Goal: Information Seeking & Learning: Learn about a topic

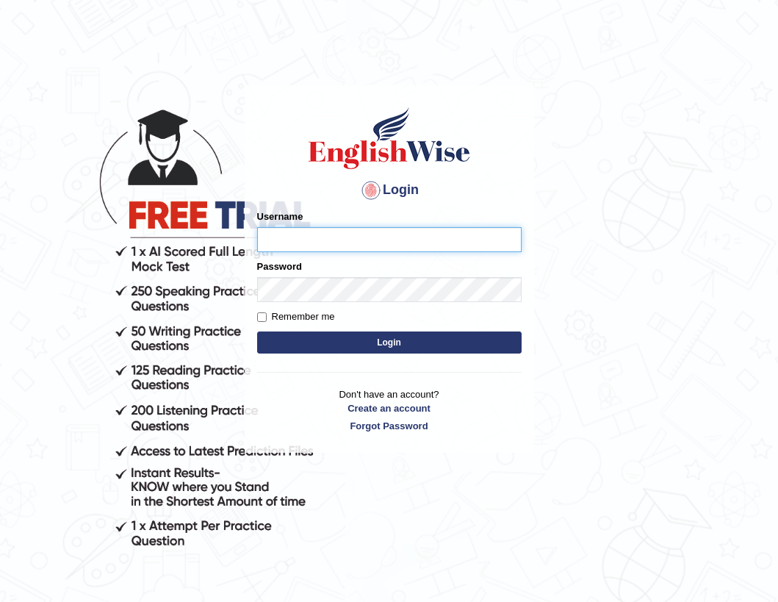
type input "Fatimah"
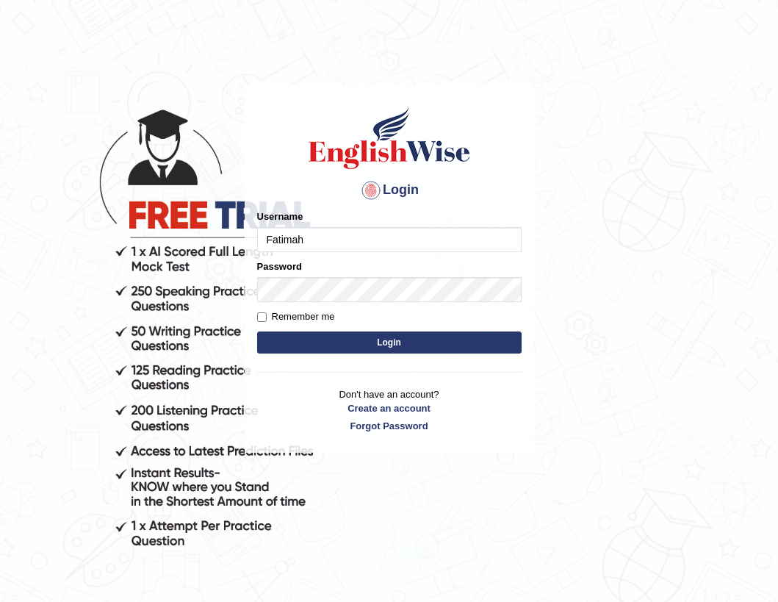
click at [437, 346] on button "Login" at bounding box center [389, 342] width 265 height 22
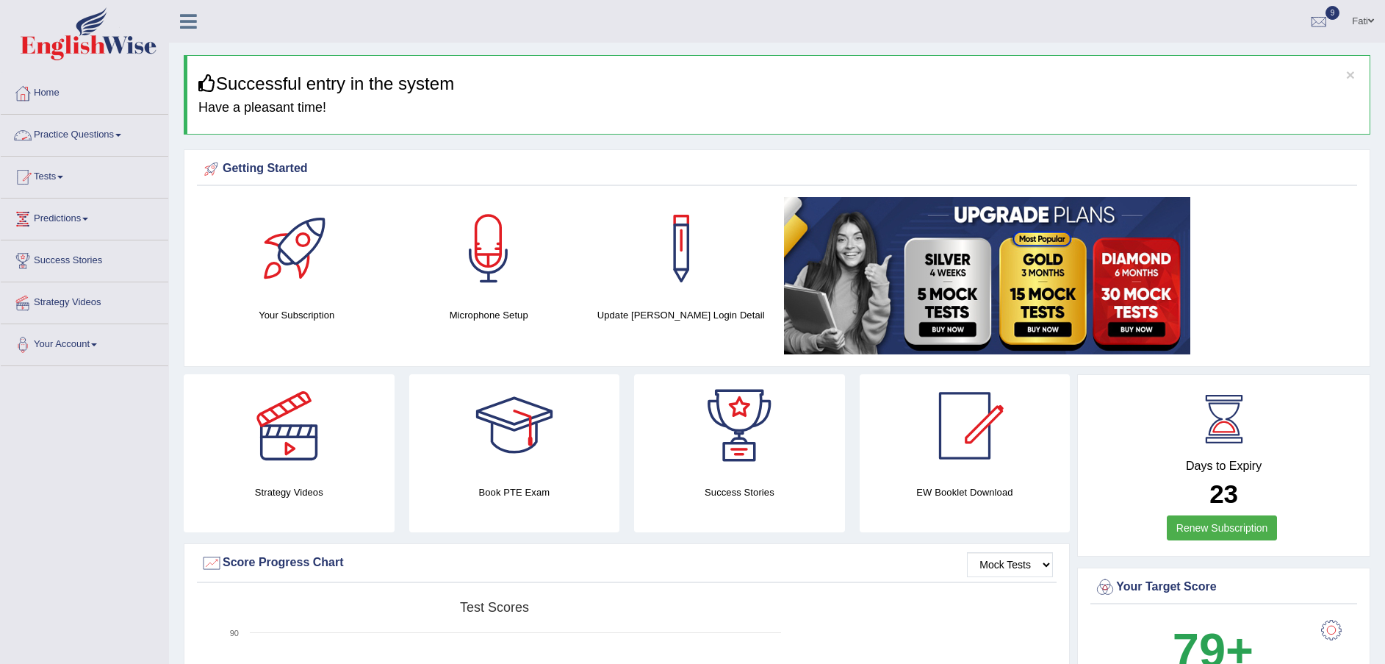
click at [87, 140] on link "Practice Questions" at bounding box center [85, 133] width 168 height 37
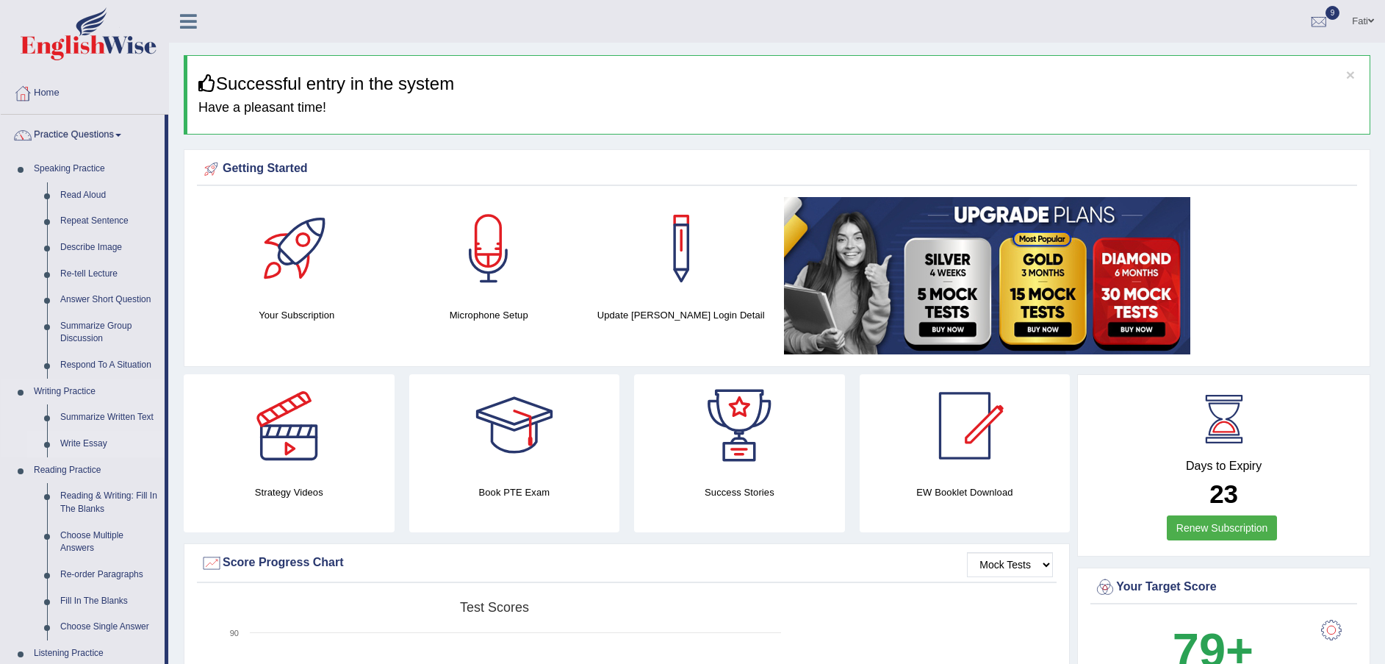
scroll to position [331, 0]
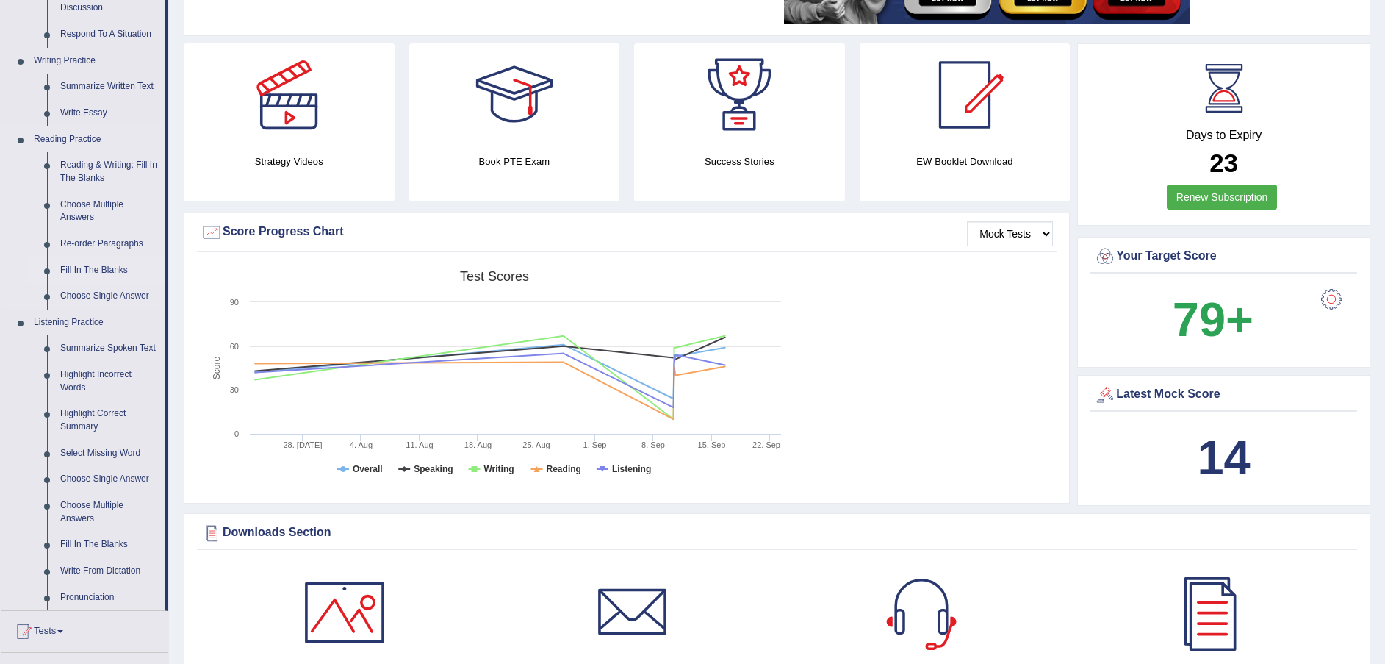
click at [95, 259] on link "Fill In The Blanks" at bounding box center [109, 270] width 111 height 26
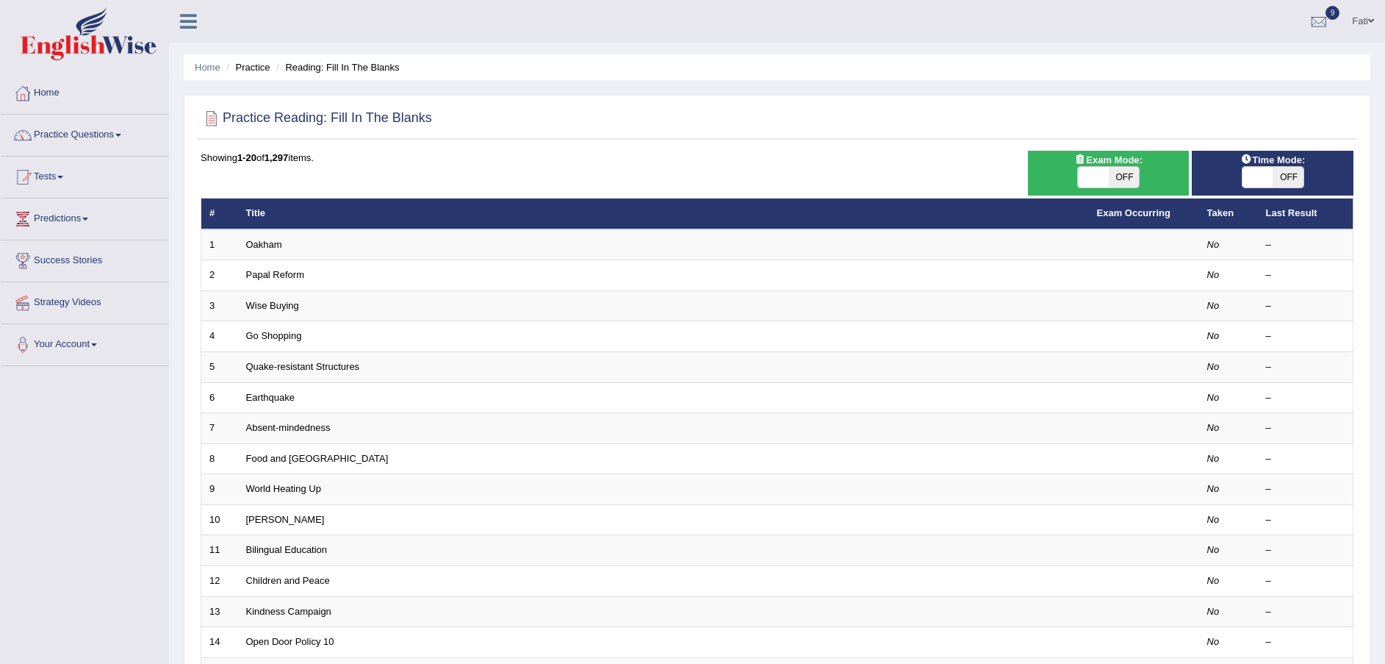
click at [1124, 172] on span "OFF" at bounding box center [1124, 177] width 31 height 21
checkbox input "true"
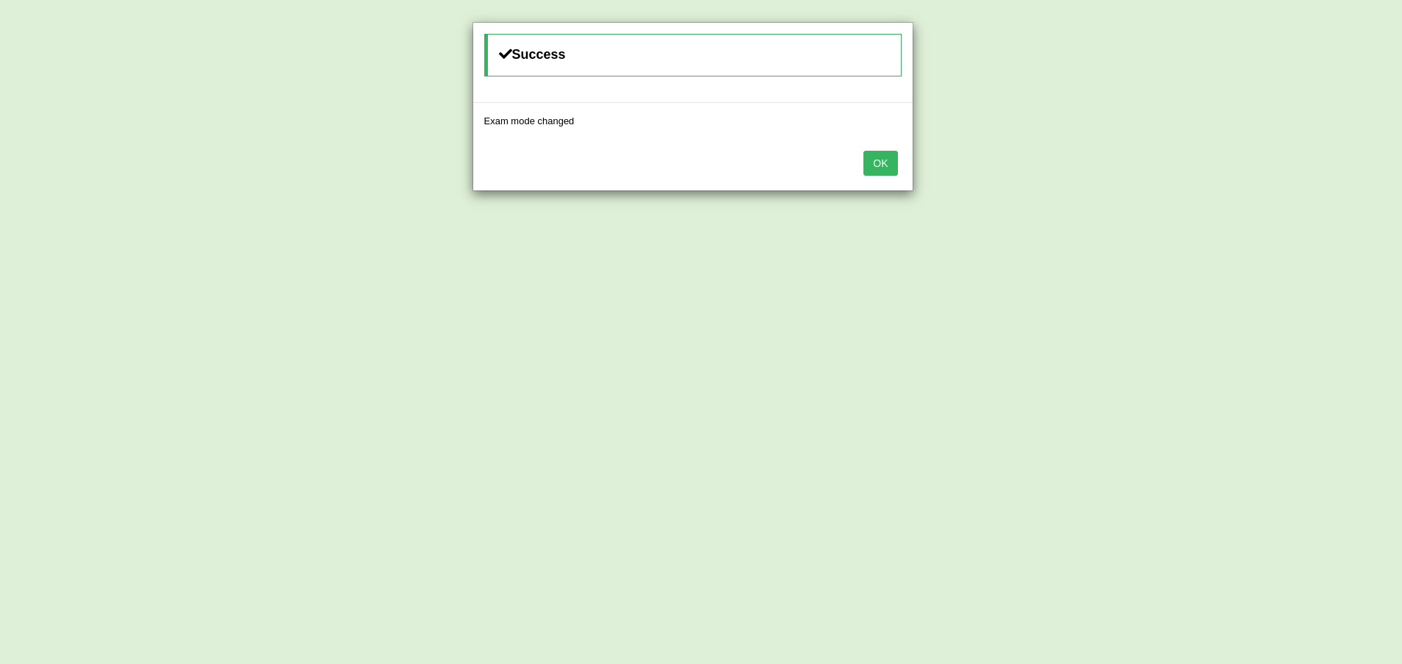
click at [875, 161] on button "OK" at bounding box center [880, 163] width 34 height 25
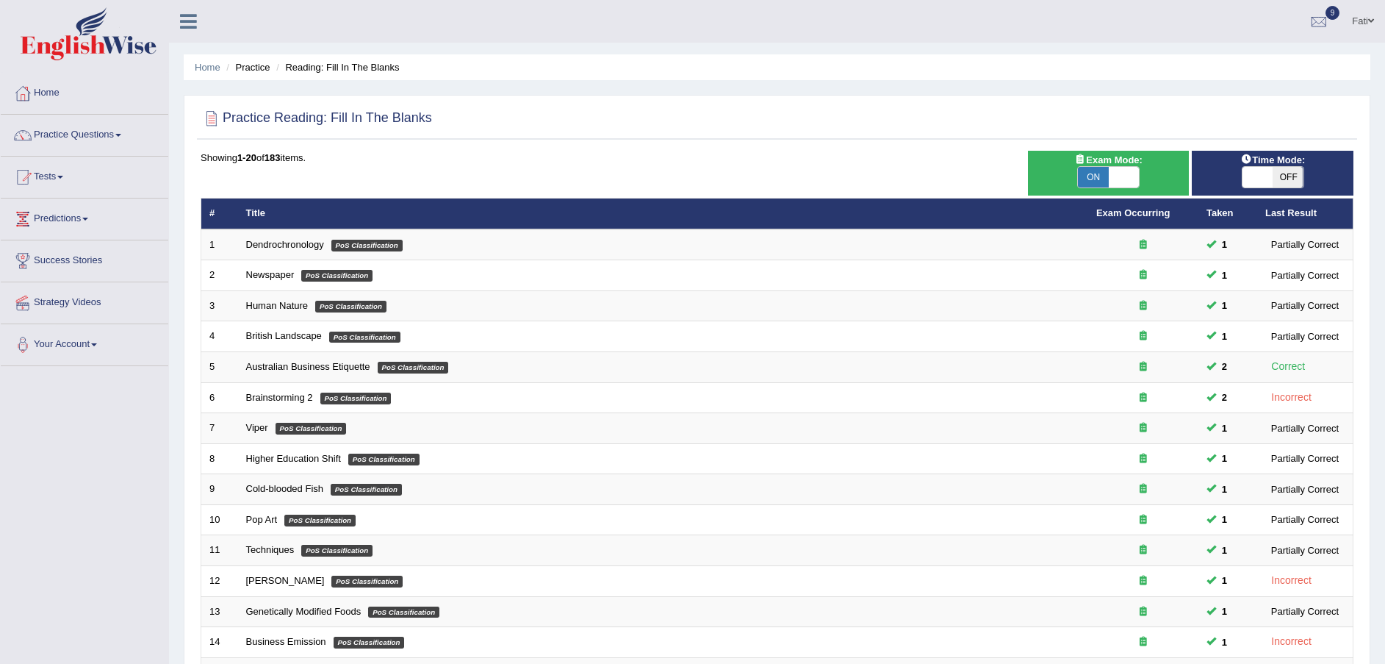
click at [1273, 174] on span "OFF" at bounding box center [1288, 177] width 31 height 21
checkbox input "true"
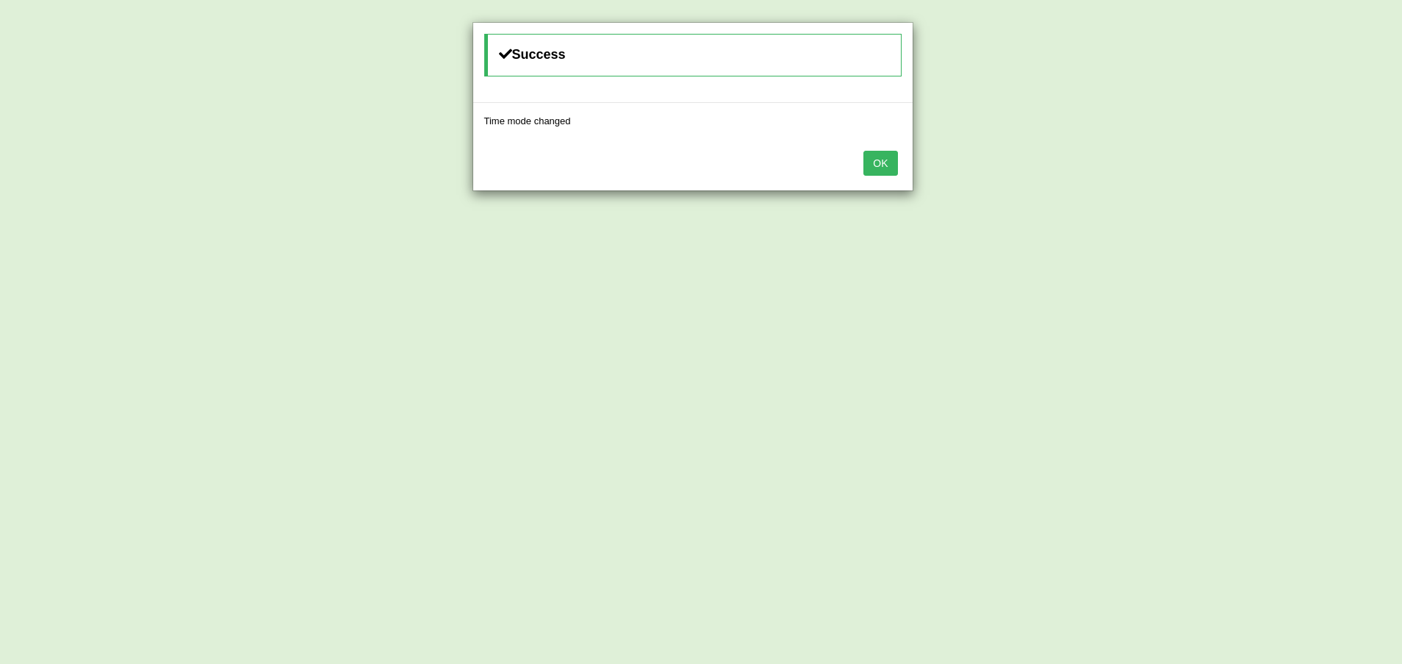
click at [877, 157] on button "OK" at bounding box center [880, 163] width 34 height 25
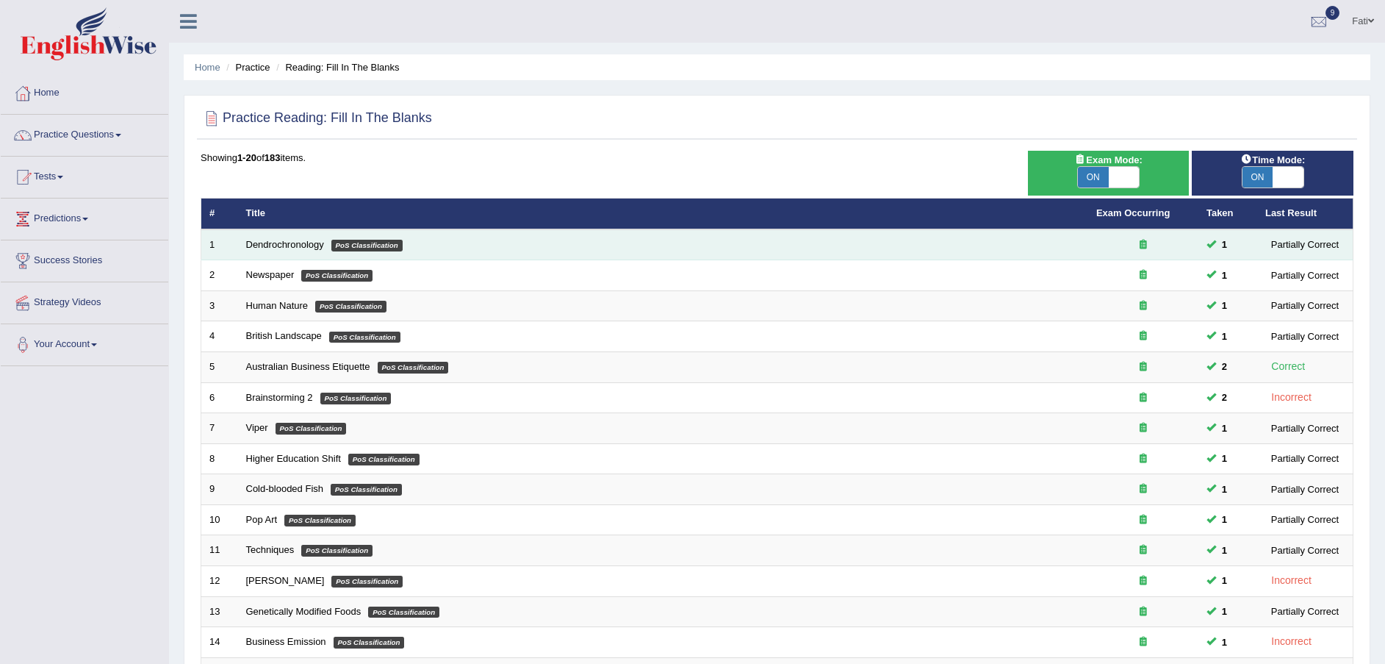
scroll to position [309, 0]
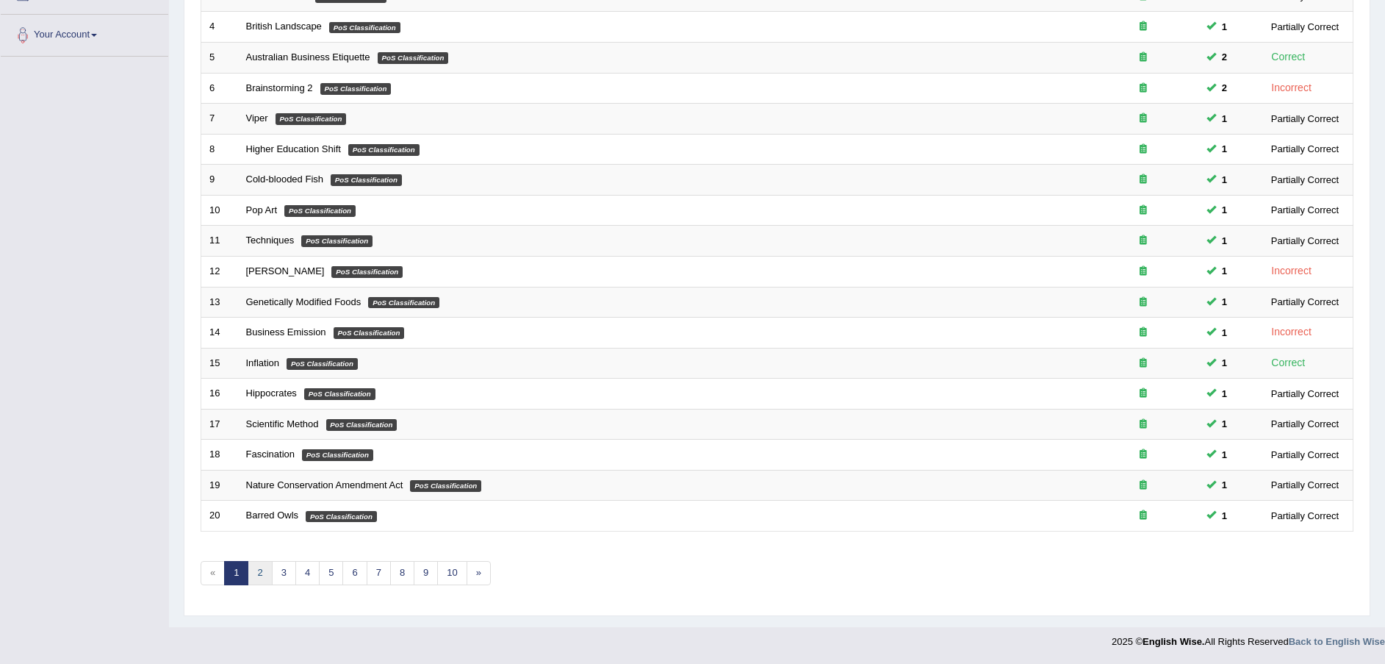
click at [256, 565] on link "2" at bounding box center [260, 573] width 24 height 24
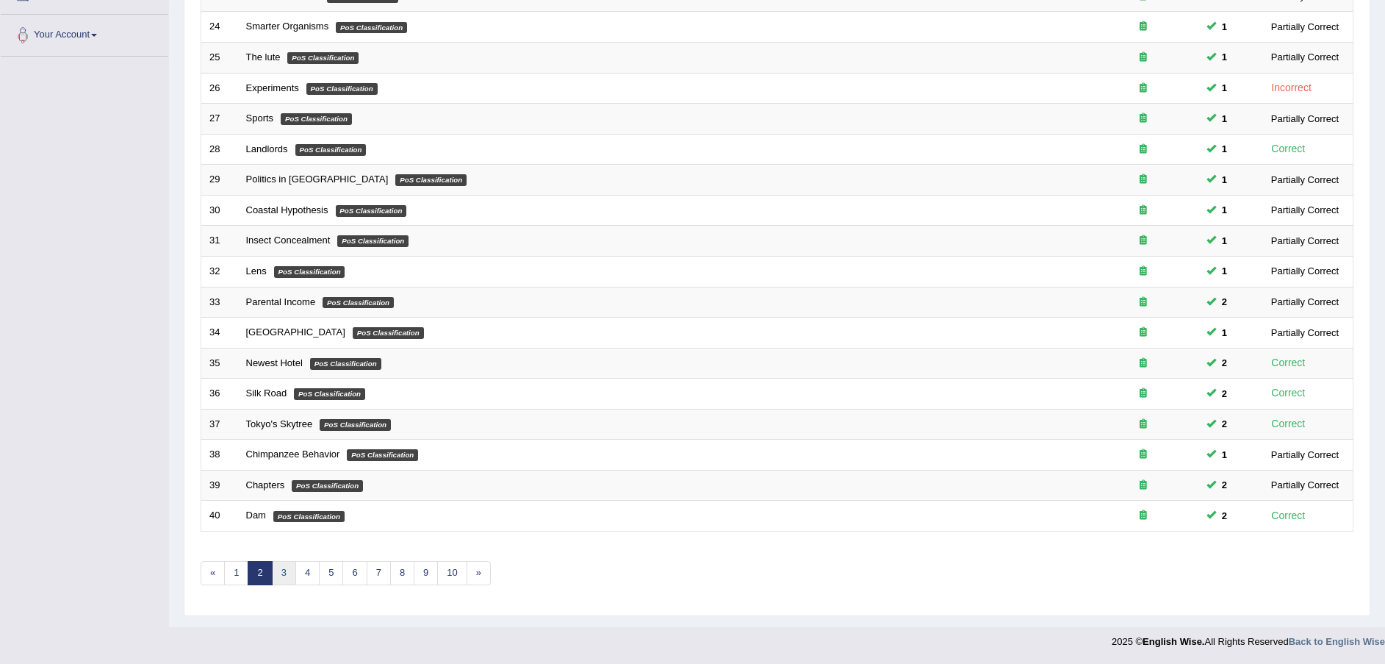
click at [281, 572] on link "3" at bounding box center [284, 573] width 24 height 24
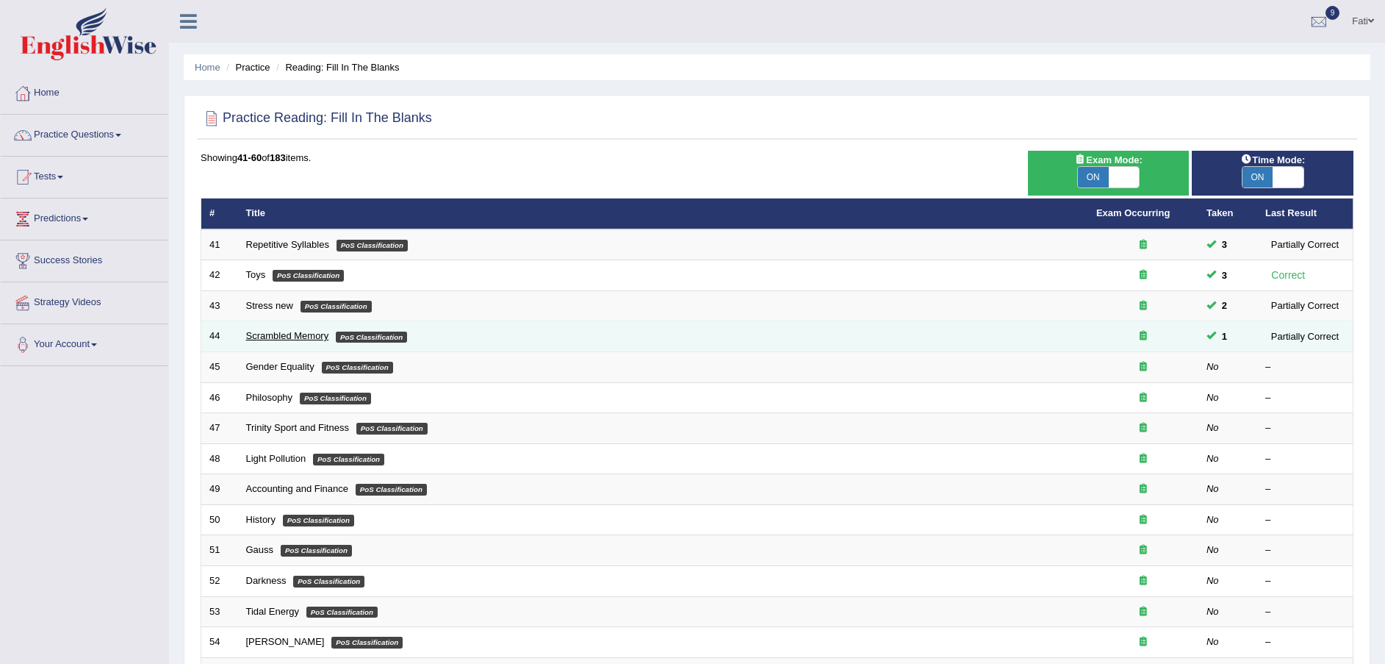
click at [265, 334] on link "Scrambled Memory" at bounding box center [287, 335] width 83 height 11
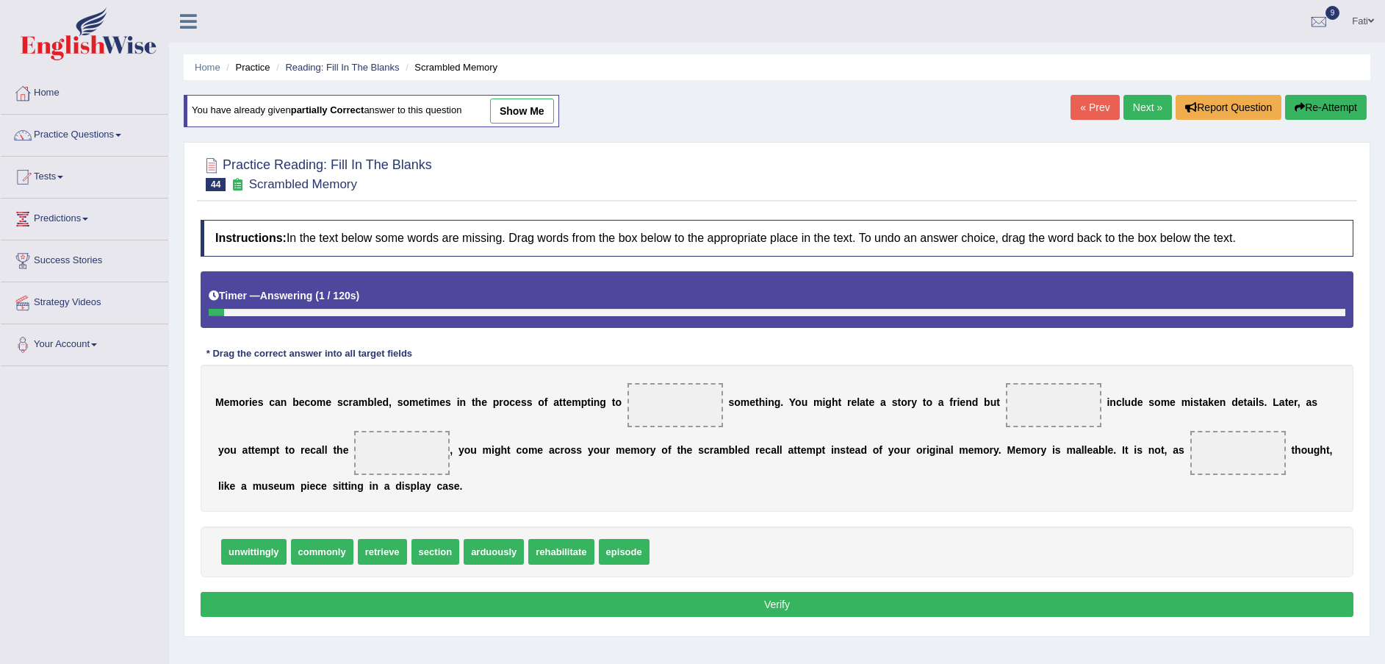
click at [672, 398] on span at bounding box center [676, 405] width 96 height 44
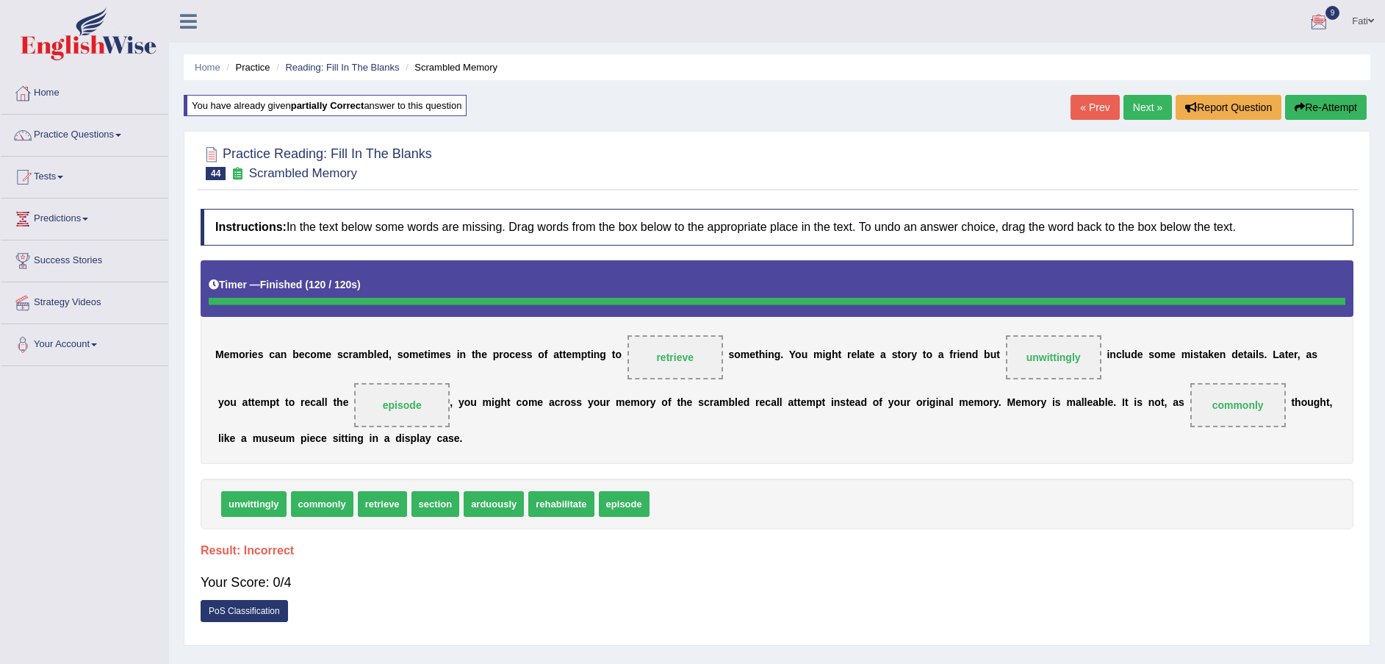
click at [1346, 106] on button "Re-Attempt" at bounding box center [1326, 107] width 82 height 25
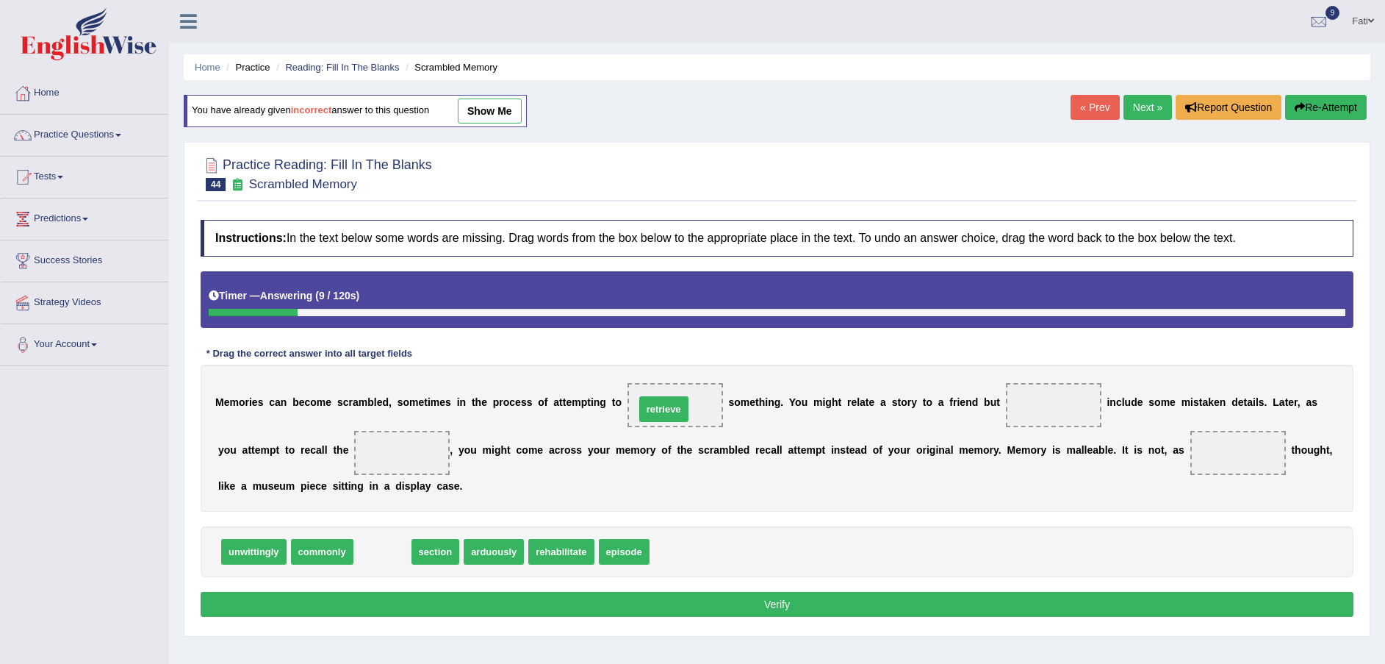
drag, startPoint x: 382, startPoint y: 556, endPoint x: 664, endPoint y: 414, distance: 315.5
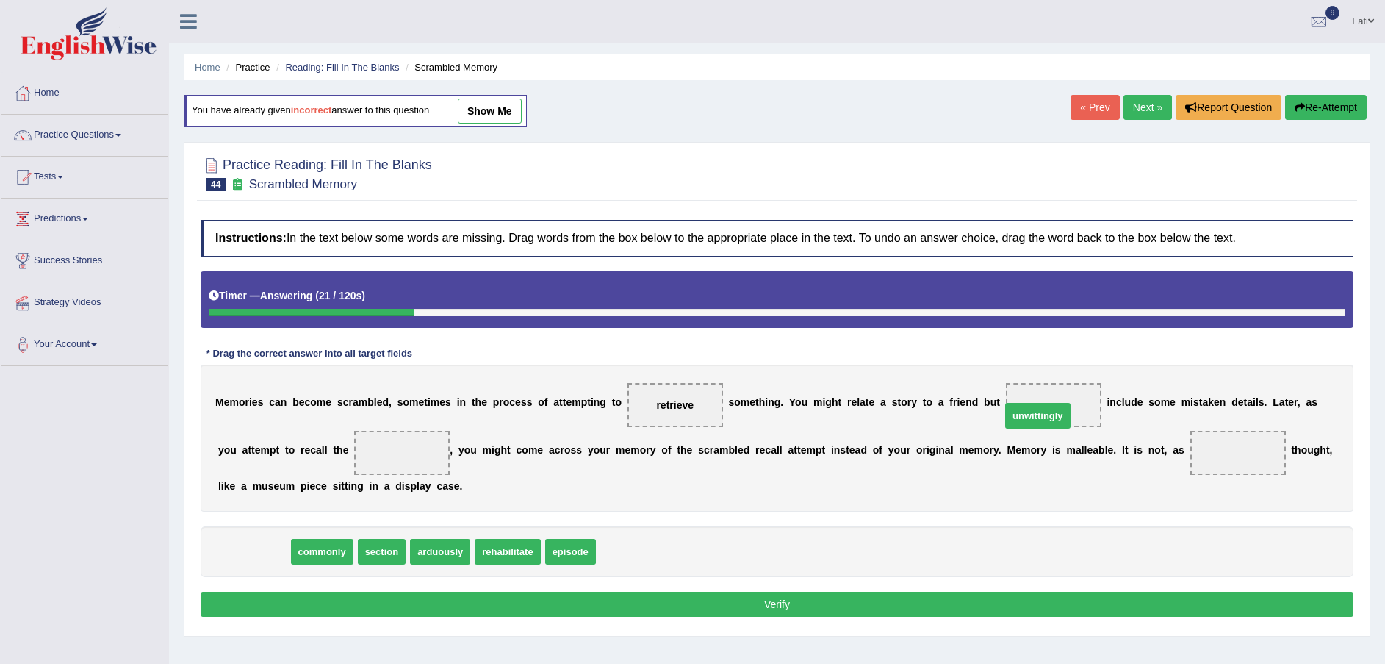
drag, startPoint x: 261, startPoint y: 558, endPoint x: 1044, endPoint y: 421, distance: 795.2
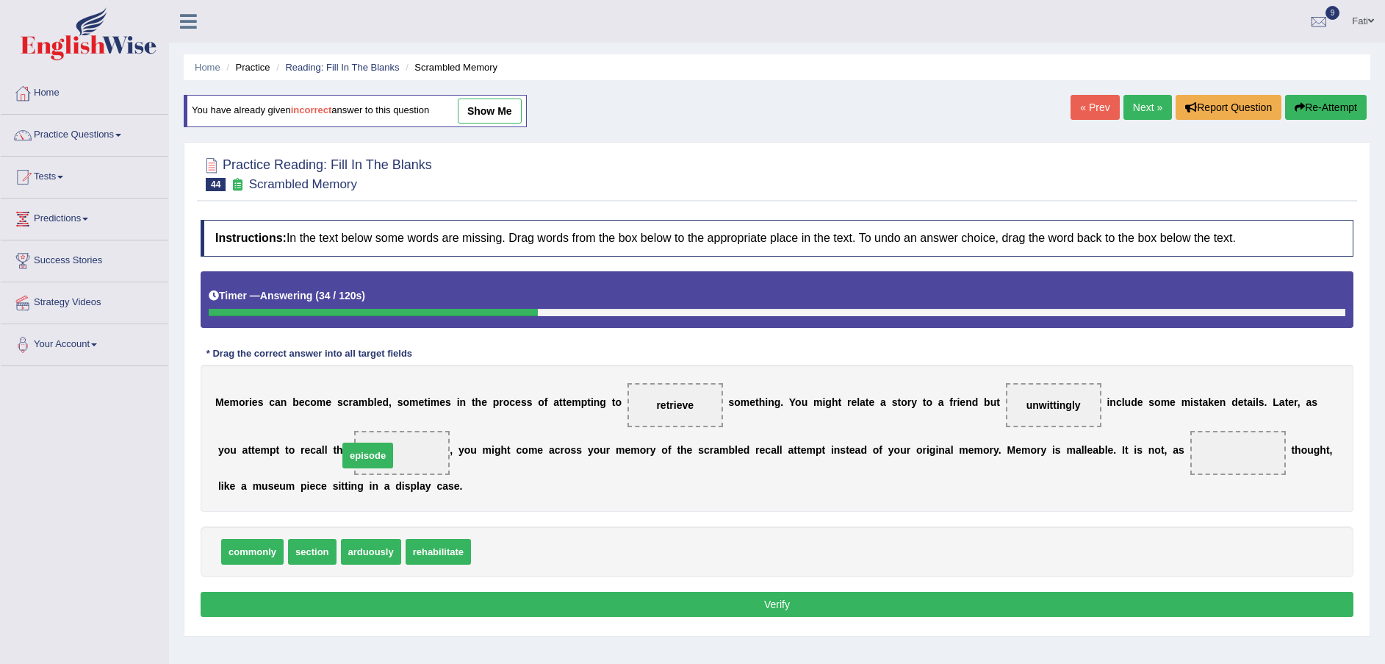
drag, startPoint x: 495, startPoint y: 554, endPoint x: 362, endPoint y: 457, distance: 164.6
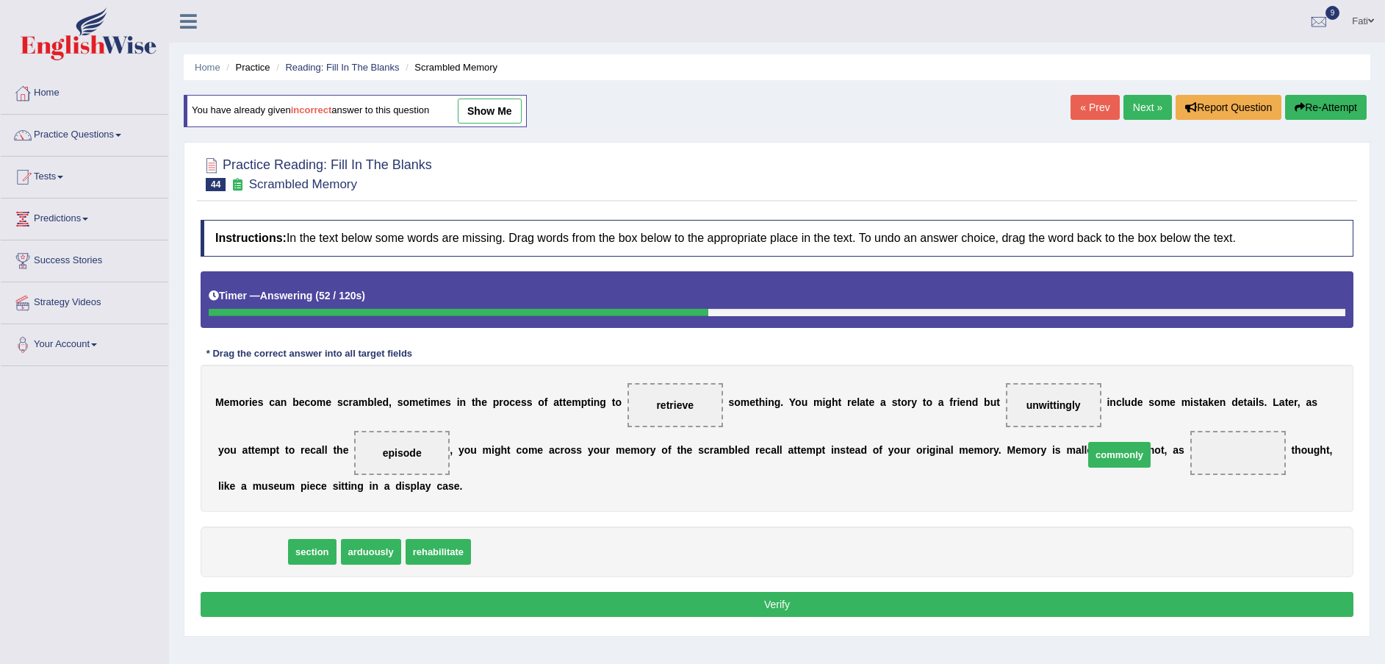
drag, startPoint x: 265, startPoint y: 553, endPoint x: 1132, endPoint y: 456, distance: 872.5
click at [1063, 599] on button "Verify" at bounding box center [777, 604] width 1153 height 25
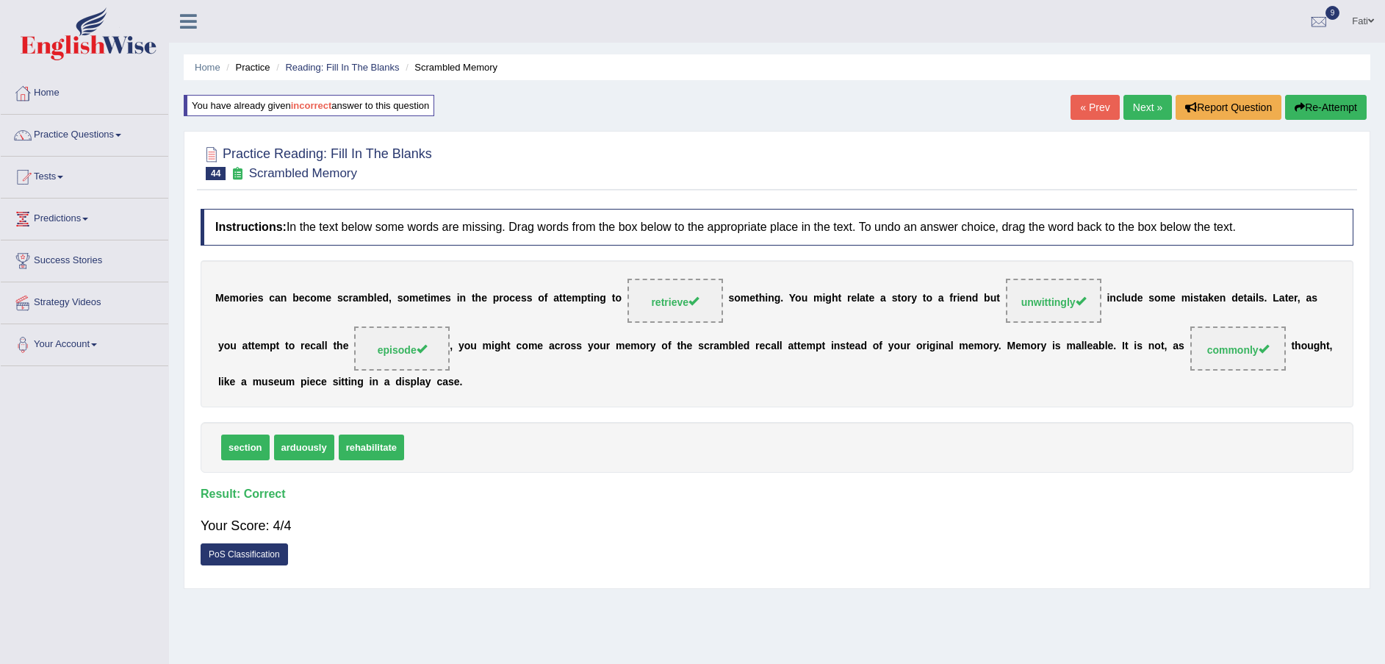
click at [1145, 102] on link "Next »" at bounding box center [1148, 107] width 49 height 25
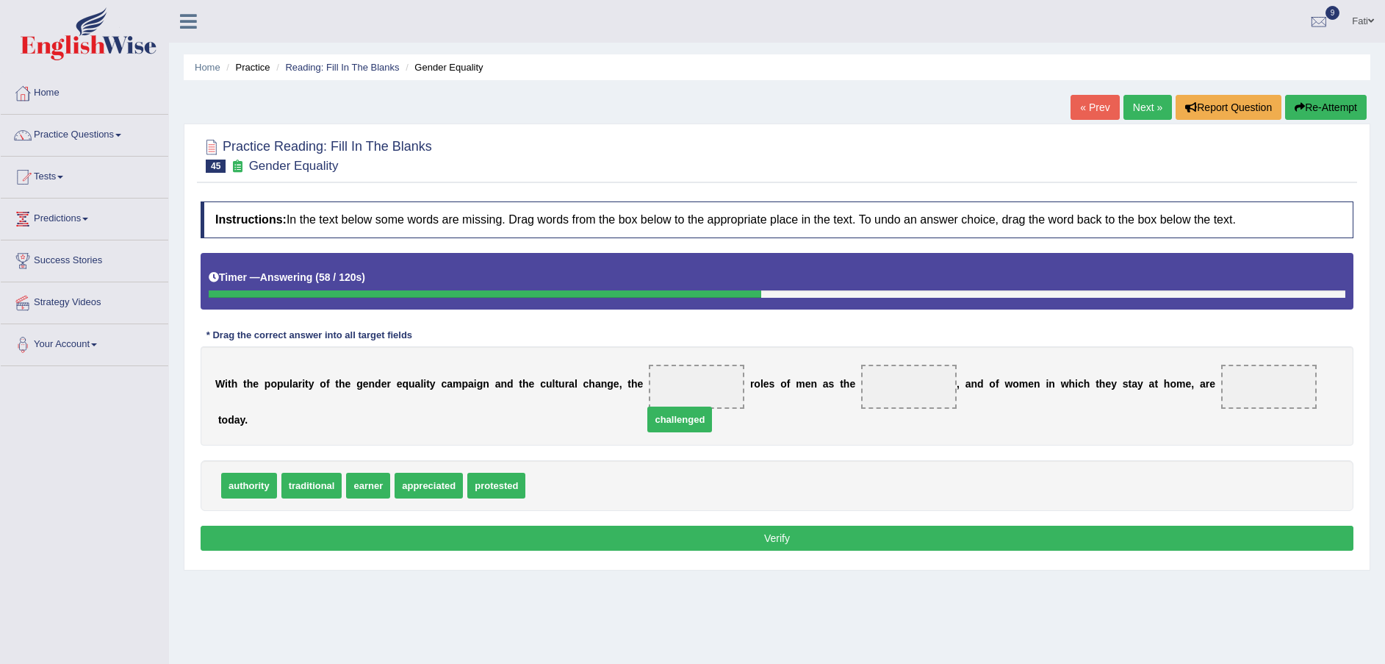
drag, startPoint x: 564, startPoint y: 467, endPoint x: 682, endPoint y: 400, distance: 134.9
drag, startPoint x: 365, startPoint y: 468, endPoint x: 876, endPoint y: 400, distance: 515.3
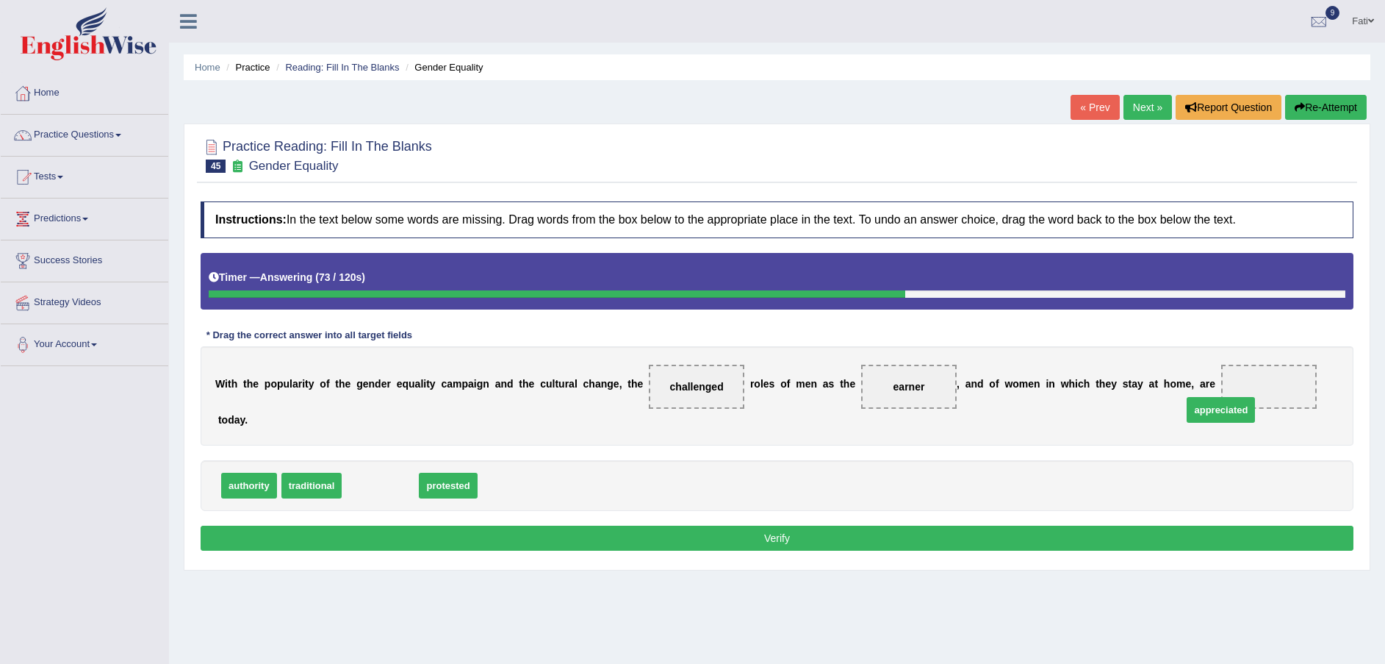
drag, startPoint x: 389, startPoint y: 464, endPoint x: 1230, endPoint y: 388, distance: 844.1
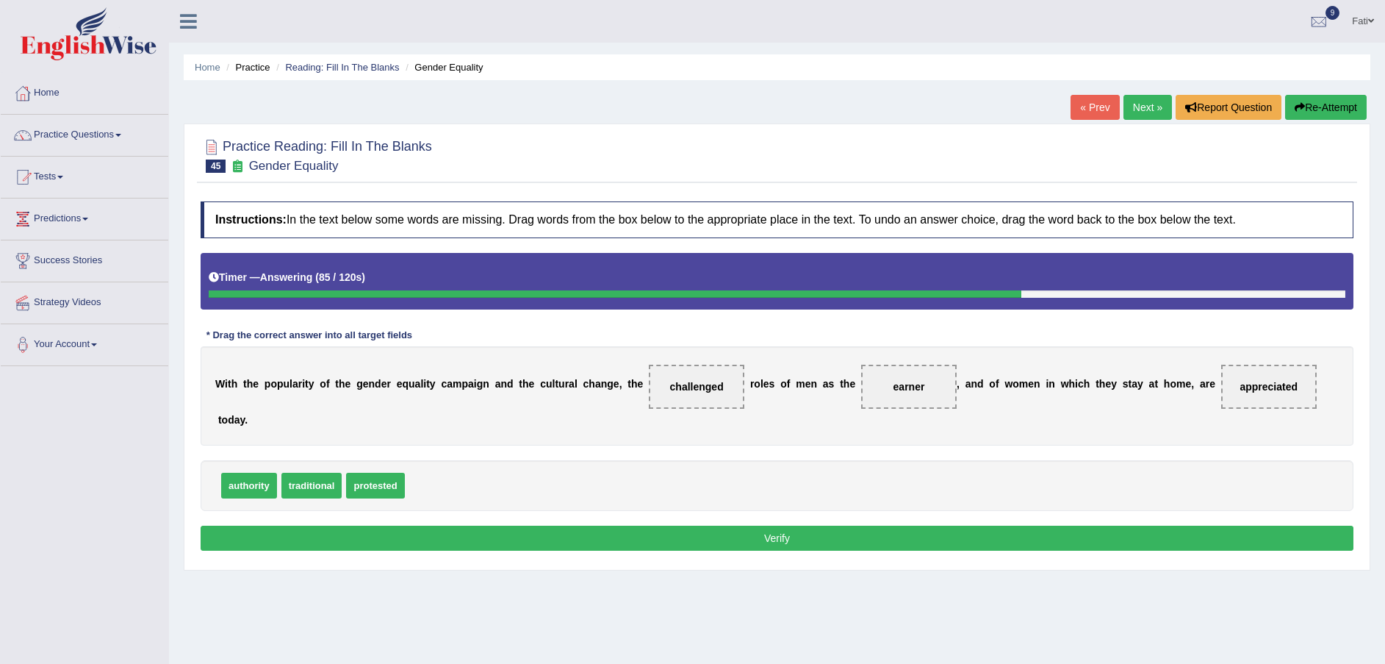
click at [367, 525] on button "Verify" at bounding box center [777, 537] width 1153 height 25
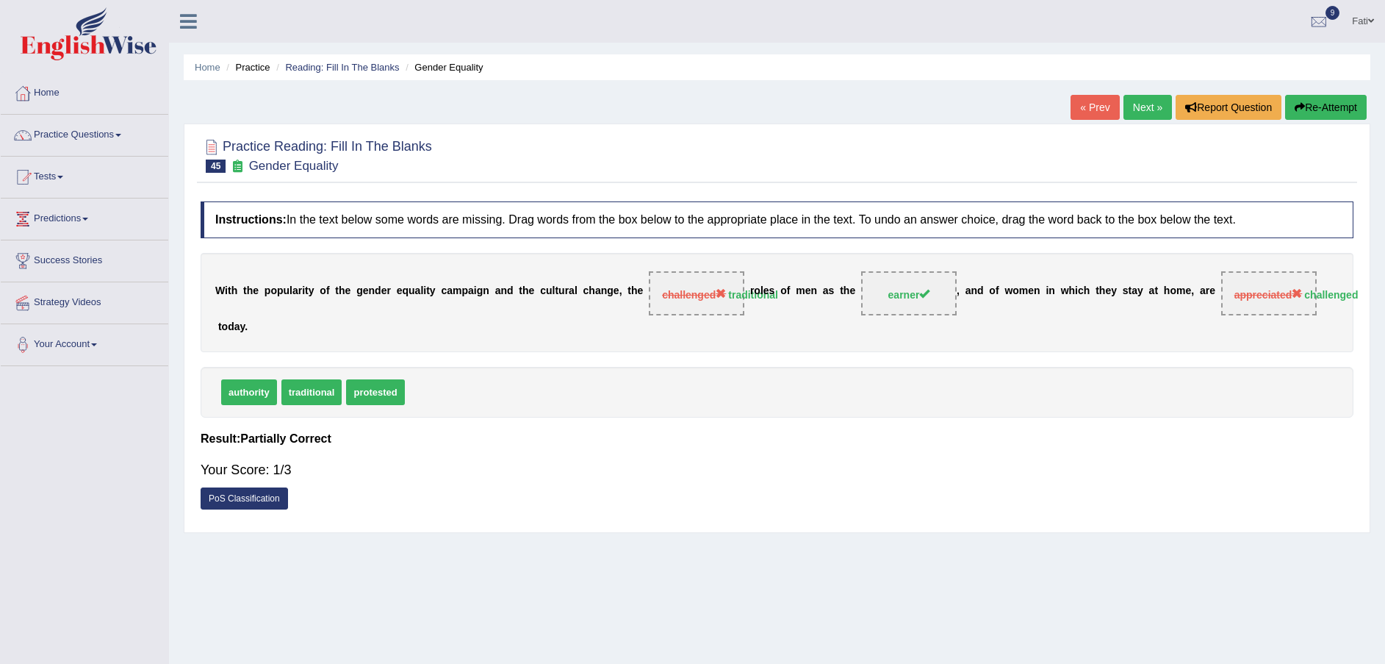
click at [1337, 105] on button "Re-Attempt" at bounding box center [1326, 107] width 82 height 25
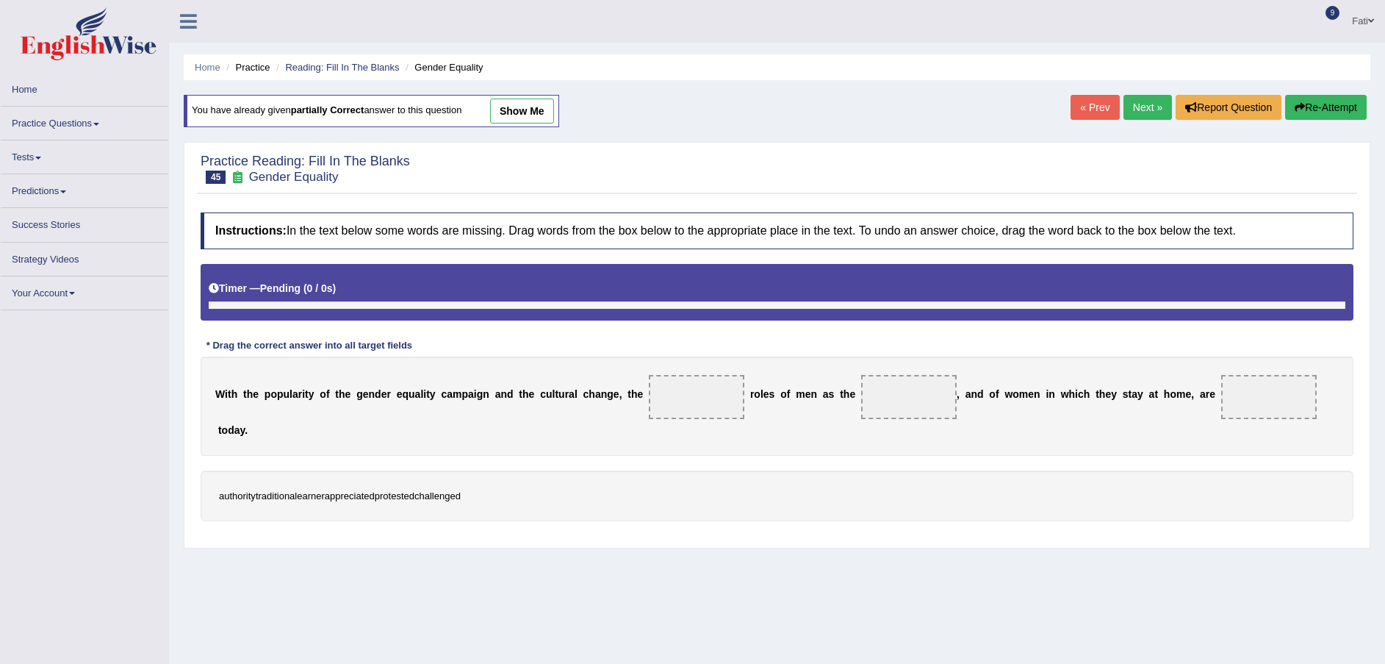
click at [653, 405] on span at bounding box center [697, 397] width 96 height 44
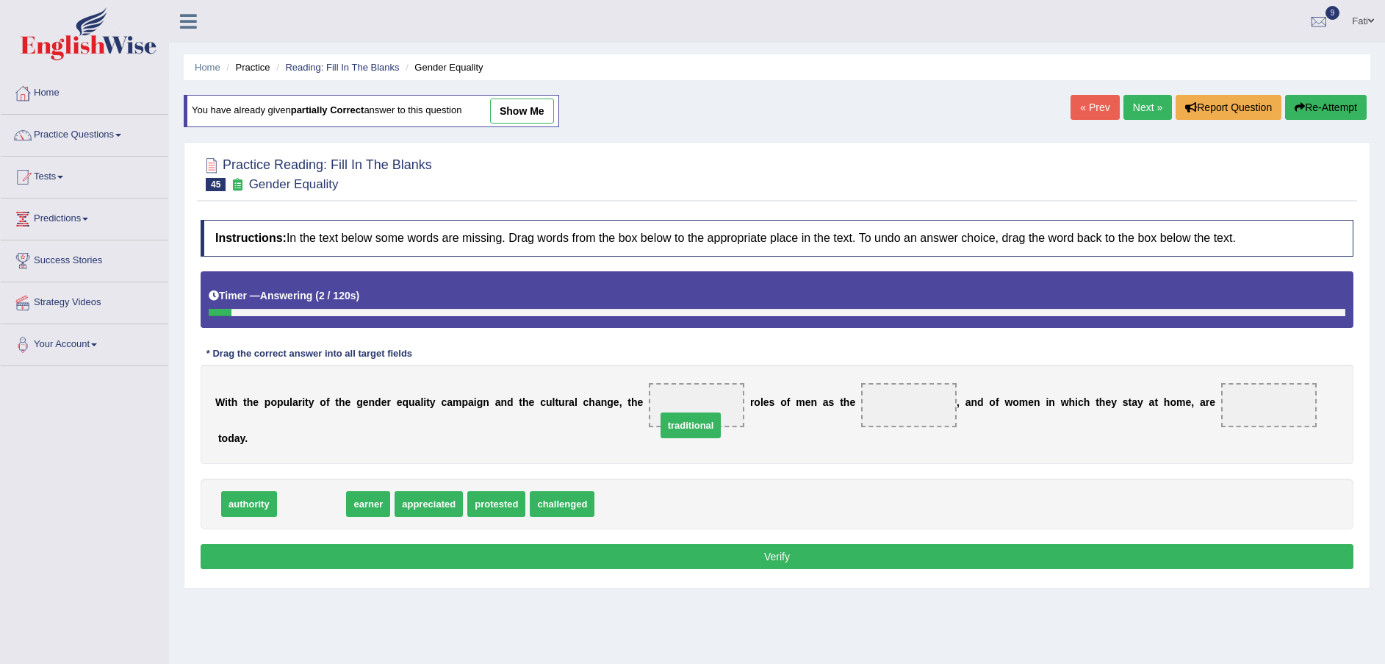
drag, startPoint x: 334, startPoint y: 484, endPoint x: 714, endPoint y: 405, distance: 387.2
drag, startPoint x: 298, startPoint y: 486, endPoint x: 900, endPoint y: 408, distance: 606.9
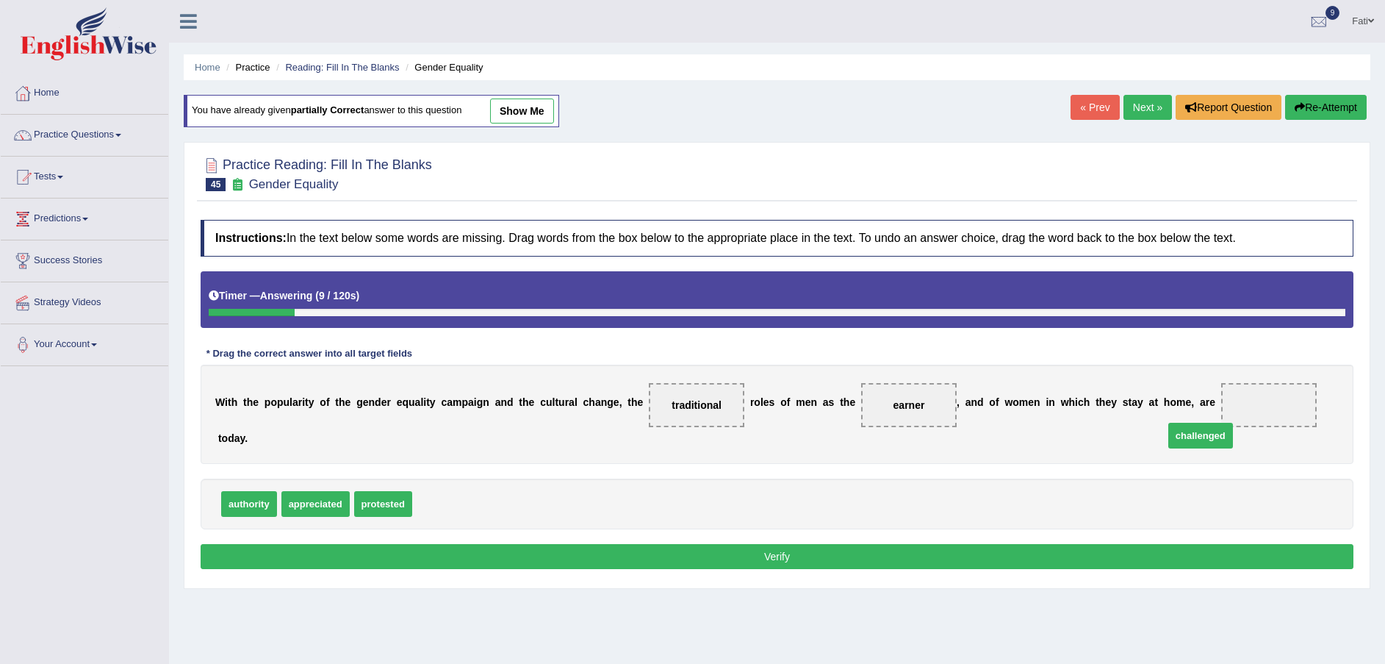
drag, startPoint x: 431, startPoint y: 486, endPoint x: 1180, endPoint y: 417, distance: 752.0
click at [1035, 544] on button "Verify" at bounding box center [777, 556] width 1153 height 25
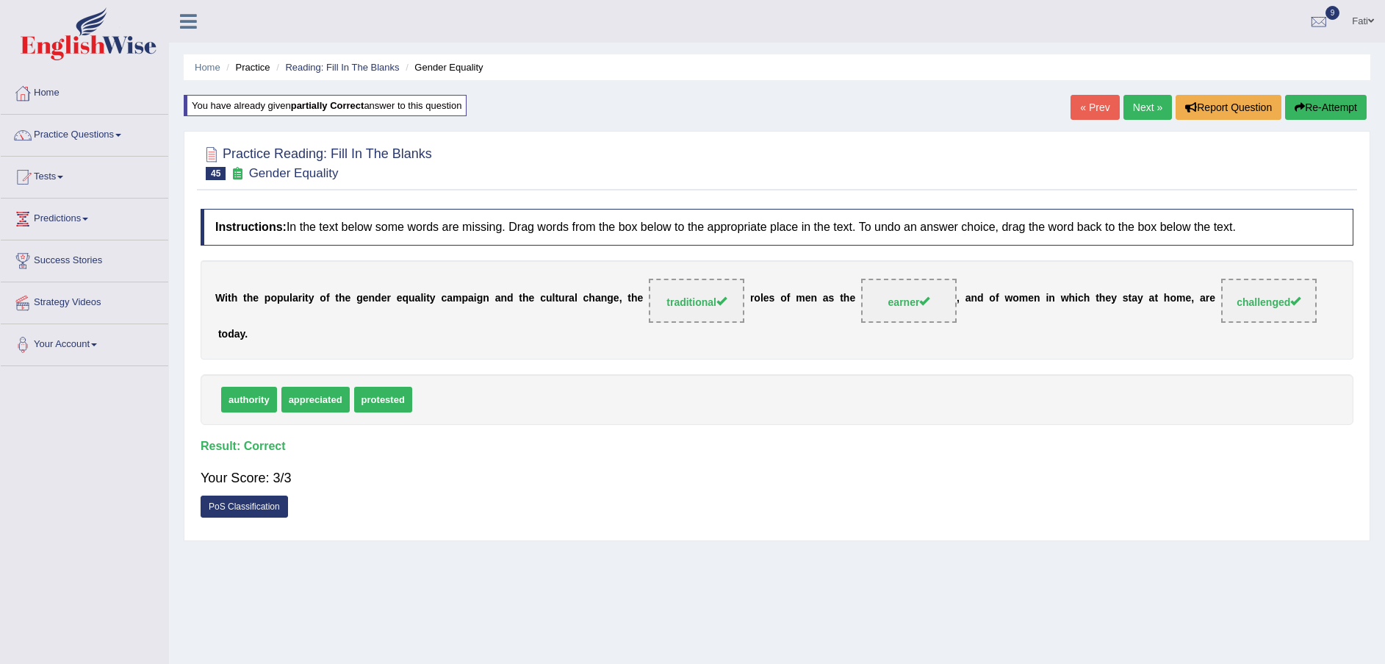
click at [1138, 105] on link "Next »" at bounding box center [1148, 107] width 49 height 25
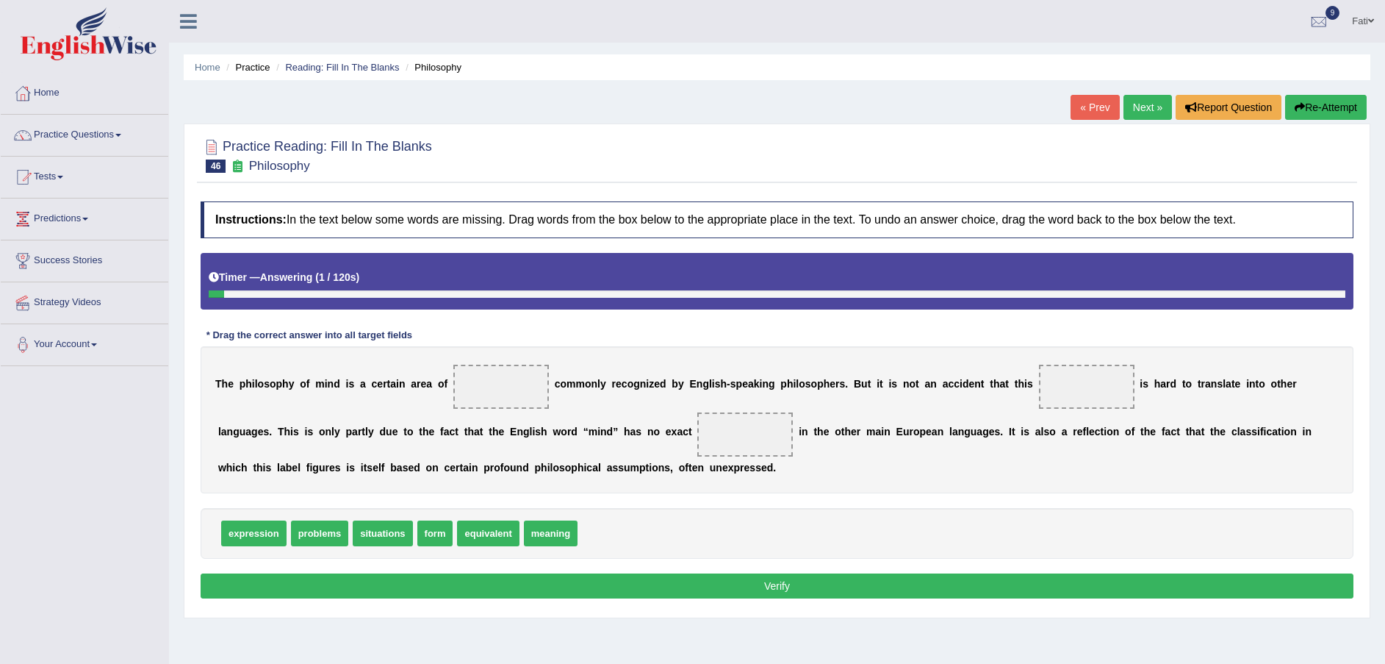
scroll to position [108, 0]
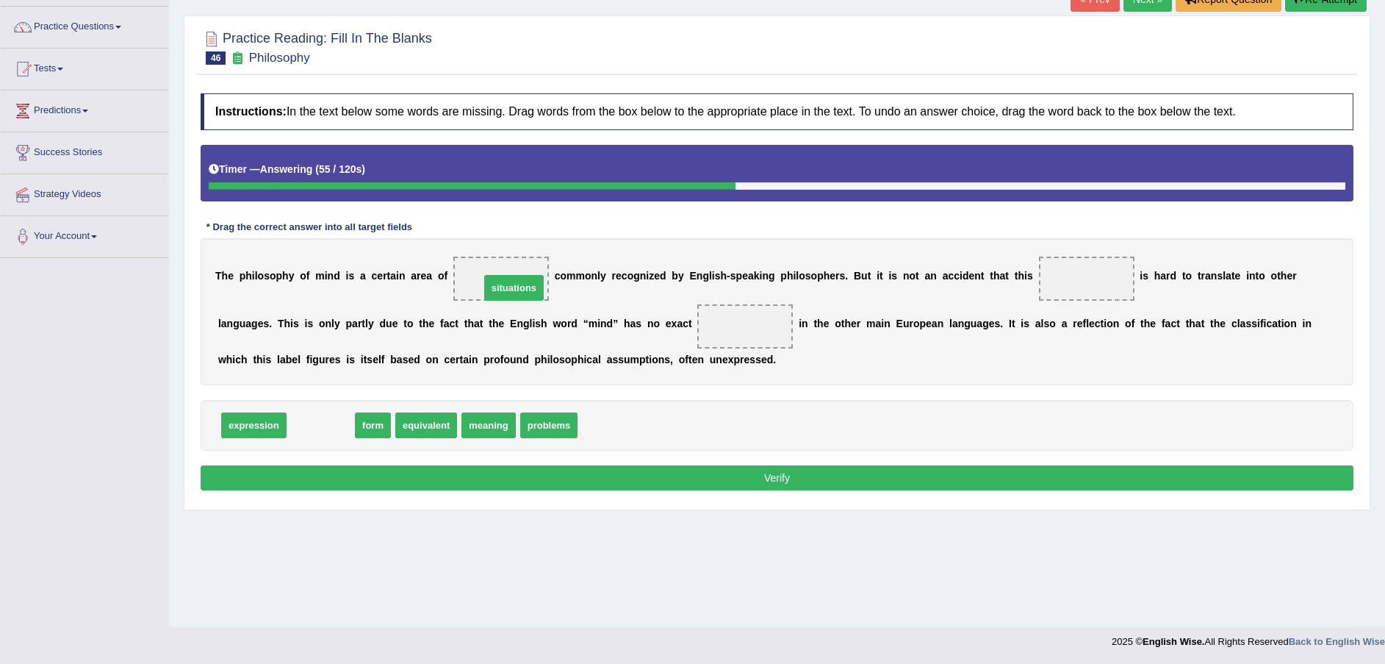
drag, startPoint x: 323, startPoint y: 431, endPoint x: 516, endPoint y: 293, distance: 237.1
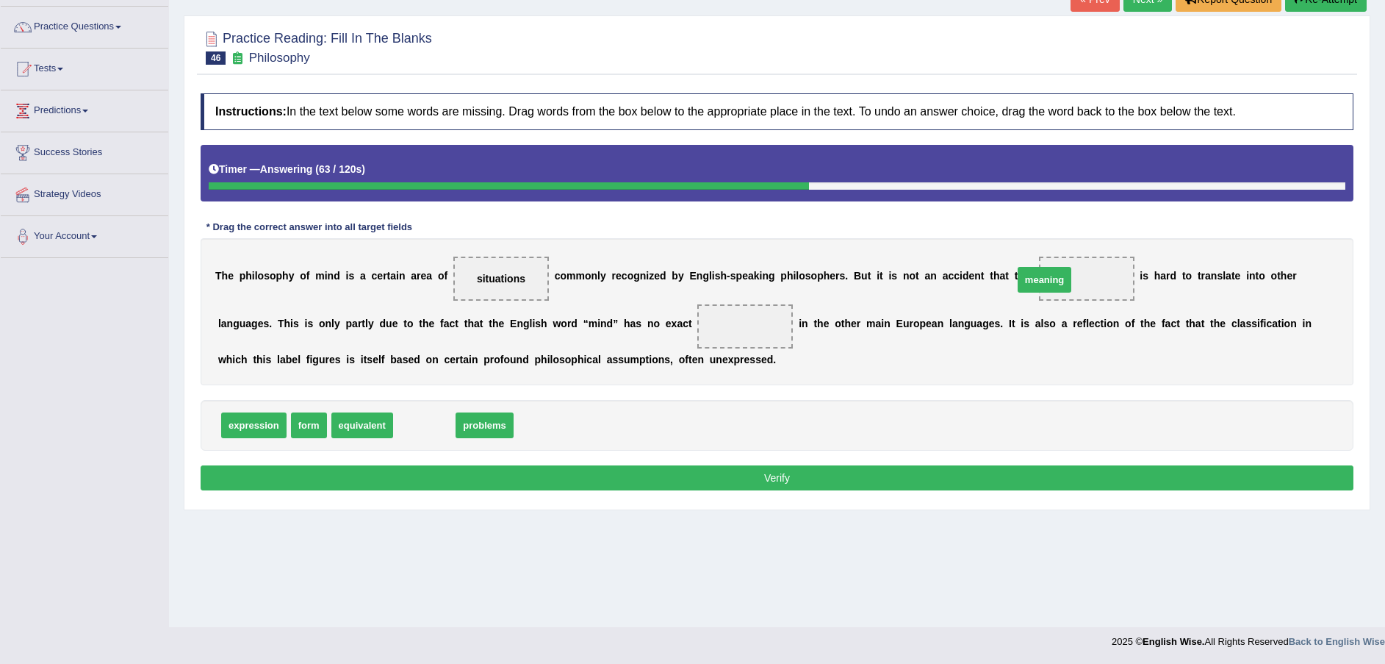
drag, startPoint x: 427, startPoint y: 429, endPoint x: 1051, endPoint y: 281, distance: 641.1
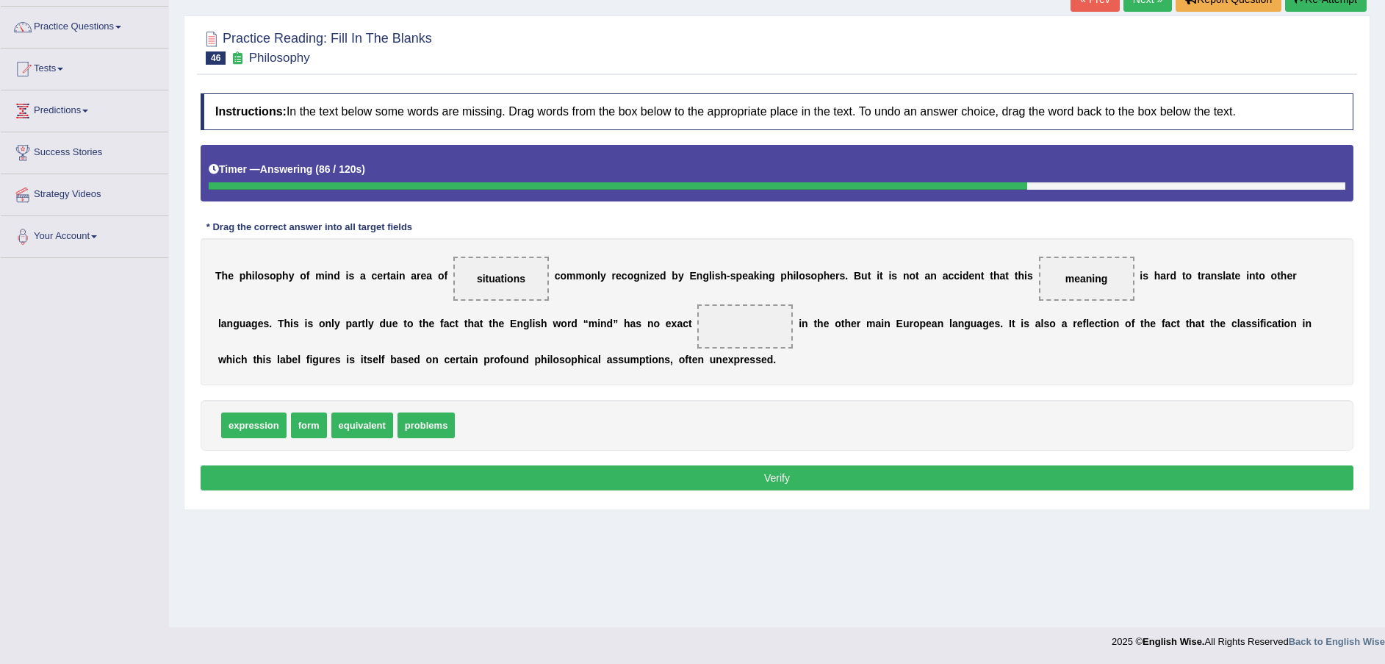
drag, startPoint x: 1019, startPoint y: 274, endPoint x: 706, endPoint y: 316, distance: 315.8
click at [664, 319] on div "T h e p h i l o s o p h y o f m i n d i s a c e r t a i n a r e a o f situation…" at bounding box center [777, 311] width 1153 height 147
drag, startPoint x: 1046, startPoint y: 275, endPoint x: 618, endPoint y: 323, distance: 430.4
click at [300, 425] on span "form" at bounding box center [309, 425] width 36 height 26
drag, startPoint x: 253, startPoint y: 429, endPoint x: 1060, endPoint y: 287, distance: 820.0
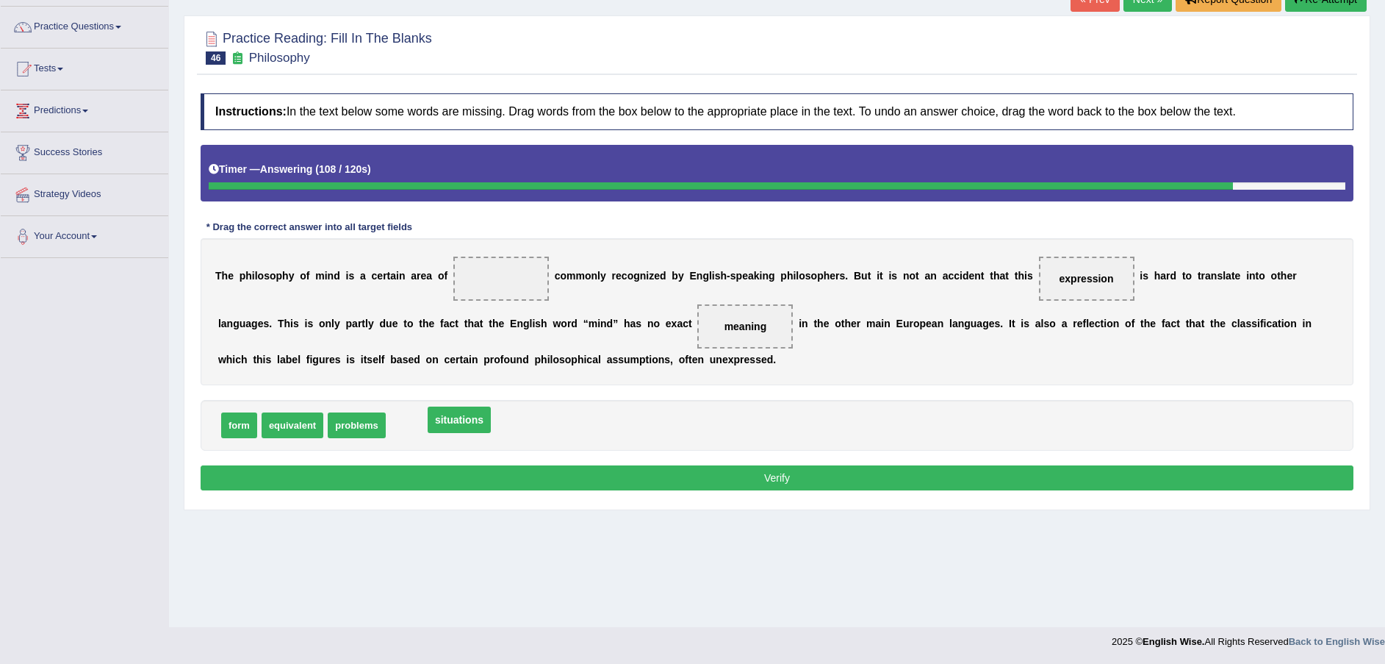
drag, startPoint x: 492, startPoint y: 281, endPoint x: 450, endPoint y: 422, distance: 147.2
drag, startPoint x: 364, startPoint y: 426, endPoint x: 494, endPoint y: 280, distance: 195.2
click at [510, 478] on button "Verify" at bounding box center [777, 477] width 1153 height 25
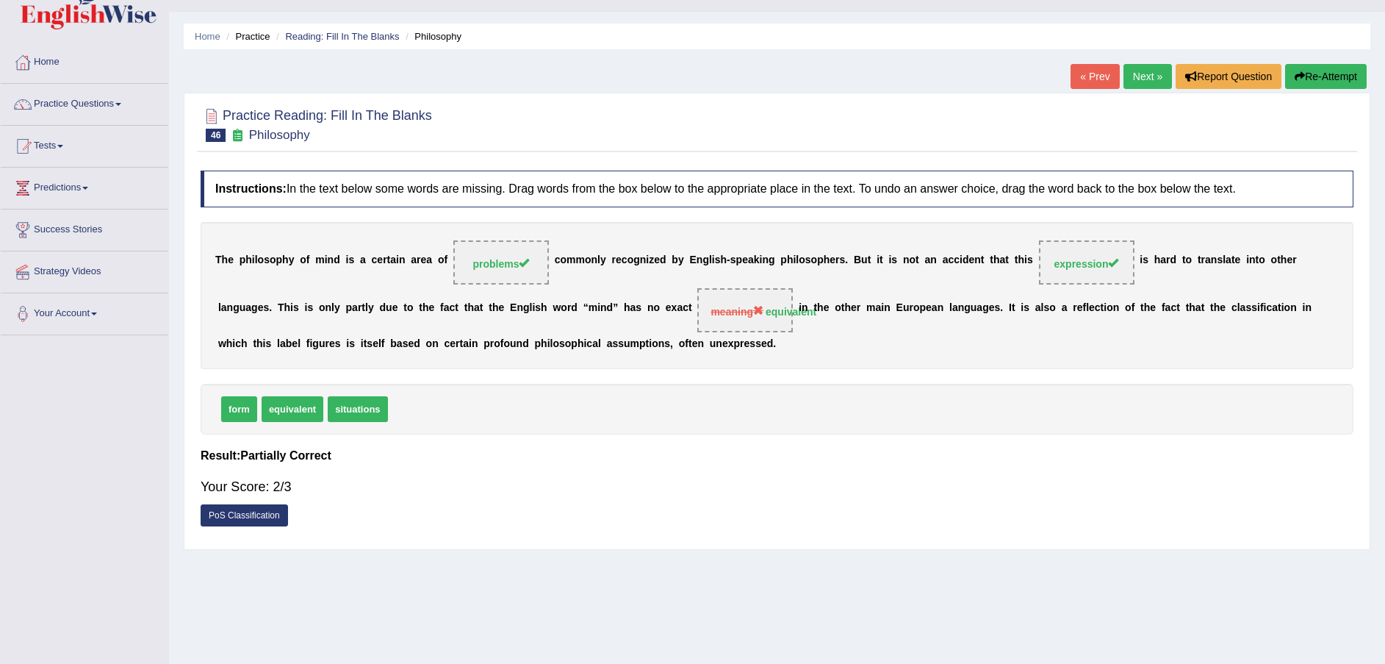
scroll to position [0, 0]
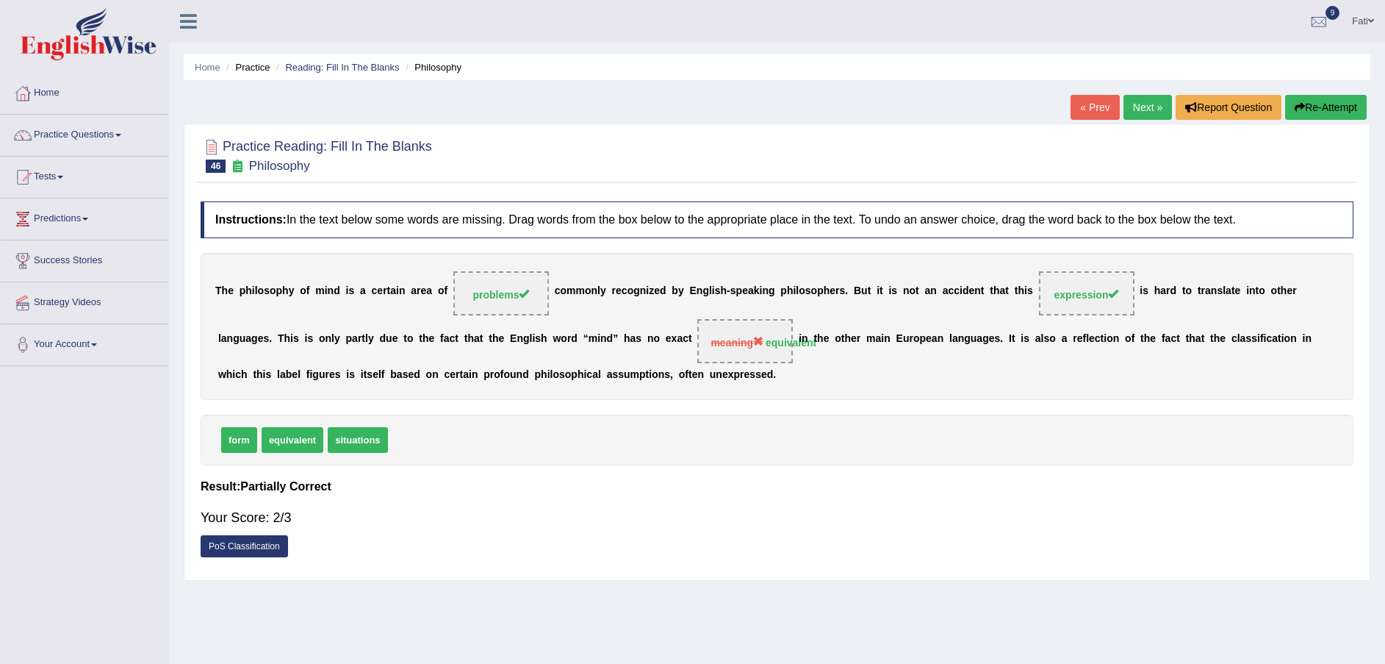
click at [1142, 107] on link "Next »" at bounding box center [1148, 107] width 49 height 25
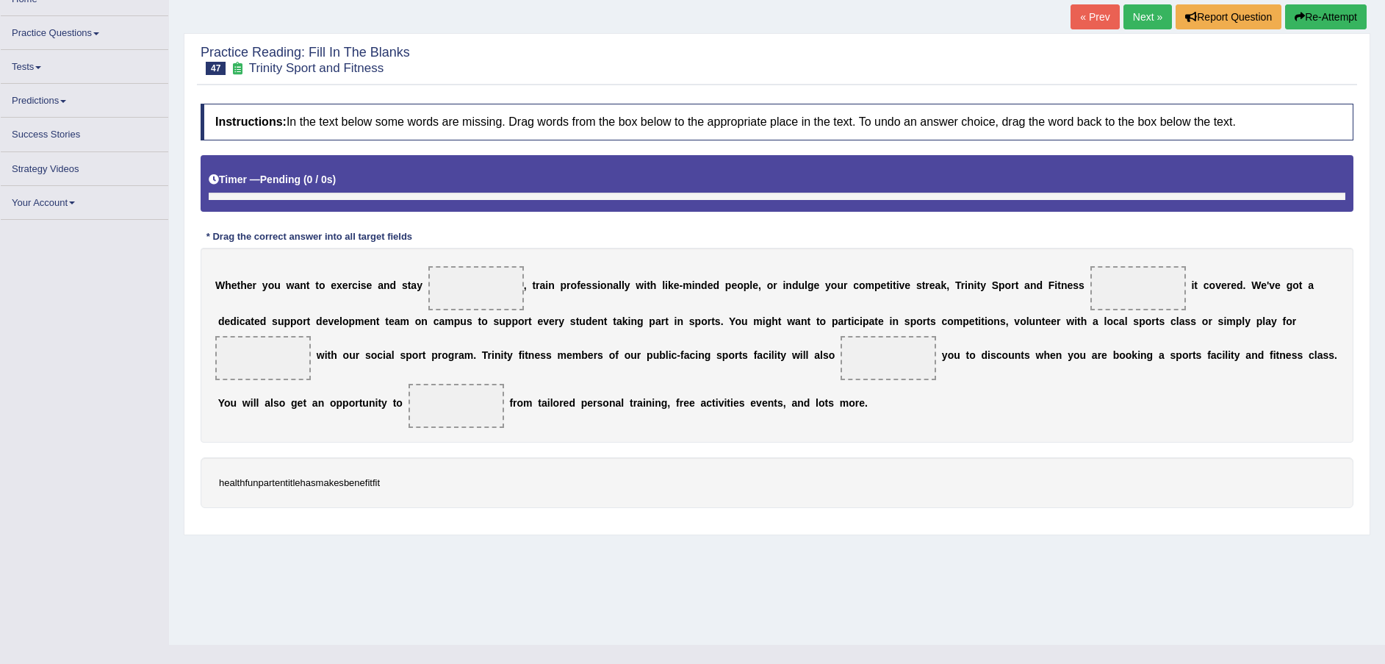
scroll to position [101, 0]
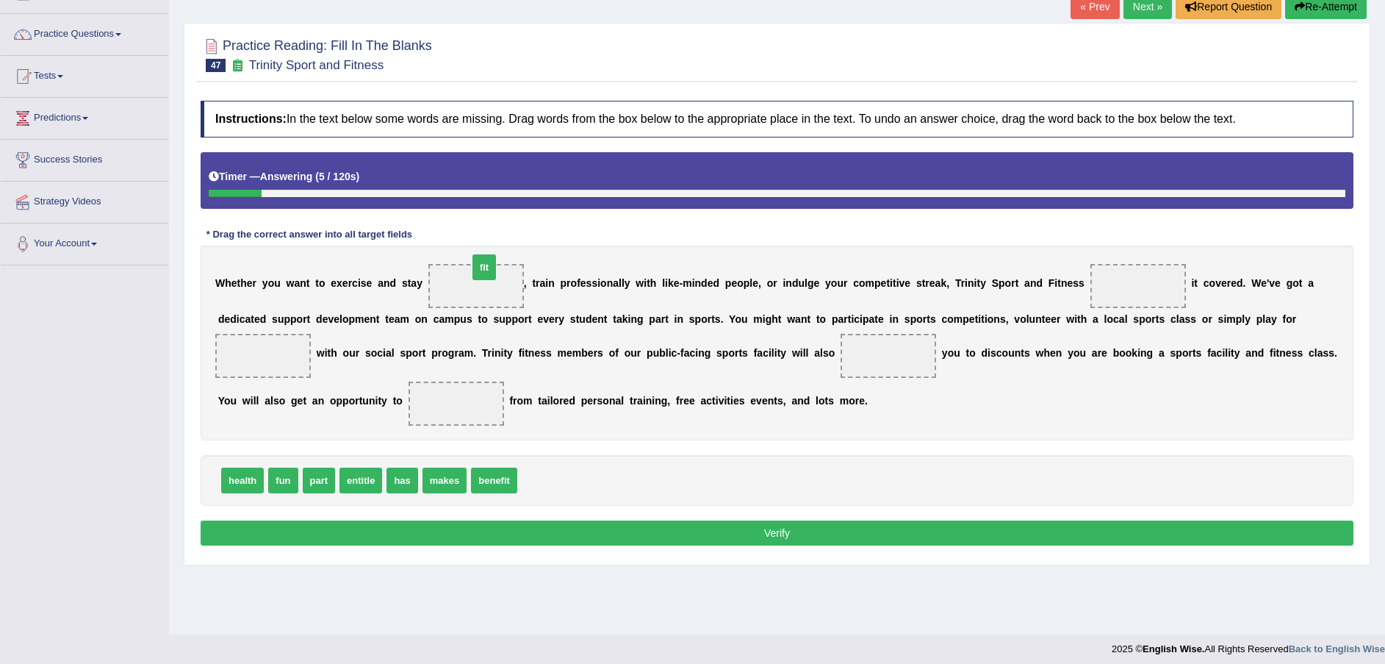
drag, startPoint x: 526, startPoint y: 508, endPoint x: 477, endPoint y: 294, distance: 219.4
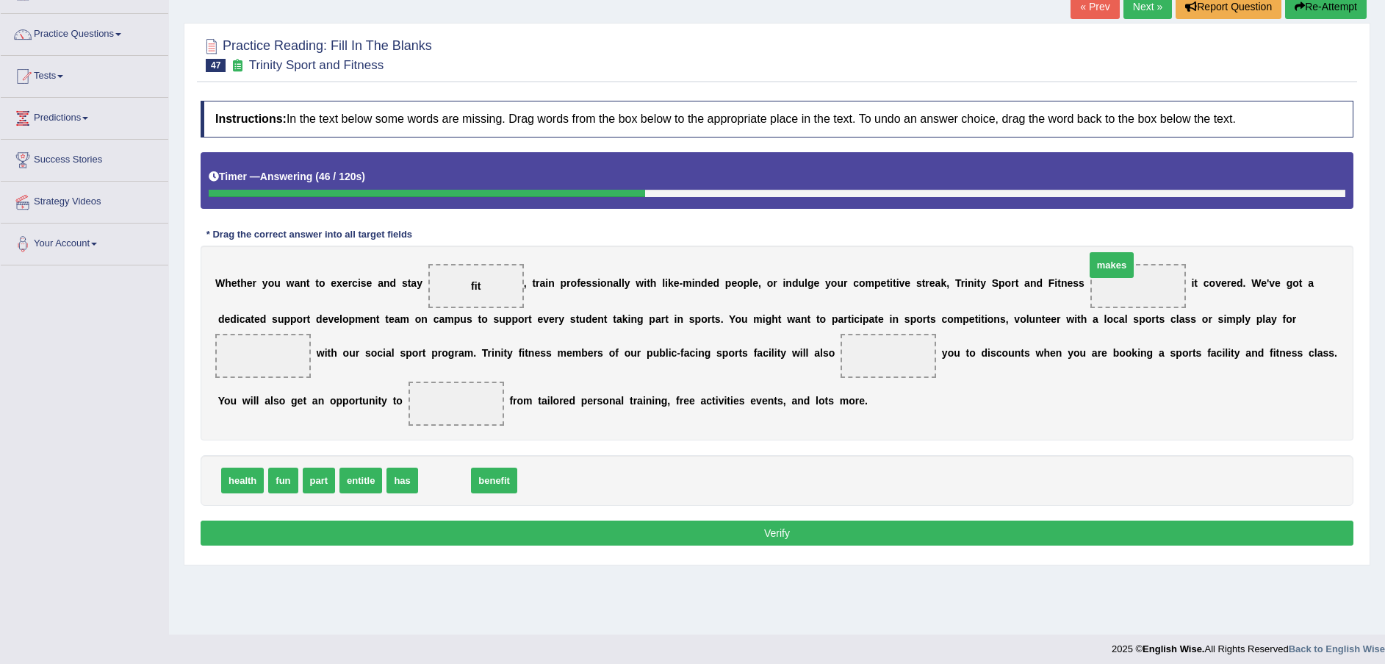
drag, startPoint x: 434, startPoint y: 510, endPoint x: 1102, endPoint y: 295, distance: 701.1
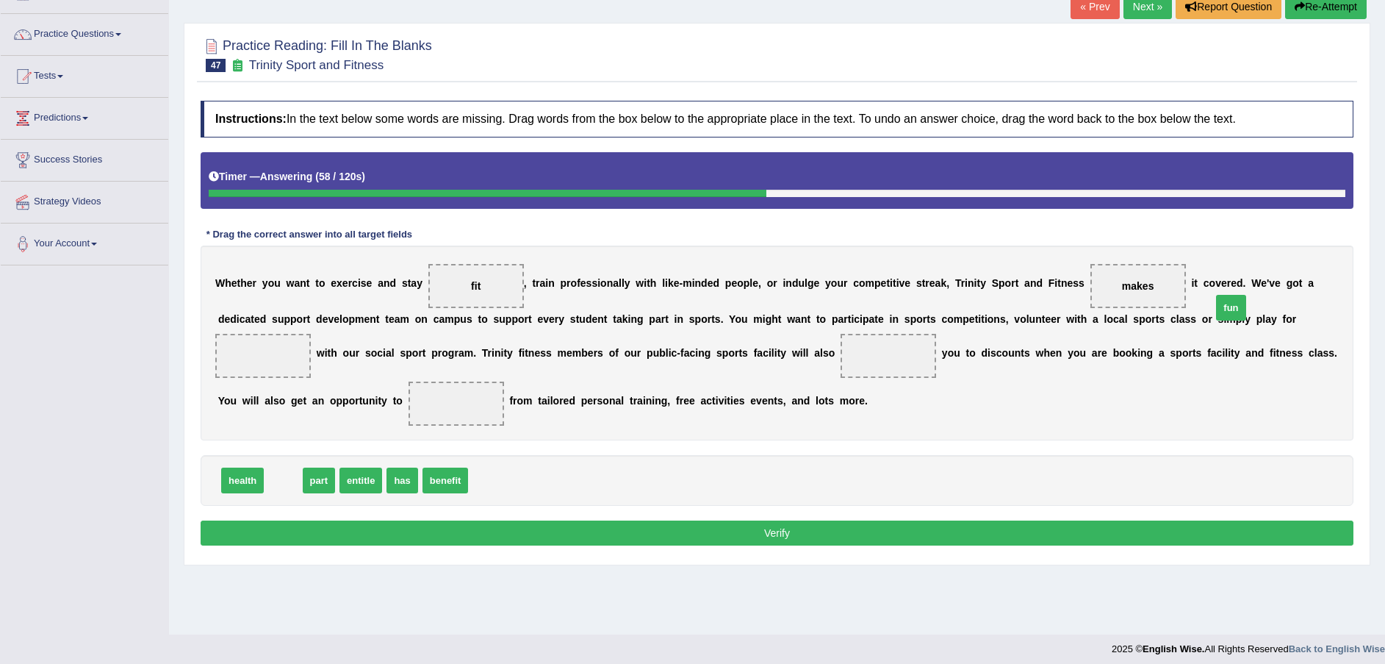
drag, startPoint x: 300, startPoint y: 500, endPoint x: 1238, endPoint y: 333, distance: 953.1
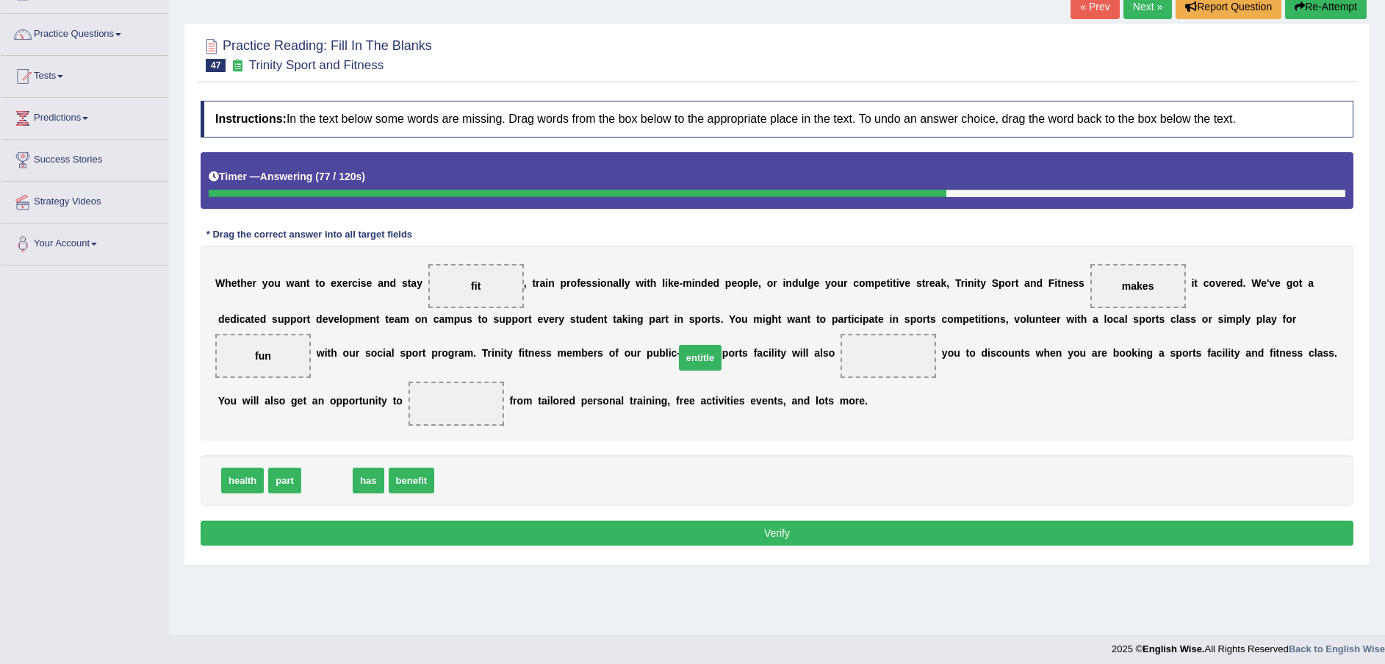
drag, startPoint x: 323, startPoint y: 503, endPoint x: 697, endPoint y: 381, distance: 393.0
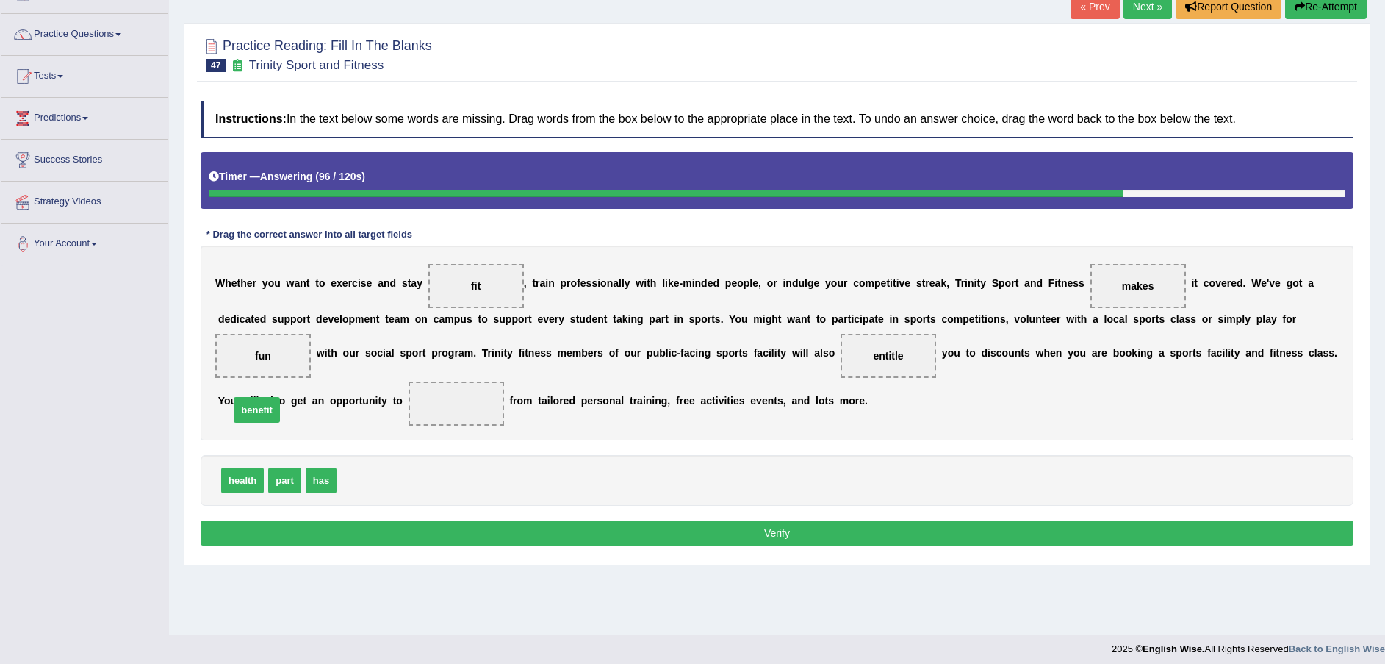
drag, startPoint x: 367, startPoint y: 504, endPoint x: 259, endPoint y: 434, distance: 128.4
click at [499, 545] on button "Verify" at bounding box center [777, 532] width 1153 height 25
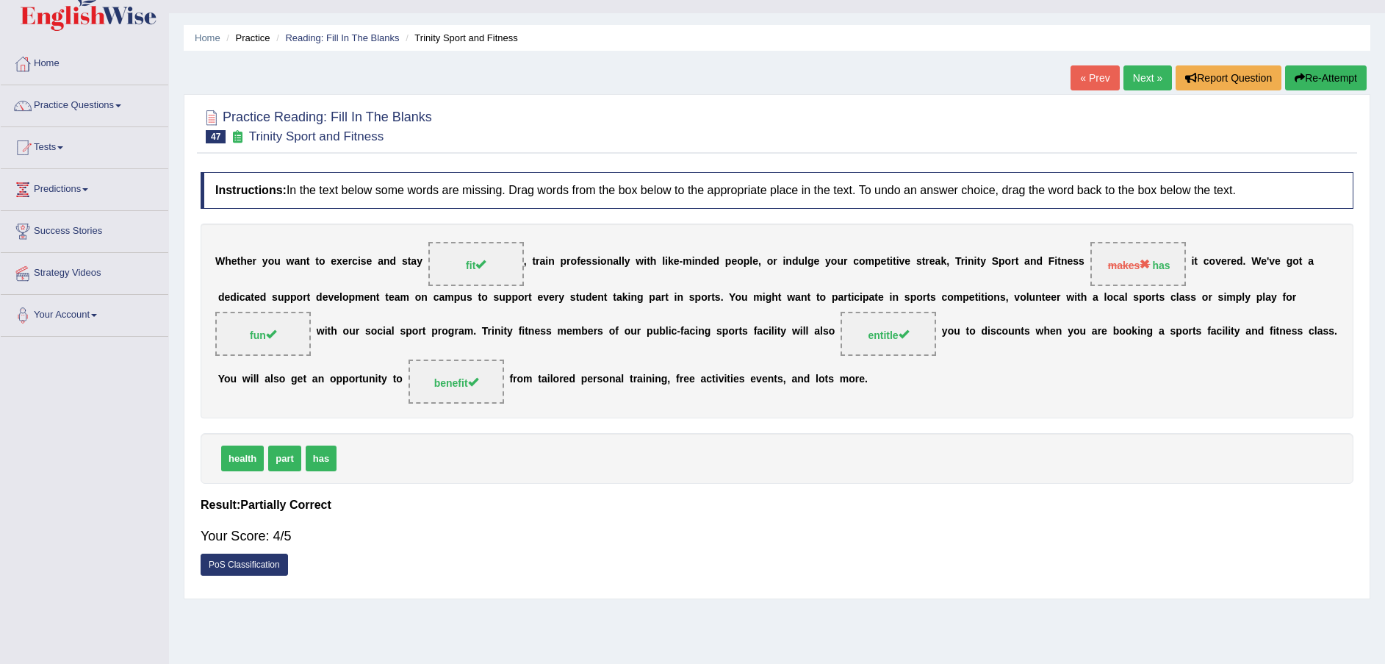
scroll to position [0, 0]
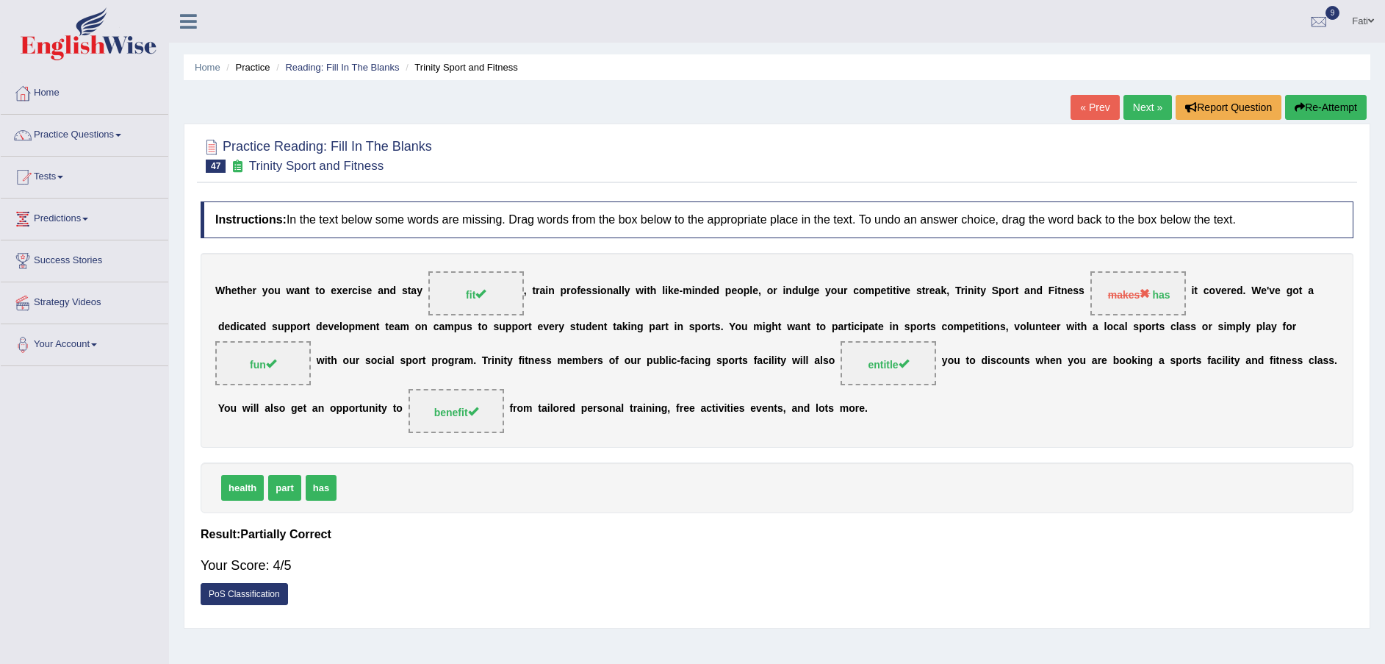
click at [1148, 104] on link "Next »" at bounding box center [1148, 107] width 49 height 25
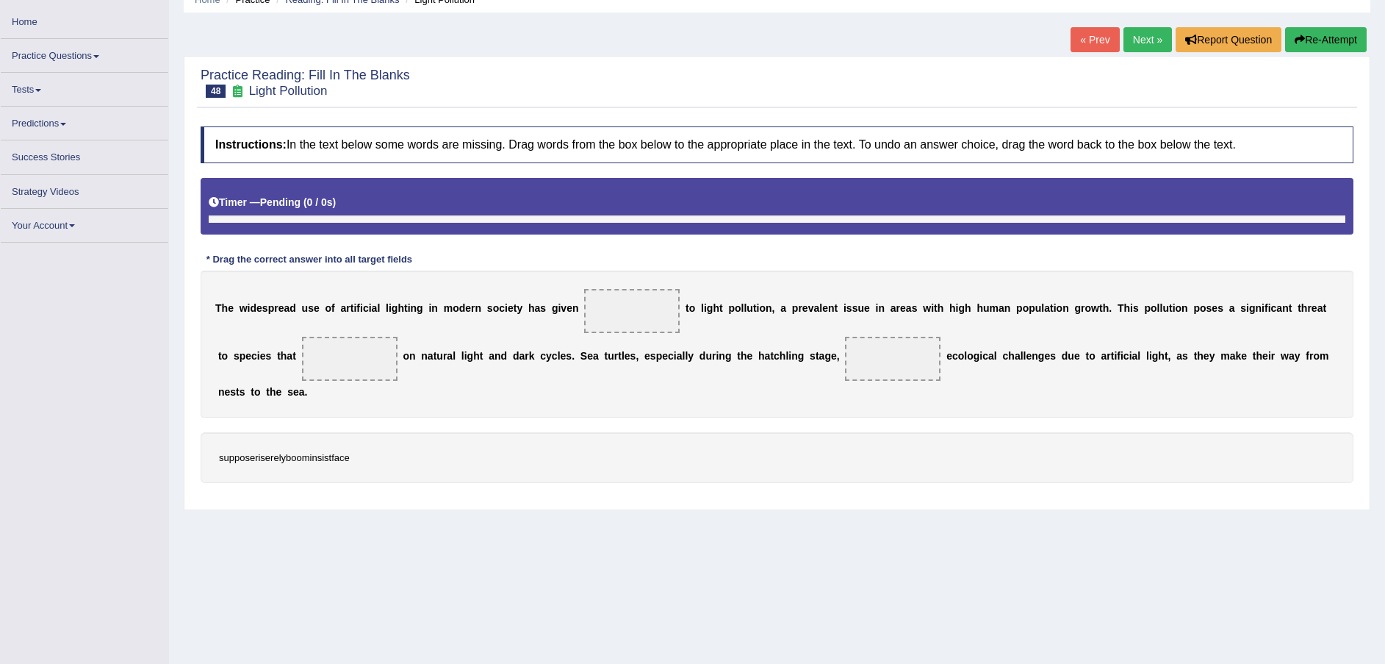
scroll to position [101, 0]
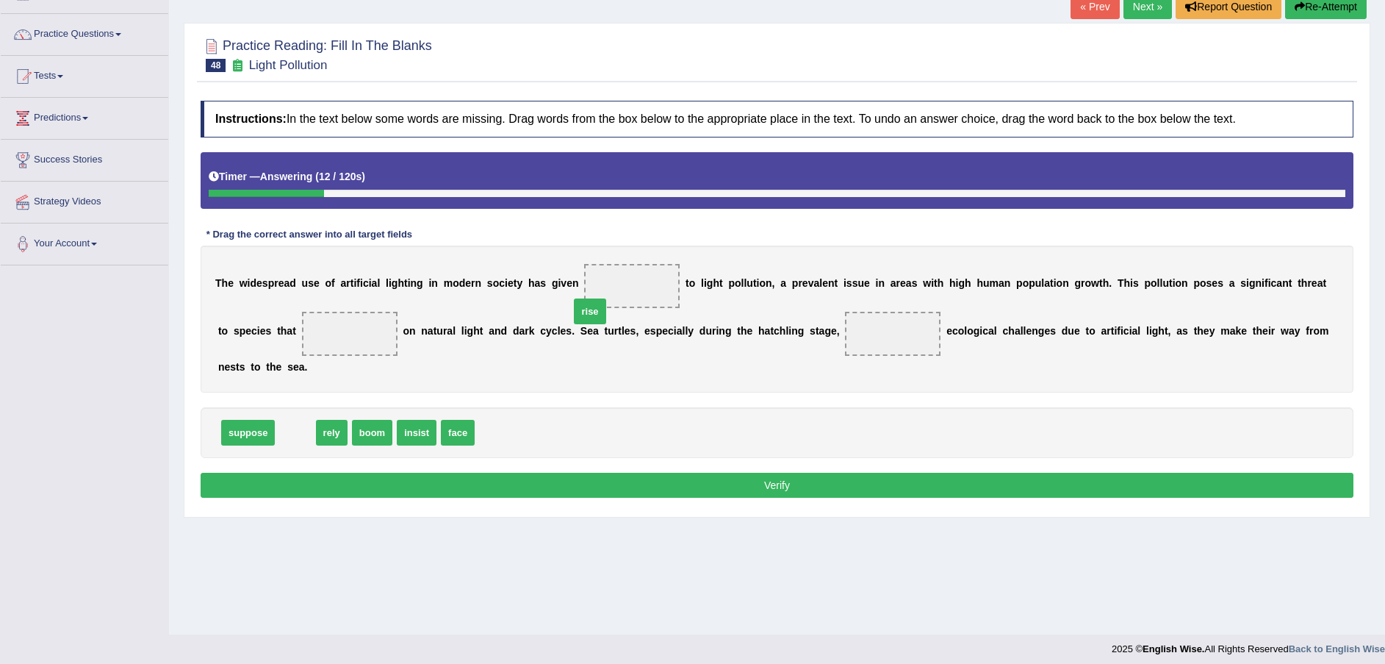
drag, startPoint x: 285, startPoint y: 409, endPoint x: 581, endPoint y: 287, distance: 319.6
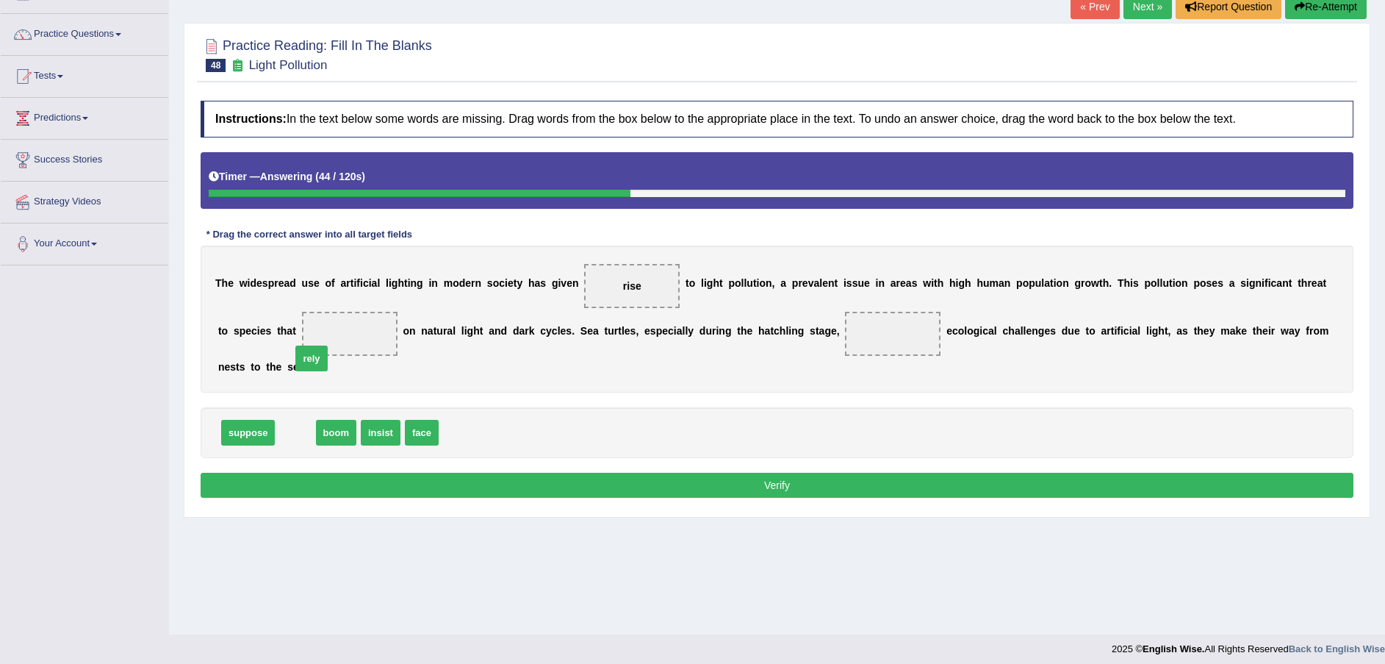
drag, startPoint x: 293, startPoint y: 418, endPoint x: 309, endPoint y: 344, distance: 76.0
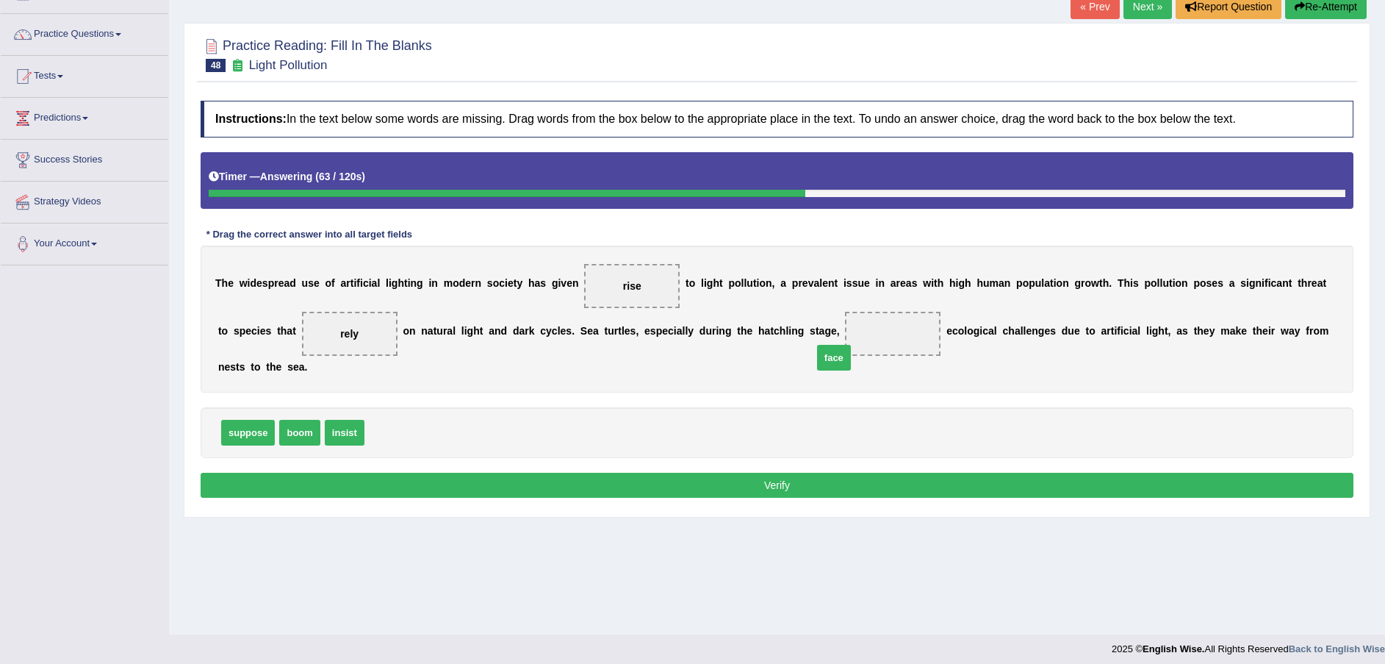
drag, startPoint x: 392, startPoint y: 416, endPoint x: 840, endPoint y: 341, distance: 454.5
click at [718, 473] on button "Verify" at bounding box center [777, 485] width 1153 height 25
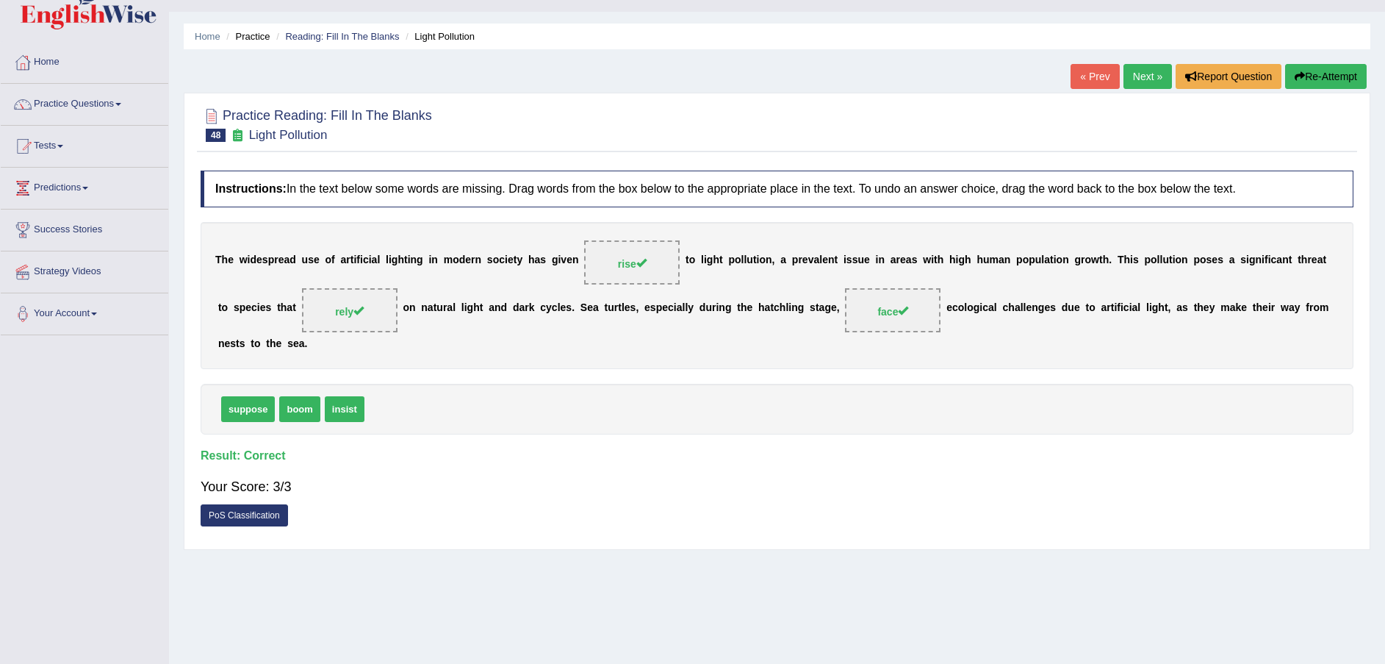
scroll to position [0, 0]
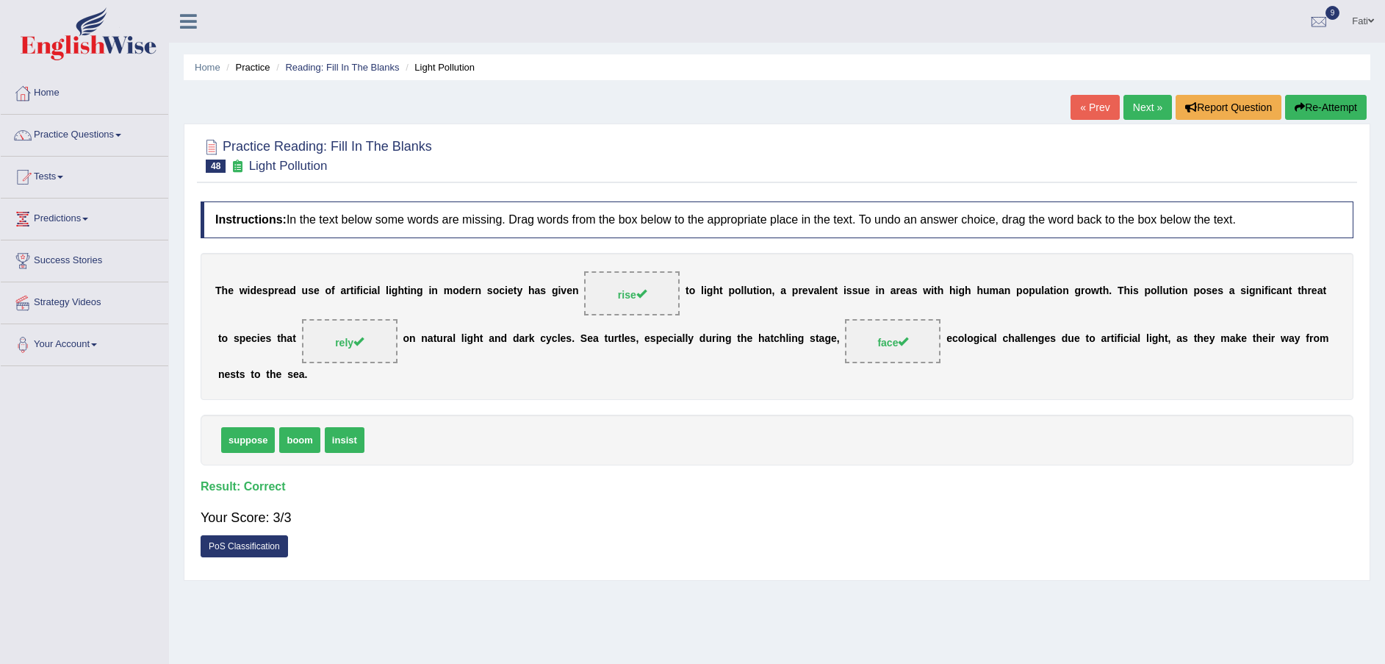
click at [1147, 109] on link "Next »" at bounding box center [1148, 107] width 49 height 25
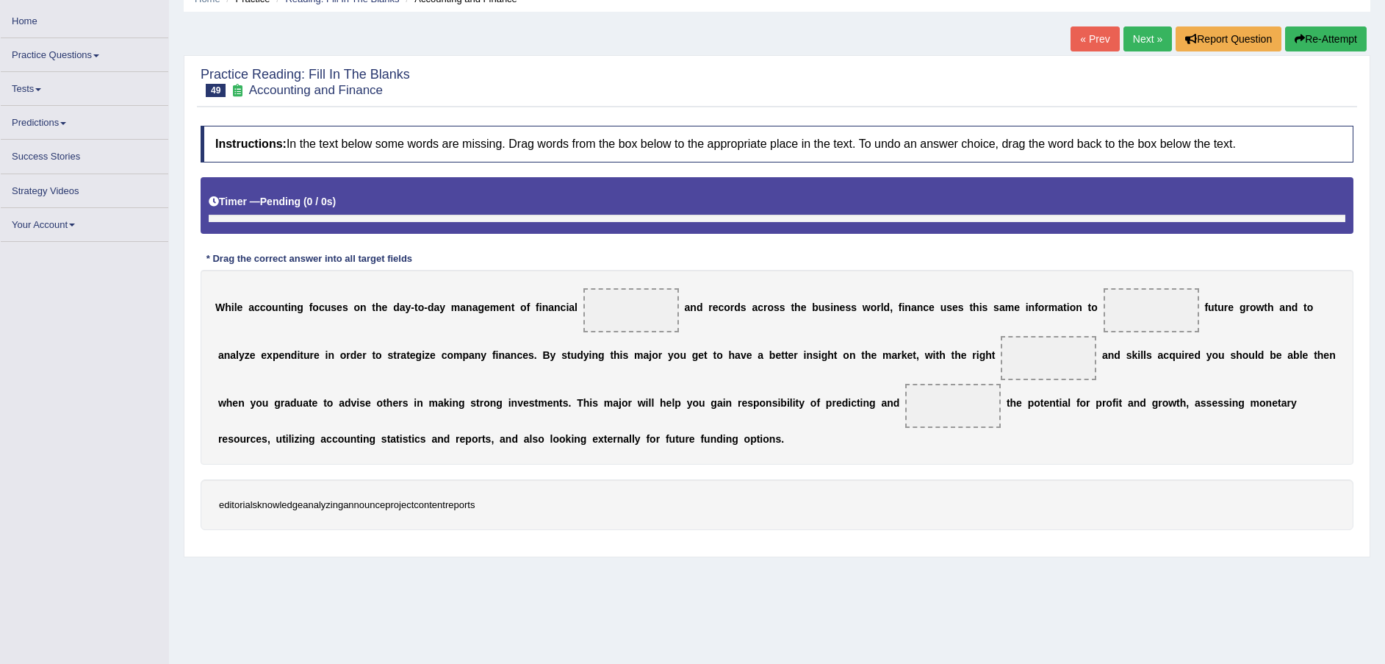
scroll to position [101, 0]
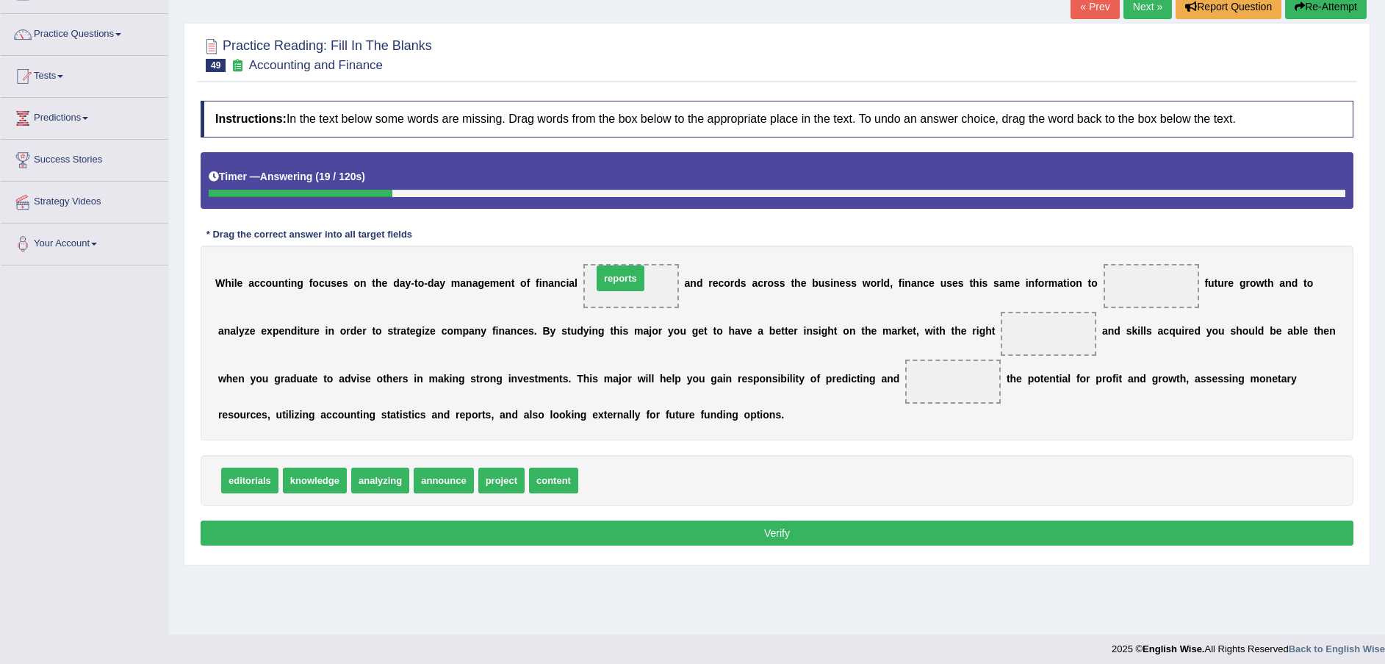
drag, startPoint x: 605, startPoint y: 477, endPoint x: 619, endPoint y: 275, distance: 202.6
drag, startPoint x: 364, startPoint y: 484, endPoint x: 1102, endPoint y: 299, distance: 760.0
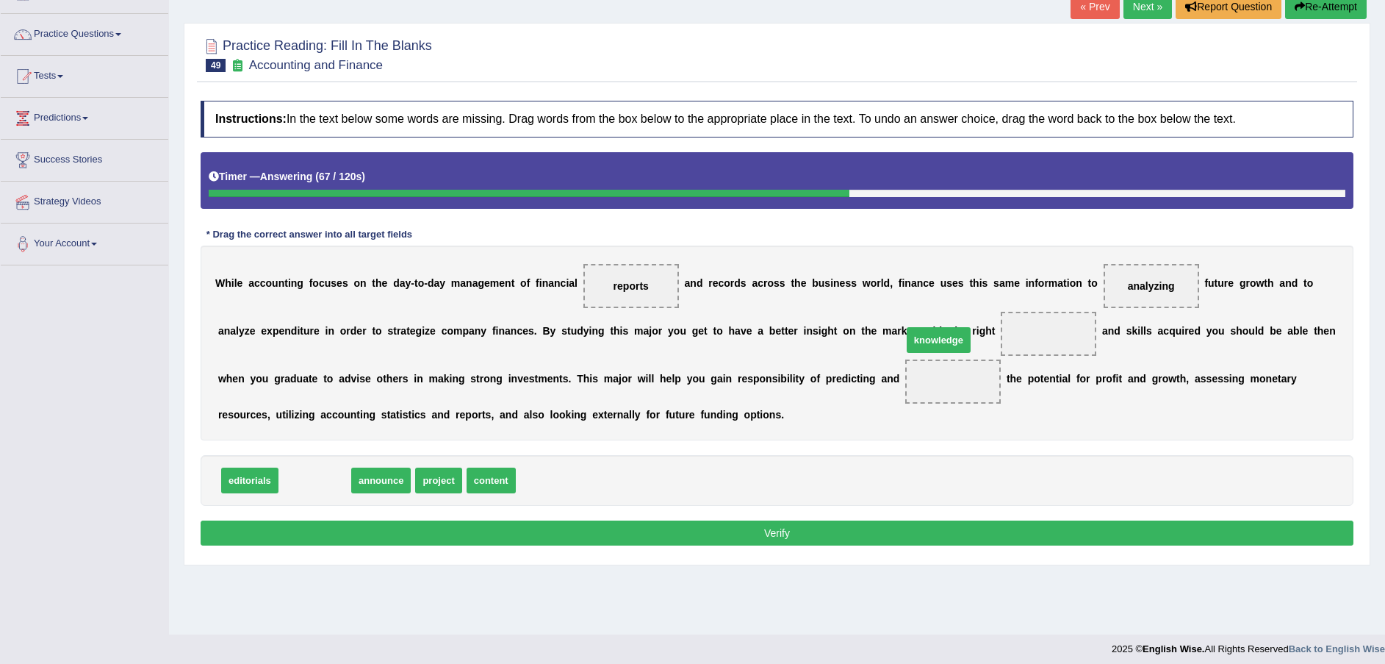
drag, startPoint x: 323, startPoint y: 481, endPoint x: 946, endPoint y: 340, distance: 639.6
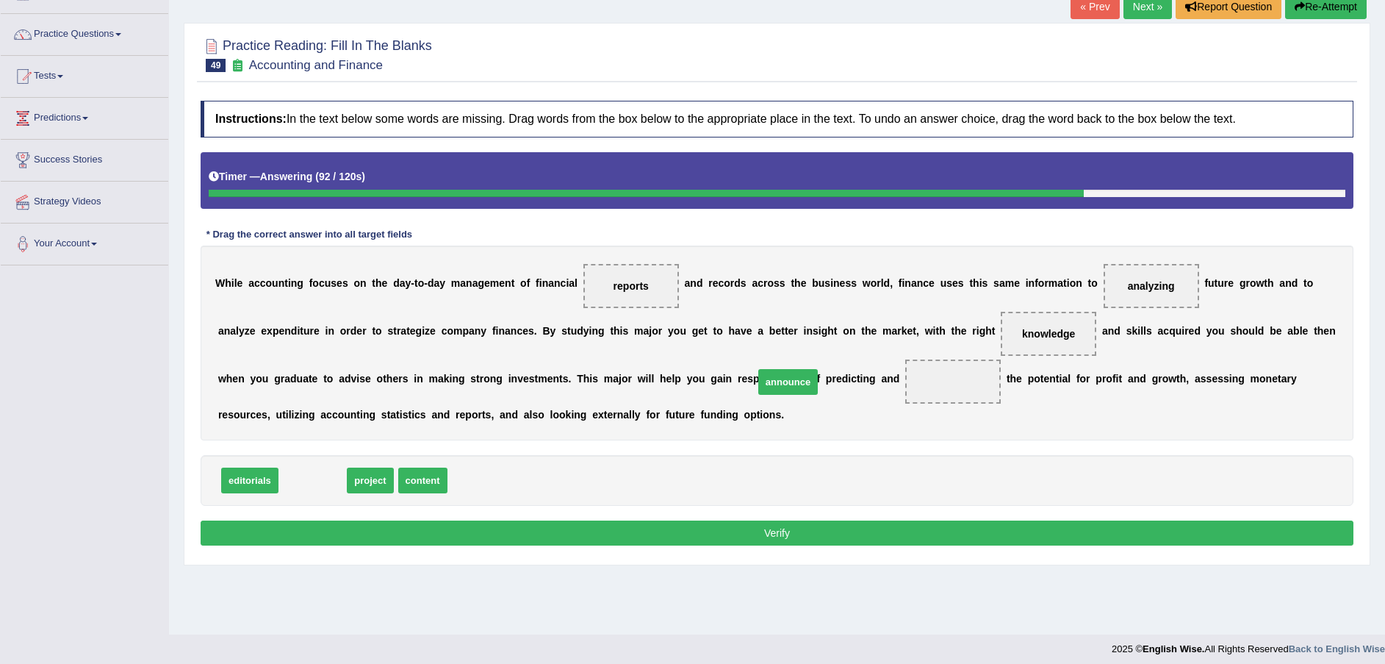
drag, startPoint x: 316, startPoint y: 482, endPoint x: 812, endPoint y: 378, distance: 506.7
click at [778, 534] on button "Verify" at bounding box center [777, 532] width 1153 height 25
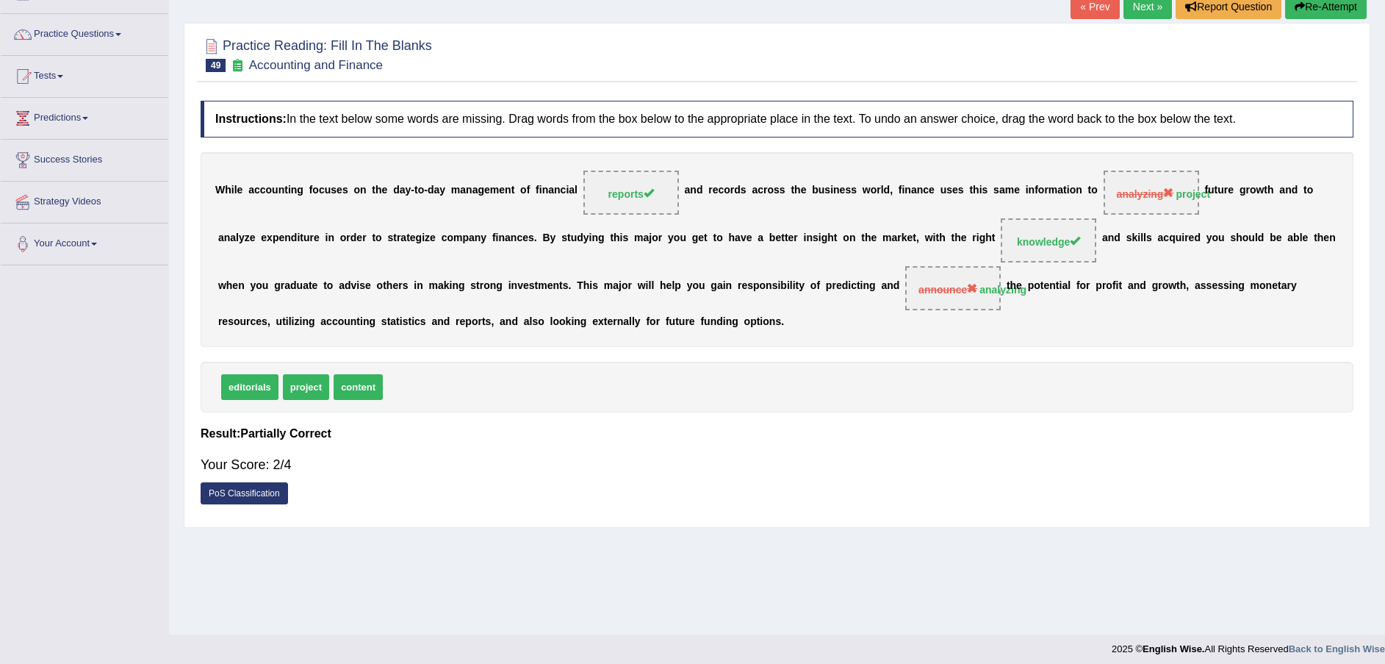
click at [1155, 10] on link "Next »" at bounding box center [1148, 6] width 49 height 25
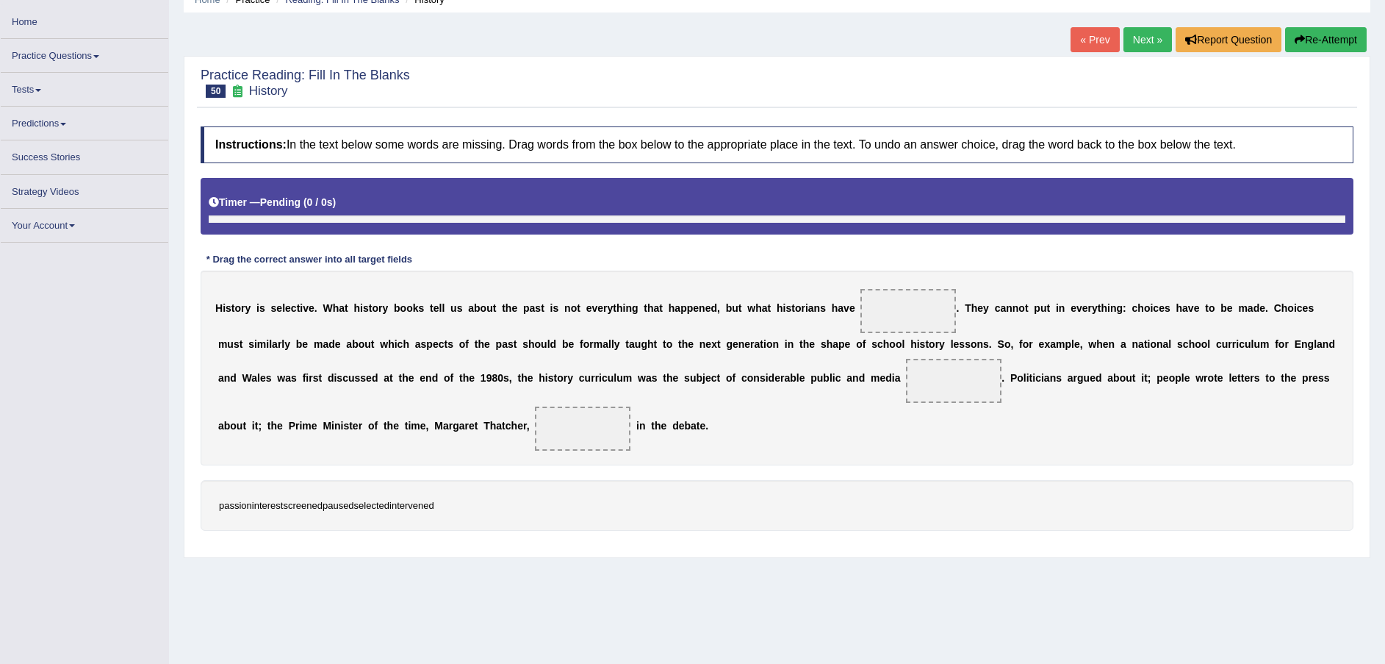
scroll to position [101, 0]
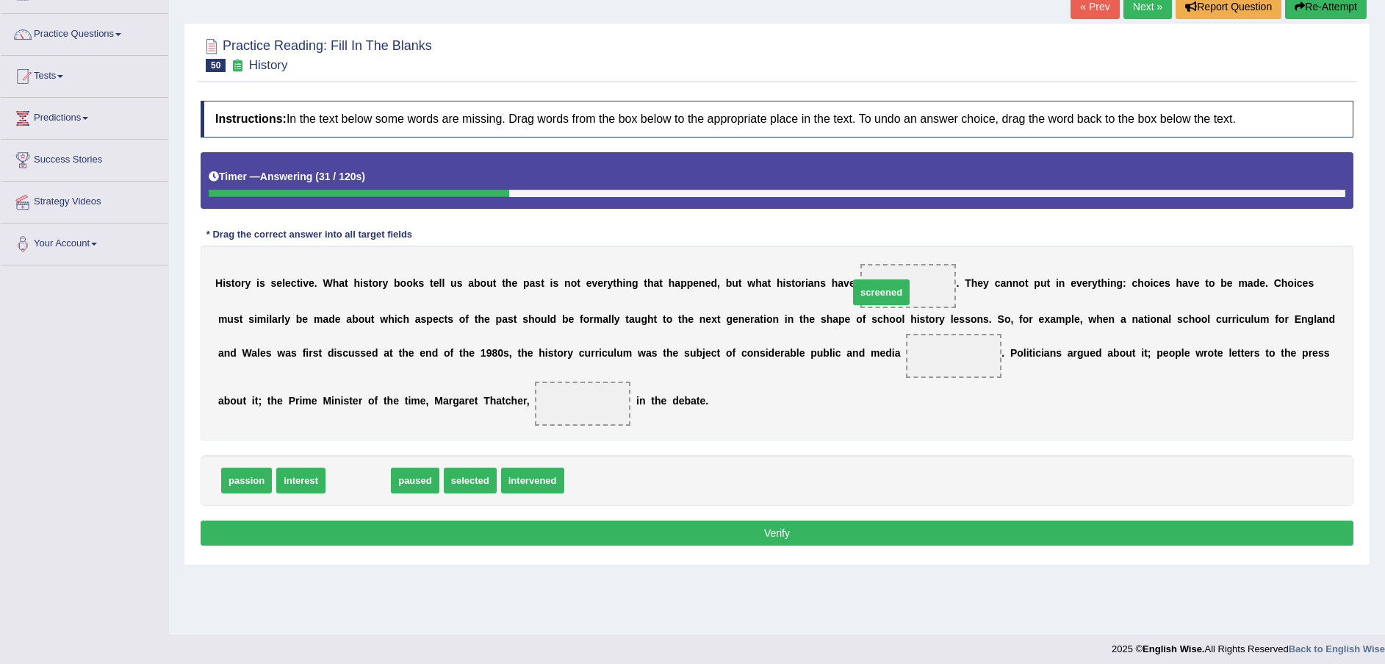
drag, startPoint x: 348, startPoint y: 482, endPoint x: 872, endPoint y: 294, distance: 556.0
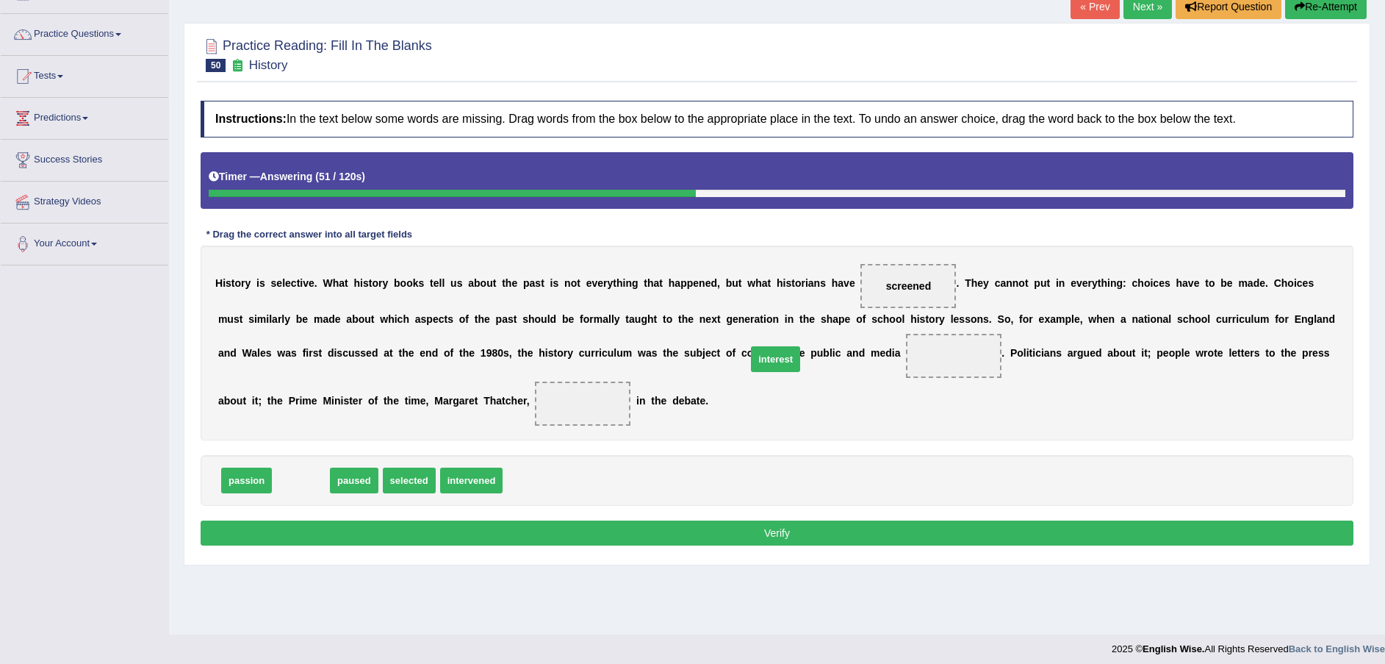
drag, startPoint x: 296, startPoint y: 483, endPoint x: 771, endPoint y: 362, distance: 490.0
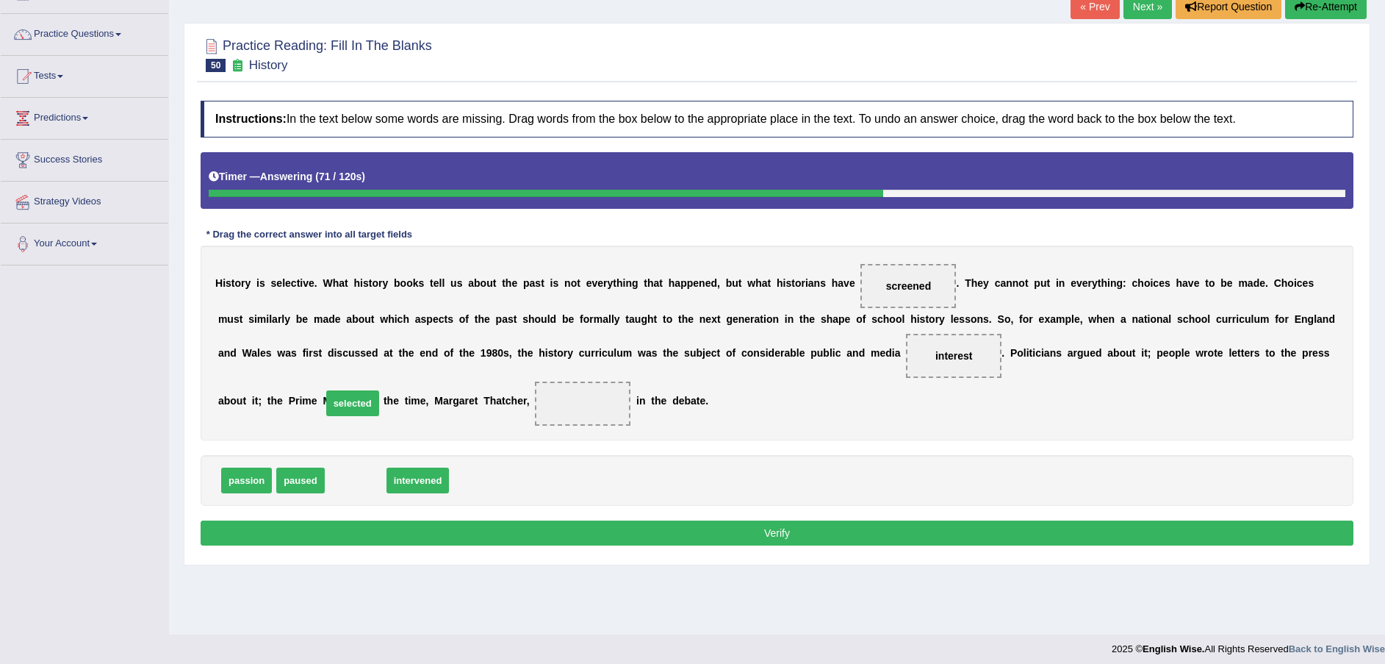
drag, startPoint x: 361, startPoint y: 478, endPoint x: 379, endPoint y: 412, distance: 69.3
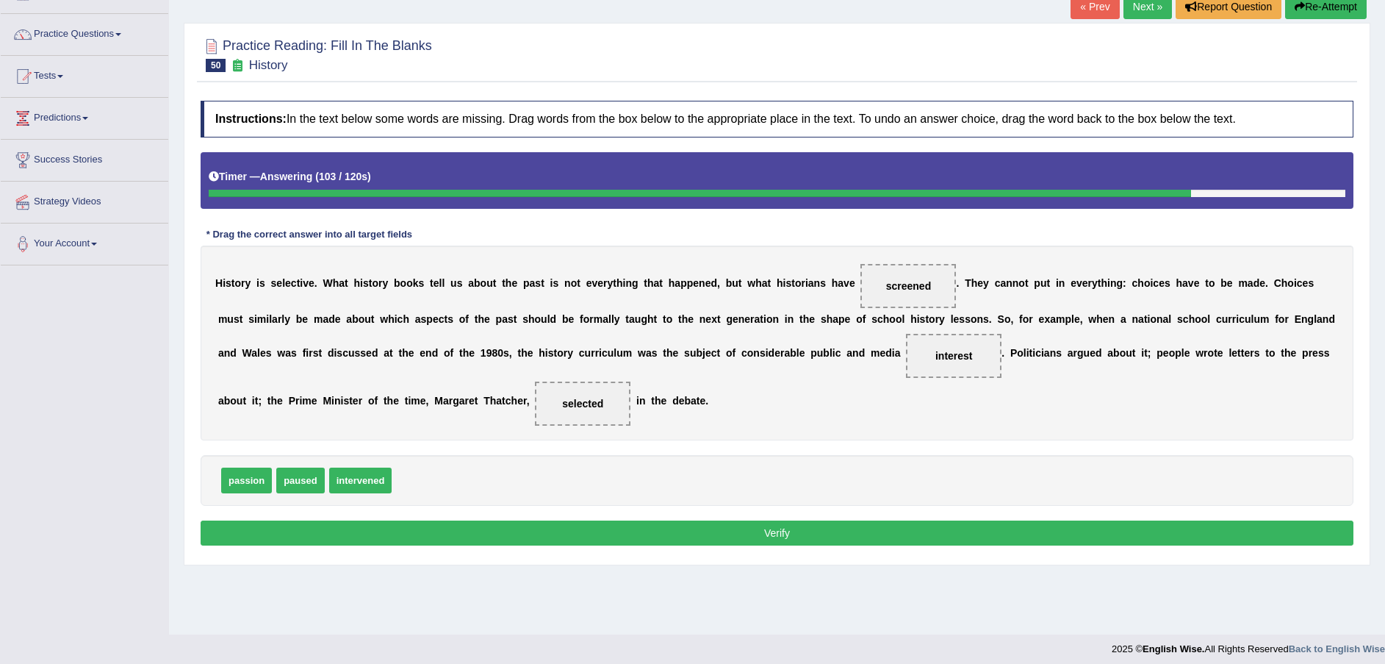
click at [737, 528] on button "Verify" at bounding box center [777, 532] width 1153 height 25
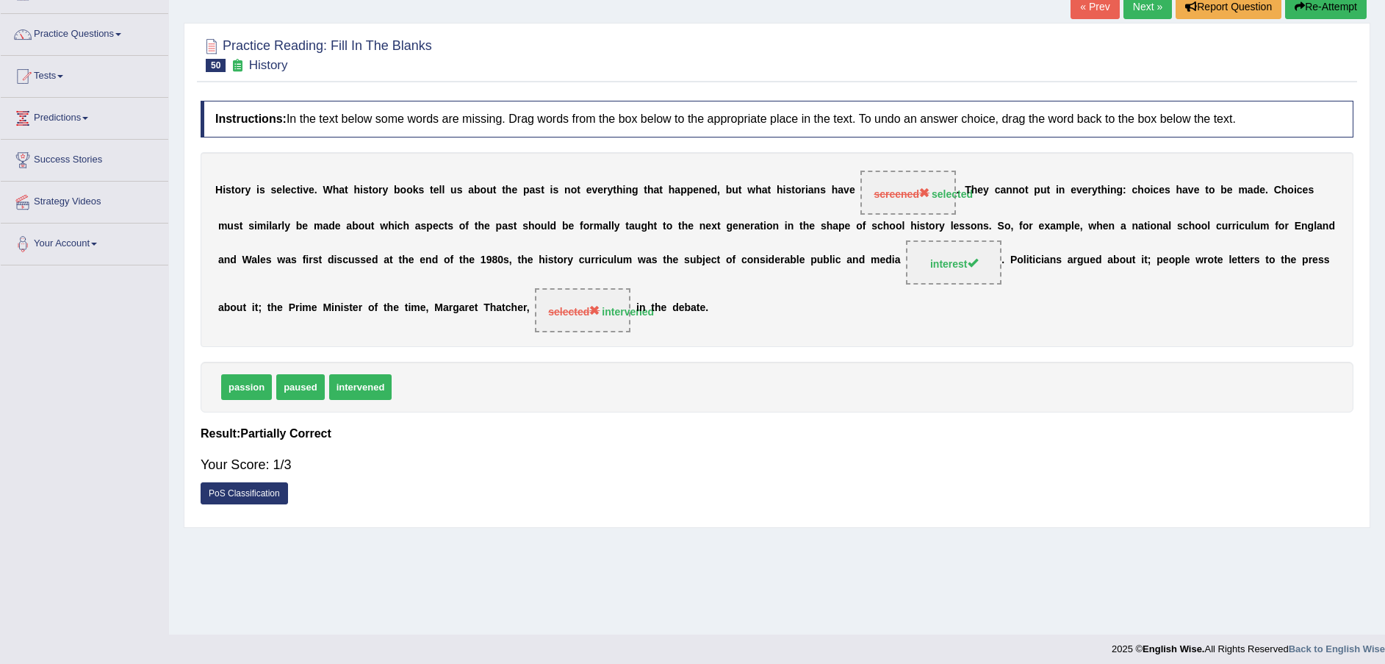
click at [1141, 18] on link "Next »" at bounding box center [1148, 6] width 49 height 25
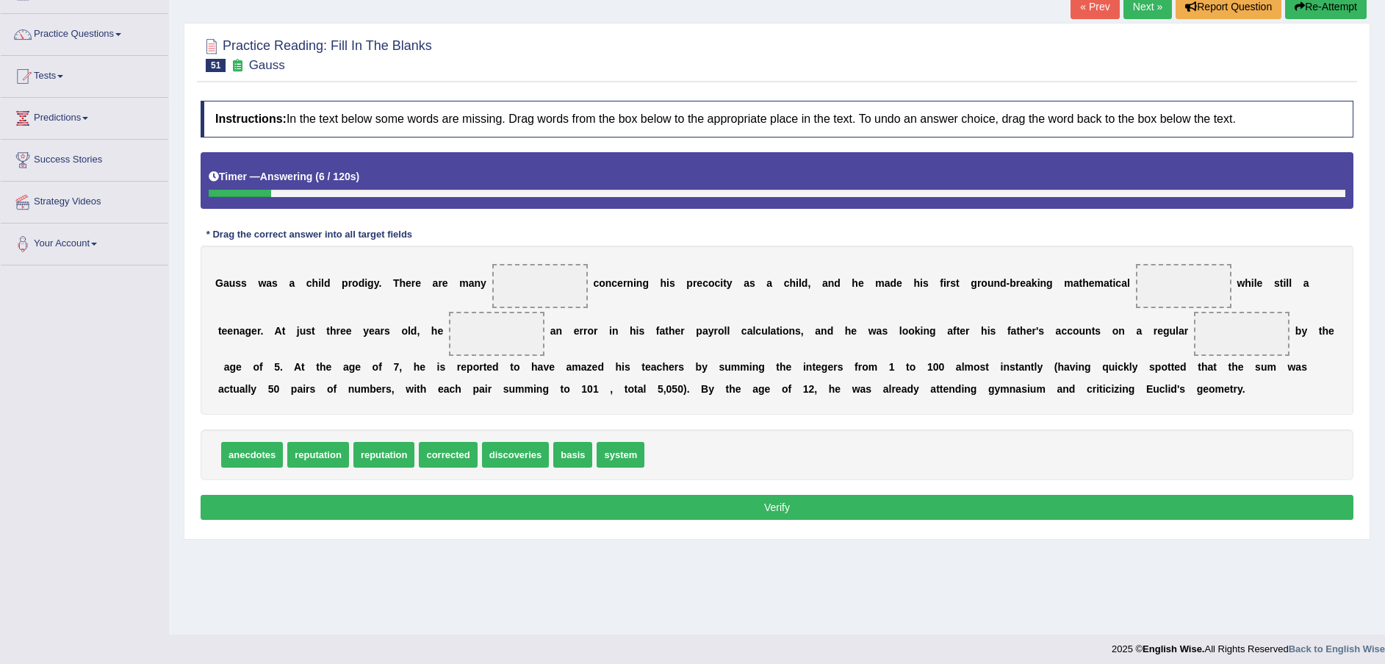
scroll to position [108, 0]
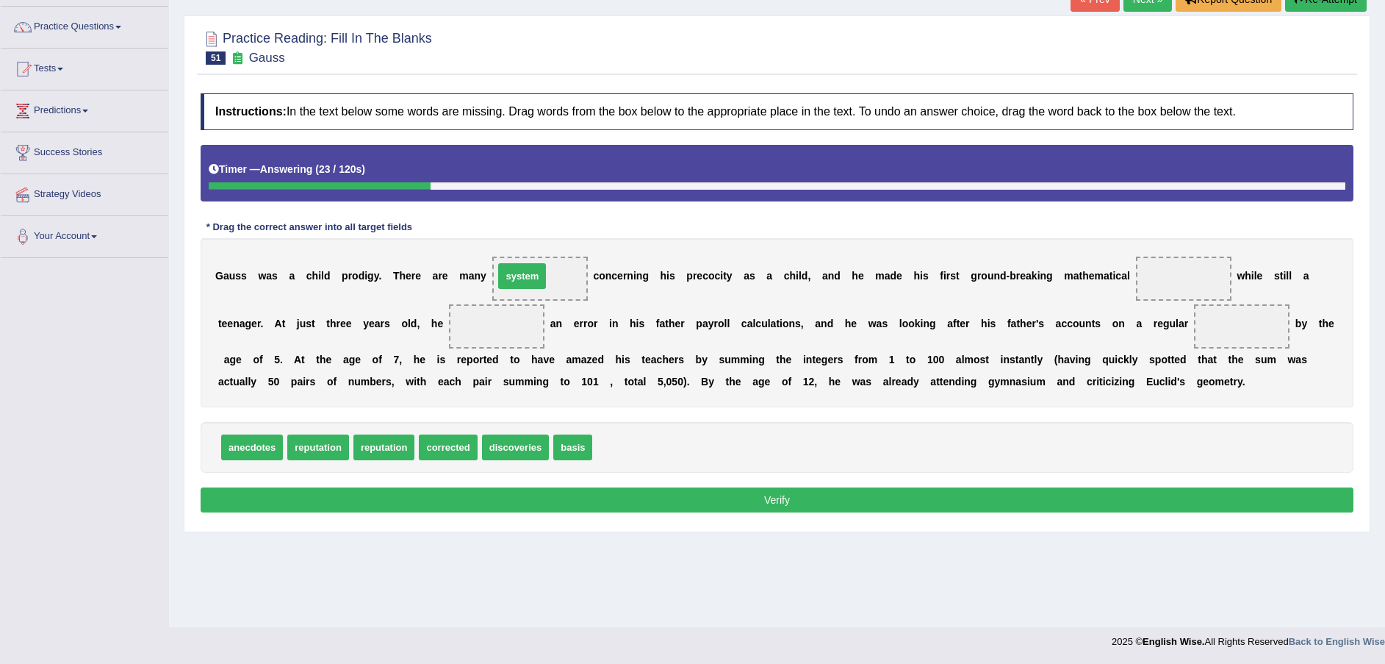
drag, startPoint x: 606, startPoint y: 453, endPoint x: 508, endPoint y: 281, distance: 198.2
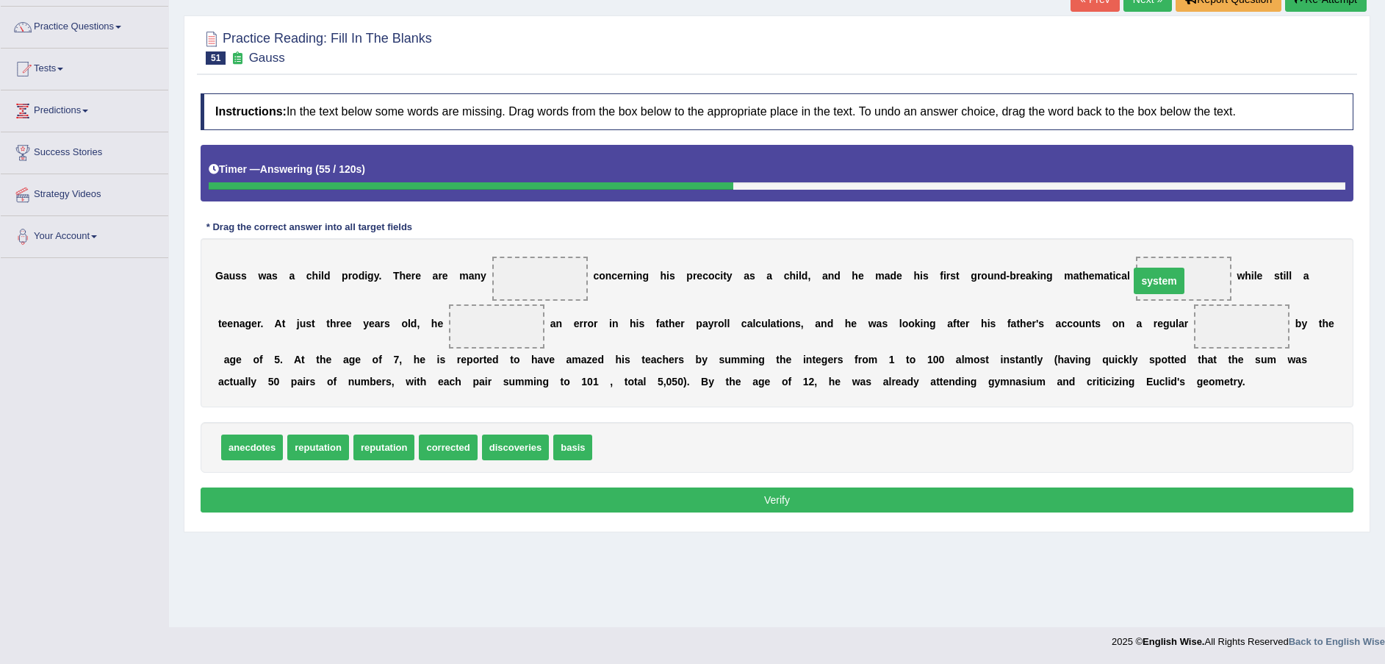
drag, startPoint x: 520, startPoint y: 276, endPoint x: 1139, endPoint y: 279, distance: 619.5
drag, startPoint x: 494, startPoint y: 447, endPoint x: 514, endPoint y: 285, distance: 163.0
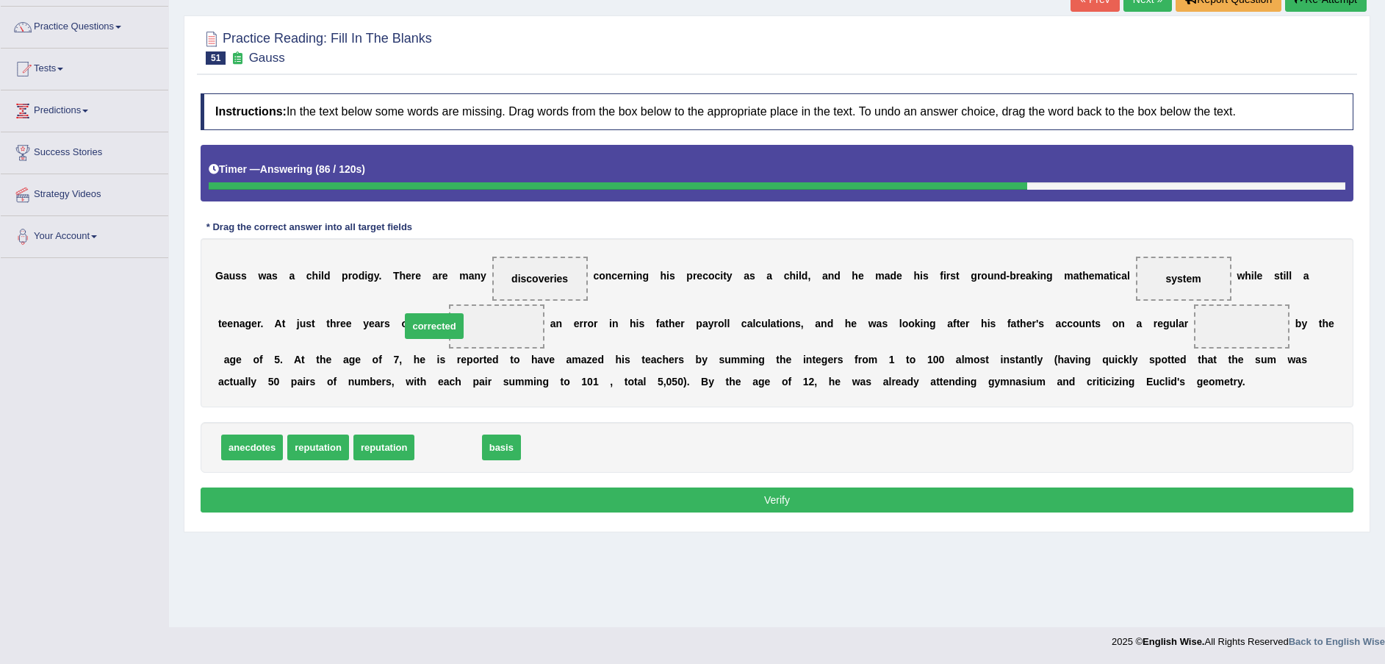
drag, startPoint x: 456, startPoint y: 452, endPoint x: 443, endPoint y: 330, distance: 122.7
drag, startPoint x: 436, startPoint y: 449, endPoint x: 1120, endPoint y: 332, distance: 694.0
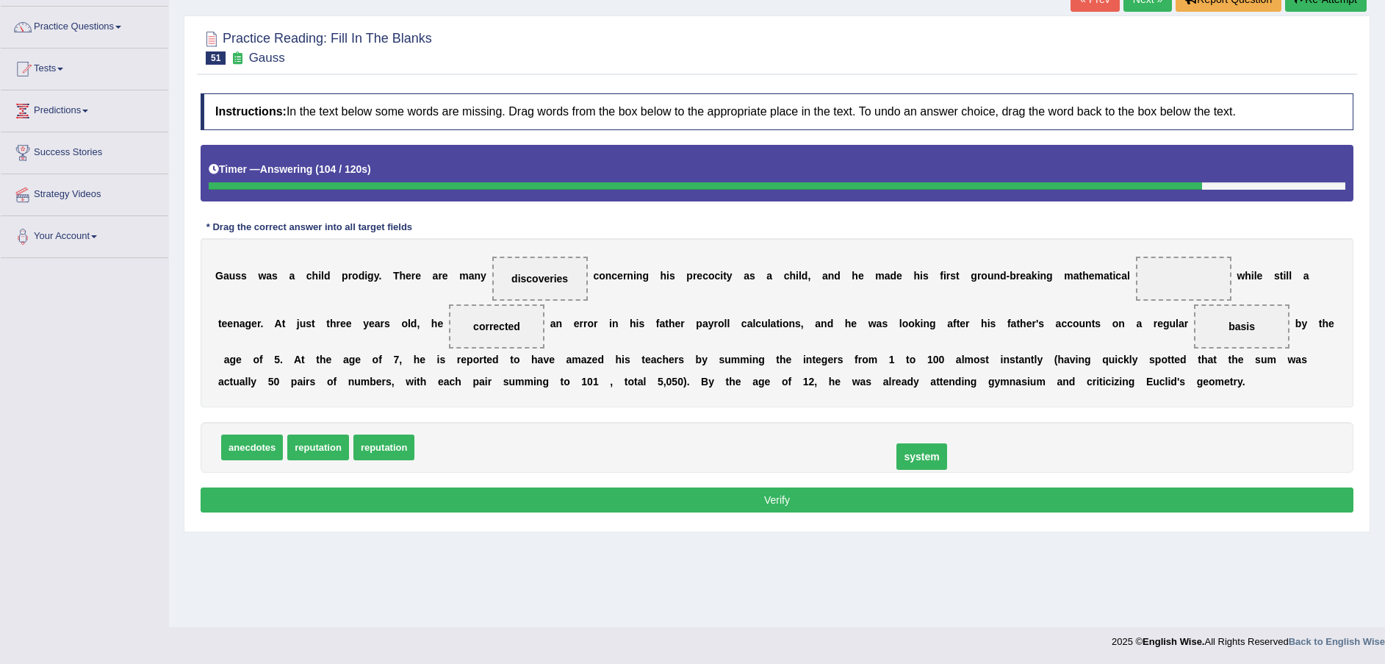
drag, startPoint x: 1122, startPoint y: 276, endPoint x: 855, endPoint y: 445, distance: 316.4
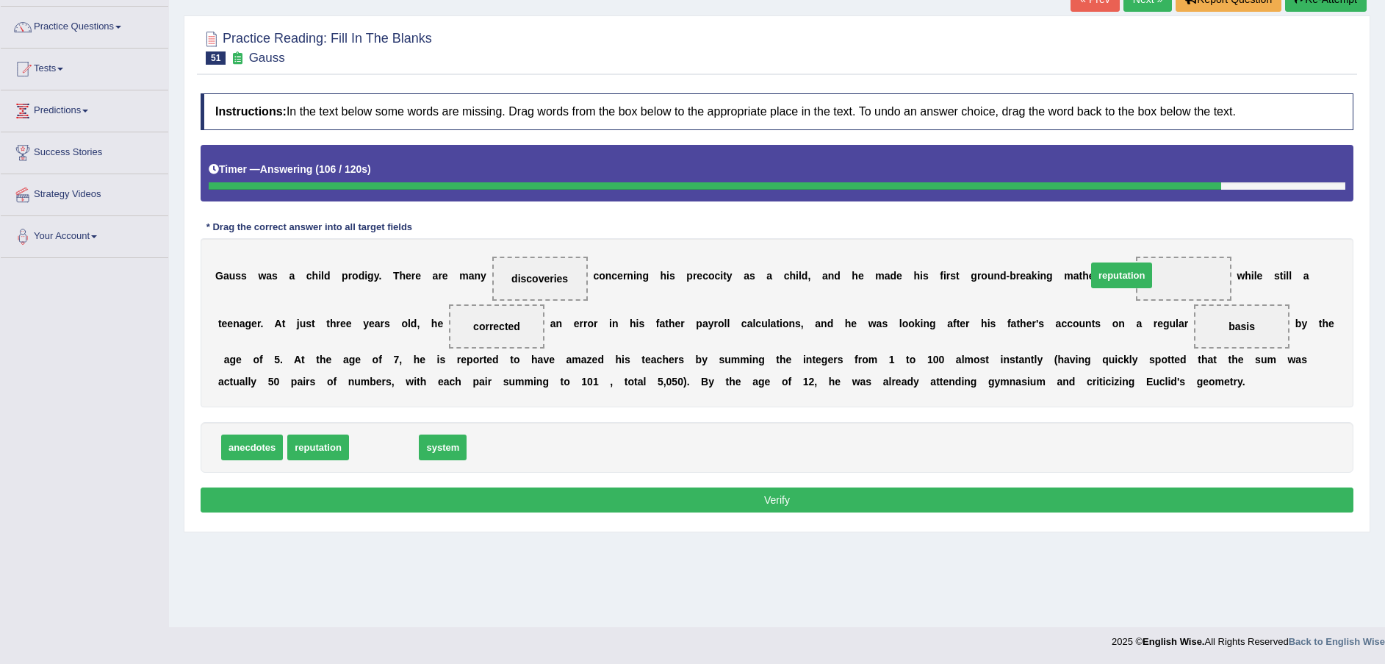
drag, startPoint x: 374, startPoint y: 446, endPoint x: 1112, endPoint y: 274, distance: 757.6
click at [468, 503] on button "Verify" at bounding box center [777, 499] width 1153 height 25
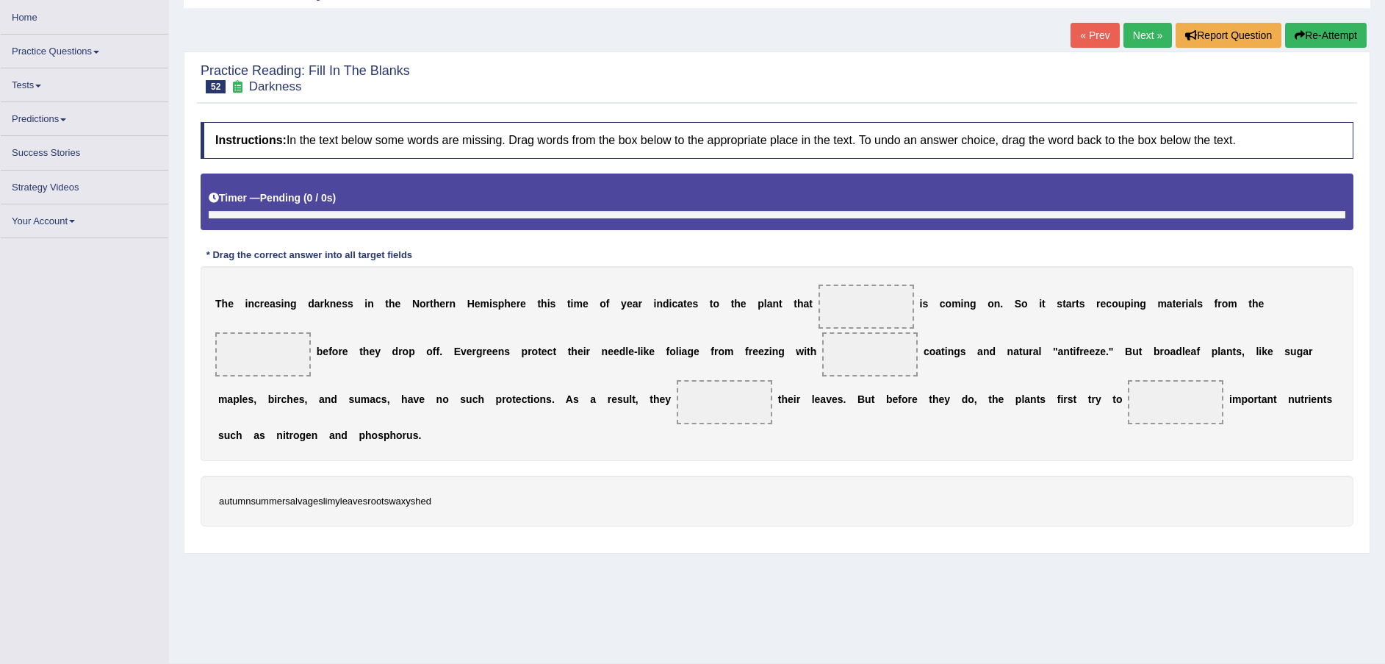
scroll to position [101, 0]
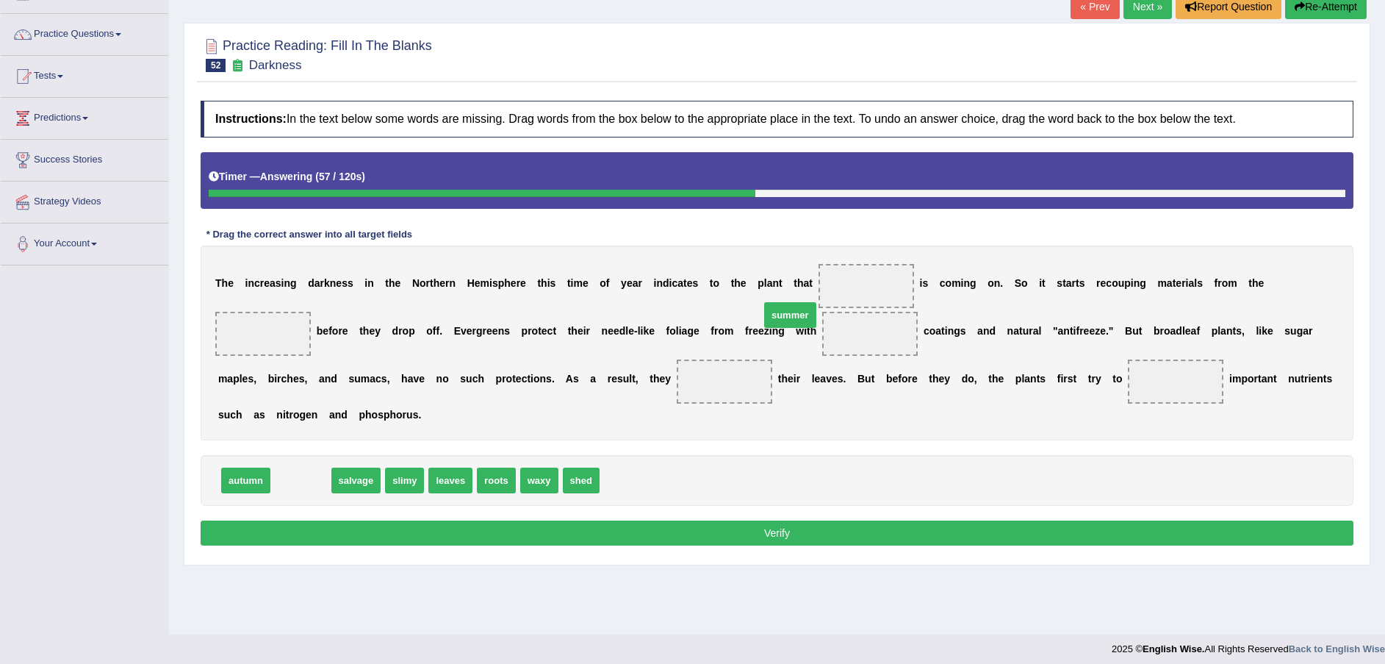
drag, startPoint x: 293, startPoint y: 459, endPoint x: 783, endPoint y: 294, distance: 517.3
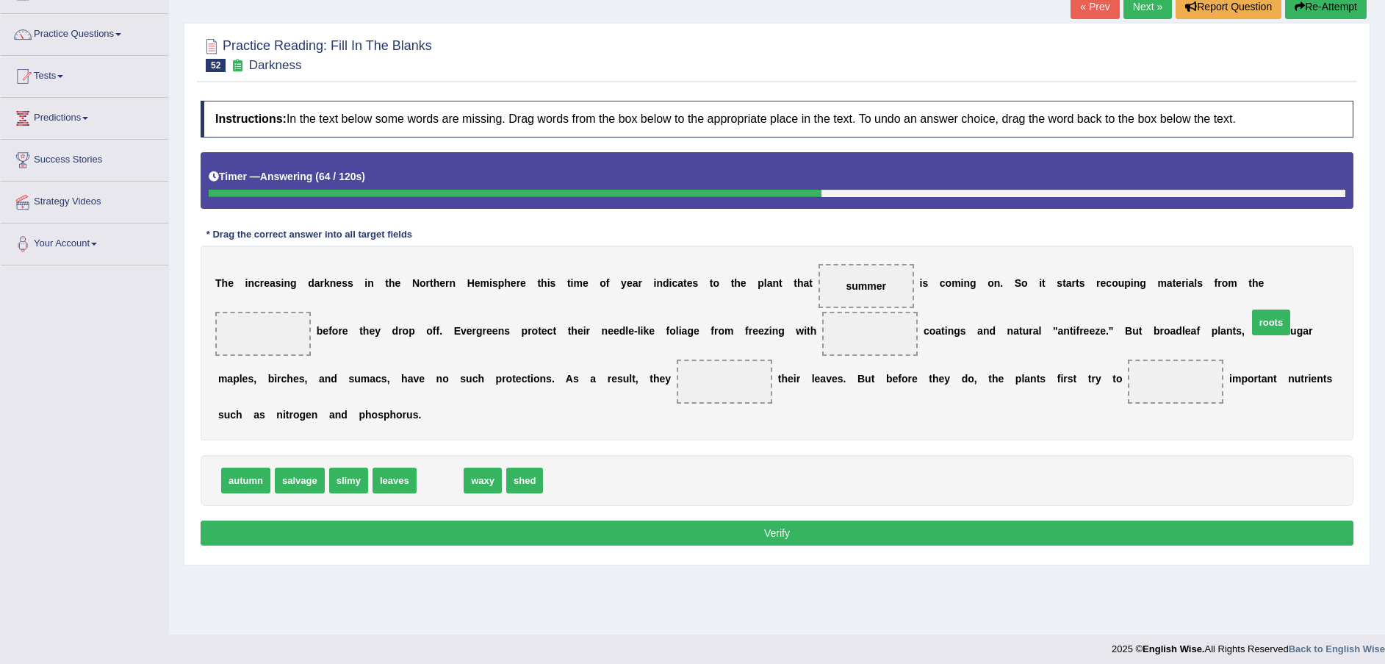
drag, startPoint x: 433, startPoint y: 456, endPoint x: 1264, endPoint y: 299, distance: 845.9
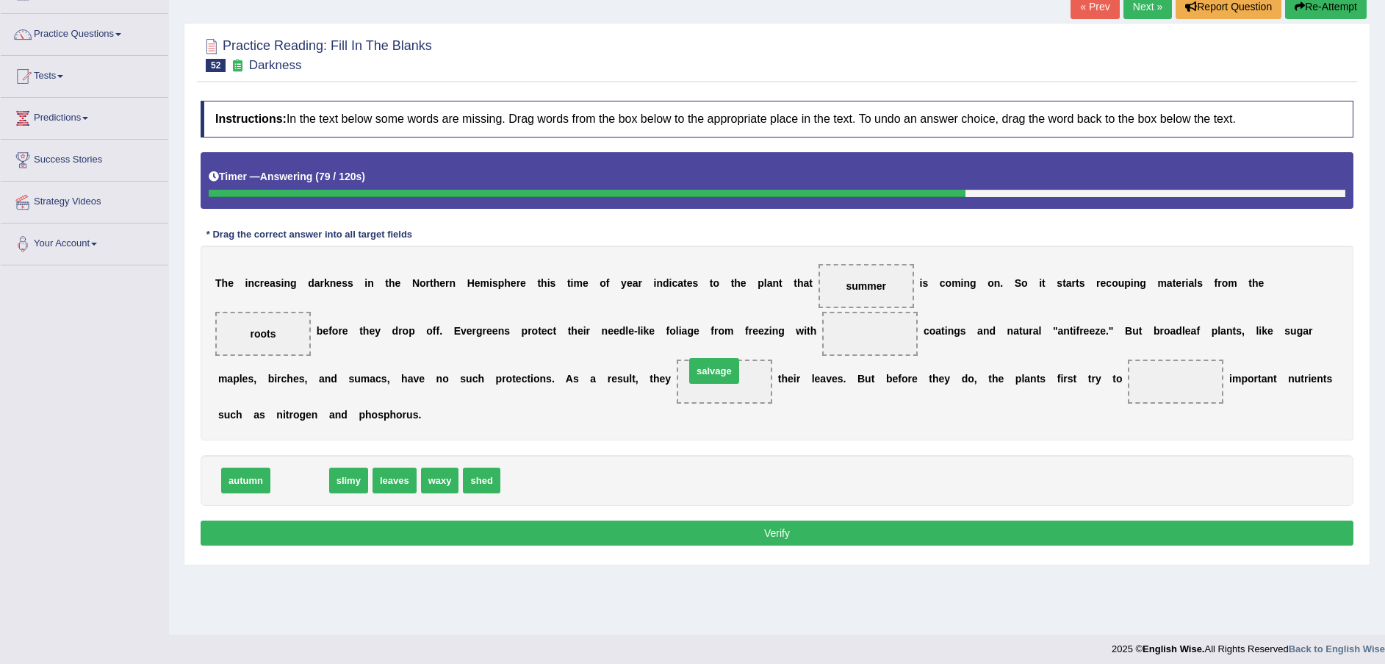
drag, startPoint x: 290, startPoint y: 460, endPoint x: 705, endPoint y: 348, distance: 430.1
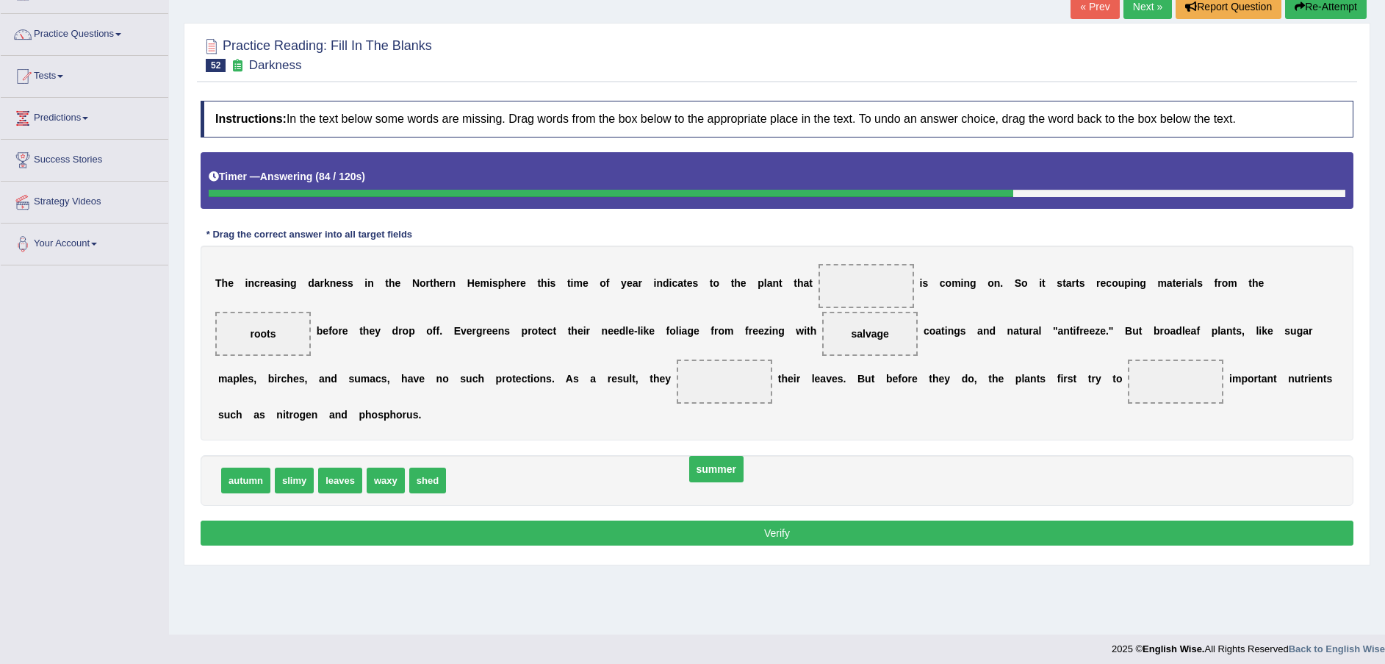
drag, startPoint x: 830, startPoint y: 285, endPoint x: 680, endPoint y: 468, distance: 236.5
drag, startPoint x: 241, startPoint y: 453, endPoint x: 830, endPoint y: 279, distance: 614.3
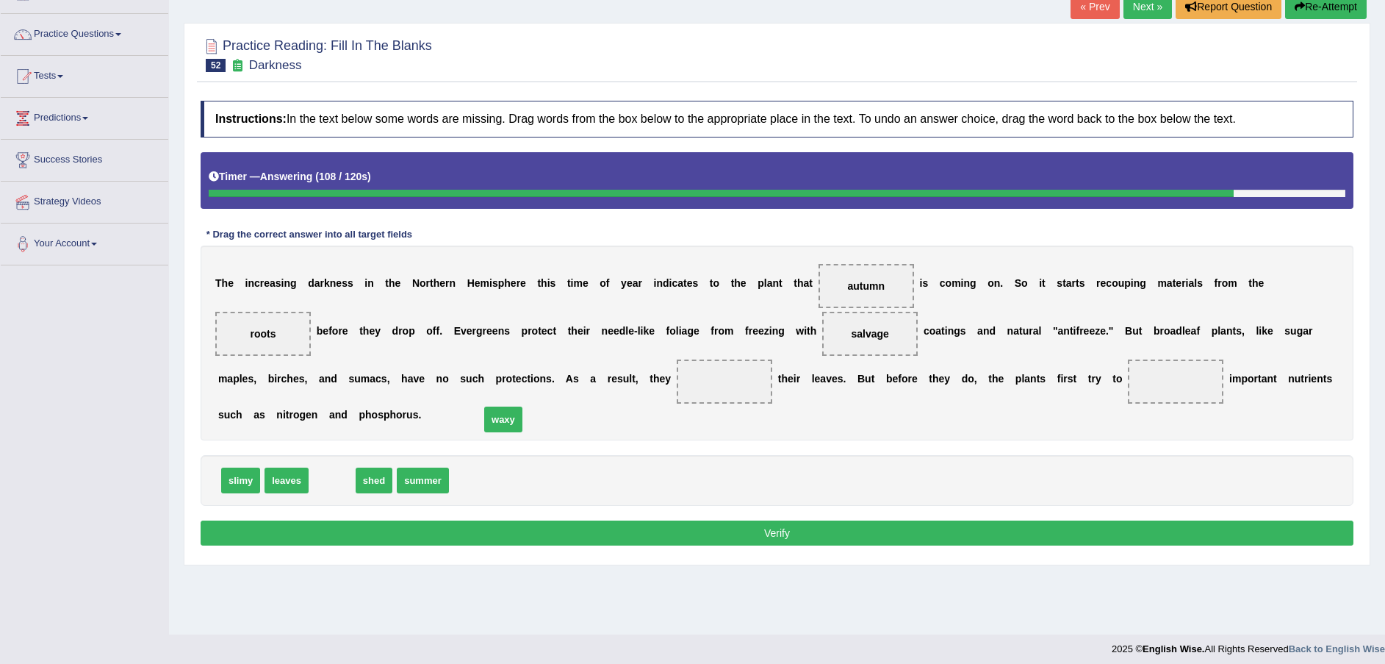
drag, startPoint x: 331, startPoint y: 462, endPoint x: 503, endPoint y: 401, distance: 181.8
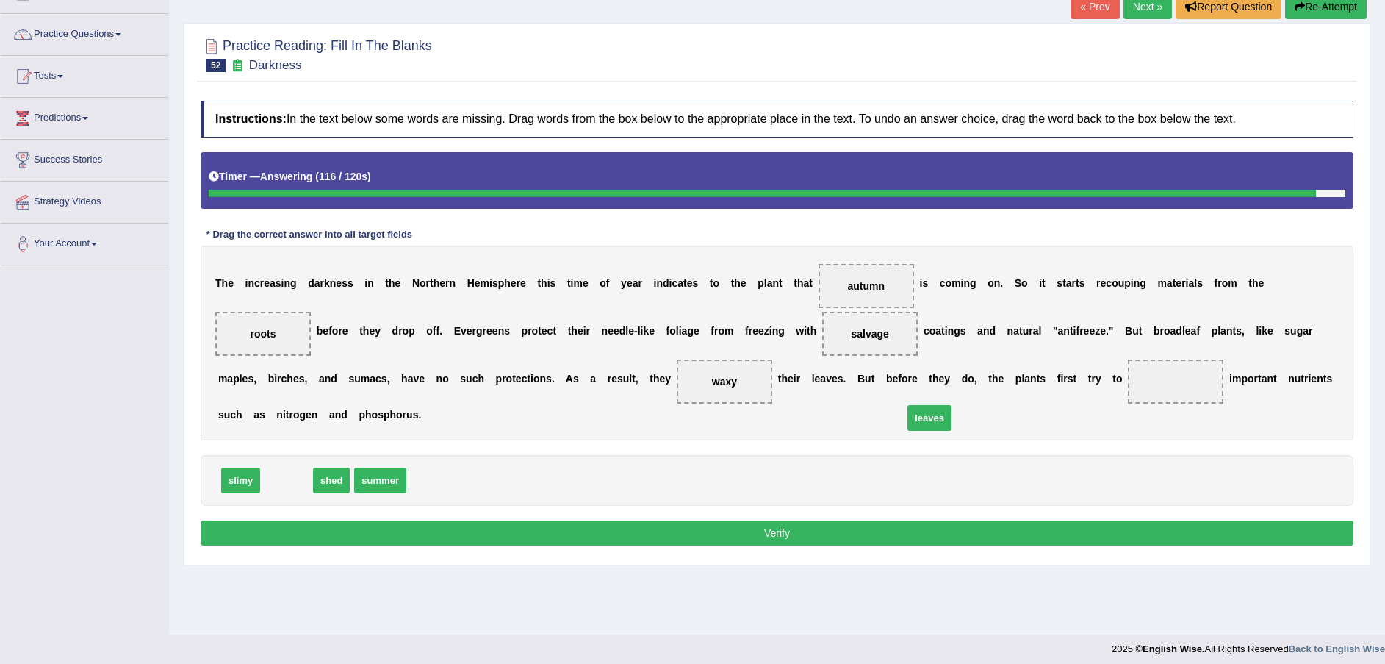
drag, startPoint x: 295, startPoint y: 460, endPoint x: 938, endPoint y: 395, distance: 647.0
click at [894, 520] on button "Verify" at bounding box center [777, 532] width 1153 height 25
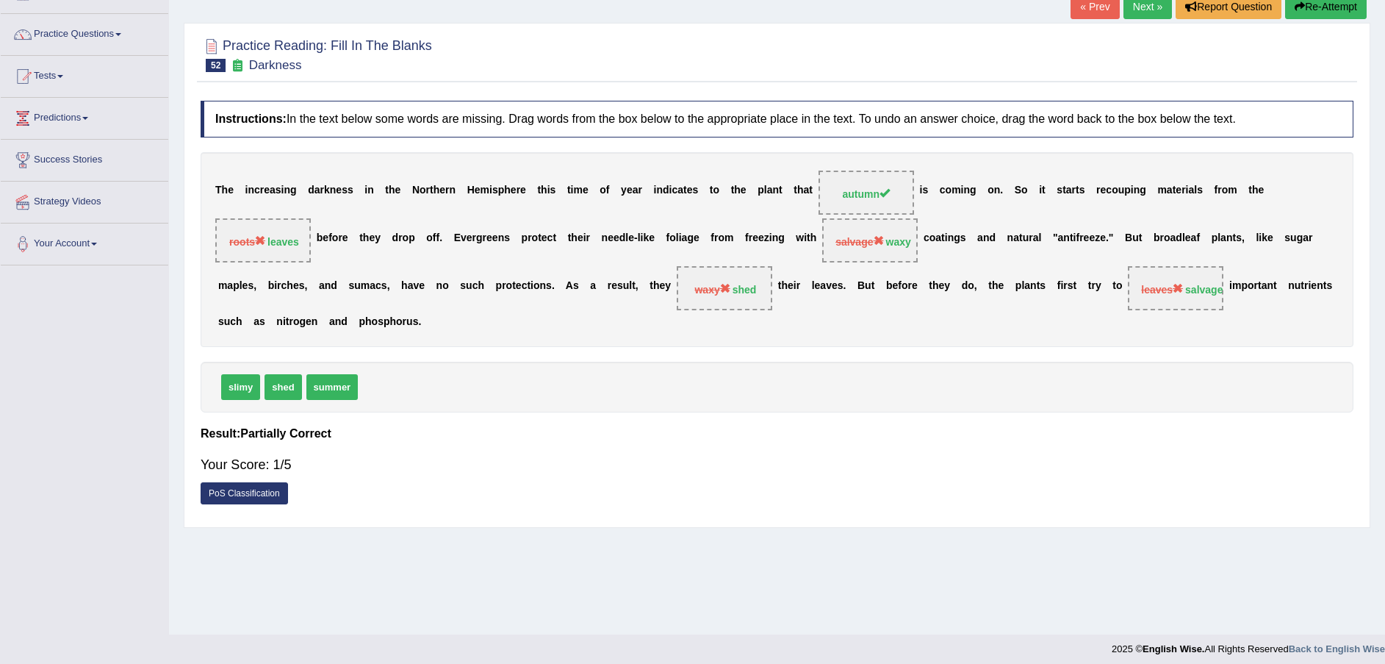
scroll to position [0, 0]
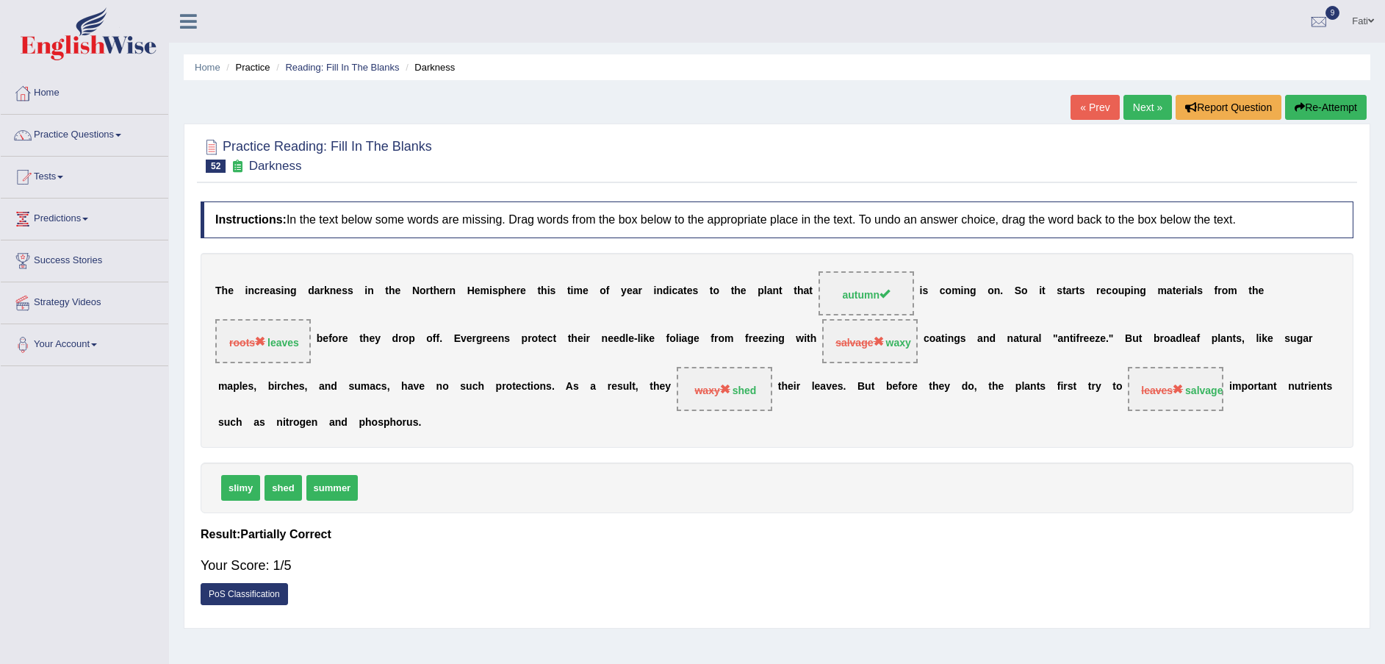
click at [1326, 113] on button "Re-Attempt" at bounding box center [1326, 107] width 82 height 25
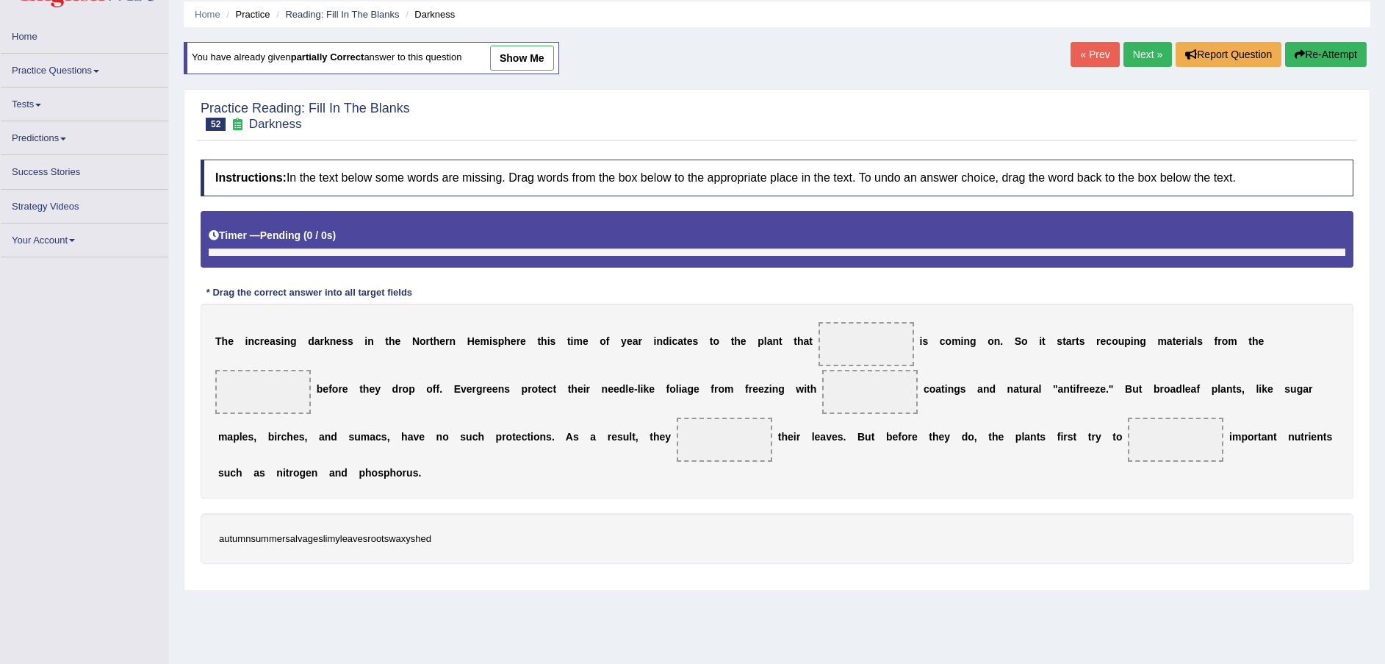
scroll to position [101, 0]
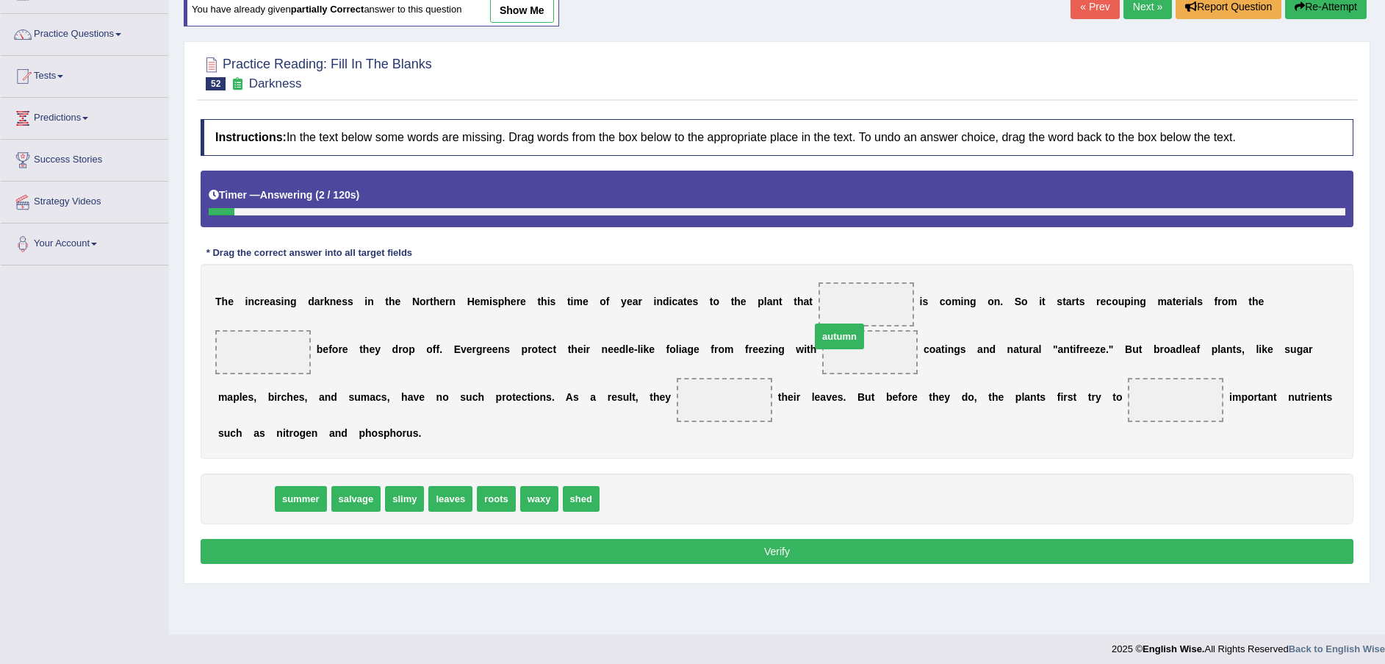
drag, startPoint x: 230, startPoint y: 475, endPoint x: 824, endPoint y: 311, distance: 616.0
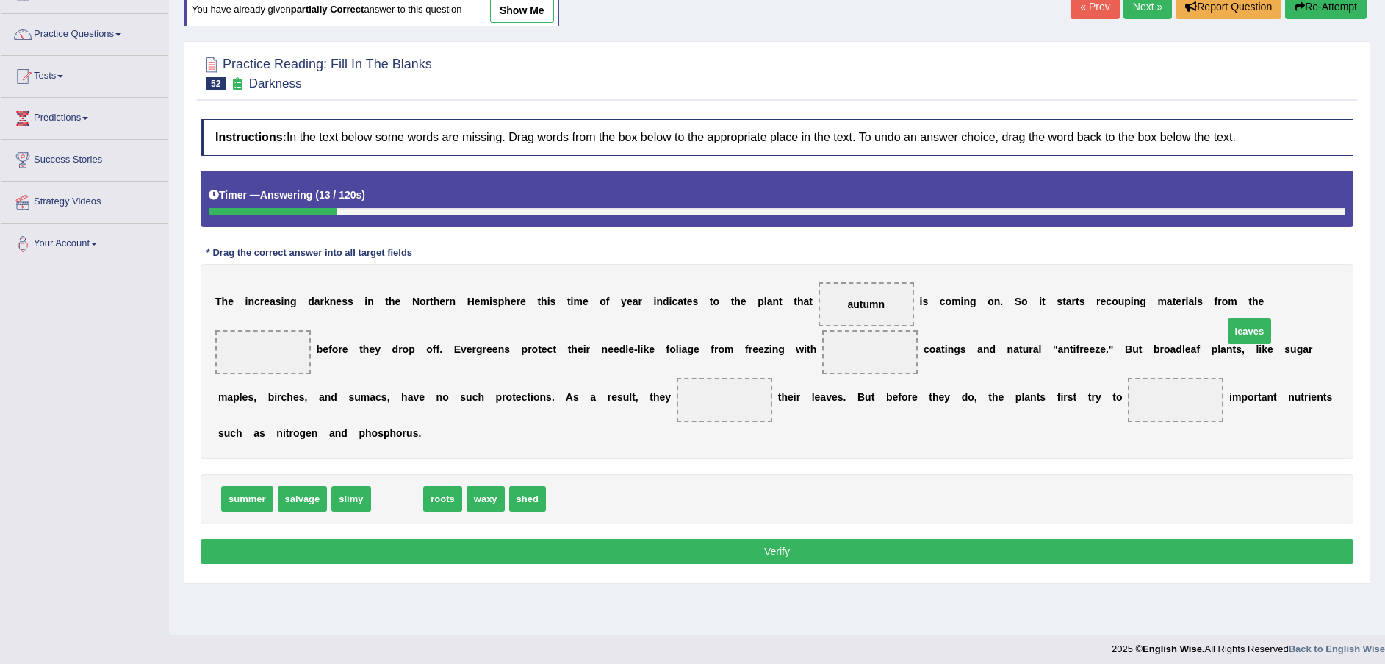
drag, startPoint x: 400, startPoint y: 475, endPoint x: 1253, endPoint y: 308, distance: 868.7
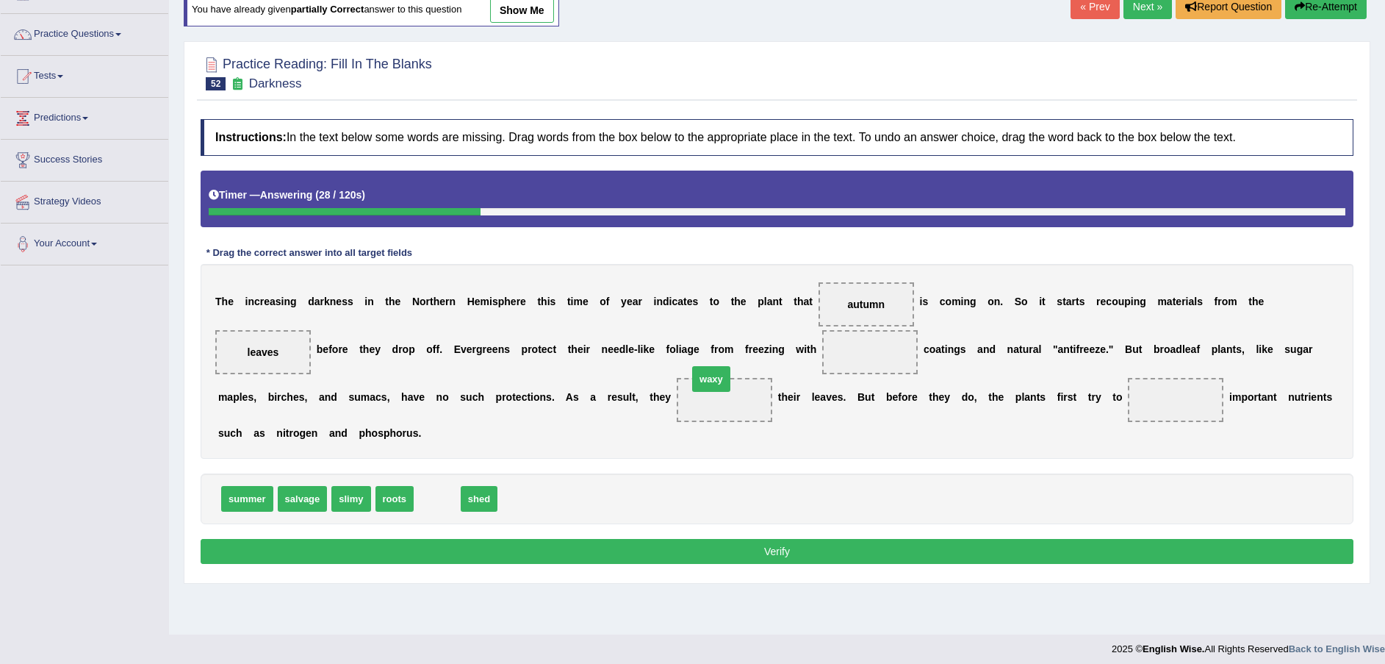
drag, startPoint x: 417, startPoint y: 473, endPoint x: 694, endPoint y: 351, distance: 303.1
click at [436, 486] on span "shed" at bounding box center [436, 499] width 37 height 26
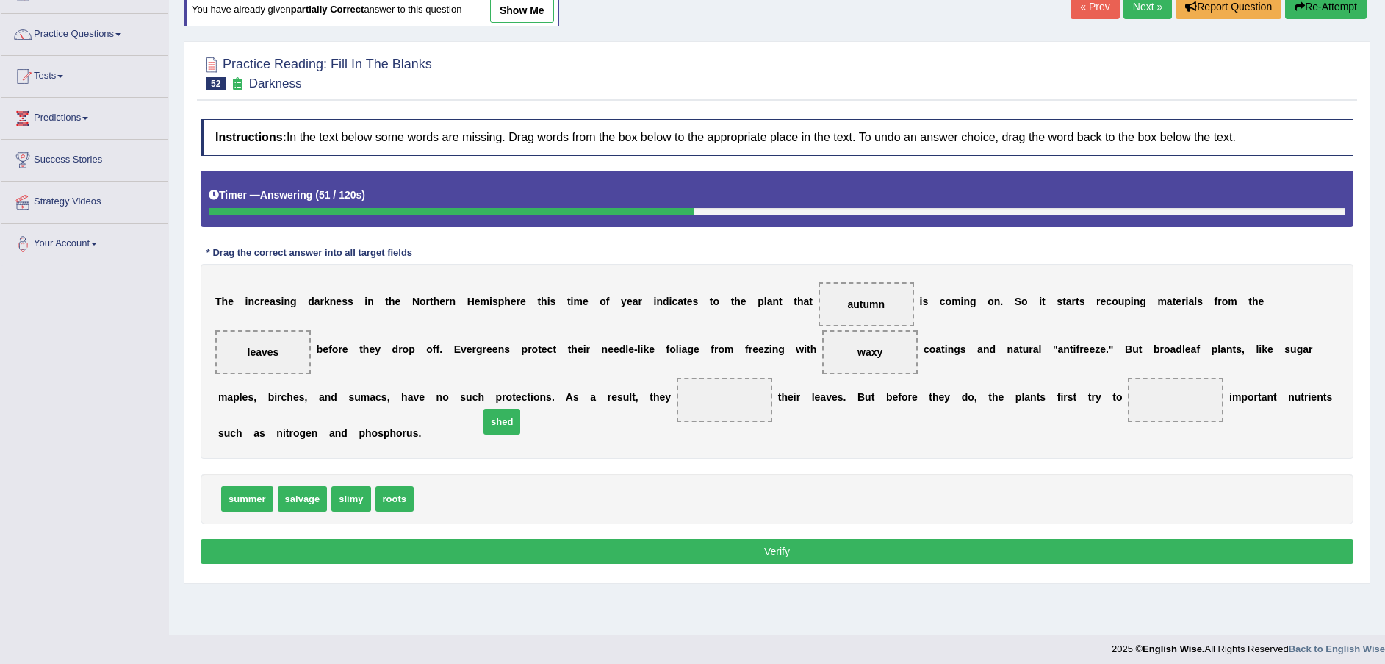
drag, startPoint x: 436, startPoint y: 481, endPoint x: 501, endPoint y: 404, distance: 100.6
drag, startPoint x: 303, startPoint y: 481, endPoint x: 961, endPoint y: 409, distance: 662.4
click at [864, 539] on button "Verify" at bounding box center [777, 551] width 1153 height 25
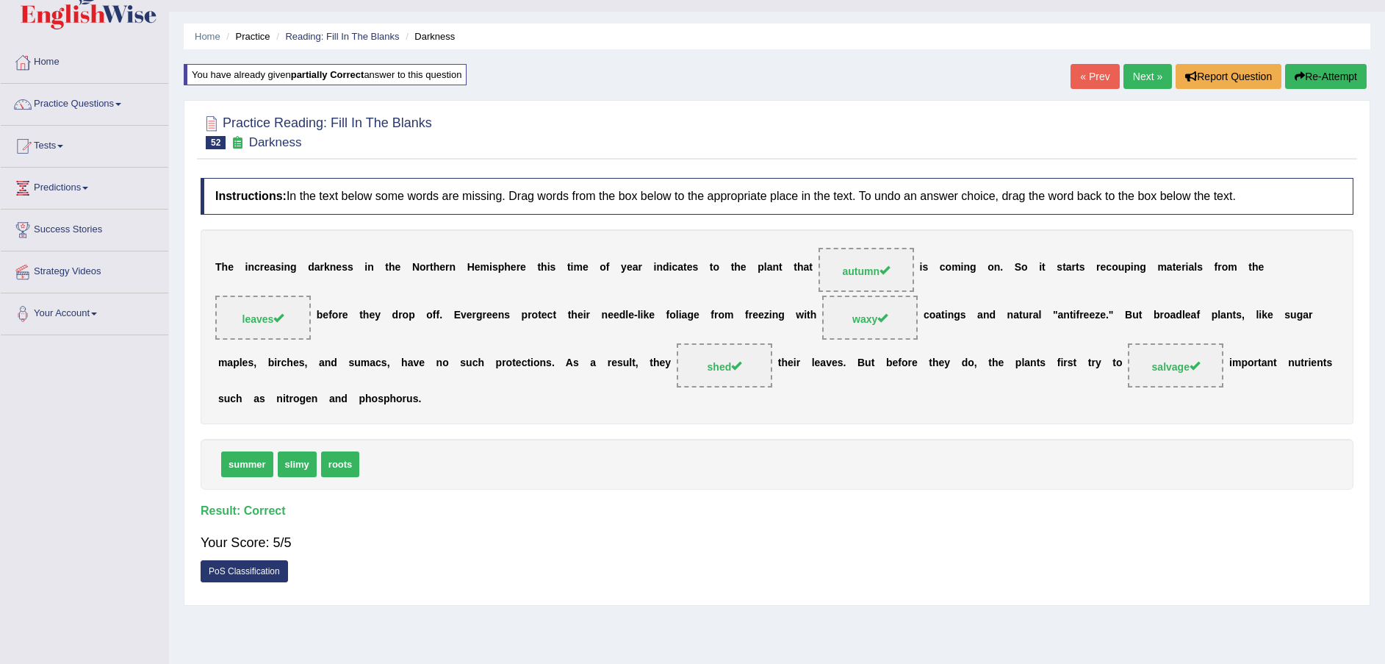
scroll to position [0, 0]
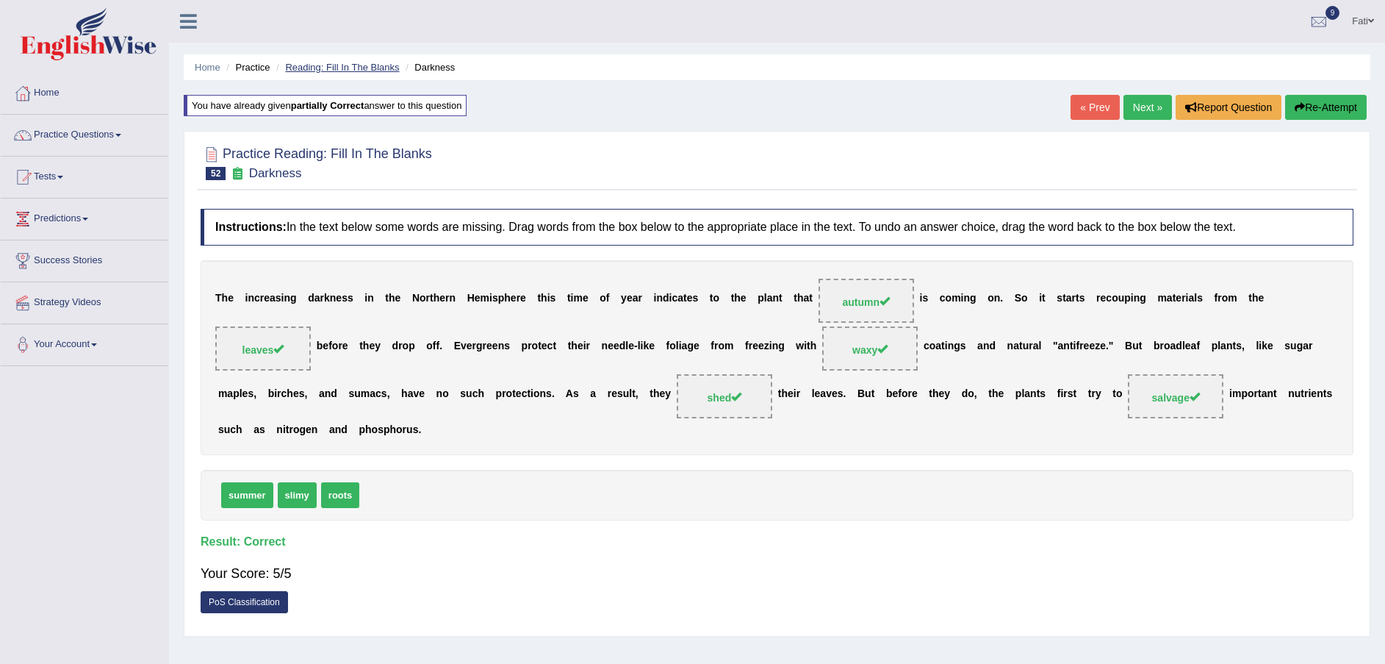
click at [317, 64] on link "Reading: Fill In The Blanks" at bounding box center [342, 67] width 114 height 11
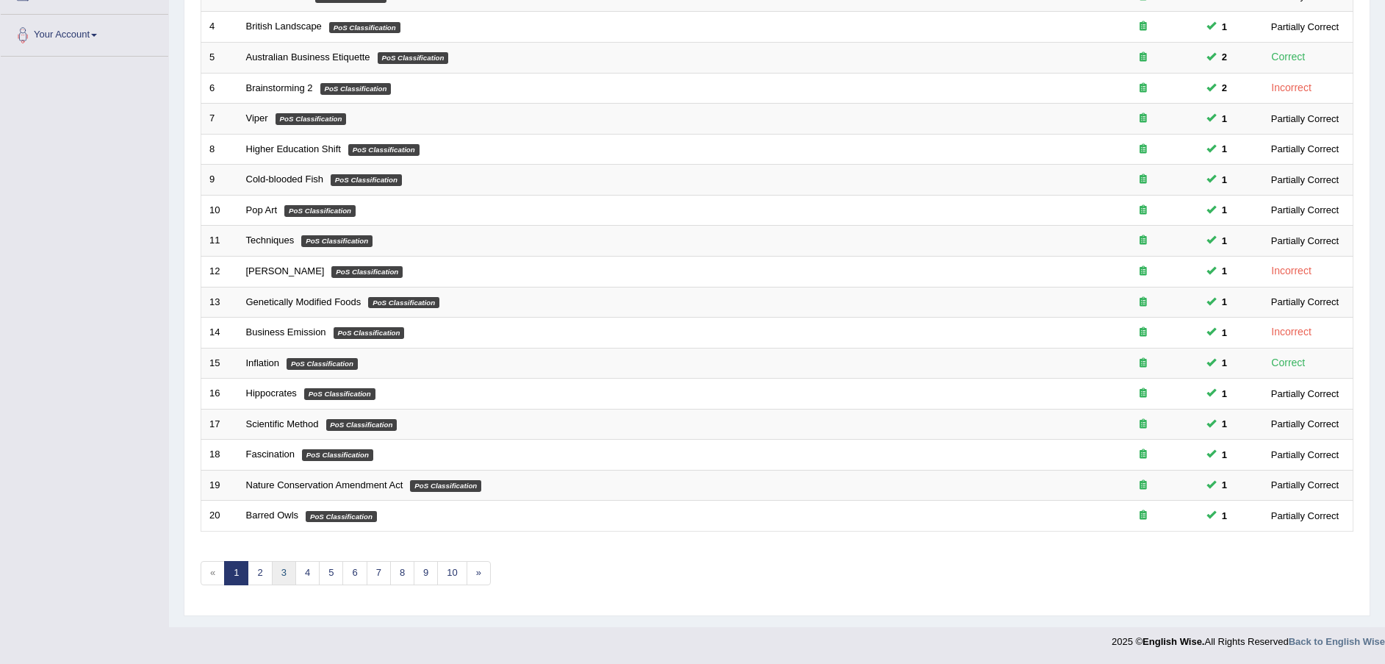
click at [280, 578] on link "3" at bounding box center [284, 573] width 24 height 24
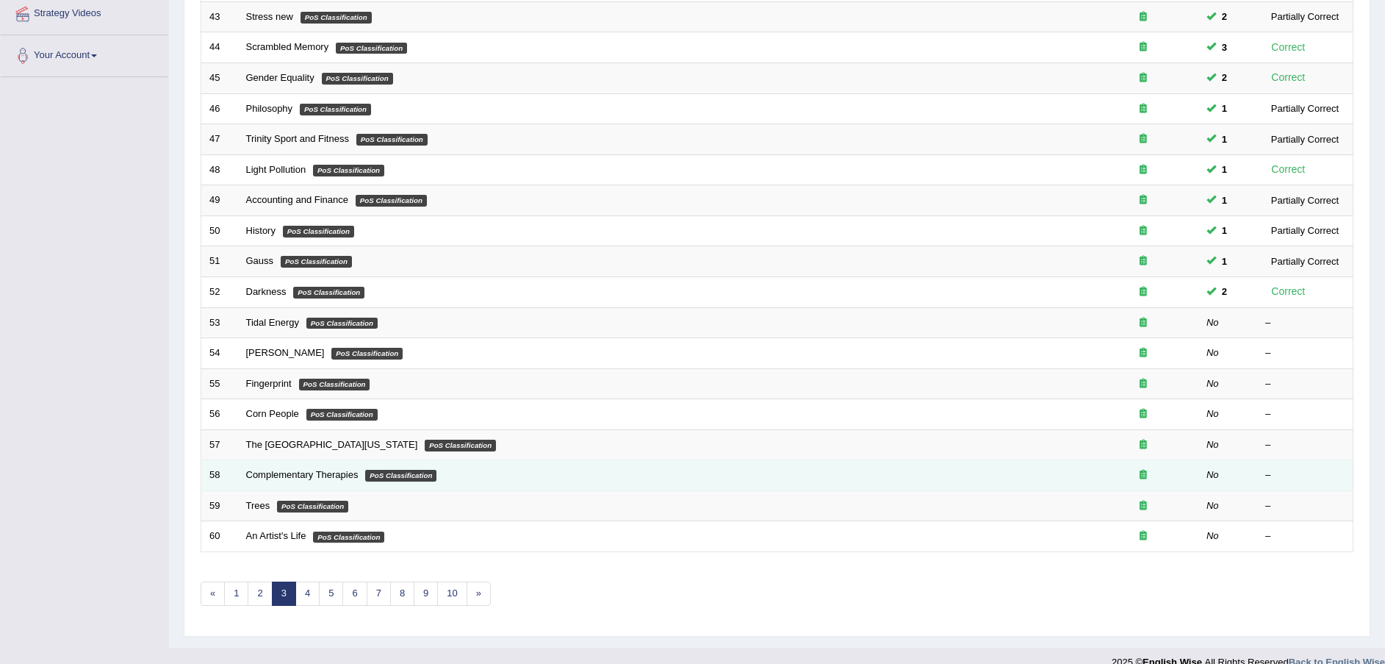
scroll to position [309, 0]
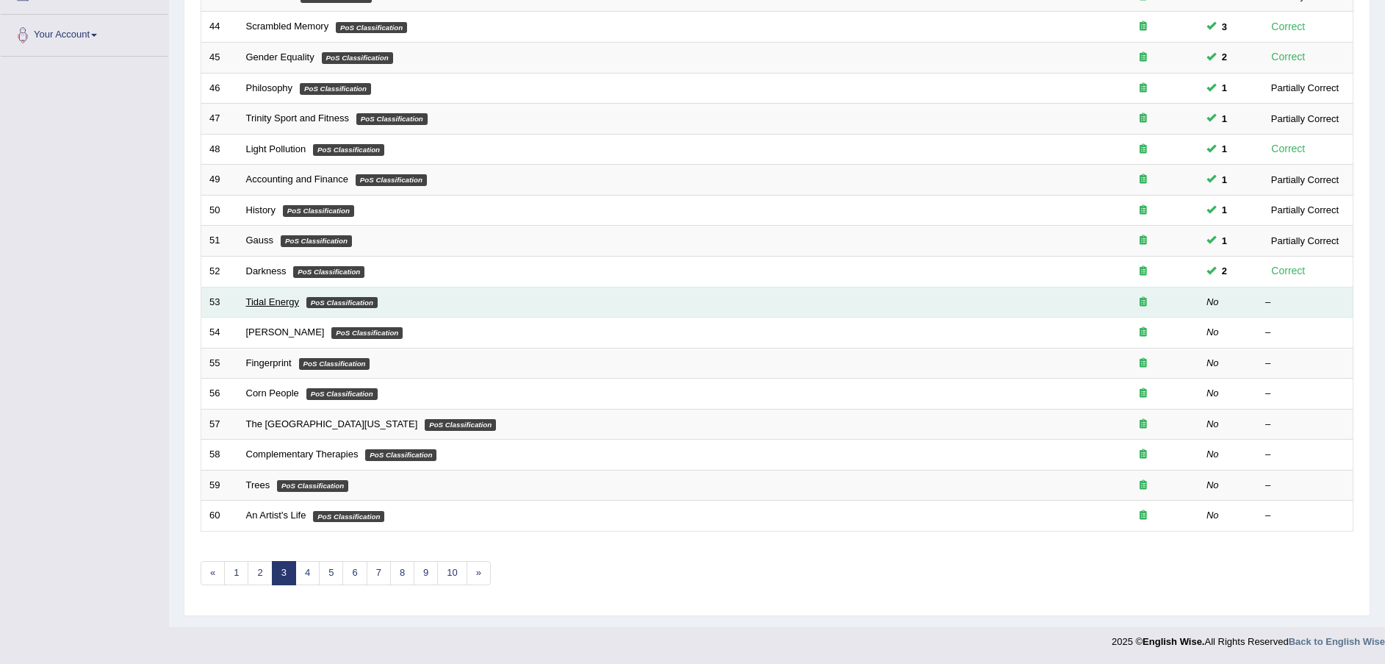
click at [271, 299] on link "Tidal Energy" at bounding box center [273, 301] width 54 height 11
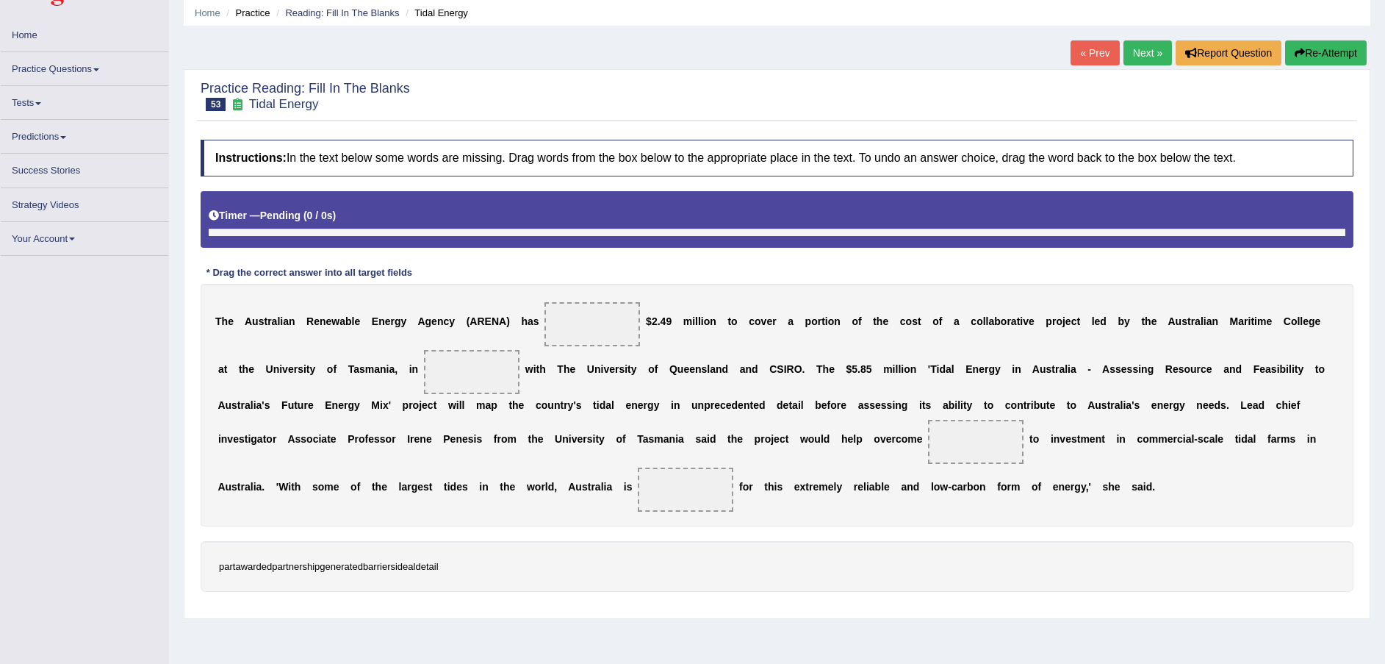
scroll to position [101, 0]
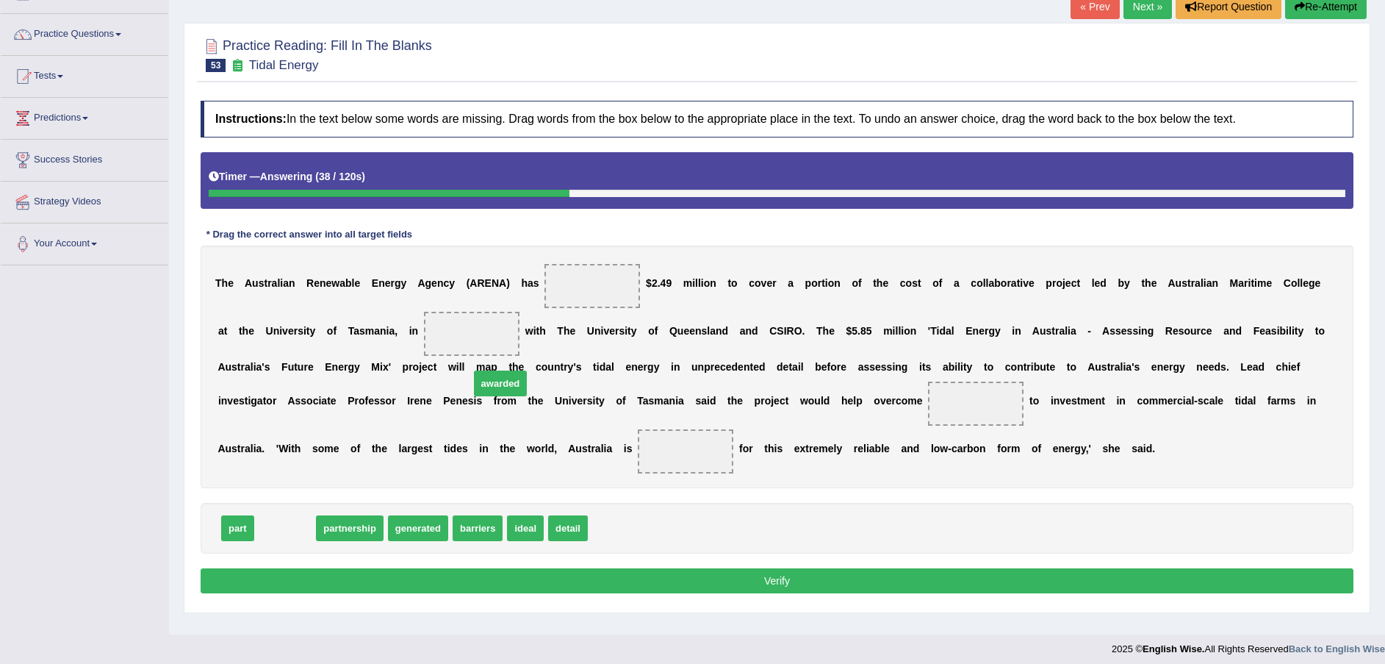
drag, startPoint x: 290, startPoint y: 531, endPoint x: 592, endPoint y: 308, distance: 375.2
click at [528, 370] on span "awarded" at bounding box center [501, 383] width 54 height 26
drag, startPoint x: 592, startPoint y: 308, endPoint x: 617, endPoint y: 263, distance: 51.3
click at [617, 263] on div "Instructions: In the text below some words are missing. Drag words from the box…" at bounding box center [777, 348] width 1160 height 511
drag, startPoint x: 279, startPoint y: 525, endPoint x: 553, endPoint y: 286, distance: 363.5
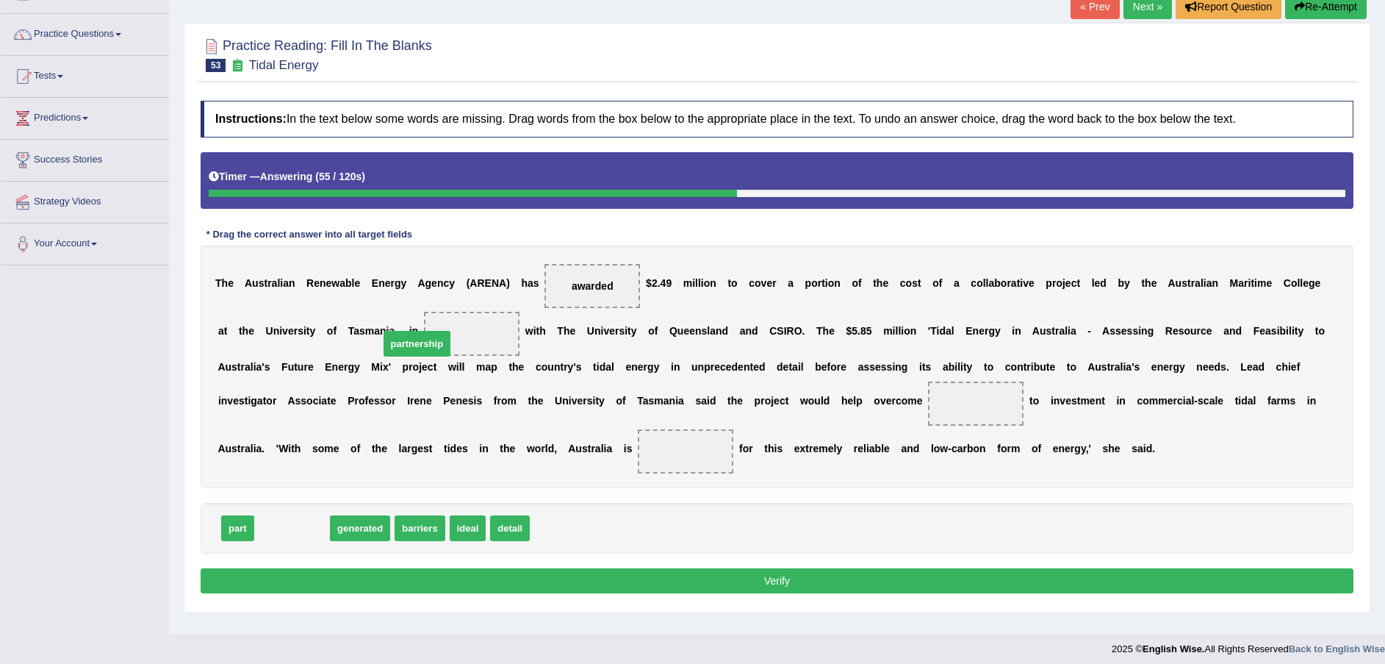
drag, startPoint x: 309, startPoint y: 521, endPoint x: 434, endPoint y: 337, distance: 222.4
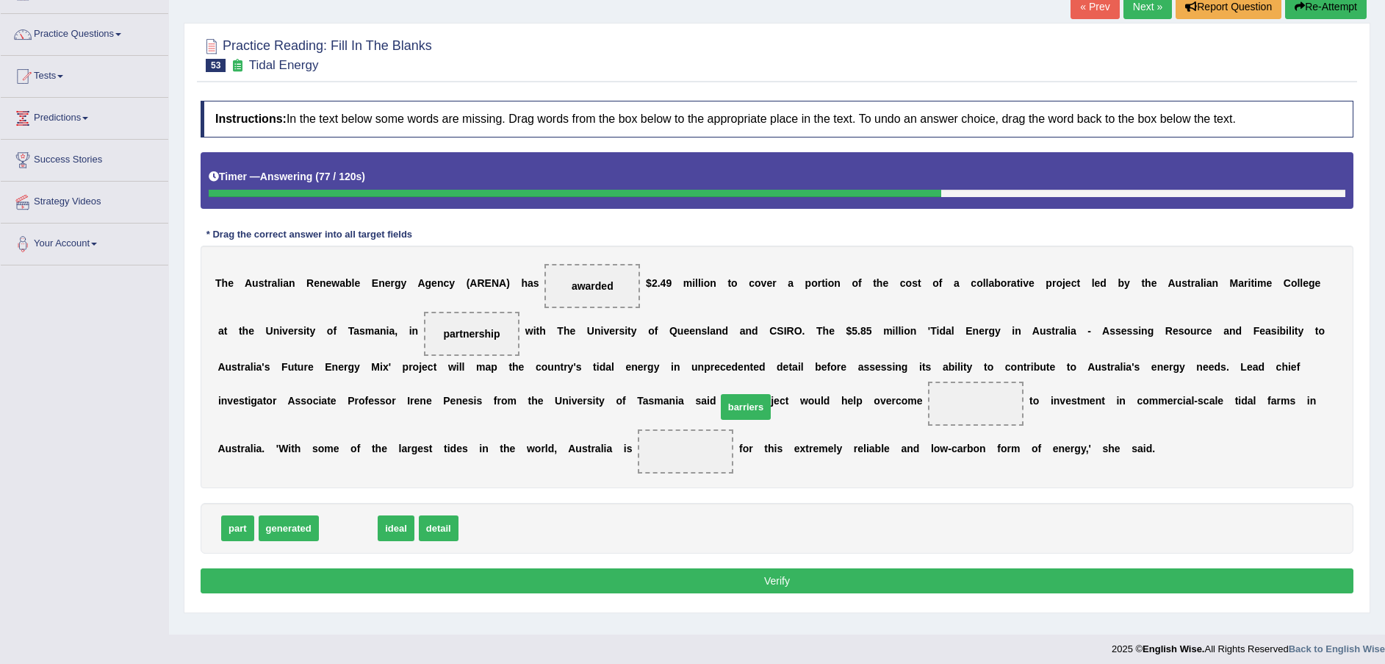
drag, startPoint x: 349, startPoint y: 531, endPoint x: 746, endPoint y: 411, distance: 414.7
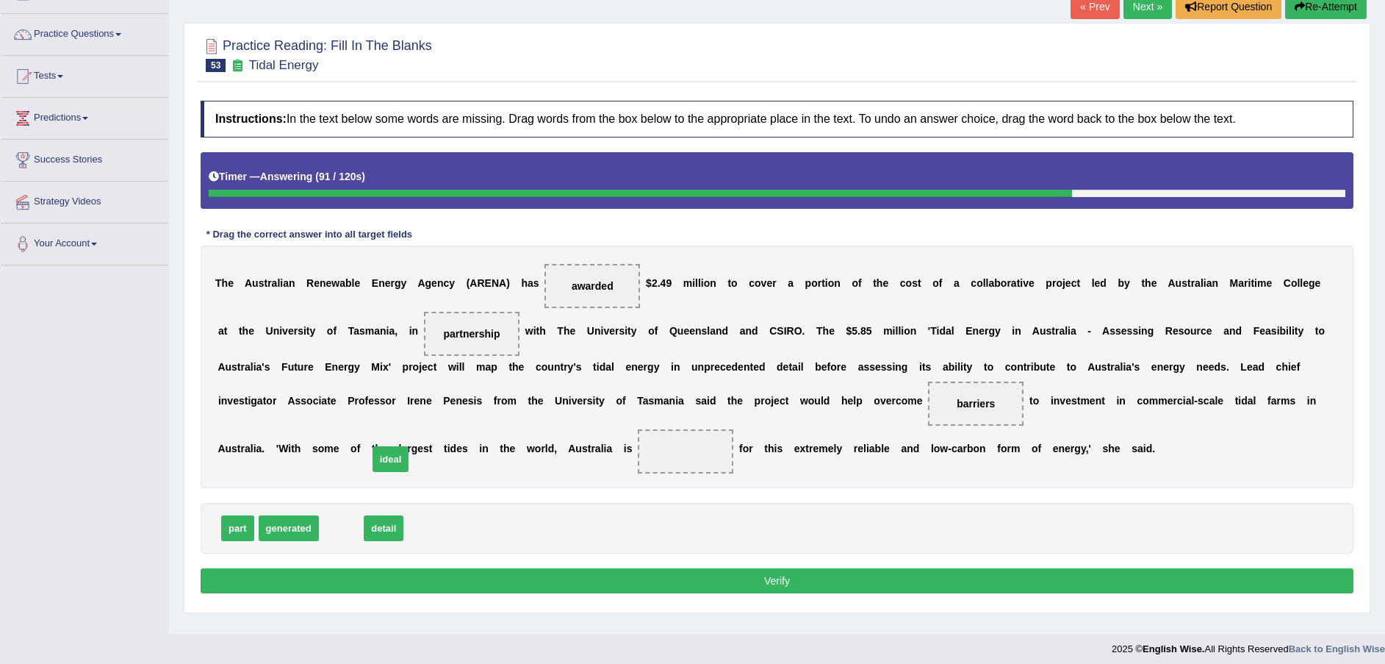
drag, startPoint x: 325, startPoint y: 527, endPoint x: 376, endPoint y: 449, distance: 93.3
click at [471, 582] on button "Verify" at bounding box center [777, 580] width 1153 height 25
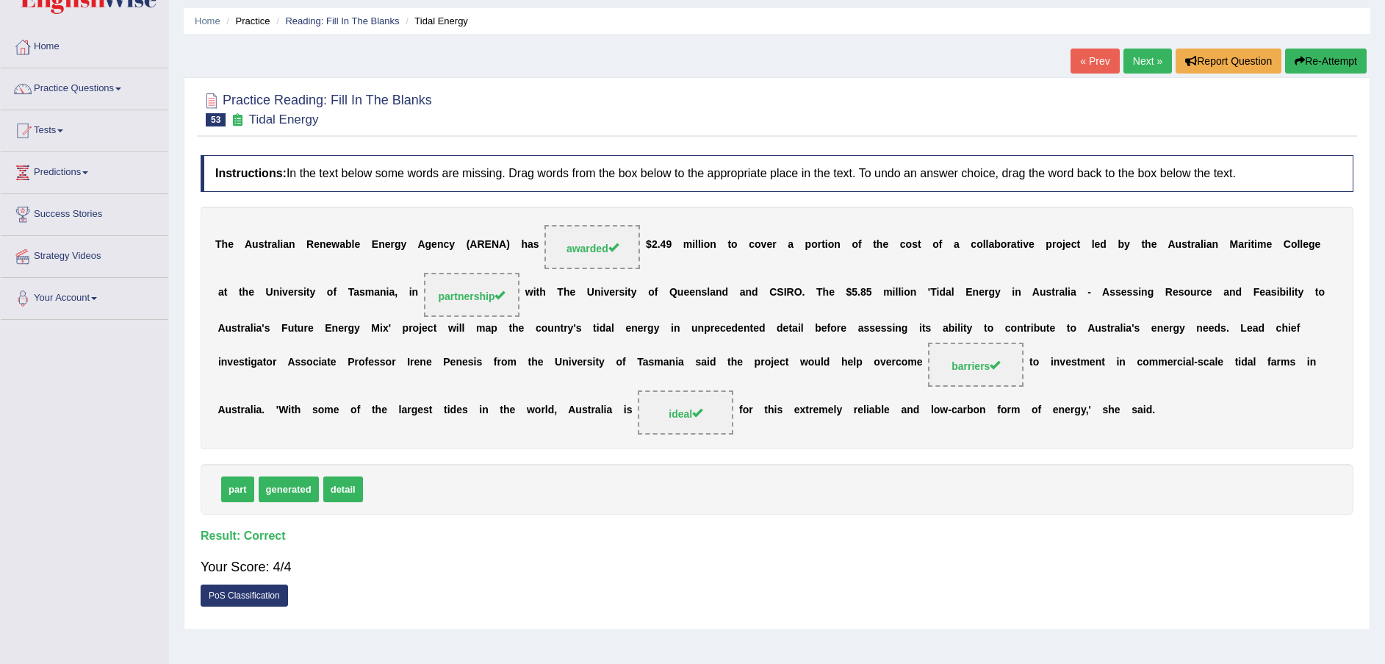
scroll to position [0, 0]
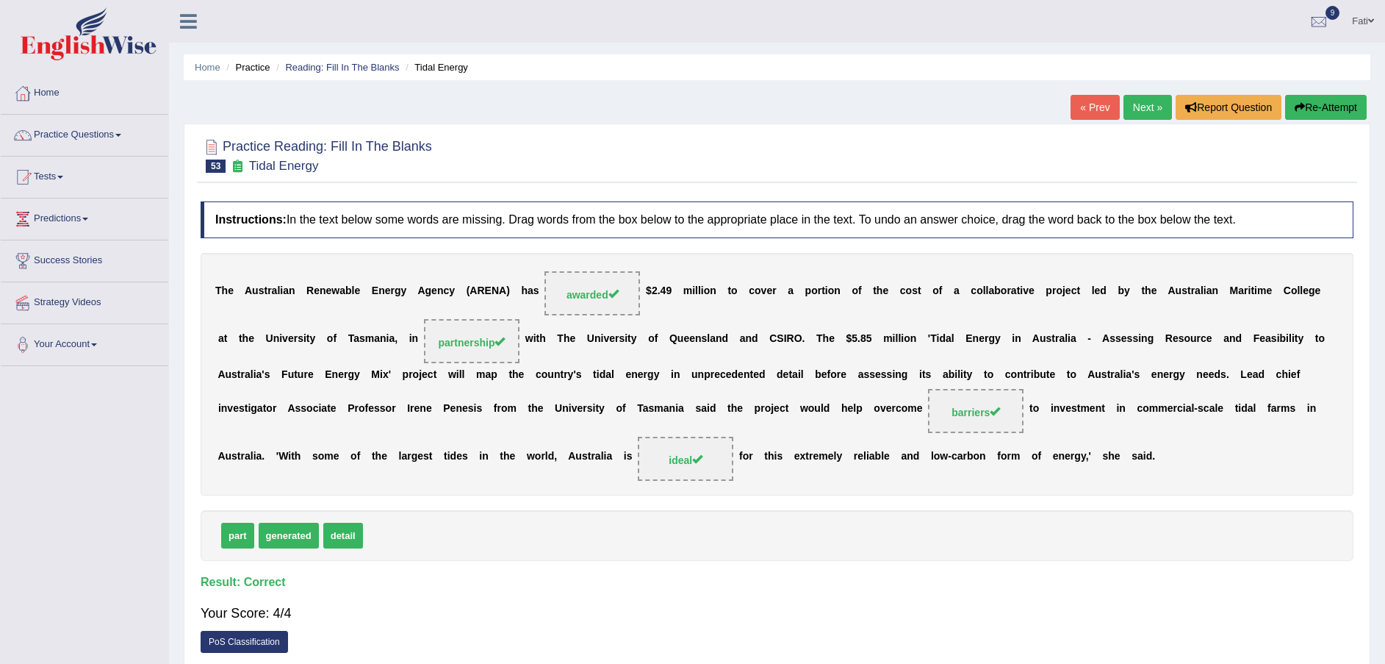
click at [1152, 102] on link "Next »" at bounding box center [1148, 107] width 49 height 25
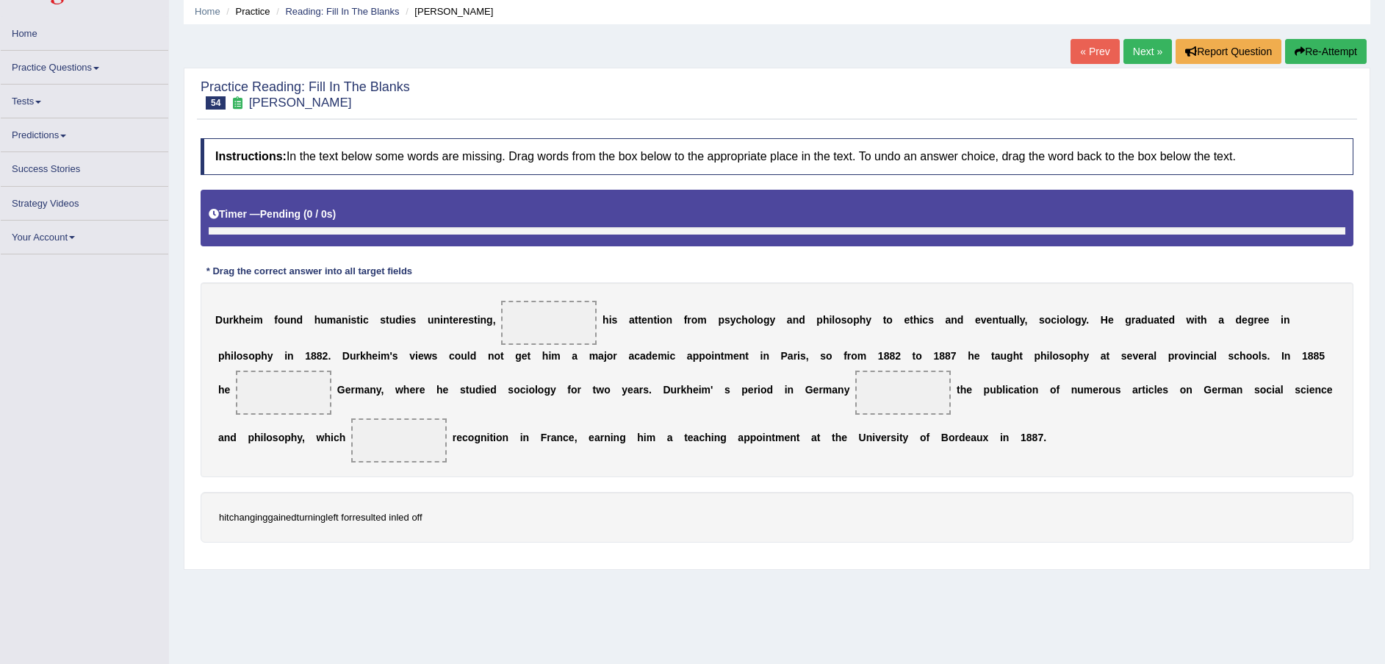
scroll to position [101, 0]
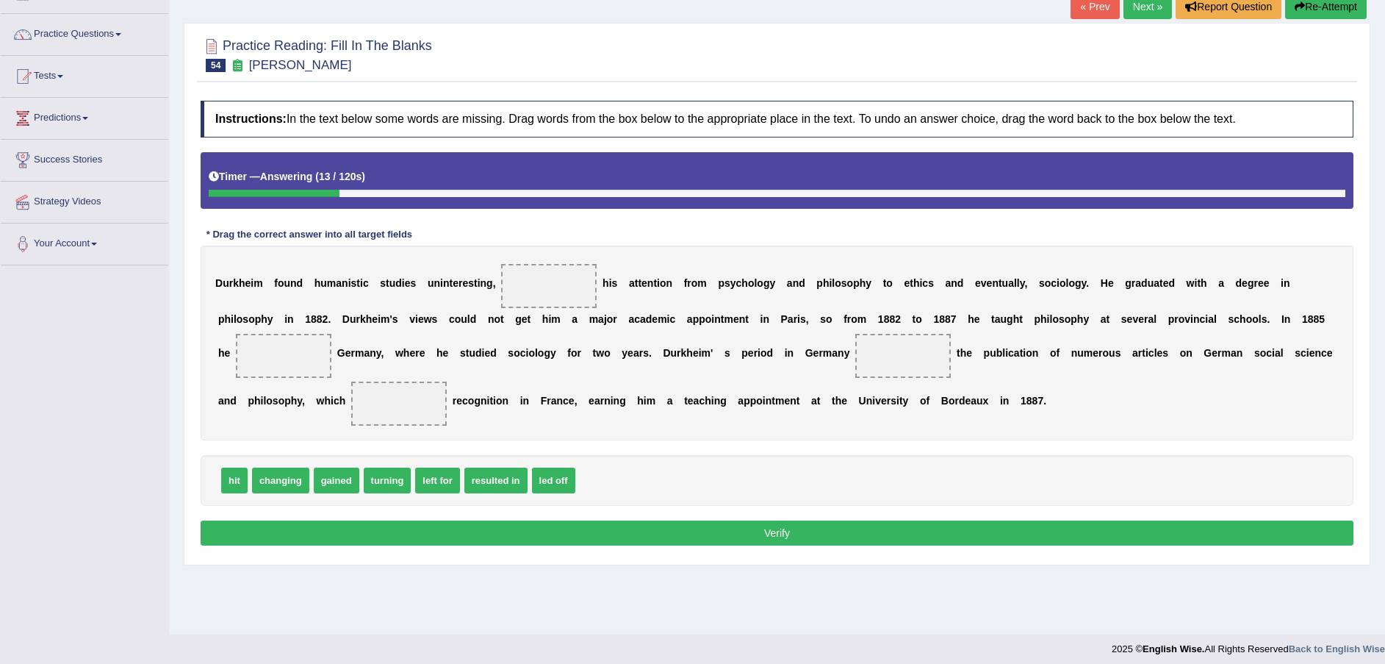
drag, startPoint x: 365, startPoint y: 478, endPoint x: 389, endPoint y: 453, distance: 33.8
drag, startPoint x: 467, startPoint y: 375, endPoint x: 522, endPoint y: 284, distance: 106.1
click at [522, 284] on div "Instructions: In the text below some words are missing. Drag words from the box…" at bounding box center [777, 325] width 1160 height 464
drag, startPoint x: 539, startPoint y: 485, endPoint x: 556, endPoint y: 302, distance: 183.8
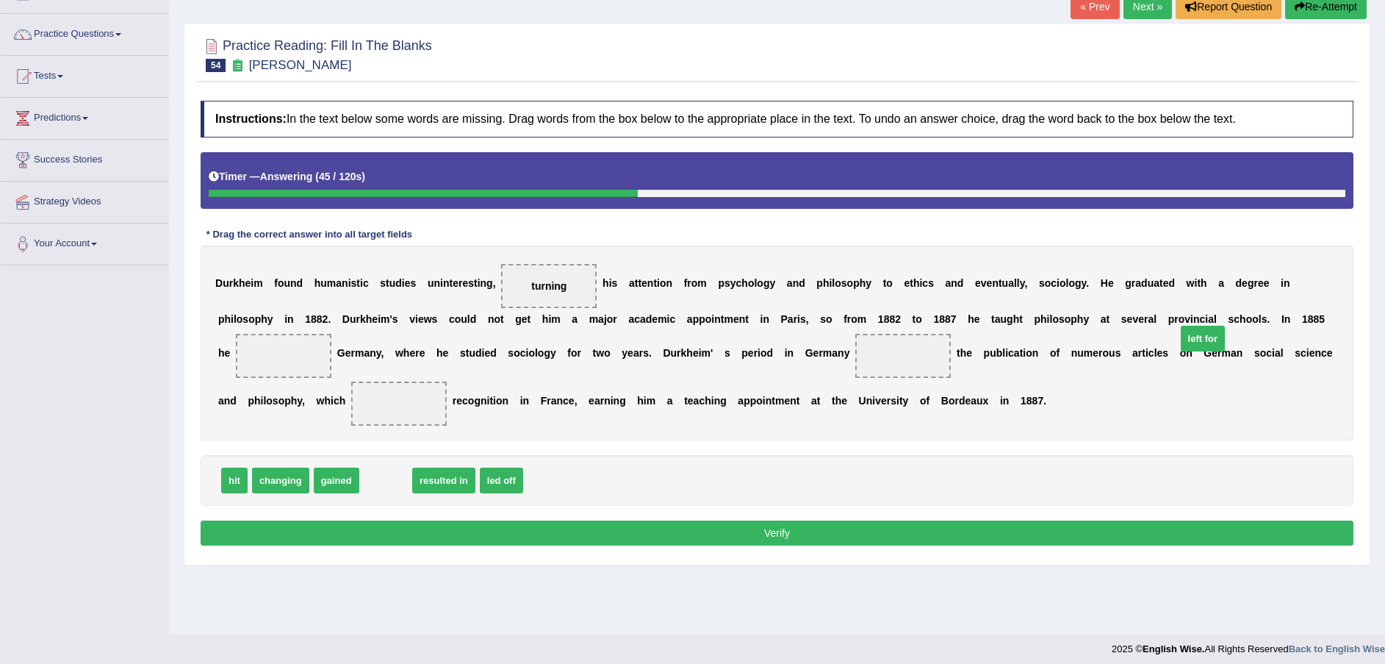
drag, startPoint x: 374, startPoint y: 486, endPoint x: 1195, endPoint y: 345, distance: 833.0
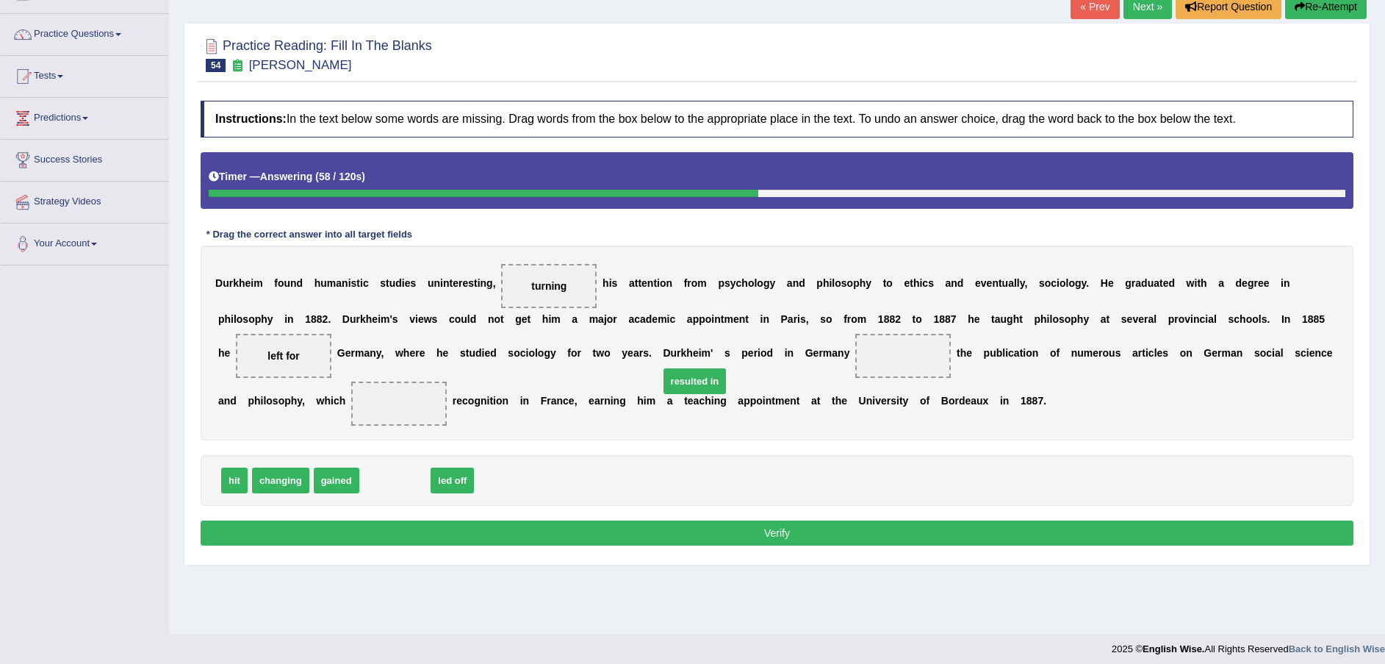
drag, startPoint x: 400, startPoint y: 478, endPoint x: 715, endPoint y: 385, distance: 327.9
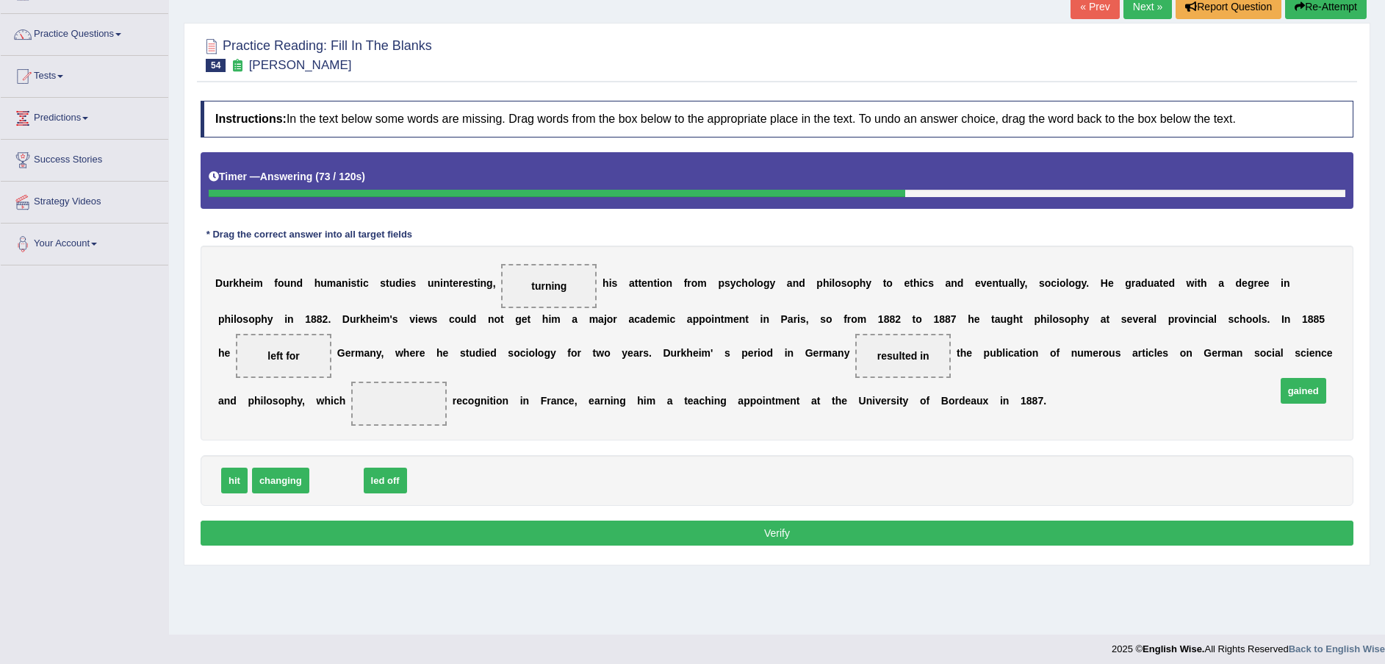
drag, startPoint x: 338, startPoint y: 483, endPoint x: 1304, endPoint y: 393, distance: 970.5
click at [1069, 531] on button "Verify" at bounding box center [777, 532] width 1153 height 25
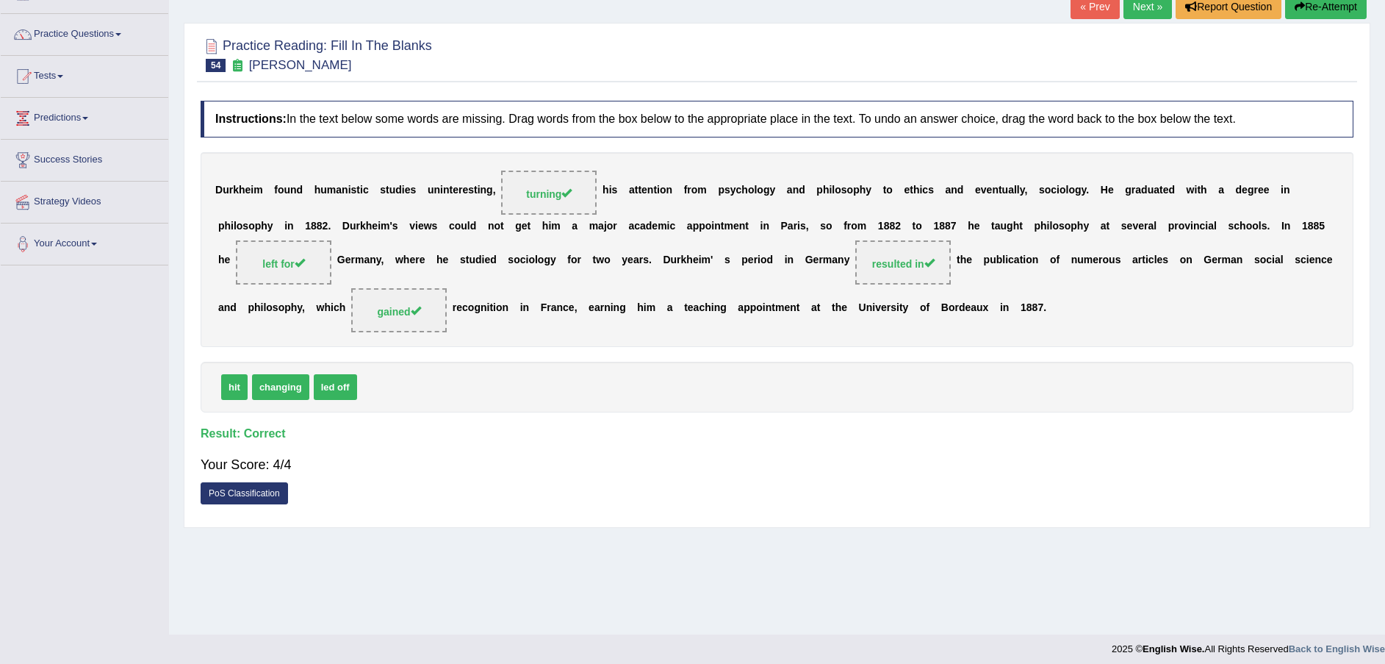
click at [1136, 10] on link "Next »" at bounding box center [1148, 6] width 49 height 25
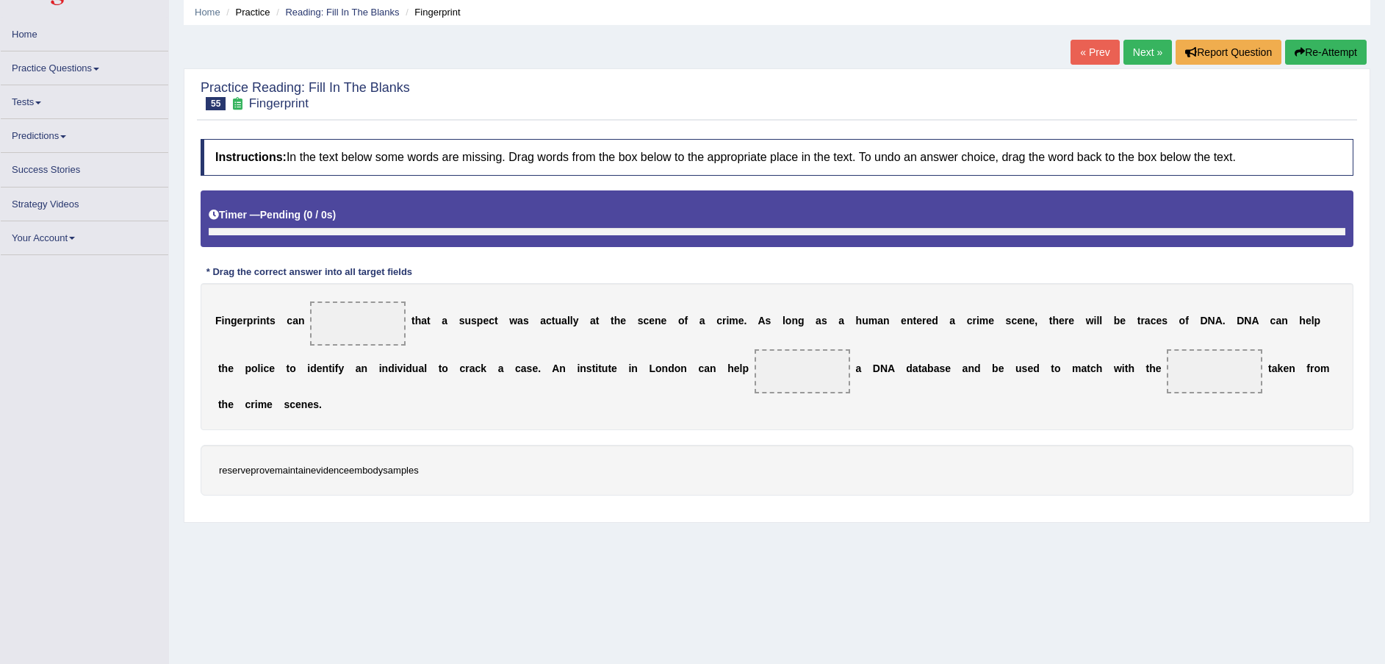
scroll to position [101, 0]
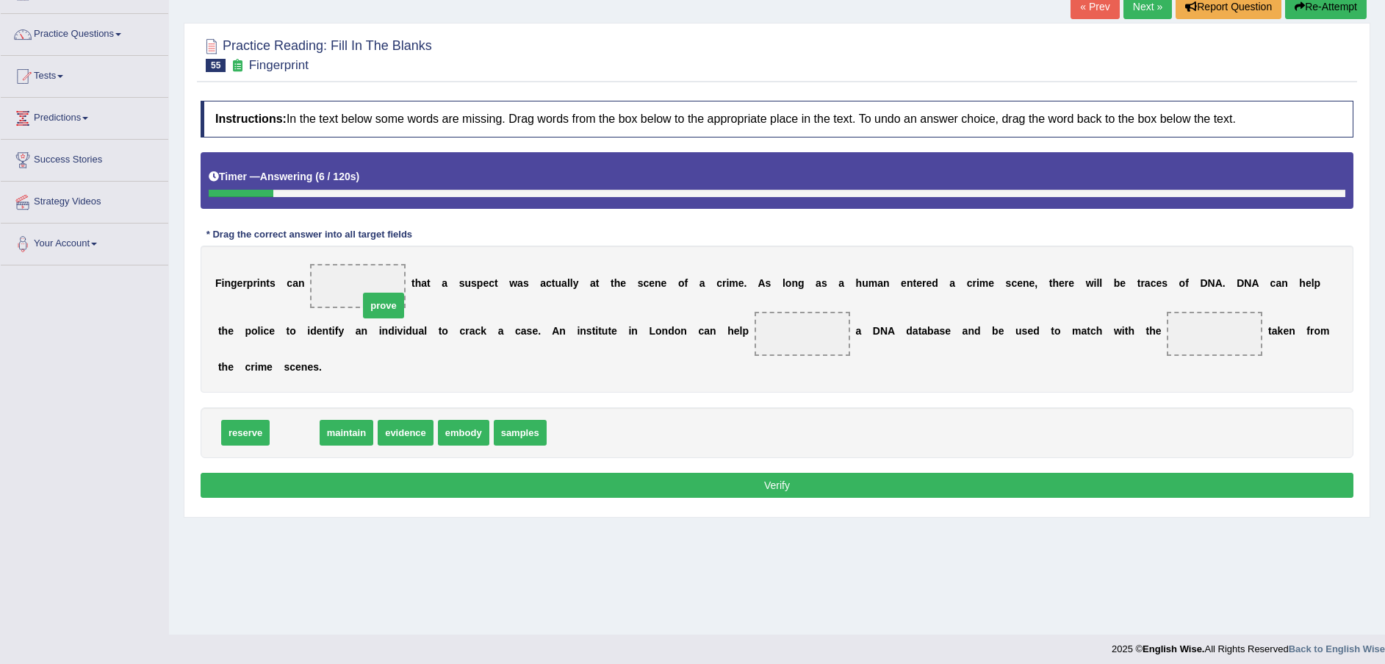
drag, startPoint x: 286, startPoint y: 416, endPoint x: 375, endPoint y: 289, distance: 155.1
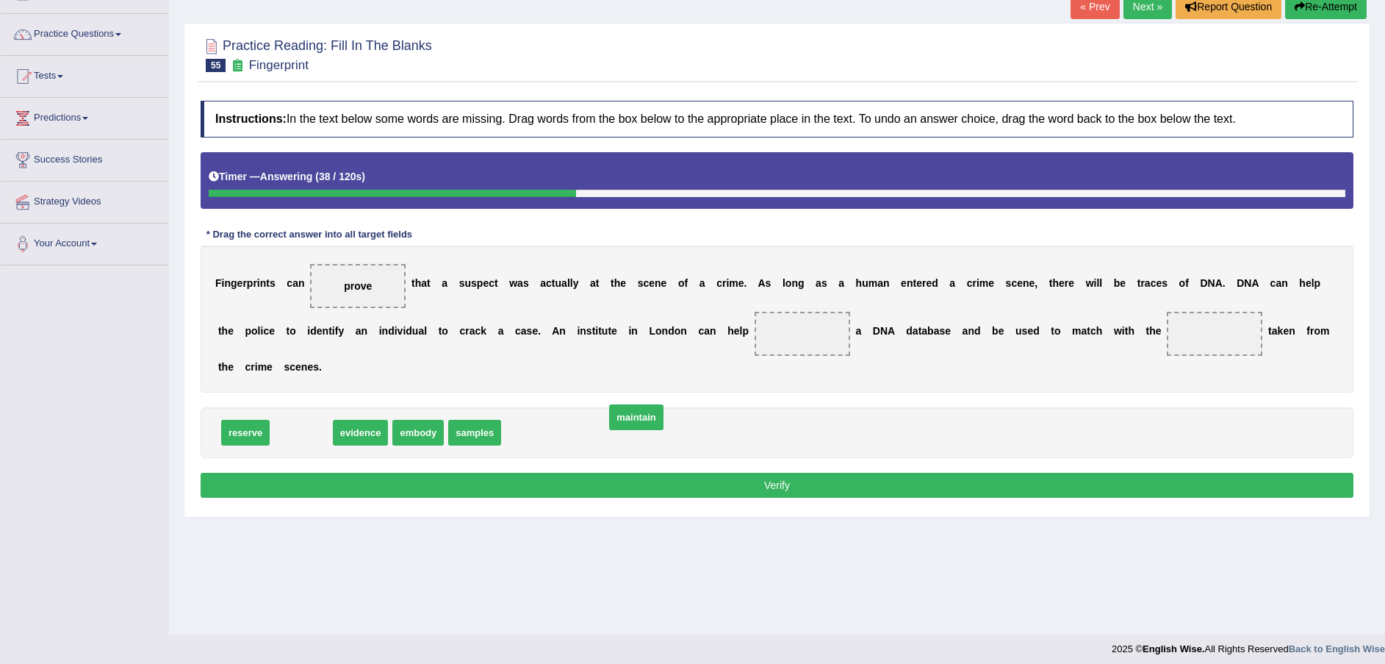
drag, startPoint x: 295, startPoint y: 407, endPoint x: 619, endPoint y: 403, distance: 324.1
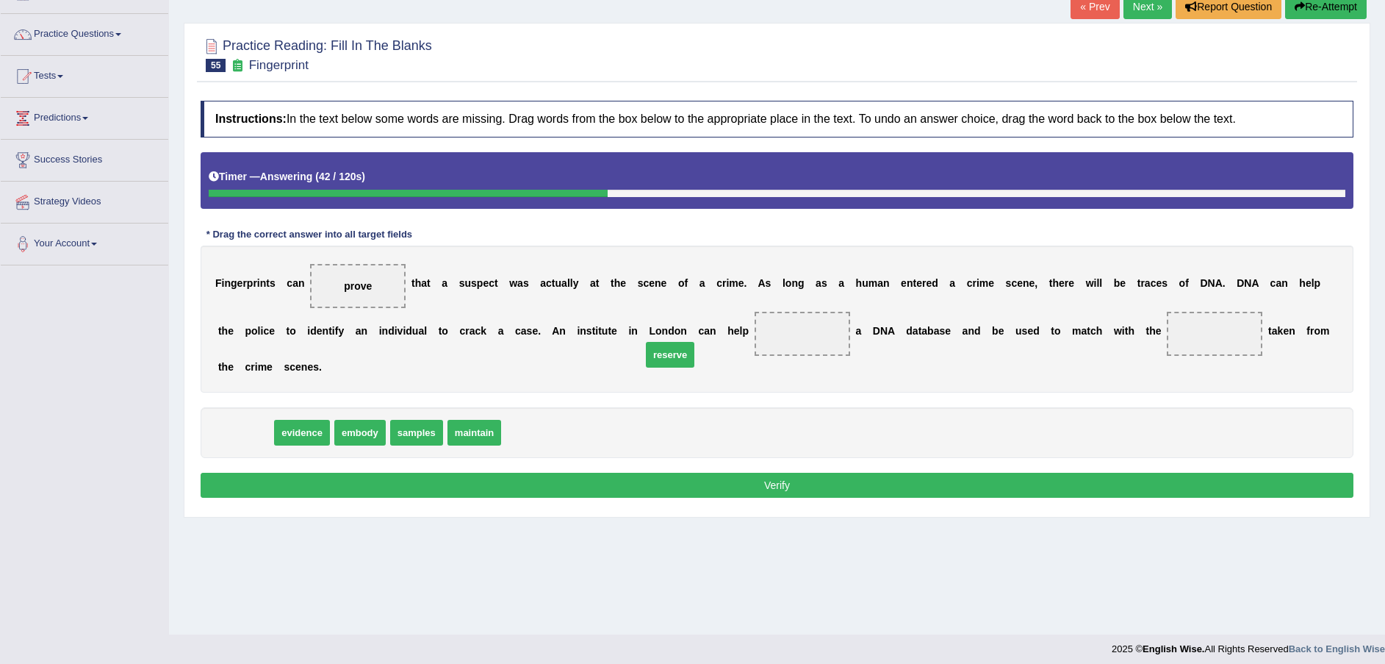
drag, startPoint x: 250, startPoint y: 414, endPoint x: 675, endPoint y: 336, distance: 431.8
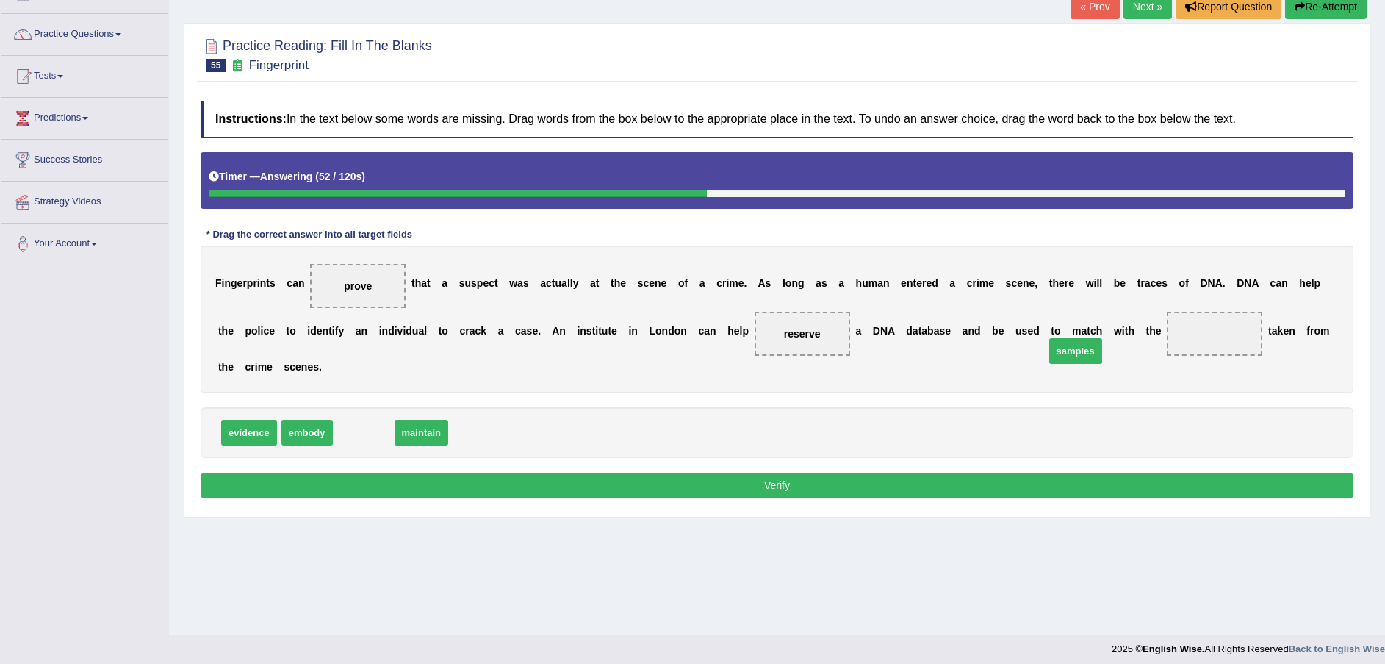
drag, startPoint x: 372, startPoint y: 417, endPoint x: 1084, endPoint y: 335, distance: 716.7
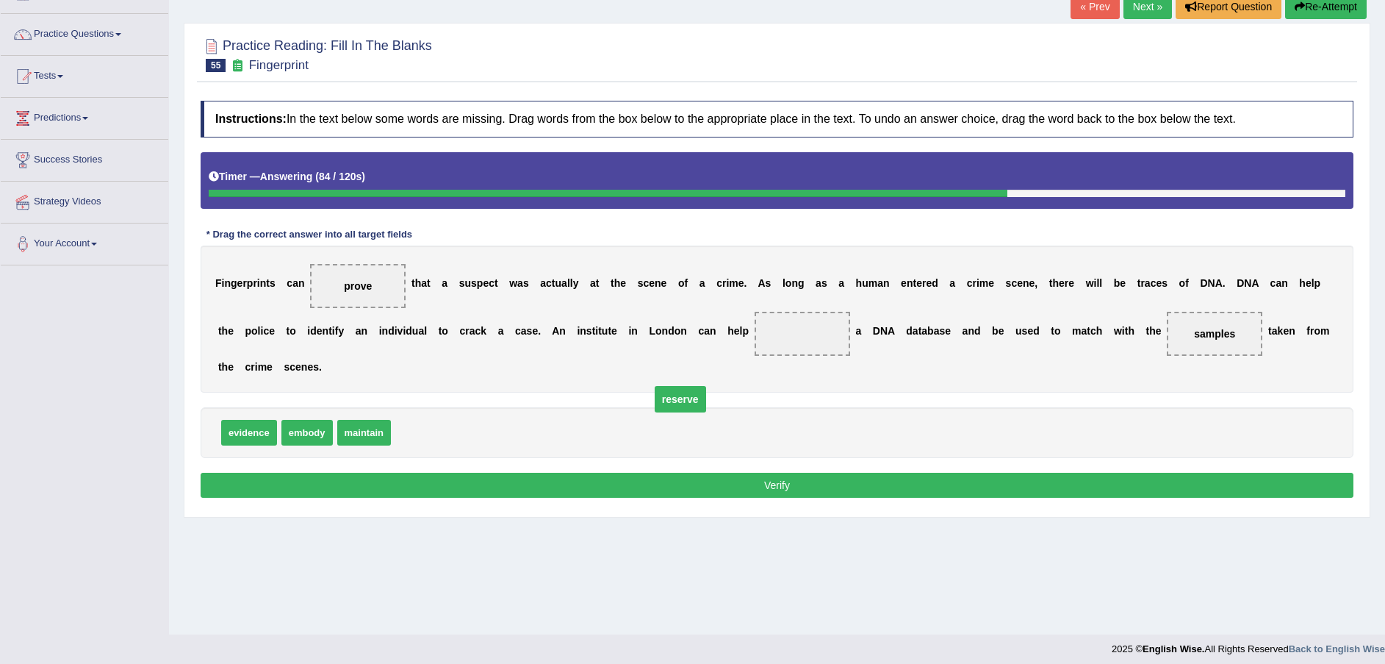
drag, startPoint x: 689, startPoint y: 333, endPoint x: 567, endPoint y: 398, distance: 138.4
drag, startPoint x: 355, startPoint y: 280, endPoint x: 705, endPoint y: 331, distance: 354.2
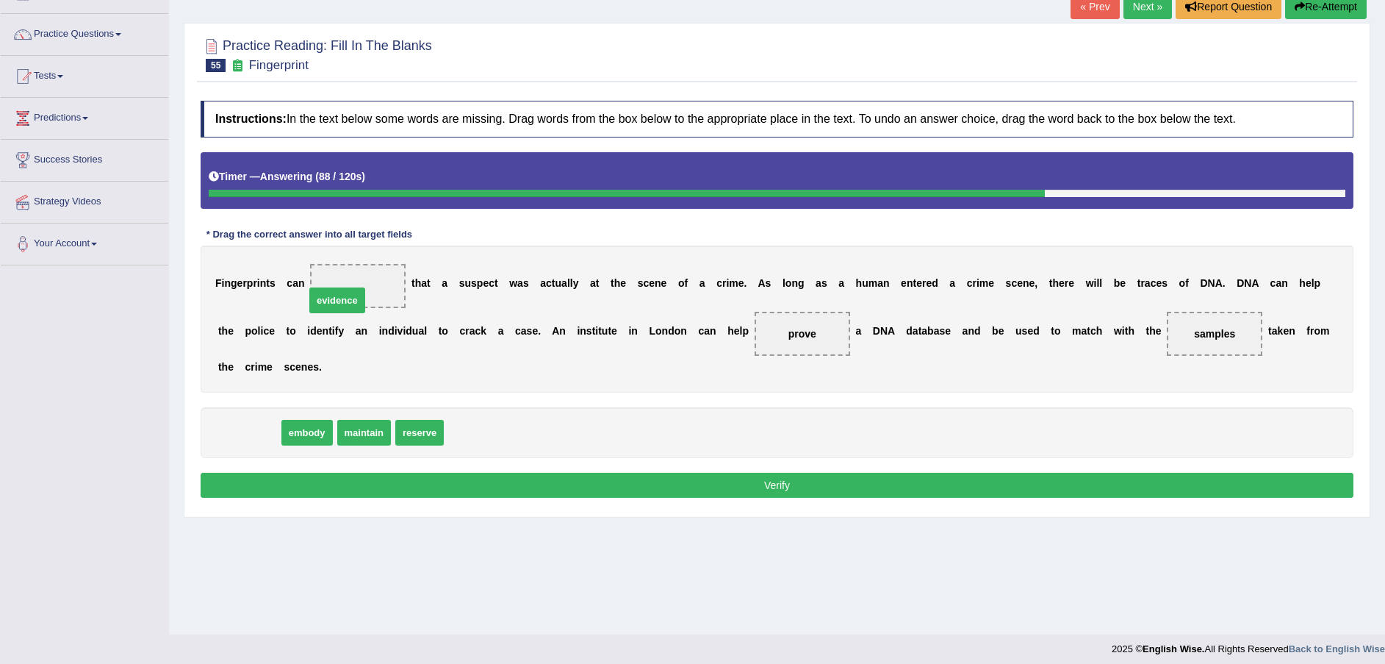
drag, startPoint x: 237, startPoint y: 411, endPoint x: 326, endPoint y: 279, distance: 159.0
click at [401, 473] on button "Verify" at bounding box center [777, 485] width 1153 height 25
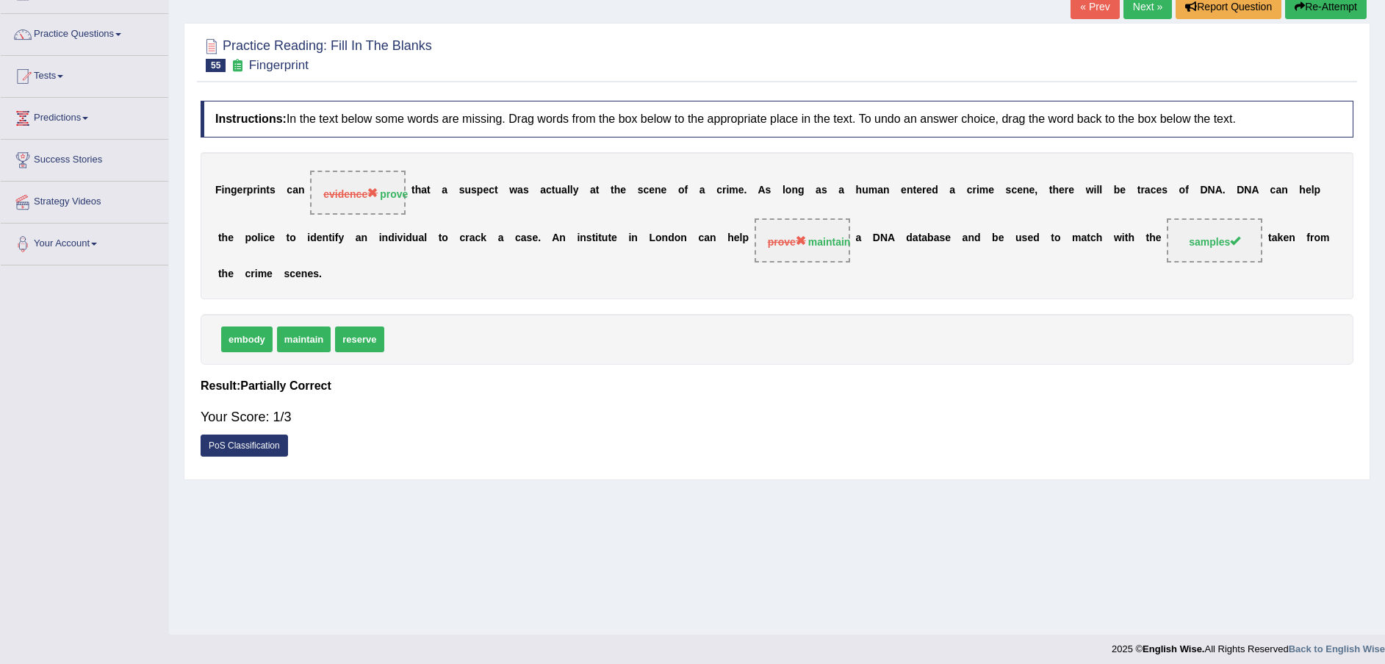
click at [1314, 10] on button "Re-Attempt" at bounding box center [1326, 6] width 82 height 25
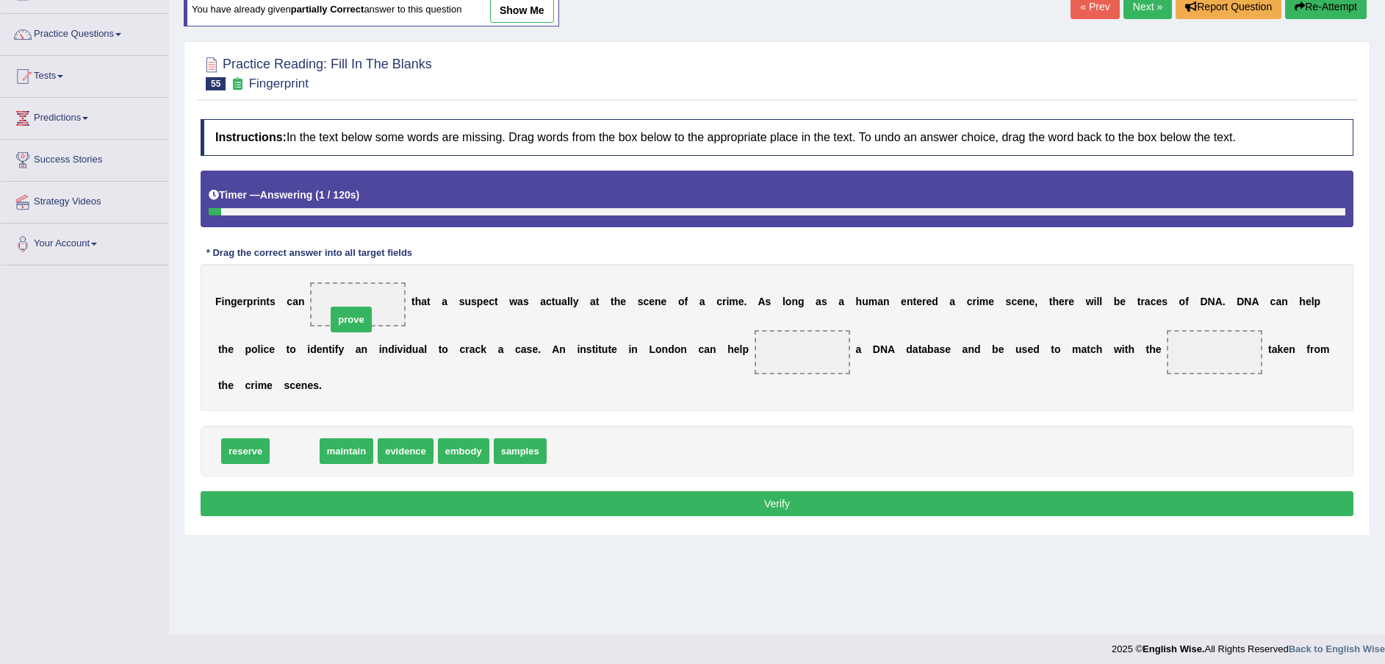
drag, startPoint x: 295, startPoint y: 431, endPoint x: 356, endPoint y: 292, distance: 152.4
drag, startPoint x: 296, startPoint y: 420, endPoint x: 707, endPoint y: 347, distance: 417.2
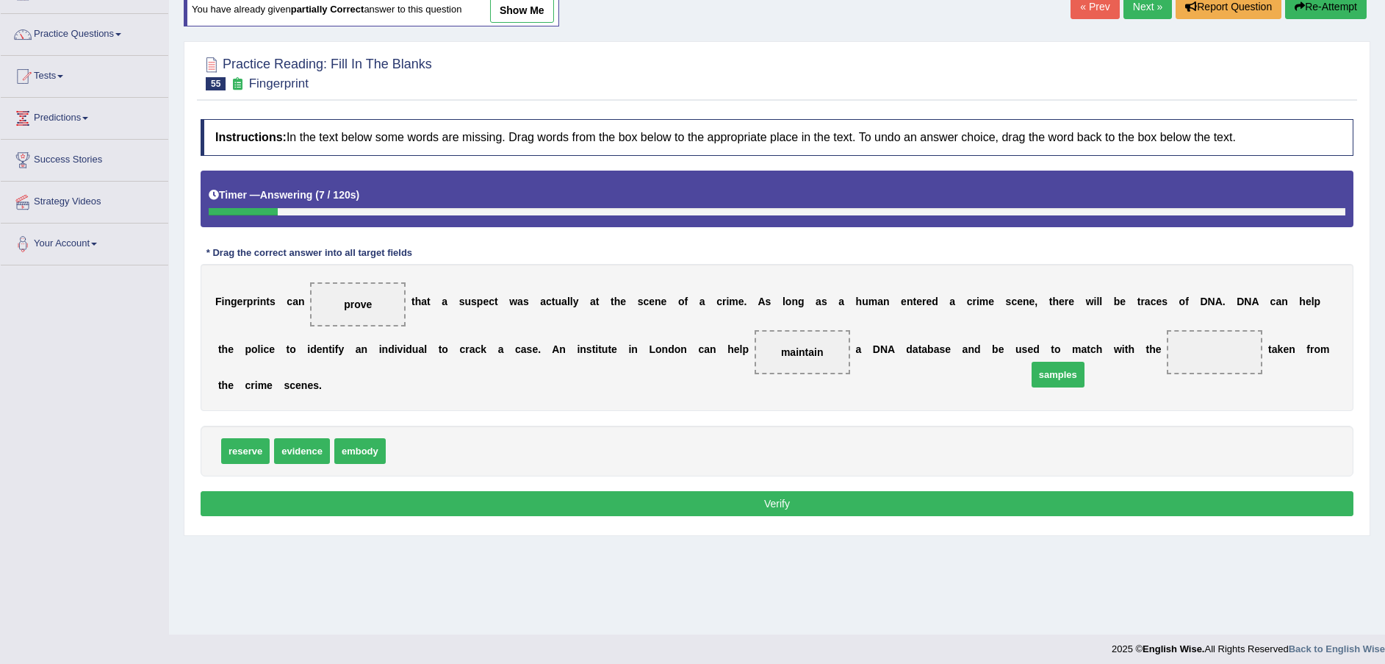
drag, startPoint x: 407, startPoint y: 430, endPoint x: 1096, endPoint y: 346, distance: 694.4
click at [949, 491] on button "Verify" at bounding box center [777, 503] width 1153 height 25
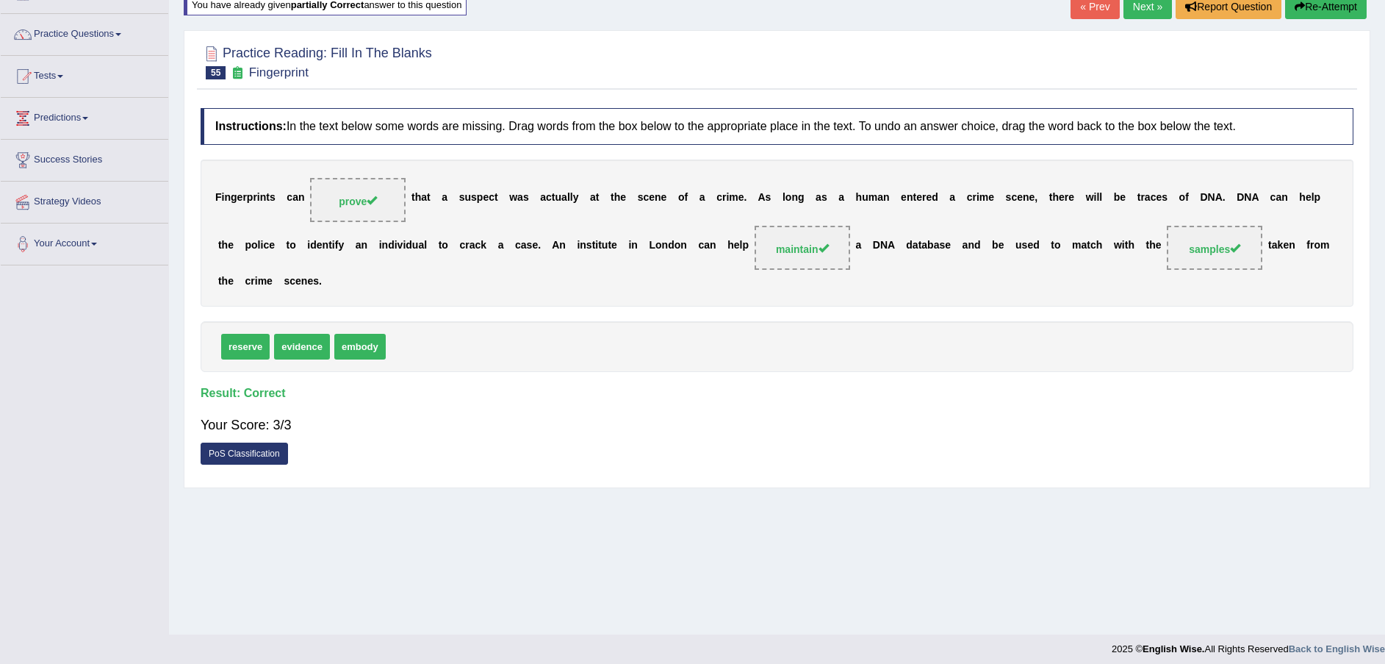
click at [1135, 19] on div "« Prev Next » Report Question Re-Attempt" at bounding box center [1221, 8] width 300 height 29
click at [1138, 13] on link "Next »" at bounding box center [1148, 6] width 49 height 25
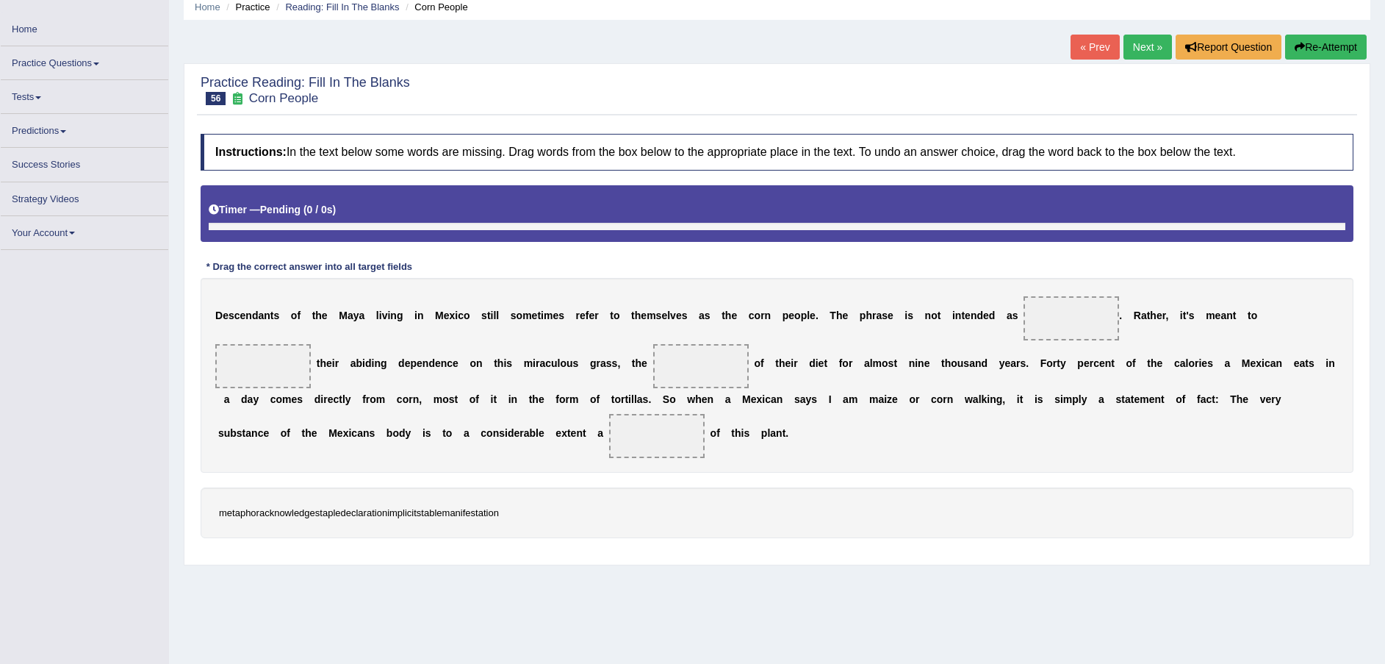
scroll to position [101, 0]
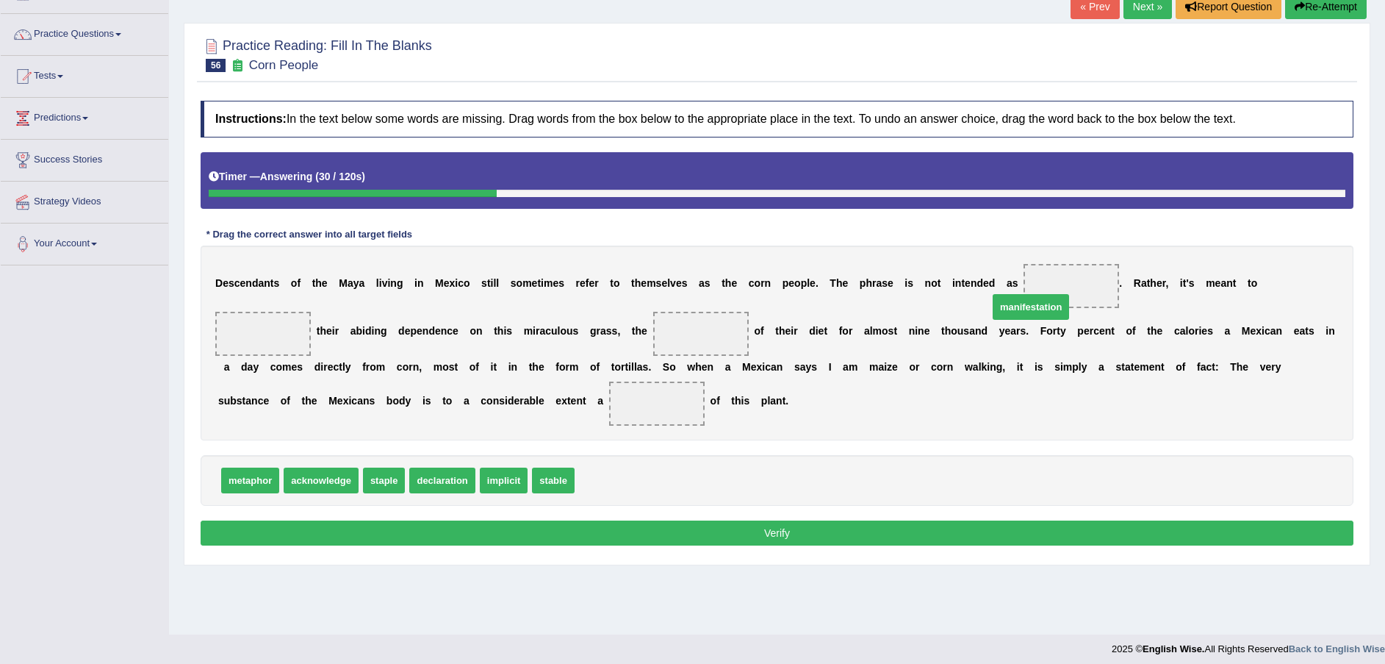
drag, startPoint x: 612, startPoint y: 484, endPoint x: 1030, endPoint y: 301, distance: 455.7
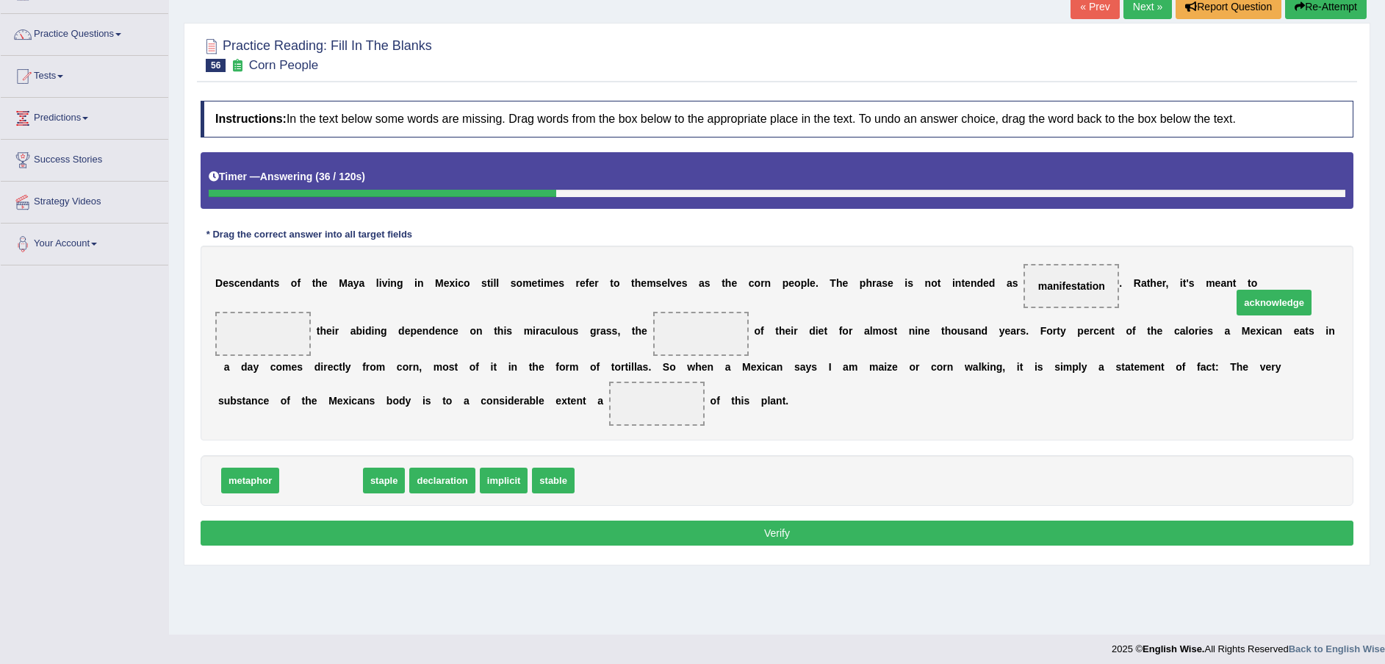
drag, startPoint x: 297, startPoint y: 476, endPoint x: 1239, endPoint y: 294, distance: 959.5
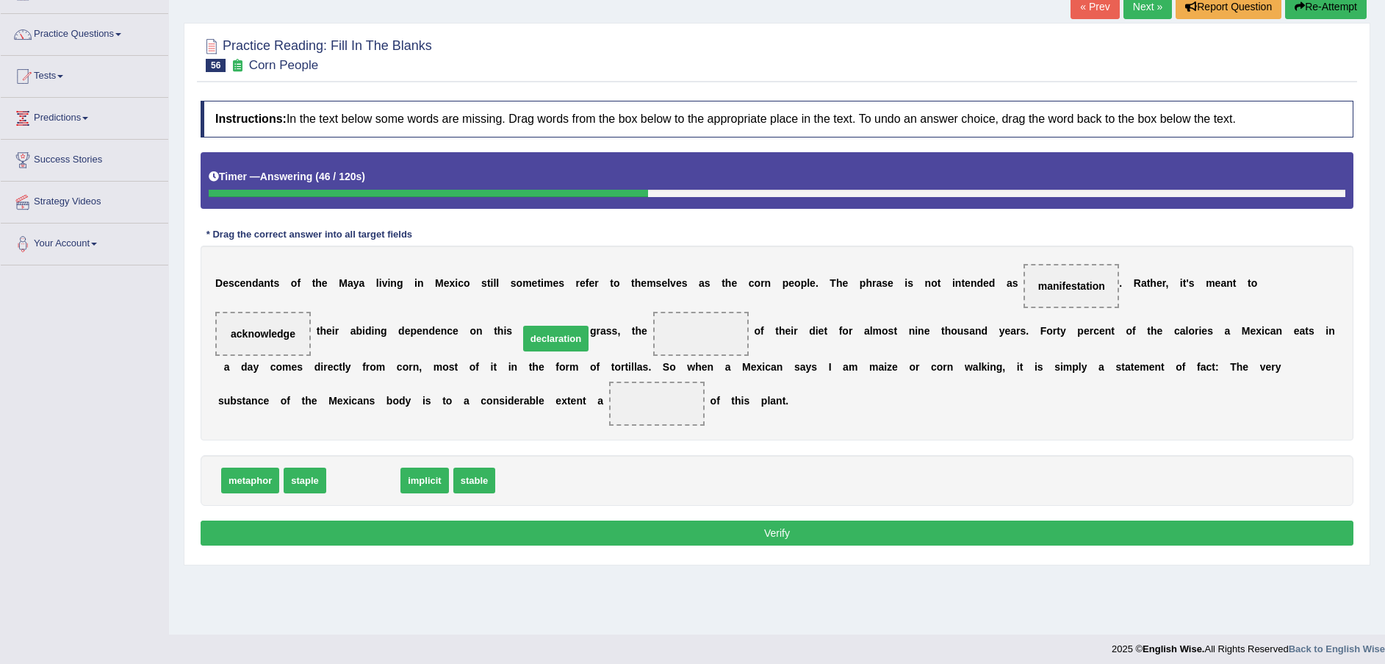
drag, startPoint x: 362, startPoint y: 484, endPoint x: 554, endPoint y: 342, distance: 239.1
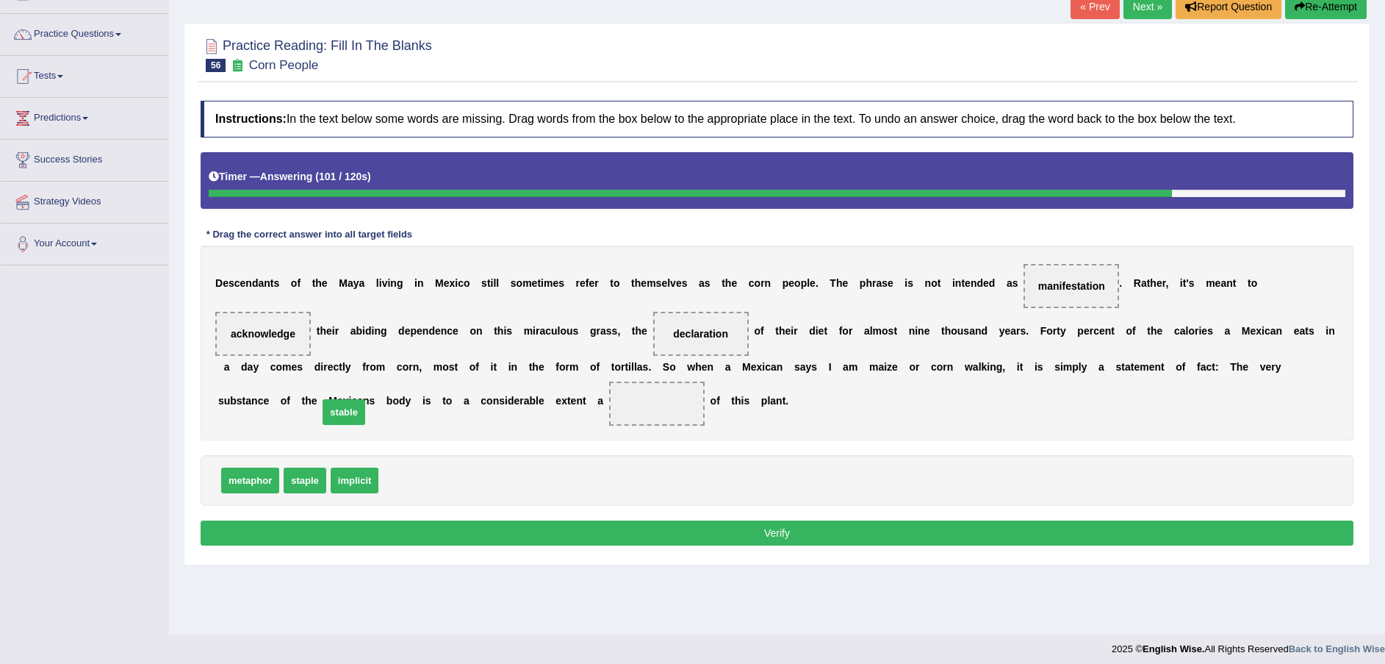
drag, startPoint x: 392, startPoint y: 478, endPoint x: 332, endPoint y: 409, distance: 91.1
click at [379, 537] on button "Verify" at bounding box center [777, 532] width 1153 height 25
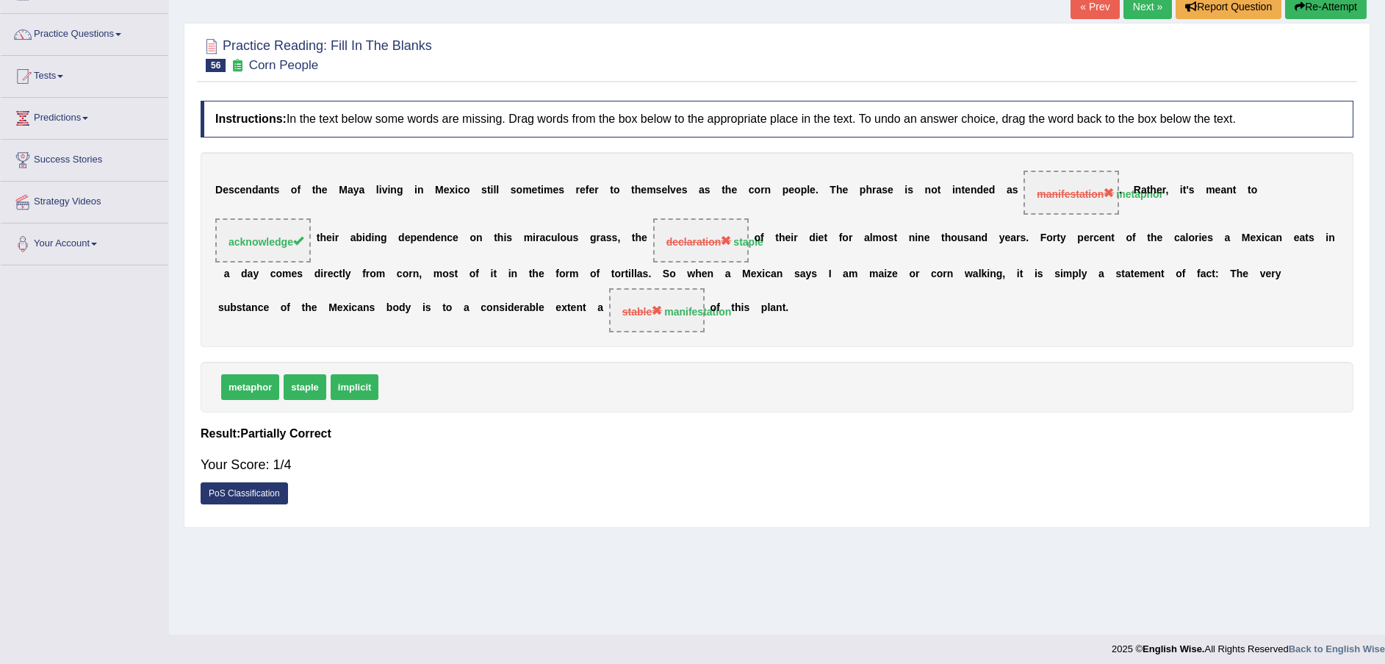
click at [1350, 7] on button "Re-Attempt" at bounding box center [1326, 6] width 82 height 25
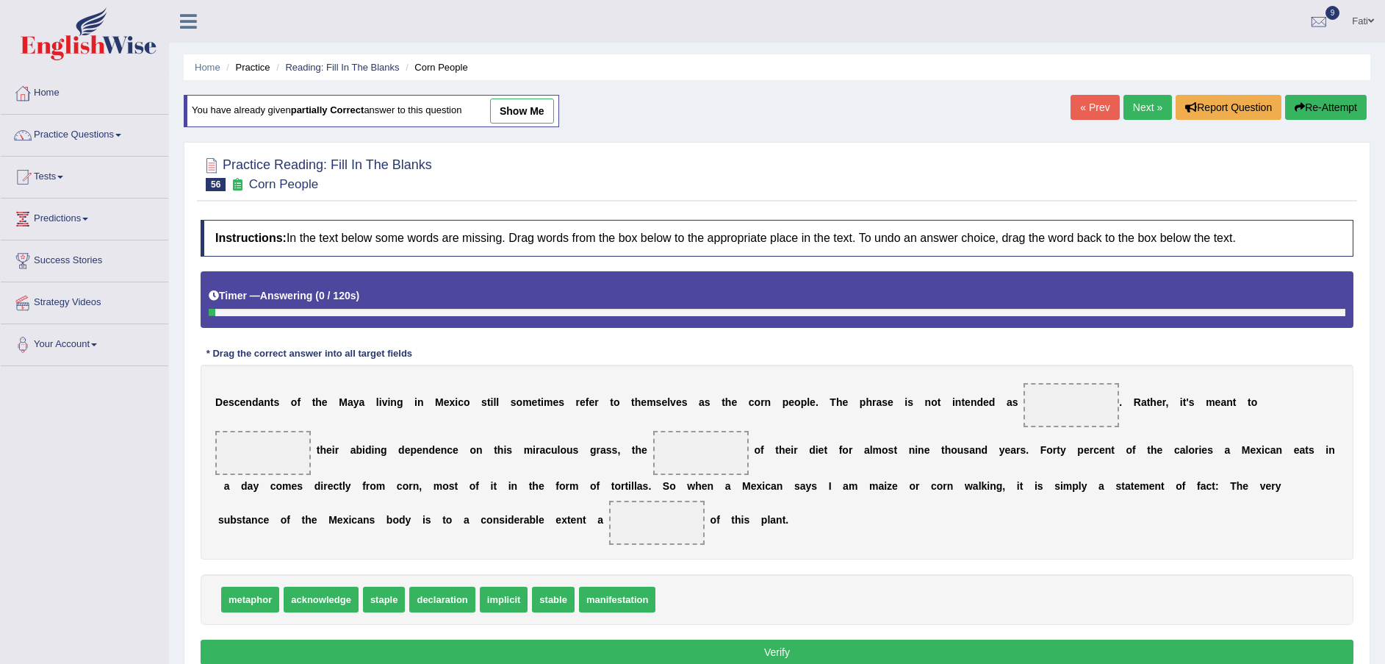
click at [71, 132] on link "Practice Questions" at bounding box center [85, 133] width 168 height 37
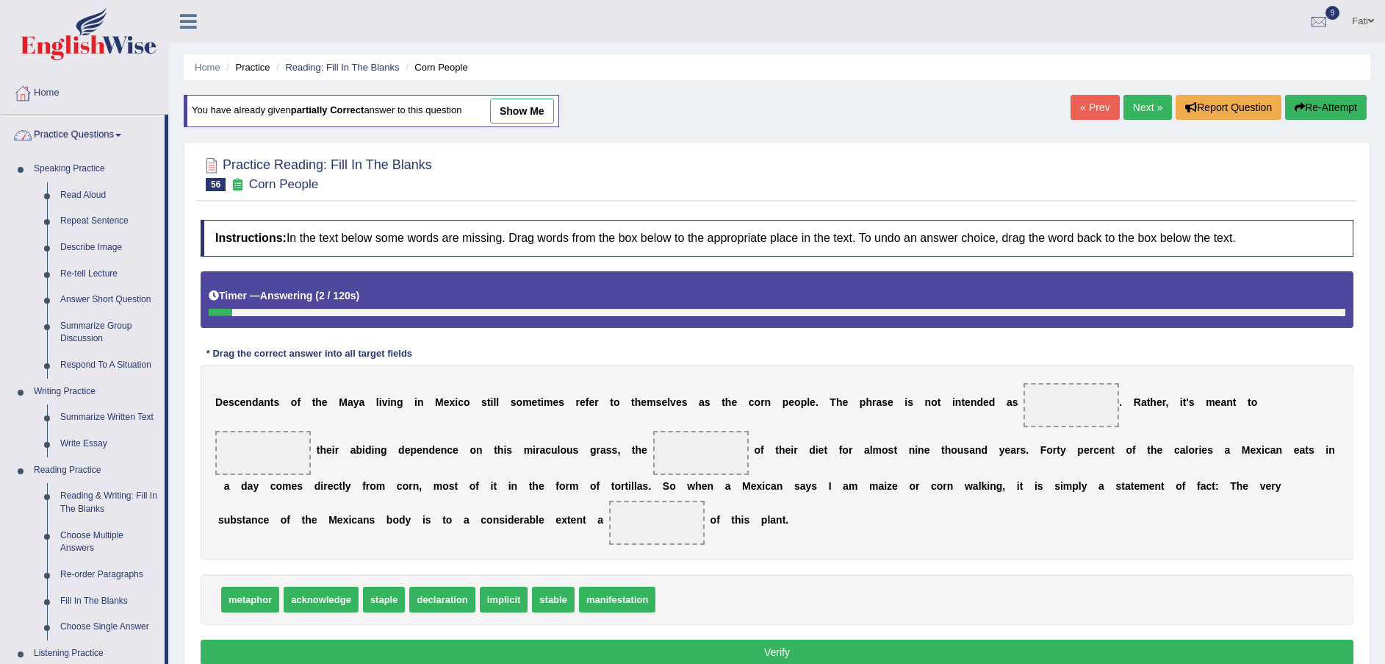
click at [107, 123] on link "Practice Questions" at bounding box center [83, 133] width 164 height 37
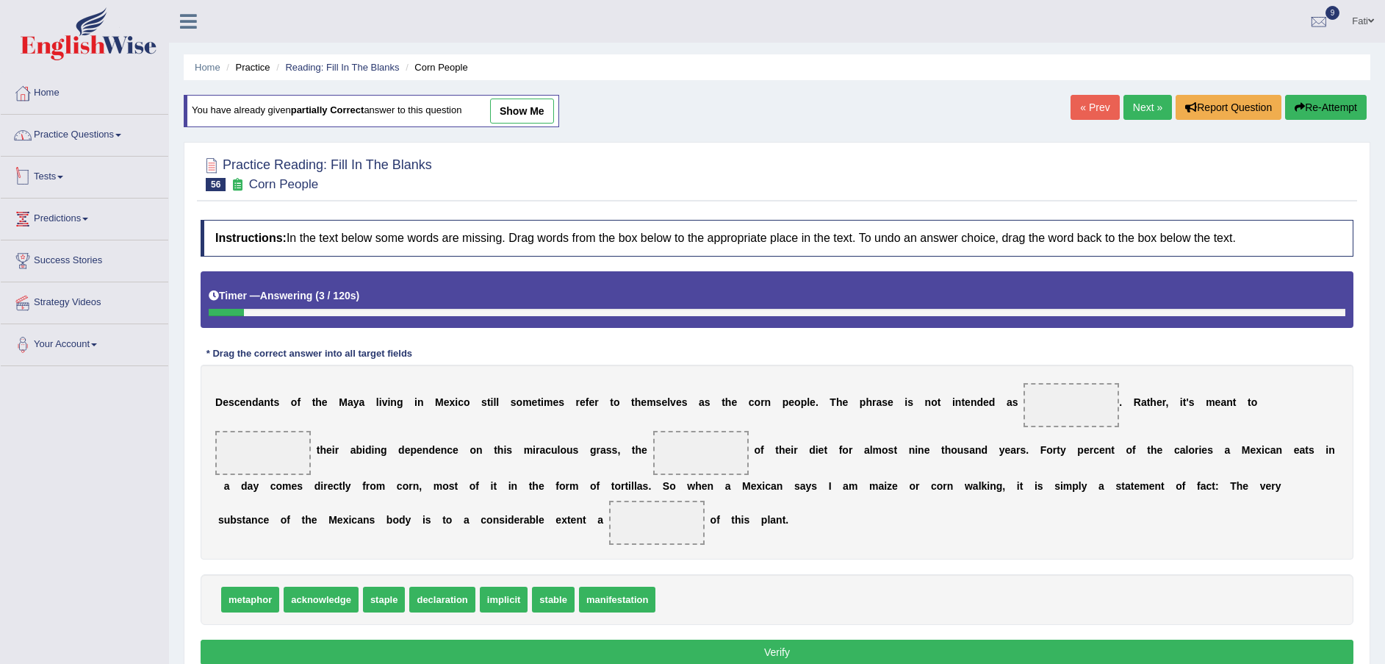
click at [73, 176] on link "Tests" at bounding box center [85, 175] width 168 height 37
click at [75, 211] on link "Take Practice Sectional Test" at bounding box center [95, 211] width 137 height 26
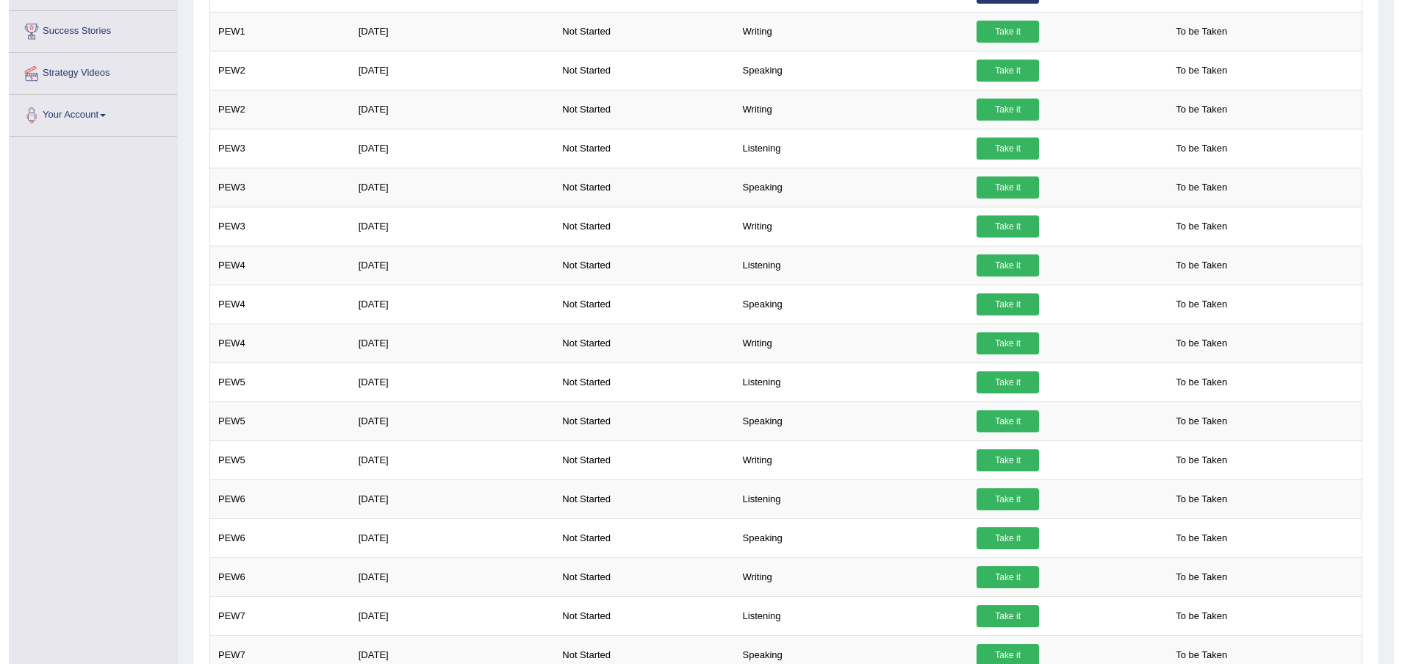
scroll to position [331, 0]
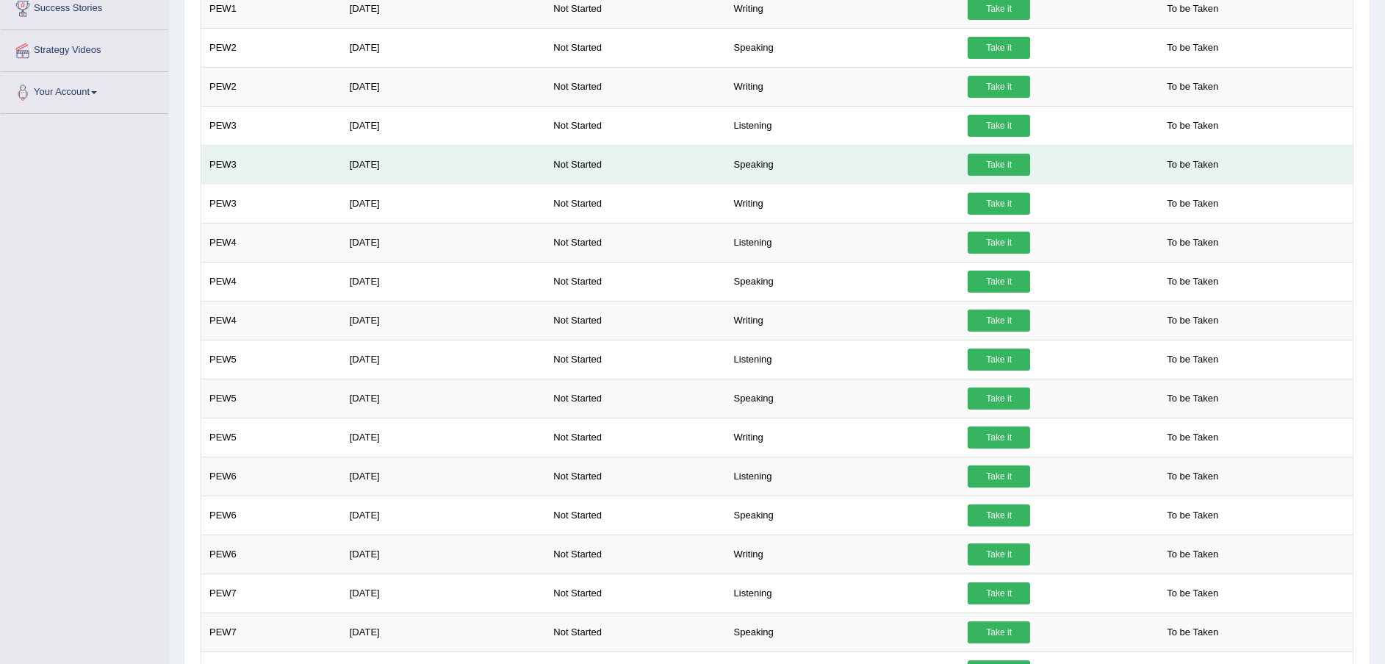
click at [1010, 162] on link "Take it" at bounding box center [999, 165] width 62 height 22
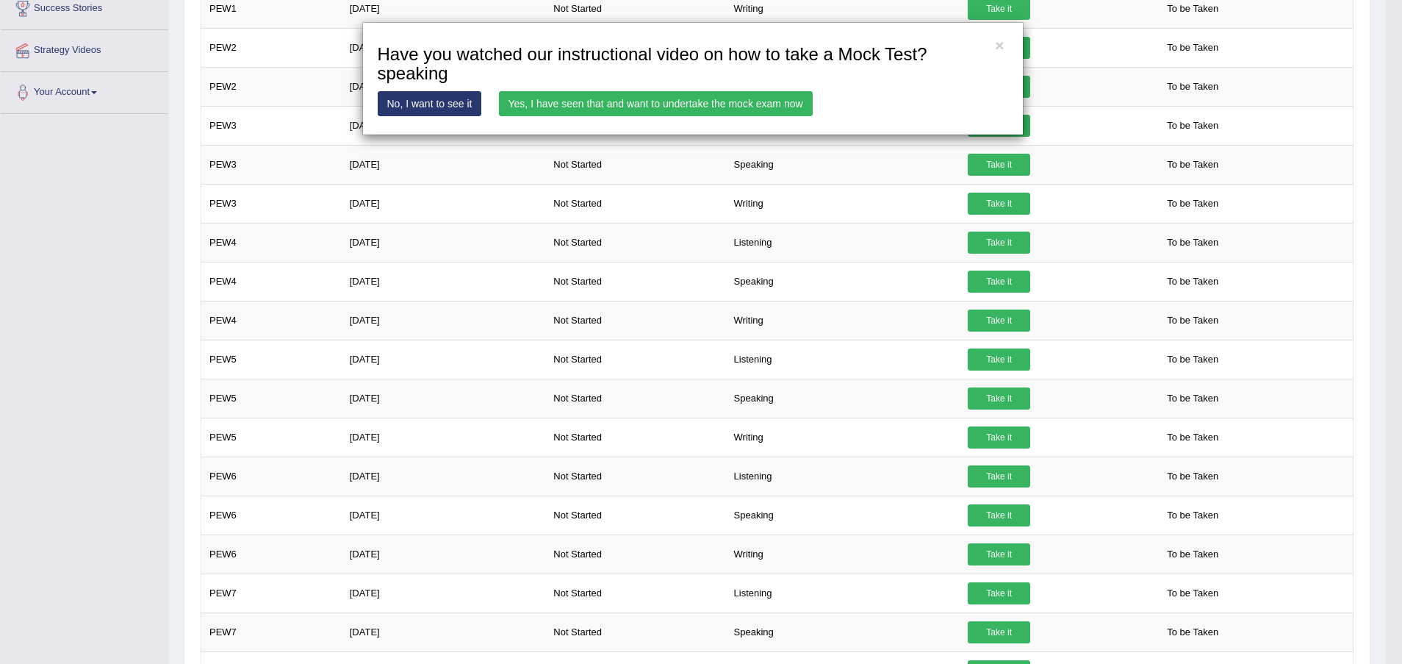
click at [745, 100] on link "Yes, I have seen that and want to undertake the mock exam now" at bounding box center [656, 103] width 314 height 25
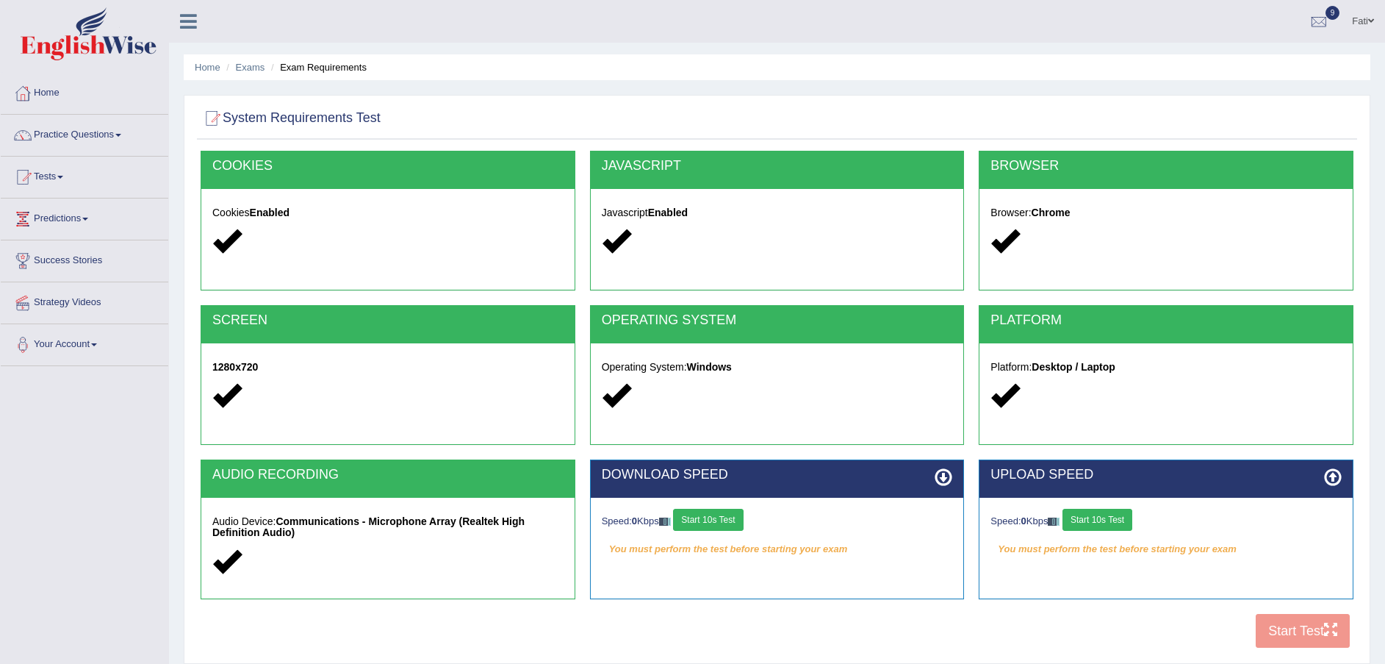
scroll to position [108, 0]
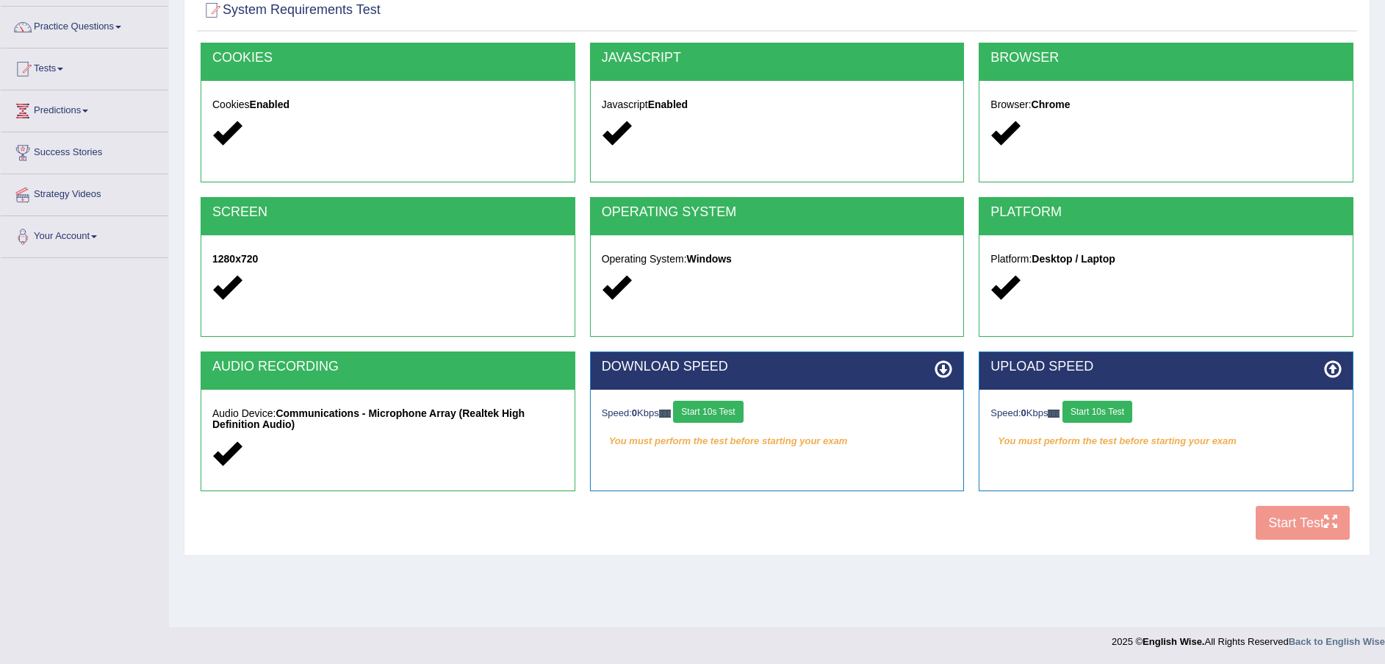
click at [1124, 400] on button "Start 10s Test" at bounding box center [1098, 411] width 70 height 22
click at [708, 412] on button "Start 10s Test" at bounding box center [708, 411] width 70 height 22
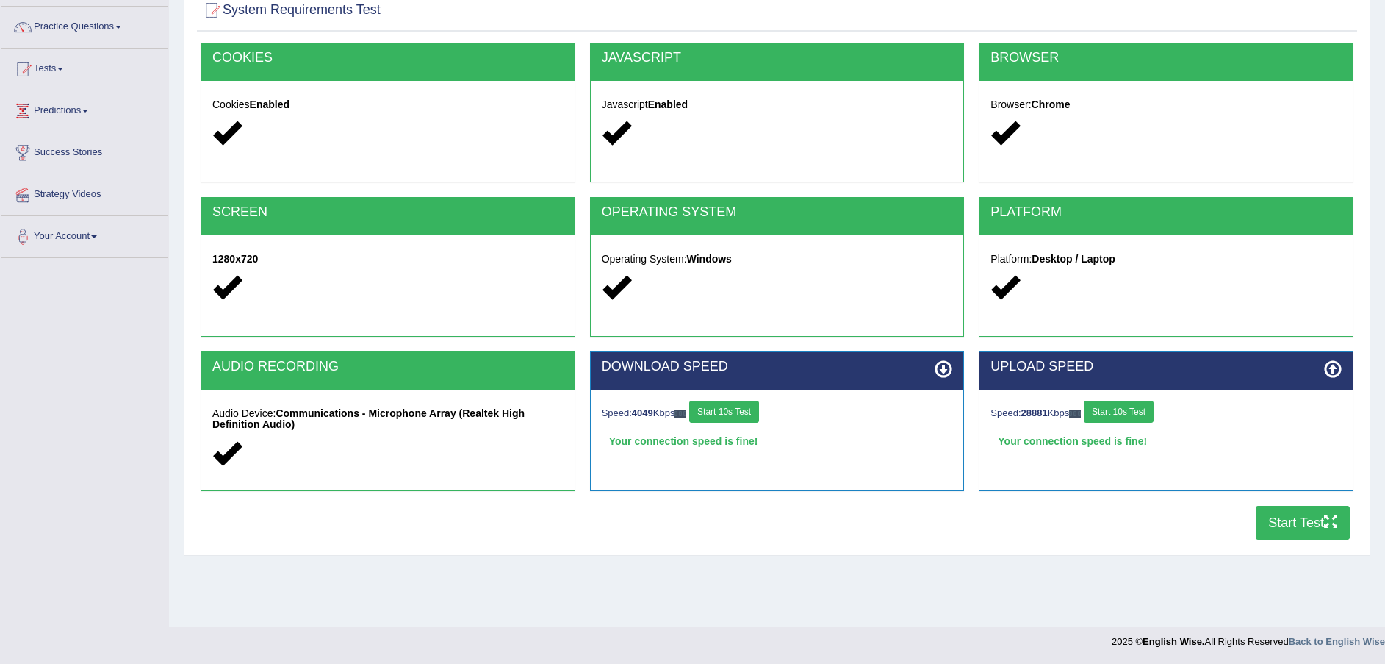
click at [1293, 525] on button "Start Test" at bounding box center [1303, 523] width 94 height 34
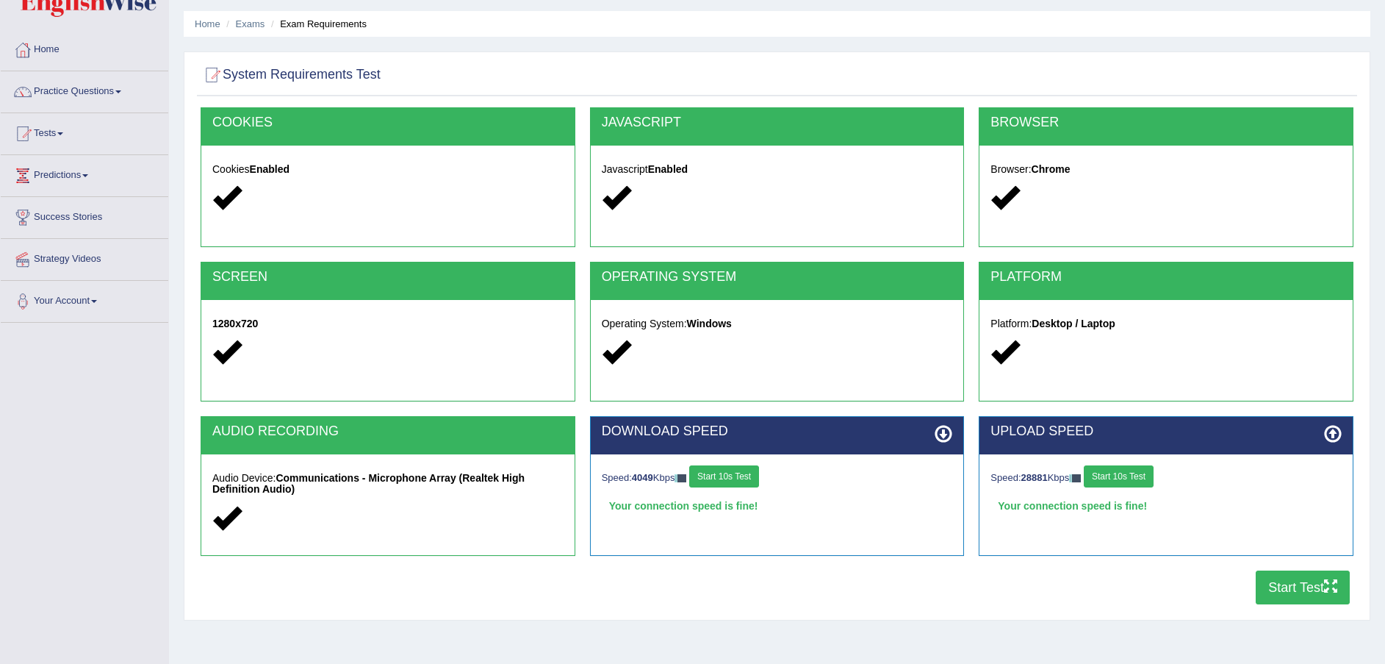
scroll to position [0, 0]
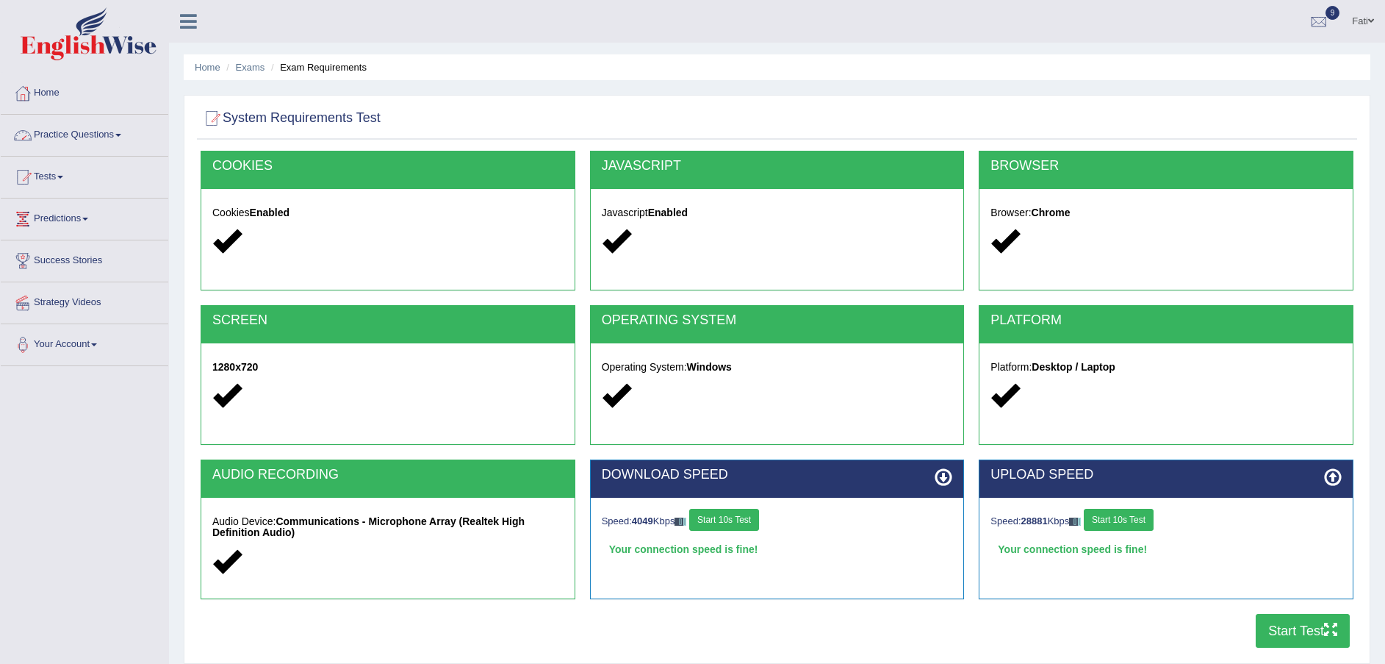
click at [107, 137] on link "Practice Questions" at bounding box center [85, 133] width 168 height 37
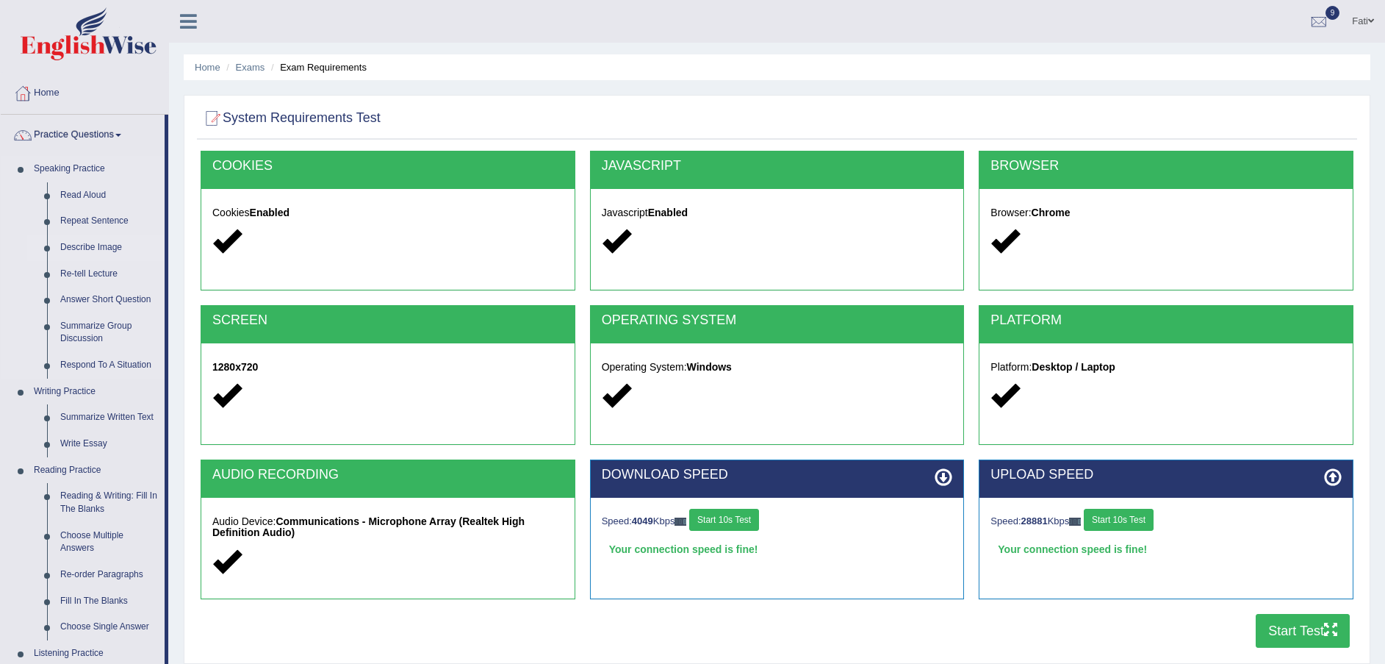
click at [101, 244] on link "Describe Image" at bounding box center [109, 247] width 111 height 26
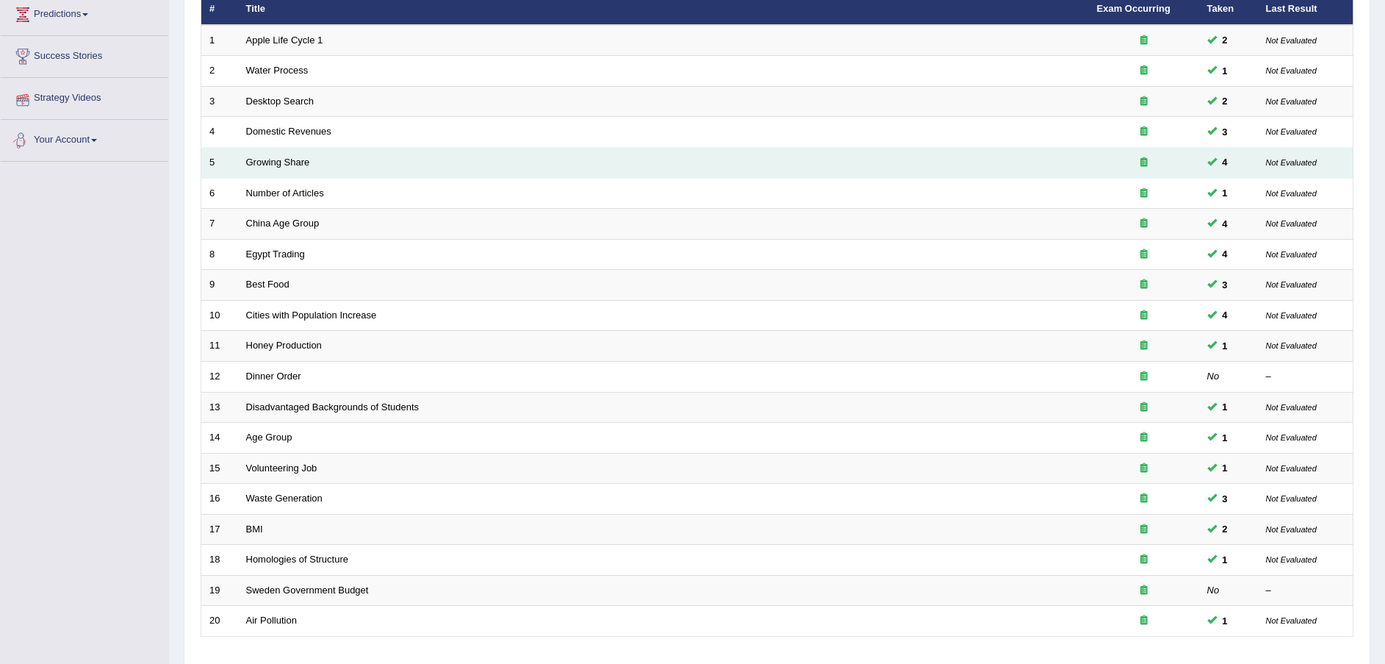
scroll to position [309, 0]
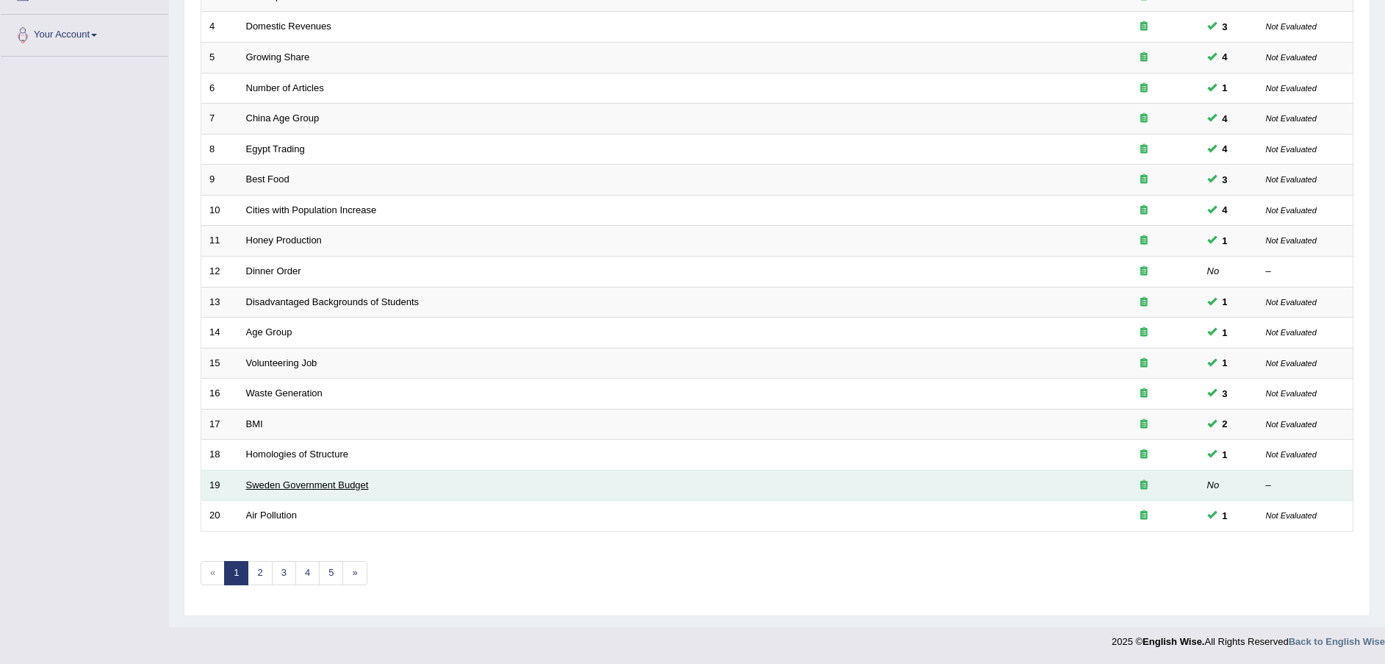
click at [293, 485] on link "Sweden Government Budget" at bounding box center [307, 484] width 123 height 11
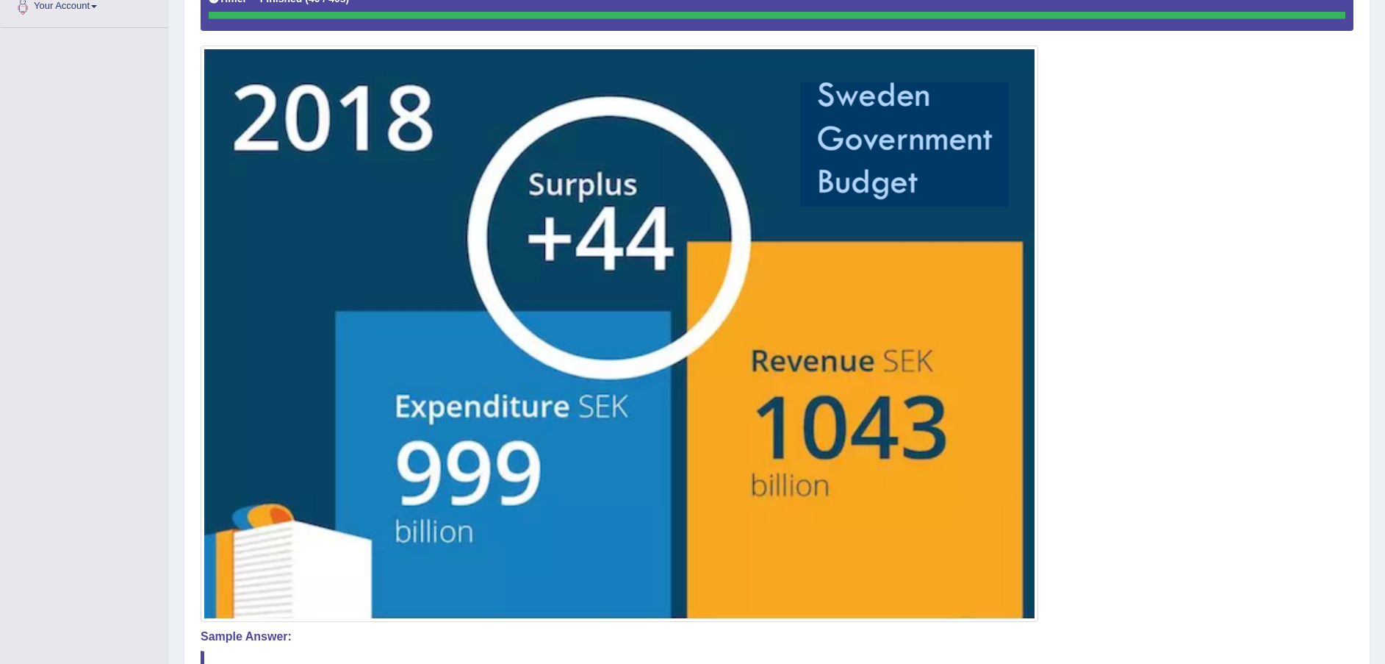
scroll to position [497, 0]
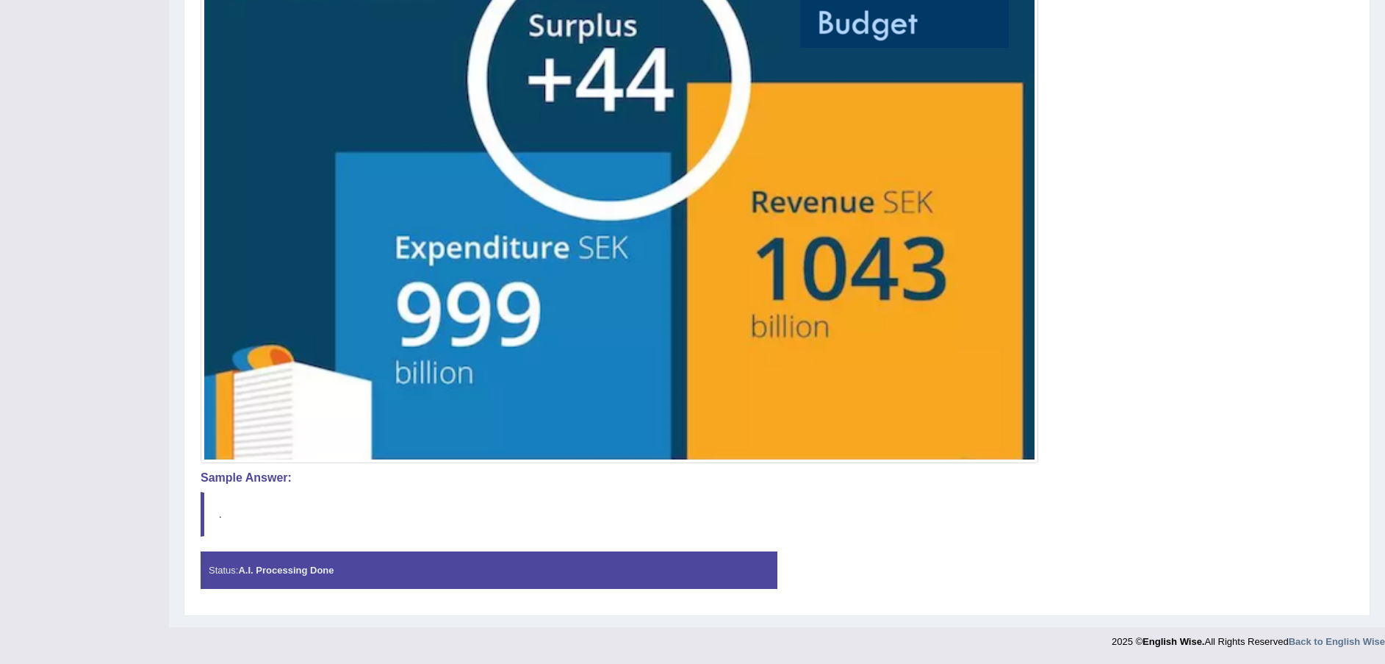
click at [434, 573] on div "Status: A.I. Processing Done" at bounding box center [489, 569] width 577 height 37
click at [310, 567] on strong "A.I. Processing Done" at bounding box center [286, 569] width 96 height 11
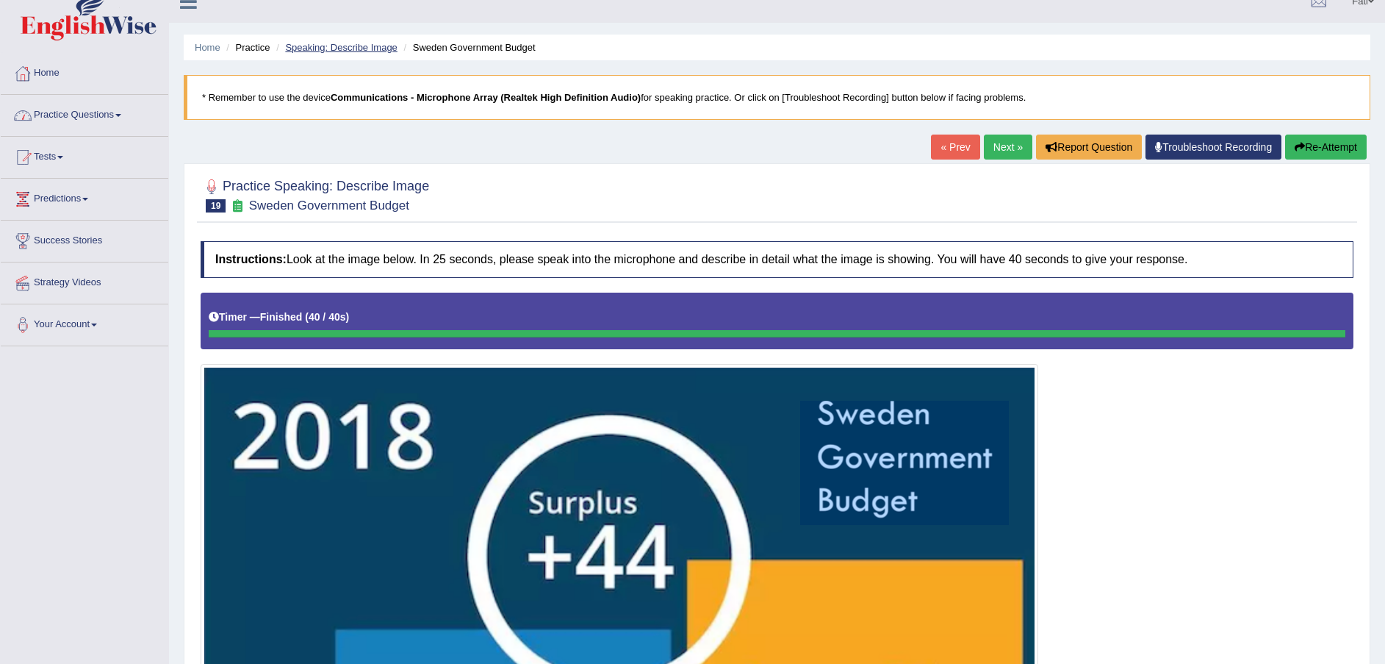
scroll to position [0, 0]
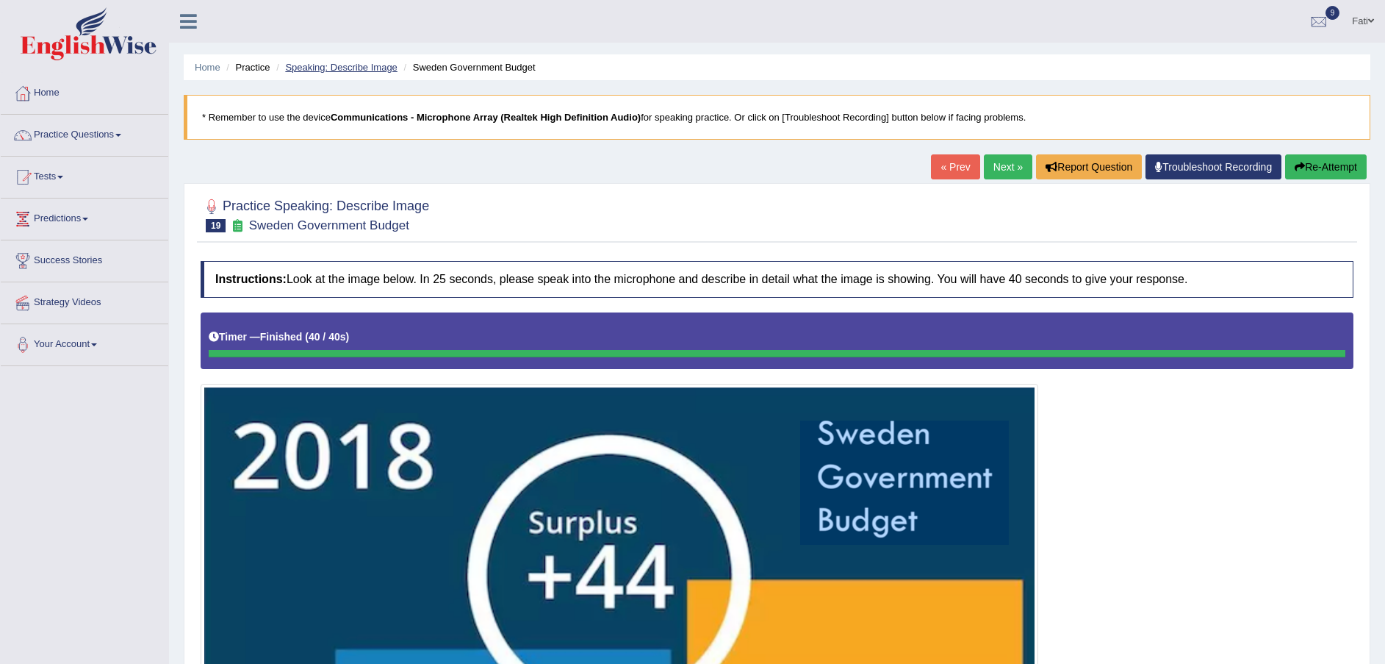
click at [356, 62] on link "Speaking: Describe Image" at bounding box center [341, 67] width 112 height 11
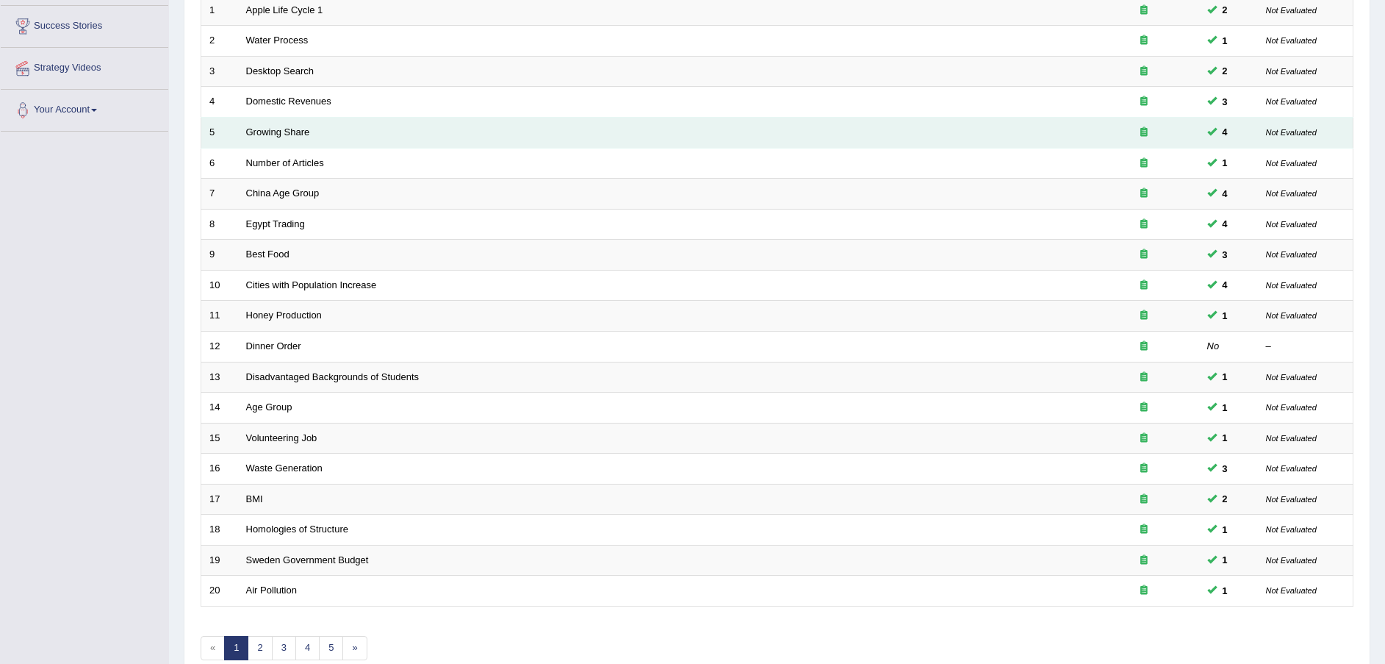
scroll to position [309, 0]
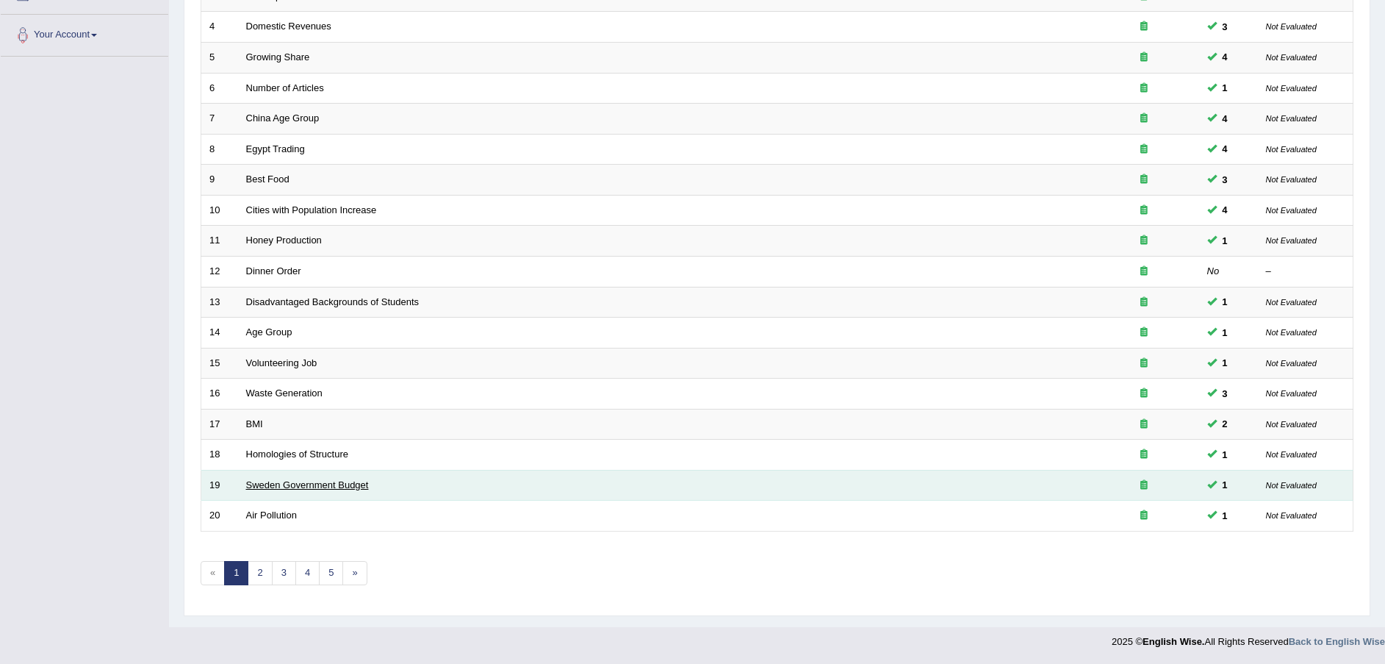
click at [340, 485] on link "Sweden Government Budget" at bounding box center [307, 484] width 123 height 11
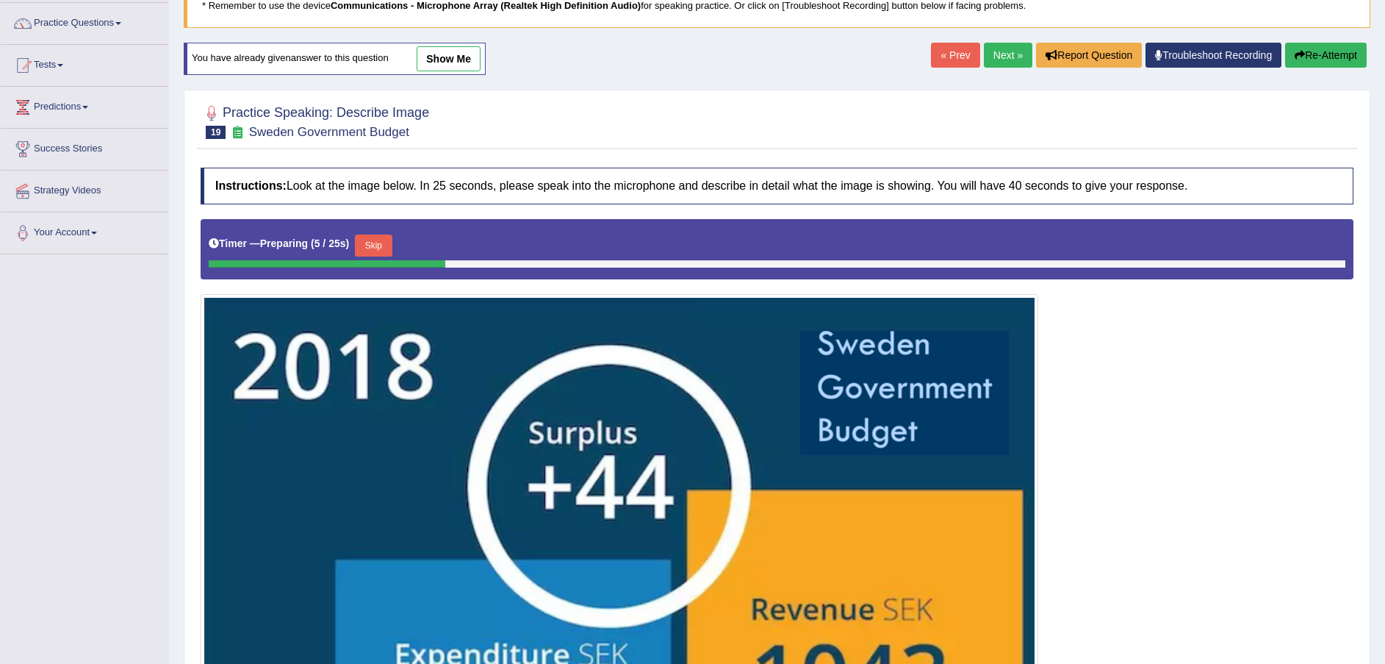
scroll to position [331, 0]
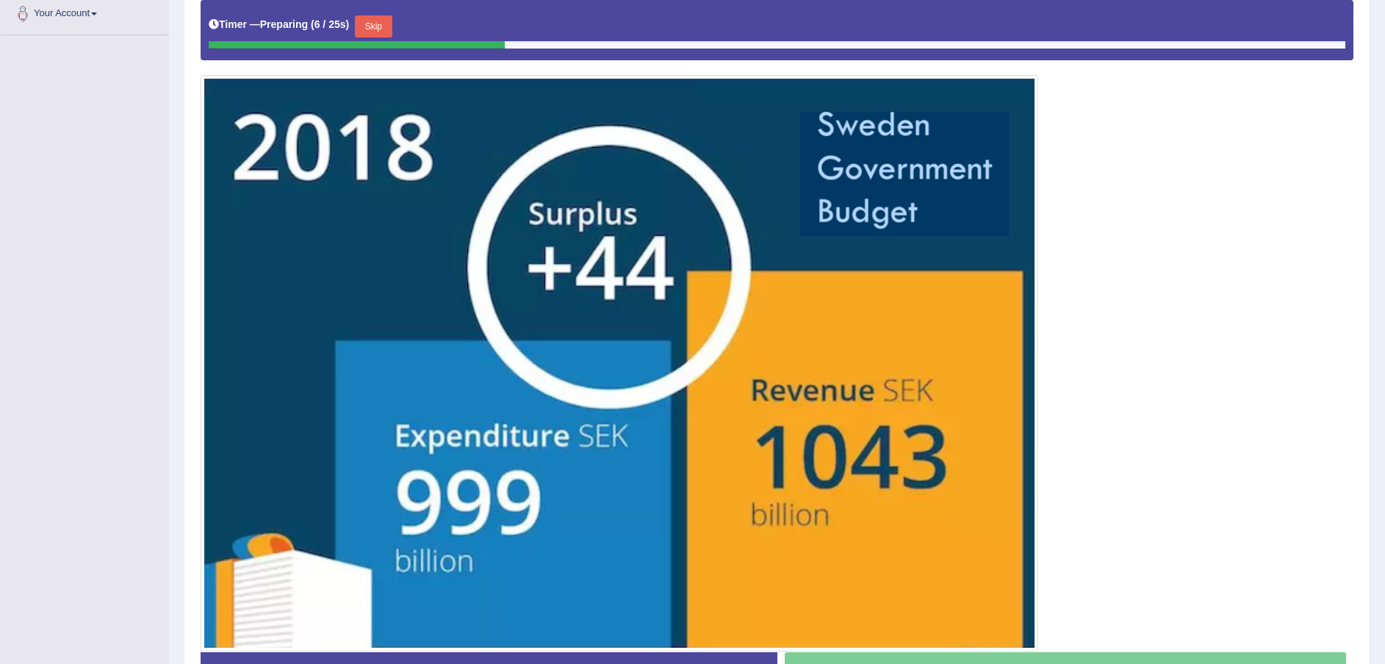
click at [359, 25] on button "Skip" at bounding box center [373, 26] width 37 height 22
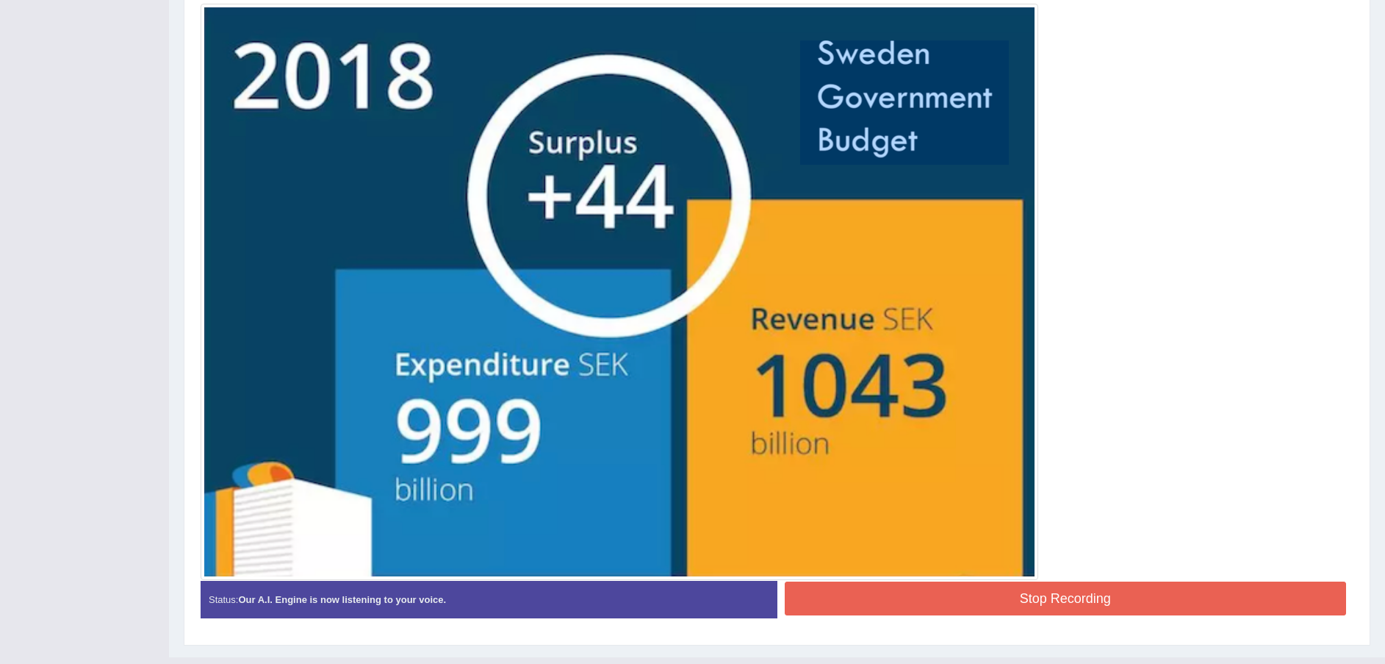
scroll to position [417, 0]
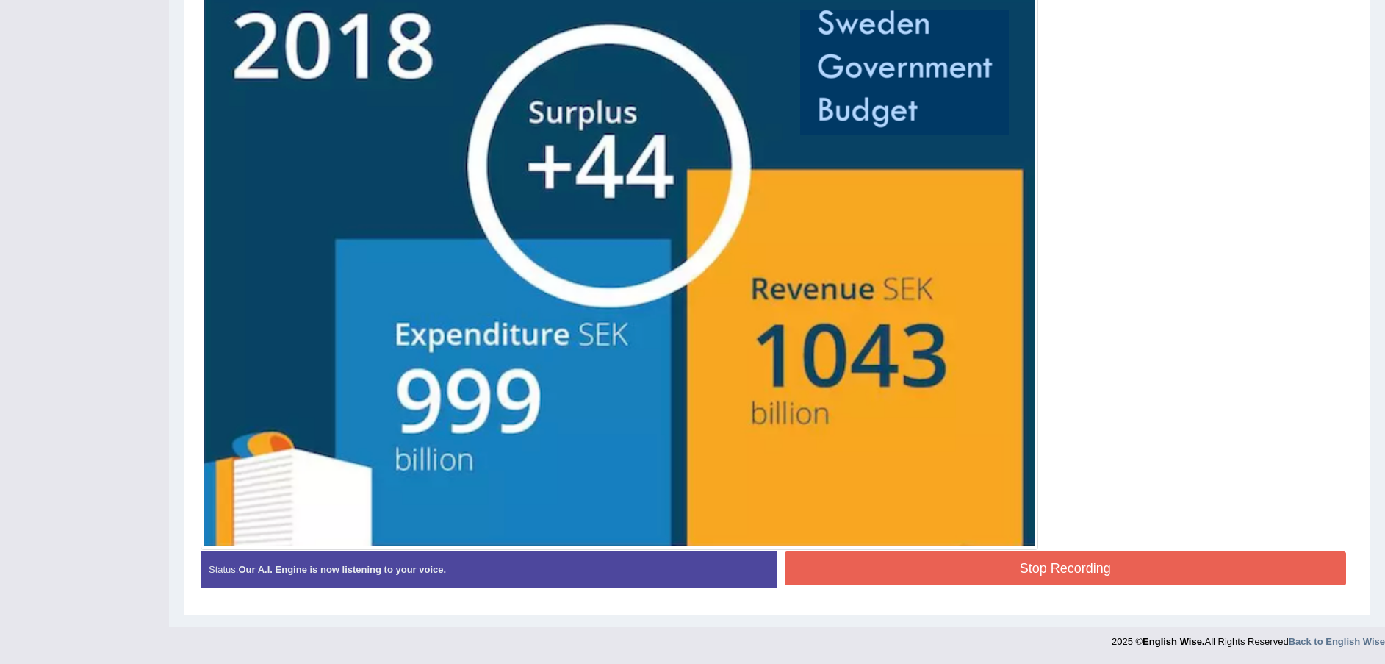
click at [1050, 558] on button "Stop Recording" at bounding box center [1066, 568] width 562 height 34
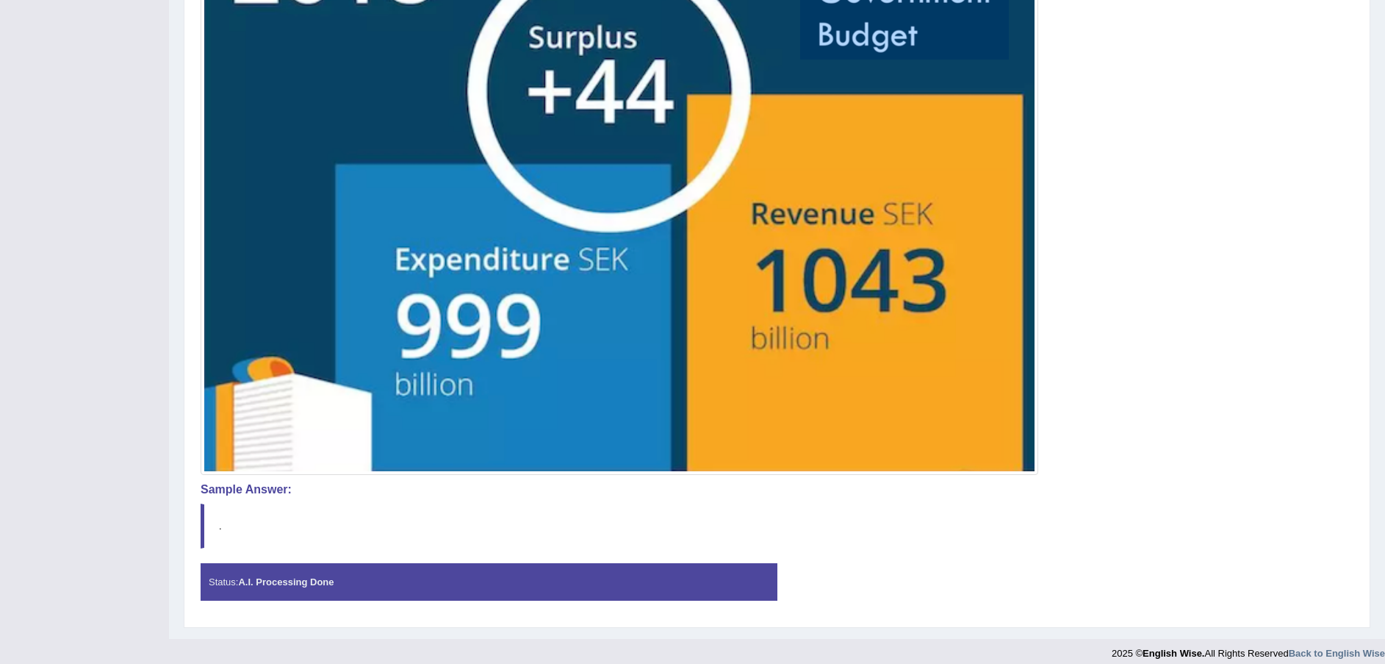
scroll to position [504, 0]
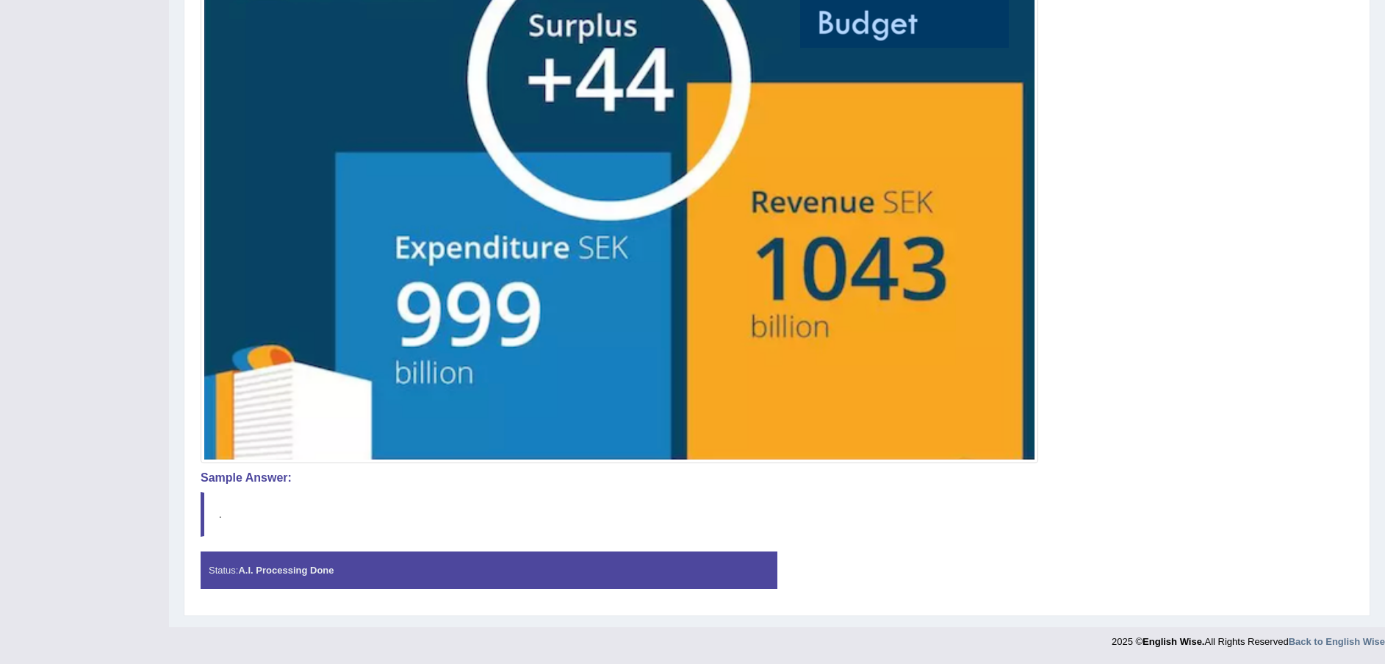
click at [344, 574] on div "Status: A.I. Processing Done" at bounding box center [489, 569] width 577 height 37
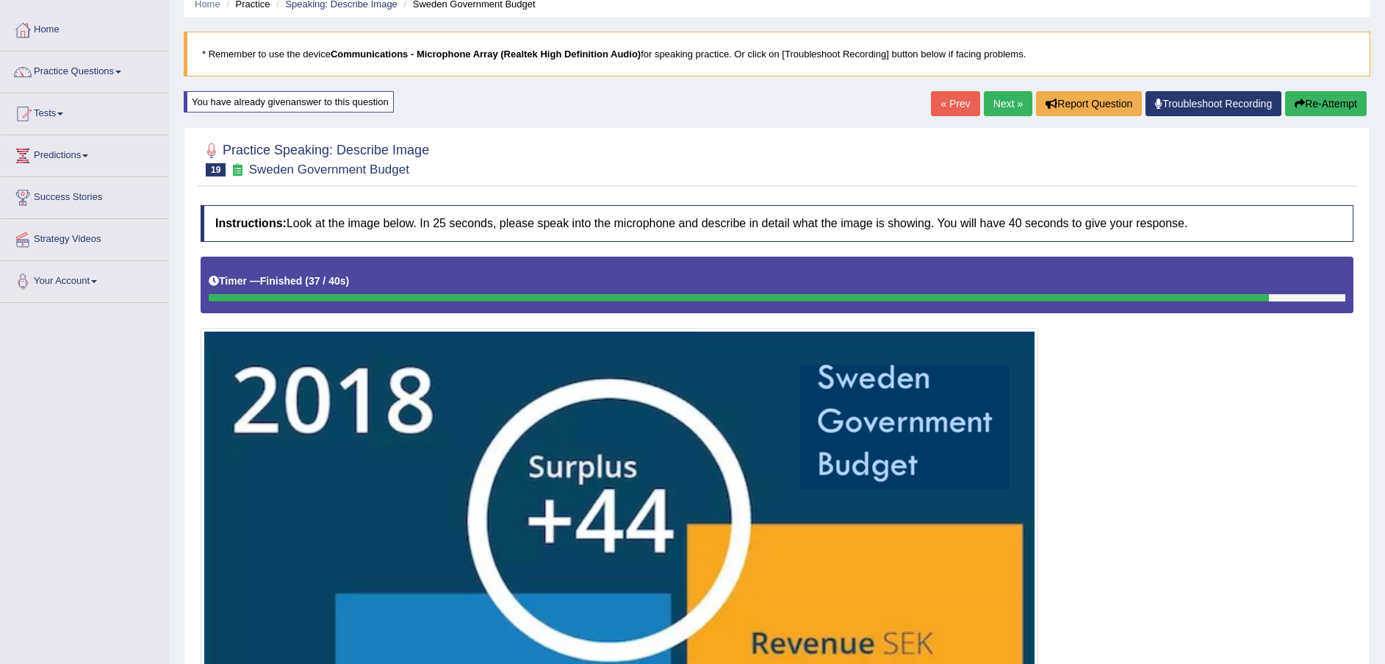
scroll to position [0, 0]
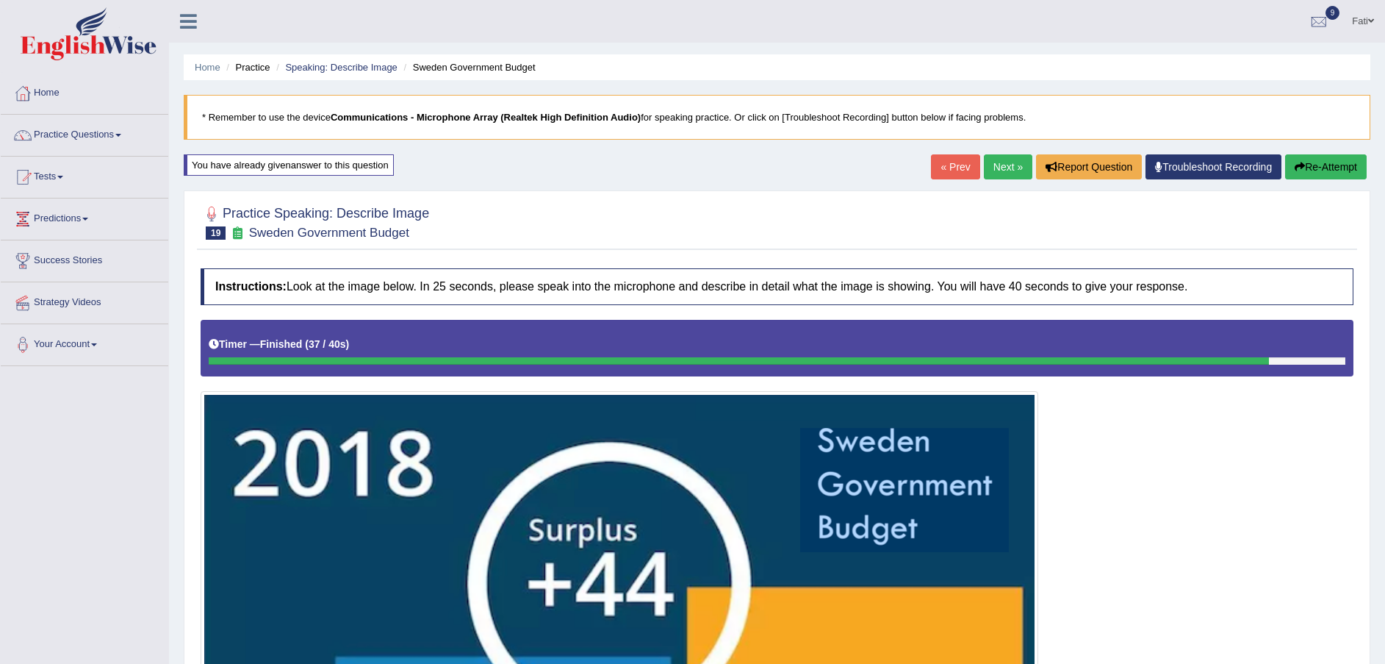
click at [991, 170] on link "Next »" at bounding box center [1008, 166] width 49 height 25
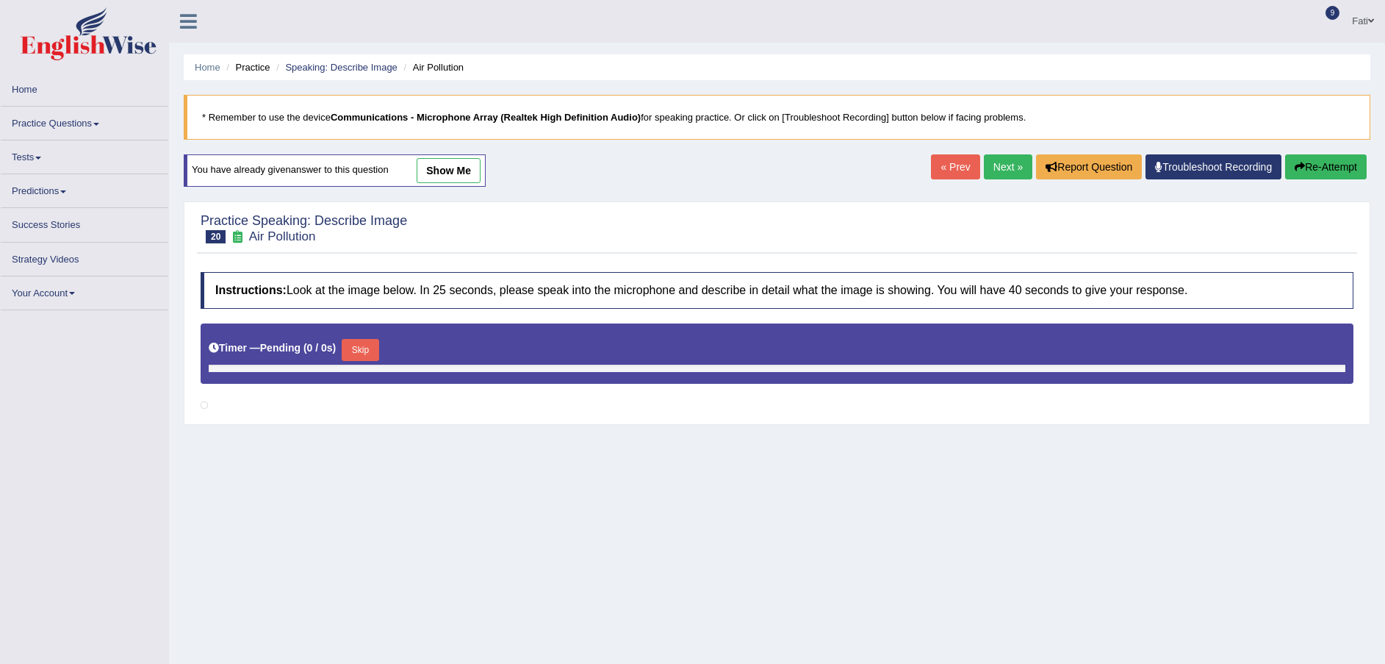
click at [53, 130] on link "Practice Questions" at bounding box center [85, 121] width 168 height 29
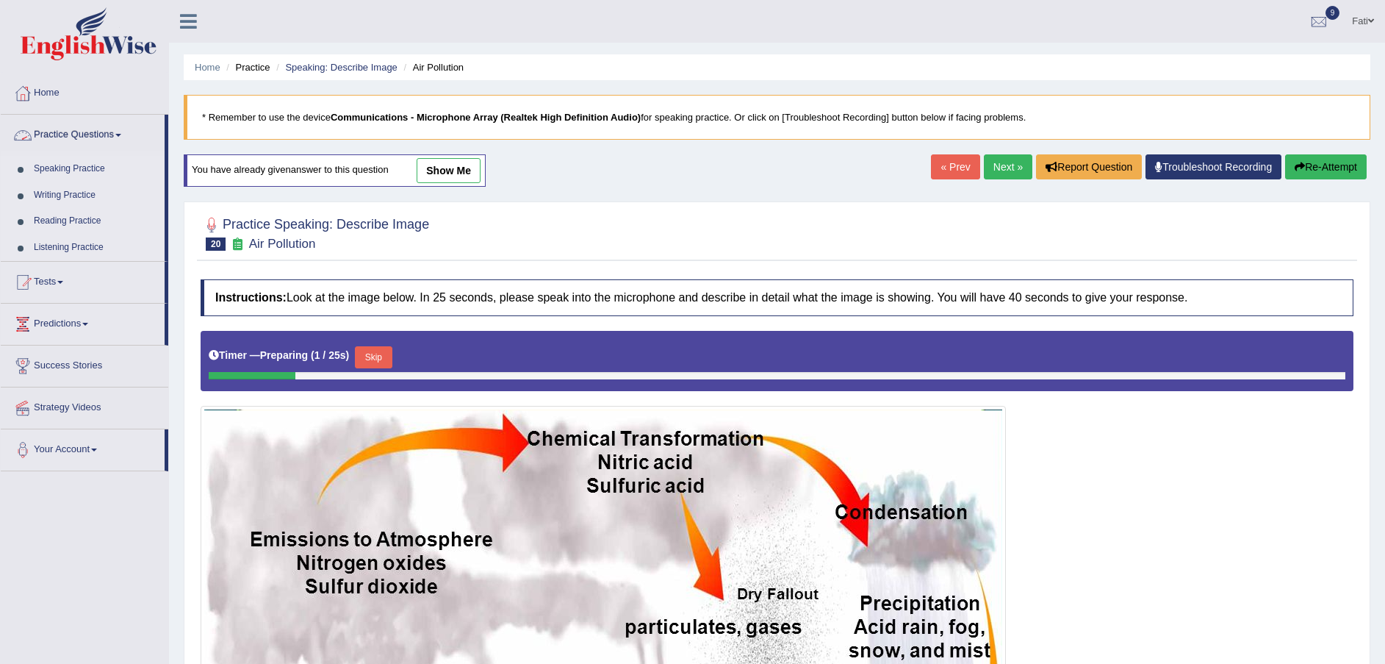
click at [66, 129] on link "Practice Questions" at bounding box center [83, 133] width 164 height 37
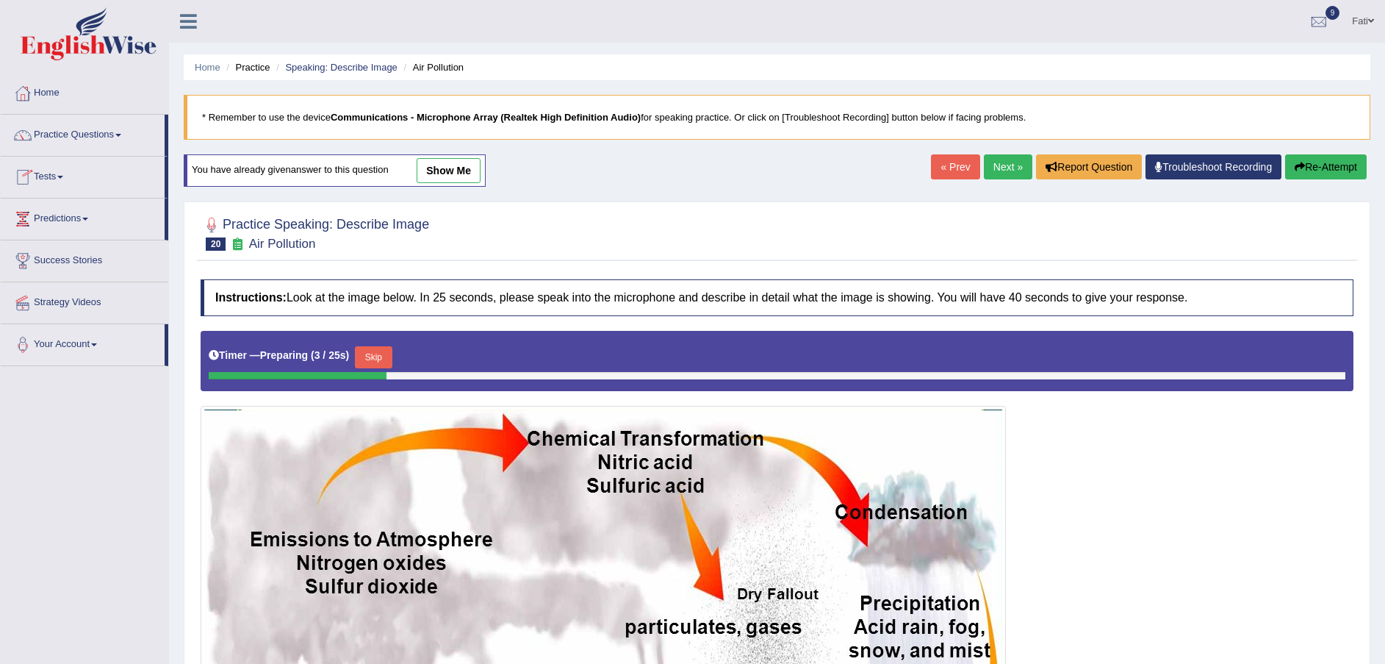
click at [113, 134] on link "Practice Questions" at bounding box center [83, 133] width 164 height 37
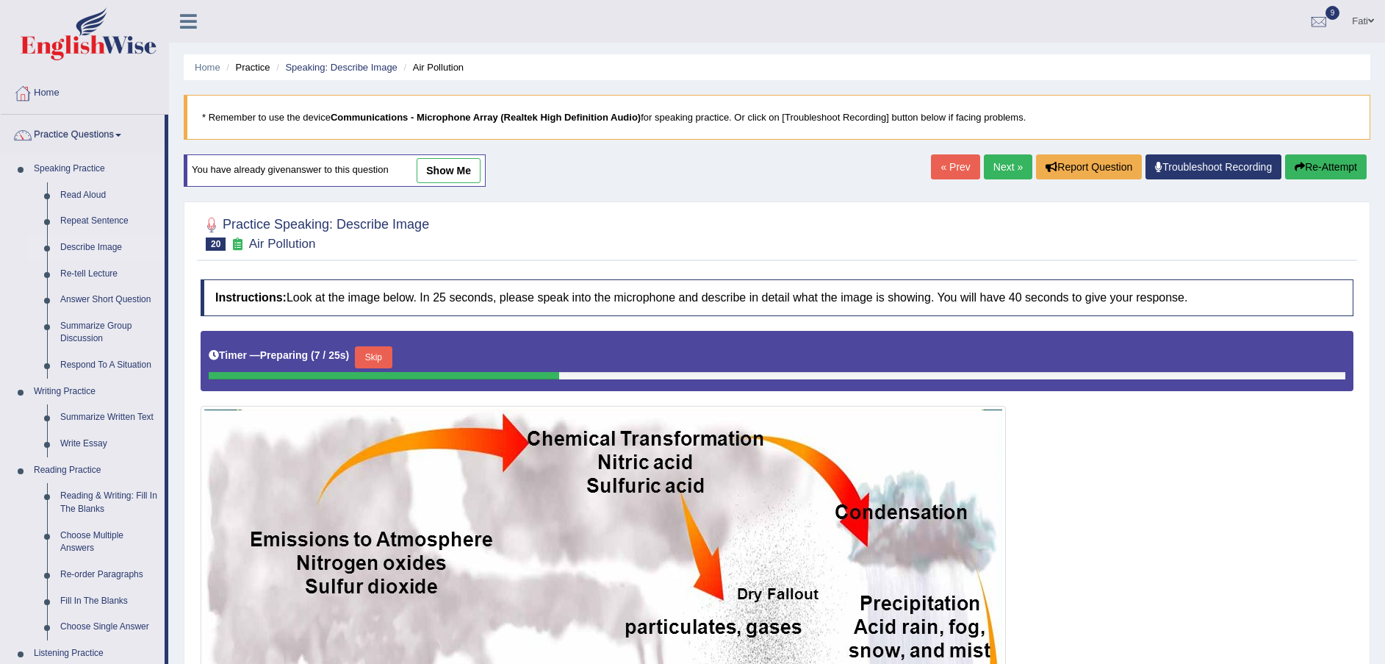
click at [110, 243] on link "Describe Image" at bounding box center [109, 247] width 111 height 26
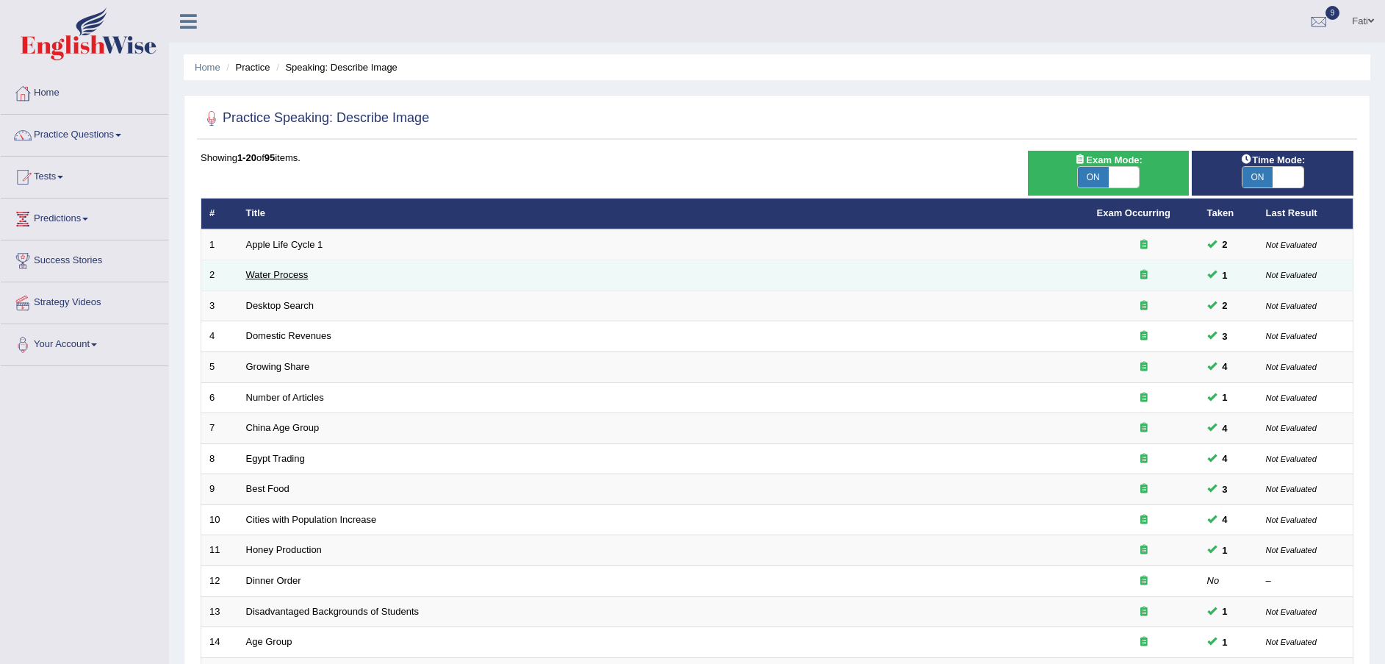
click at [272, 276] on link "Water Process" at bounding box center [277, 274] width 62 height 11
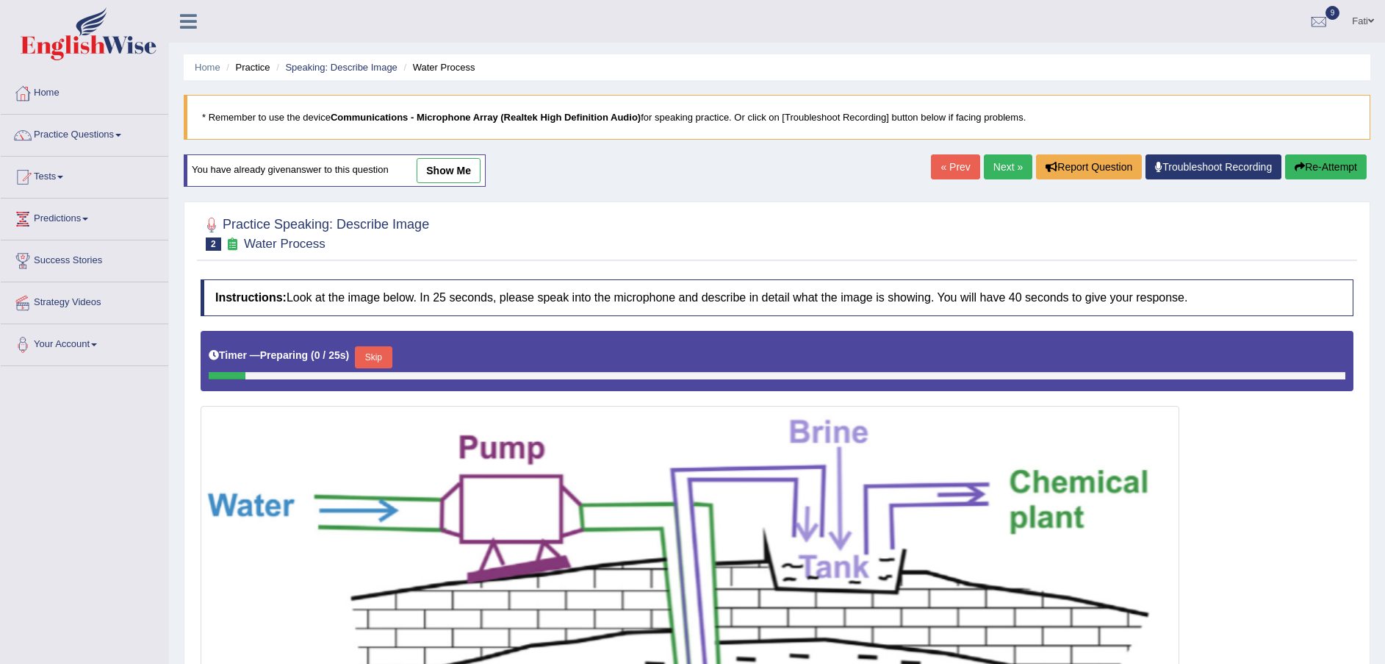
drag, startPoint x: 445, startPoint y: 169, endPoint x: 758, endPoint y: 259, distance: 326.5
click at [445, 169] on link "show me" at bounding box center [449, 170] width 64 height 25
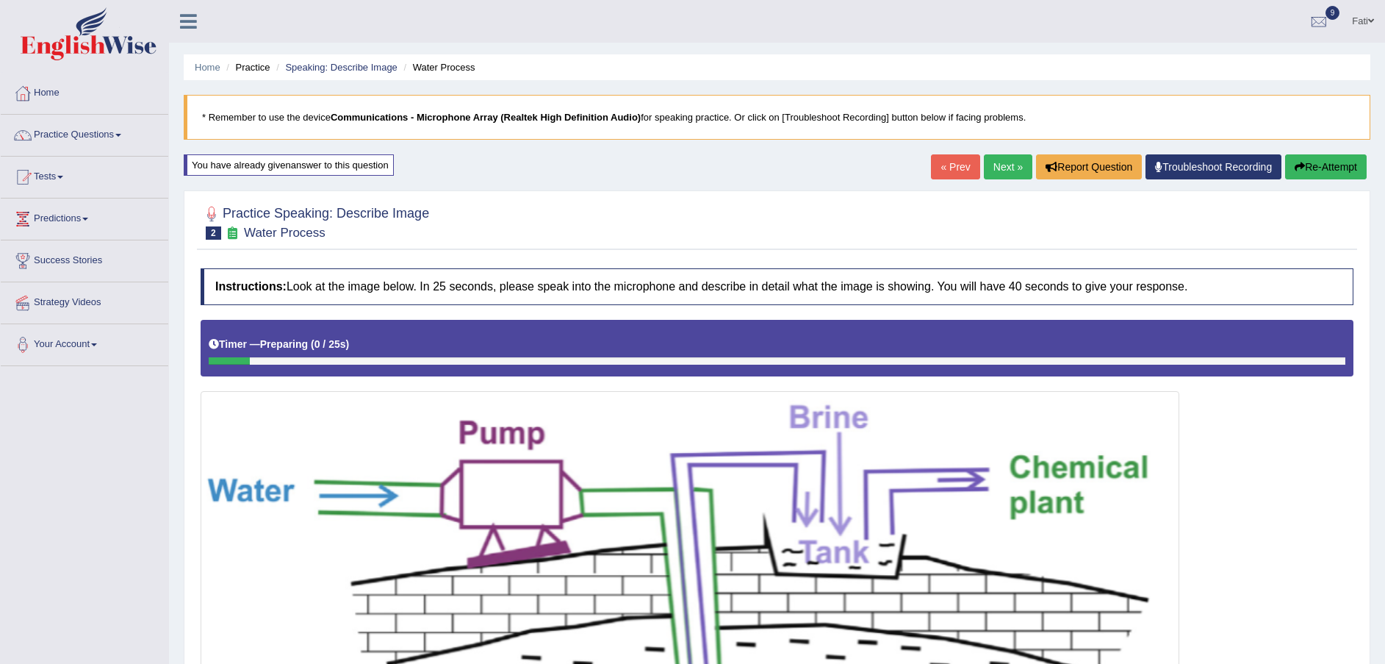
click at [1219, 166] on link "Troubleshoot Recording" at bounding box center [1214, 166] width 136 height 25
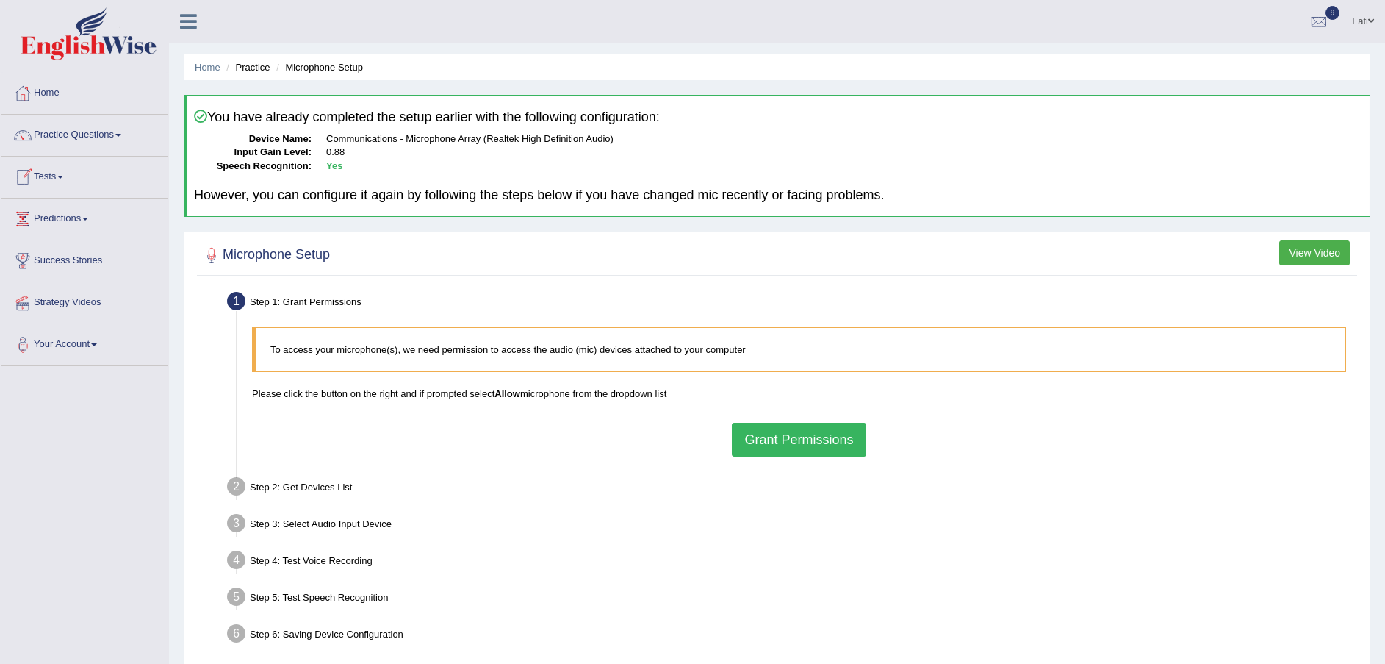
click at [89, 135] on link "Practice Questions" at bounding box center [85, 133] width 168 height 37
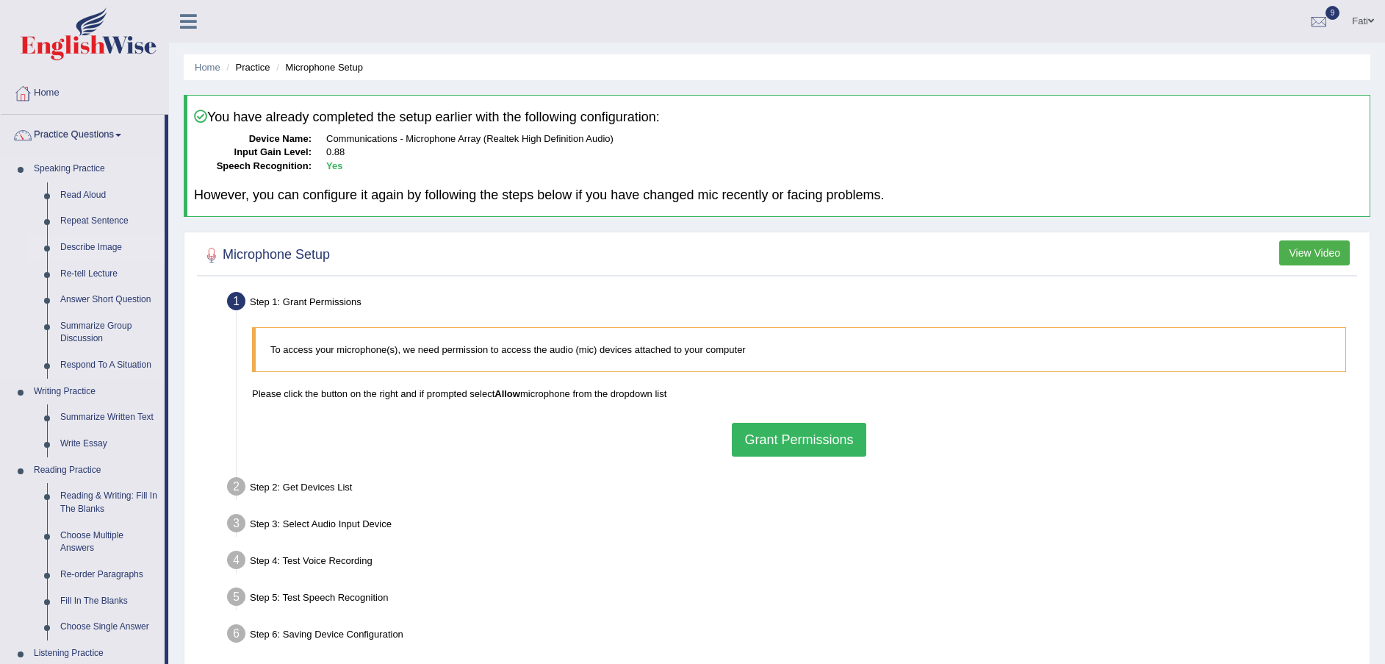
click at [97, 243] on link "Describe Image" at bounding box center [109, 247] width 111 height 26
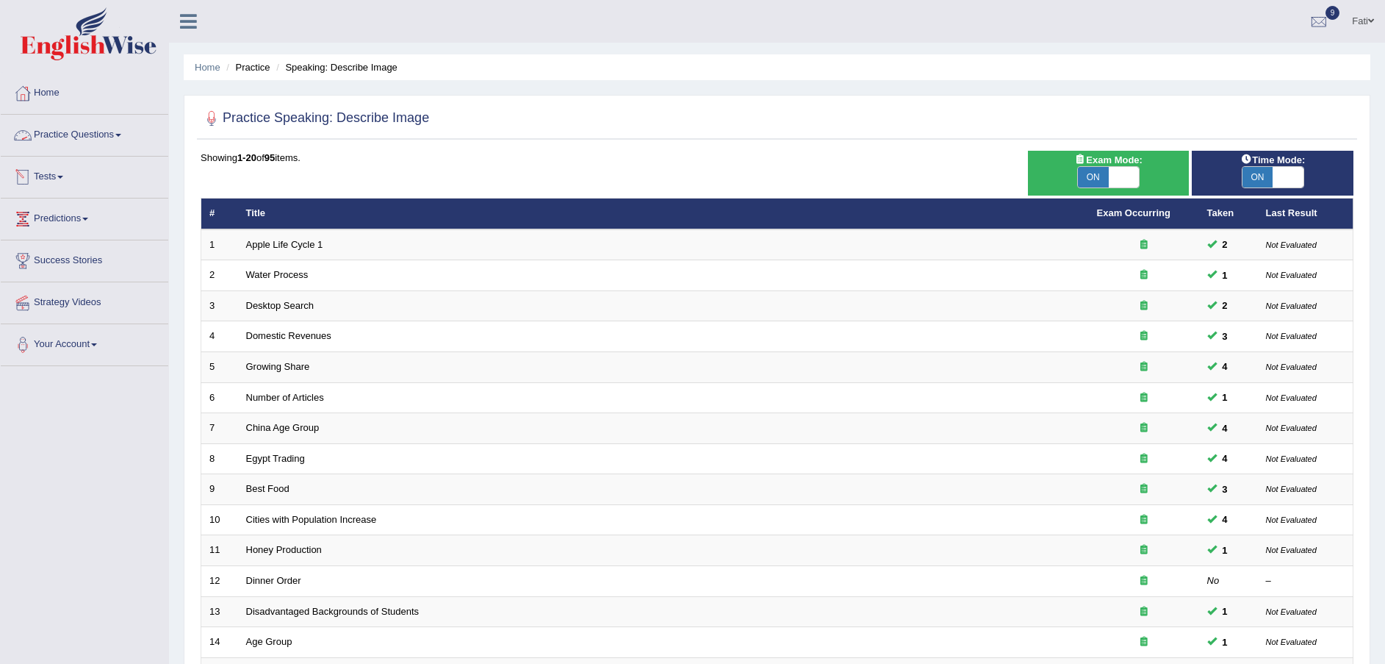
click at [80, 130] on link "Practice Questions" at bounding box center [85, 133] width 168 height 37
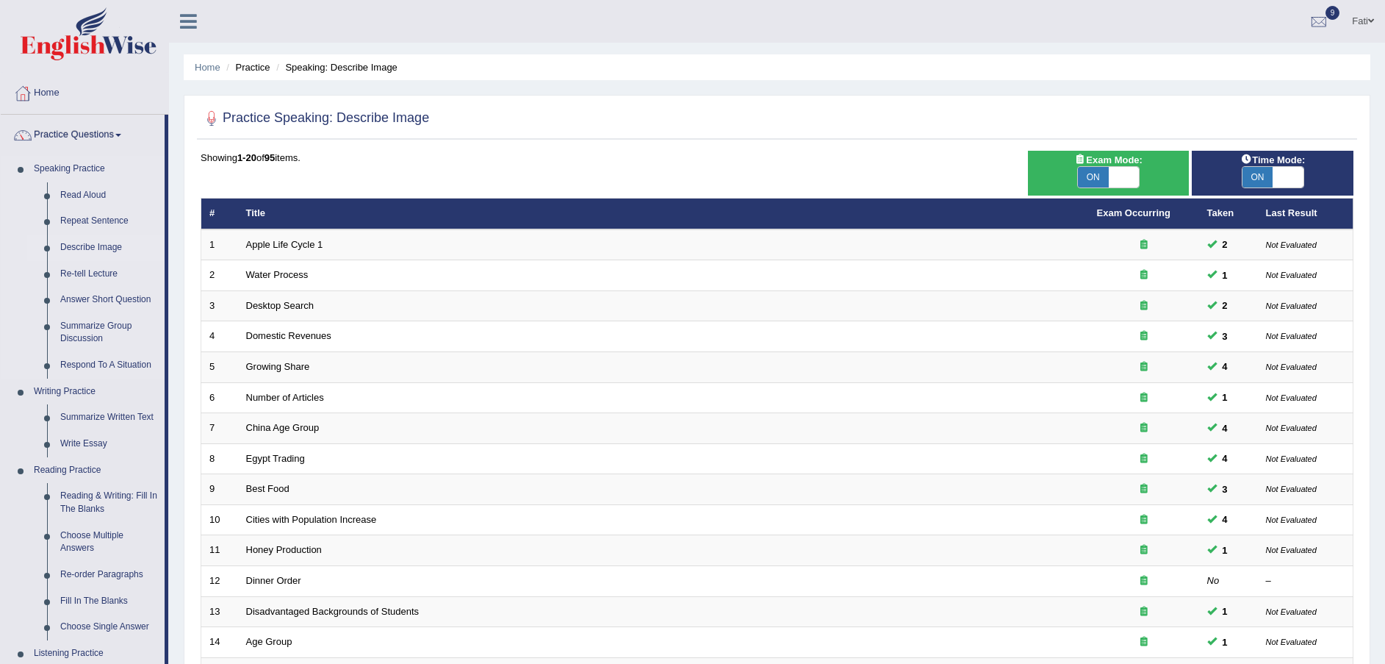
click at [114, 251] on link "Describe Image" at bounding box center [109, 247] width 111 height 26
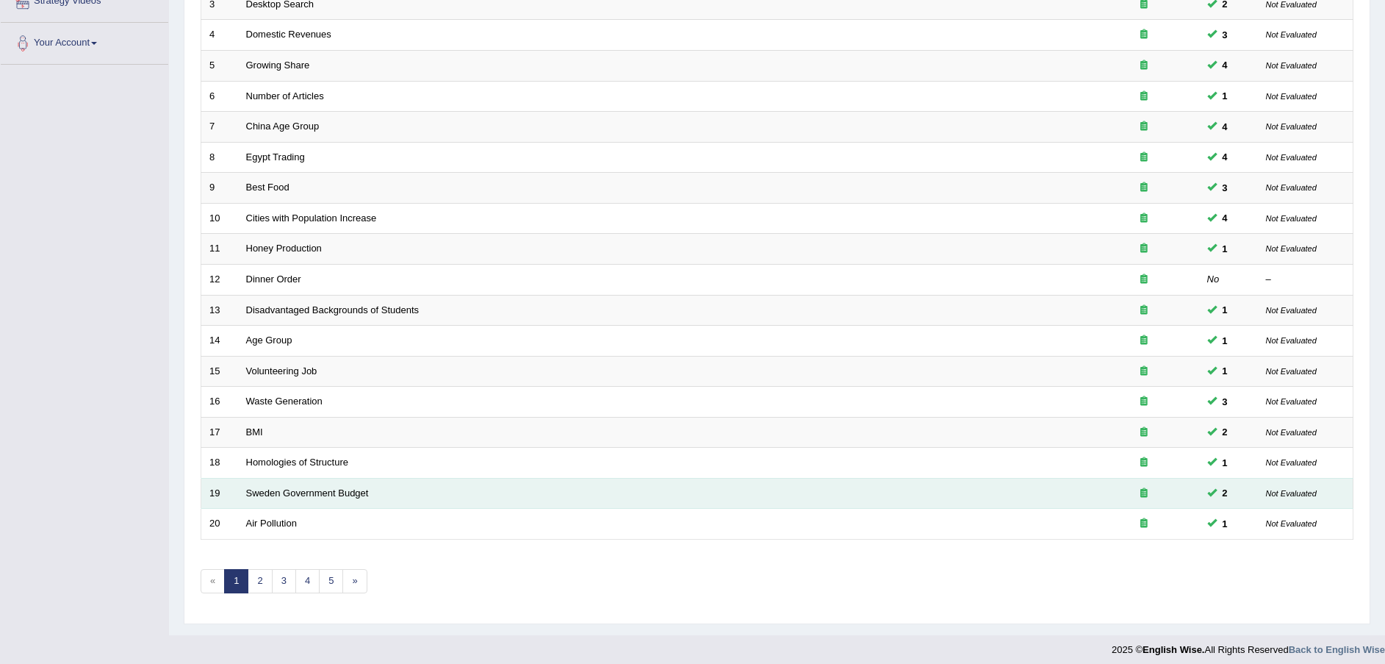
scroll to position [309, 0]
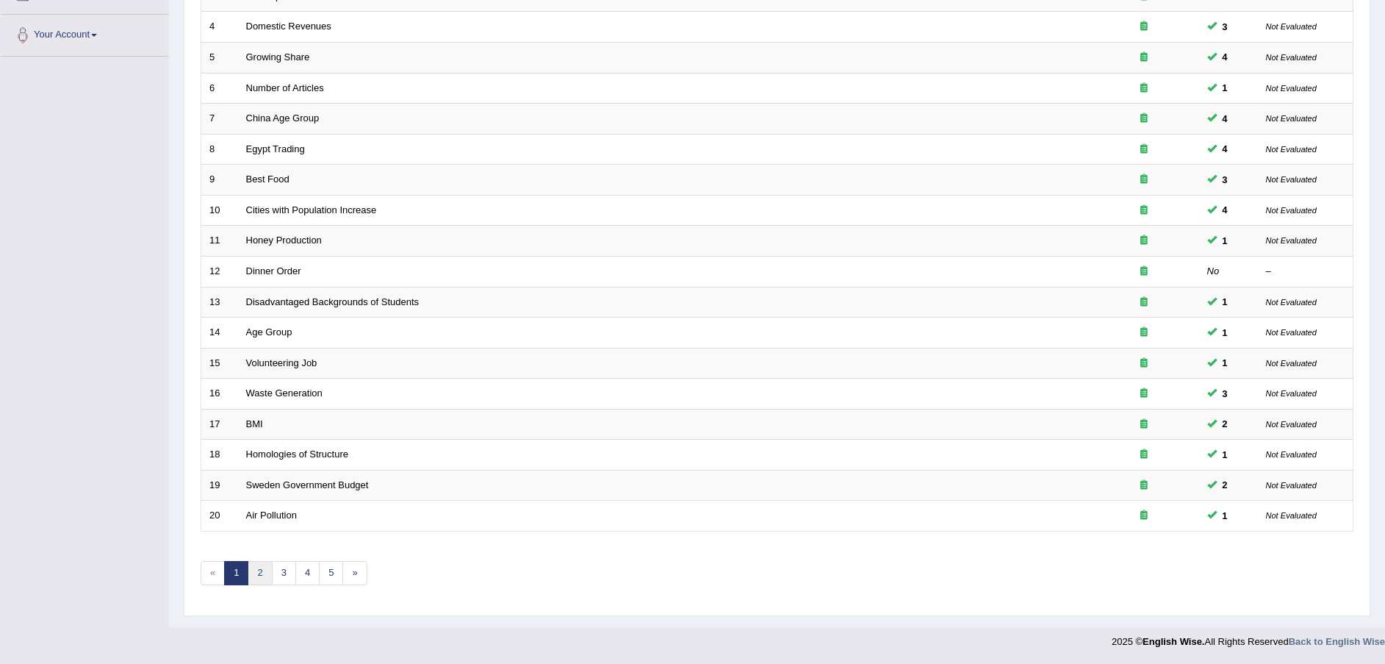
click at [258, 573] on link "2" at bounding box center [260, 573] width 24 height 24
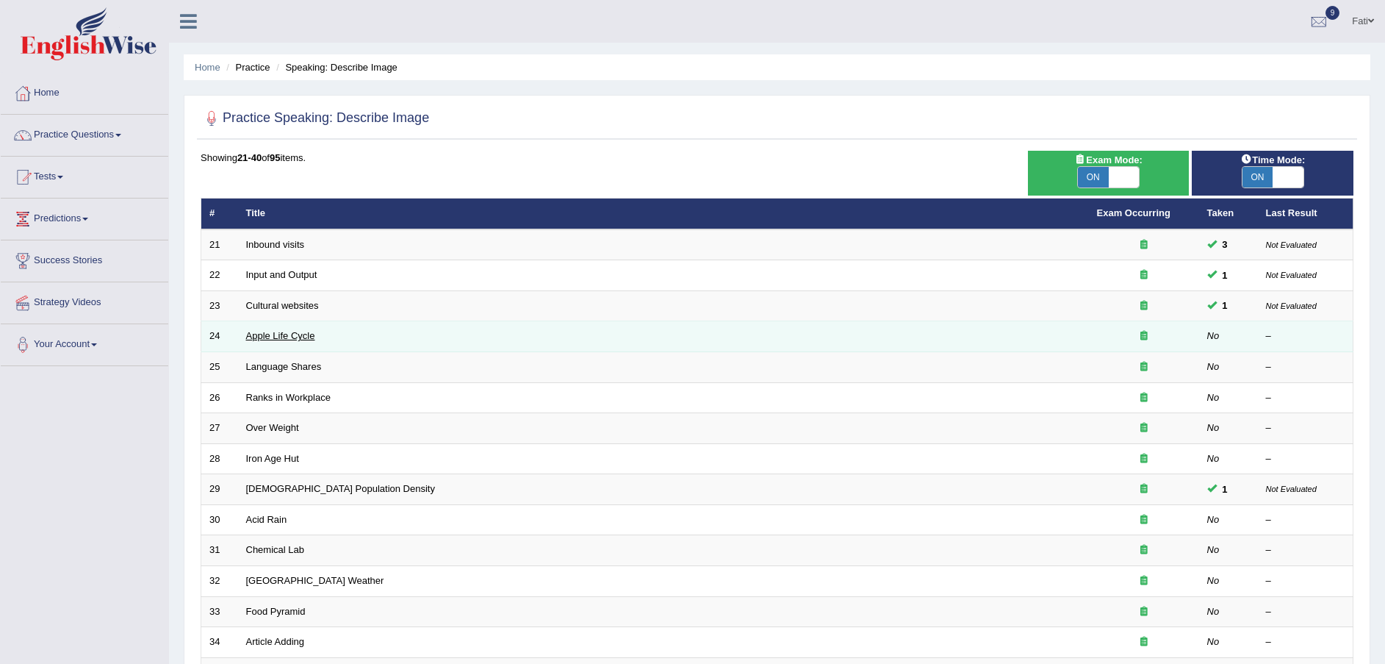
click at [270, 338] on link "Apple Life Cycle" at bounding box center [280, 335] width 69 height 11
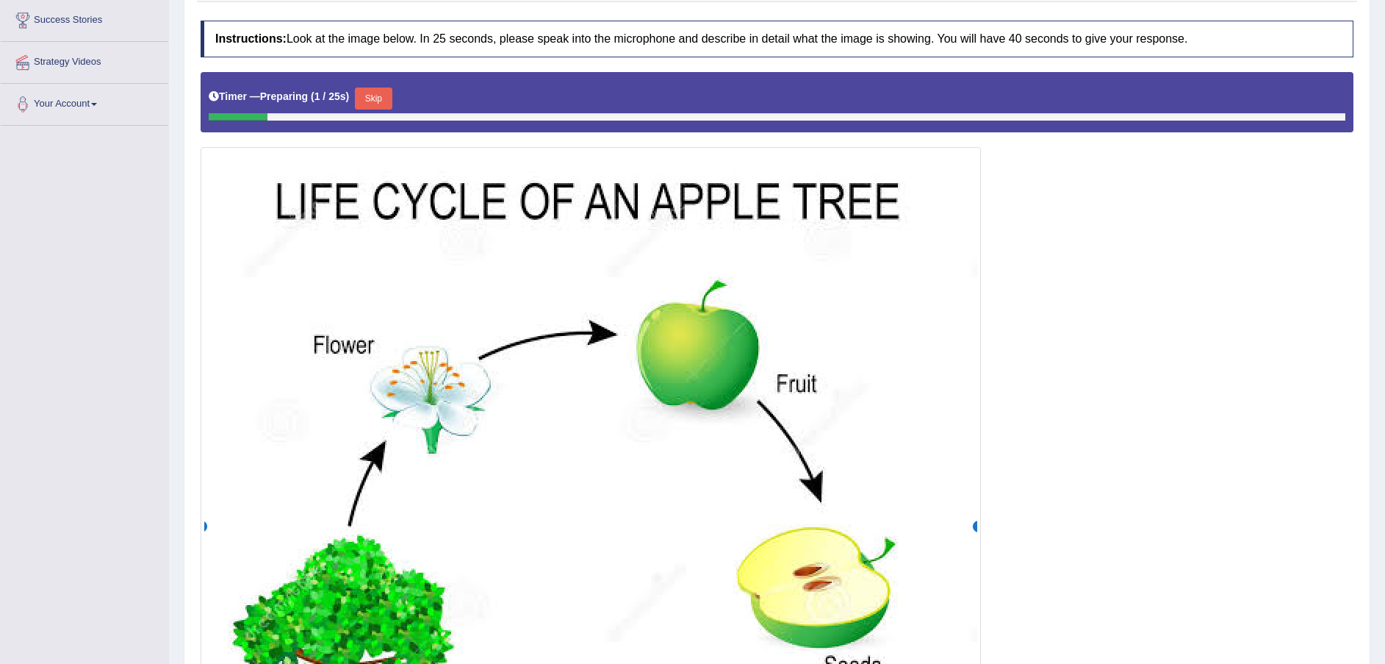
scroll to position [220, 0]
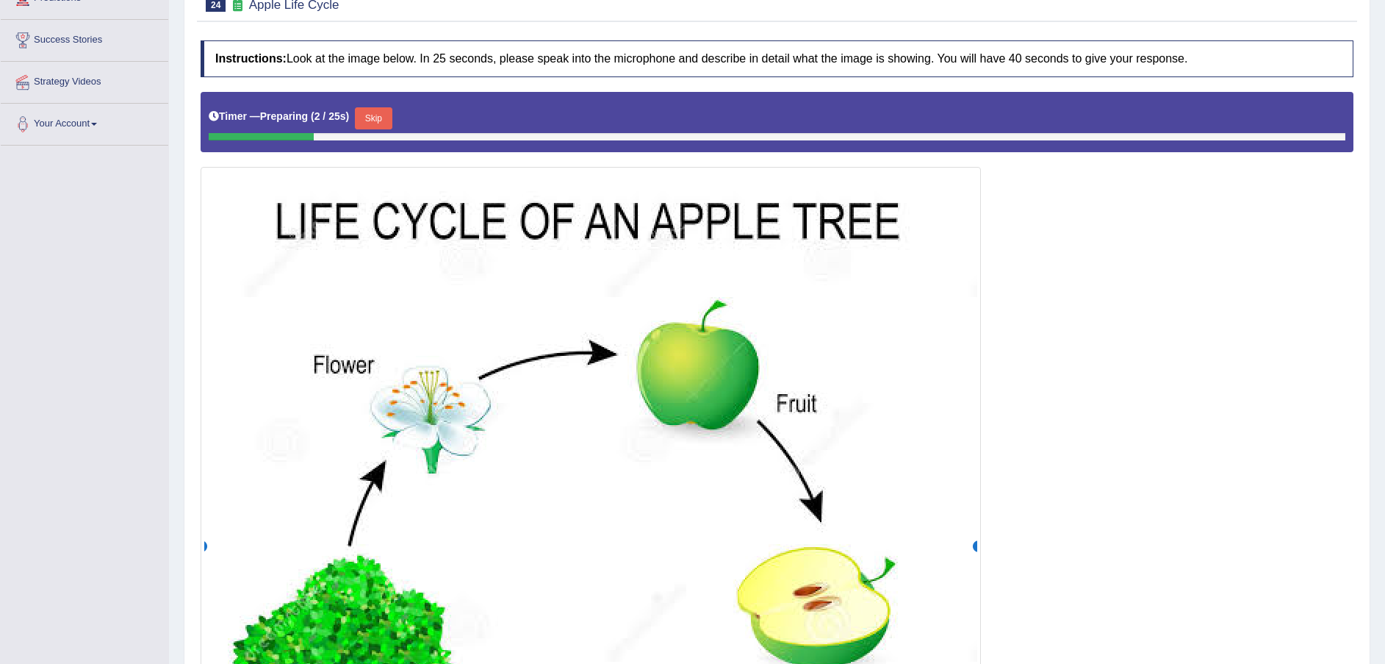
click at [369, 120] on button "Skip" at bounding box center [373, 118] width 37 height 22
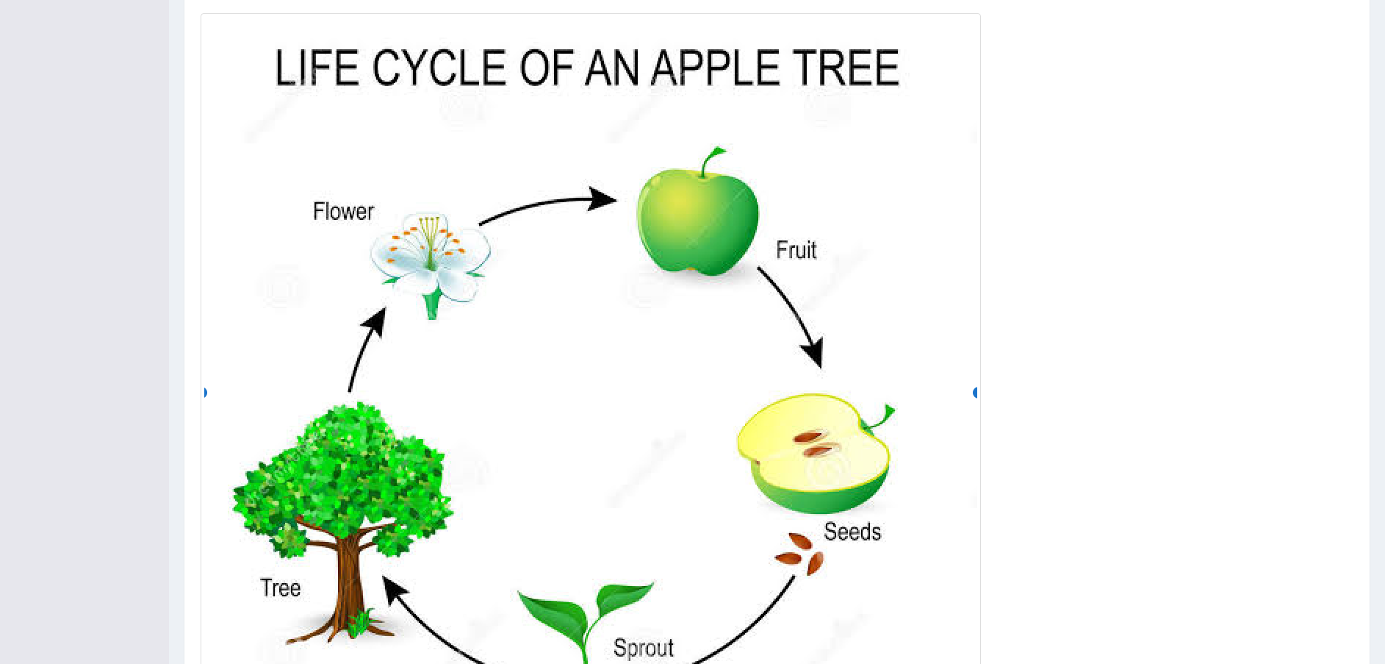
scroll to position [551, 0]
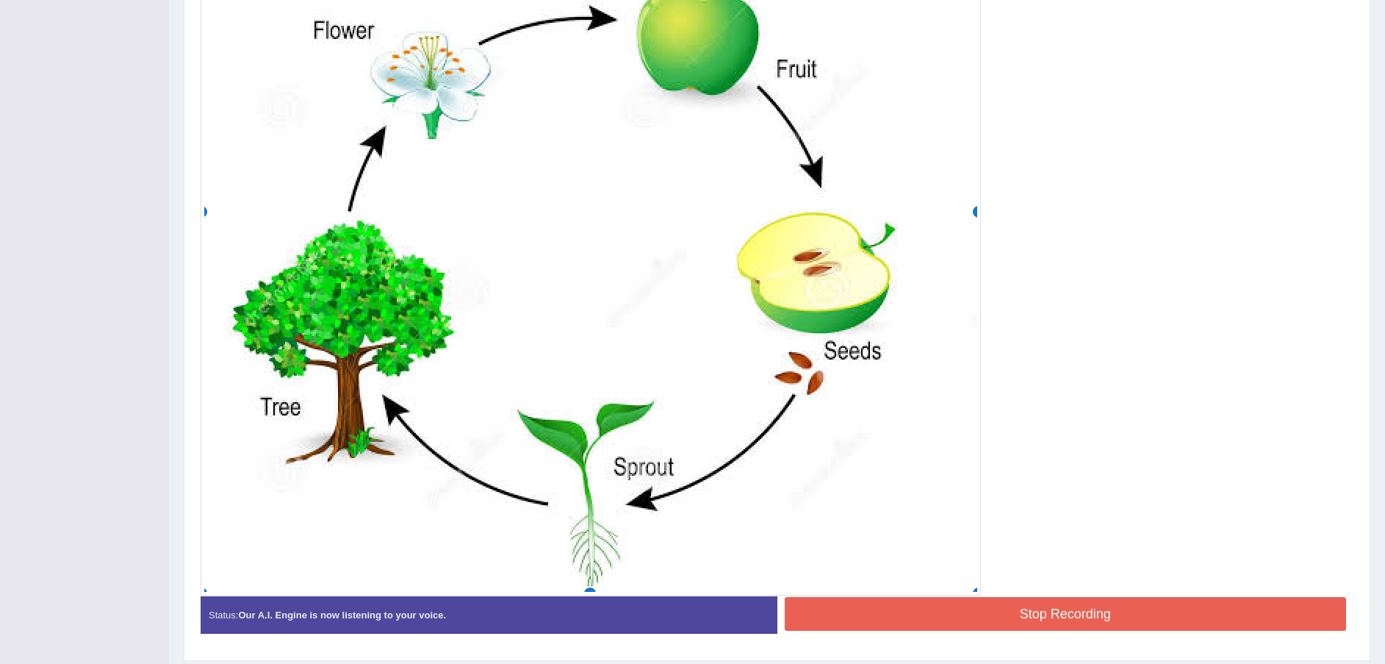
click at [990, 606] on button "Stop Recording" at bounding box center [1066, 614] width 562 height 34
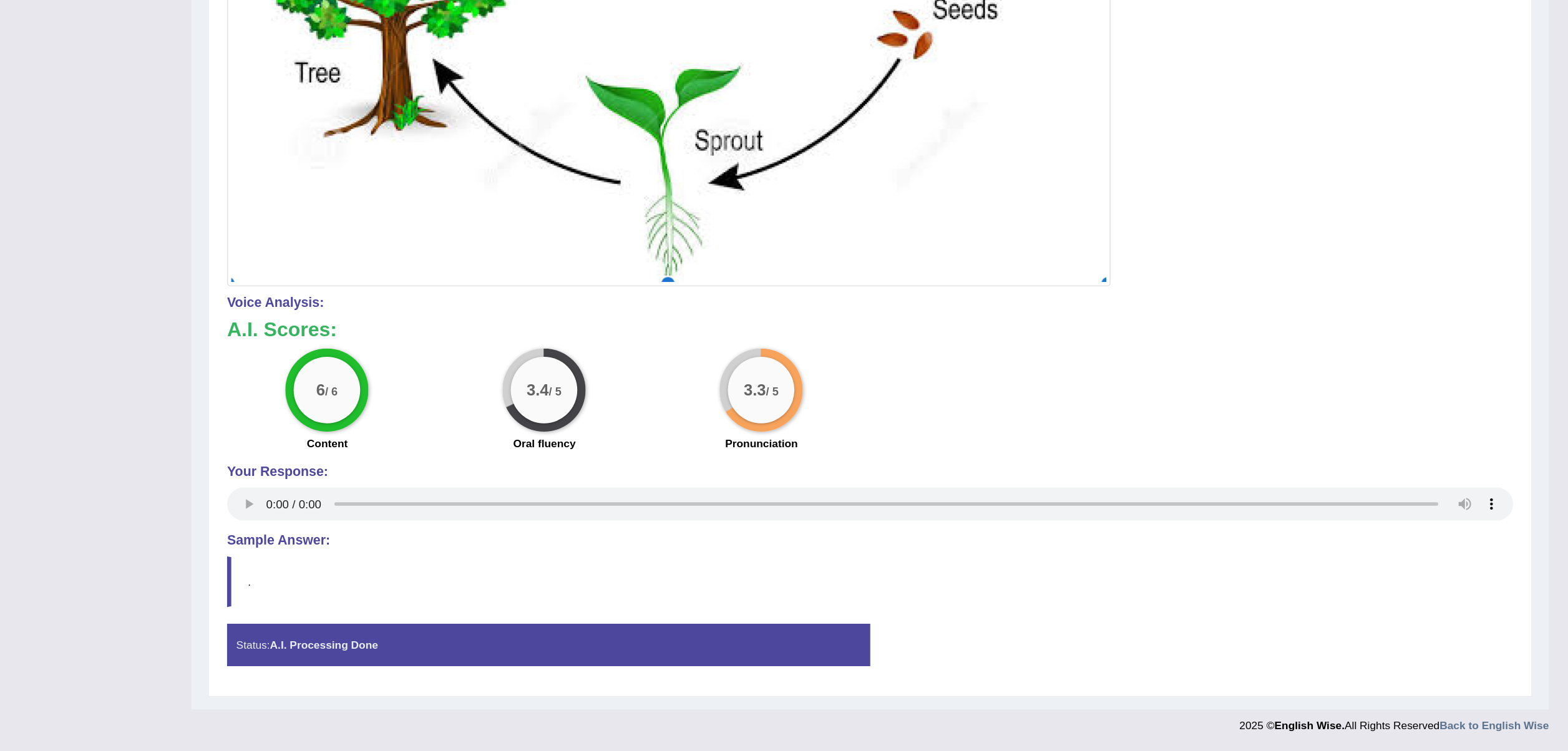
scroll to position [574, 0]
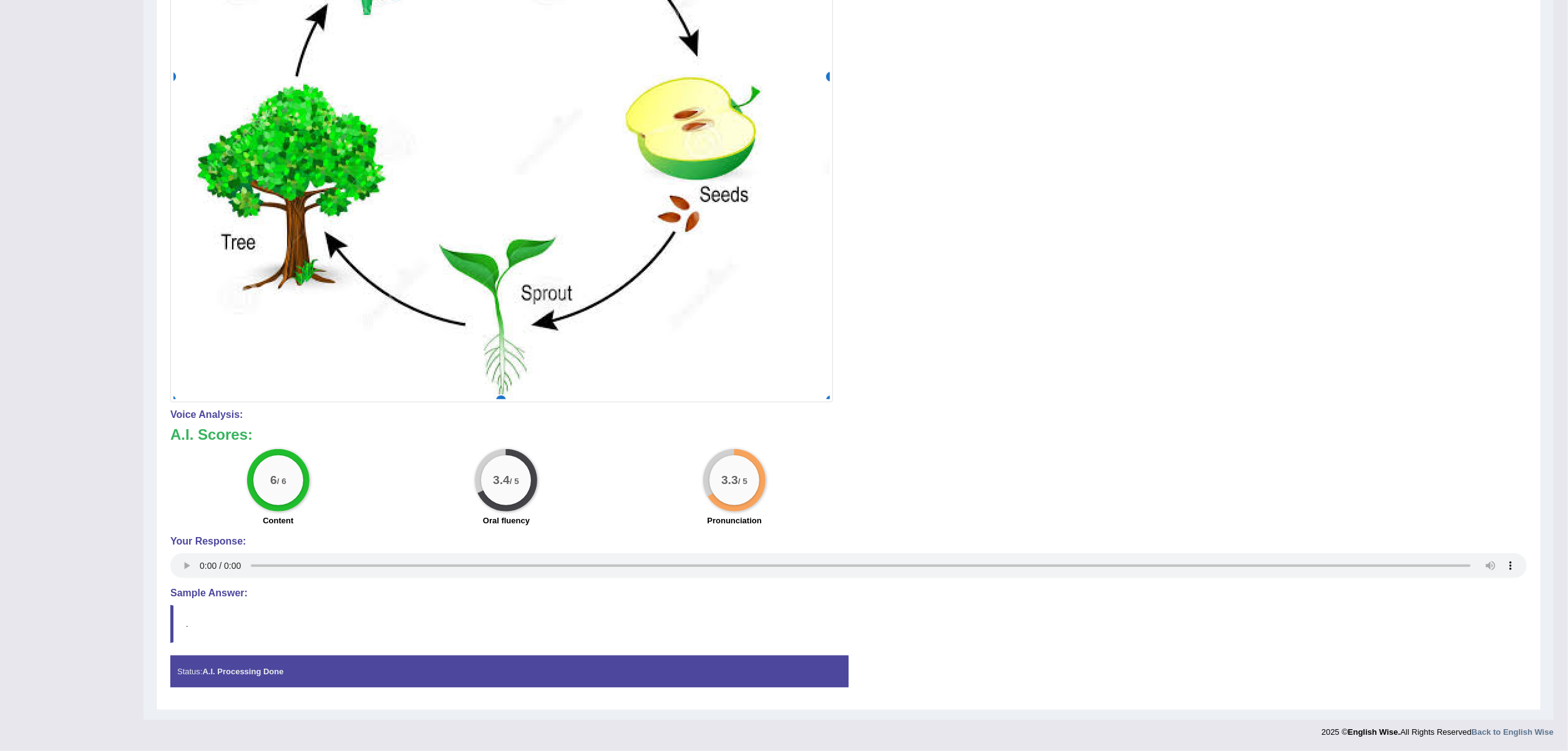
drag, startPoint x: 1127, startPoint y: 1, endPoint x: 978, endPoint y: 255, distance: 294.5
click at [975, 255] on div at bounding box center [849, 48] width 1357 height 708
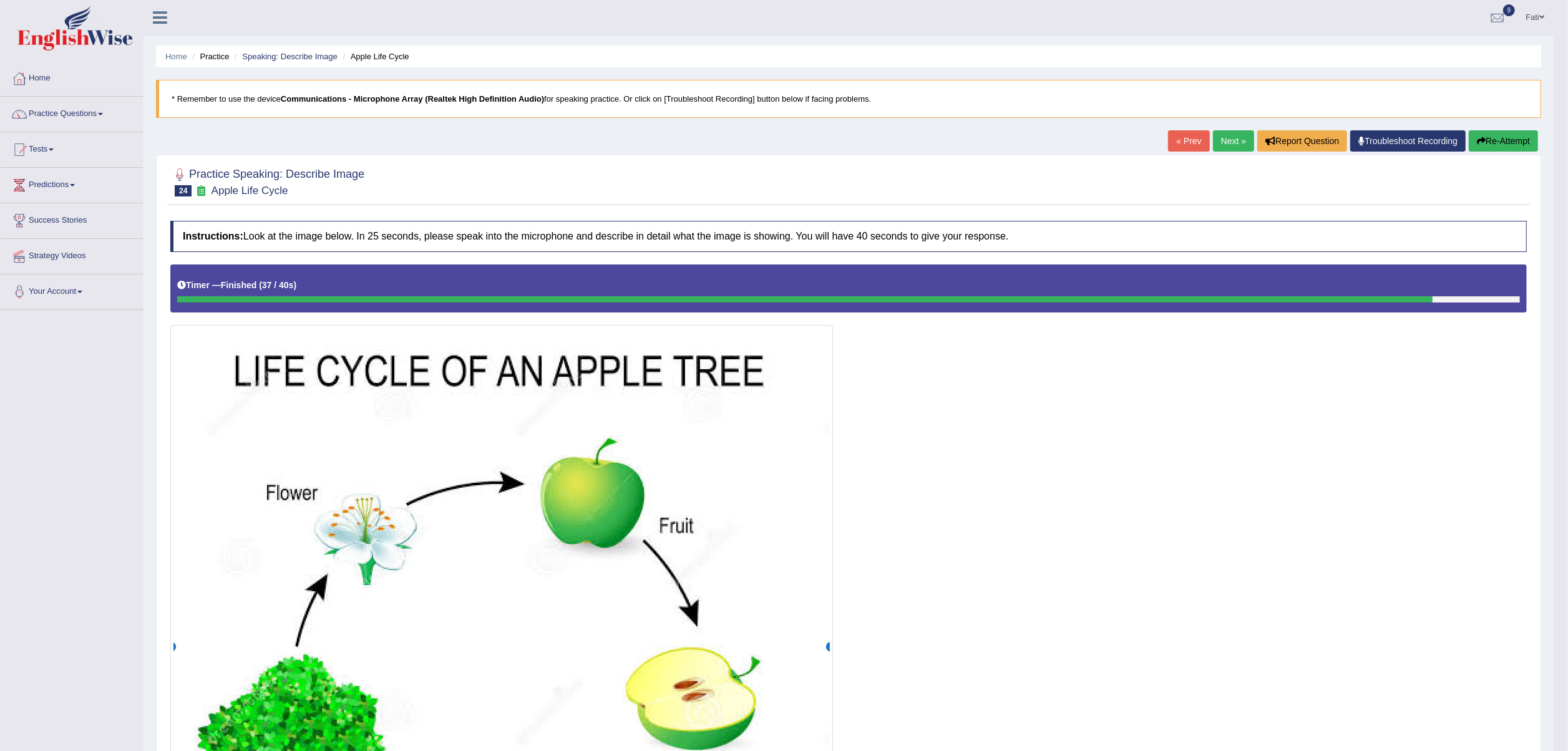
scroll to position [0, 0]
click at [1175, 143] on button "Re-Attempt" at bounding box center [1503, 141] width 70 height 21
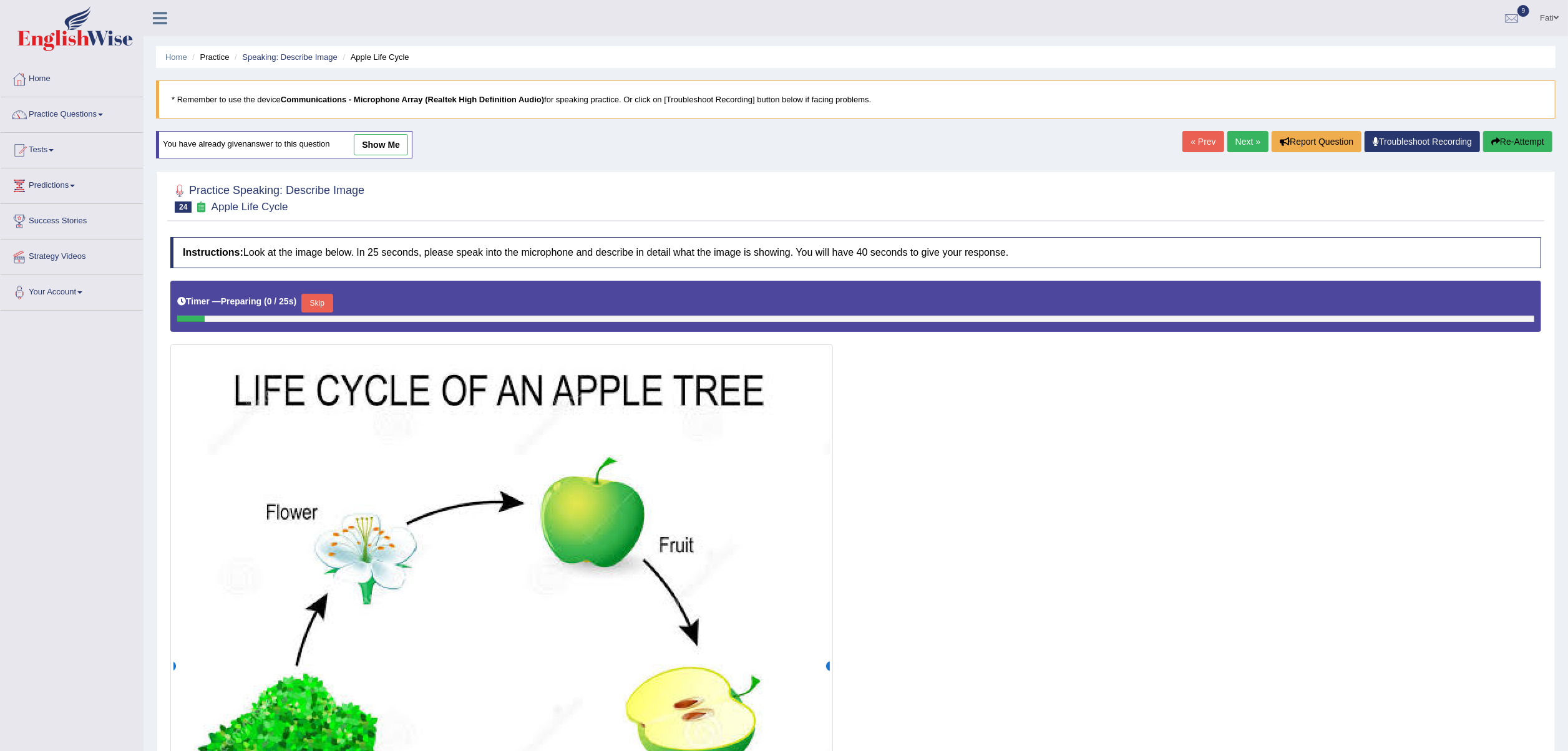
click at [312, 300] on button "Skip" at bounding box center [317, 303] width 31 height 19
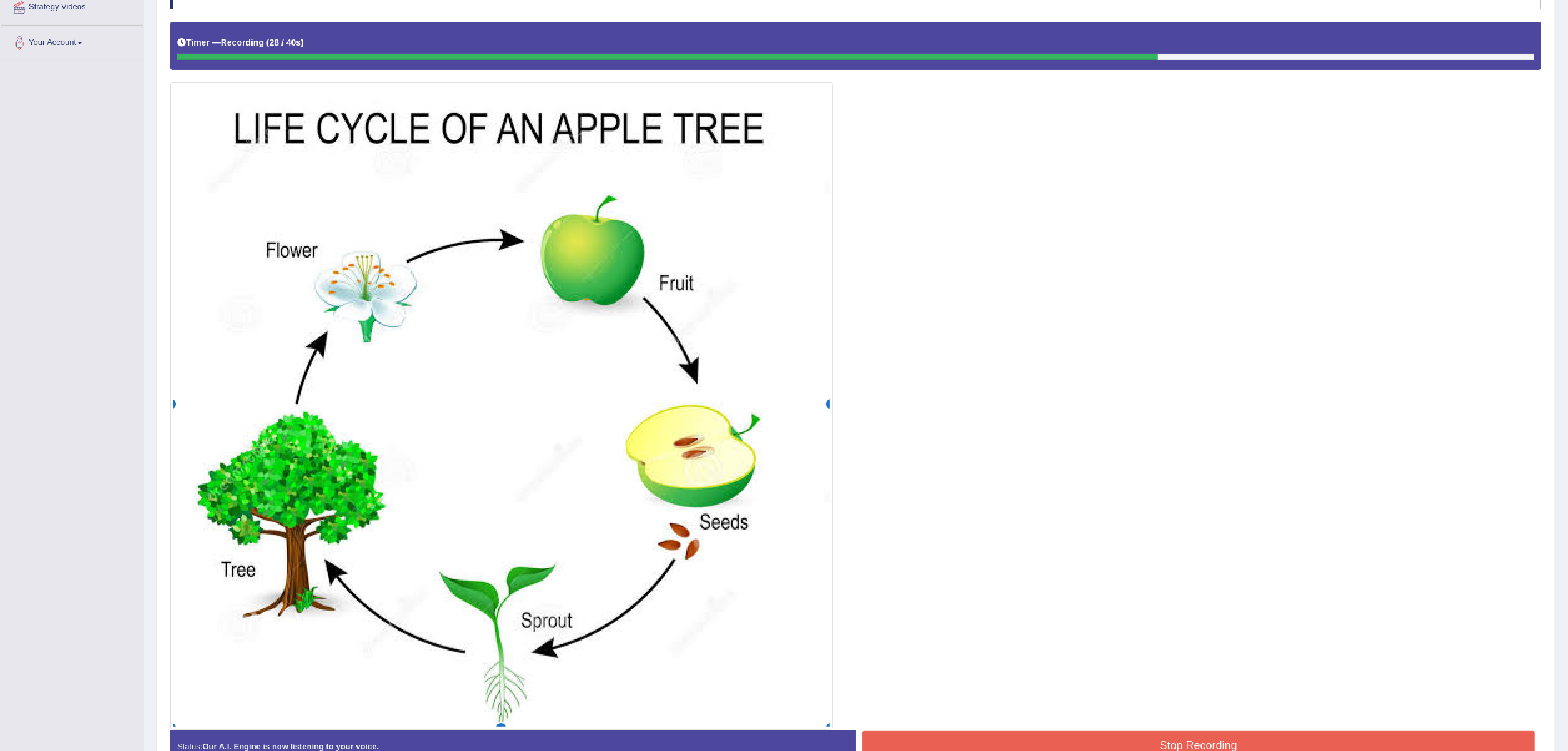
scroll to position [328, 0]
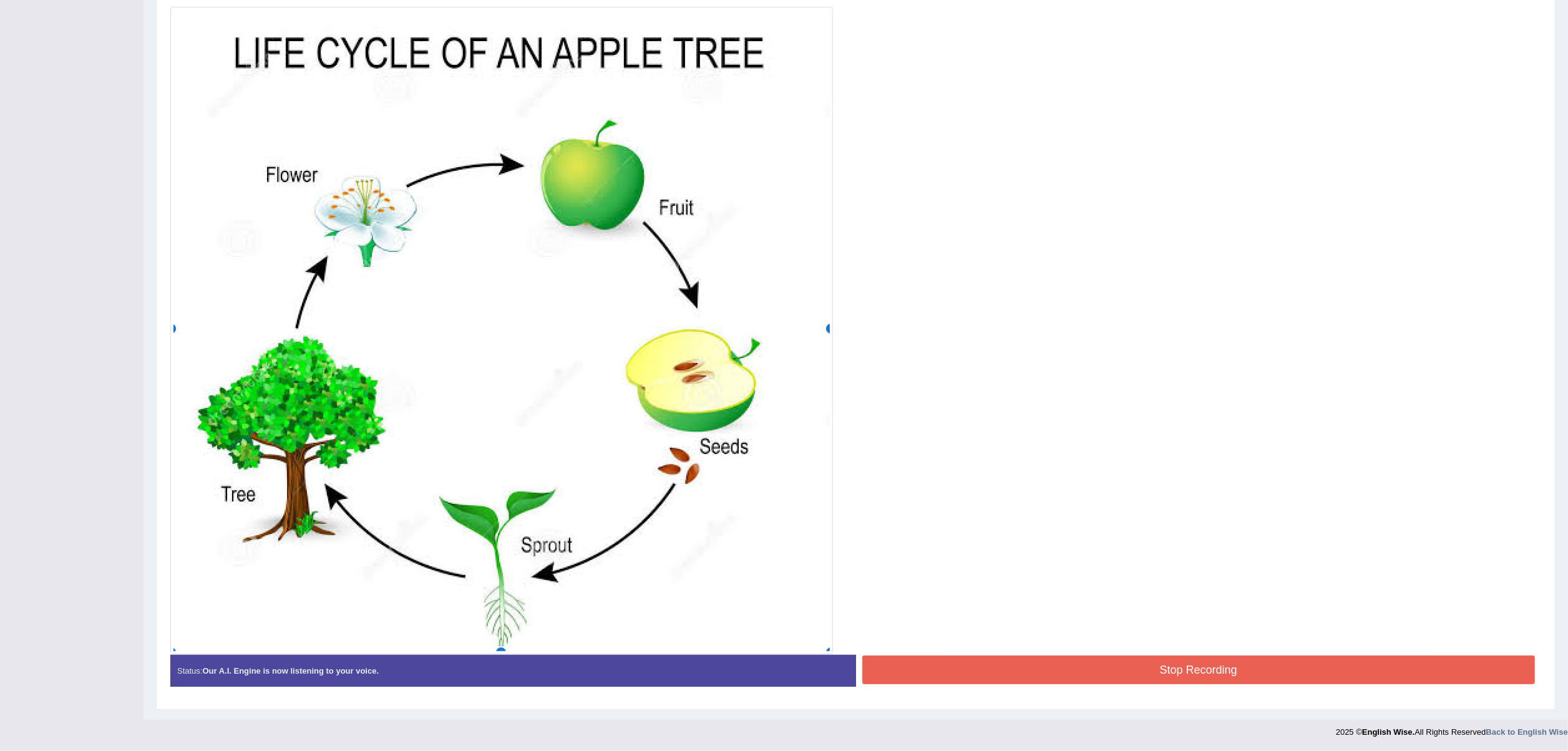
click at [1067, 666] on button "Stop Recording" at bounding box center [1199, 670] width 673 height 29
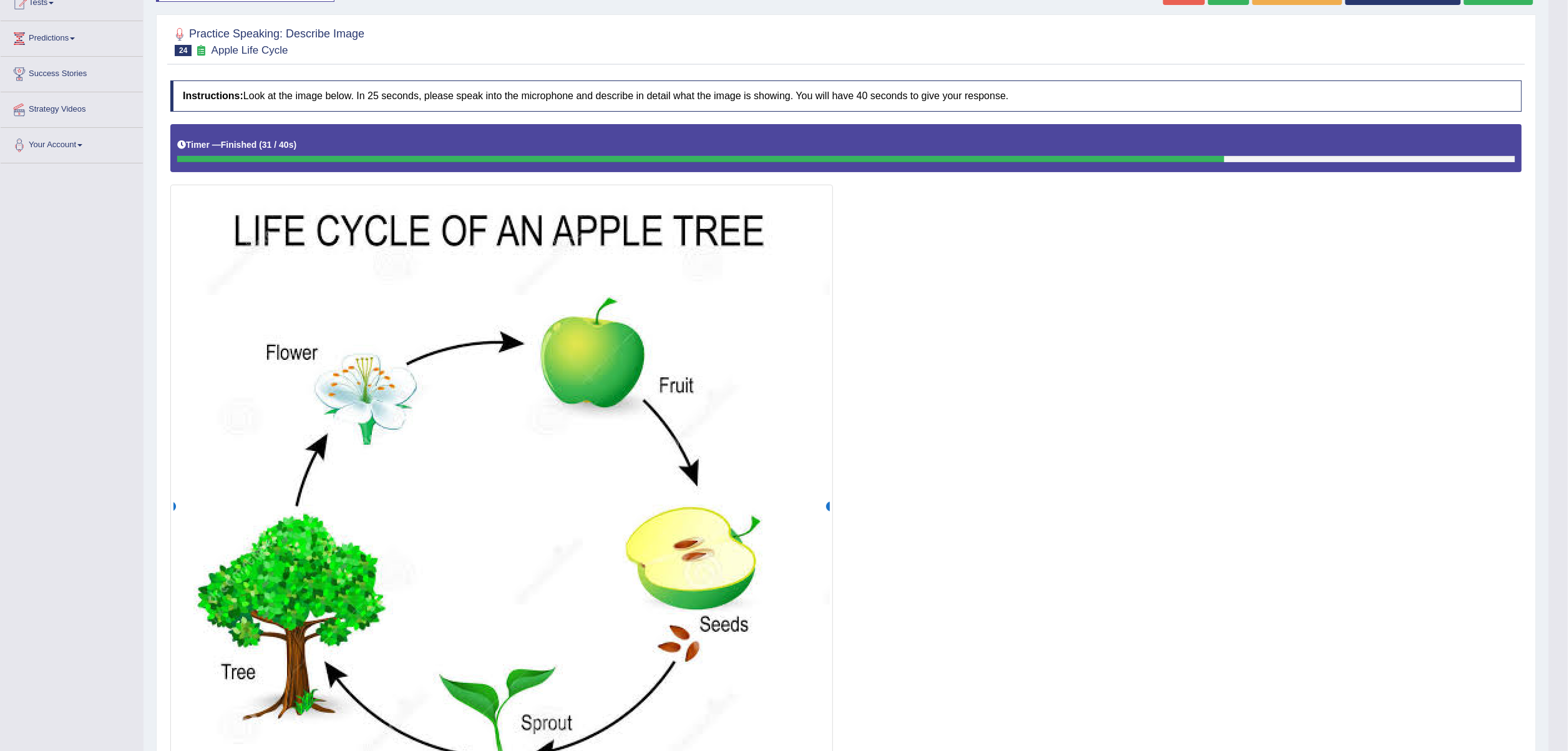
scroll to position [28, 0]
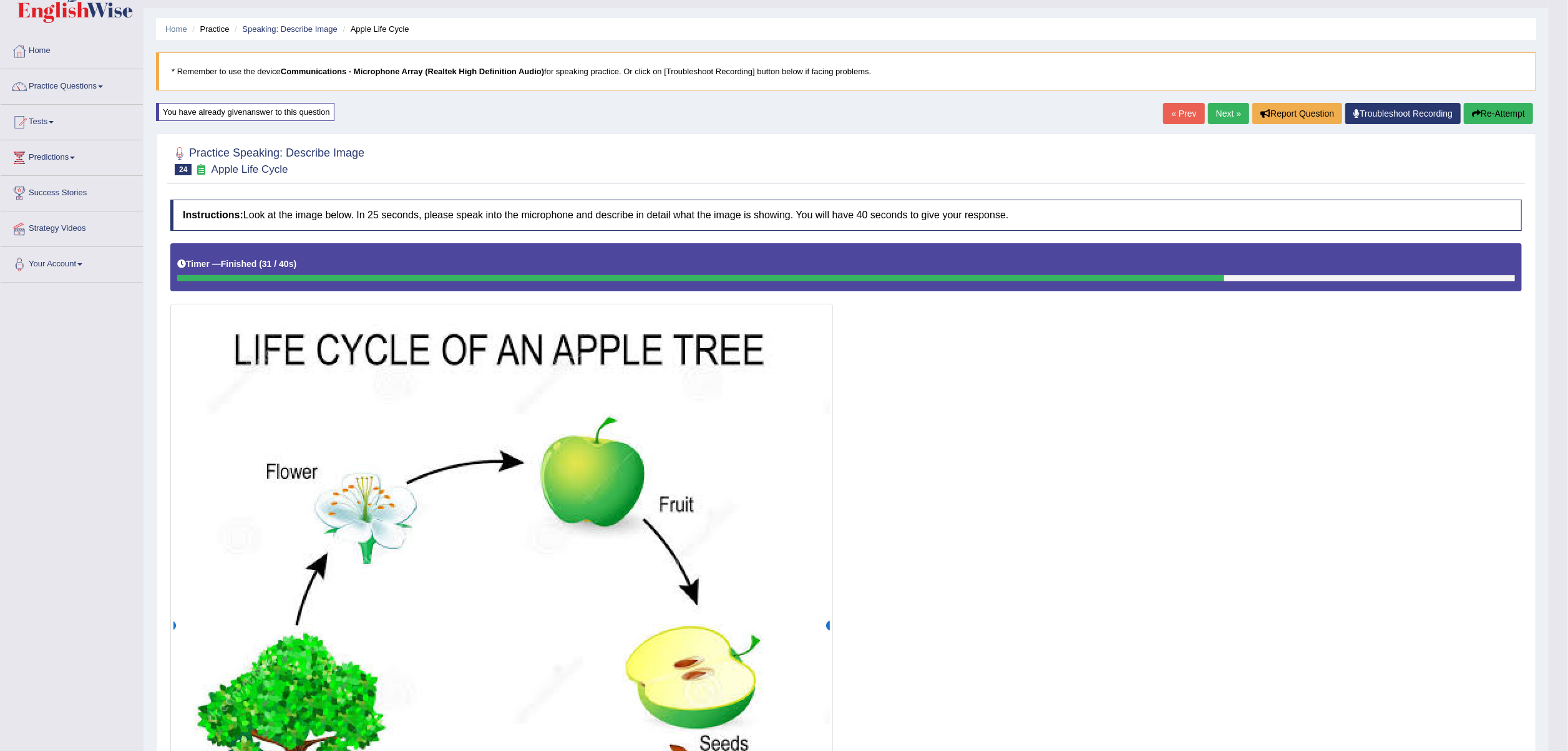
click at [1214, 115] on link "Next »" at bounding box center [1228, 113] width 42 height 21
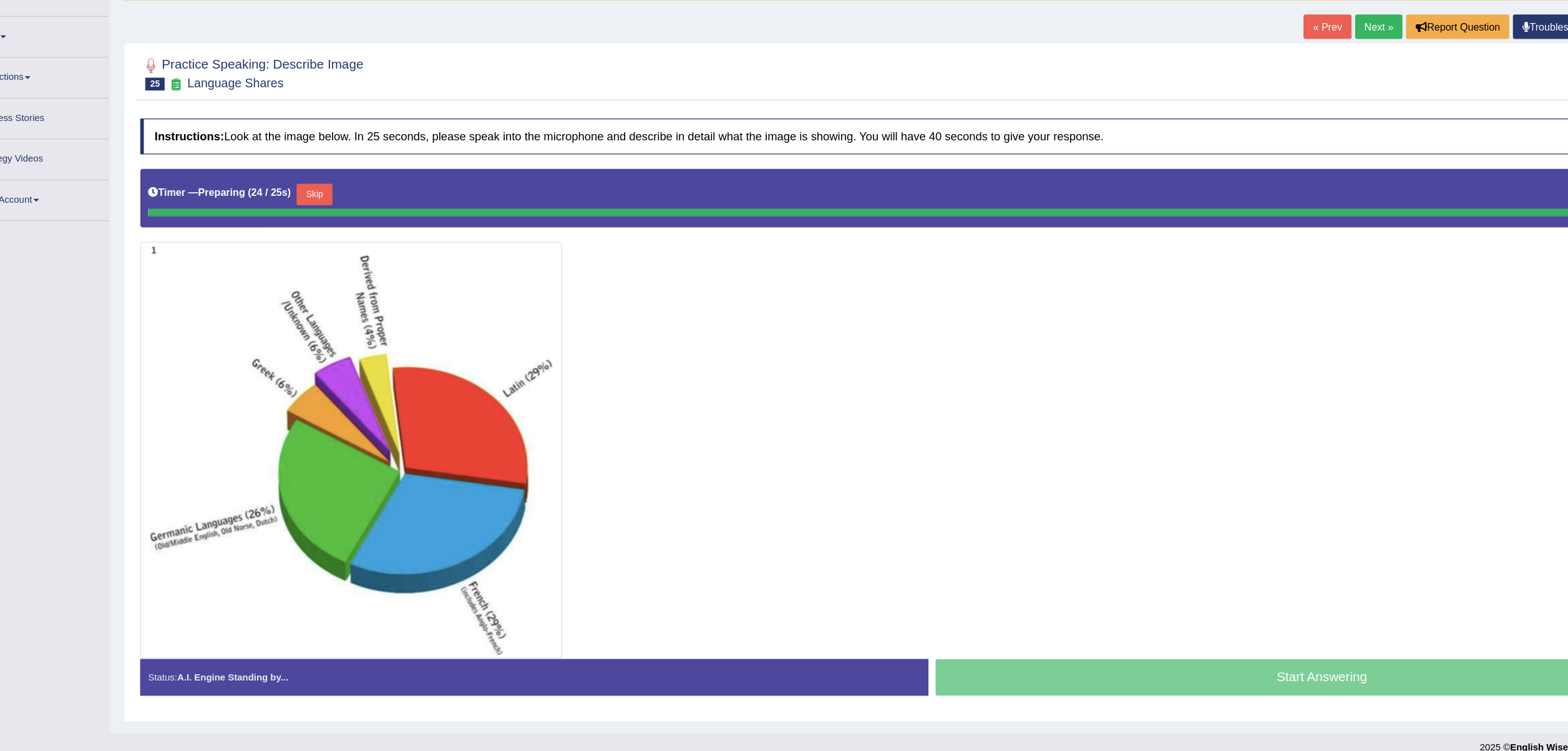
scroll to position [36, 0]
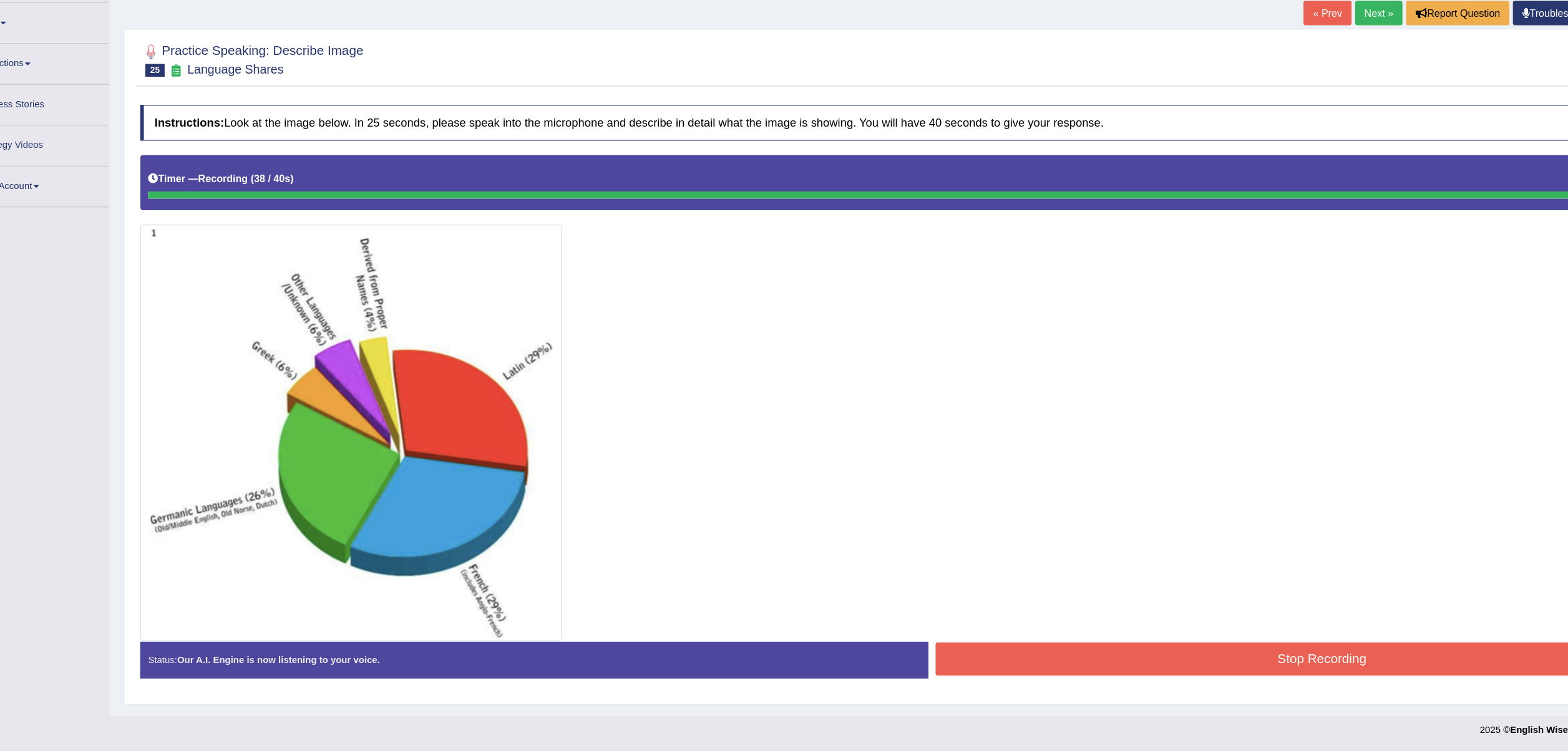
click at [990, 661] on button "Stop Recording" at bounding box center [1199, 670] width 673 height 29
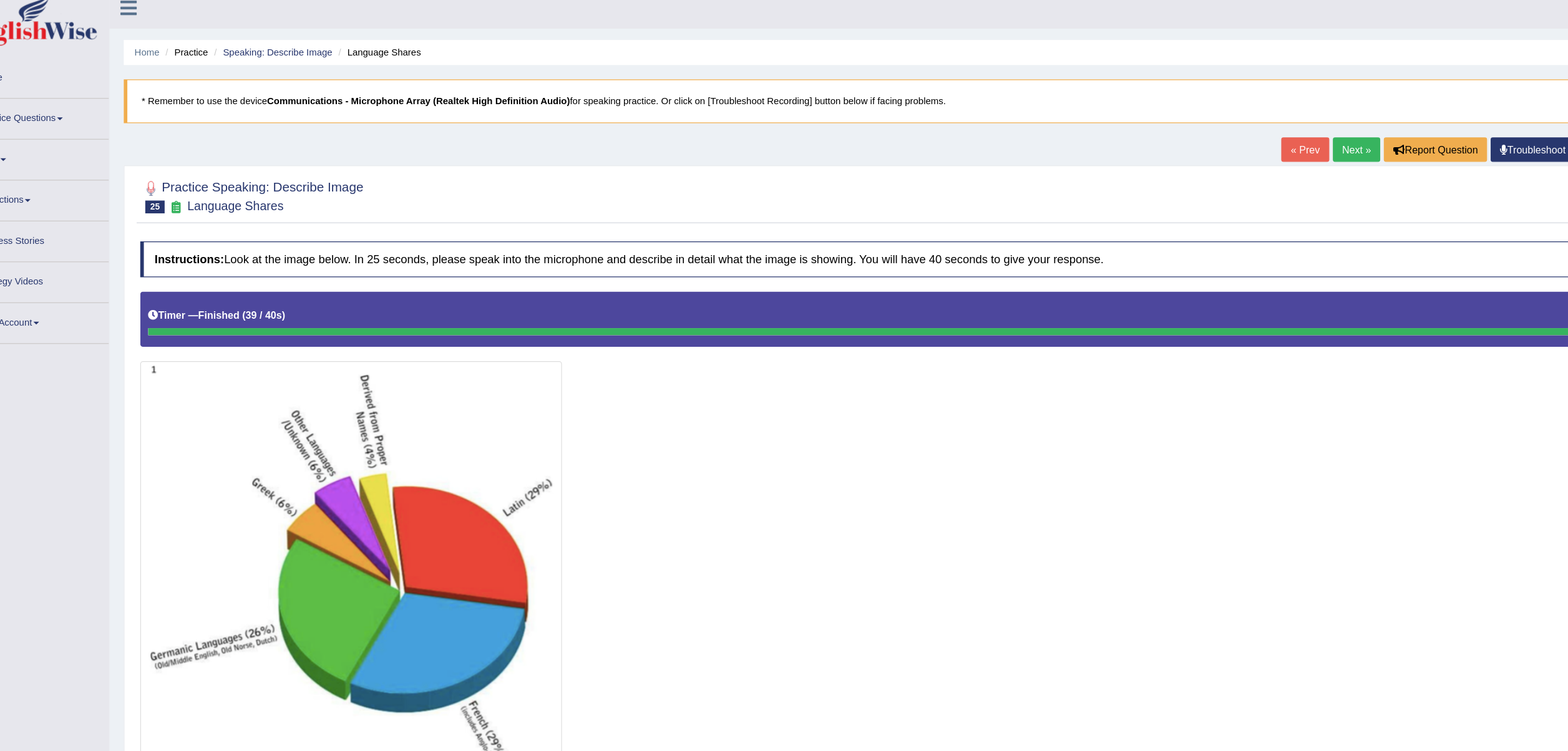
scroll to position [0, 0]
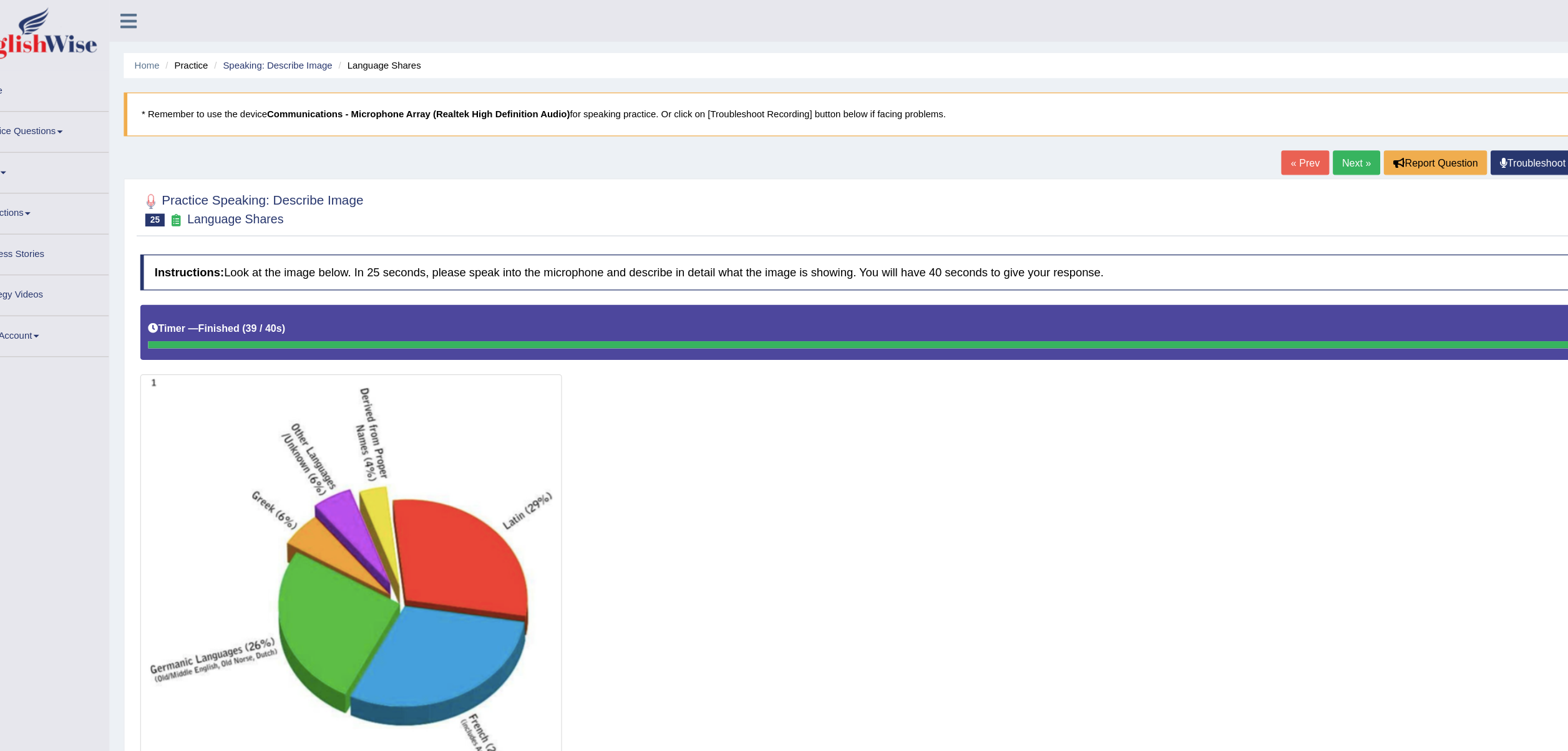
click at [1226, 137] on link "Next »" at bounding box center [1228, 141] width 42 height 21
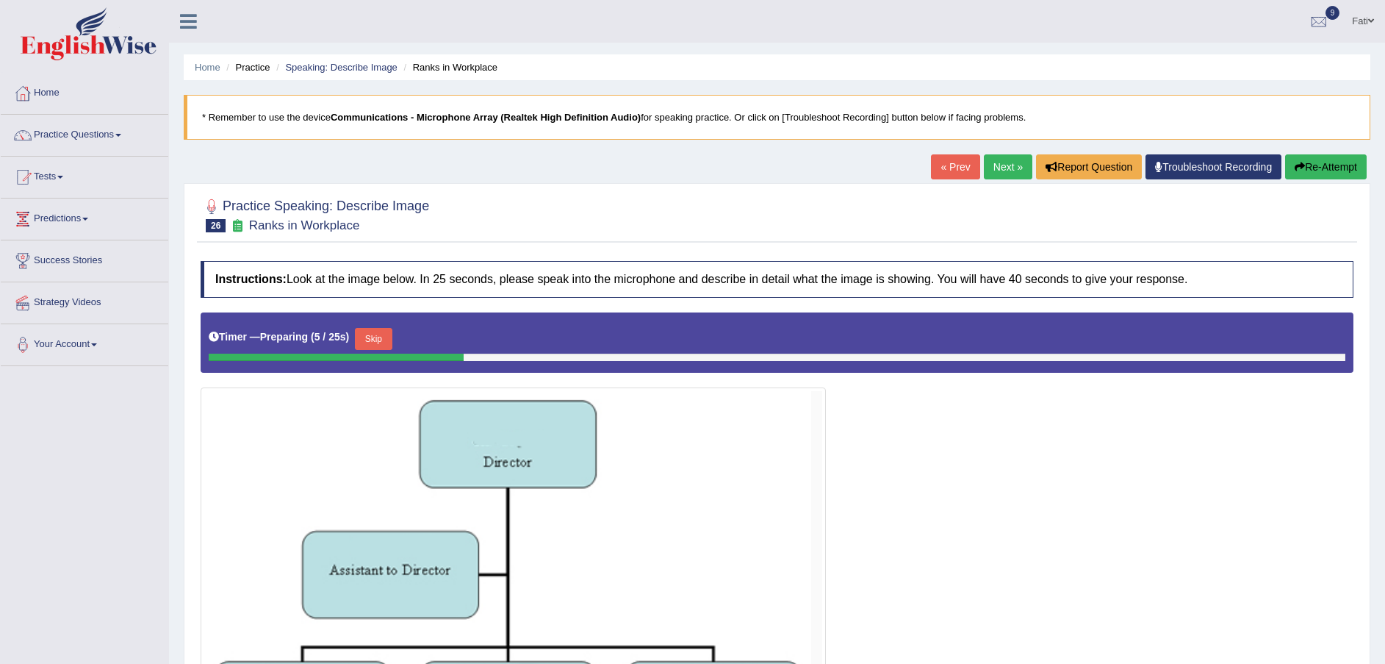
drag, startPoint x: 1827, startPoint y: 0, endPoint x: 946, endPoint y: 439, distance: 984.6
click at [935, 450] on div at bounding box center [777, 541] width 1153 height 459
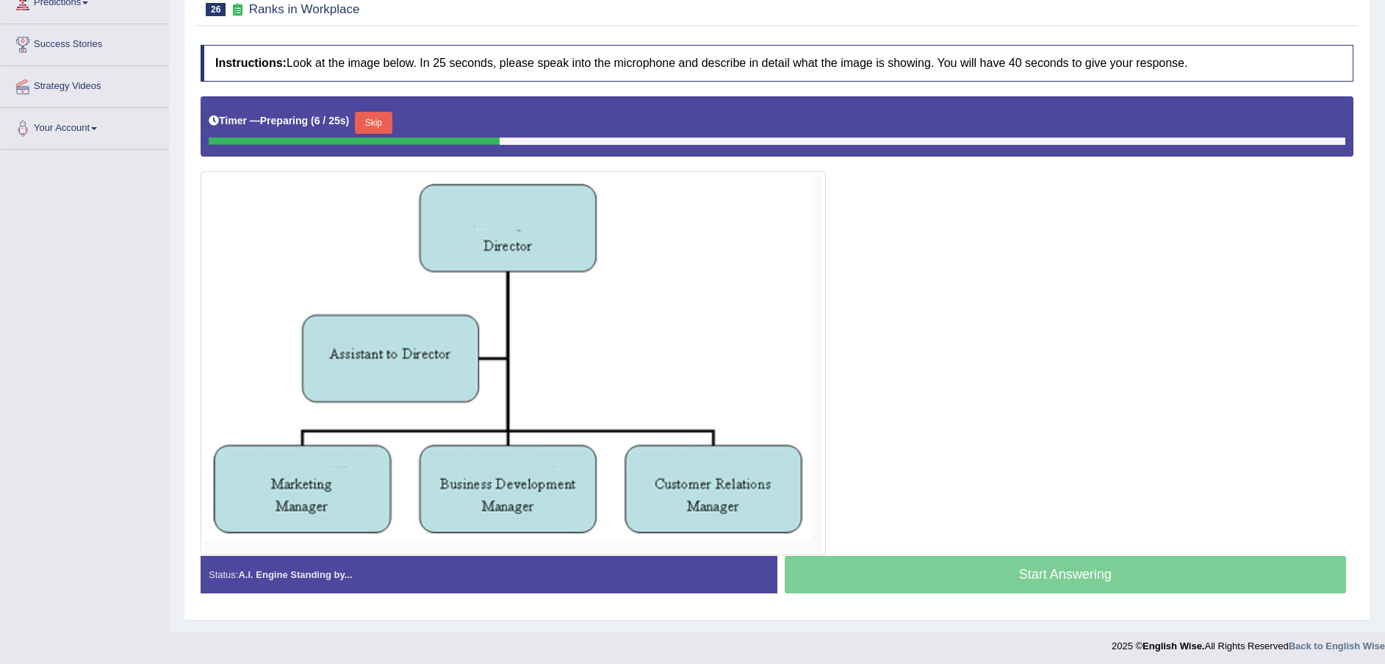
scroll to position [220, 0]
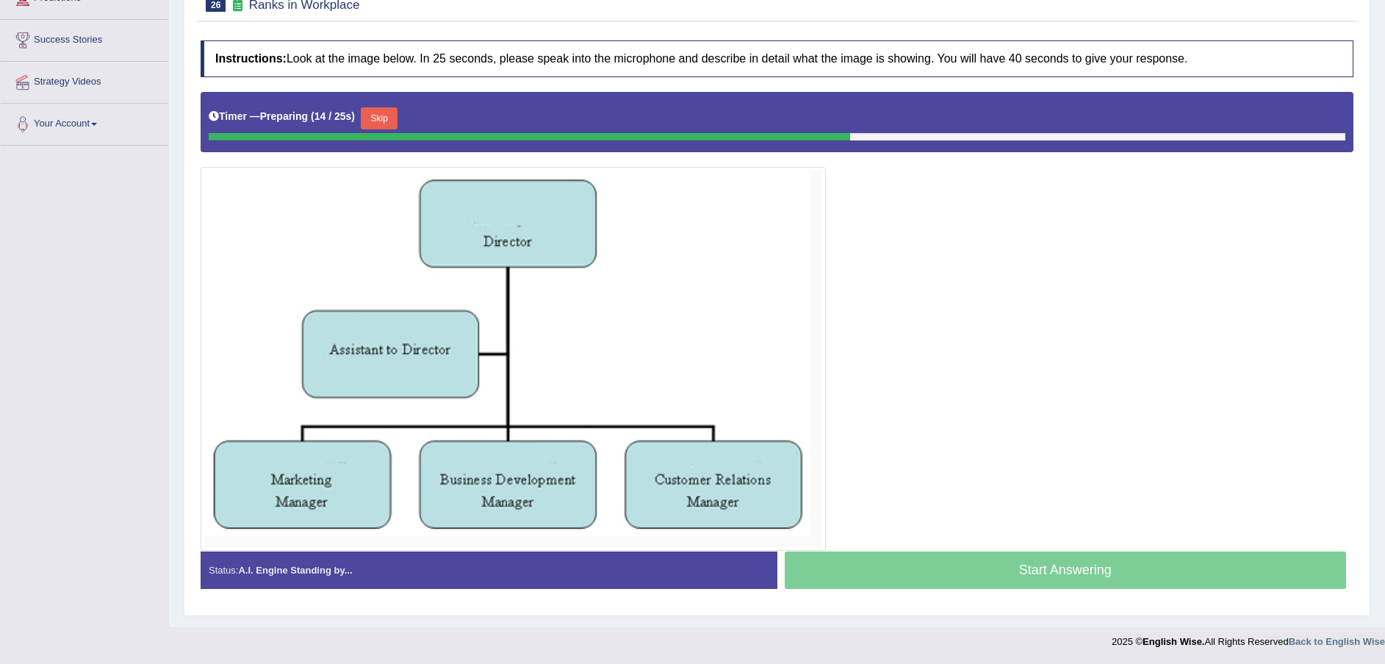
click at [373, 122] on button "Skip" at bounding box center [379, 118] width 37 height 22
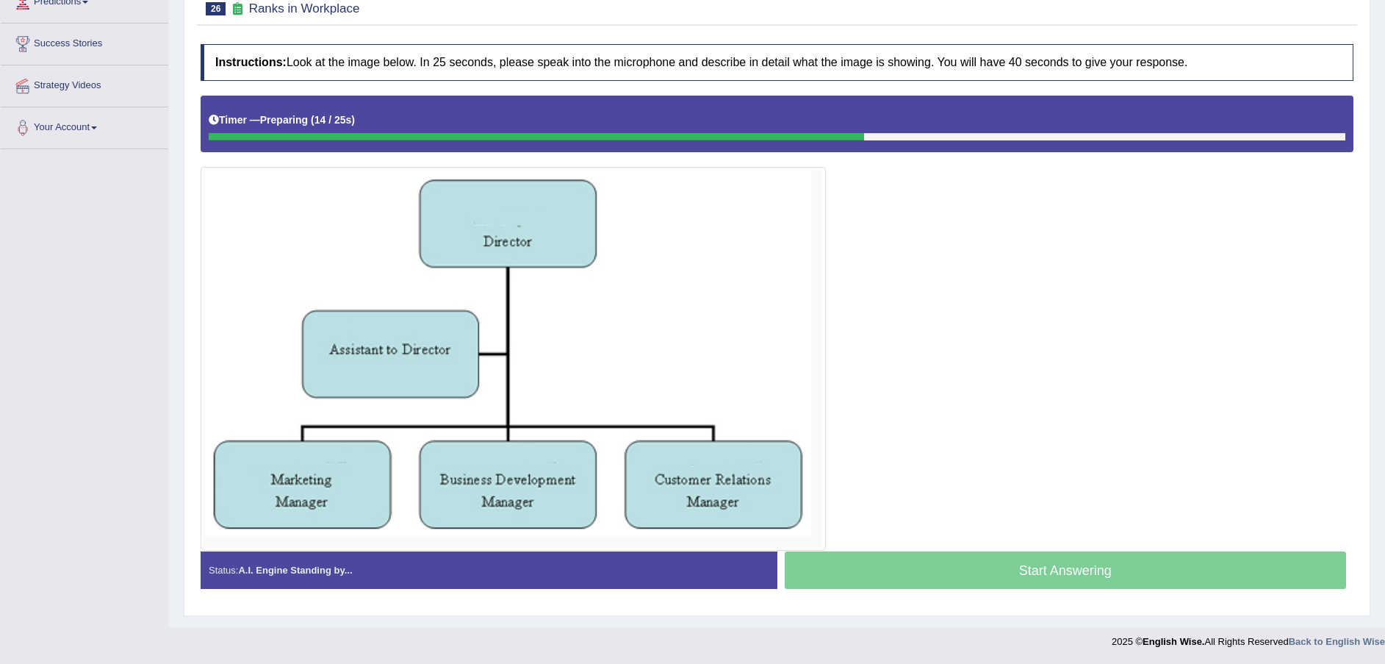
scroll to position [217, 0]
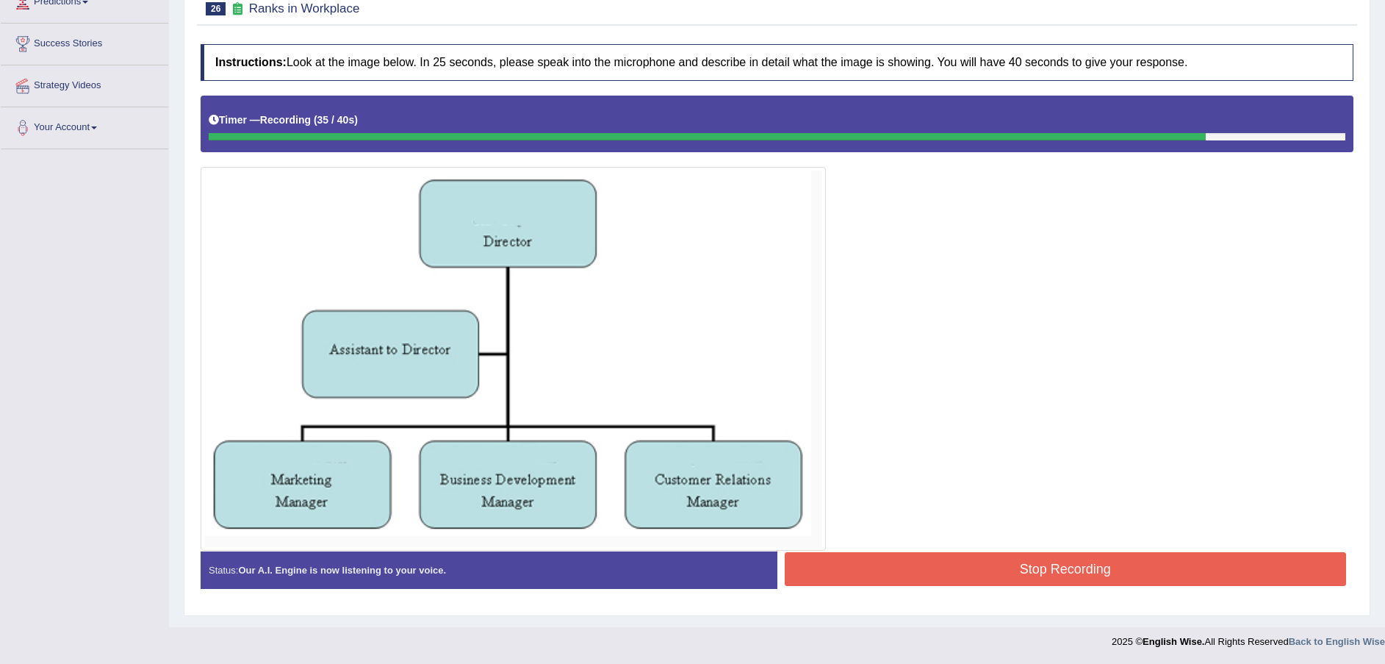
click at [951, 558] on button "Stop Recording" at bounding box center [1066, 569] width 562 height 34
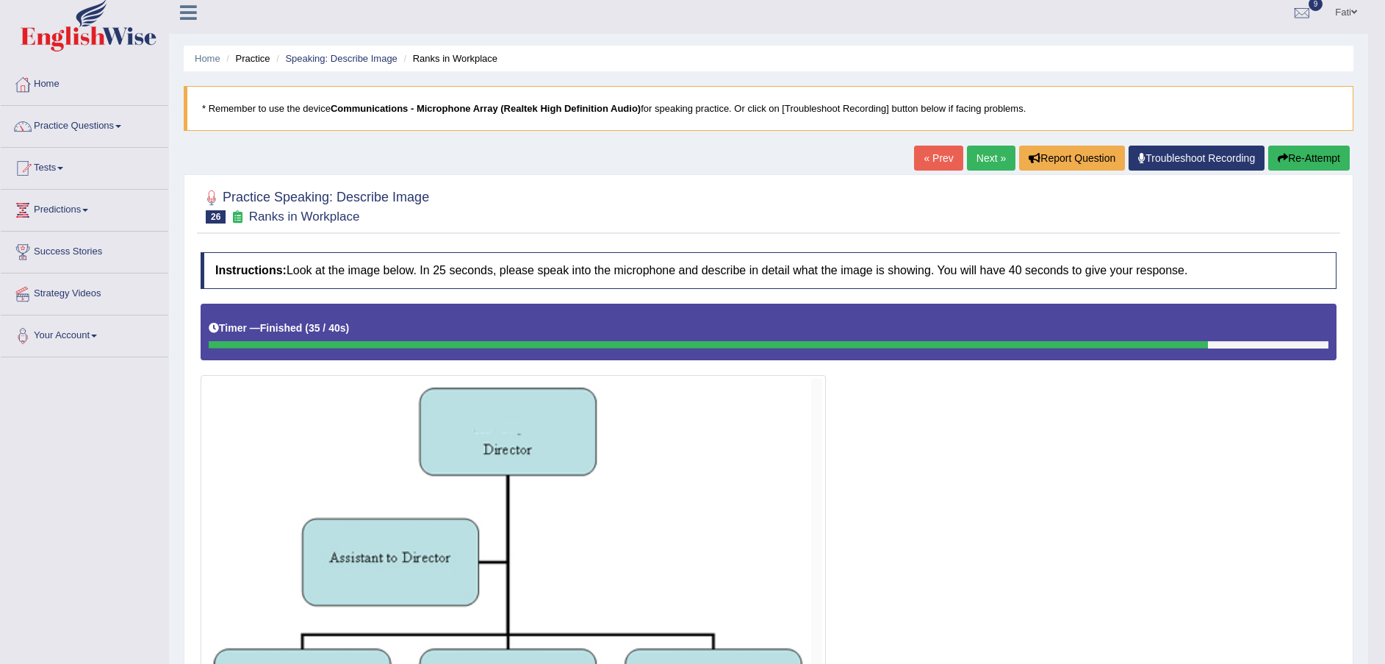
scroll to position [0, 0]
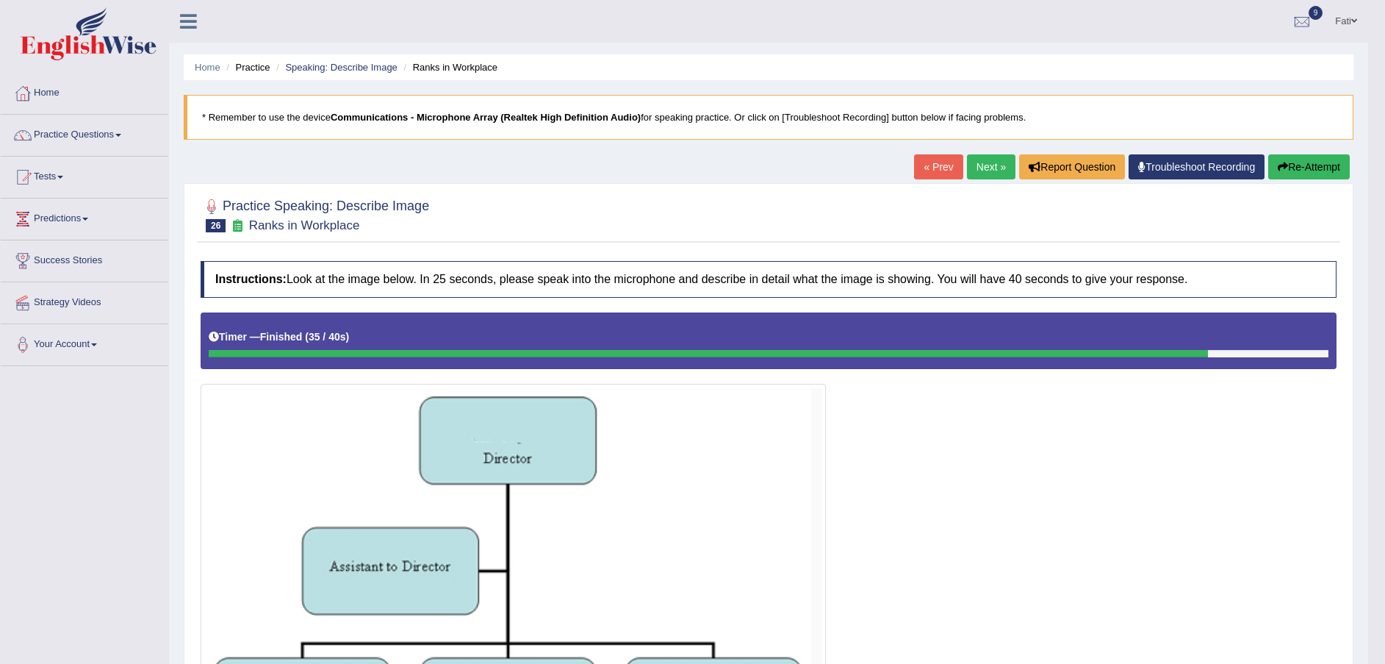
click at [1295, 166] on button "Re-Attempt" at bounding box center [1309, 166] width 82 height 25
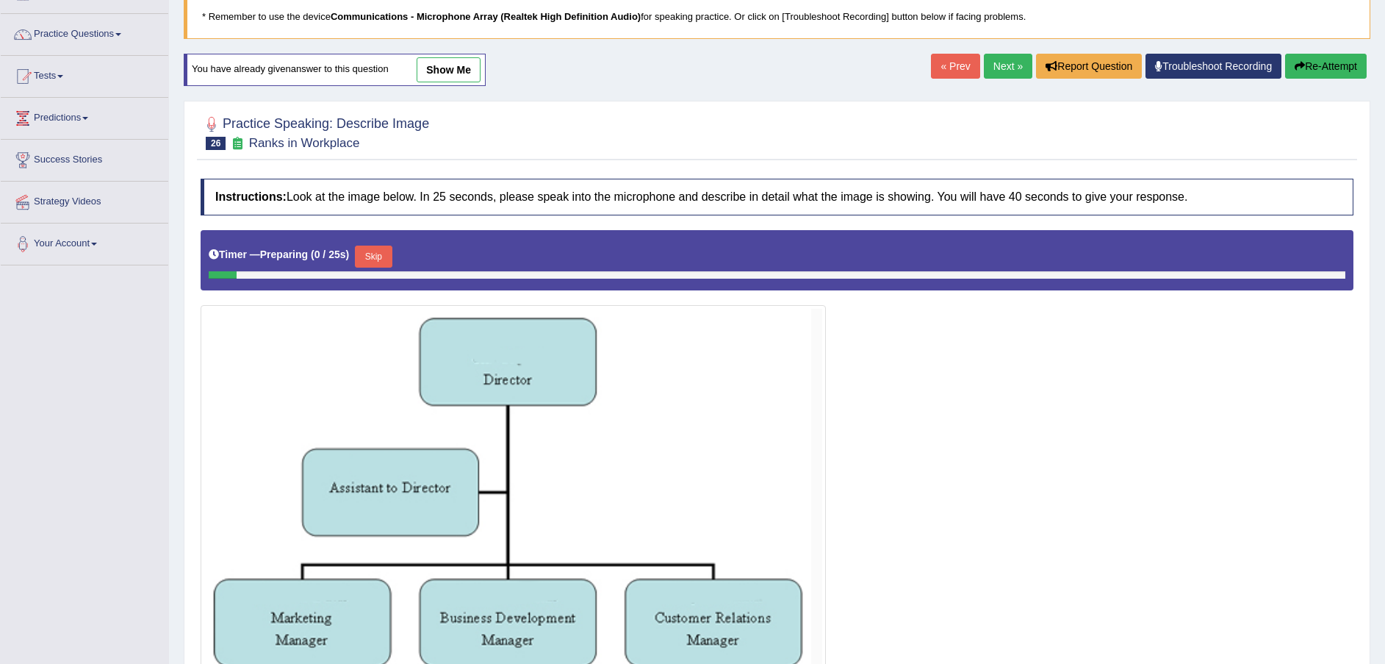
click at [382, 251] on button "Skip" at bounding box center [373, 256] width 37 height 22
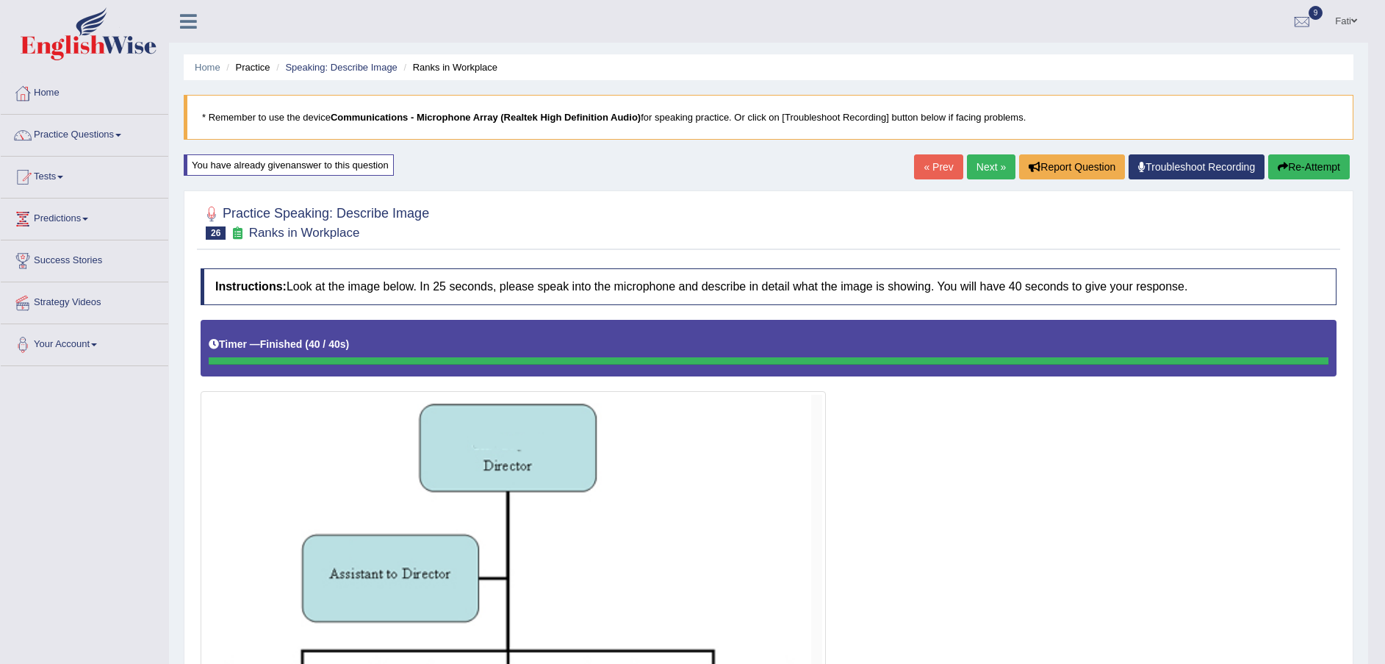
click at [1301, 165] on button "Re-Attempt" at bounding box center [1309, 166] width 82 height 25
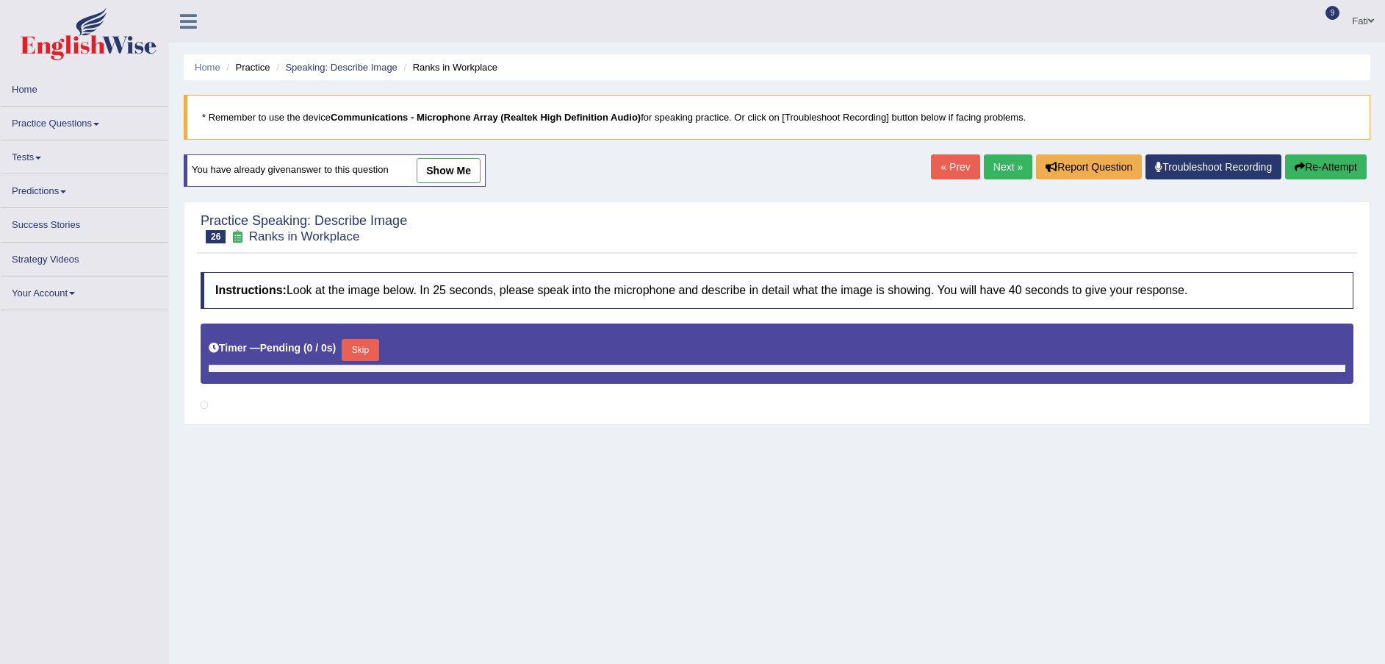
scroll to position [101, 0]
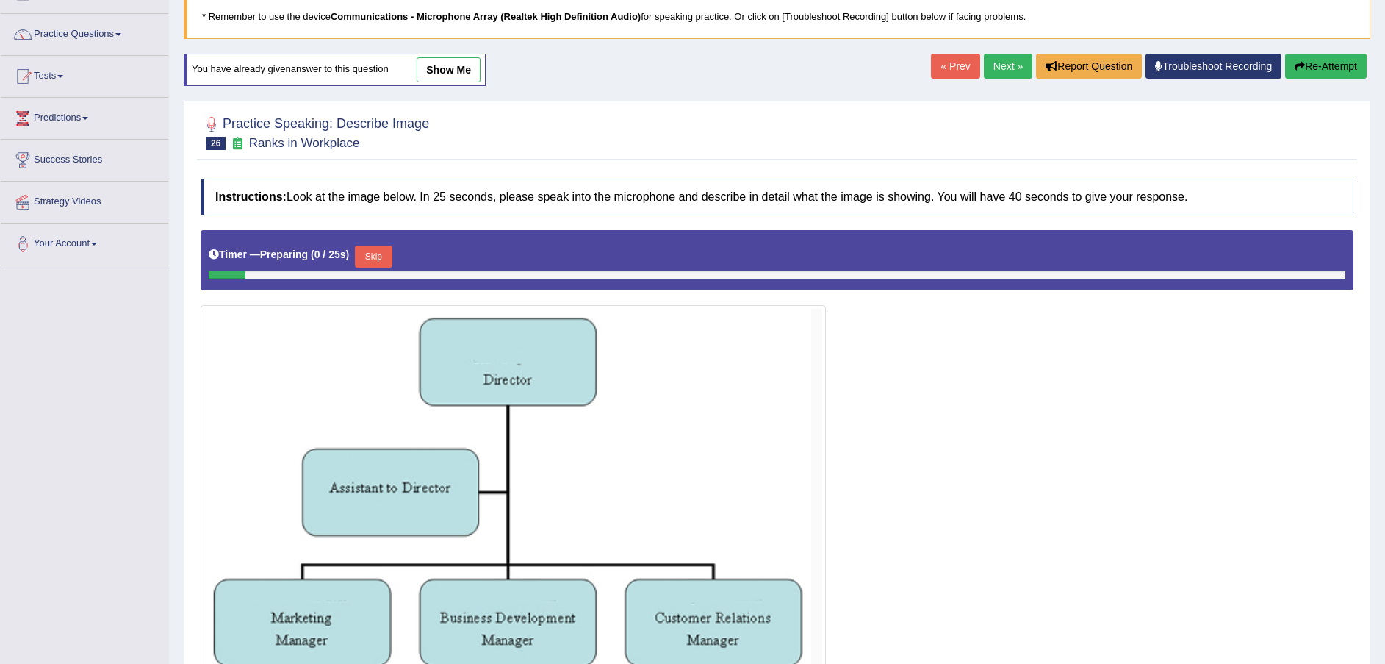
click at [371, 257] on button "Skip" at bounding box center [373, 256] width 37 height 22
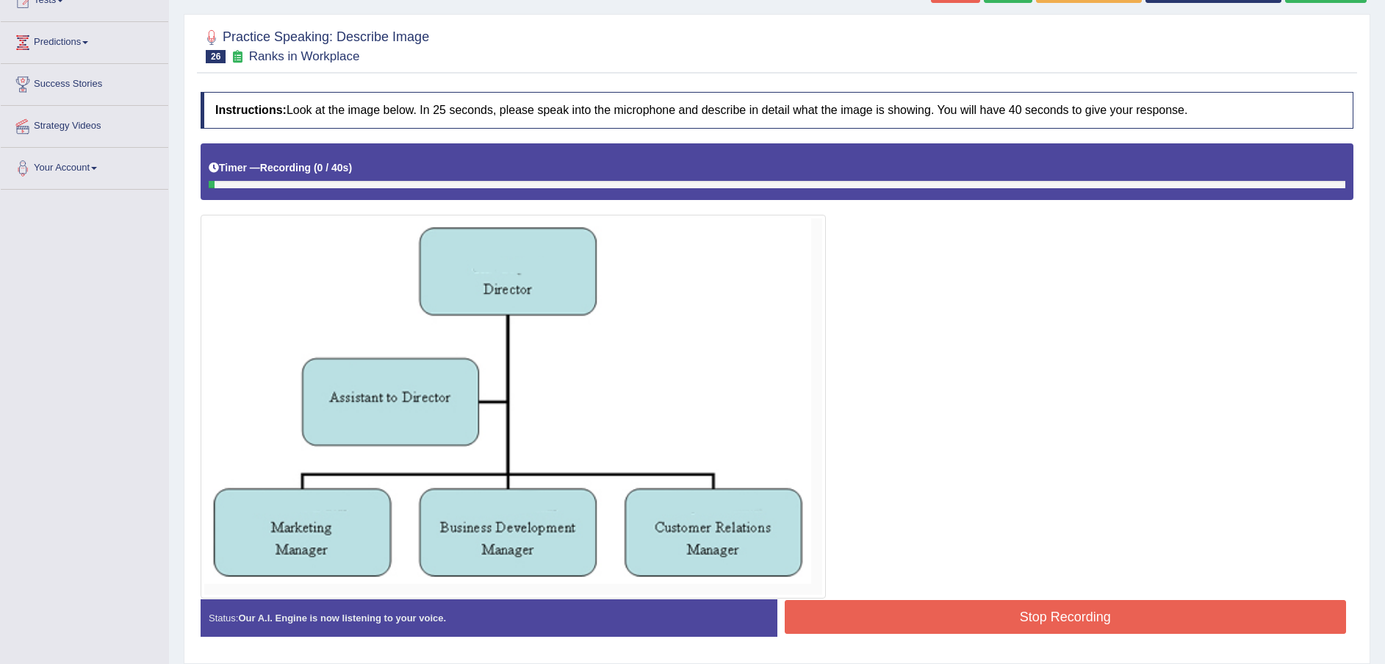
scroll to position [225, 0]
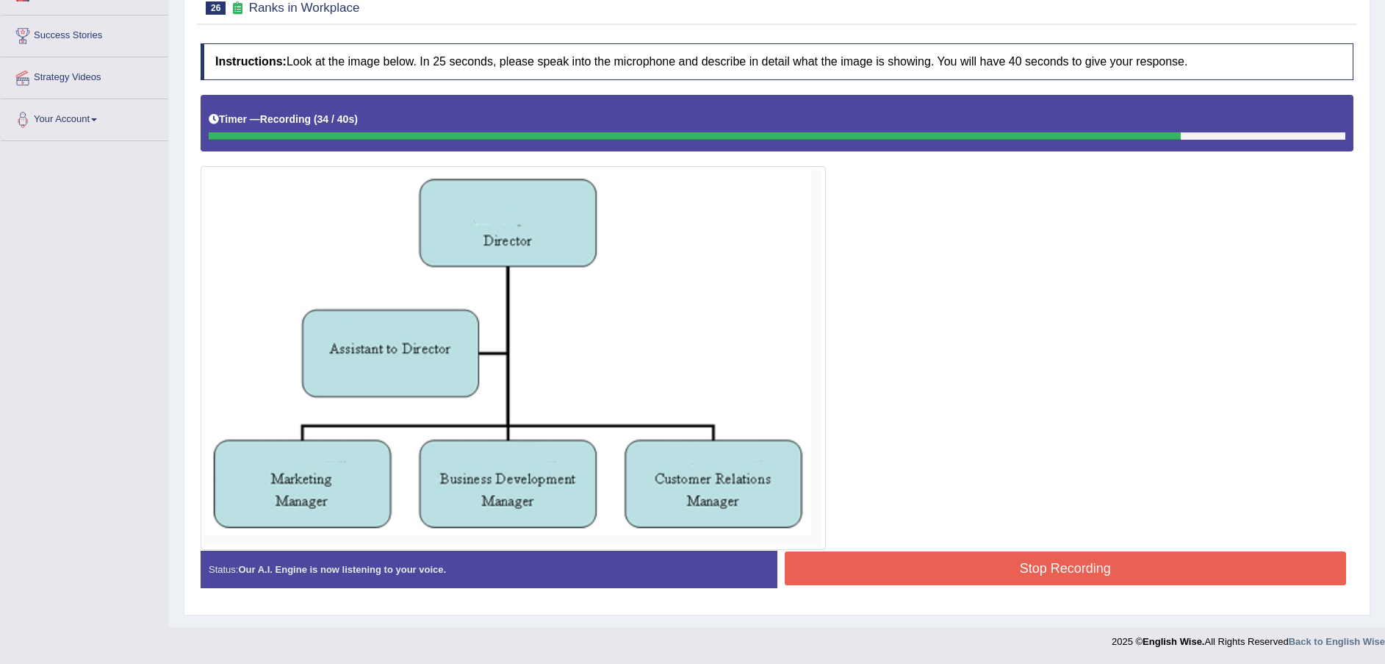
drag, startPoint x: 1096, startPoint y: 565, endPoint x: 1088, endPoint y: 554, distance: 13.7
click at [1095, 565] on button "Stop Recording" at bounding box center [1066, 568] width 562 height 34
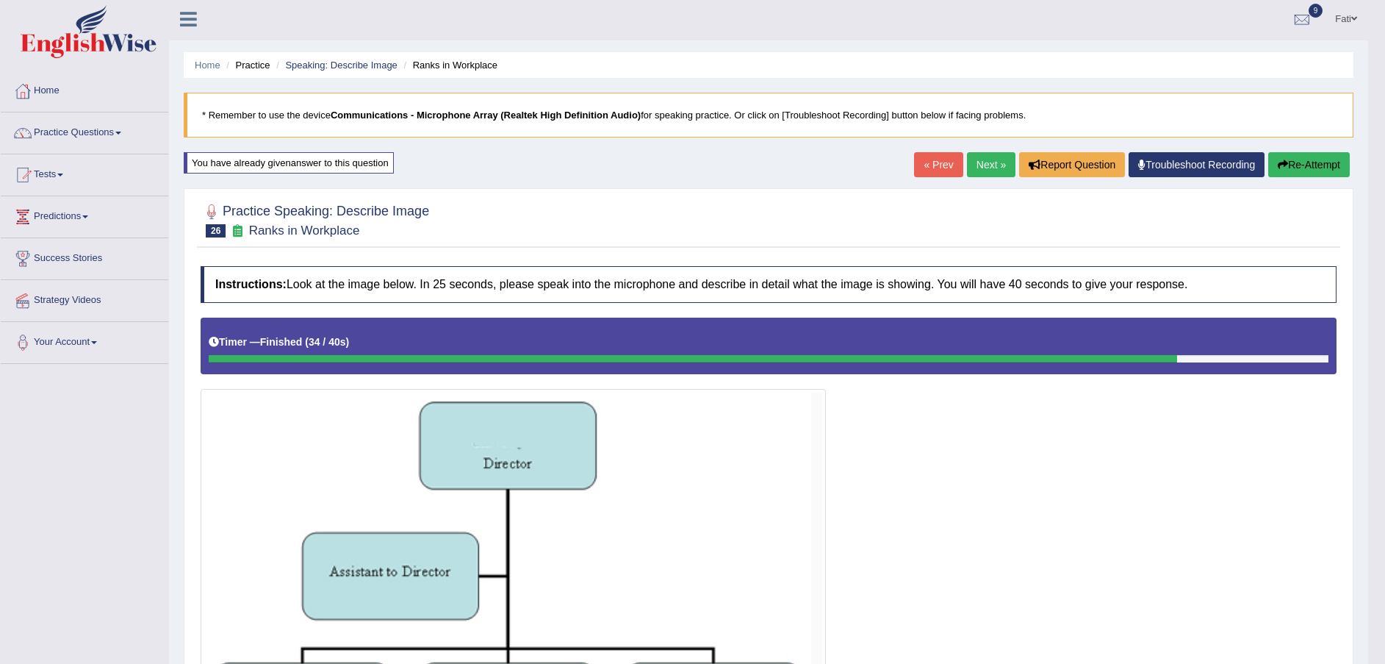
scroll to position [0, 0]
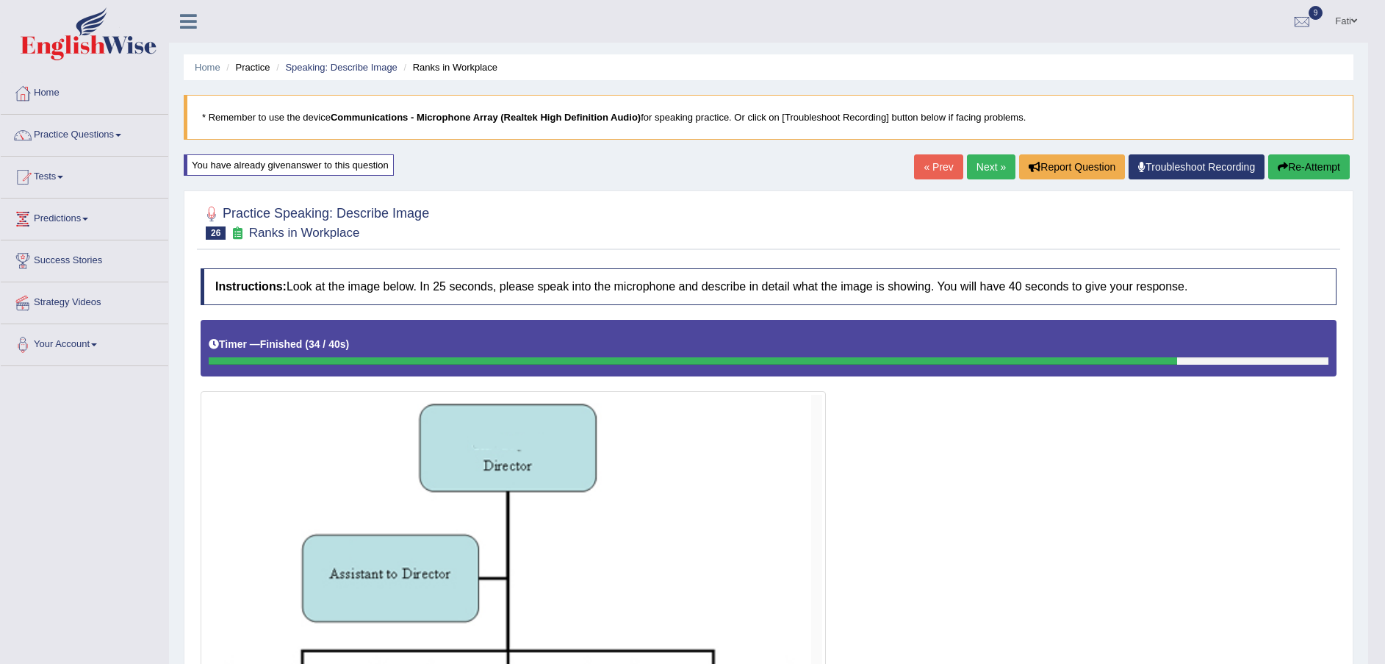
click at [988, 168] on link "Next »" at bounding box center [991, 166] width 49 height 25
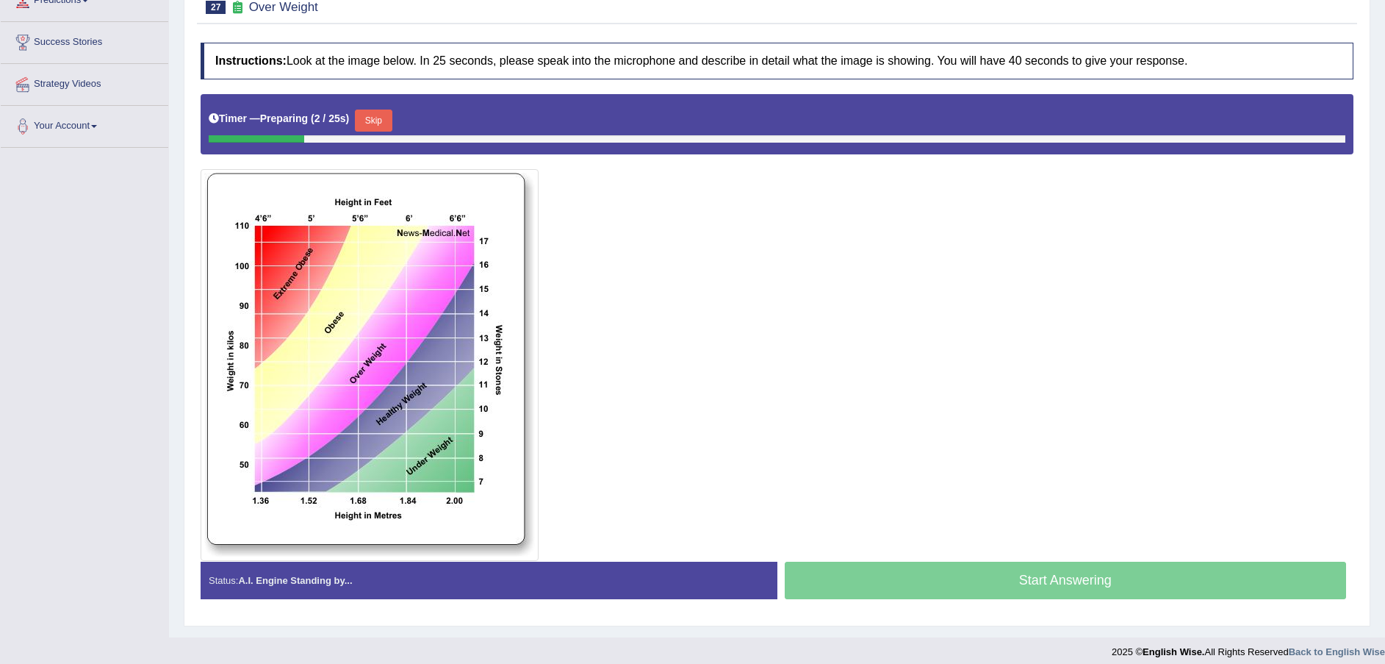
scroll to position [220, 0]
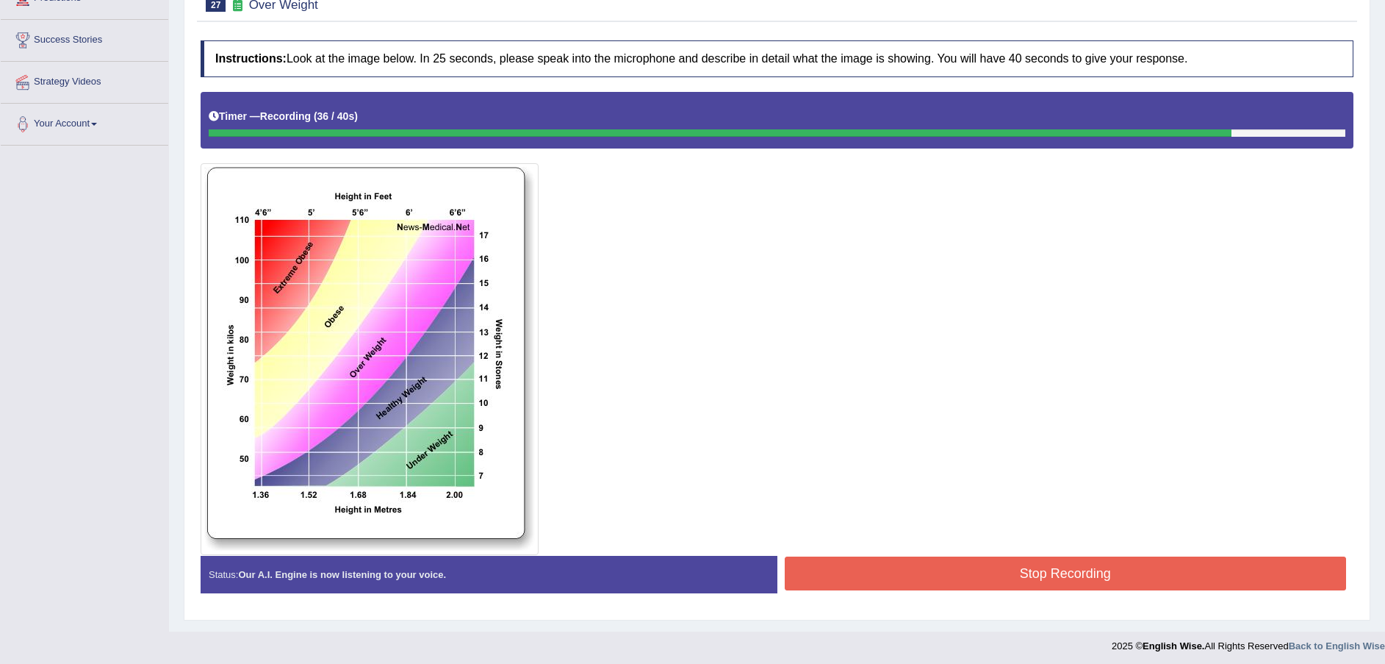
click at [988, 562] on button "Stop Recording" at bounding box center [1066, 573] width 562 height 34
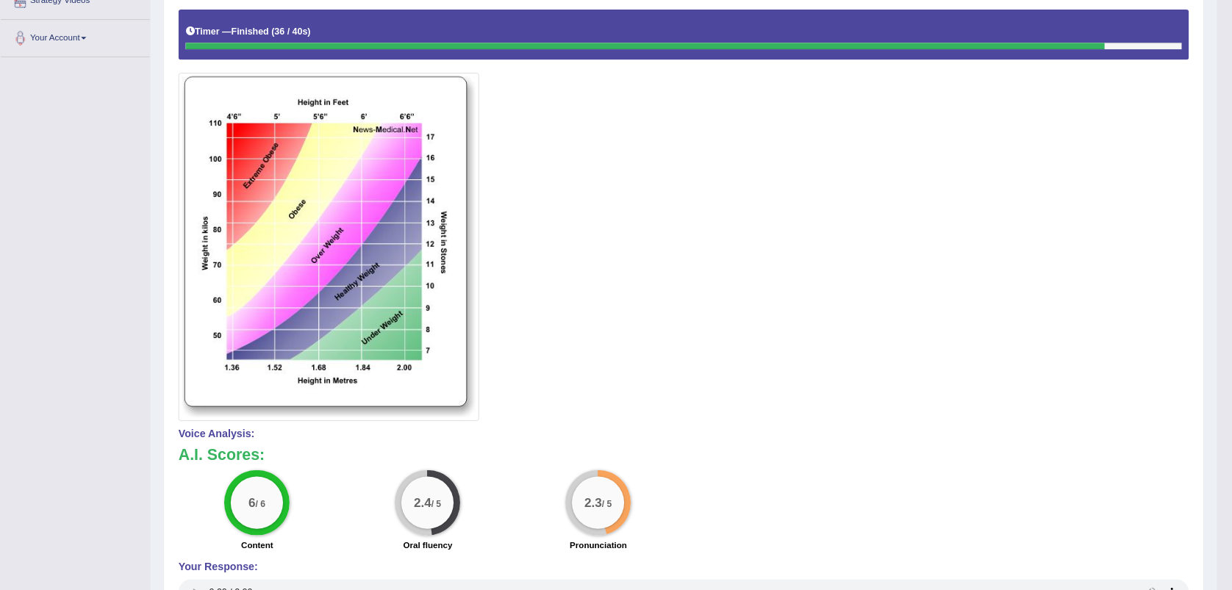
scroll to position [301, 0]
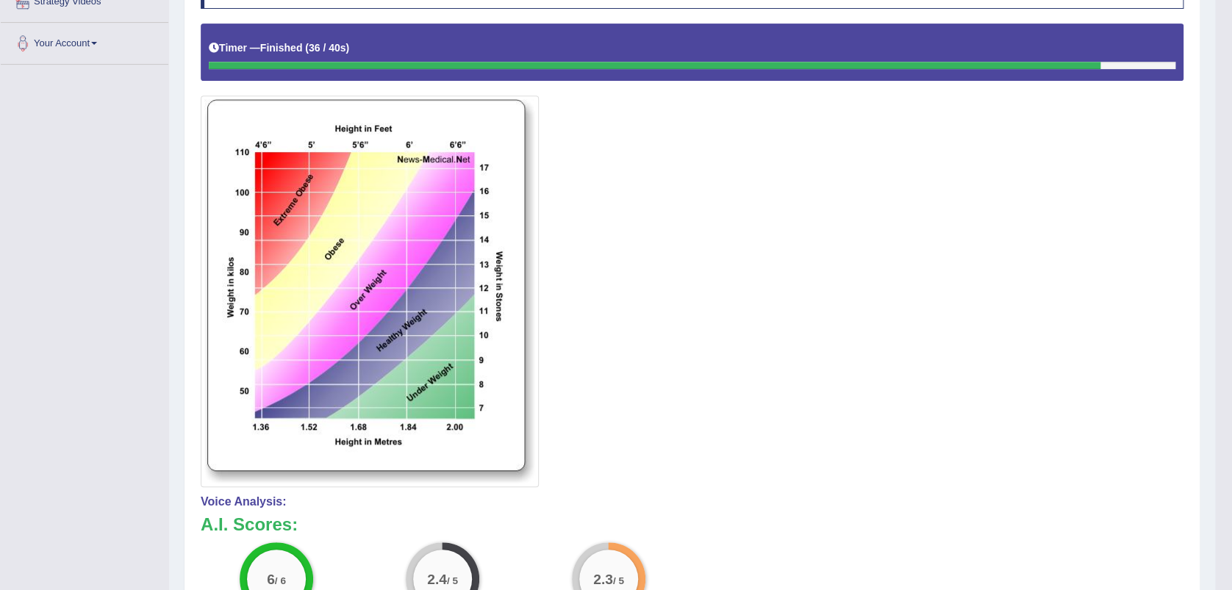
drag, startPoint x: 1342, startPoint y: 2, endPoint x: 729, endPoint y: 306, distance: 684.2
click at [729, 306] on div at bounding box center [692, 255] width 982 height 463
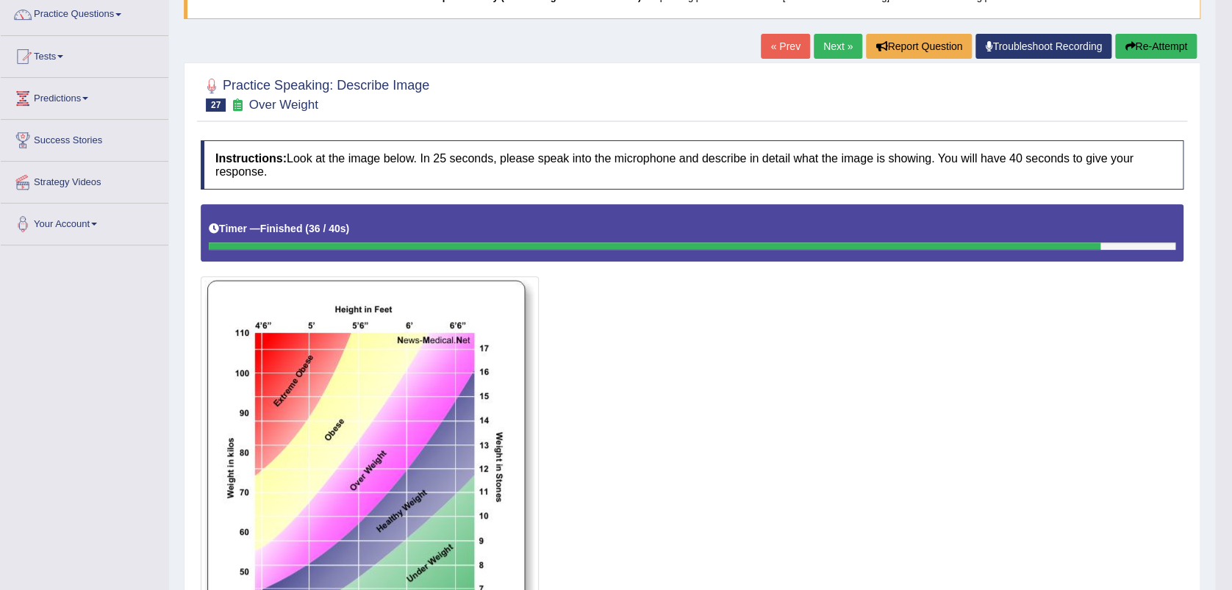
scroll to position [120, 0]
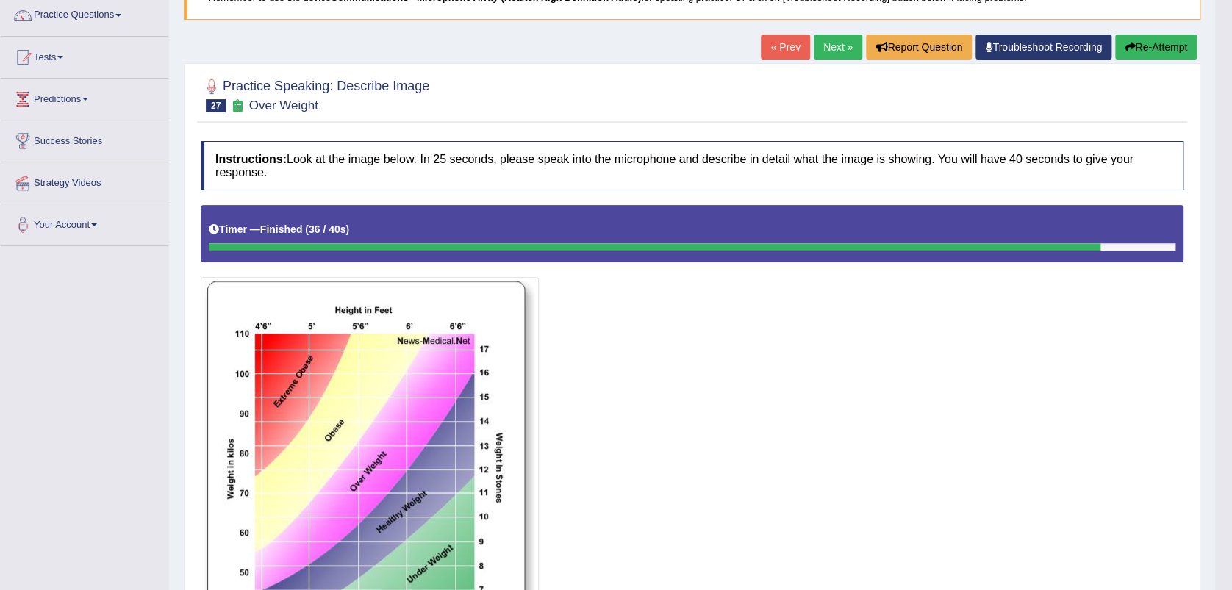
click at [1160, 43] on button "Re-Attempt" at bounding box center [1156, 47] width 82 height 25
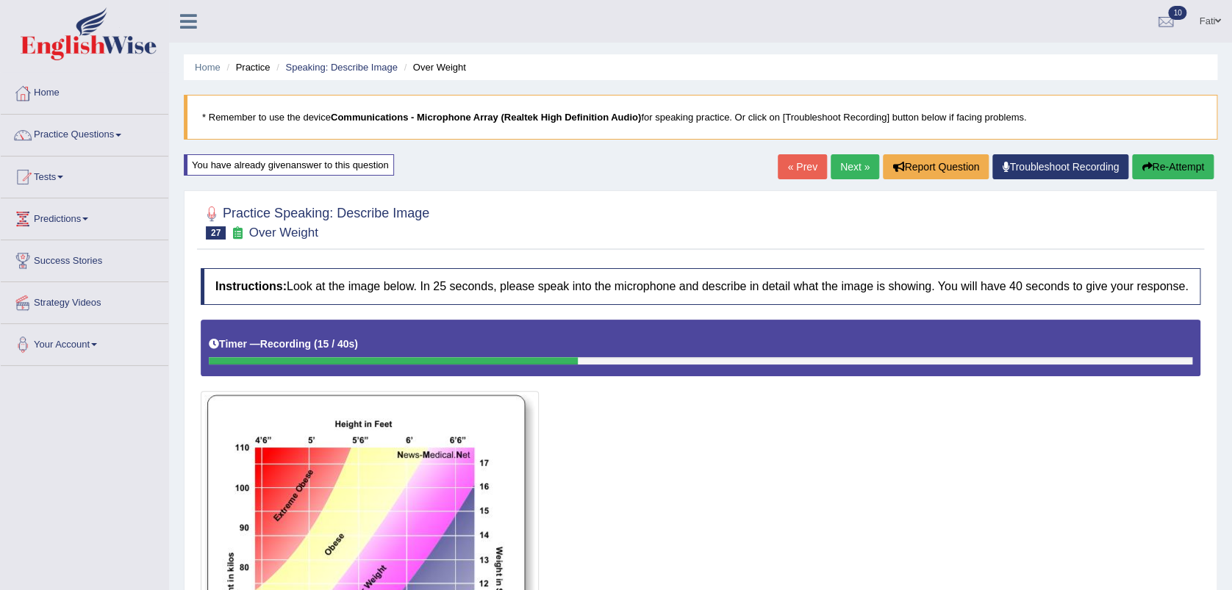
click at [1172, 169] on button "Re-Attempt" at bounding box center [1173, 166] width 82 height 25
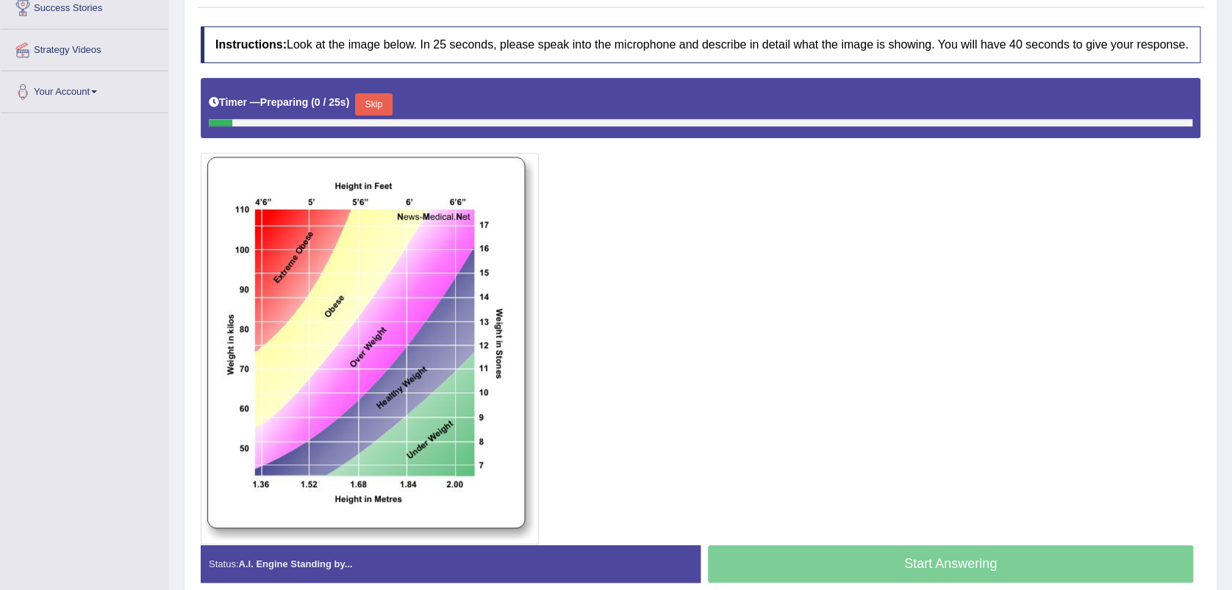
scroll to position [223, 0]
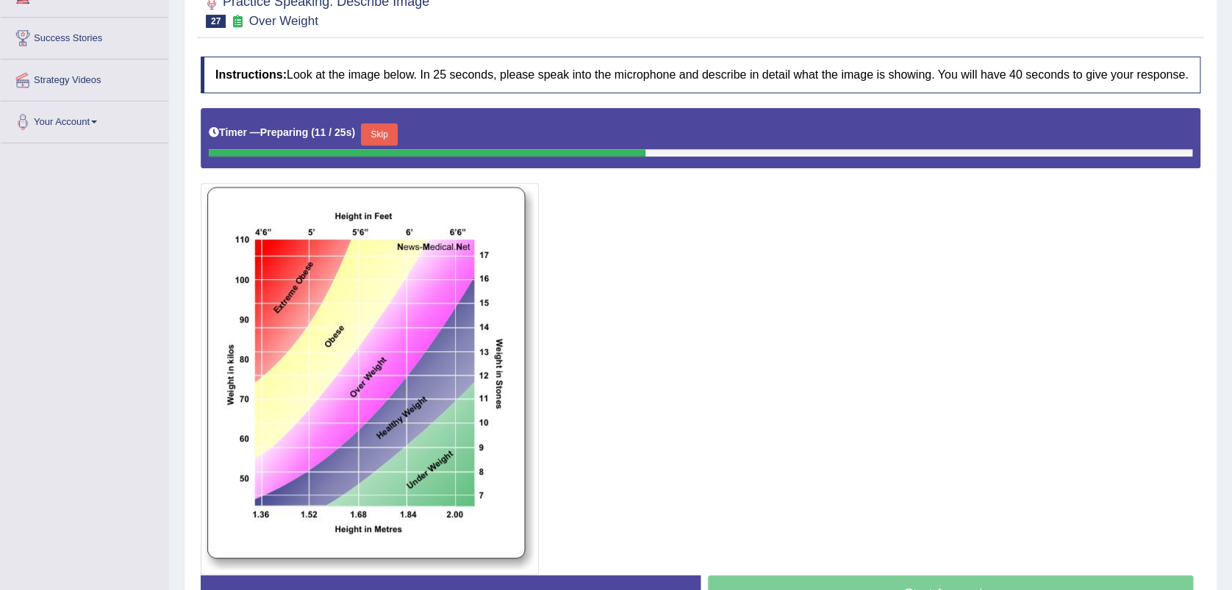
click at [376, 134] on button "Skip" at bounding box center [379, 134] width 37 height 22
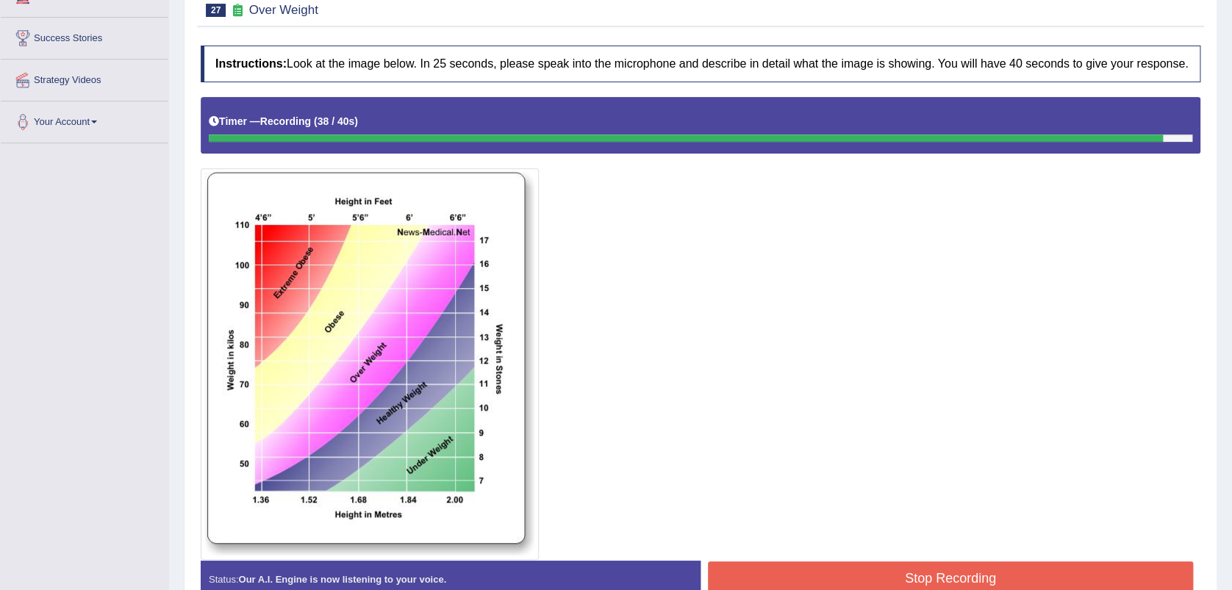
click at [847, 570] on button "Stop Recording" at bounding box center [950, 578] width 485 height 34
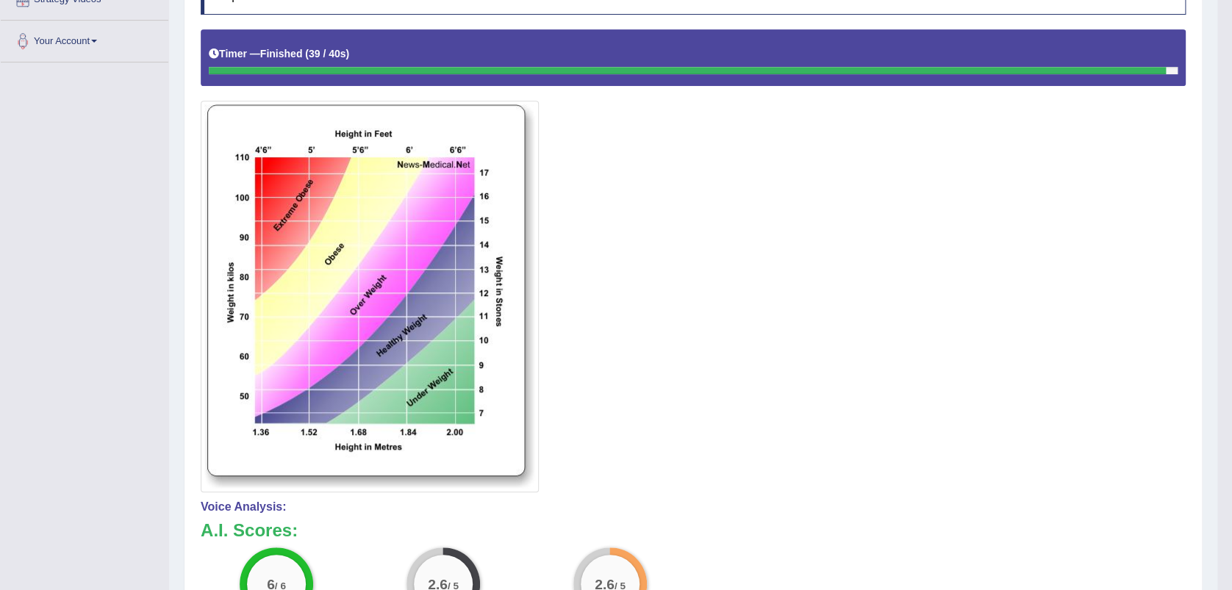
scroll to position [112, 0]
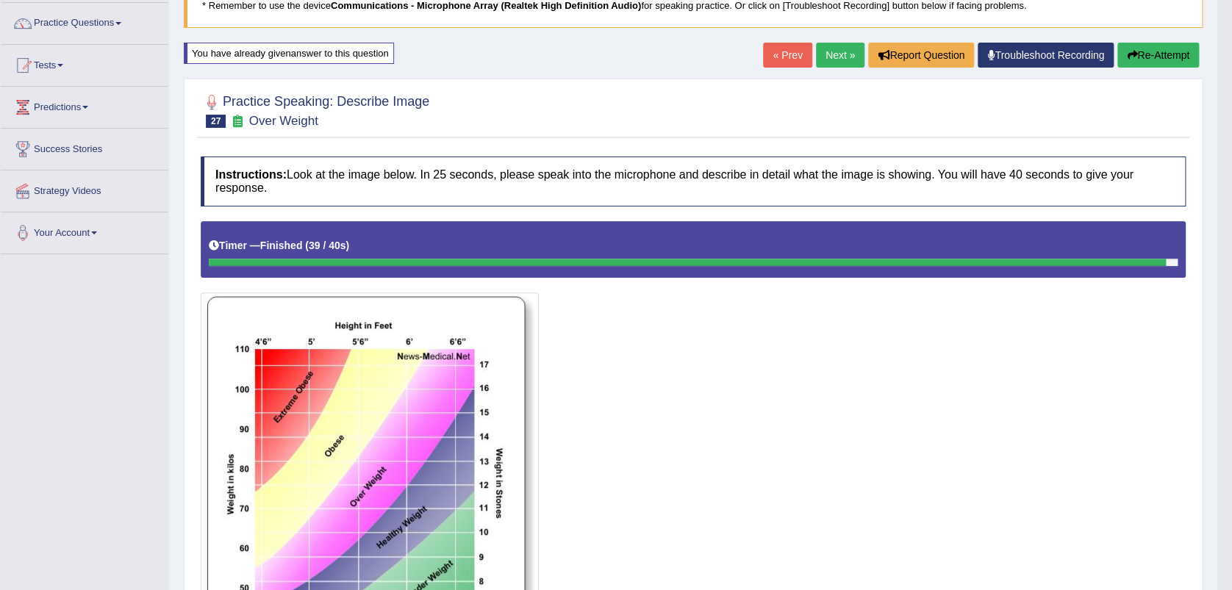
click at [1133, 51] on icon "button" at bounding box center [1132, 55] width 10 height 10
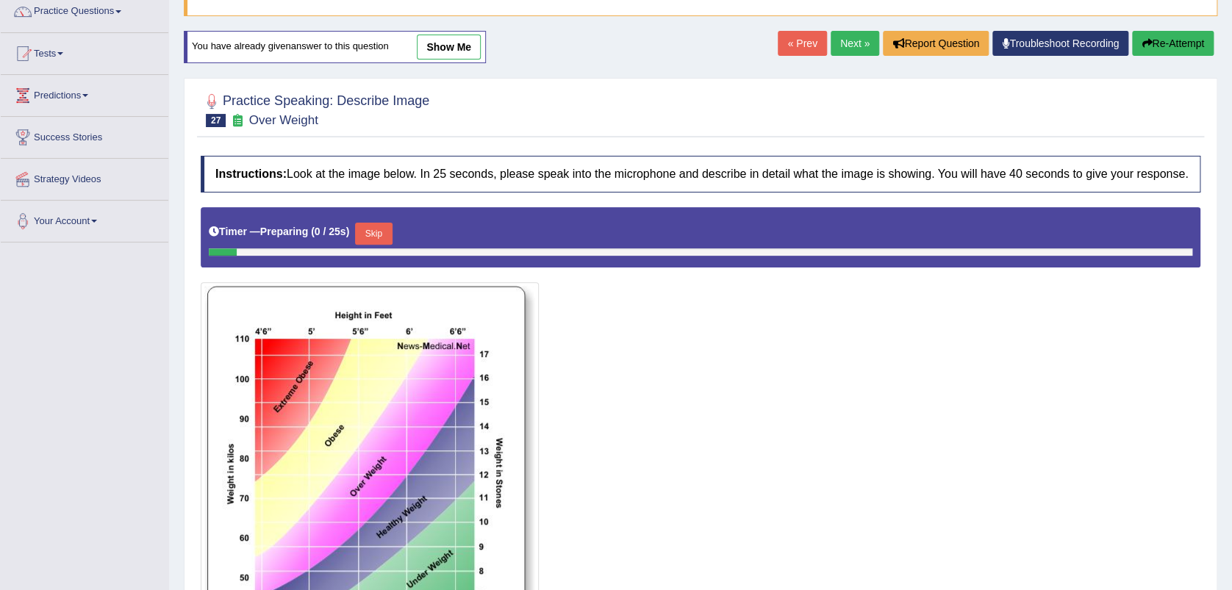
click at [381, 237] on button "Skip" at bounding box center [373, 234] width 37 height 22
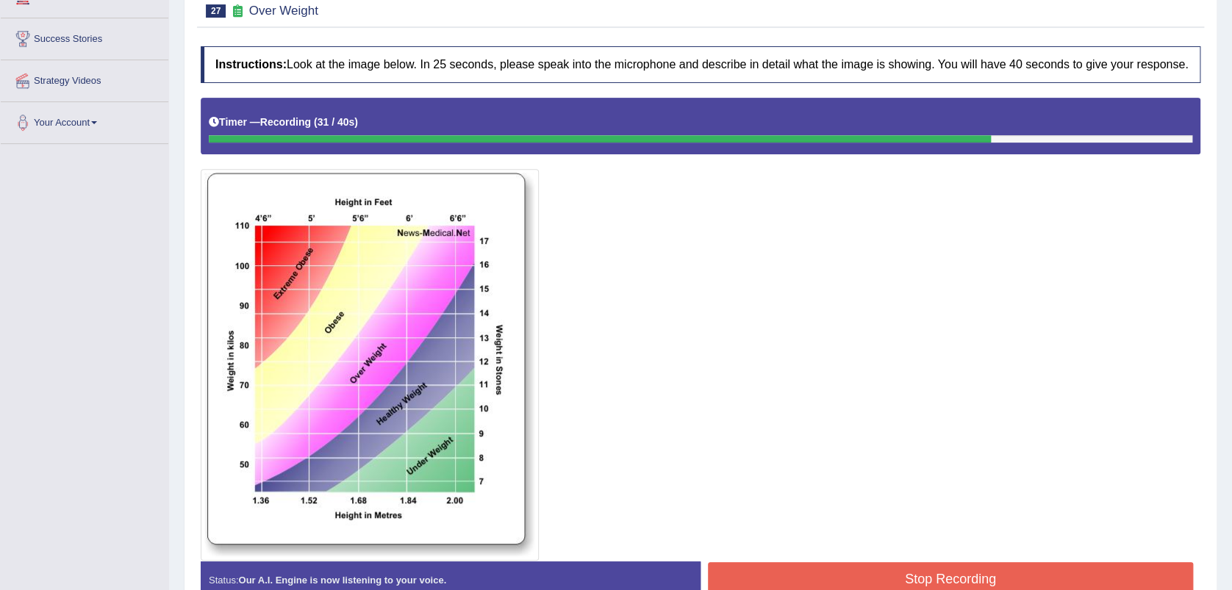
scroll to position [306, 0]
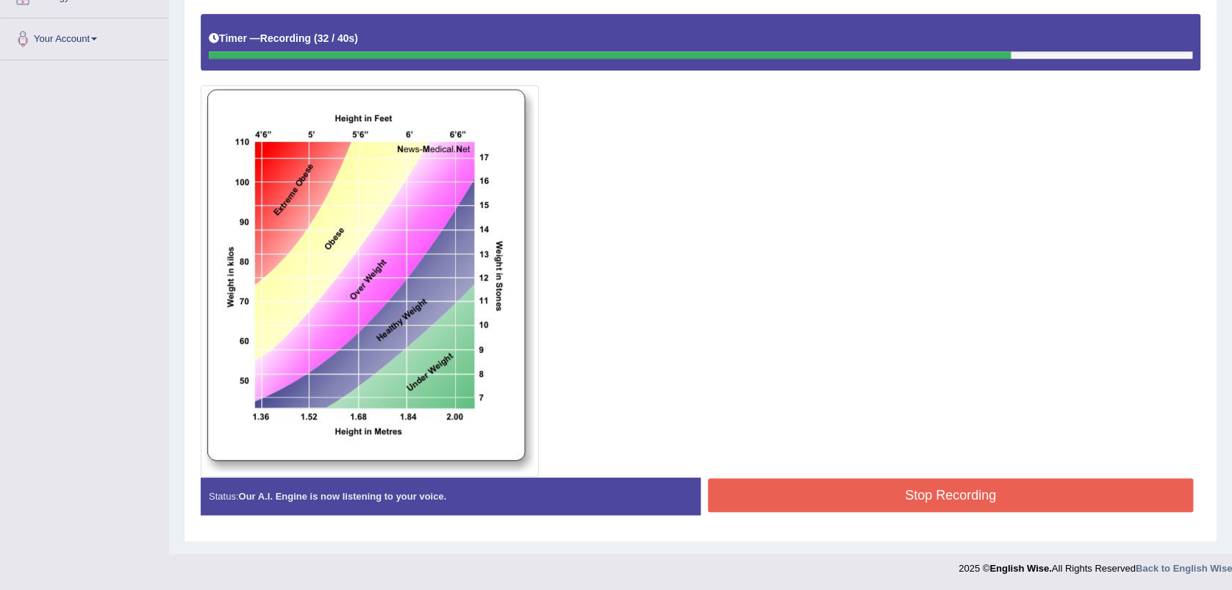
click at [731, 494] on button "Stop Recording" at bounding box center [950, 495] width 485 height 34
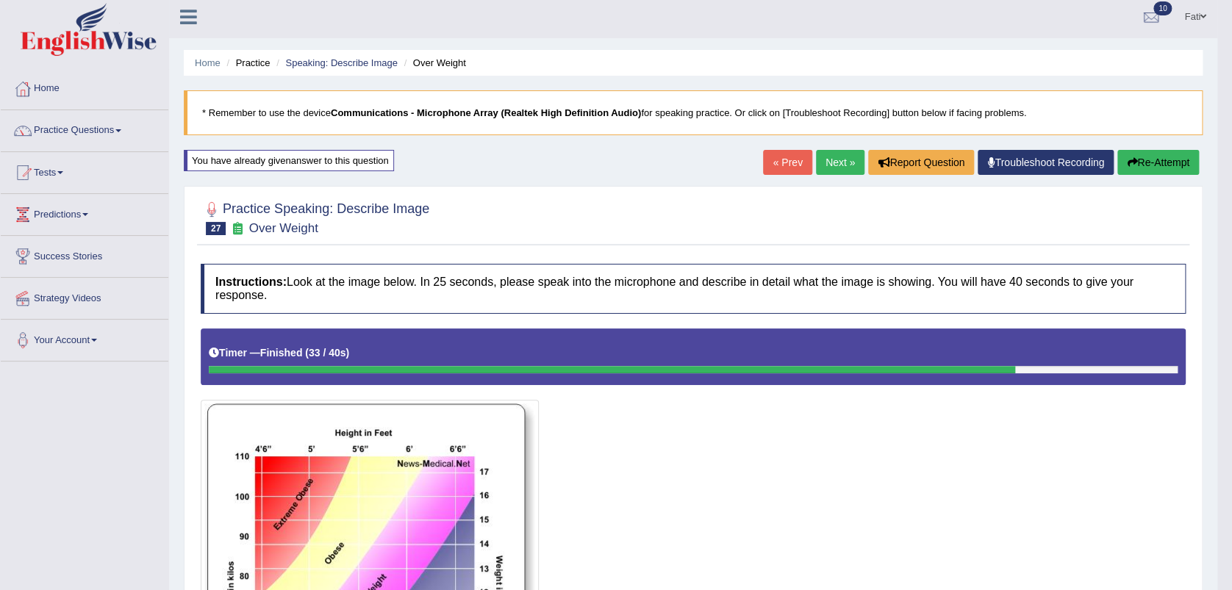
scroll to position [0, 0]
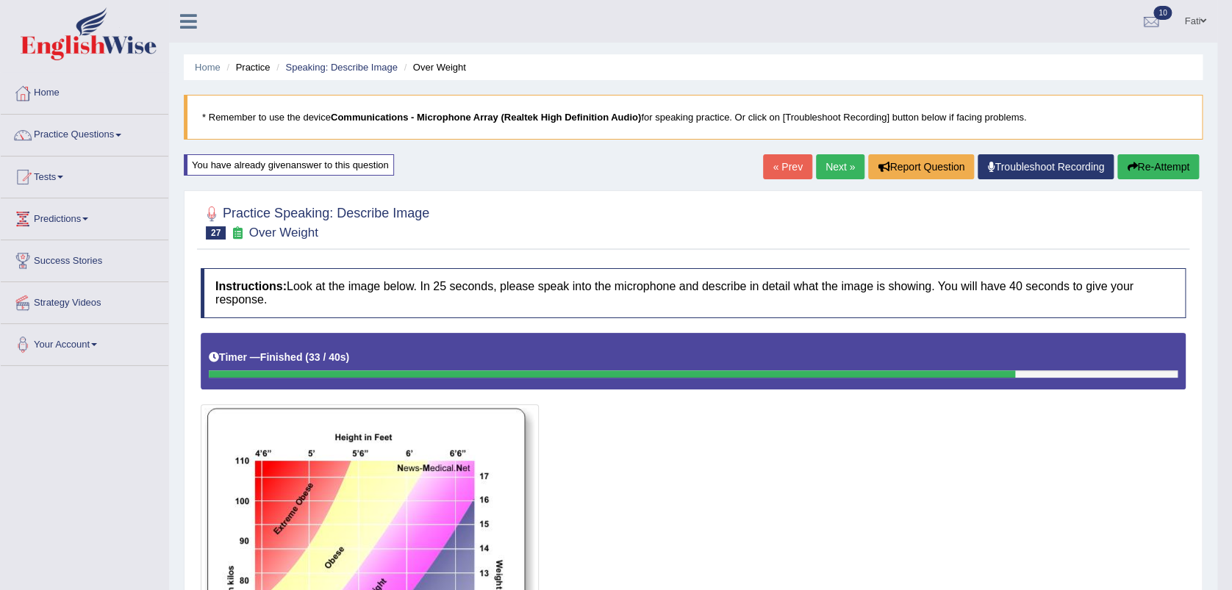
click at [1138, 169] on button "Re-Attempt" at bounding box center [1158, 166] width 82 height 25
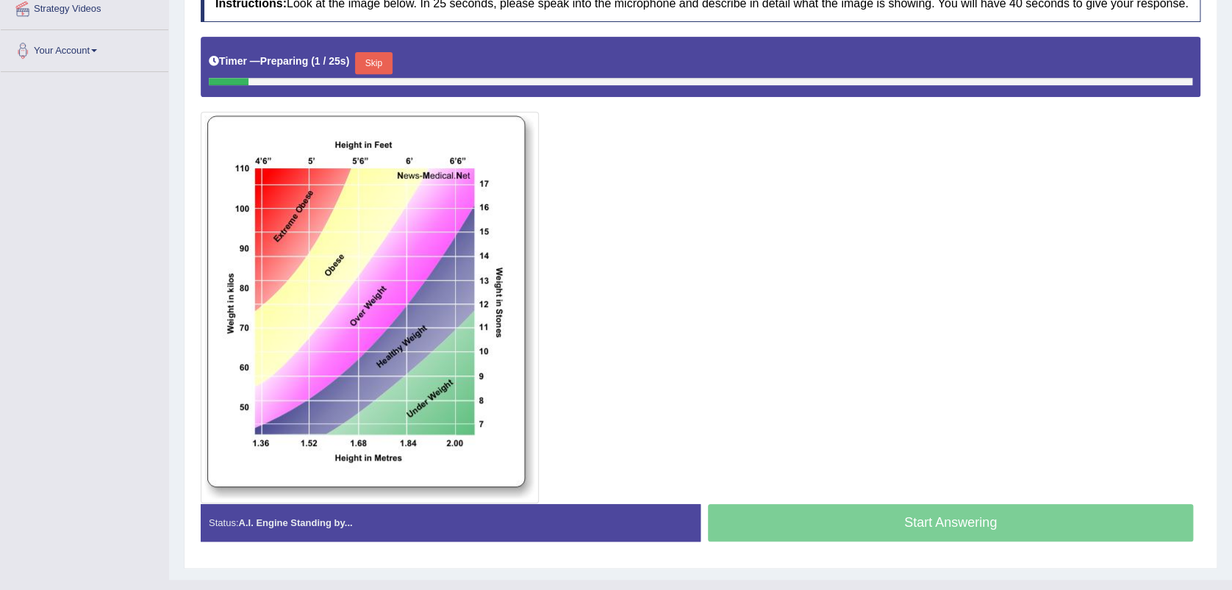
click at [376, 68] on button "Skip" at bounding box center [373, 63] width 37 height 22
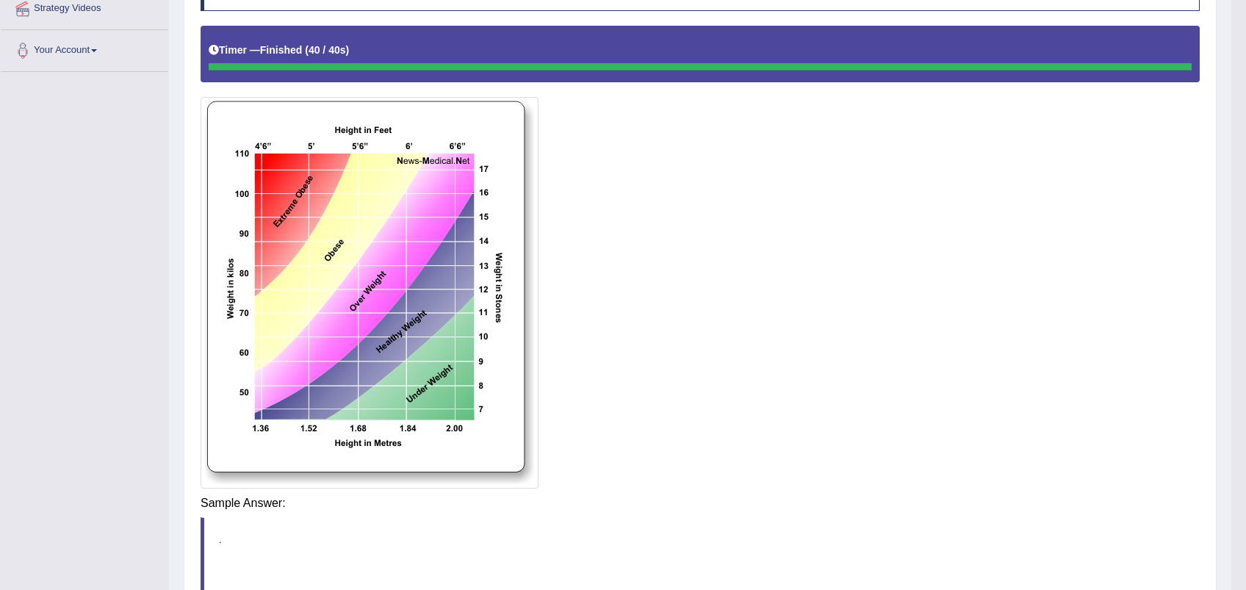
click at [865, 296] on body "Toggle navigation Home Practice Questions Speaking Practice Read Aloud Repeat S…" at bounding box center [623, 1] width 1246 height 590
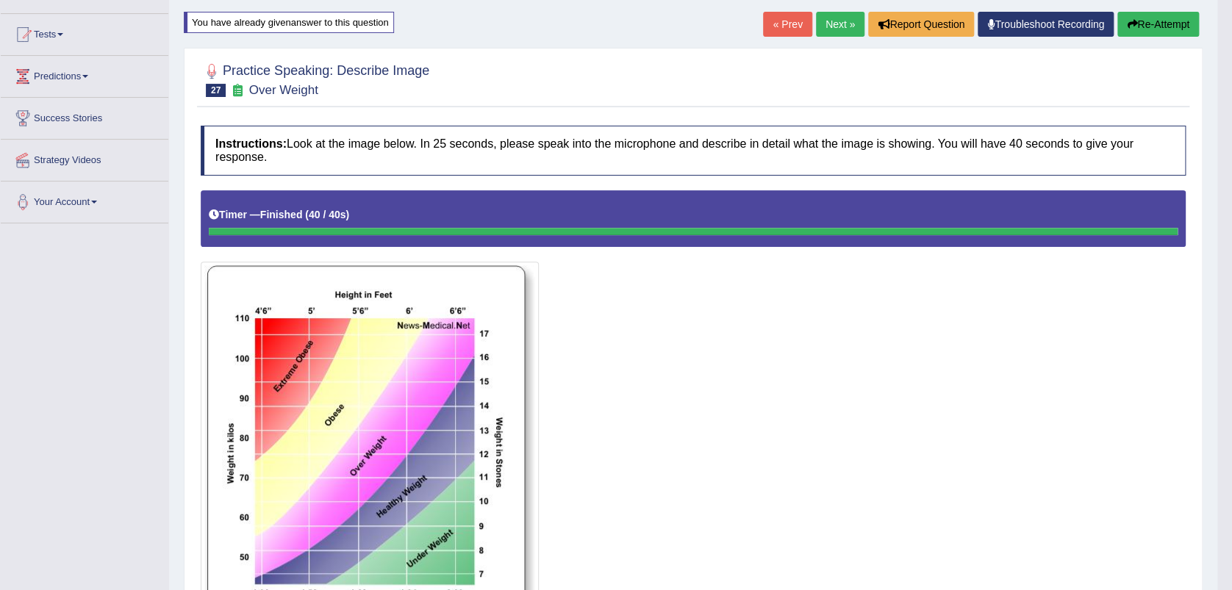
scroll to position [112, 0]
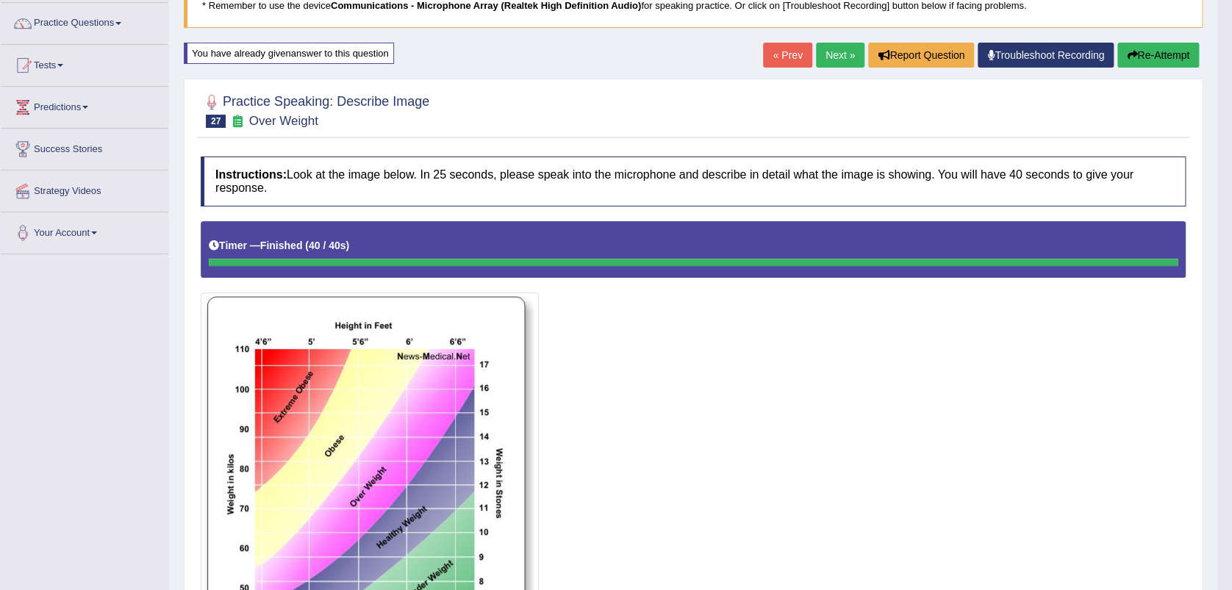
click at [829, 51] on link "Next »" at bounding box center [840, 55] width 49 height 25
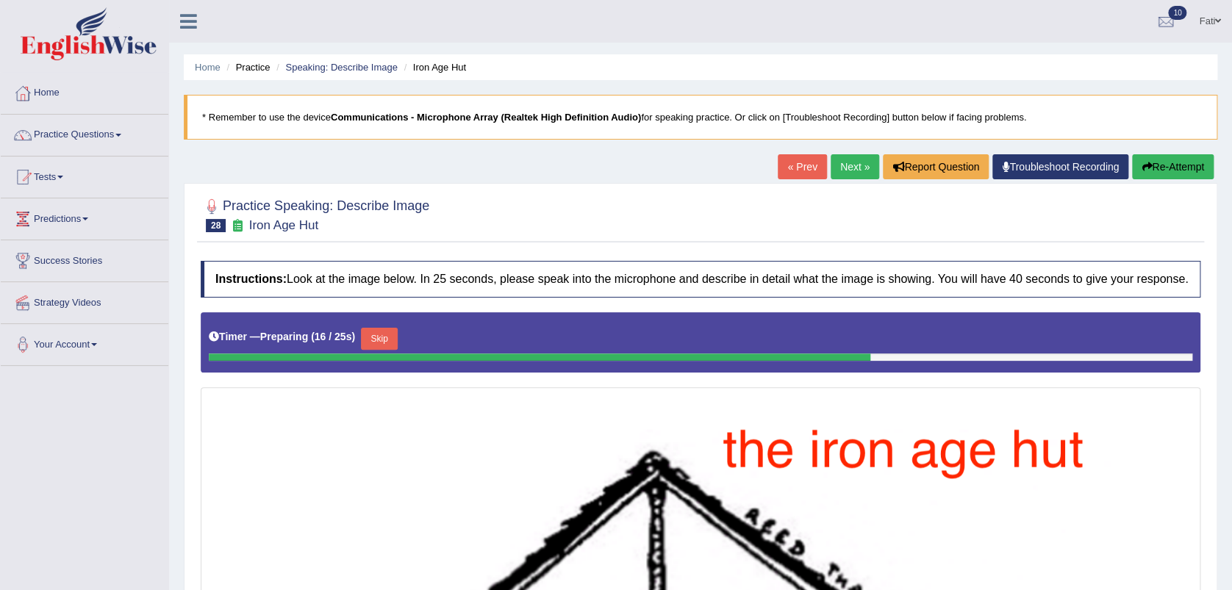
click at [858, 162] on link "Next »" at bounding box center [854, 166] width 49 height 25
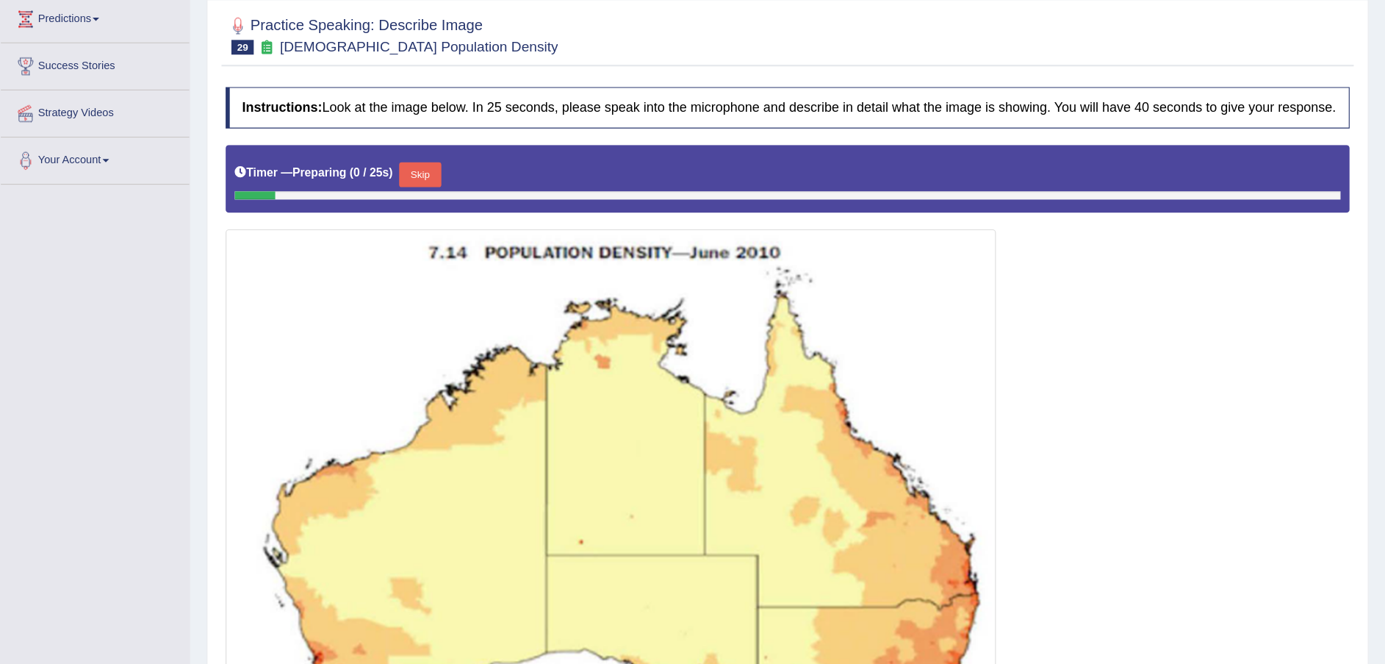
scroll to position [203, 0]
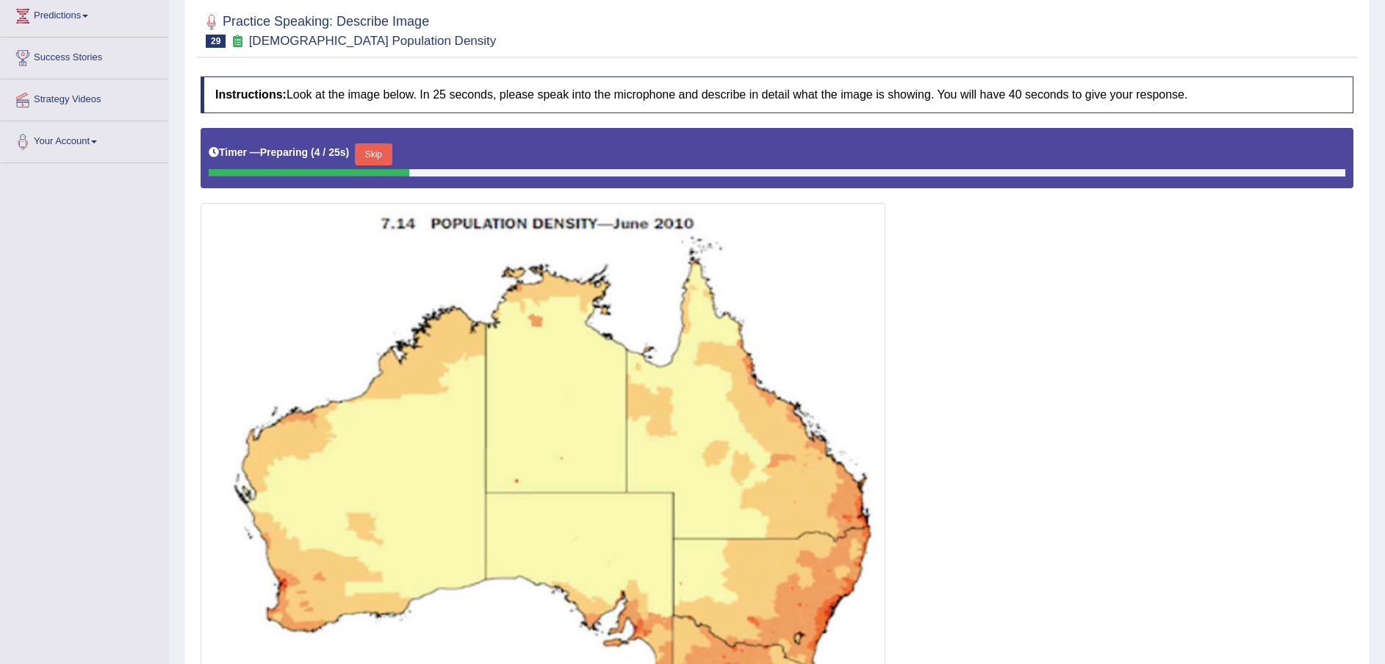
drag, startPoint x: 1169, startPoint y: 0, endPoint x: 840, endPoint y: 261, distance: 420.0
click at [840, 261] on img at bounding box center [543, 518] width 678 height 625
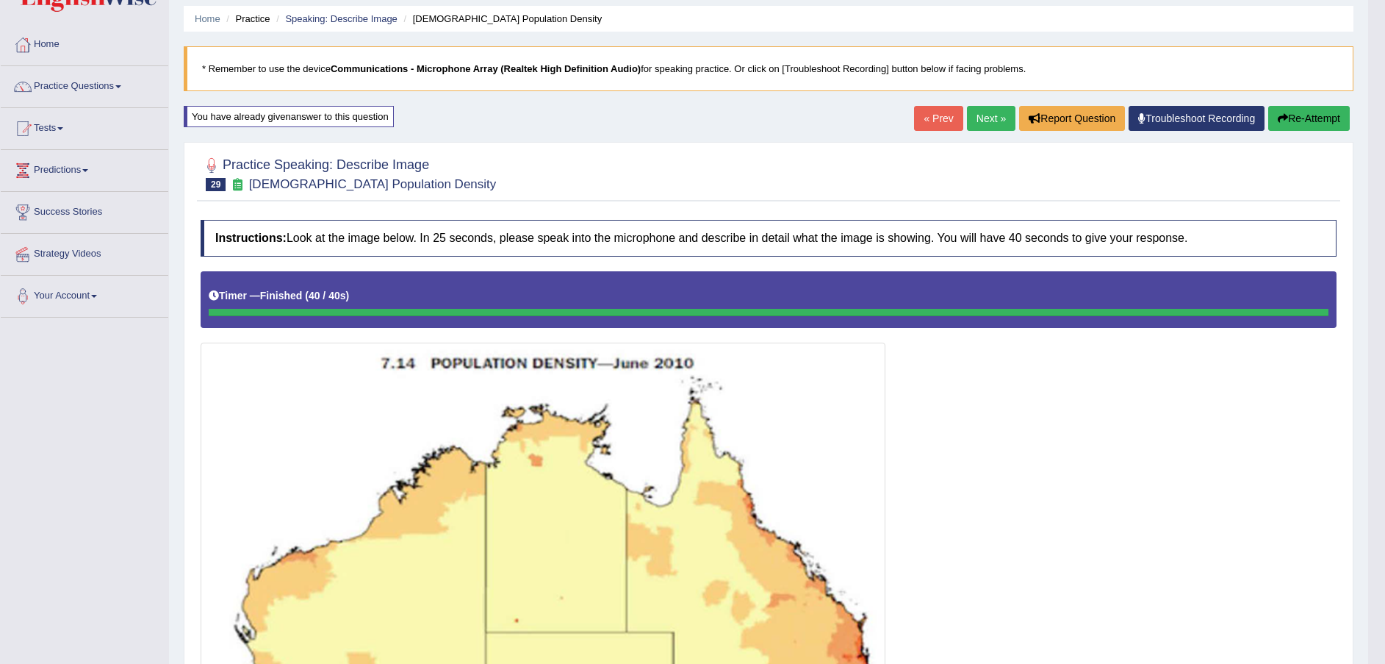
scroll to position [0, 0]
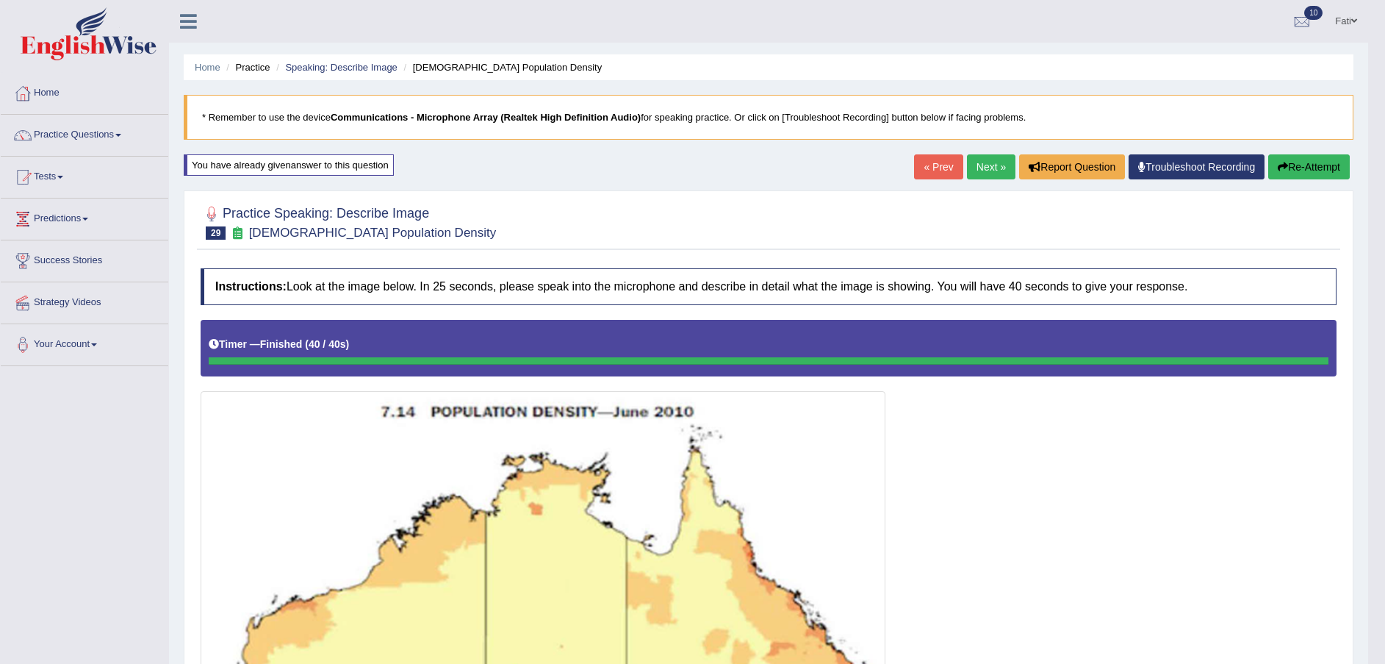
click at [1231, 161] on button "Re-Attempt" at bounding box center [1309, 166] width 82 height 25
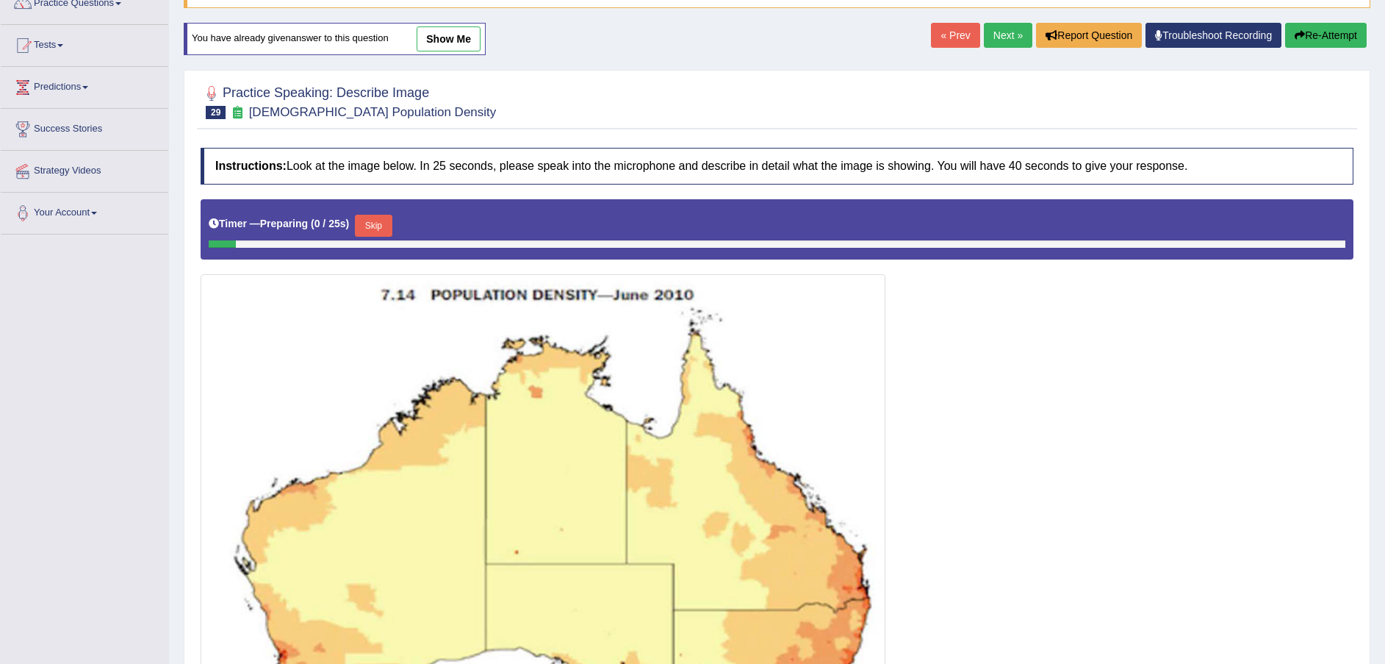
scroll to position [220, 0]
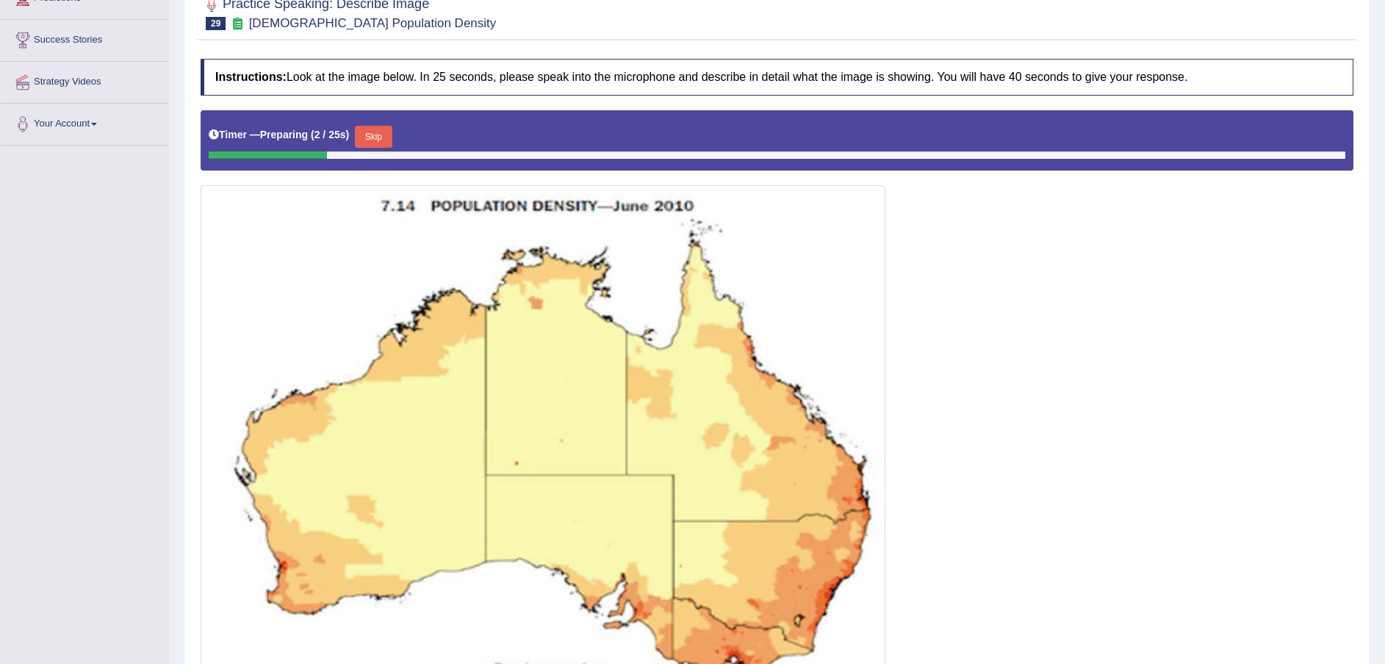
click at [384, 140] on button "Skip" at bounding box center [373, 137] width 37 height 22
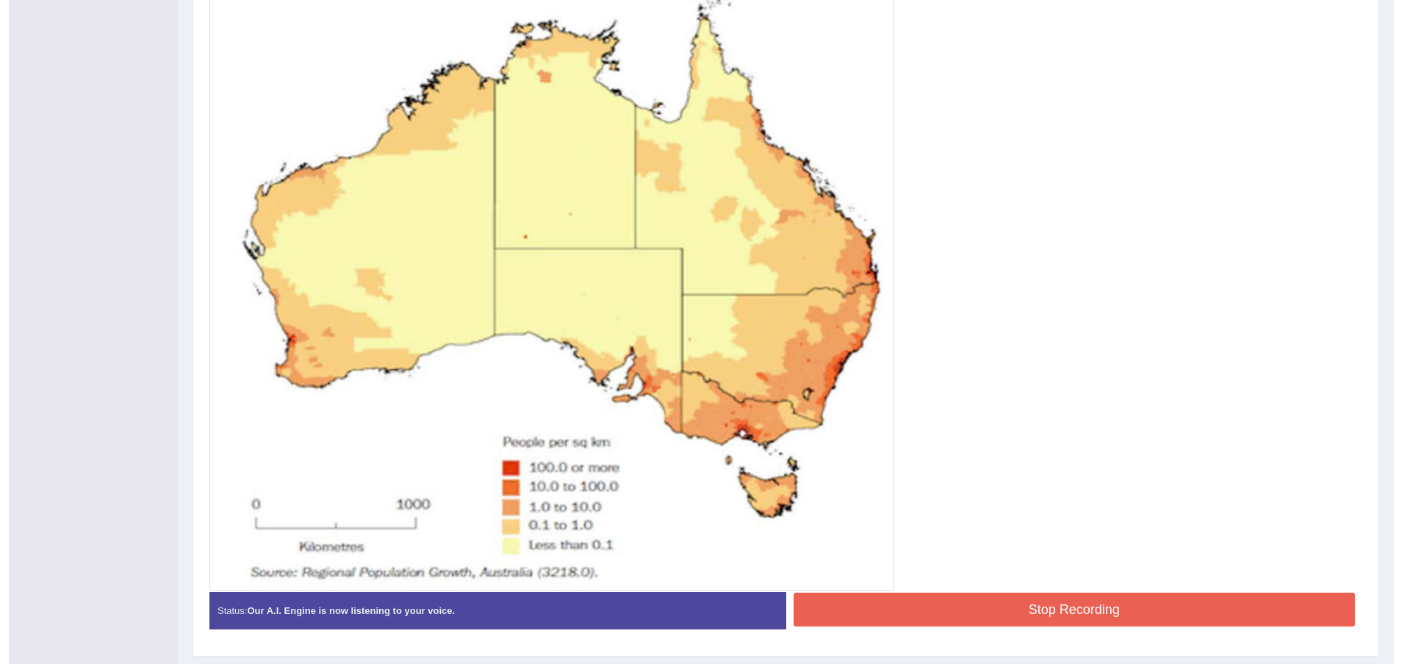
scroll to position [473, 0]
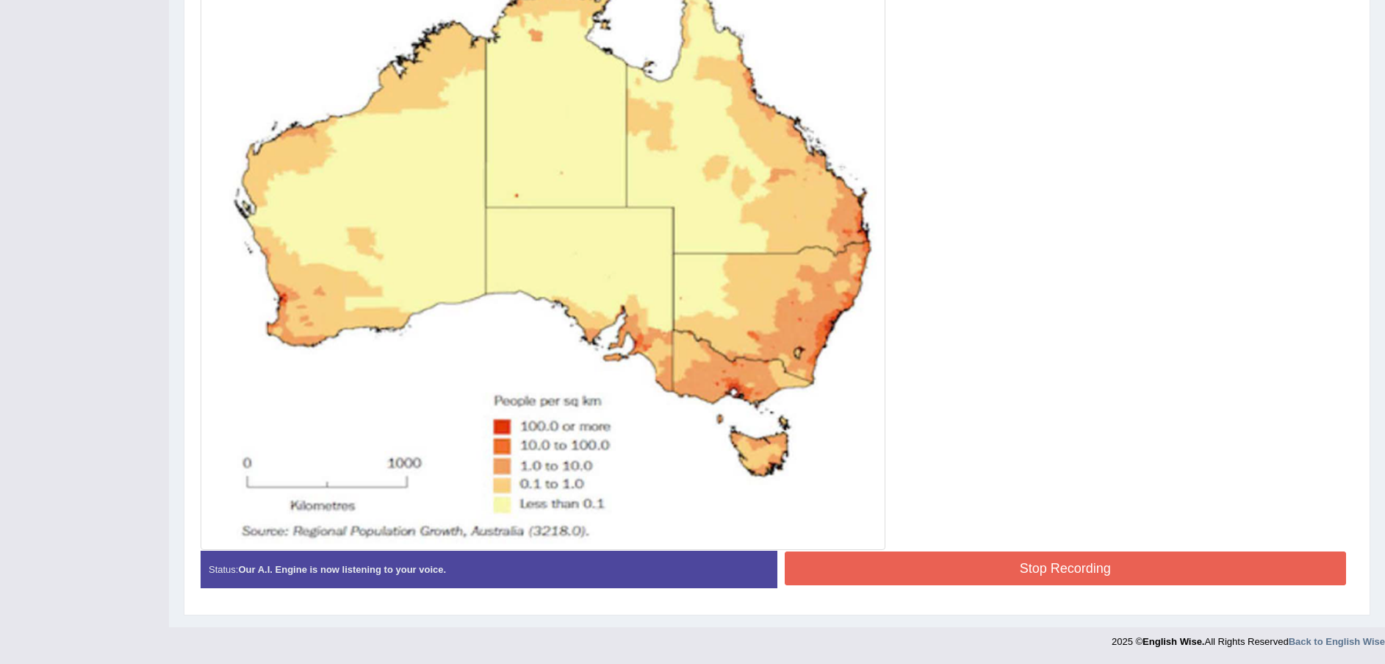
click at [977, 581] on button "Stop Recording" at bounding box center [1066, 568] width 562 height 34
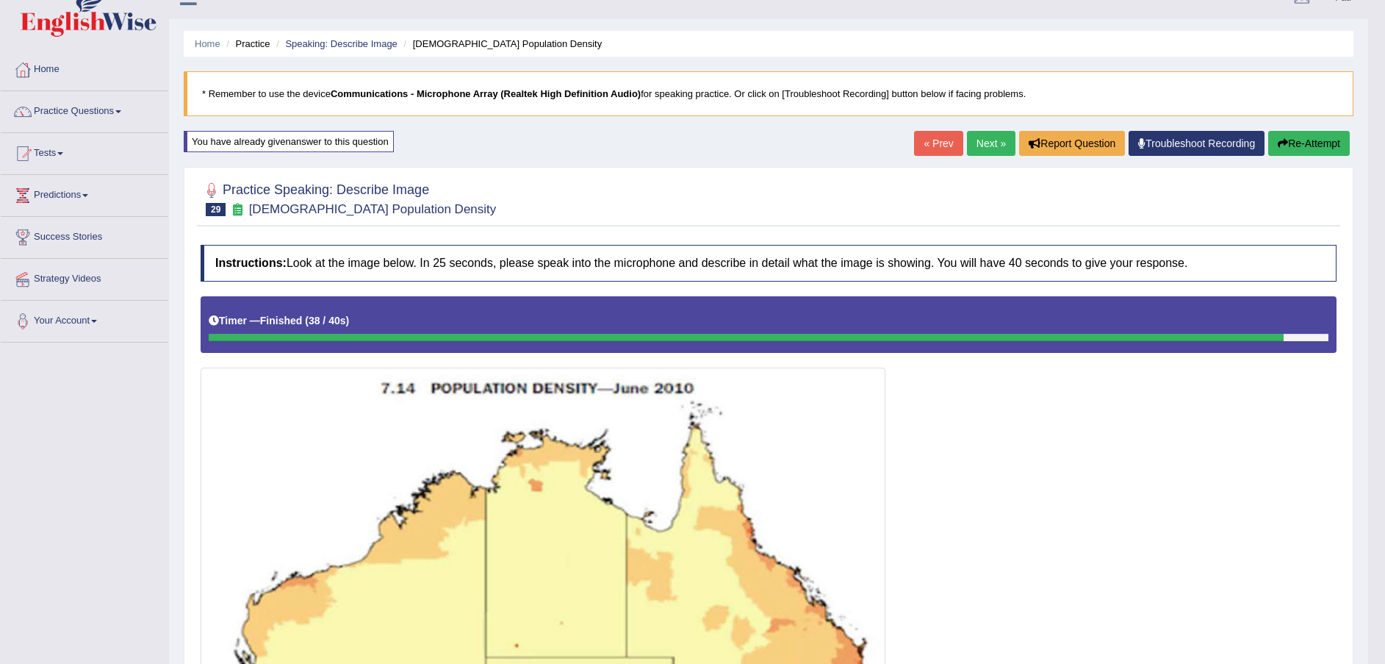
scroll to position [9, 0]
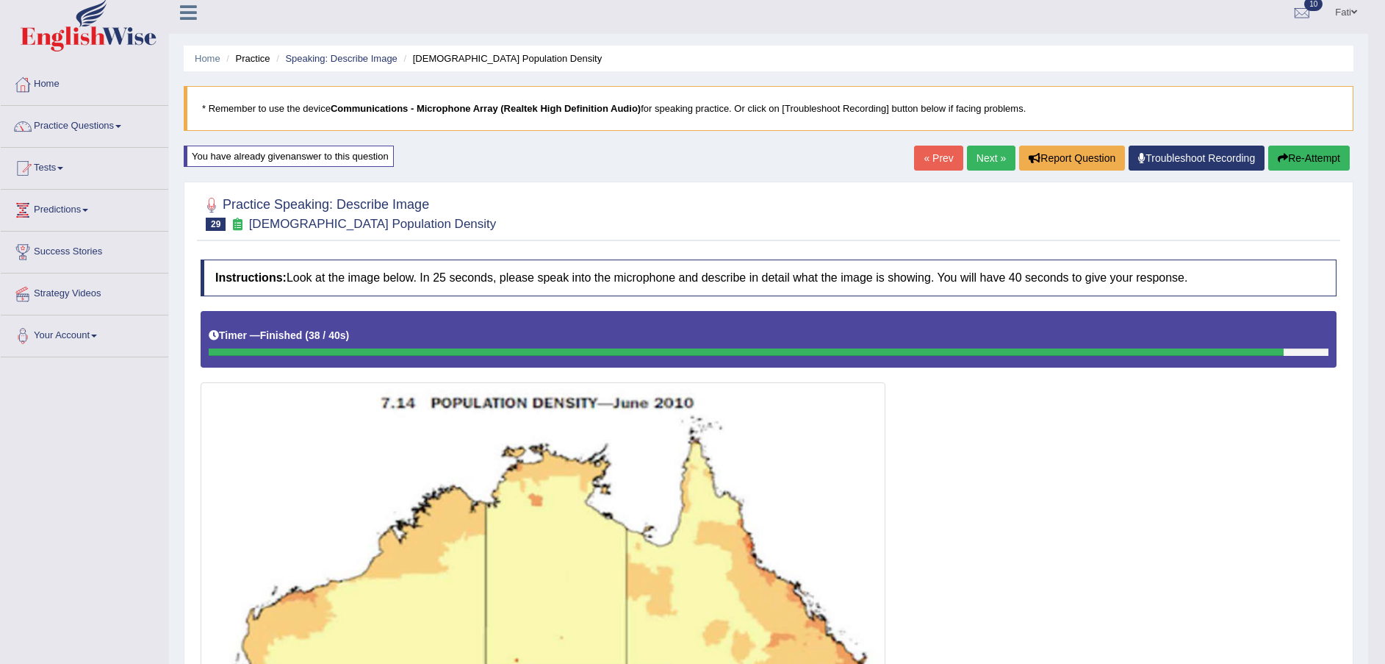
click at [1338, 160] on button "Re-Attempt" at bounding box center [1309, 158] width 82 height 25
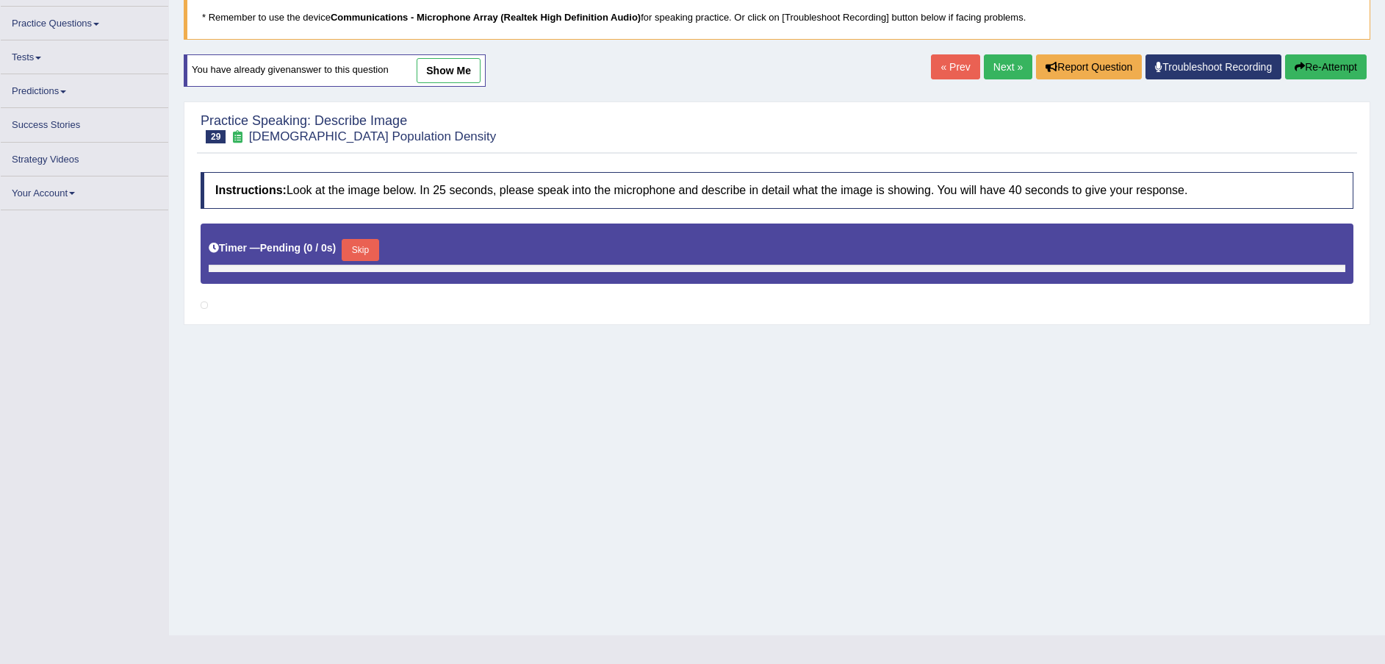
scroll to position [101, 0]
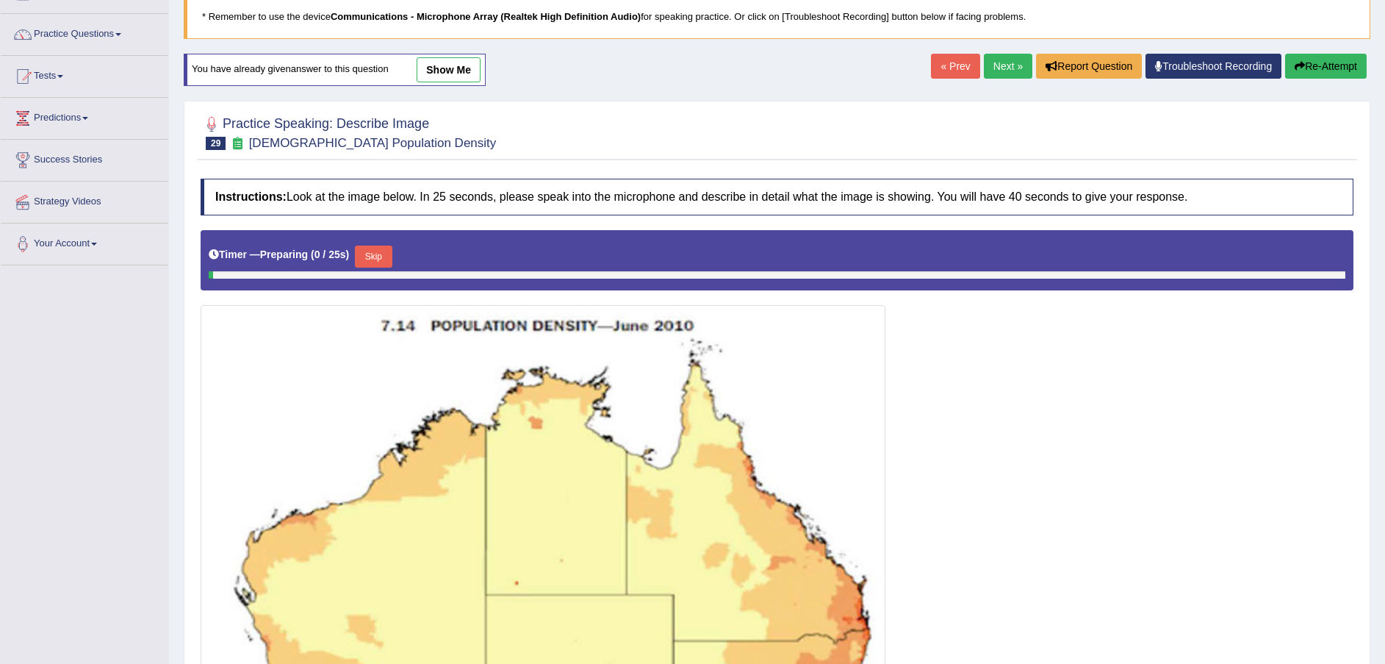
click at [356, 251] on button "Skip" at bounding box center [373, 256] width 37 height 22
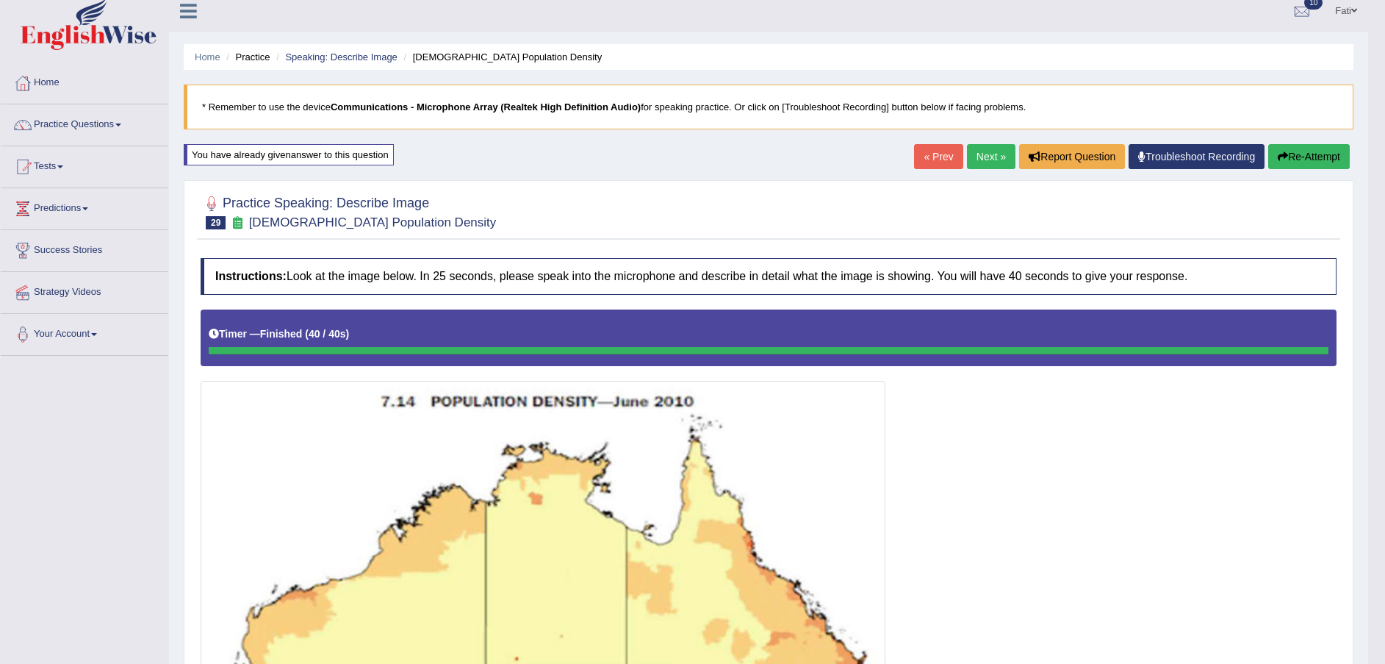
scroll to position [9, 0]
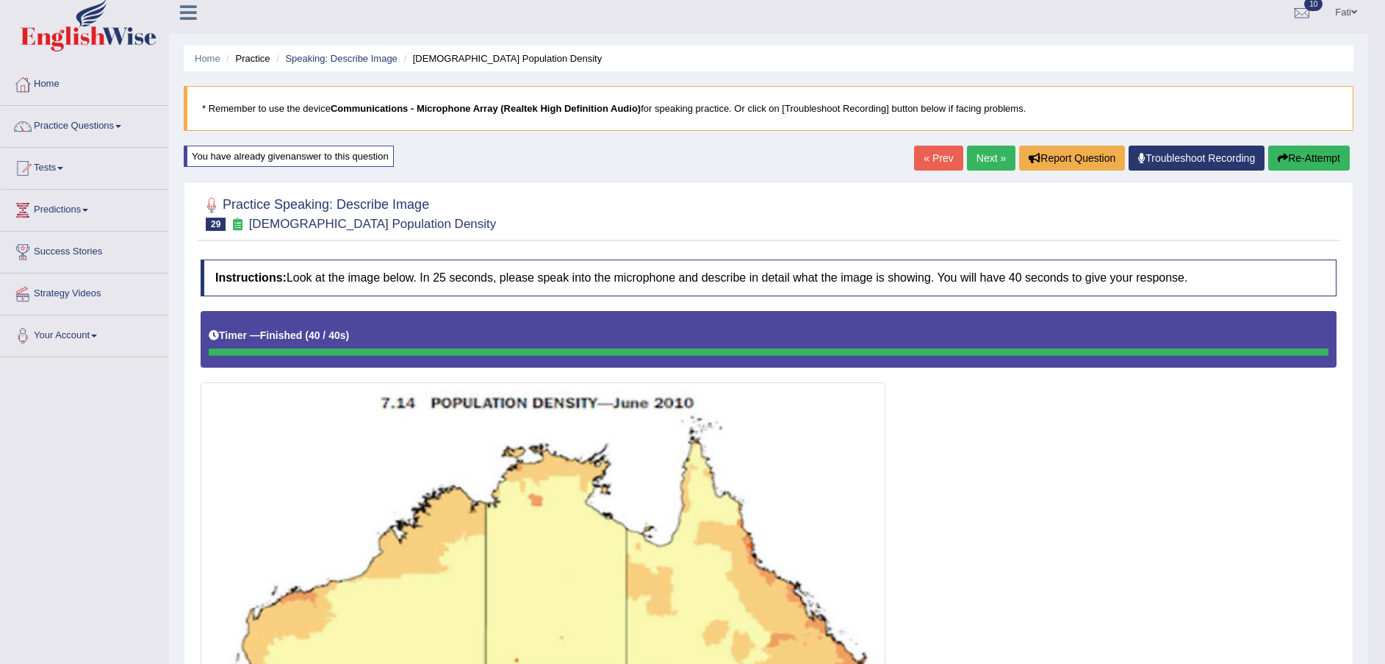
click at [1281, 159] on icon "button" at bounding box center [1283, 158] width 10 height 10
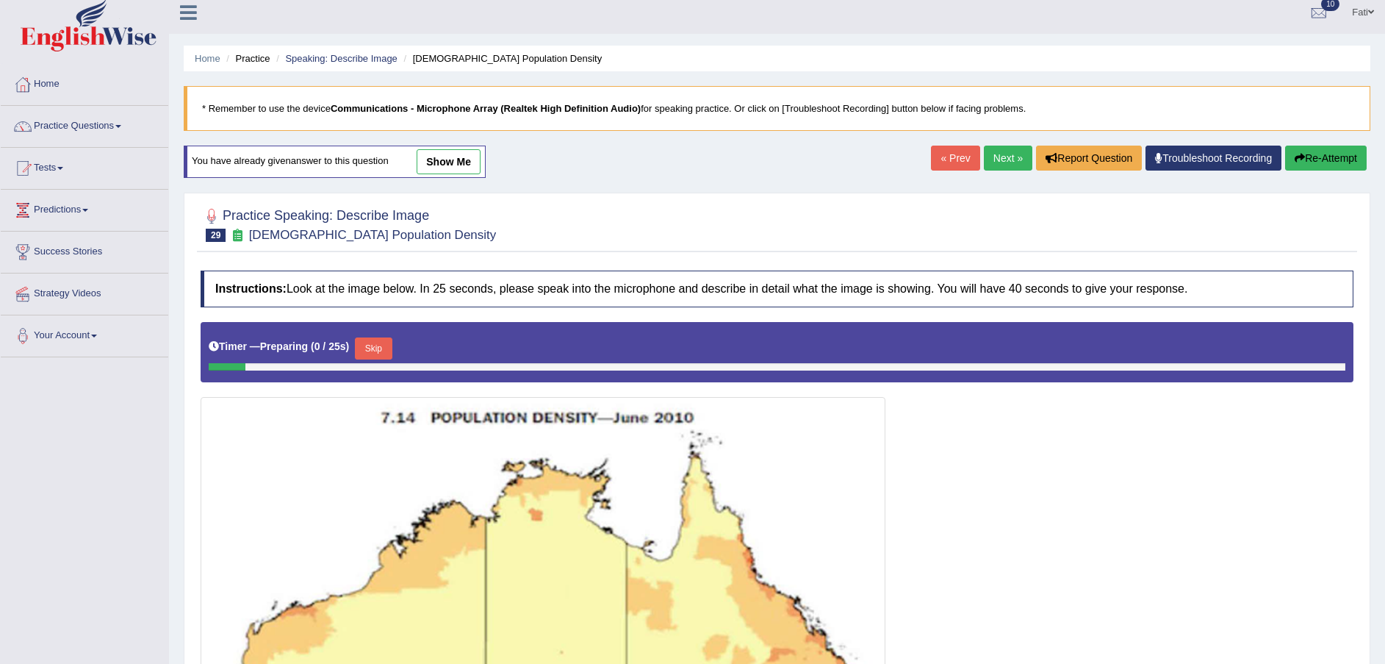
click at [367, 340] on button "Skip" at bounding box center [373, 348] width 37 height 22
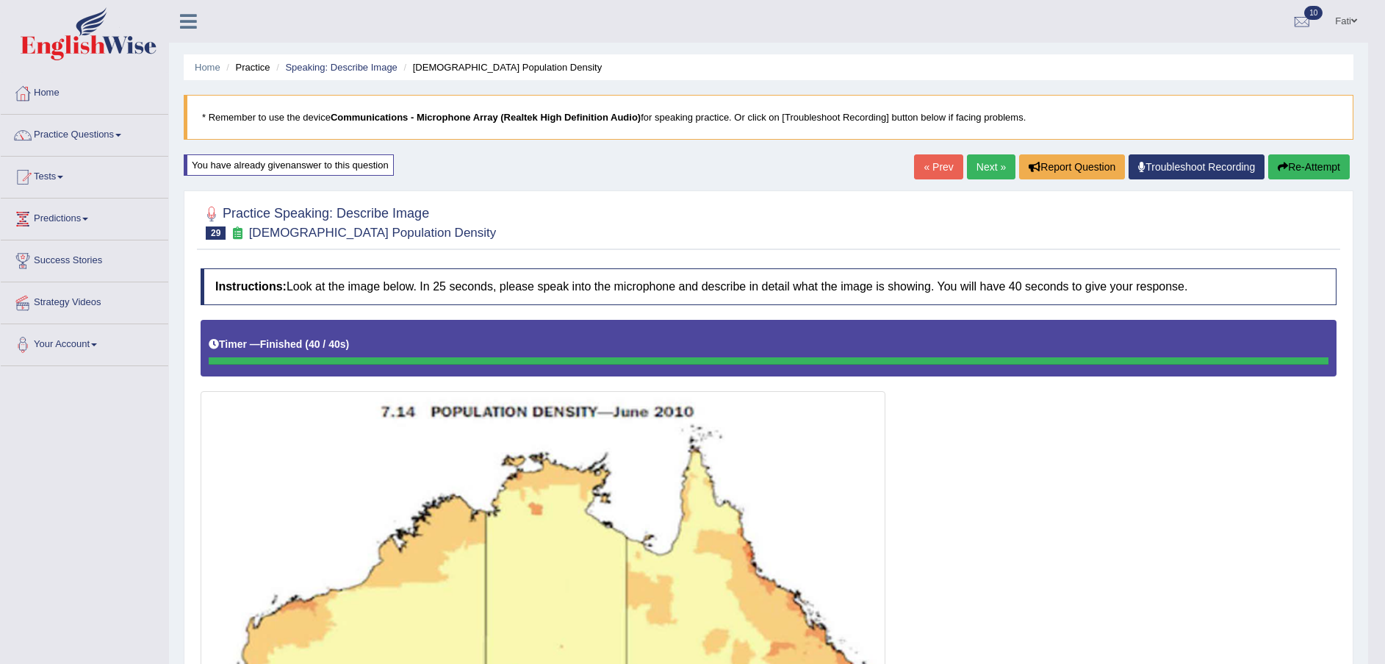
click at [984, 160] on link "Next »" at bounding box center [991, 166] width 49 height 25
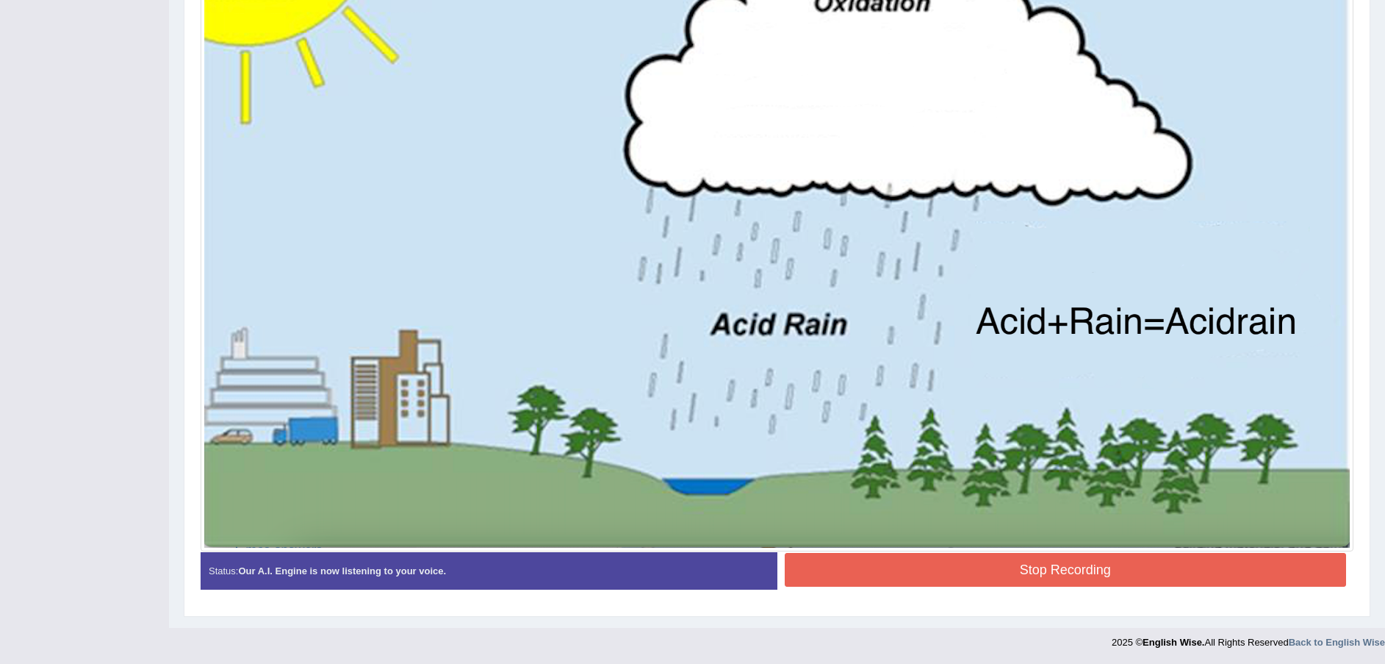
scroll to position [500, 0]
click at [952, 572] on button "Stop Recording" at bounding box center [1066, 569] width 562 height 34
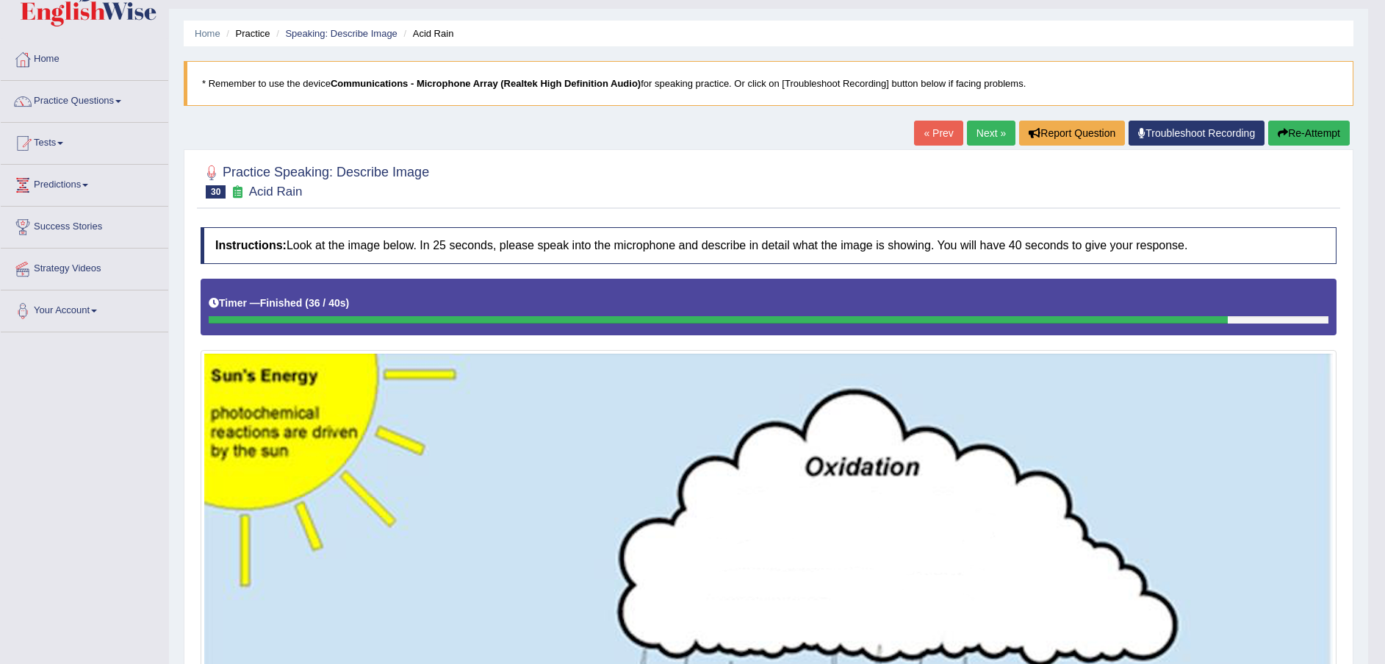
scroll to position [26, 0]
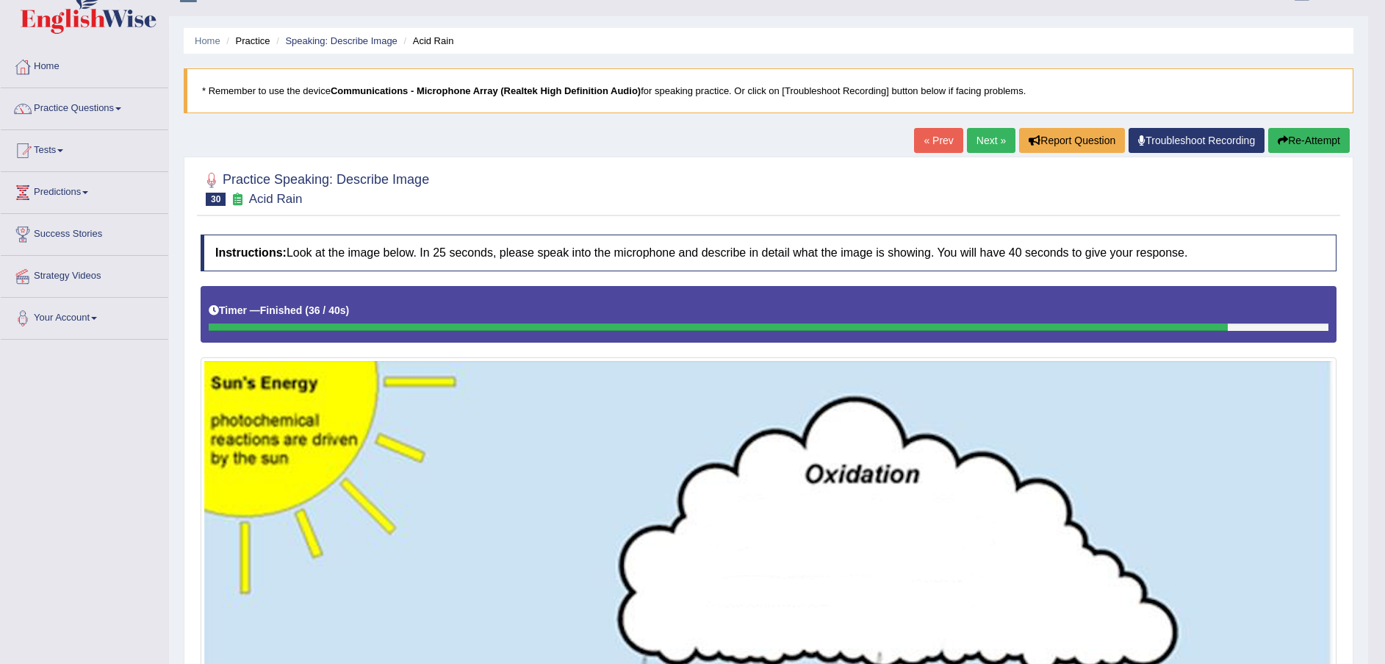
click at [991, 134] on link "Next »" at bounding box center [991, 140] width 49 height 25
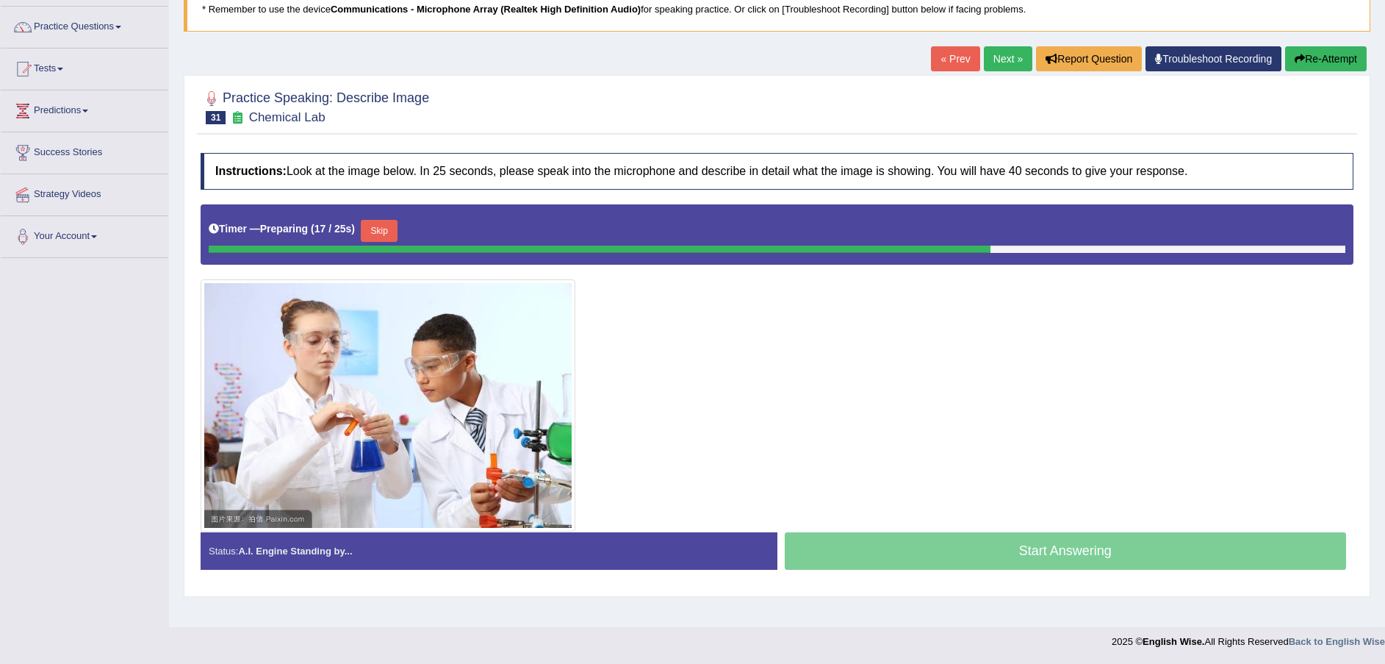
click at [380, 233] on button "Skip" at bounding box center [379, 231] width 37 height 22
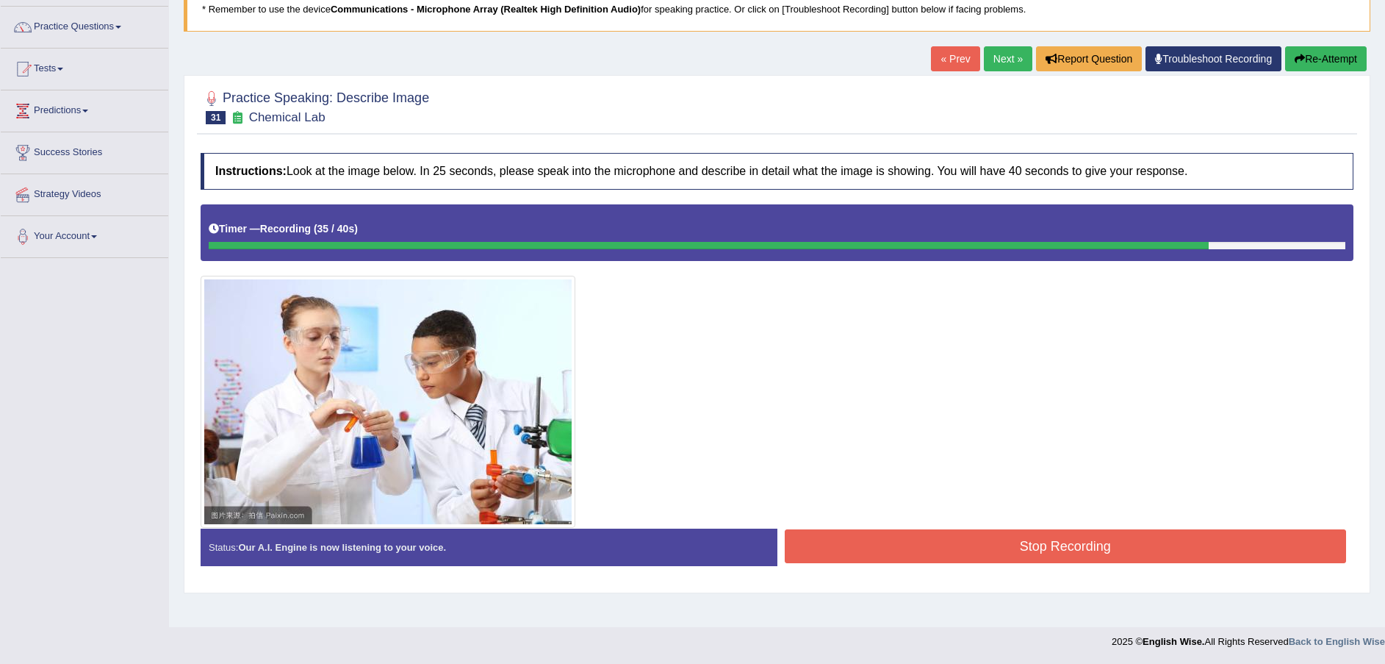
click at [903, 548] on button "Stop Recording" at bounding box center [1066, 546] width 562 height 34
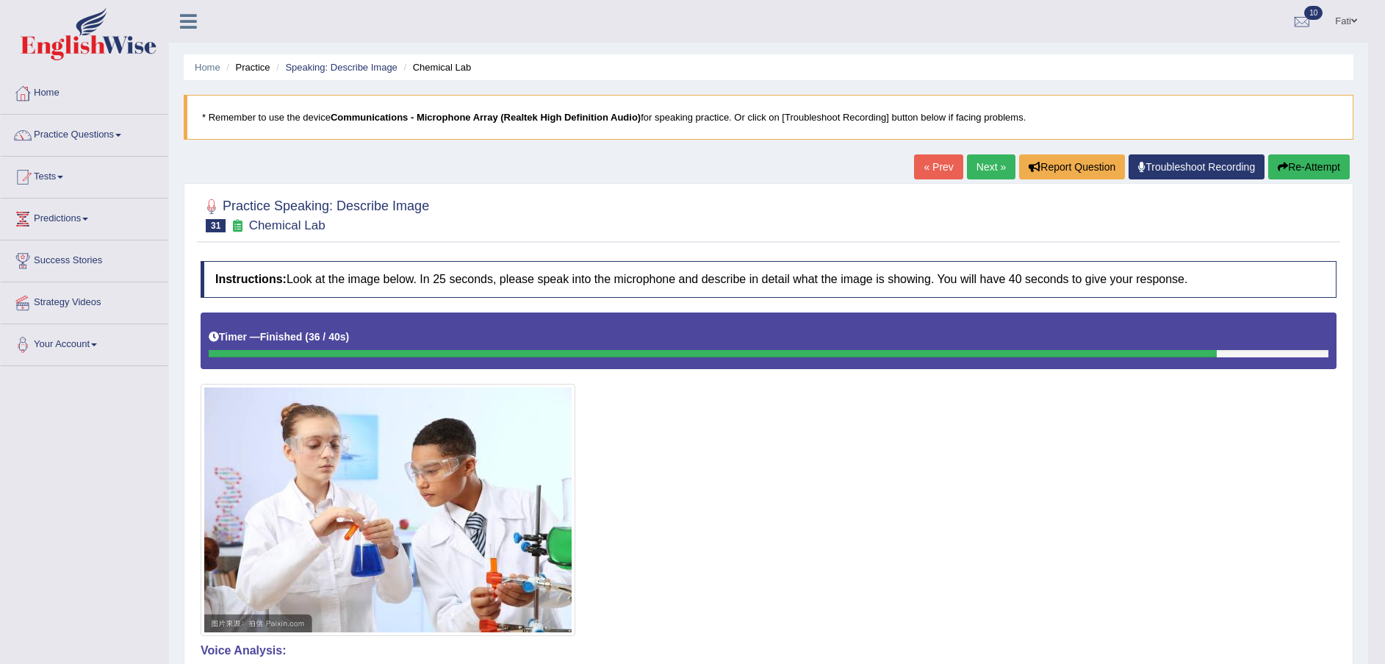
click at [991, 162] on link "Next »" at bounding box center [991, 166] width 49 height 25
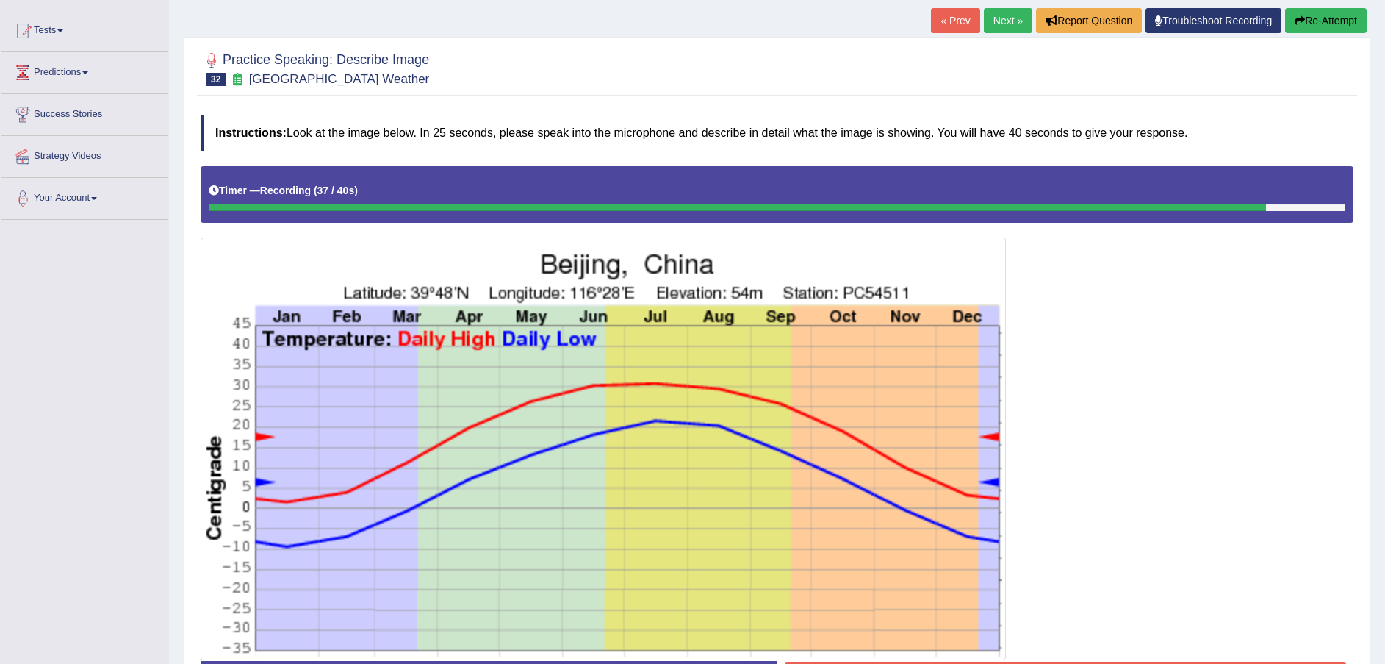
scroll to position [256, 0]
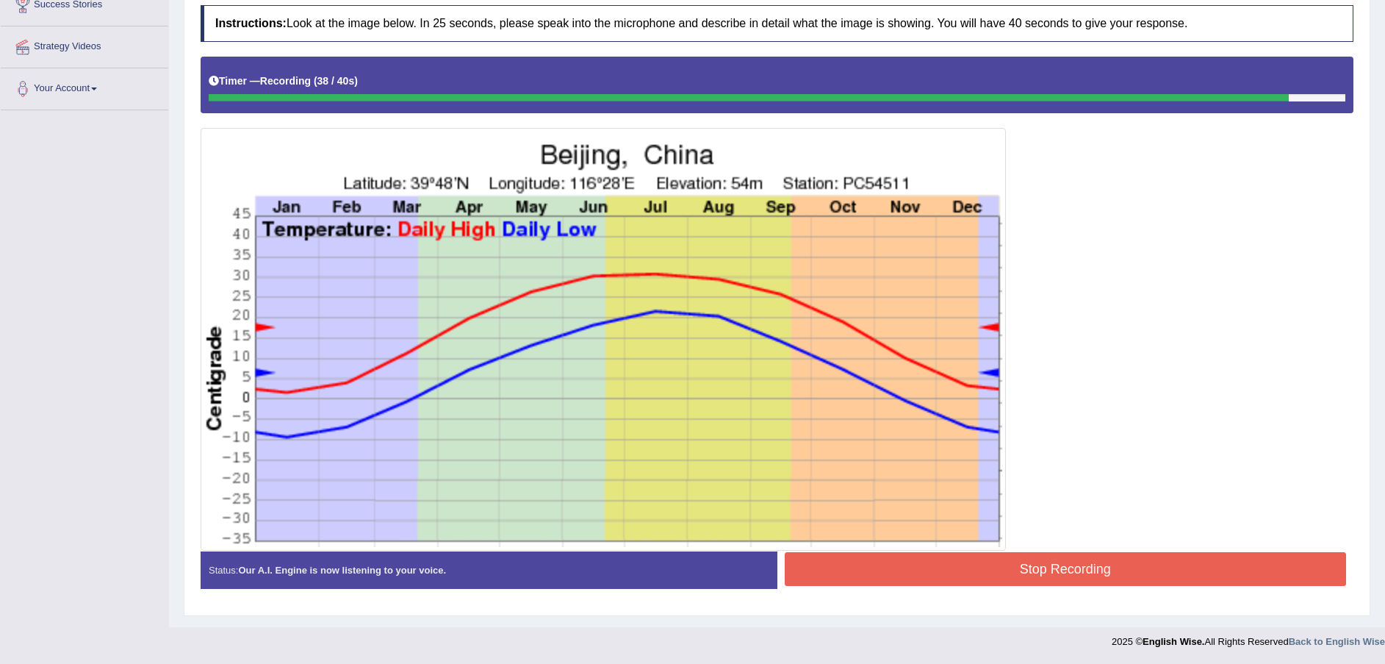
click at [1010, 572] on button "Stop Recording" at bounding box center [1066, 569] width 562 height 34
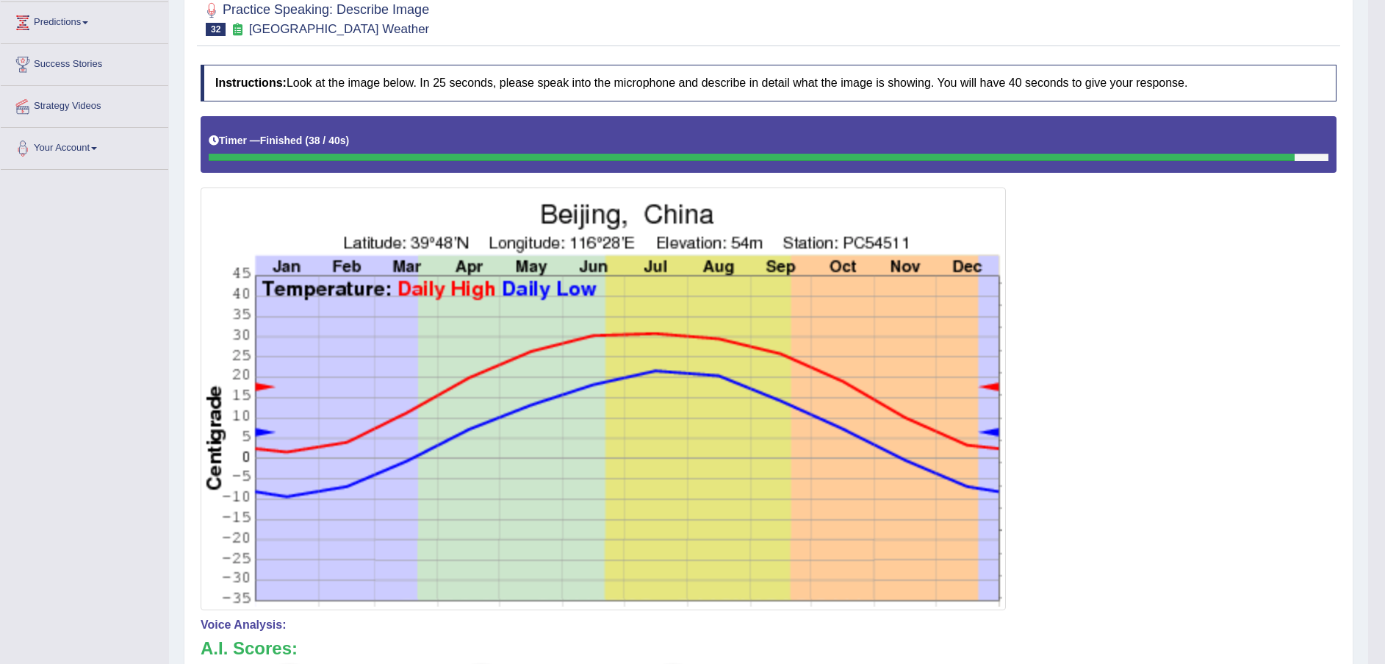
scroll to position [146, 0]
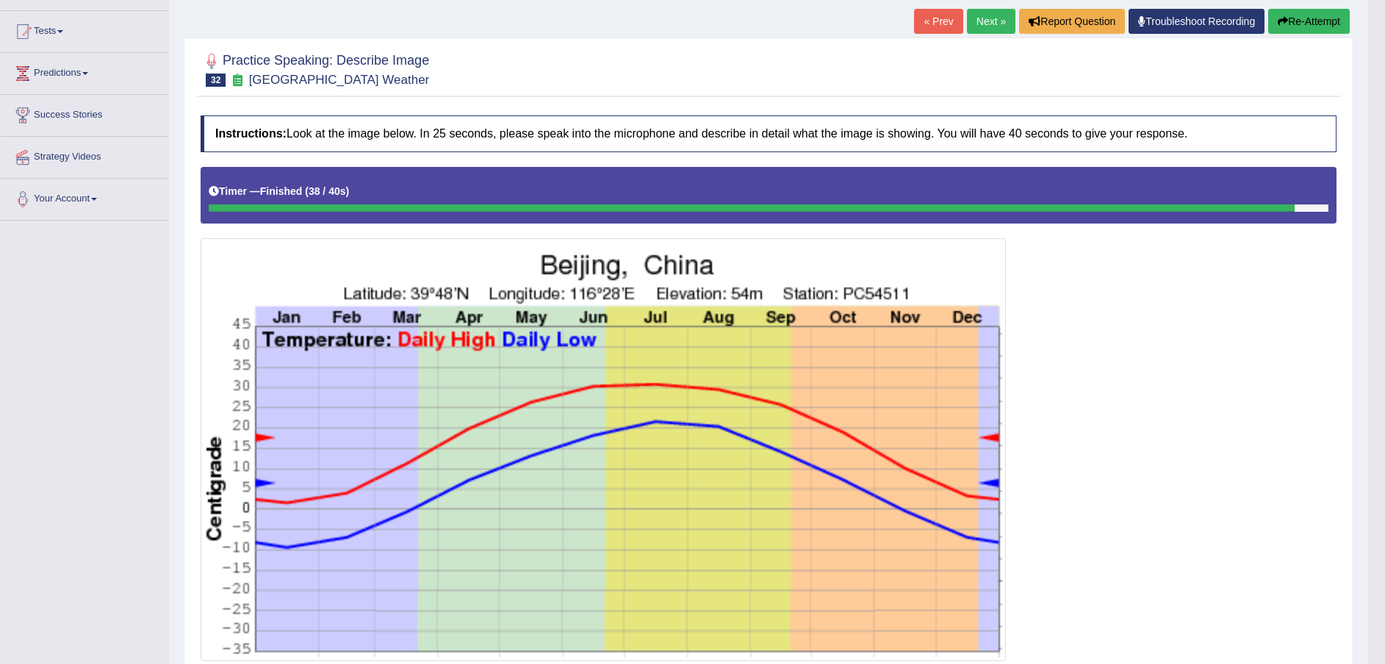
click at [988, 25] on link "Next »" at bounding box center [991, 21] width 49 height 25
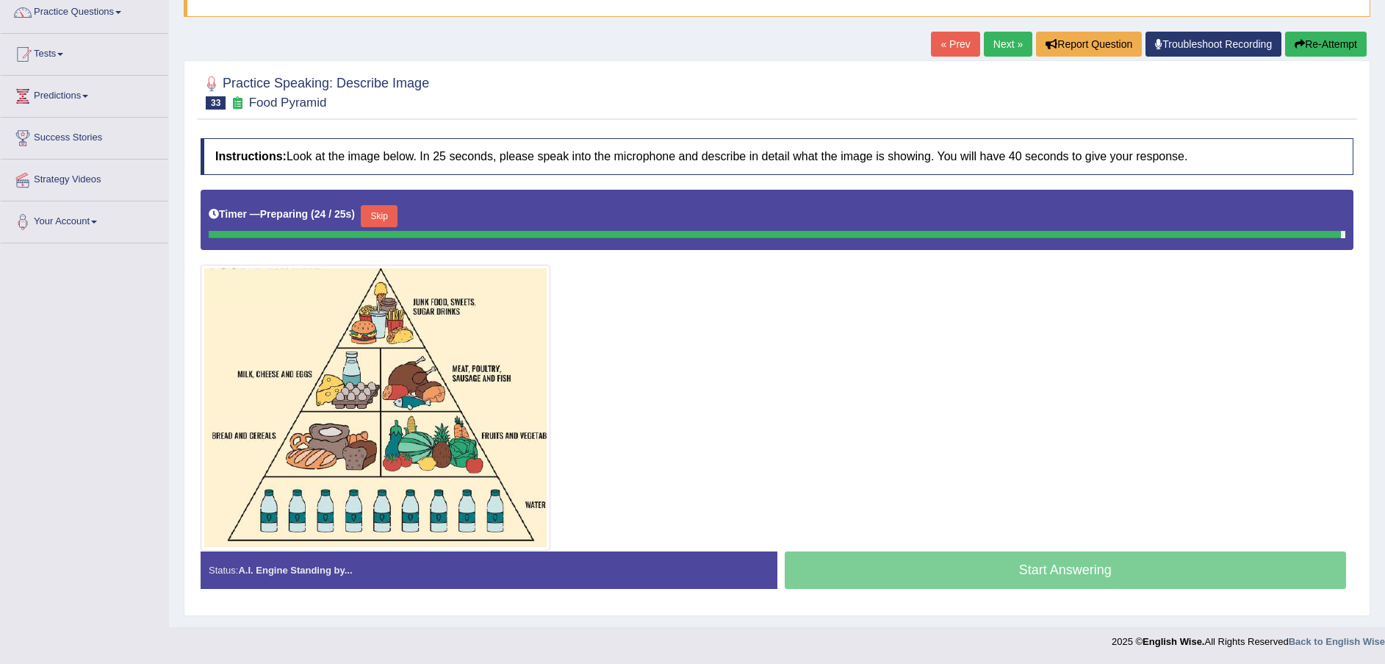
scroll to position [119, 0]
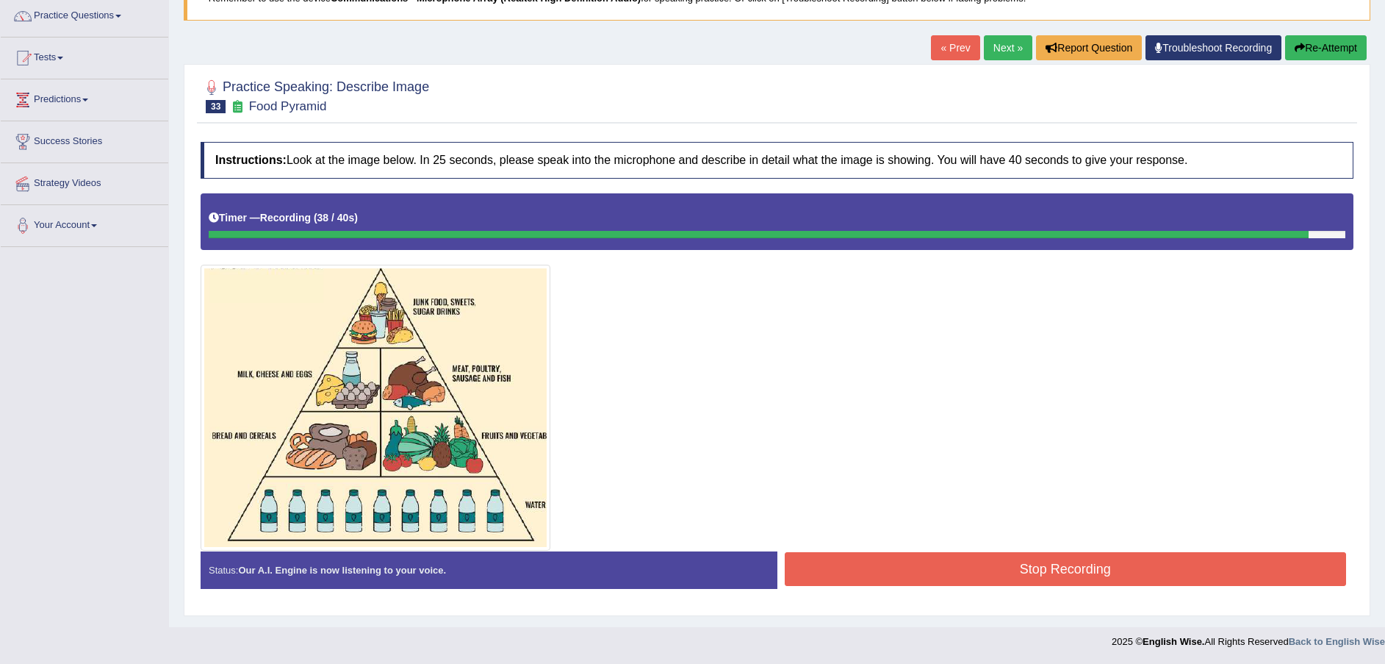
click at [972, 566] on button "Stop Recording" at bounding box center [1066, 569] width 562 height 34
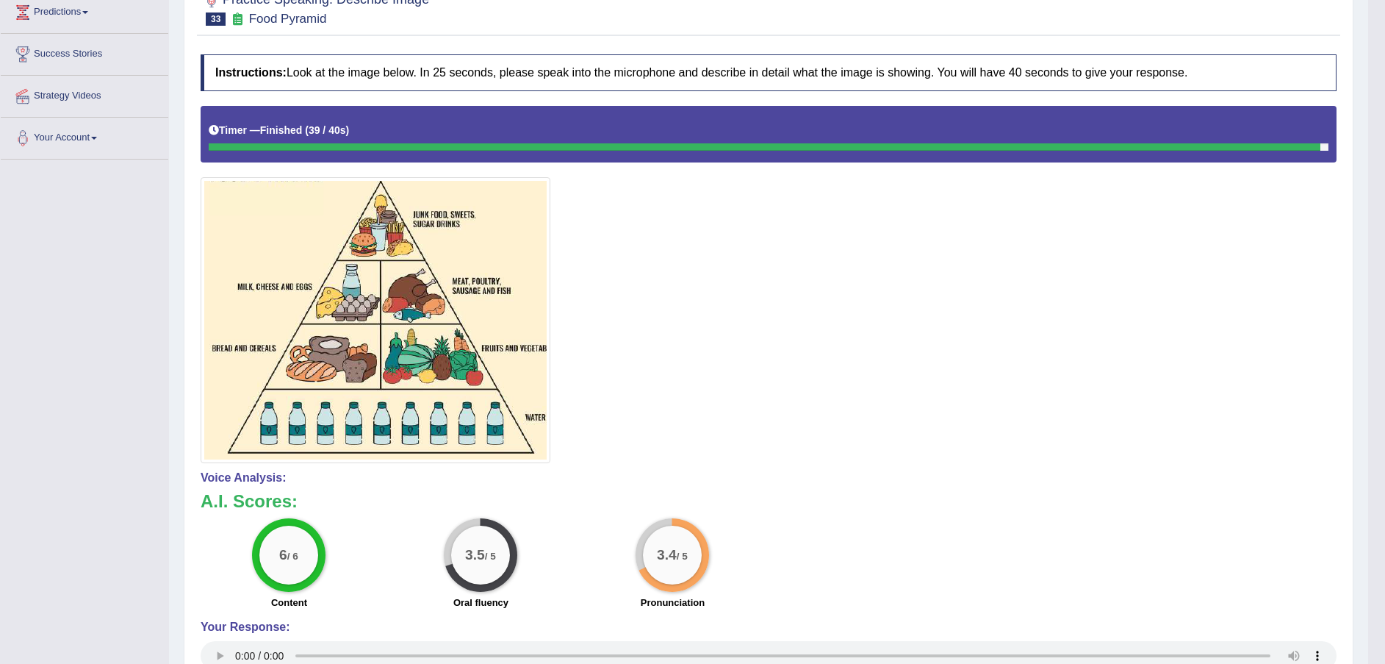
scroll to position [0, 0]
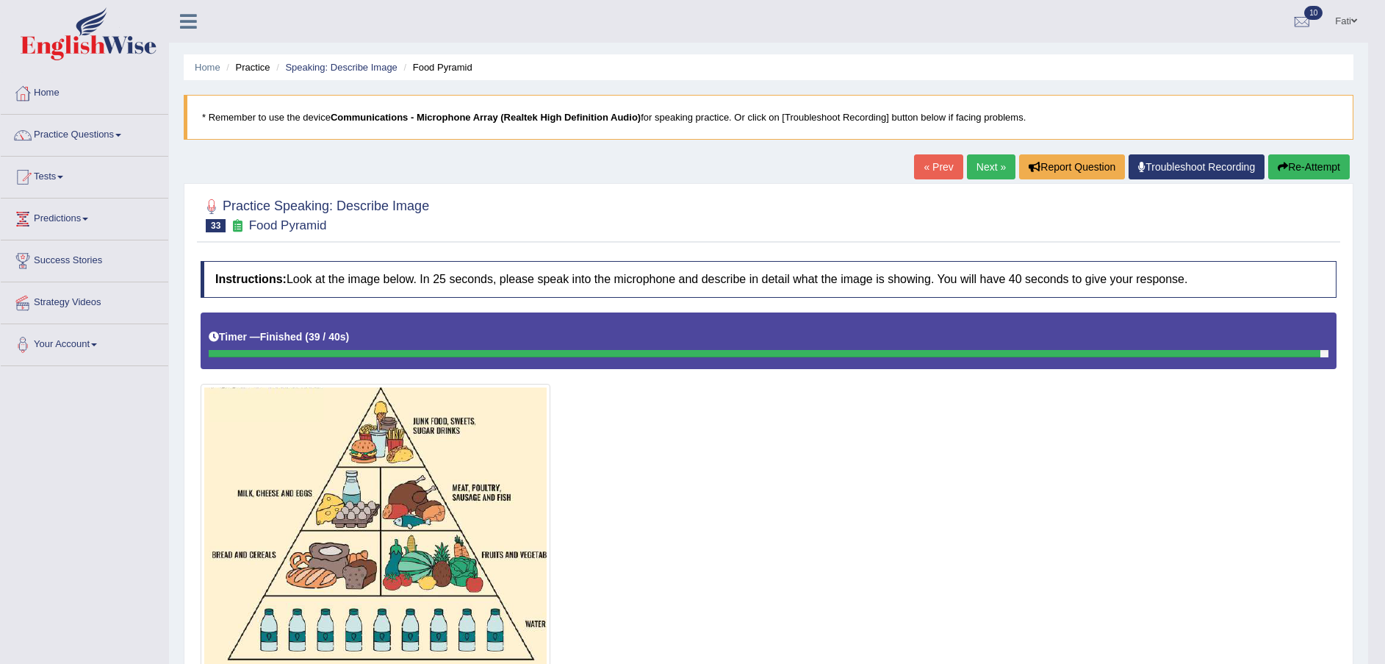
click at [1282, 172] on button "Re-Attempt" at bounding box center [1309, 166] width 82 height 25
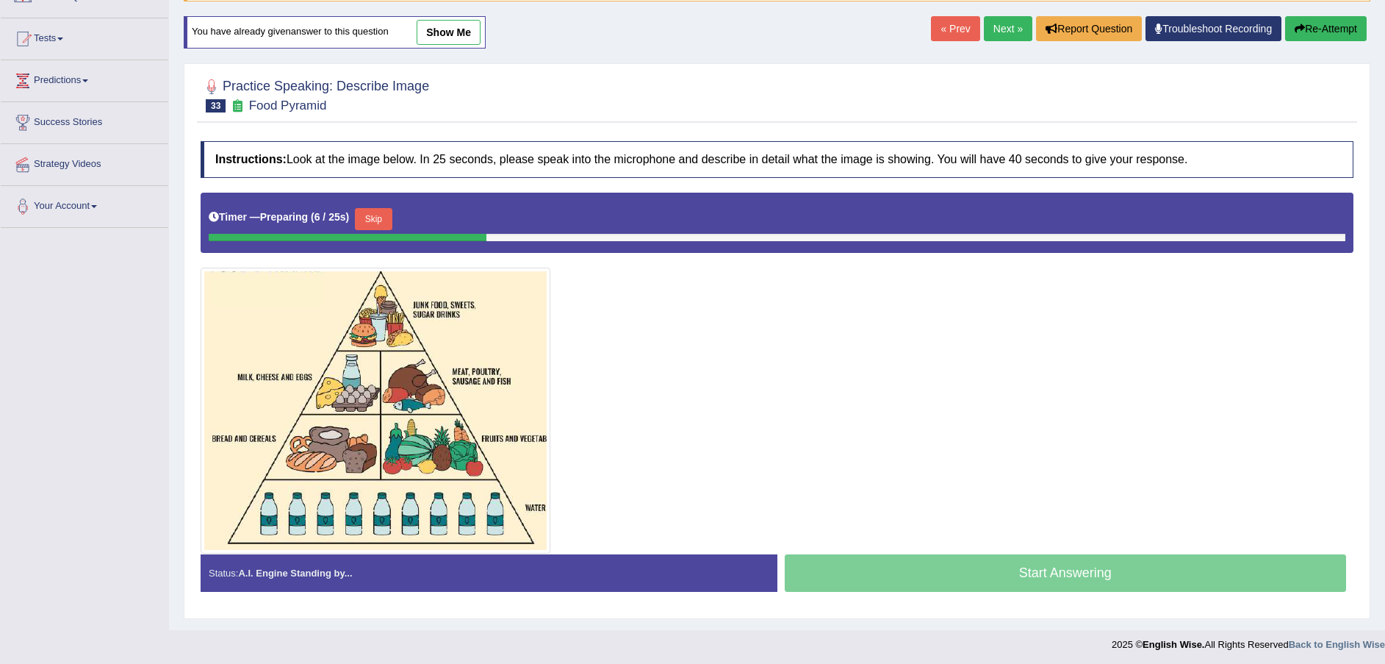
scroll to position [141, 0]
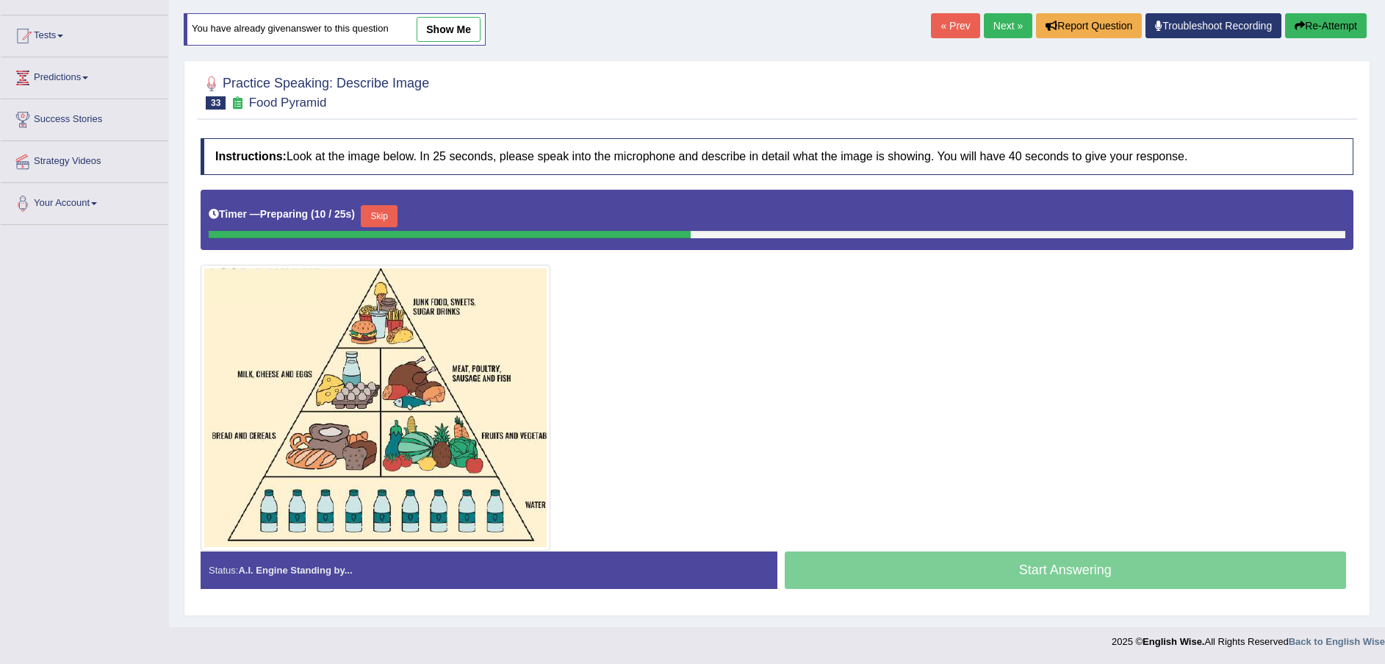
click at [383, 206] on button "Skip" at bounding box center [379, 216] width 37 height 22
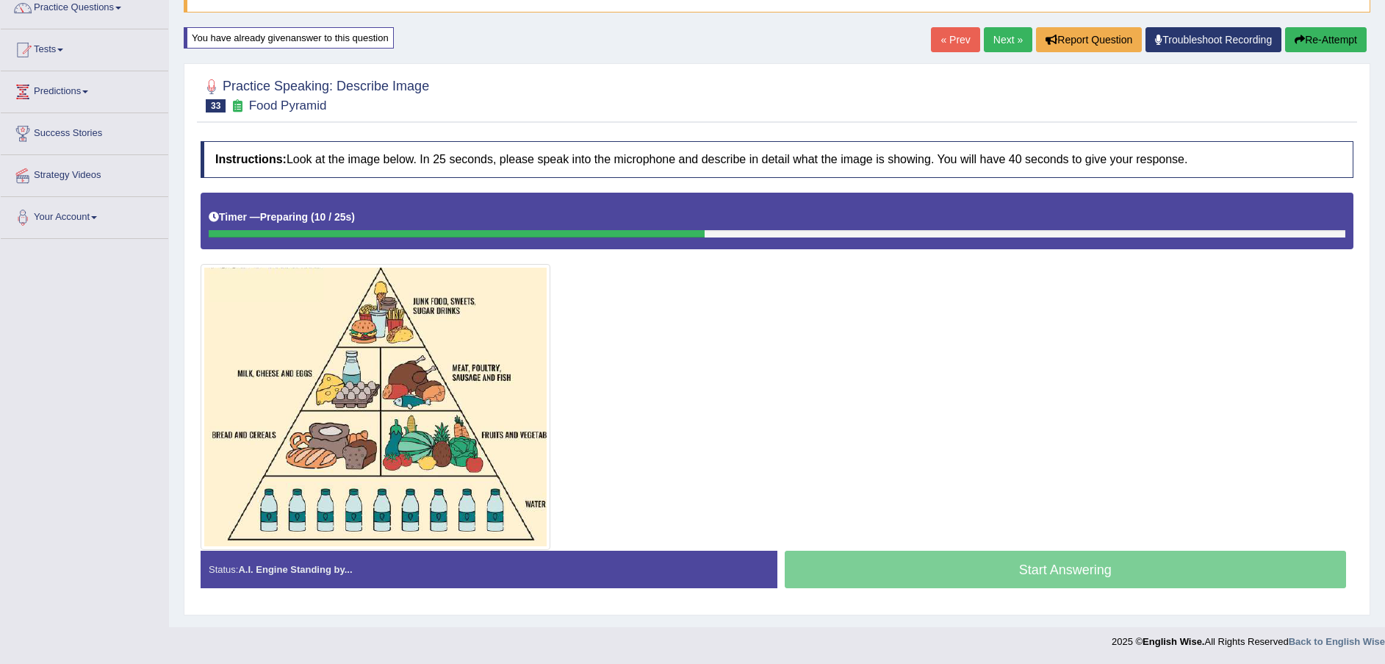
scroll to position [127, 0]
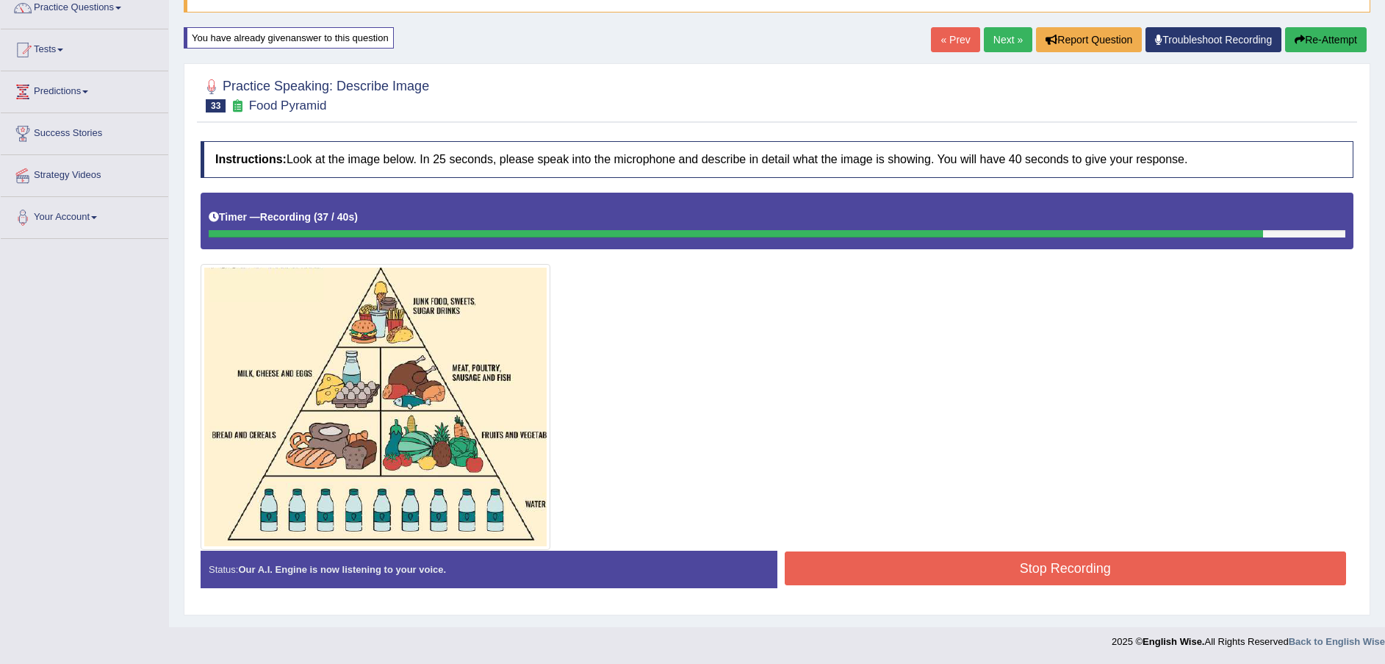
click at [1001, 561] on button "Stop Recording" at bounding box center [1066, 568] width 562 height 34
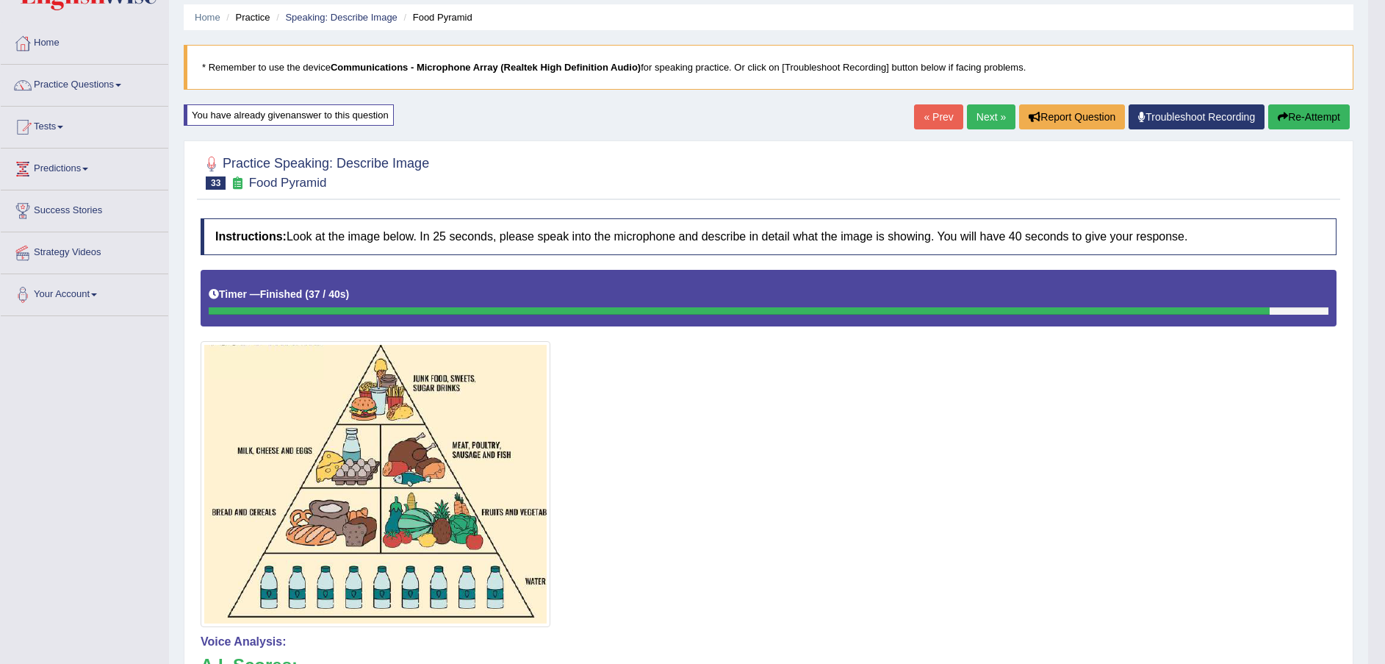
scroll to position [17, 0]
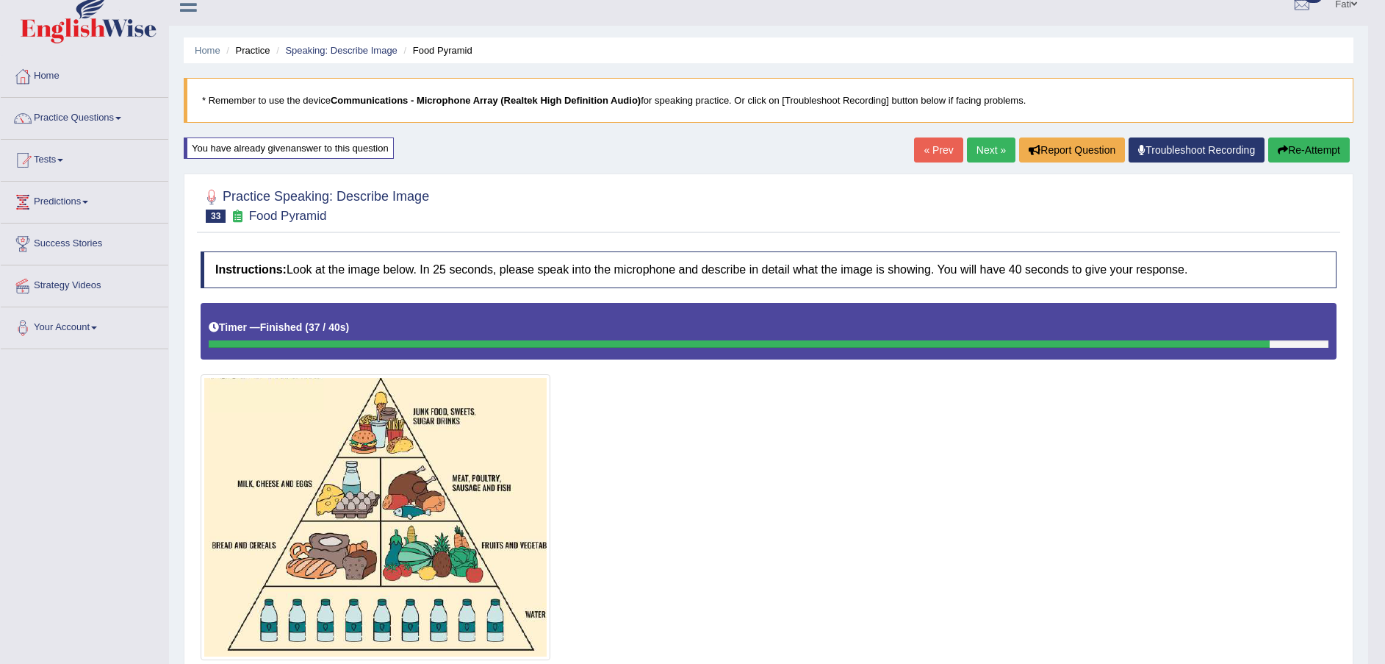
click at [986, 148] on link "Next »" at bounding box center [991, 149] width 49 height 25
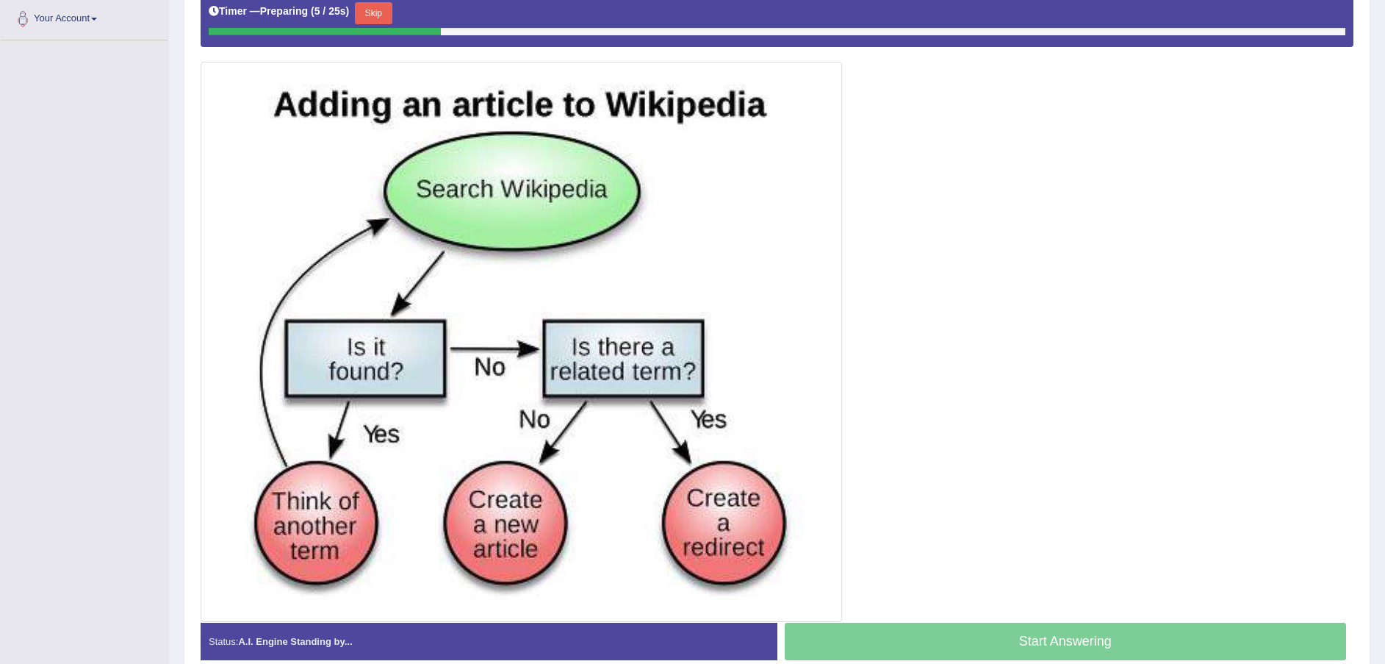
scroll to position [331, 0]
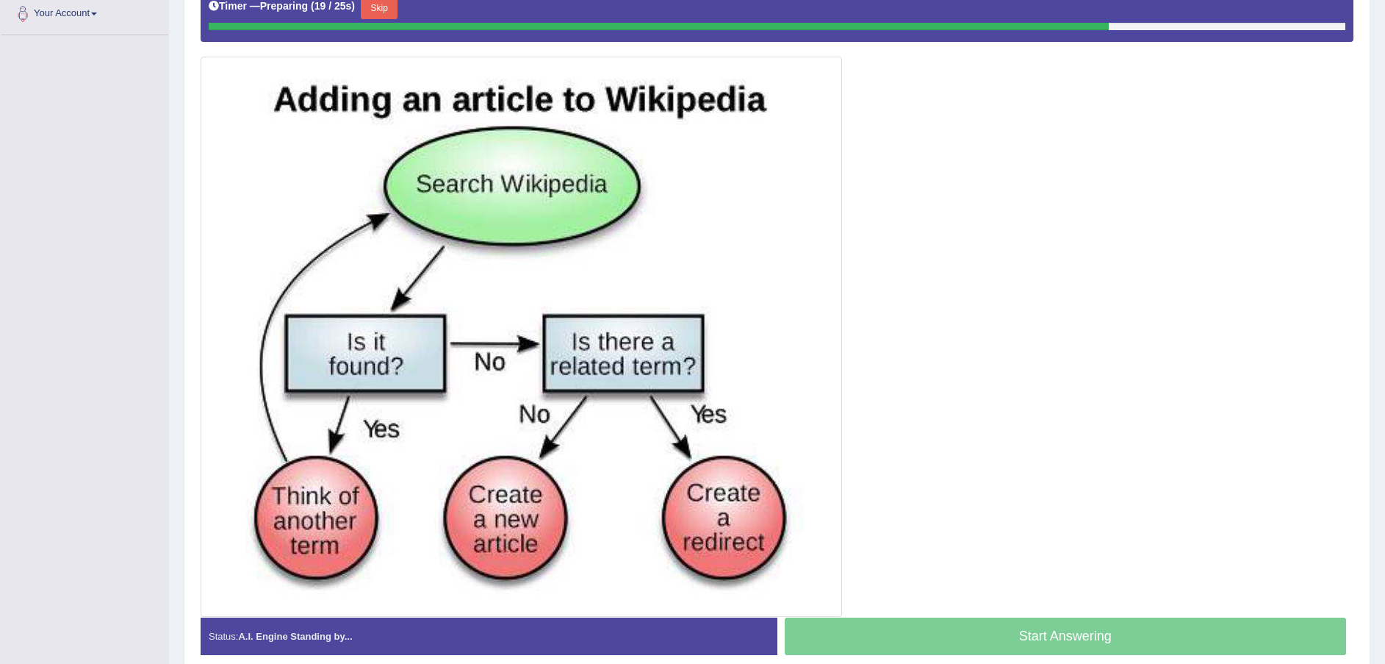
click at [380, 9] on button "Skip" at bounding box center [379, 8] width 37 height 22
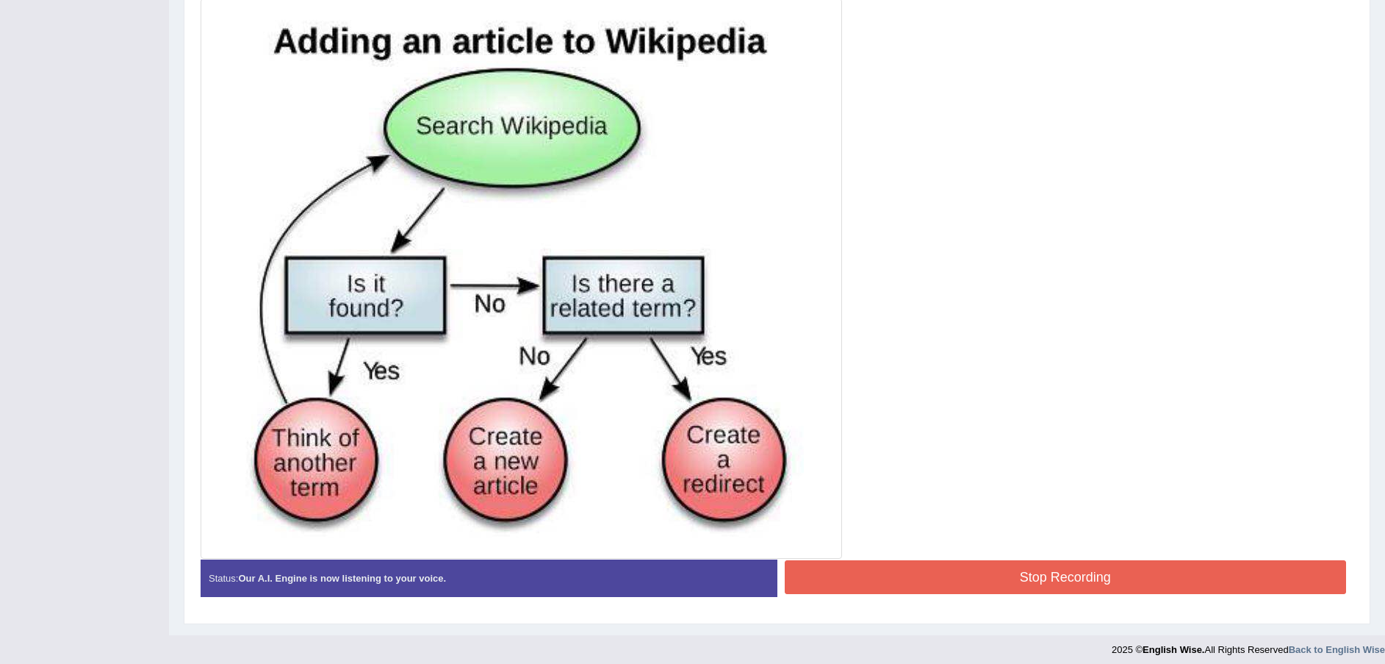
scroll to position [393, 0]
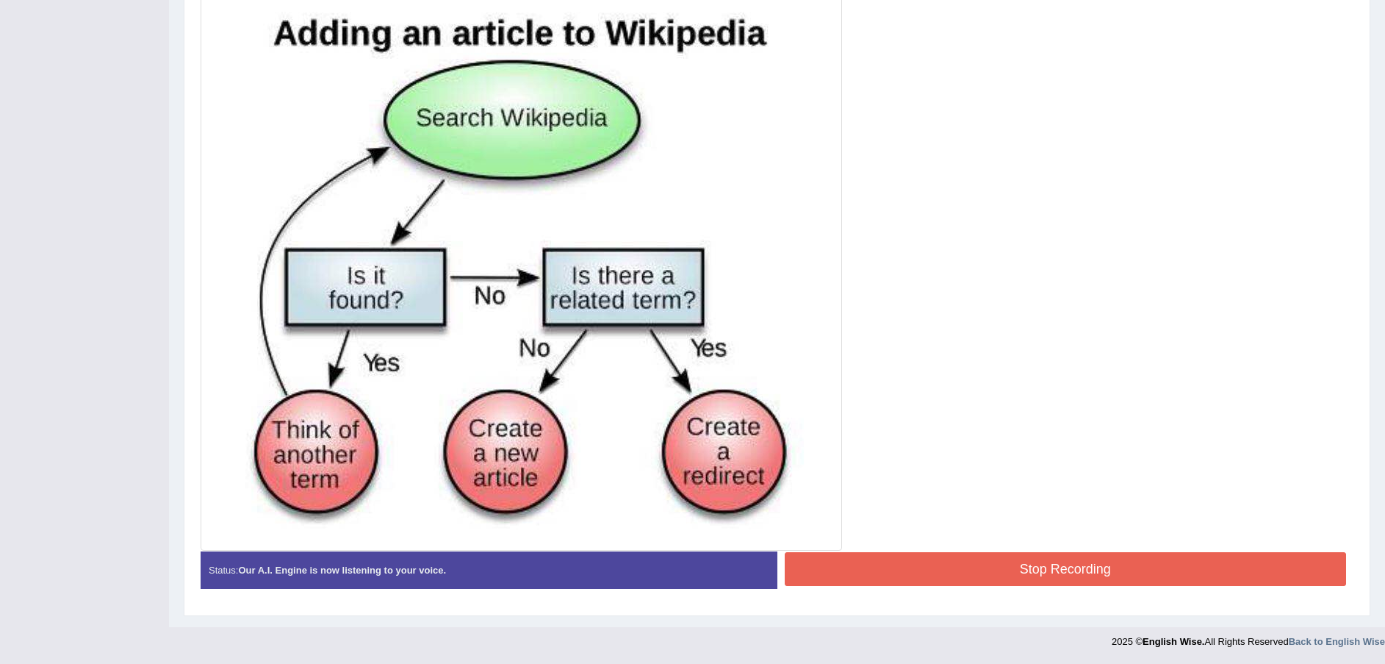
click at [1074, 564] on button "Stop Recording" at bounding box center [1066, 569] width 562 height 34
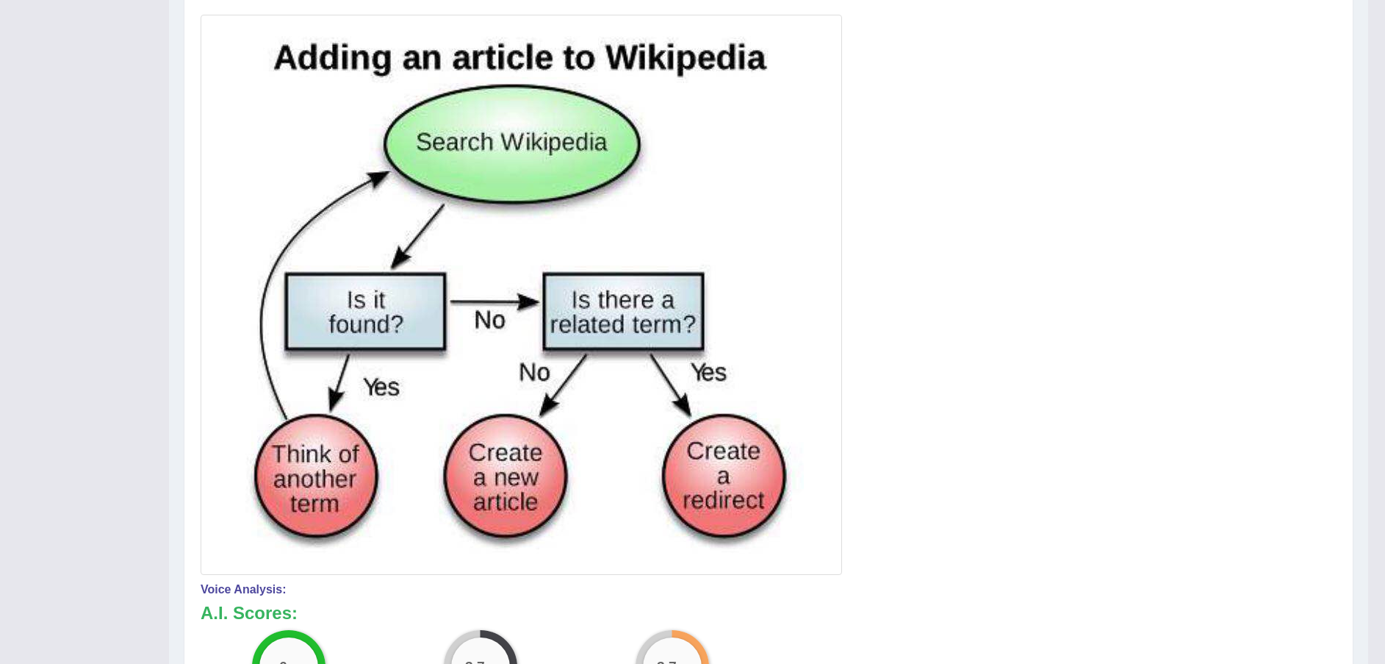
scroll to position [40, 0]
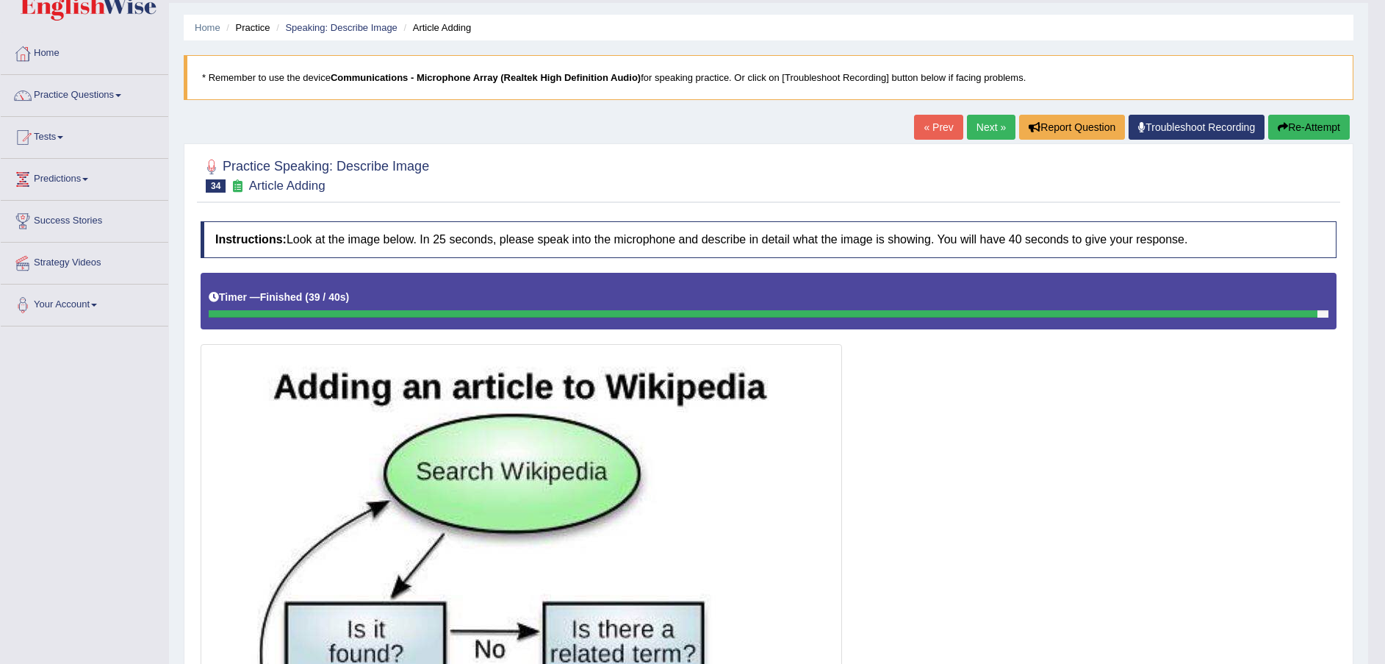
click at [1319, 134] on button "Re-Attempt" at bounding box center [1309, 127] width 82 height 25
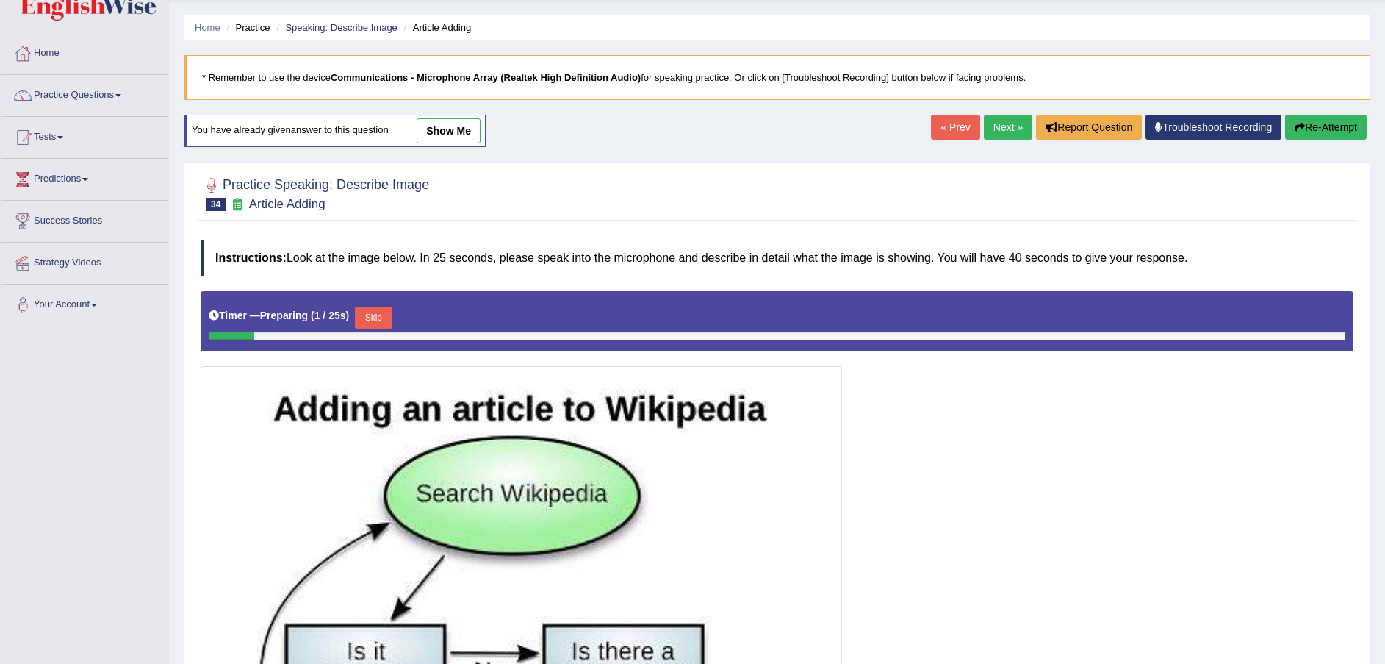
click at [384, 316] on button "Skip" at bounding box center [373, 317] width 37 height 22
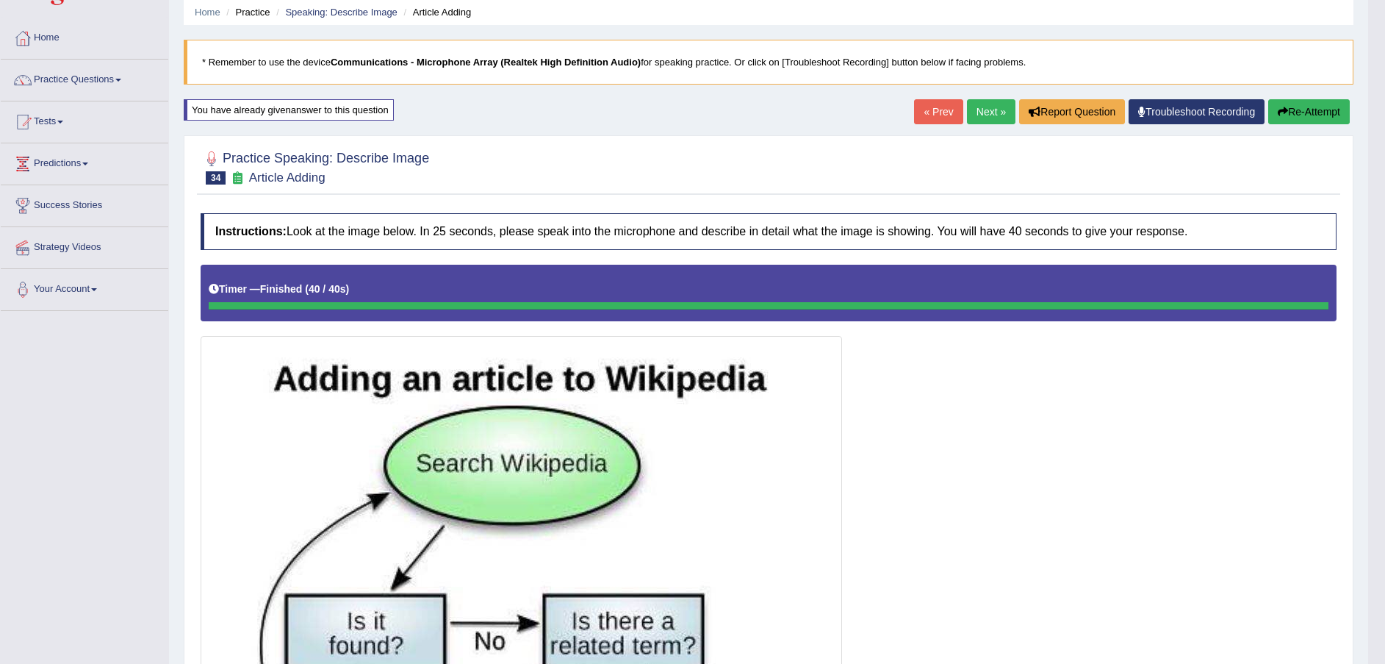
scroll to position [47, 0]
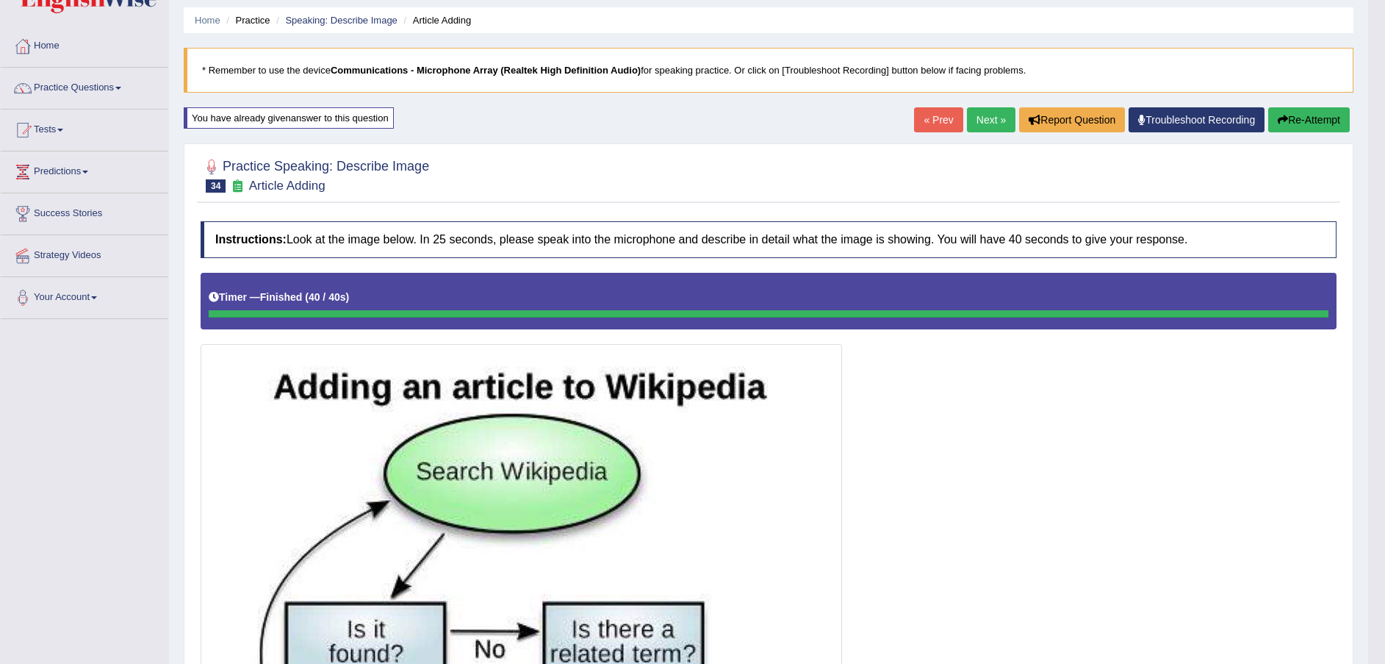
click at [1323, 123] on button "Re-Attempt" at bounding box center [1309, 119] width 82 height 25
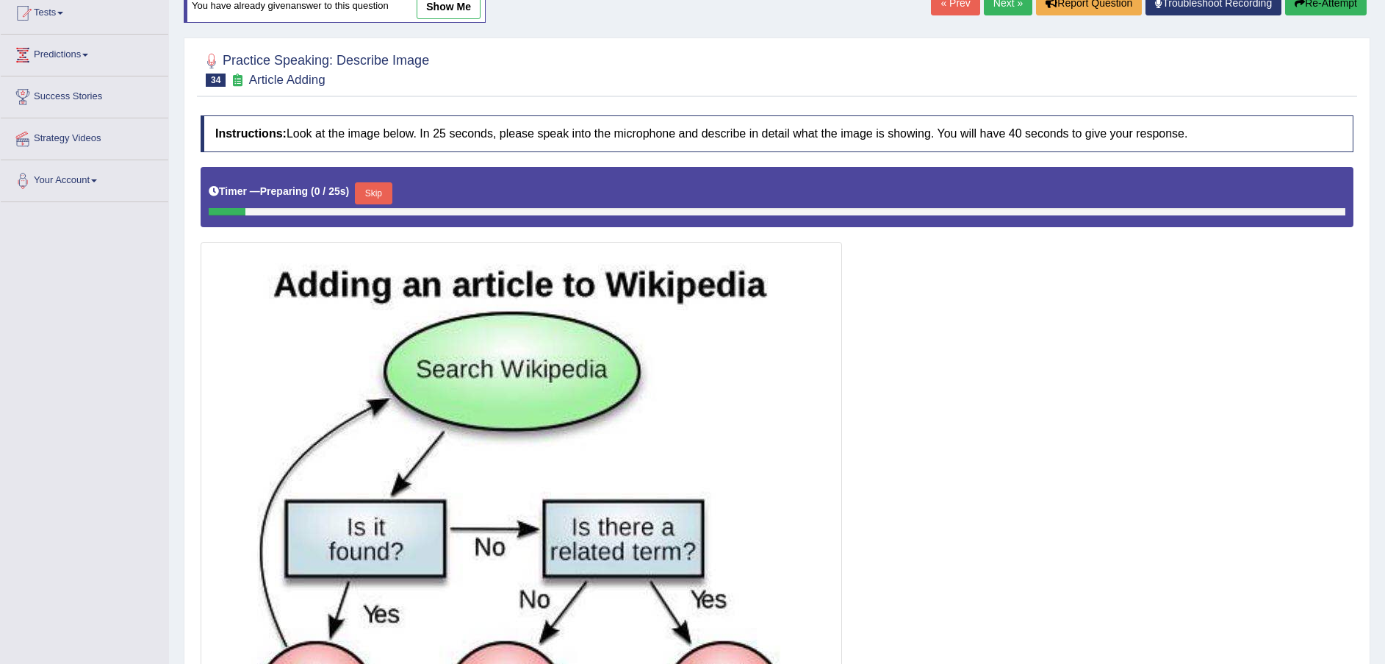
scroll to position [267, 0]
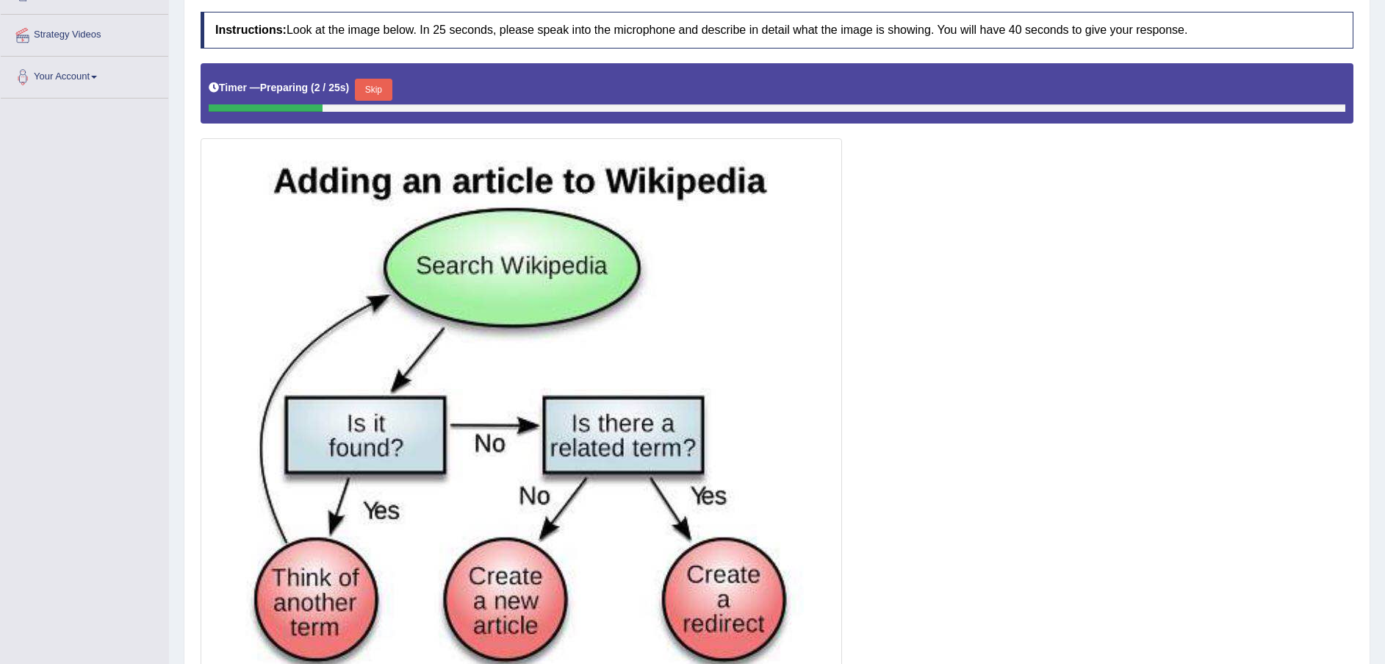
click at [373, 93] on button "Skip" at bounding box center [373, 90] width 37 height 22
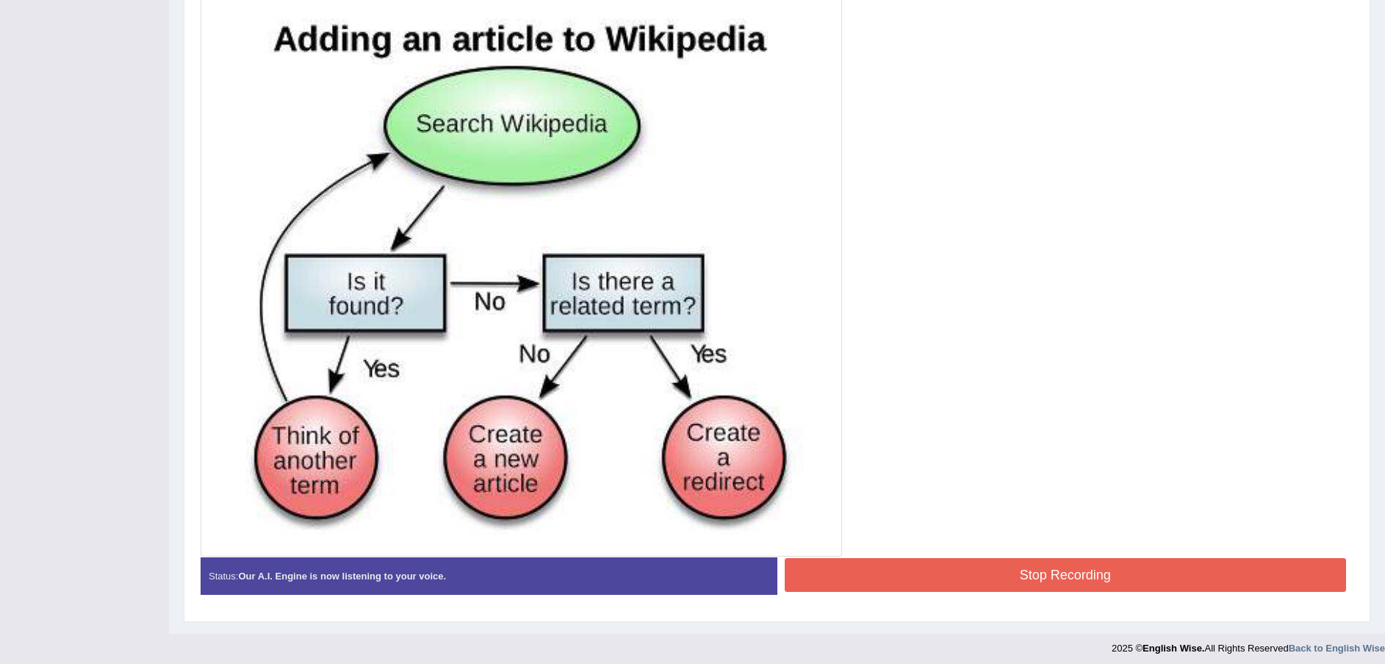
scroll to position [401, 0]
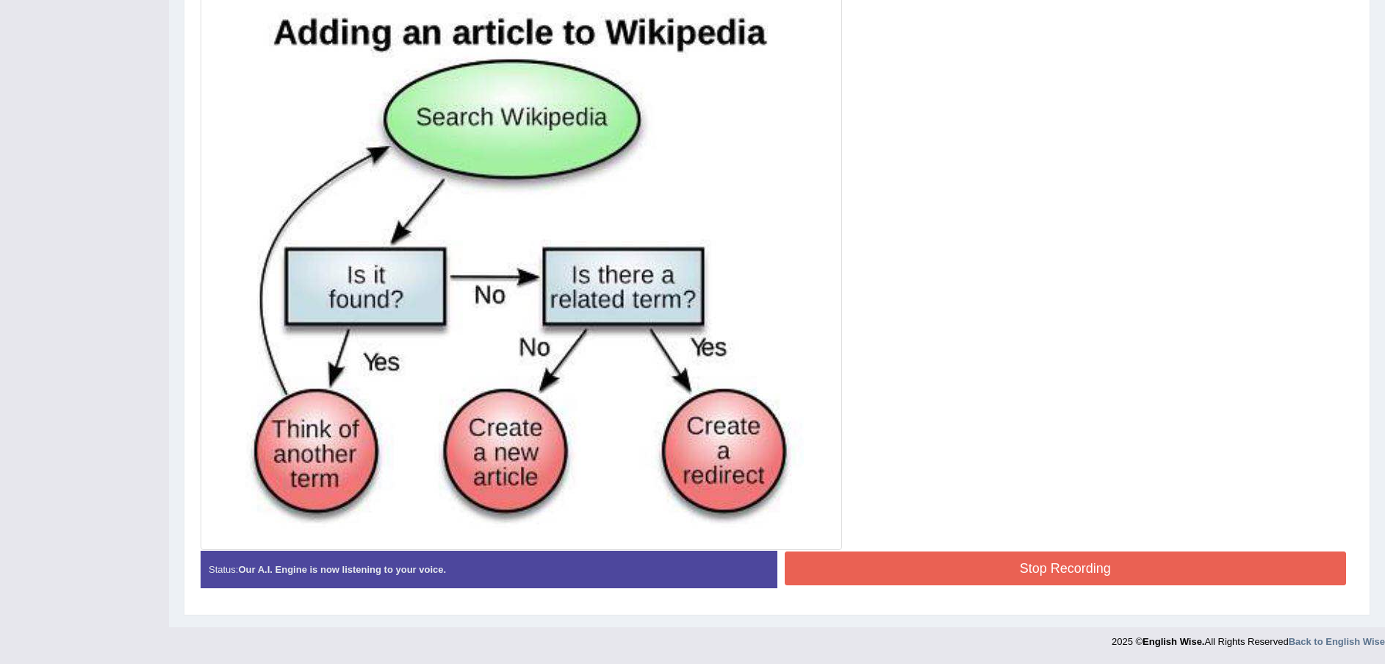
click at [978, 559] on button "Stop Recording" at bounding box center [1066, 568] width 562 height 34
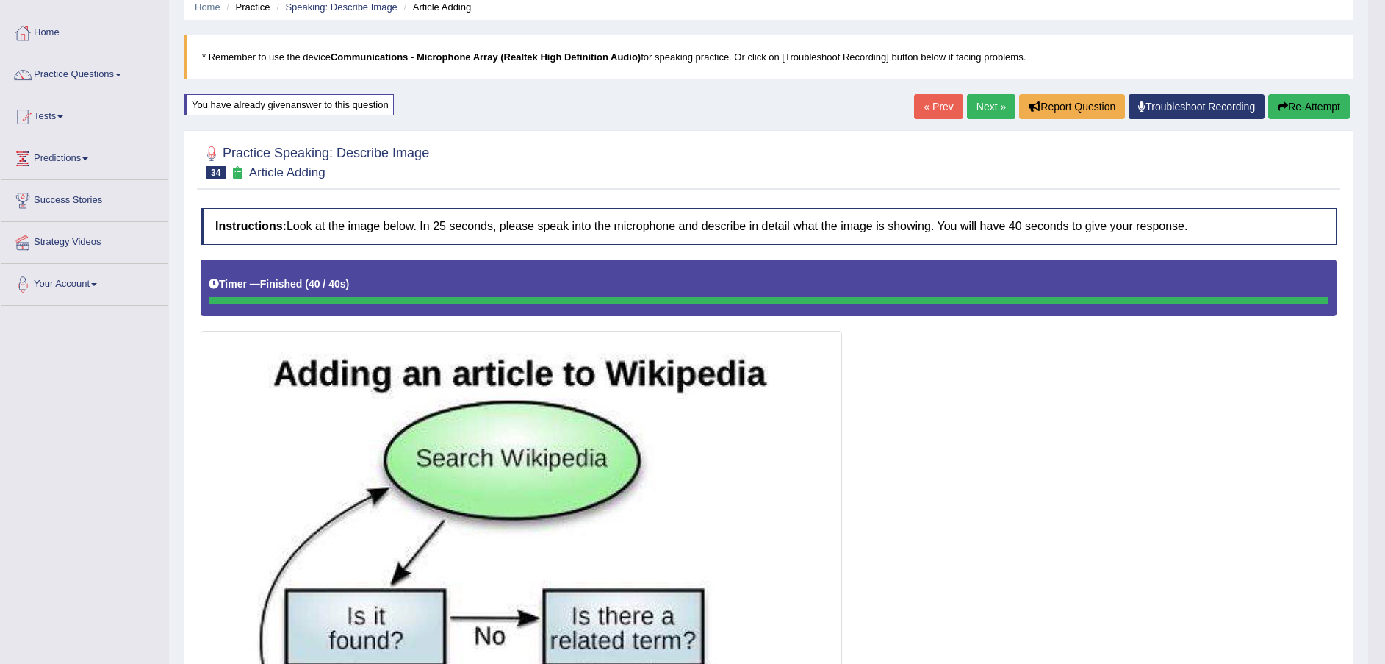
scroll to position [47, 0]
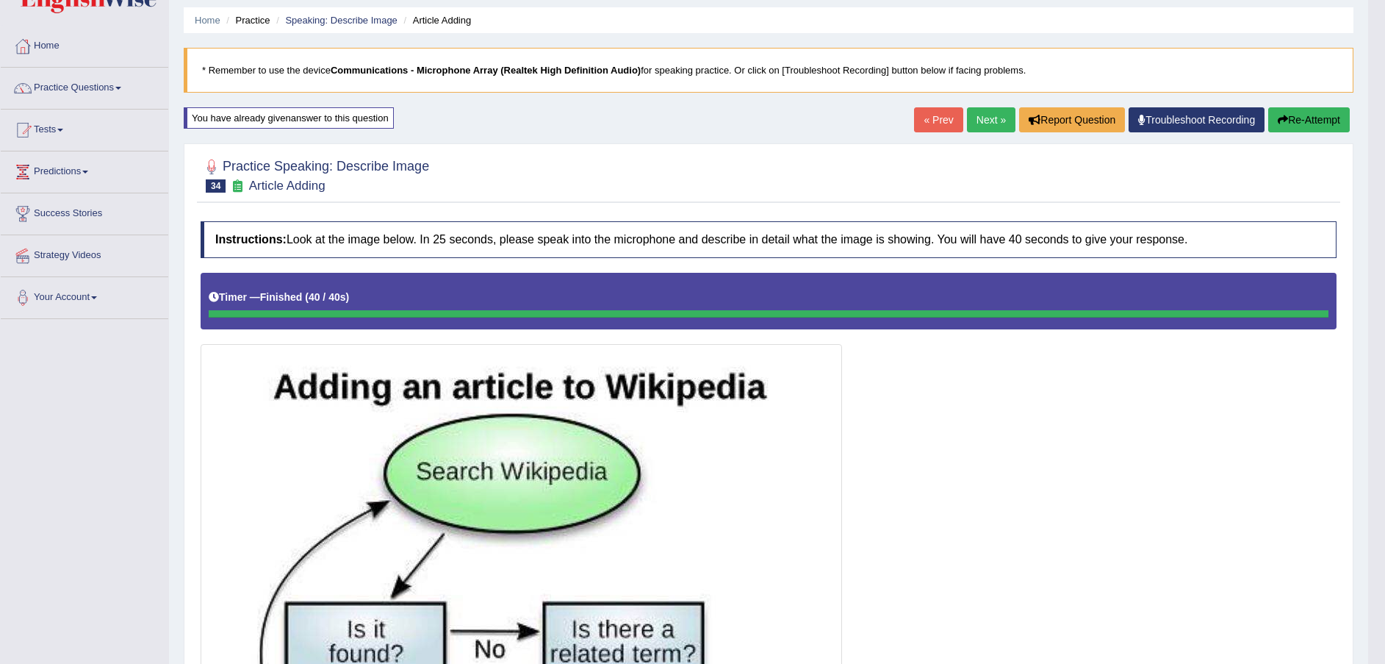
click at [986, 115] on link "Next »" at bounding box center [991, 119] width 49 height 25
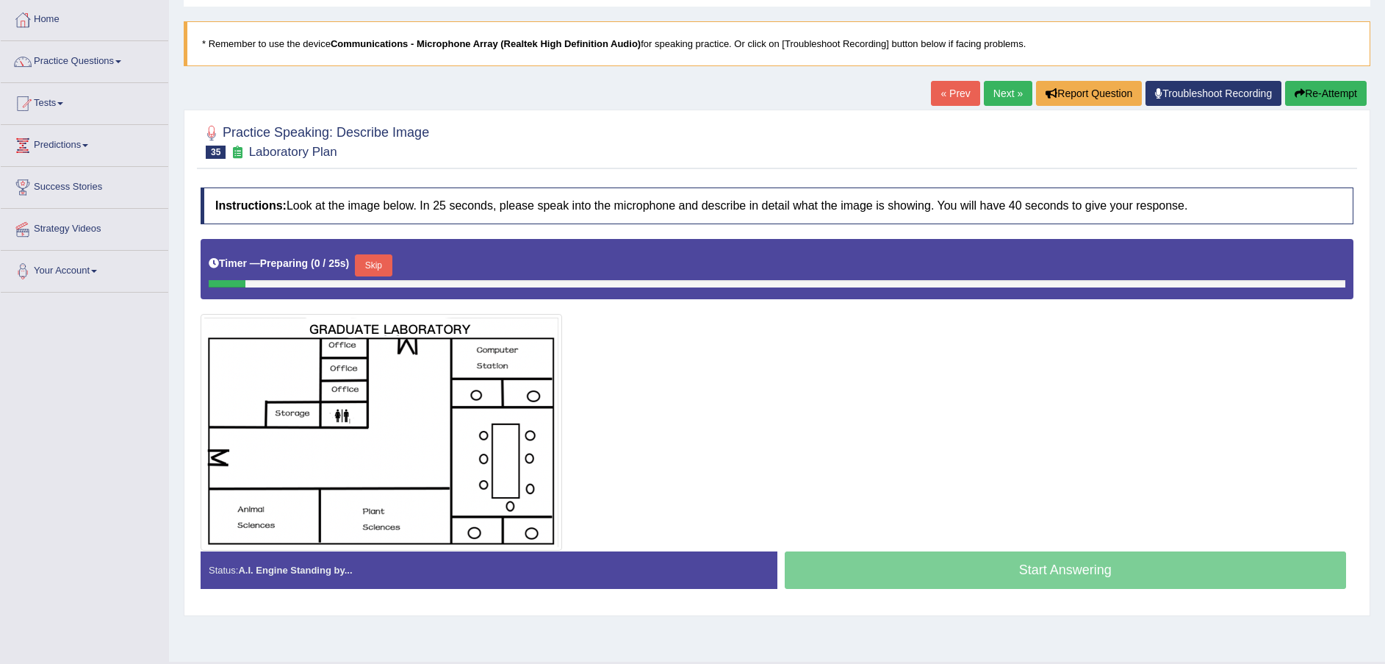
scroll to position [108, 0]
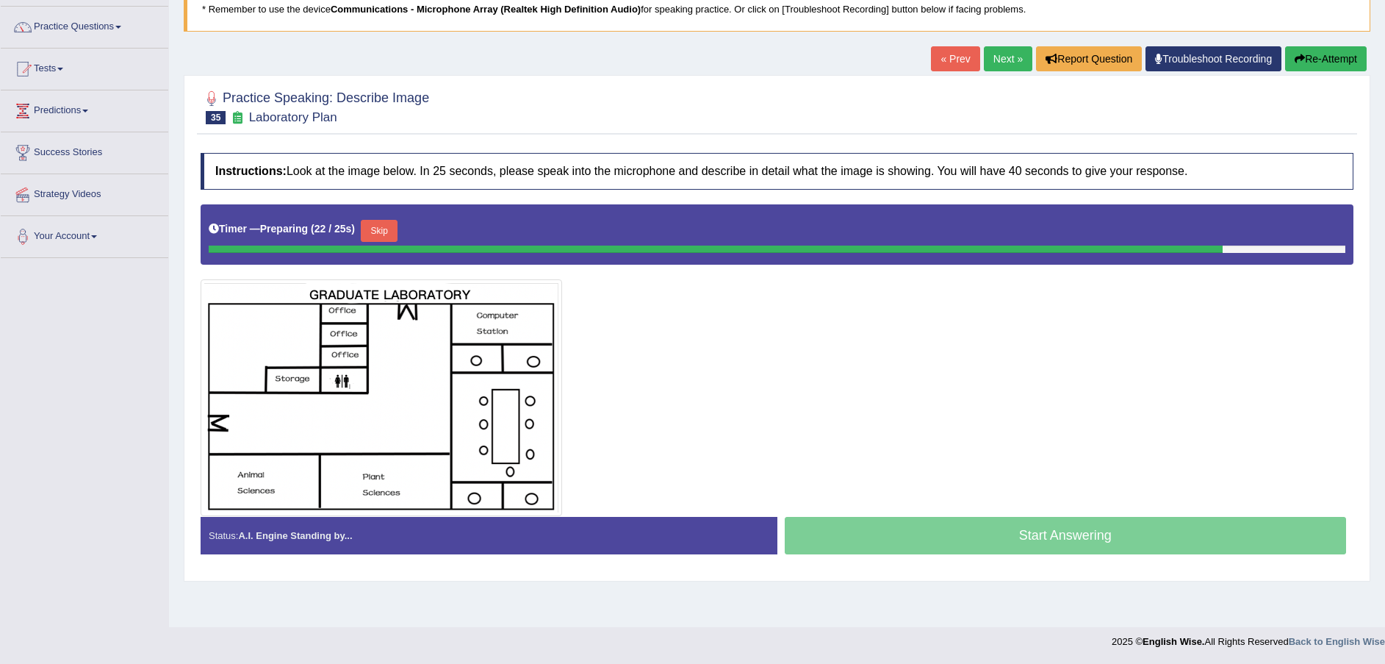
click at [377, 228] on button "Skip" at bounding box center [379, 231] width 37 height 22
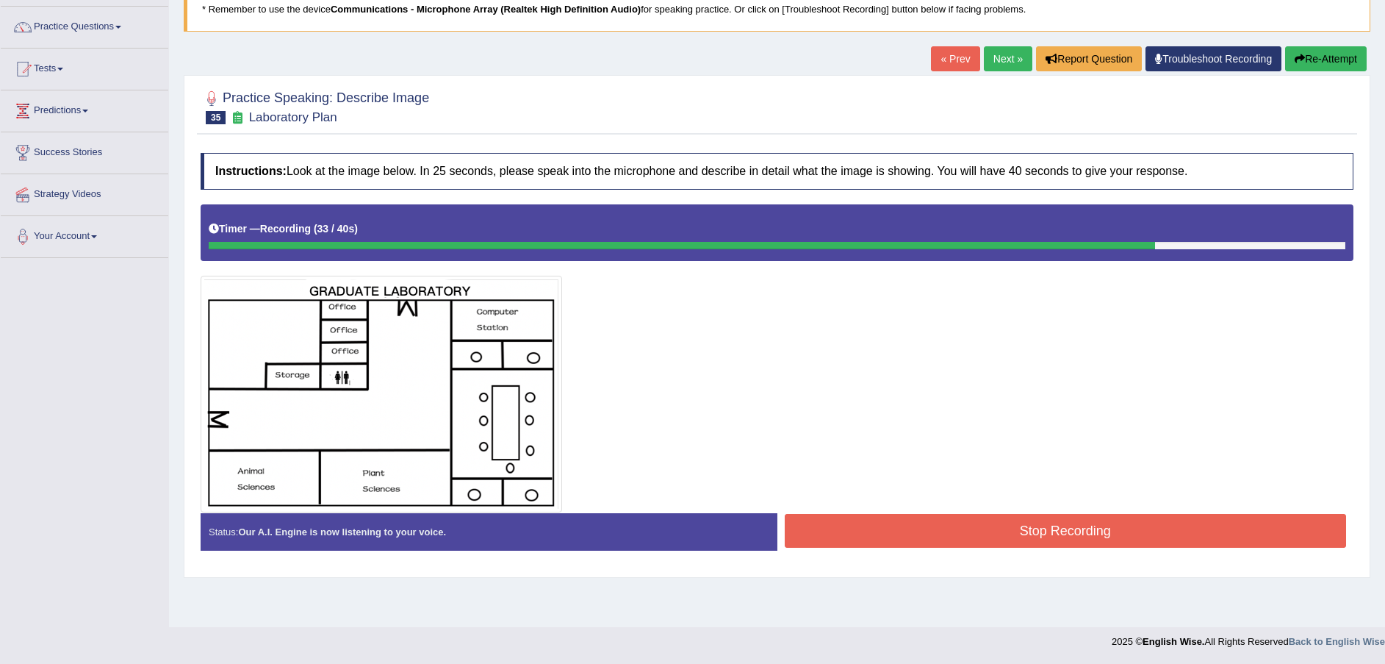
click at [1051, 530] on button "Stop Recording" at bounding box center [1066, 531] width 562 height 34
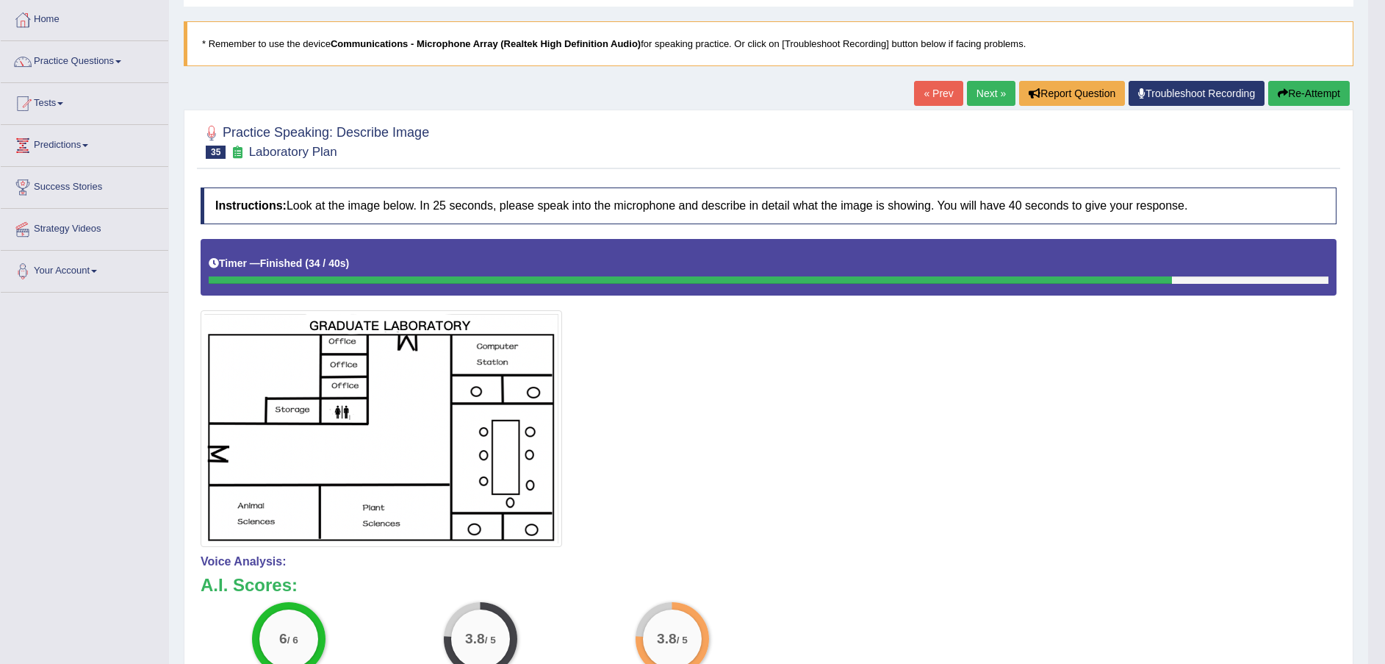
scroll to position [0, 0]
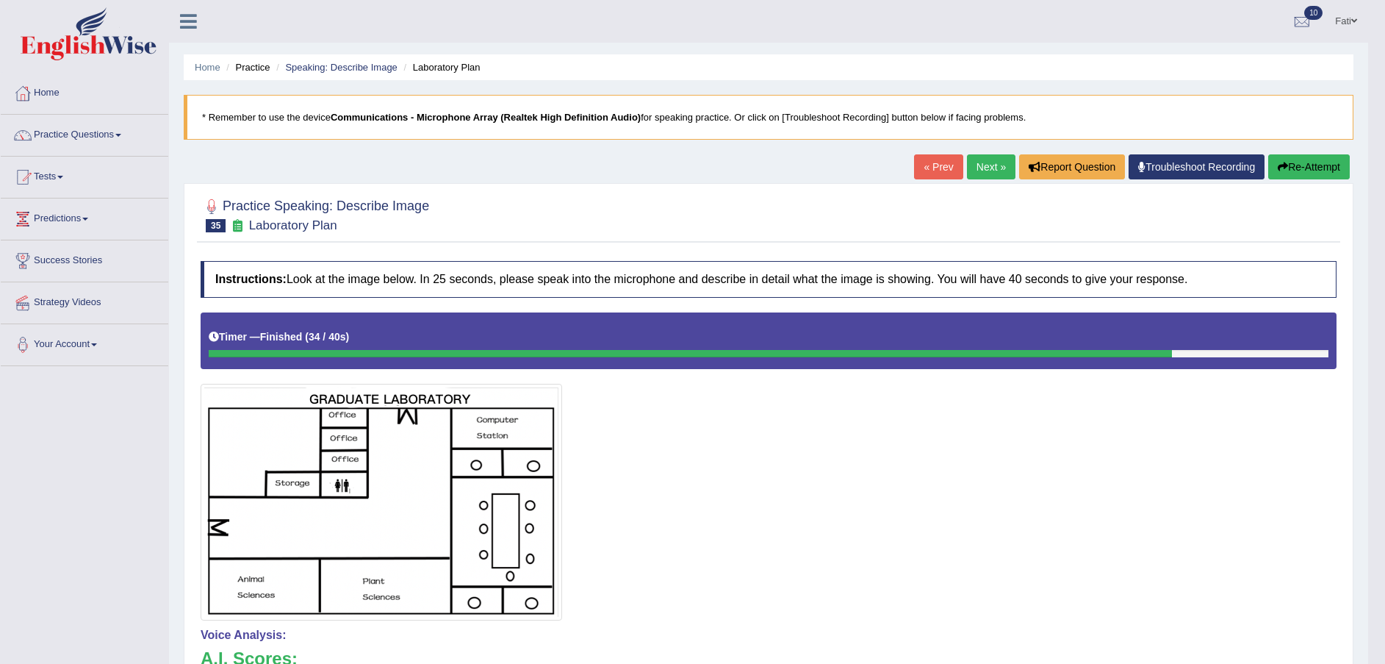
click at [994, 167] on link "Next »" at bounding box center [991, 166] width 49 height 25
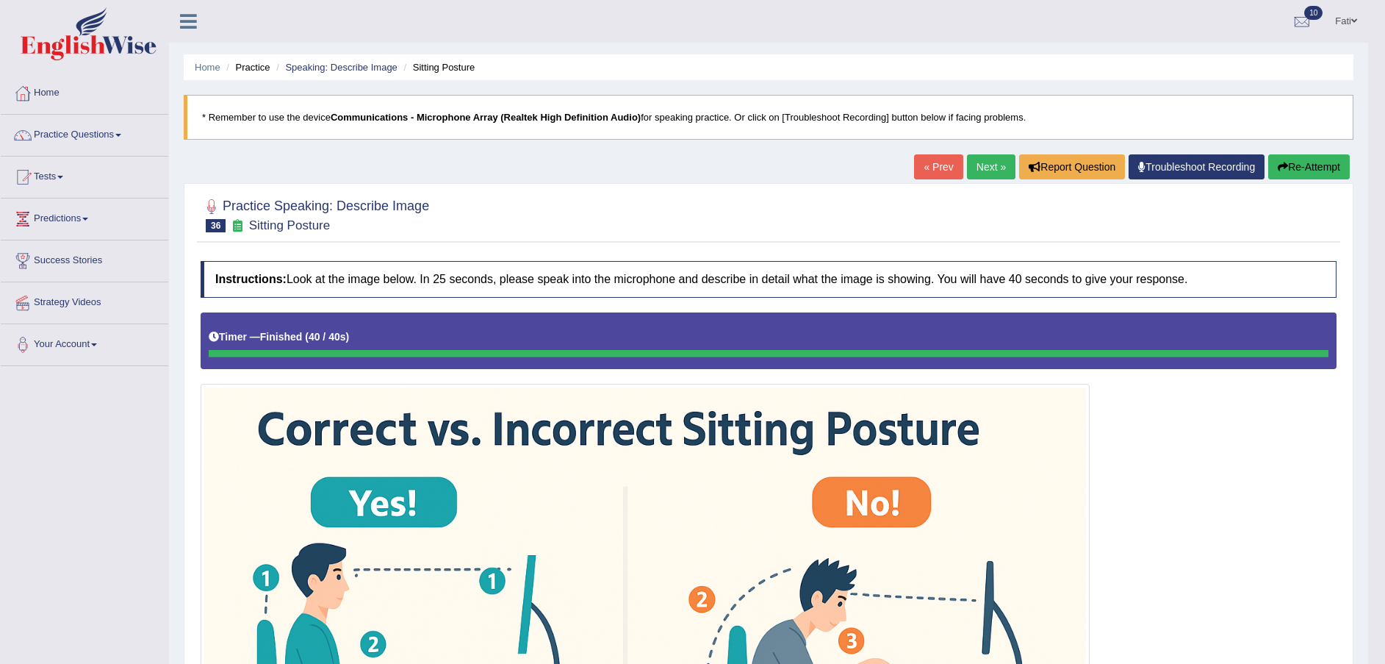
click at [982, 163] on link "Next »" at bounding box center [991, 166] width 49 height 25
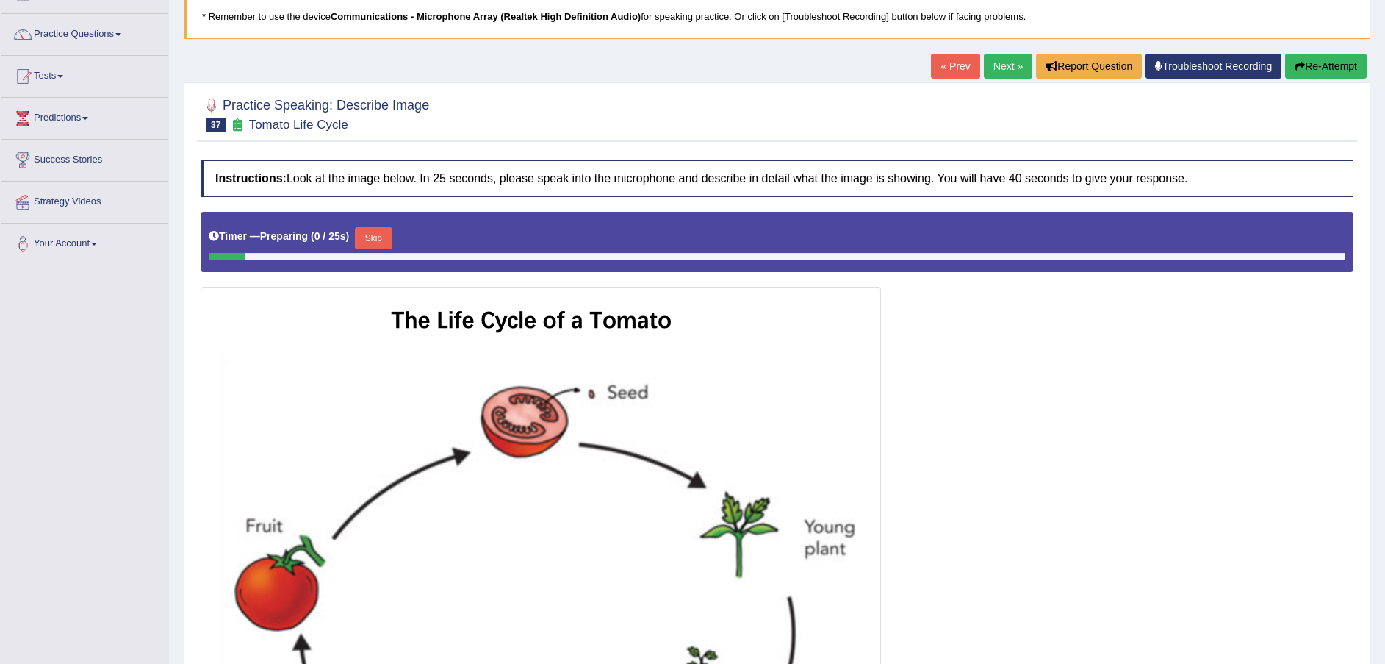
scroll to position [211, 0]
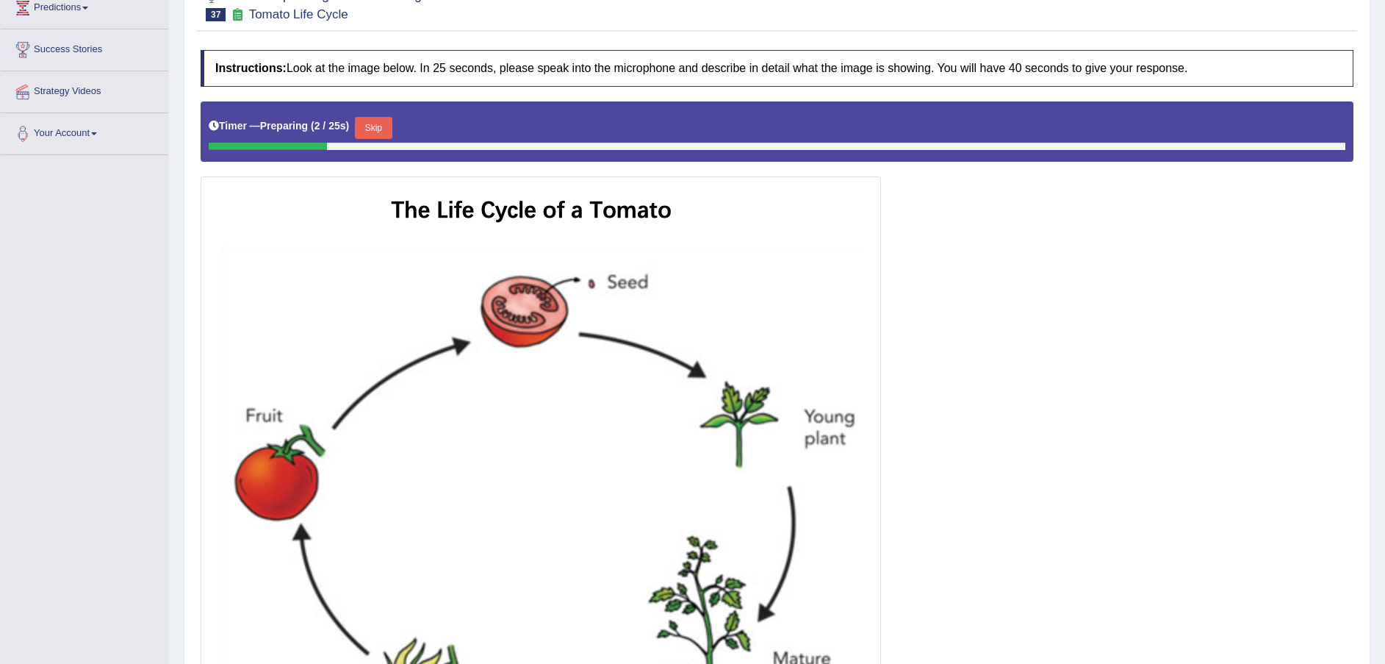
click at [365, 129] on button "Skip" at bounding box center [373, 128] width 37 height 22
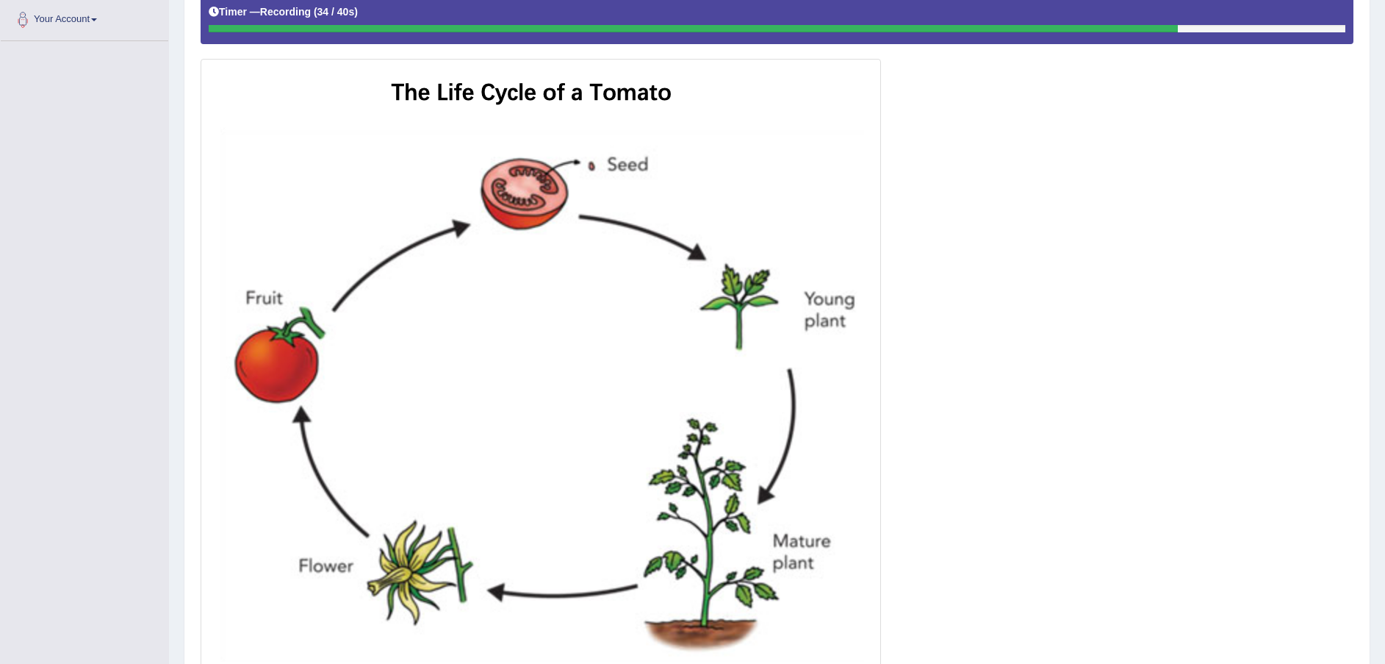
scroll to position [458, 0]
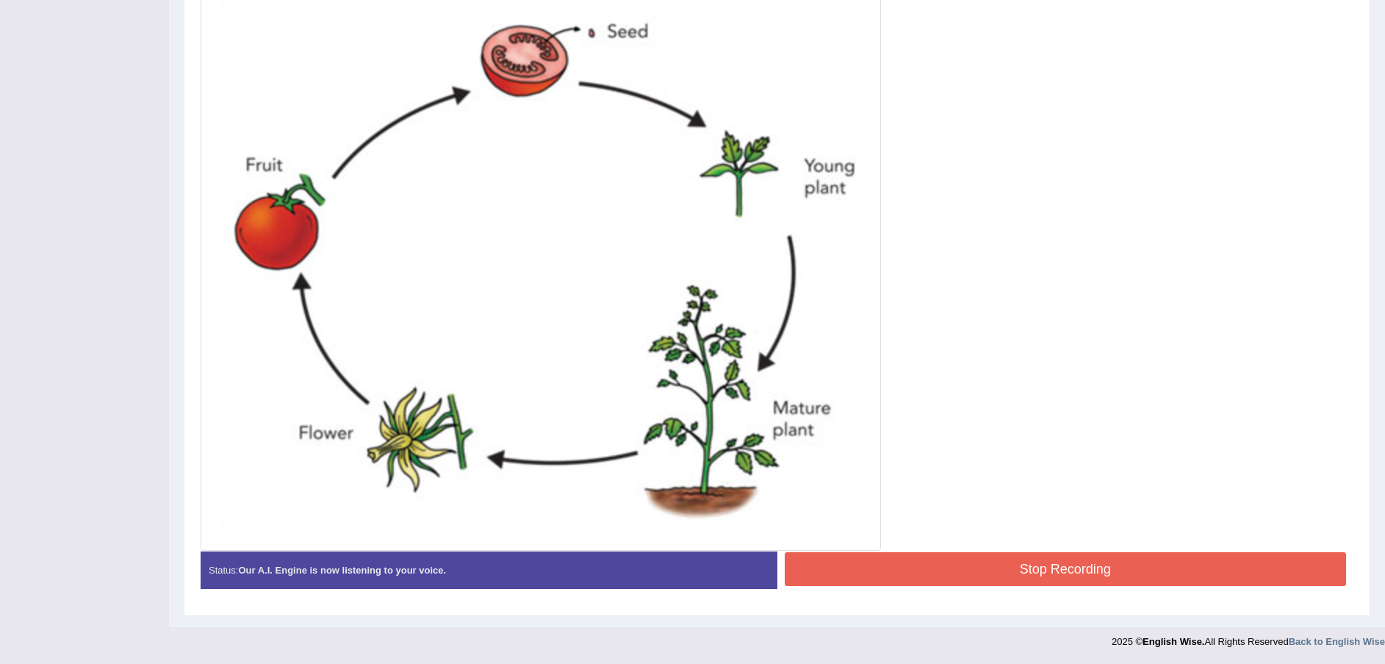
click at [960, 573] on button "Stop Recording" at bounding box center [1066, 569] width 562 height 34
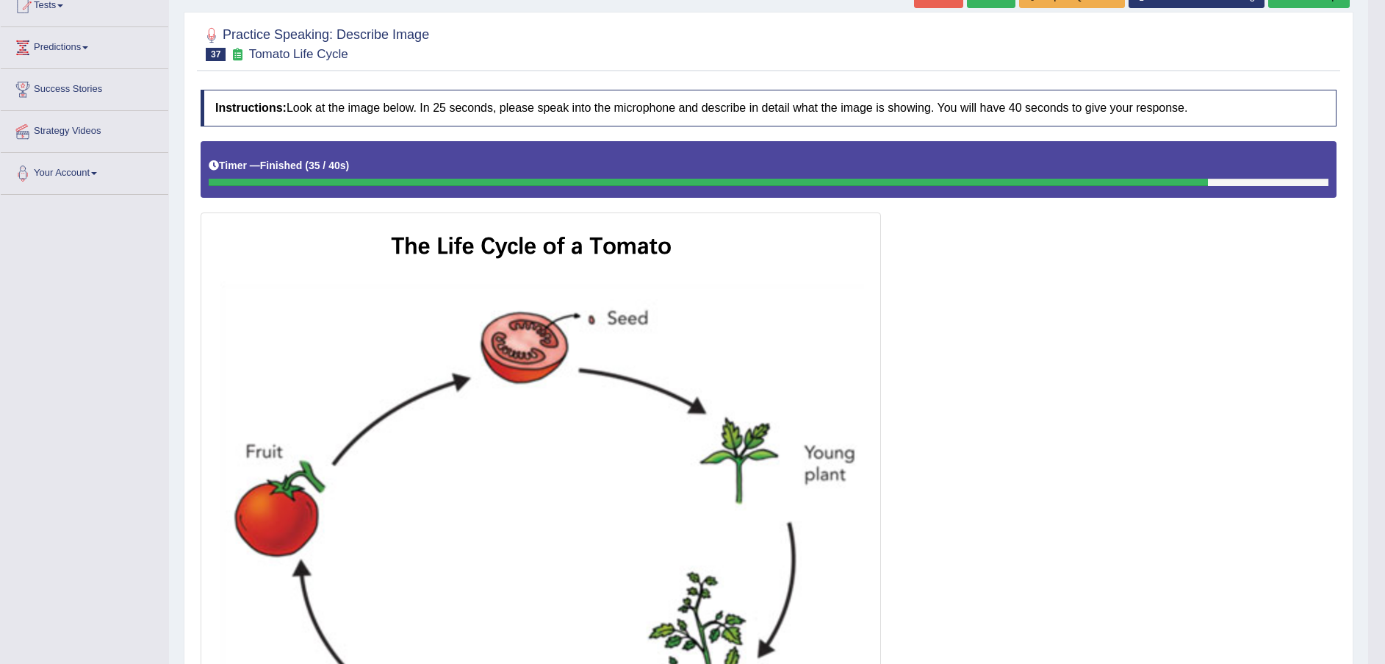
scroll to position [127, 0]
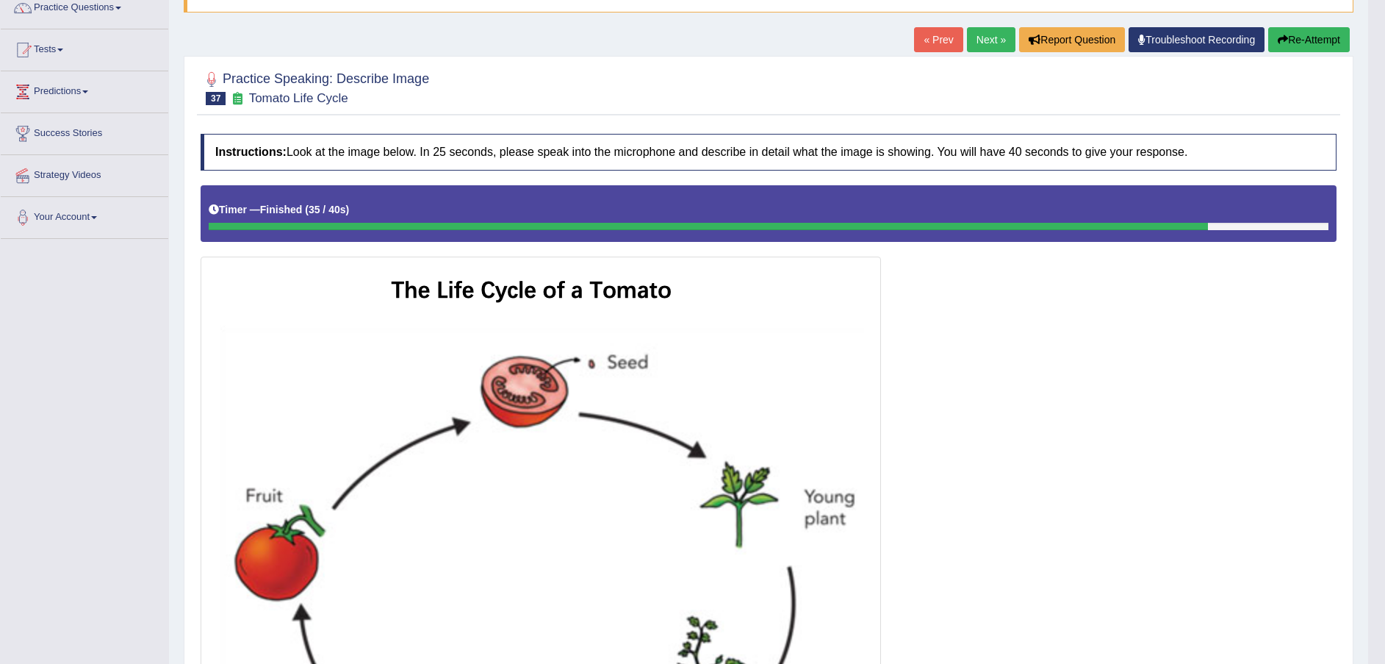
click at [1310, 41] on button "Re-Attempt" at bounding box center [1309, 39] width 82 height 25
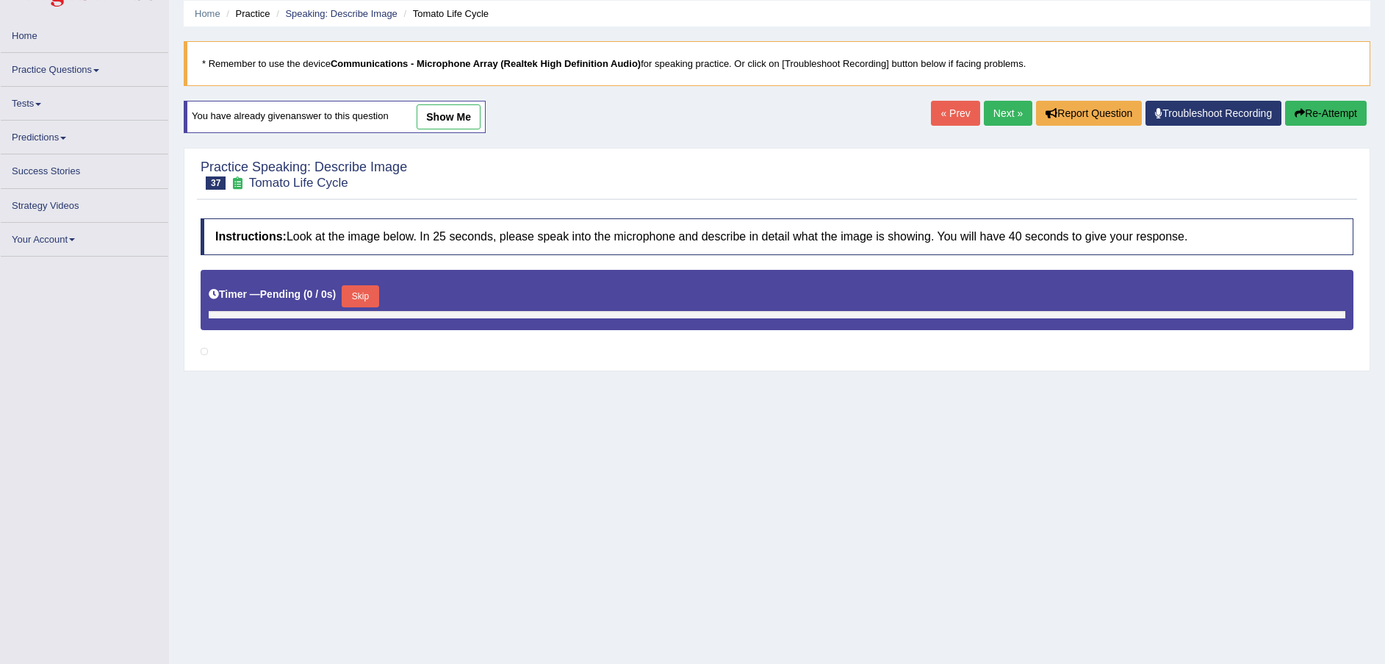
scroll to position [101, 0]
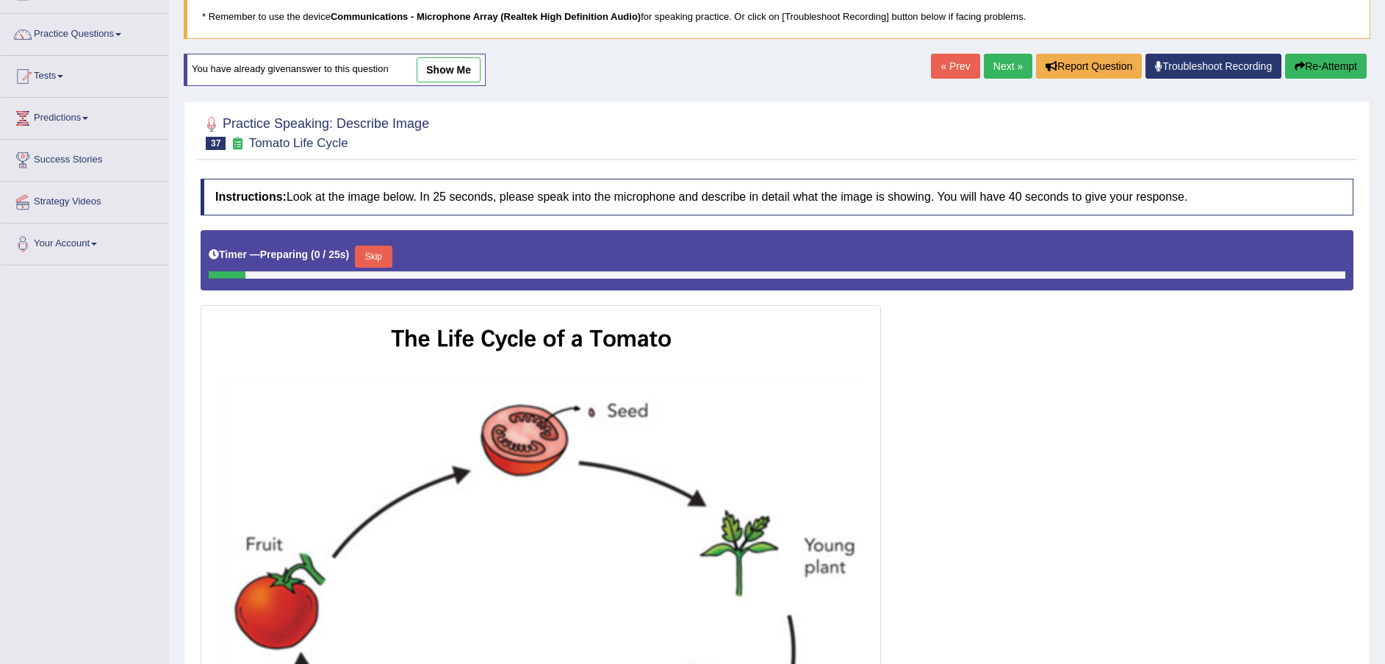
click at [374, 247] on button "Skip" at bounding box center [373, 256] width 37 height 22
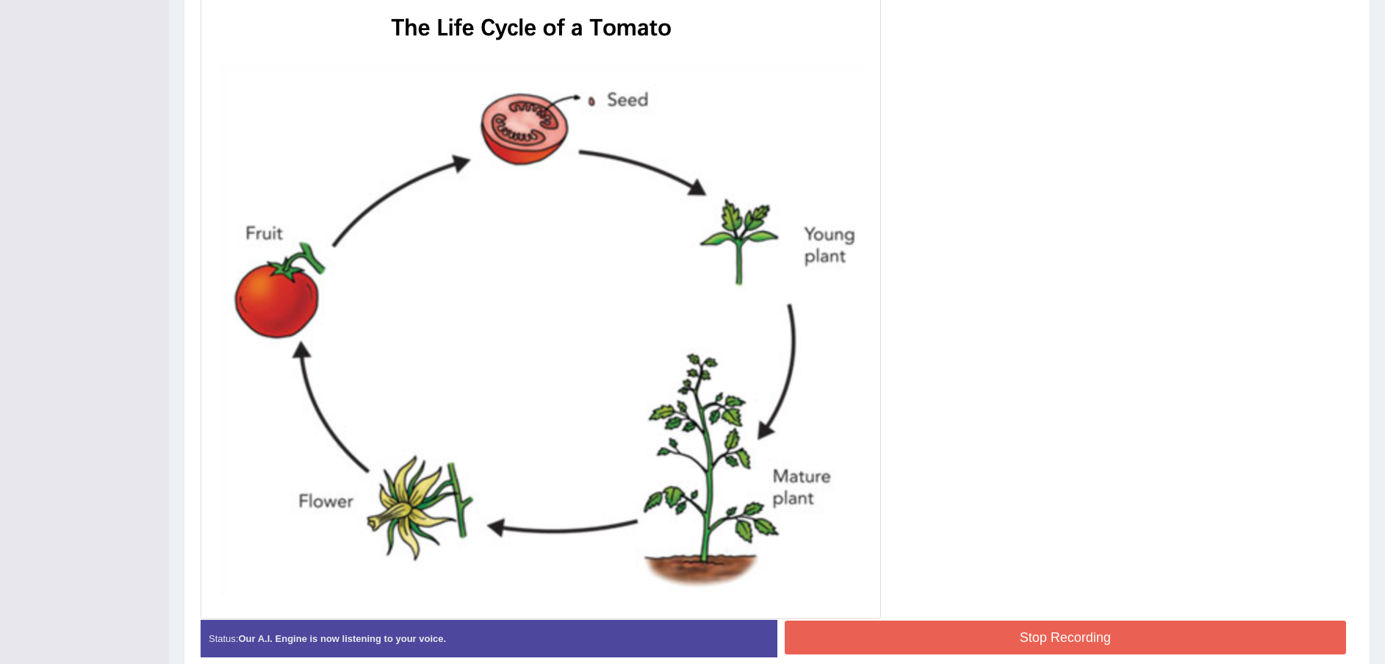
scroll to position [431, 0]
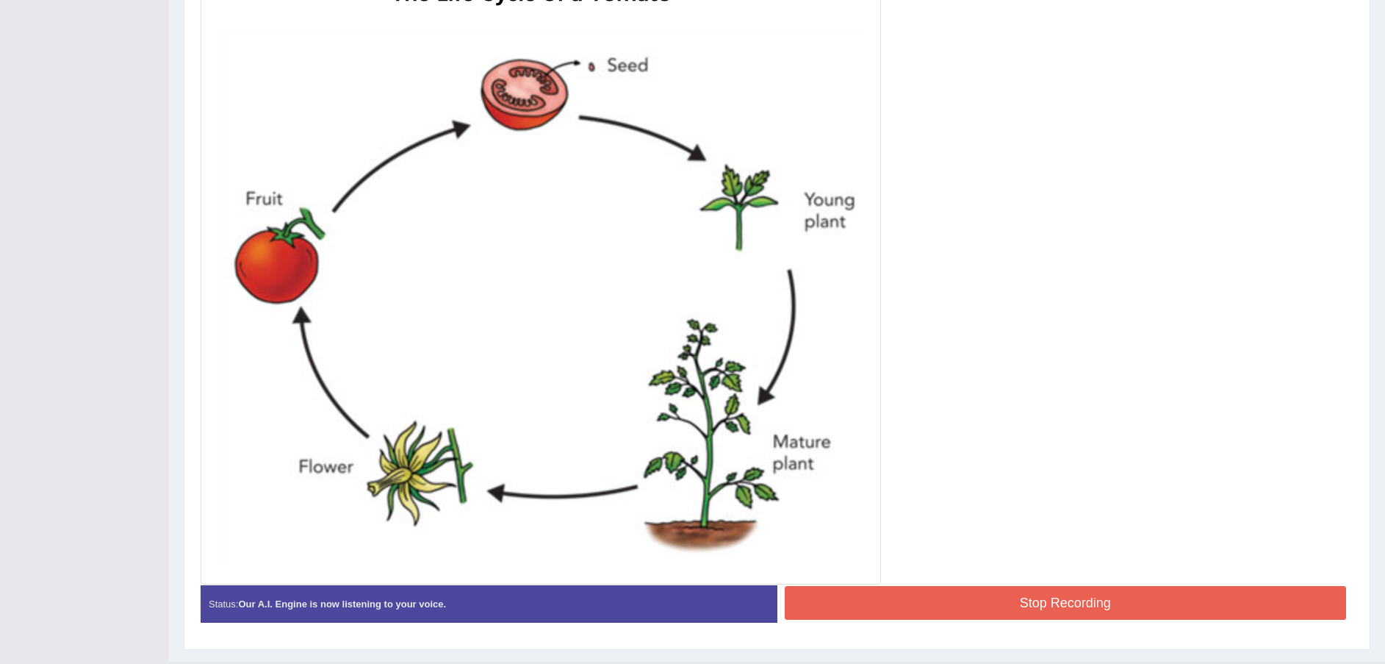
click at [1104, 600] on button "Stop Recording" at bounding box center [1066, 603] width 562 height 34
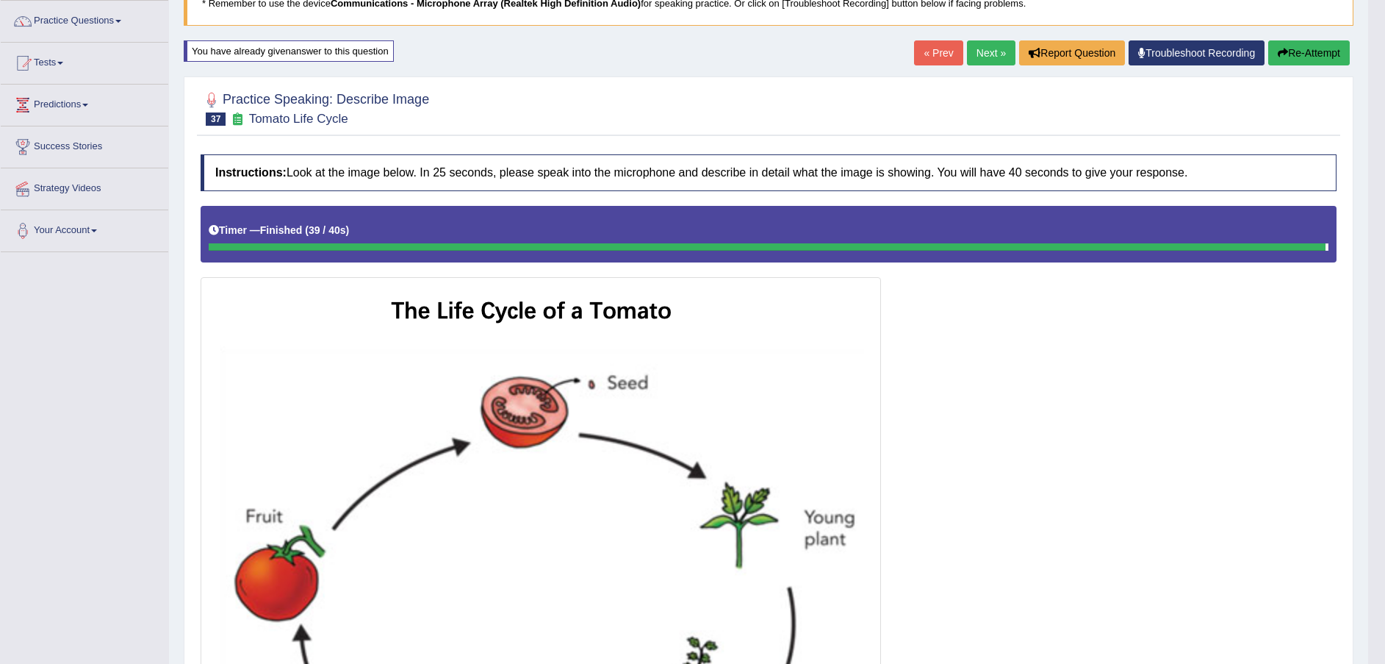
scroll to position [0, 0]
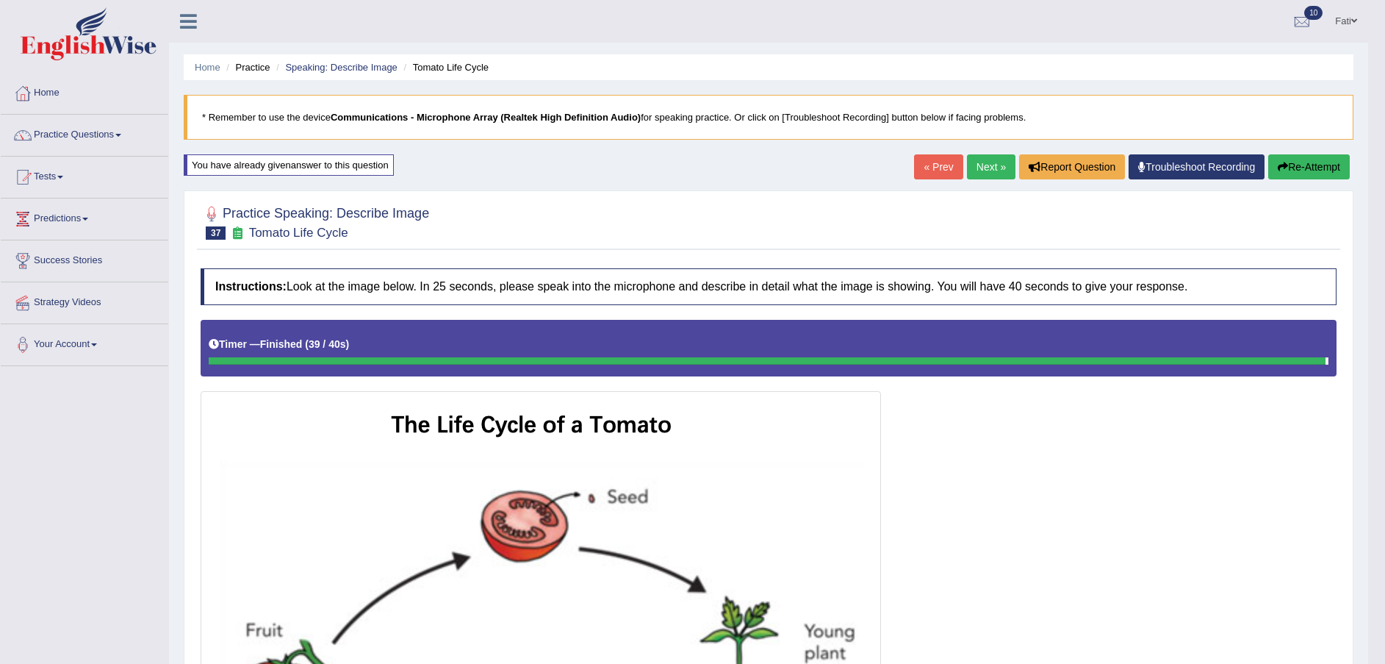
click at [1294, 168] on button "Re-Attempt" at bounding box center [1309, 166] width 82 height 25
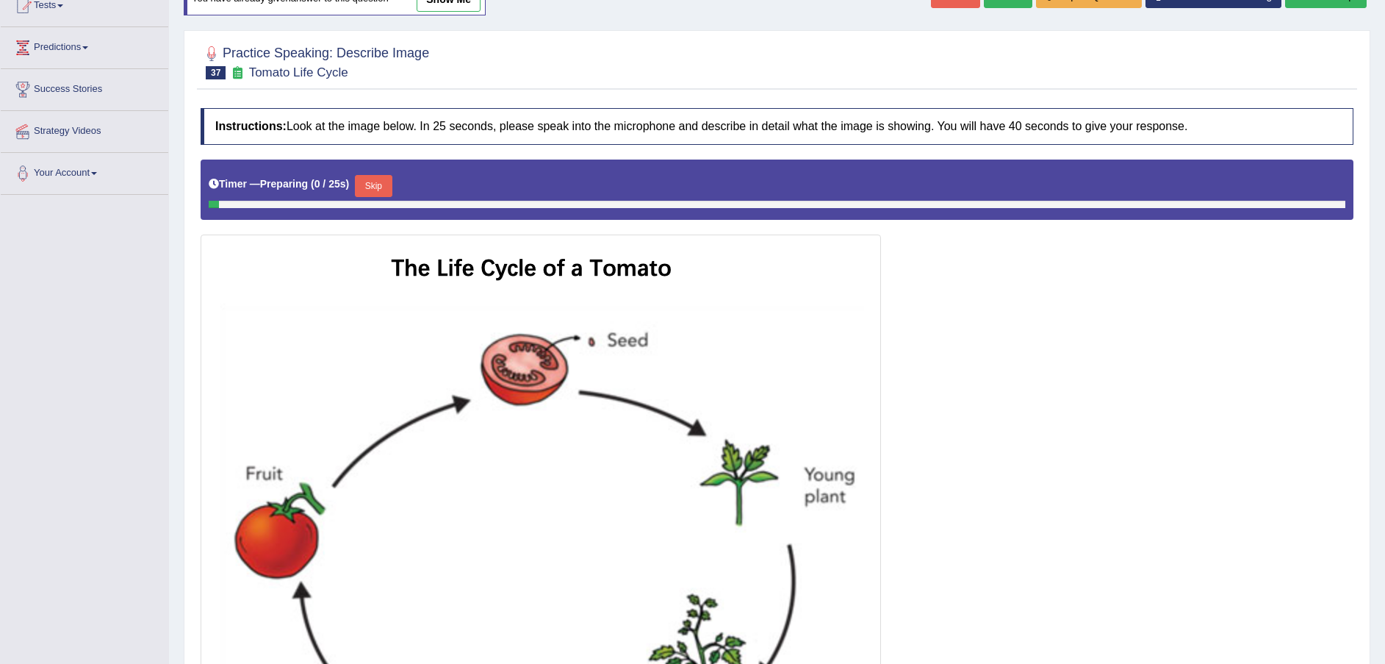
scroll to position [220, 0]
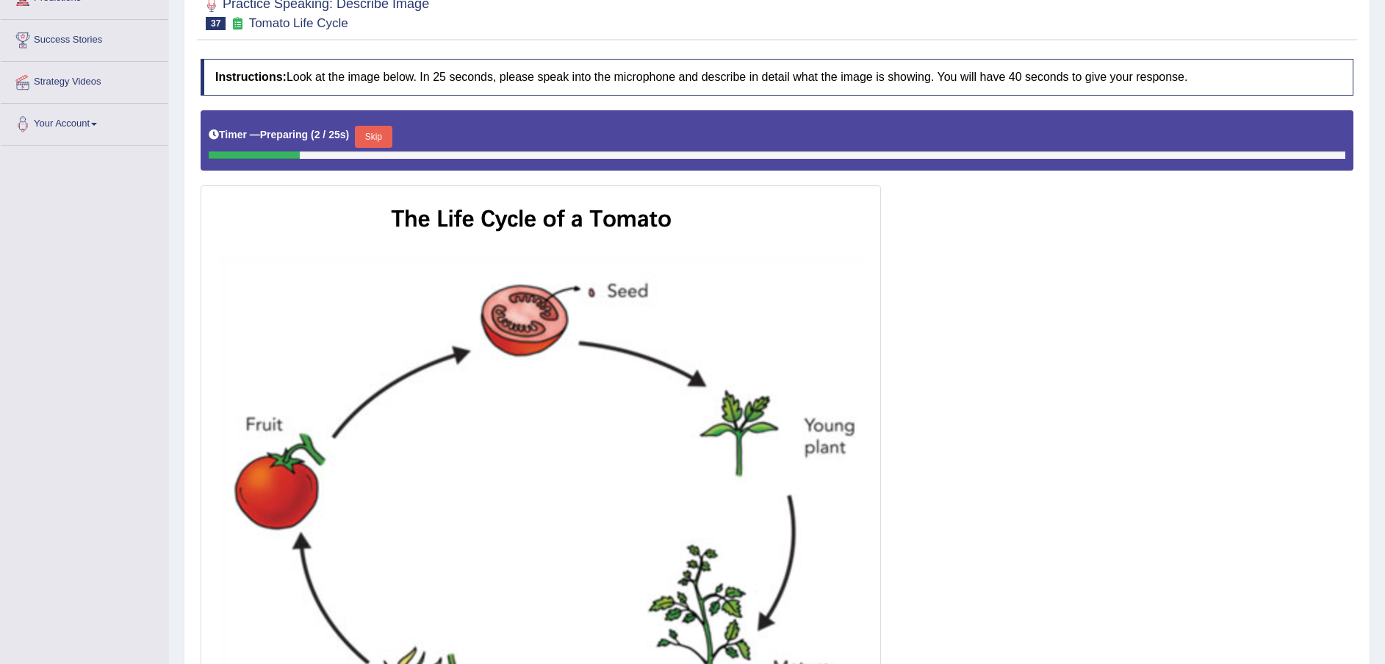
click at [377, 141] on button "Skip" at bounding box center [373, 137] width 37 height 22
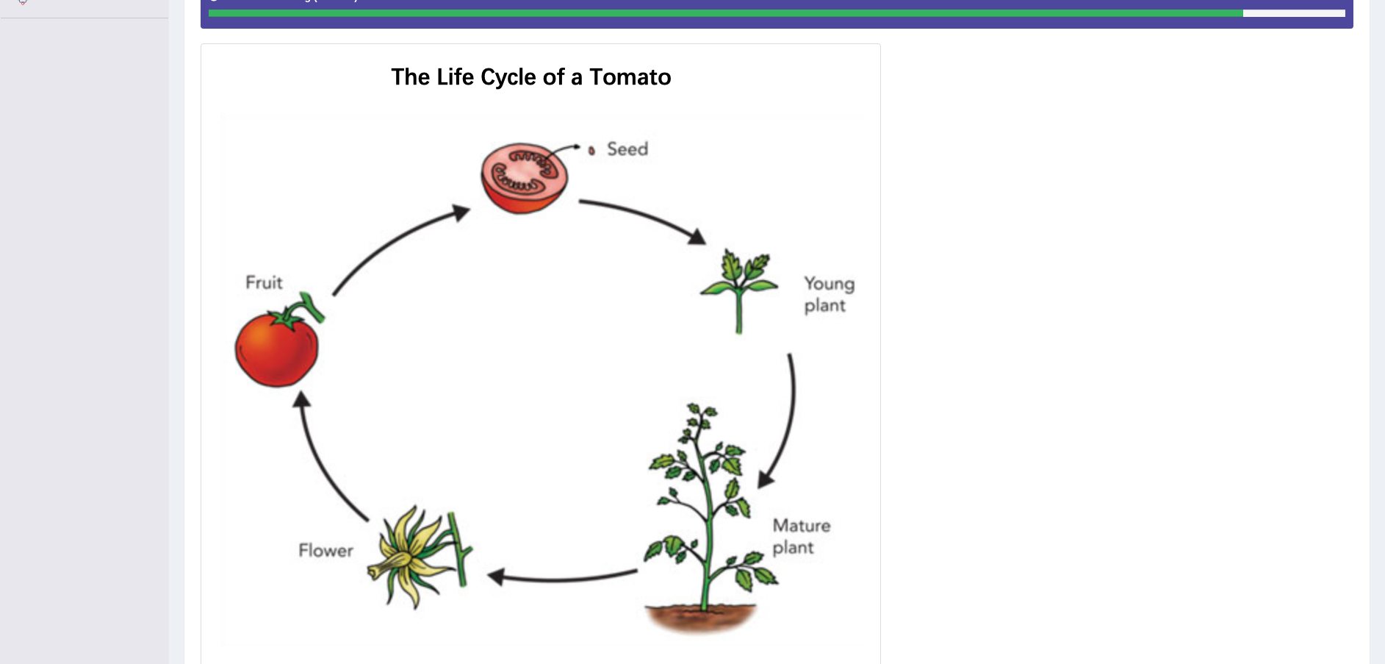
scroll to position [466, 0]
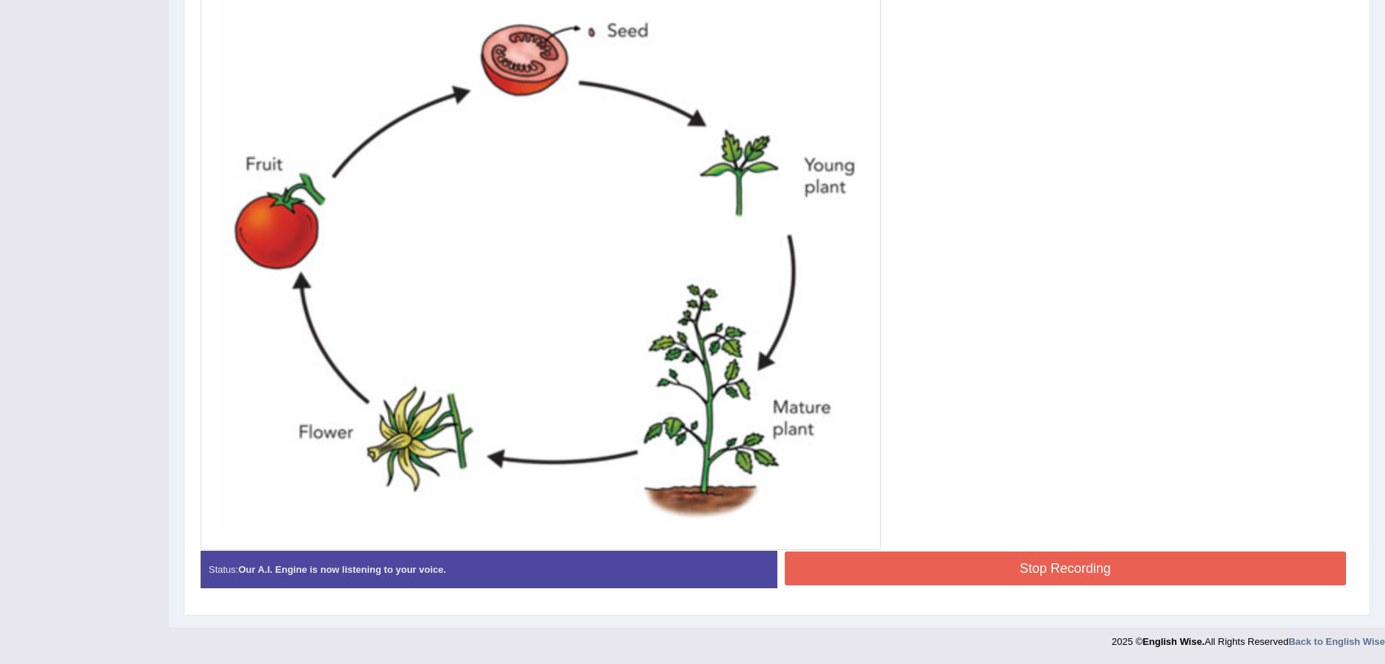
click at [1010, 571] on button "Stop Recording" at bounding box center [1066, 568] width 562 height 34
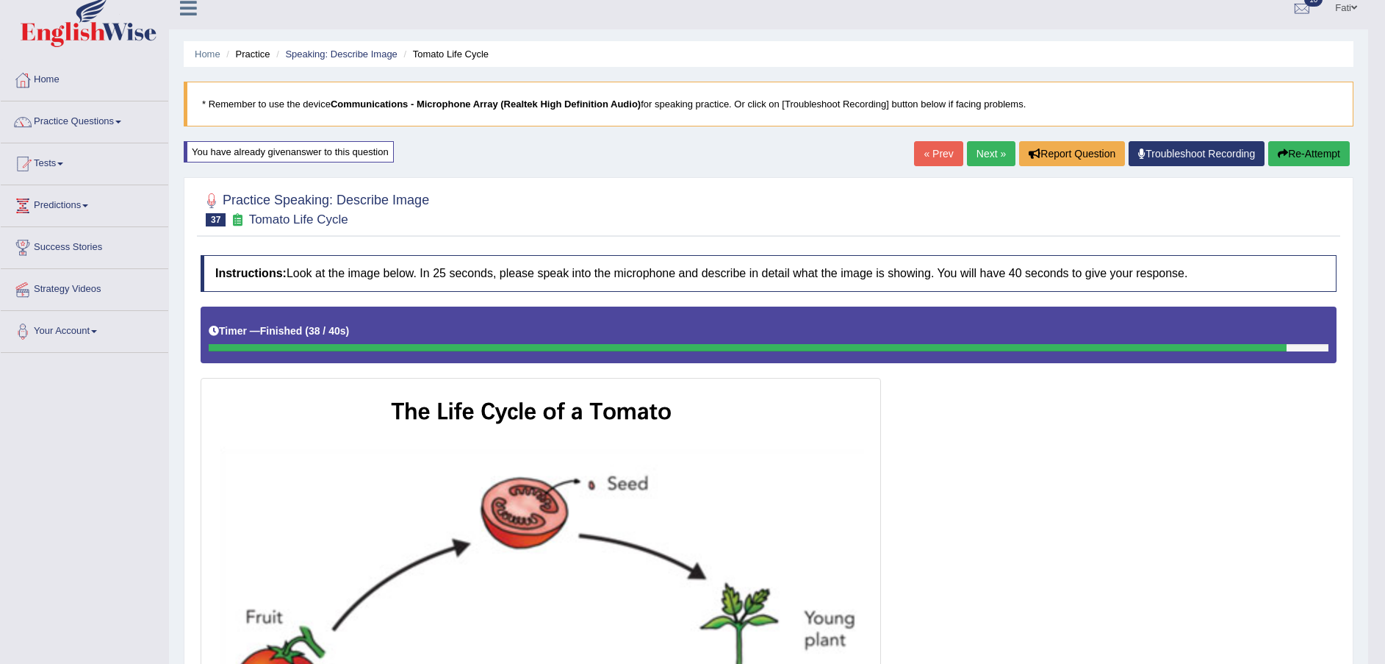
scroll to position [0, 0]
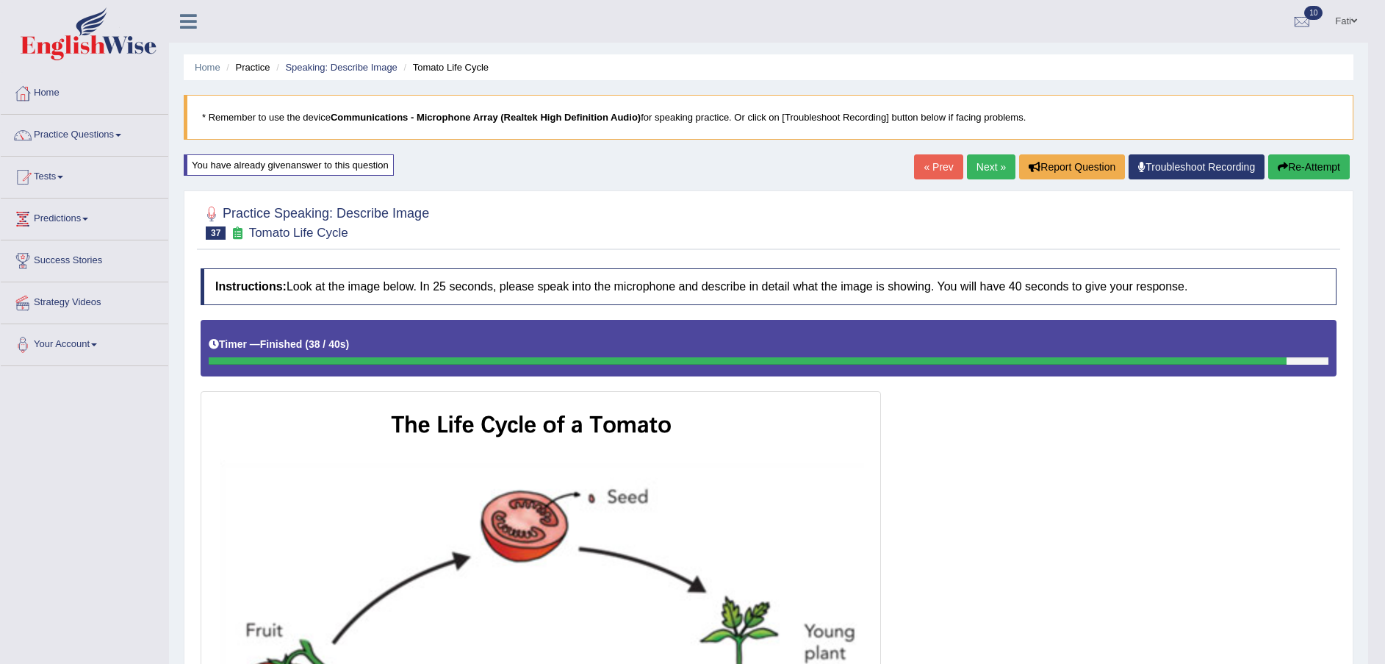
click at [988, 176] on link "Next »" at bounding box center [991, 166] width 49 height 25
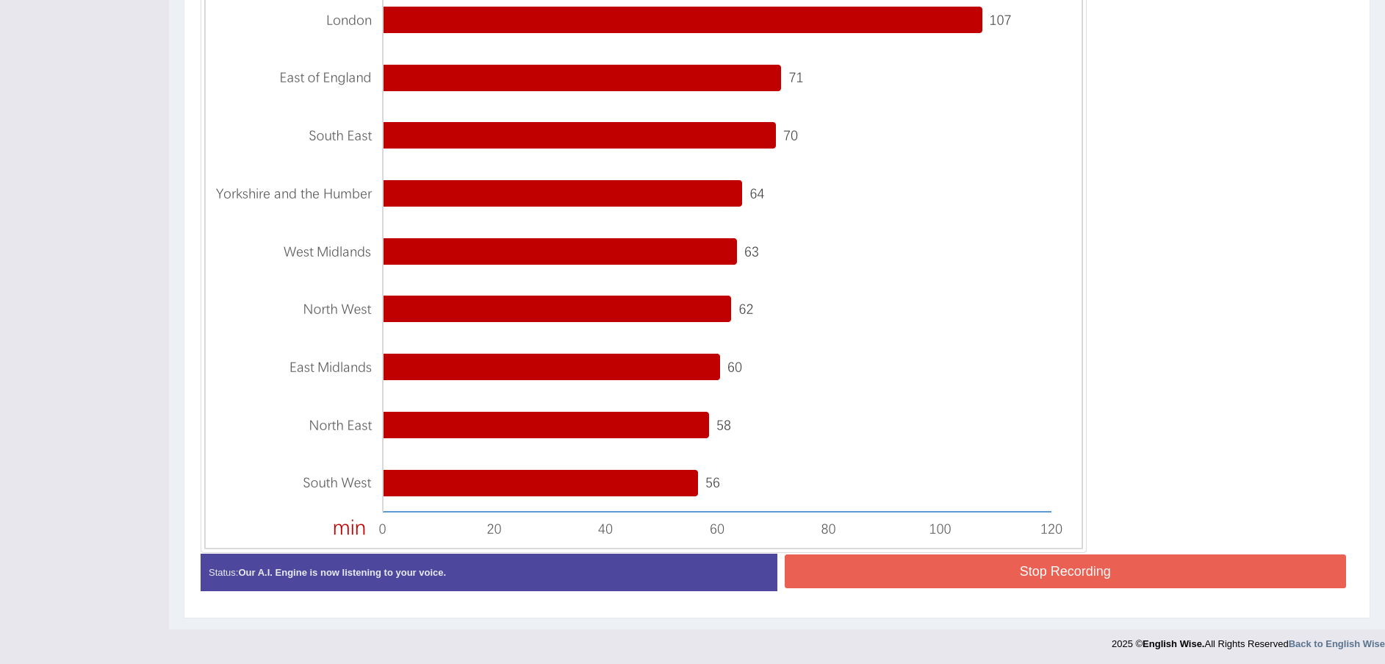
scroll to position [465, 0]
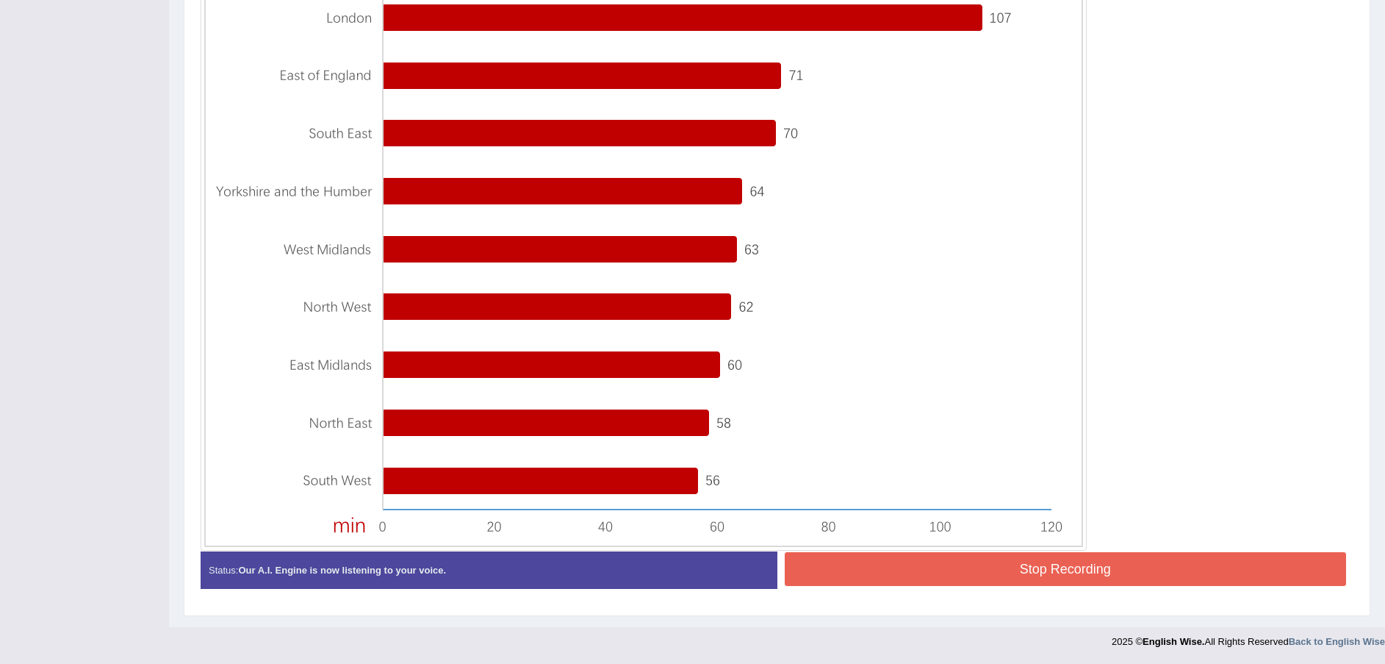
click at [1017, 583] on button "Stop Recording" at bounding box center [1066, 569] width 562 height 34
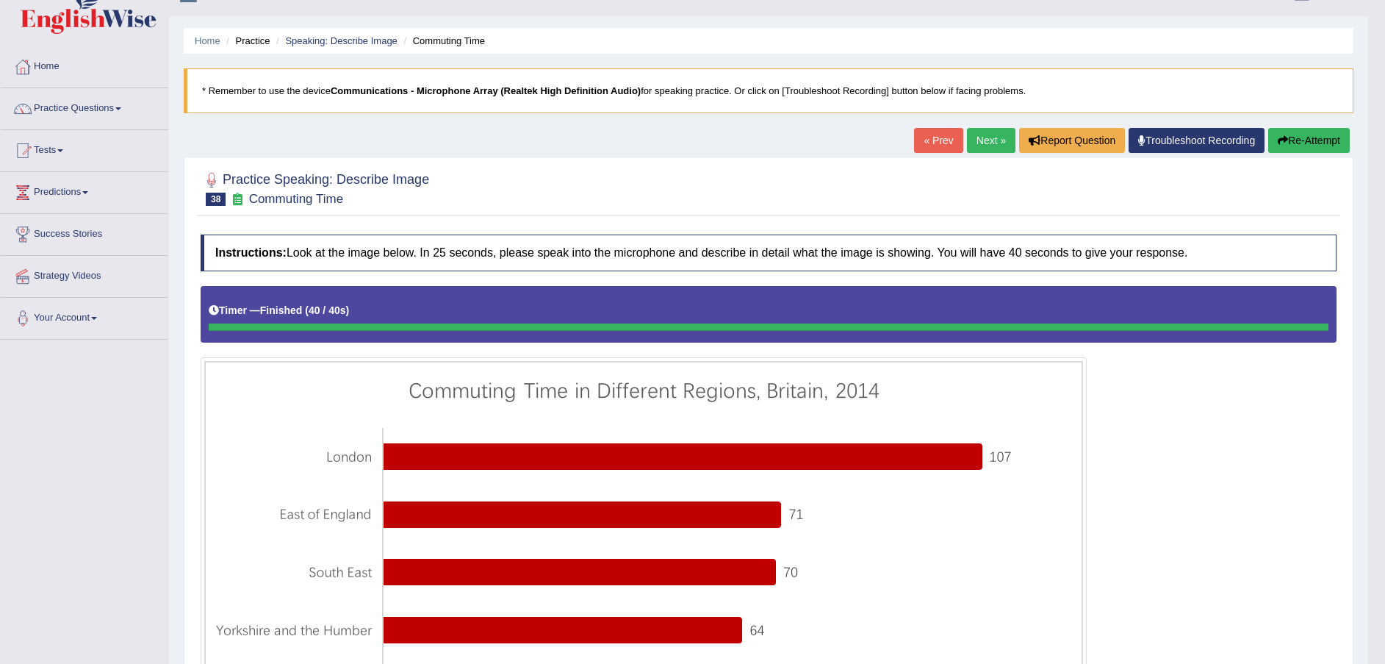
scroll to position [24, 0]
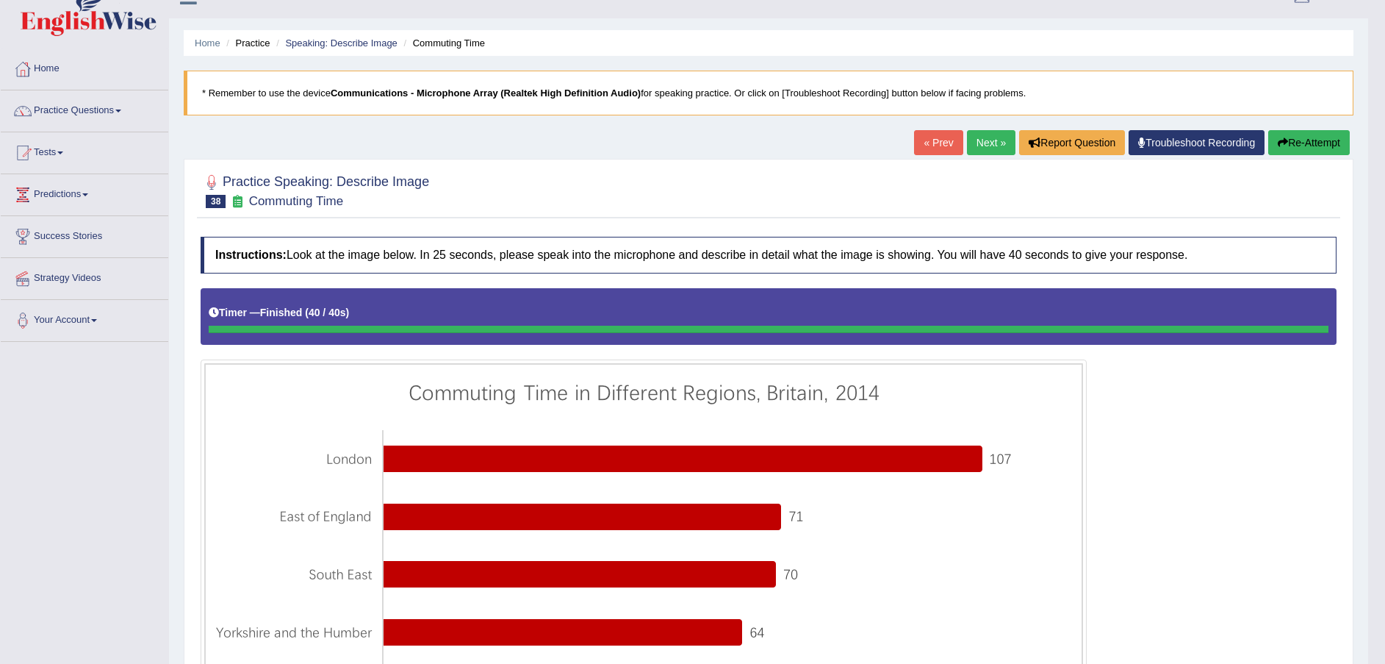
click at [1321, 136] on button "Re-Attempt" at bounding box center [1309, 142] width 82 height 25
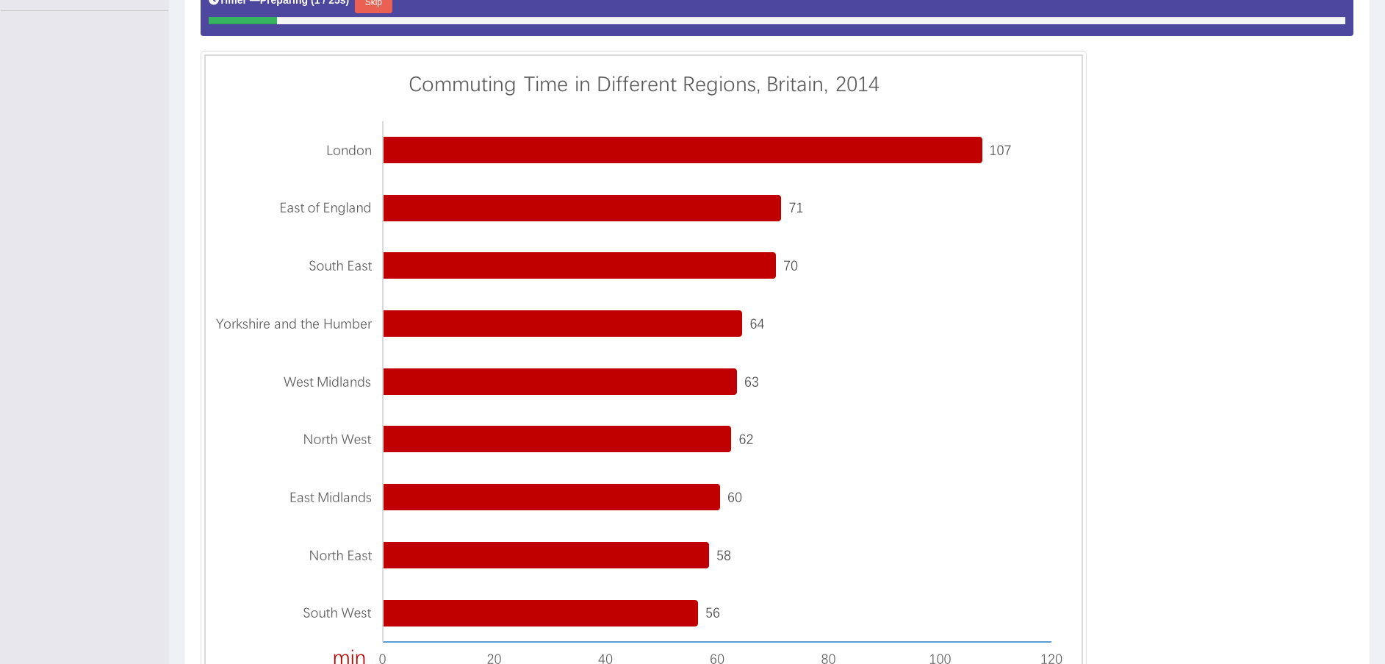
click at [377, 1] on button "Skip" at bounding box center [373, 2] width 37 height 22
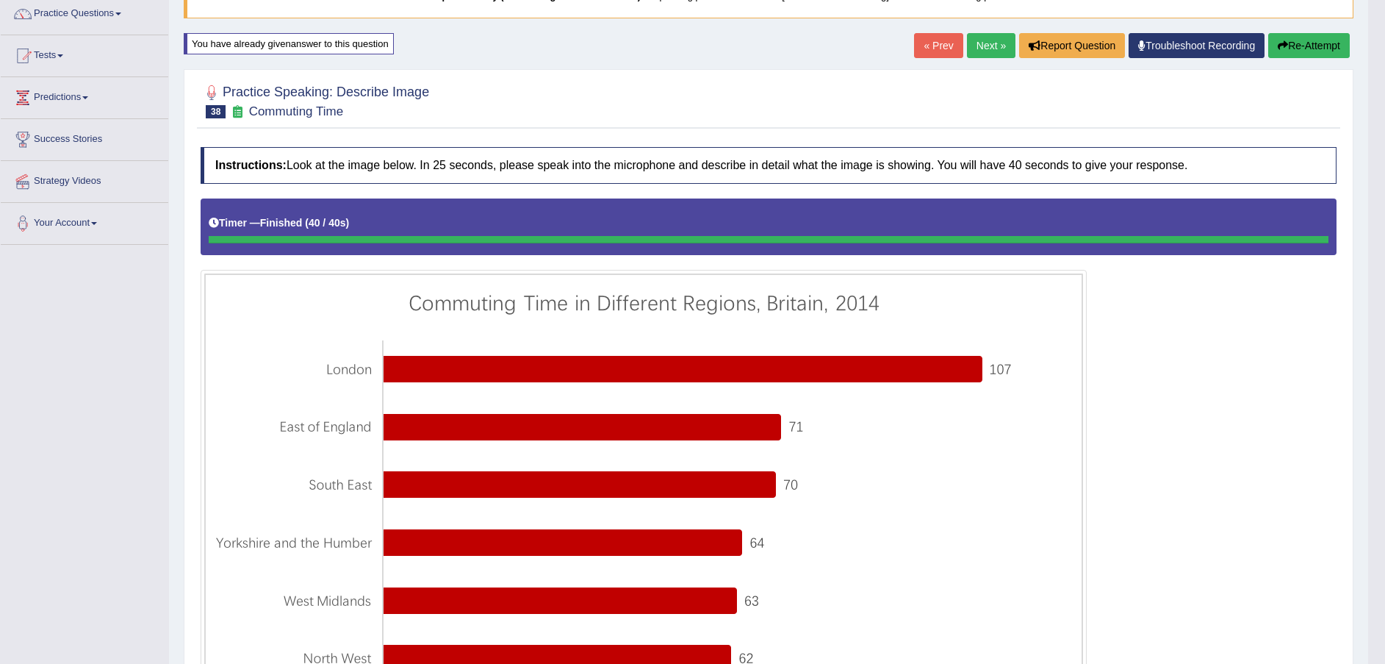
scroll to position [119, 0]
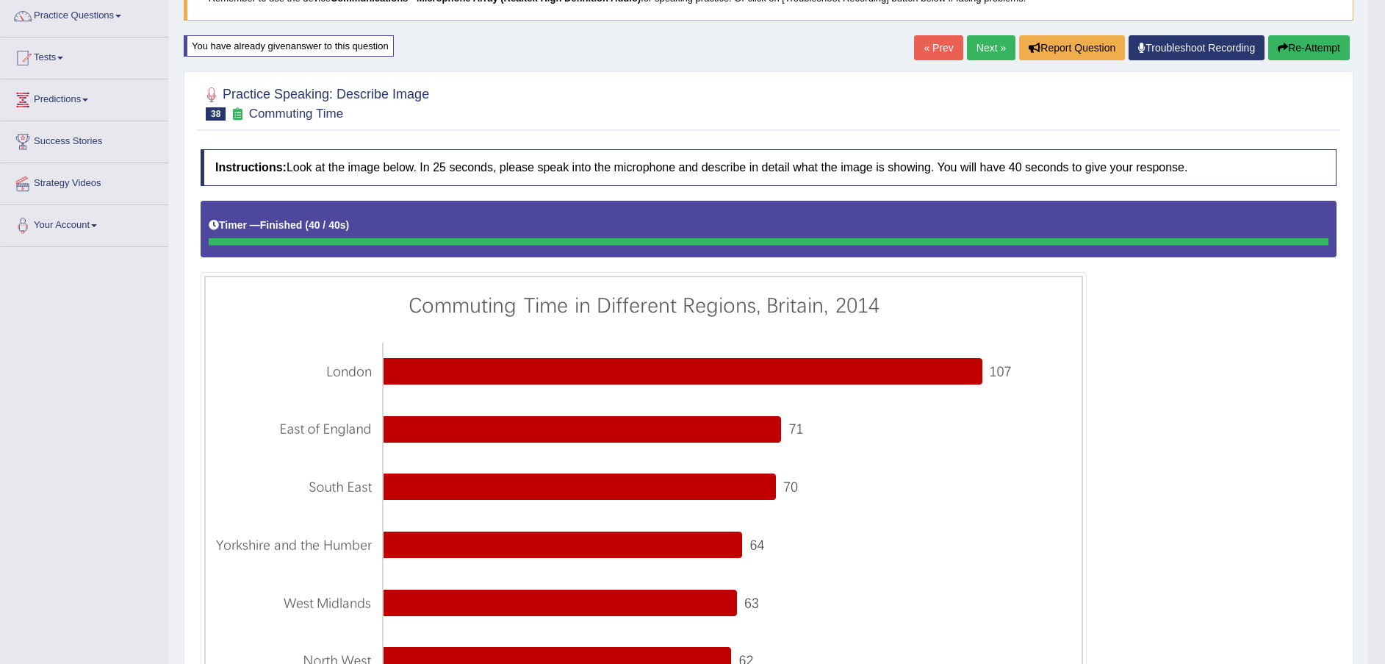
click at [1309, 46] on button "Re-Attempt" at bounding box center [1309, 47] width 82 height 25
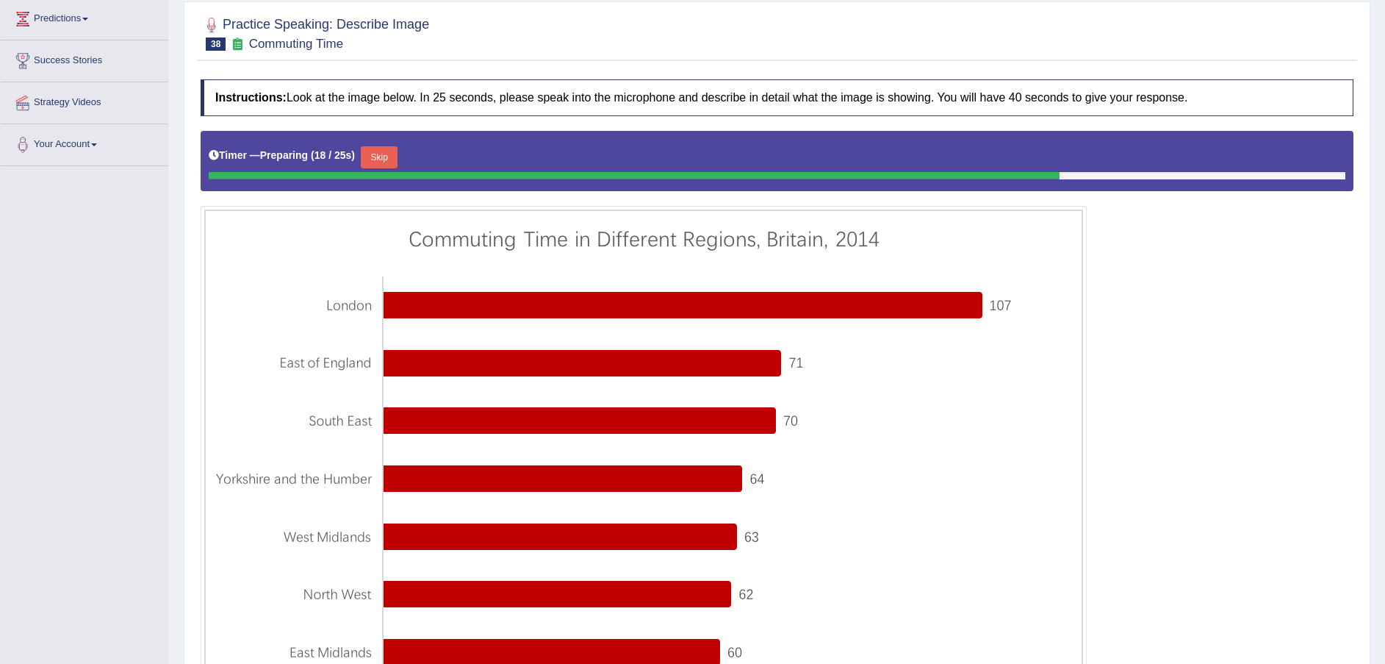
scroll to position [234, 0]
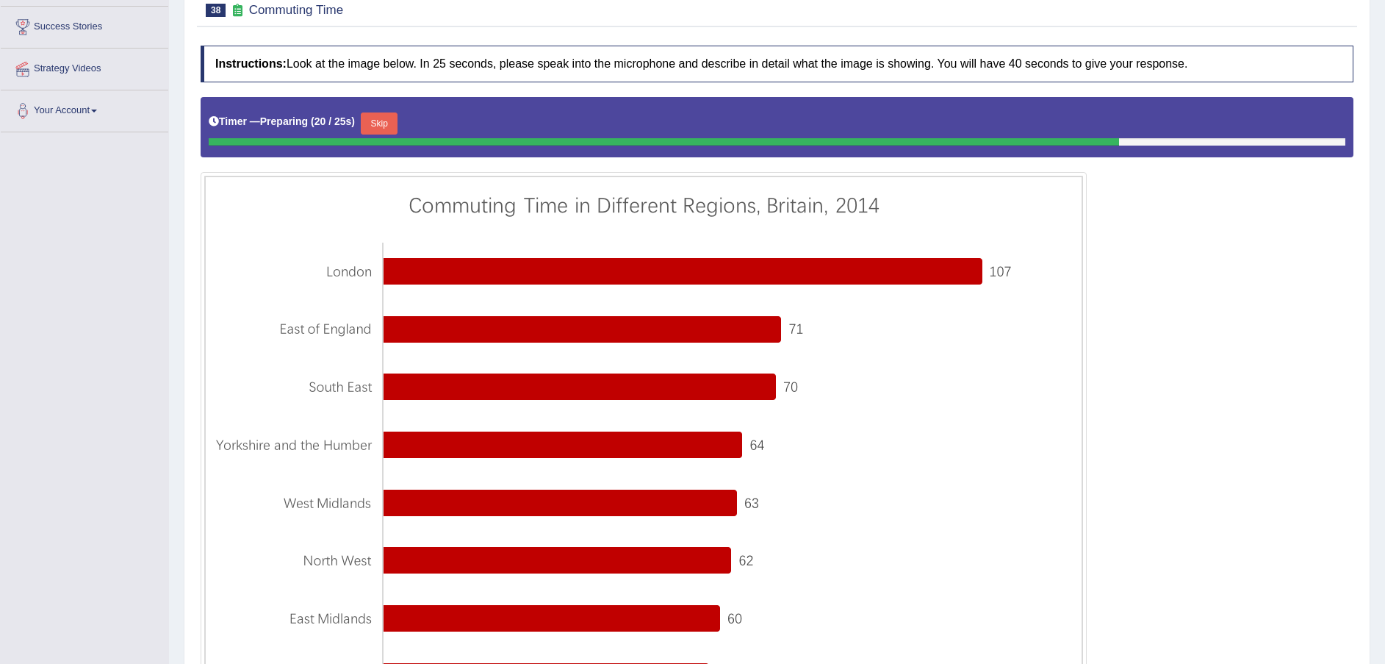
click at [393, 129] on button "Skip" at bounding box center [379, 123] width 37 height 22
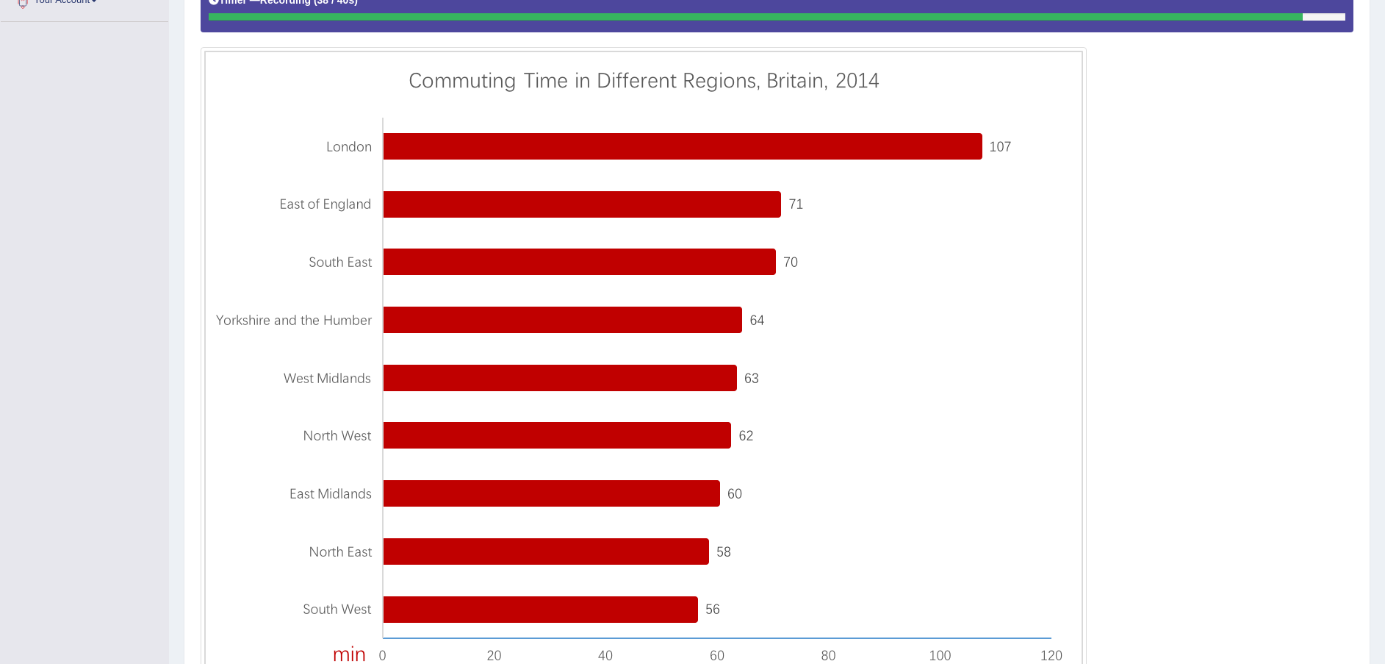
scroll to position [473, 0]
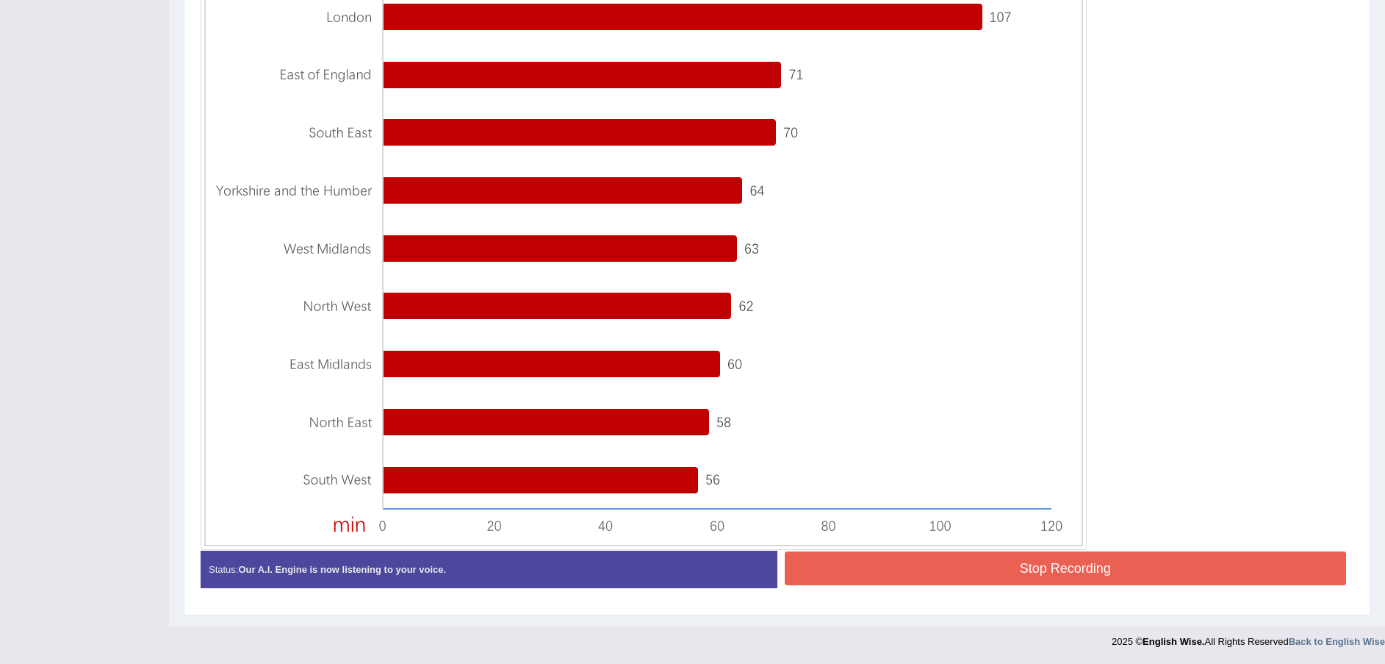
click at [1038, 570] on button "Stop Recording" at bounding box center [1066, 568] width 562 height 34
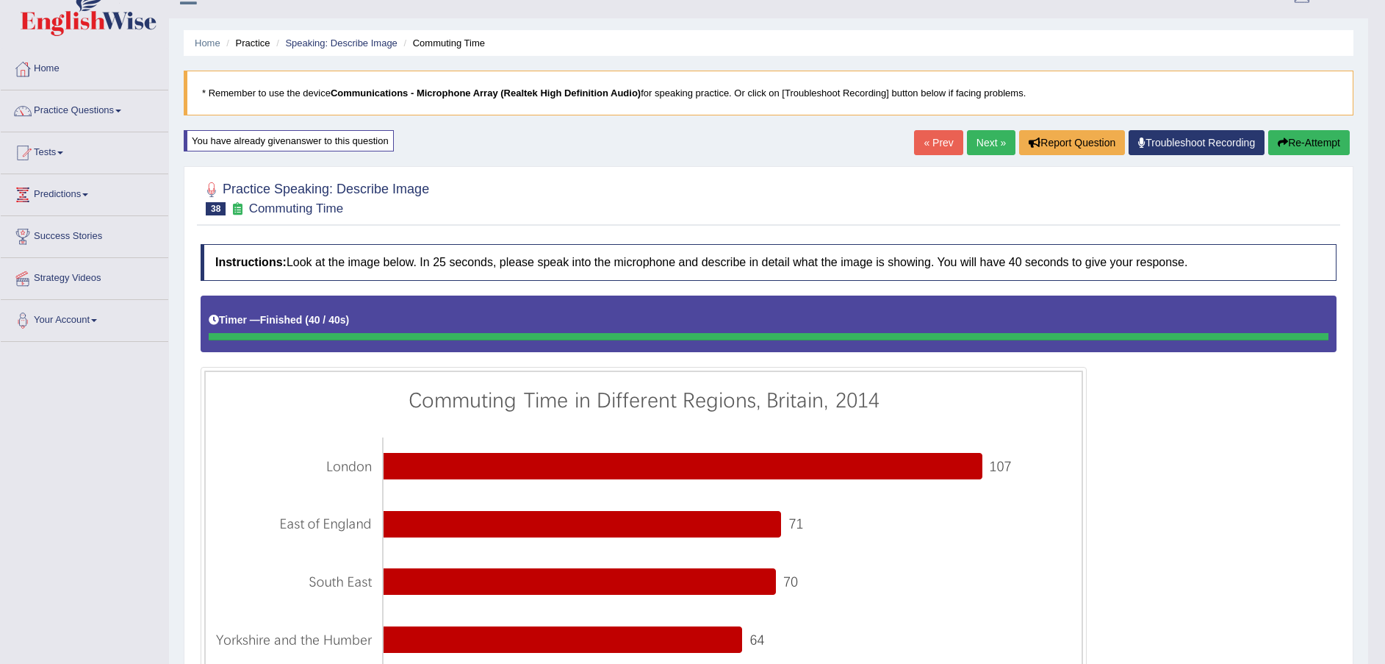
scroll to position [9, 0]
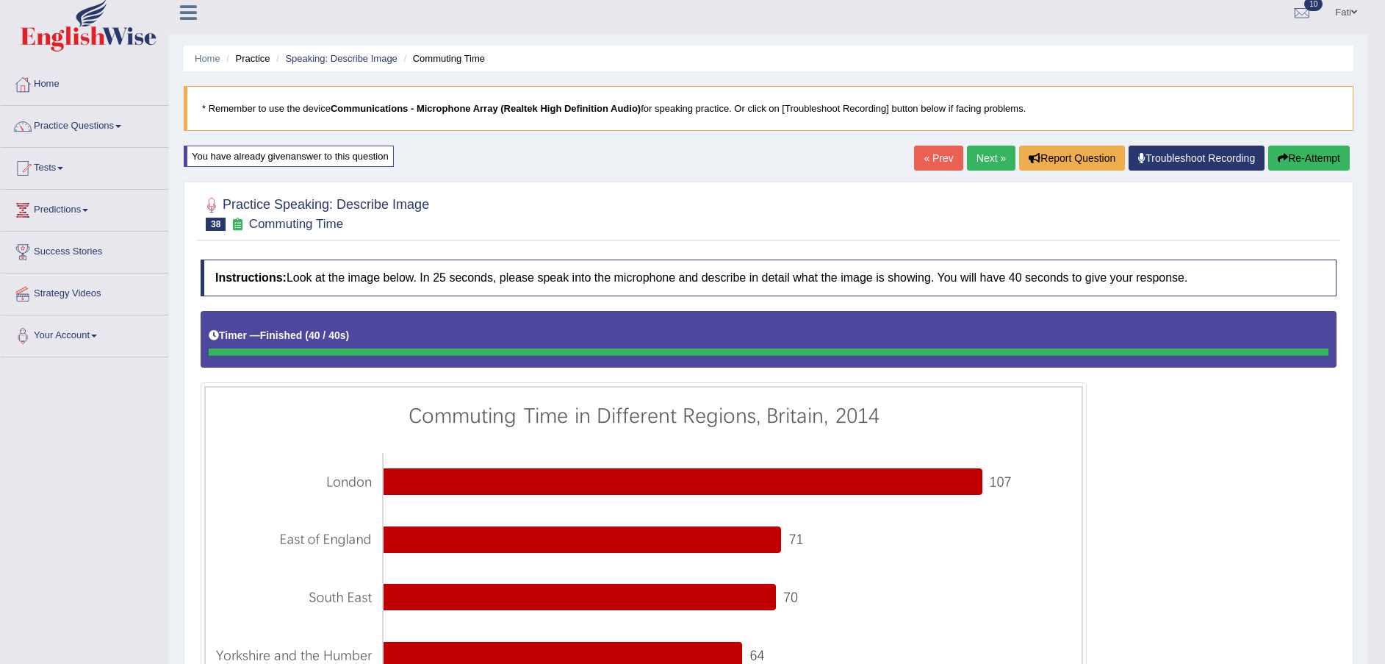
click at [1326, 160] on button "Re-Attempt" at bounding box center [1309, 158] width 82 height 25
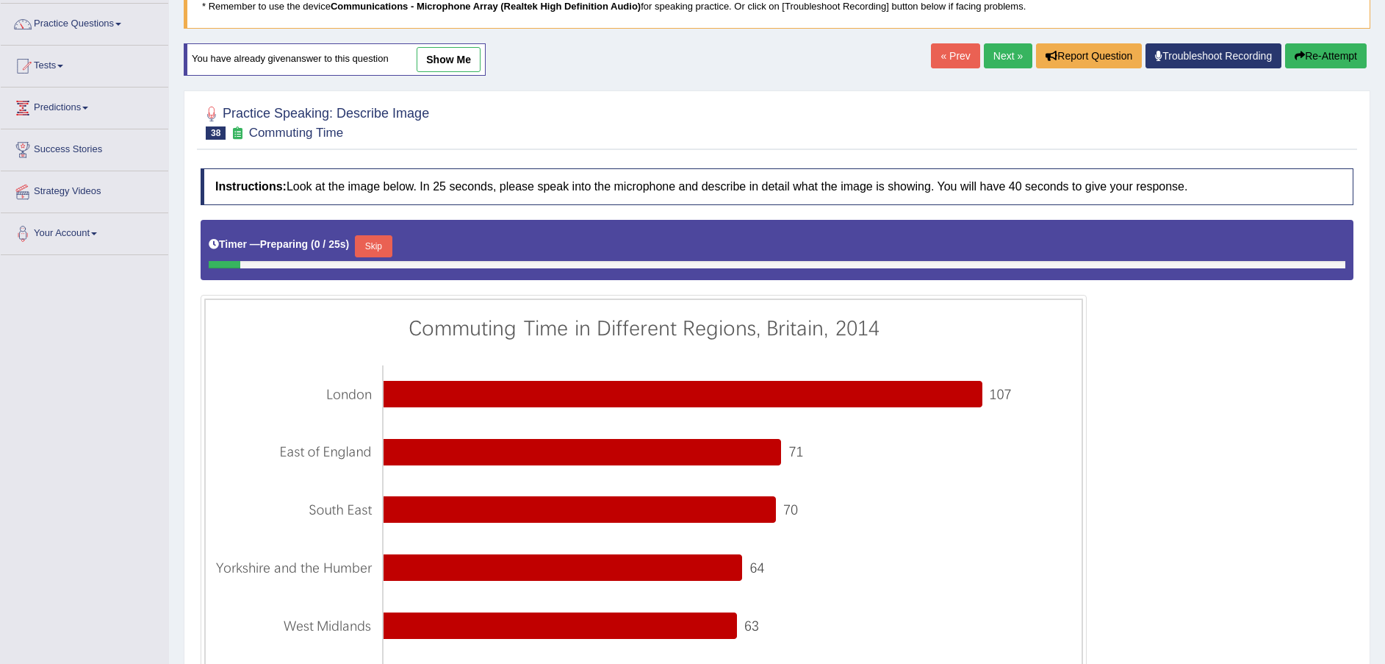
scroll to position [229, 0]
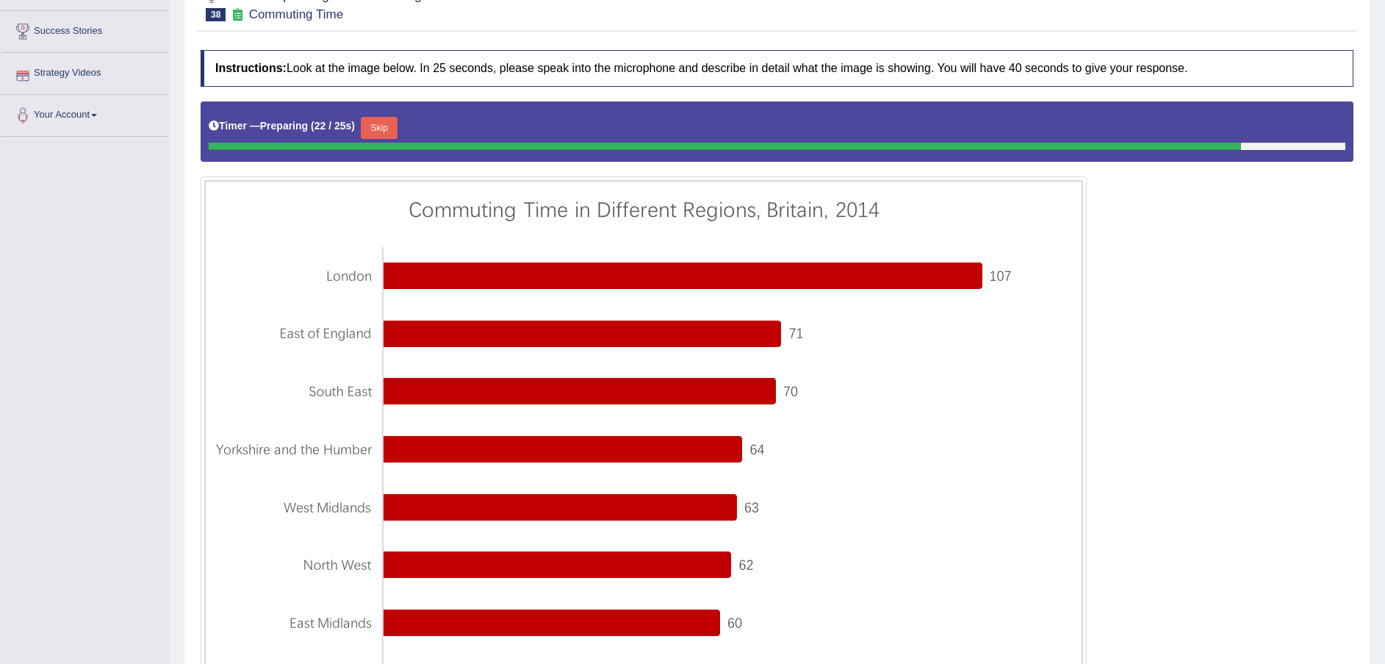
click at [369, 124] on button "Skip" at bounding box center [379, 128] width 37 height 22
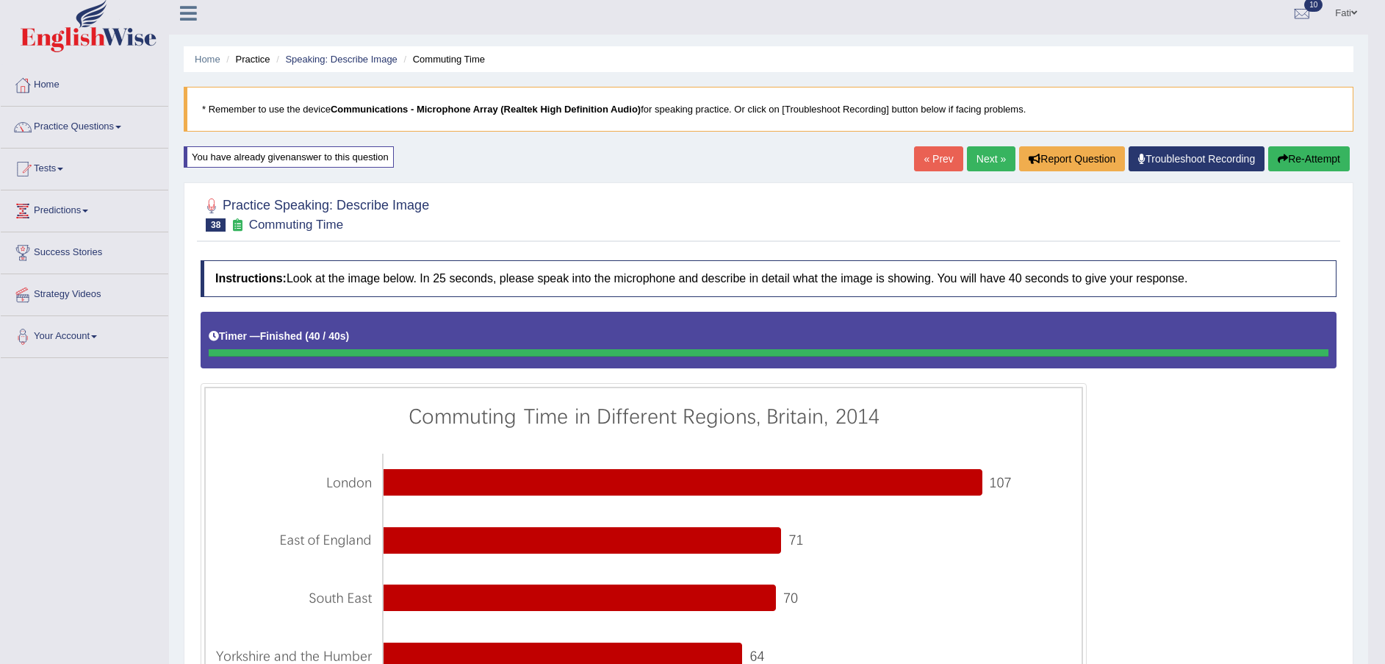
scroll to position [0, 0]
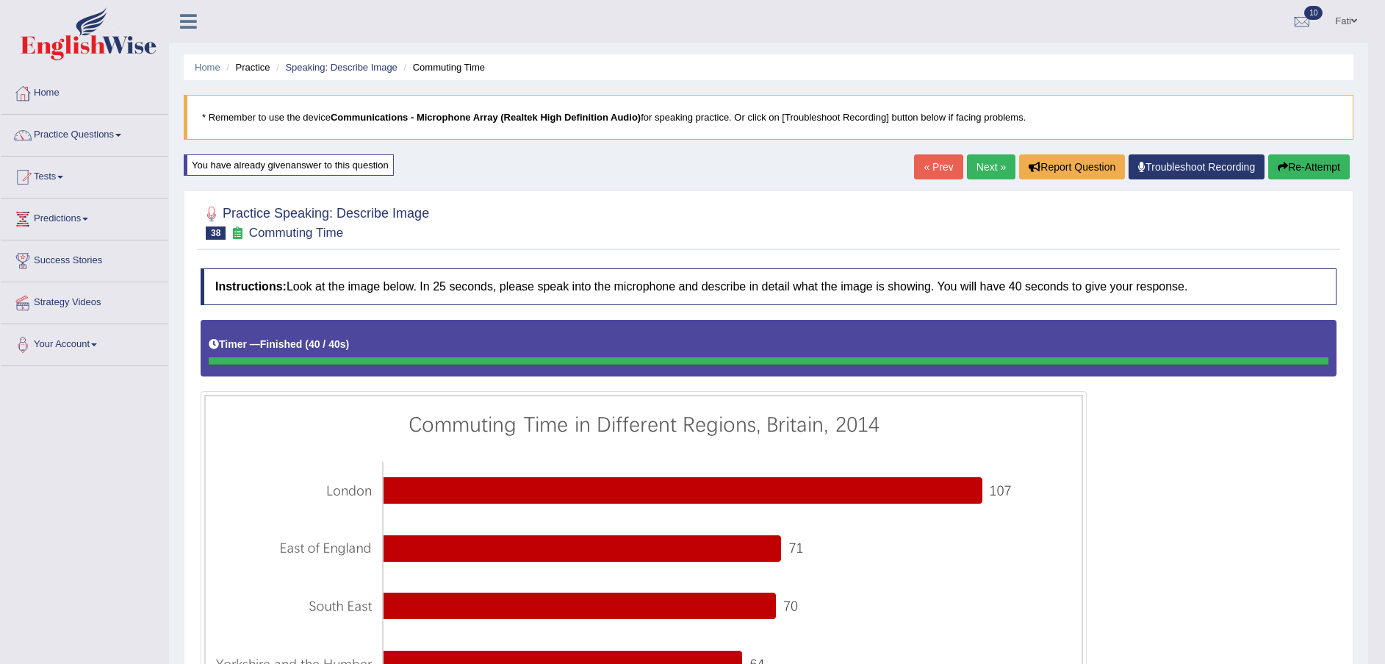
click at [995, 165] on link "Next »" at bounding box center [991, 166] width 49 height 25
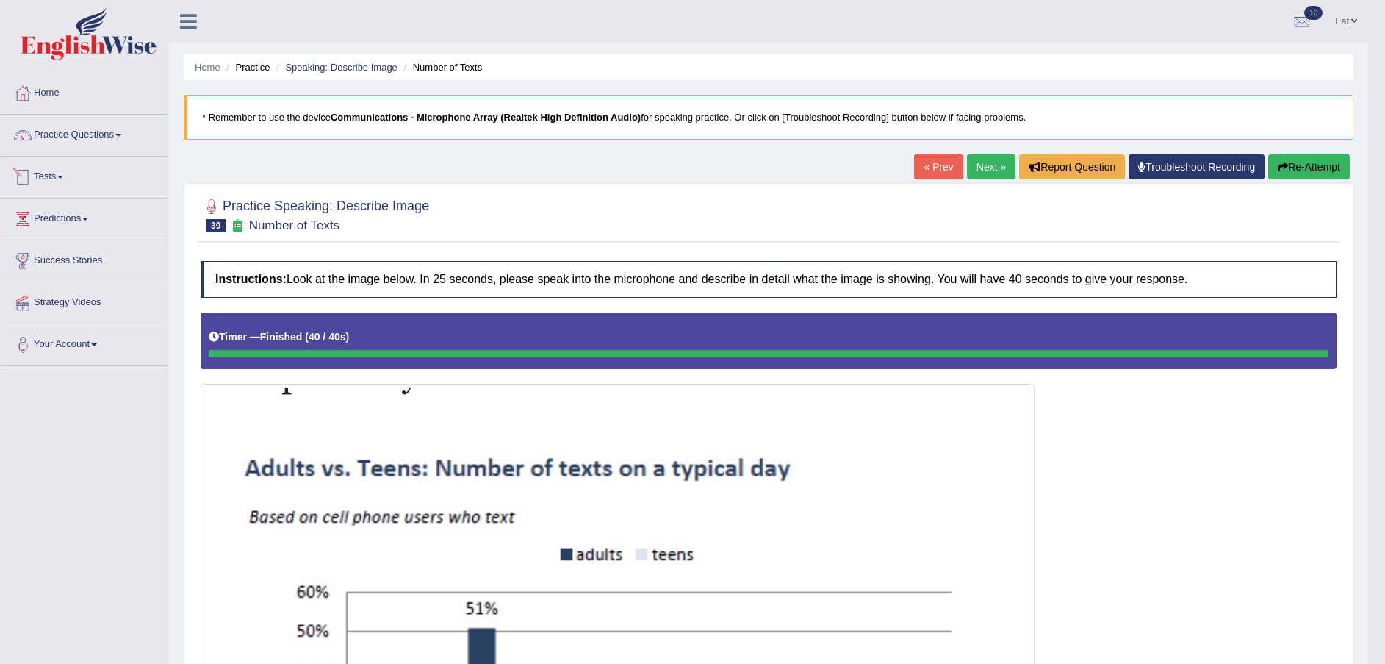
click at [53, 176] on link "Tests" at bounding box center [85, 175] width 168 height 37
click at [96, 209] on link "Take Practice Sectional Test" at bounding box center [95, 211] width 137 height 26
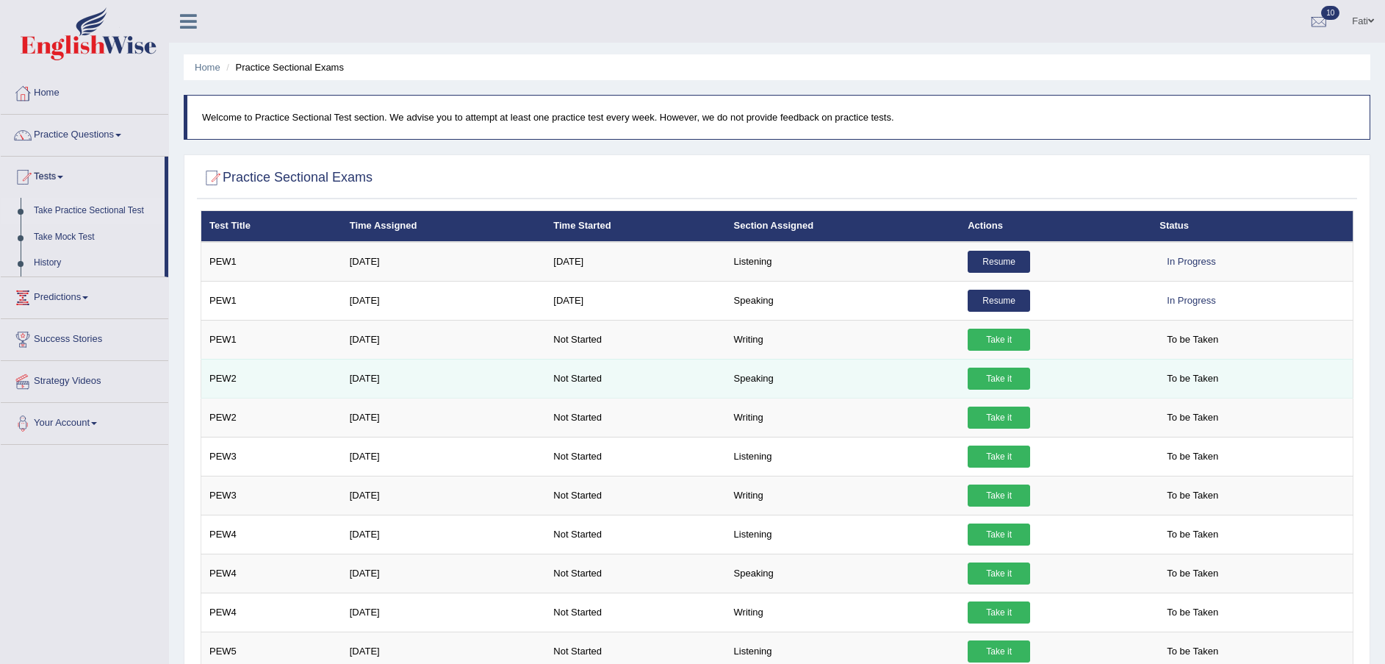
click at [1009, 380] on link "Take it" at bounding box center [999, 378] width 62 height 22
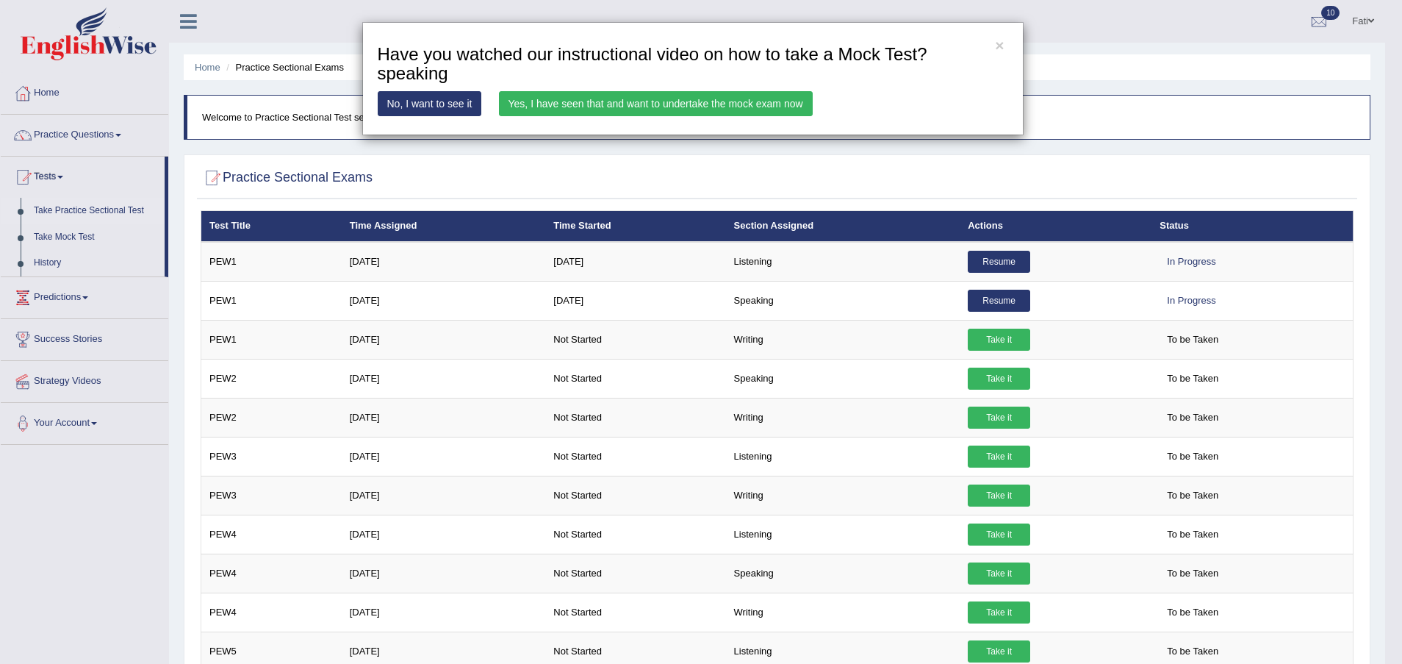
click at [668, 106] on link "Yes, I have seen that and want to undertake the mock exam now" at bounding box center [656, 103] width 314 height 25
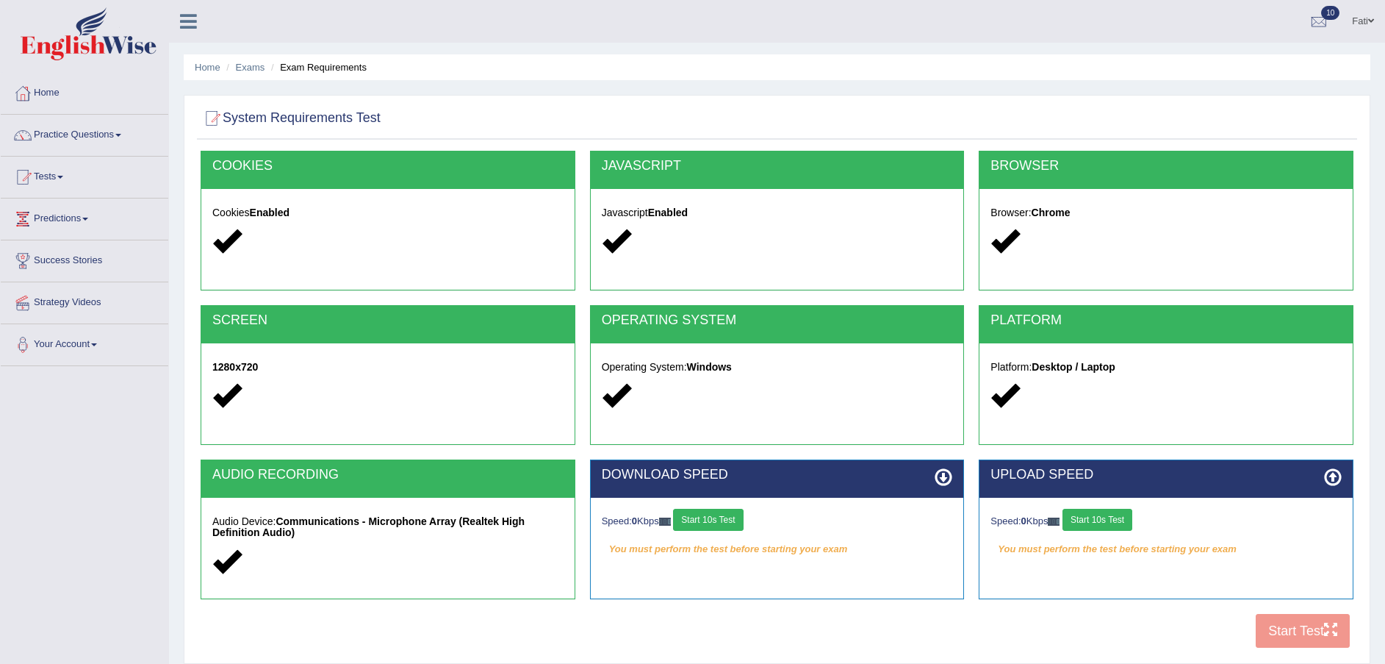
click at [1085, 518] on button "Start 10s Test" at bounding box center [1098, 520] width 70 height 22
click at [716, 525] on button "Start 10s Test" at bounding box center [708, 520] width 70 height 22
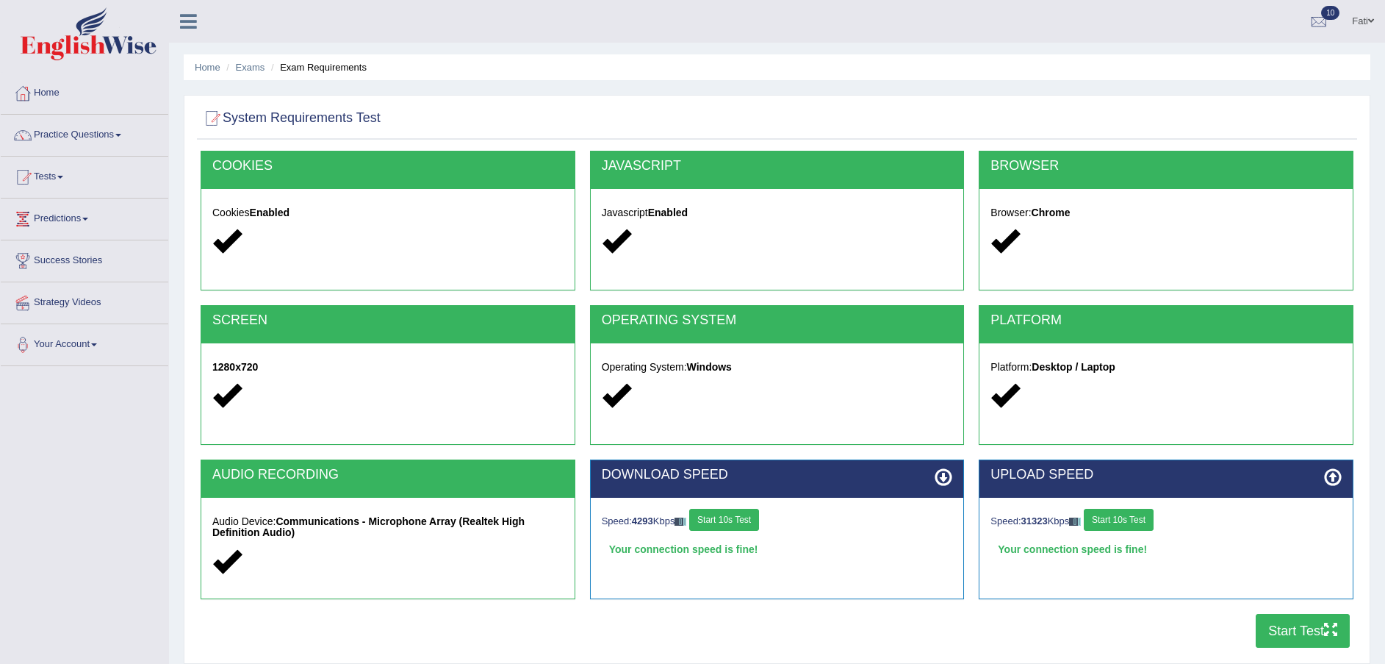
click at [1304, 625] on button "Start Test" at bounding box center [1303, 631] width 94 height 34
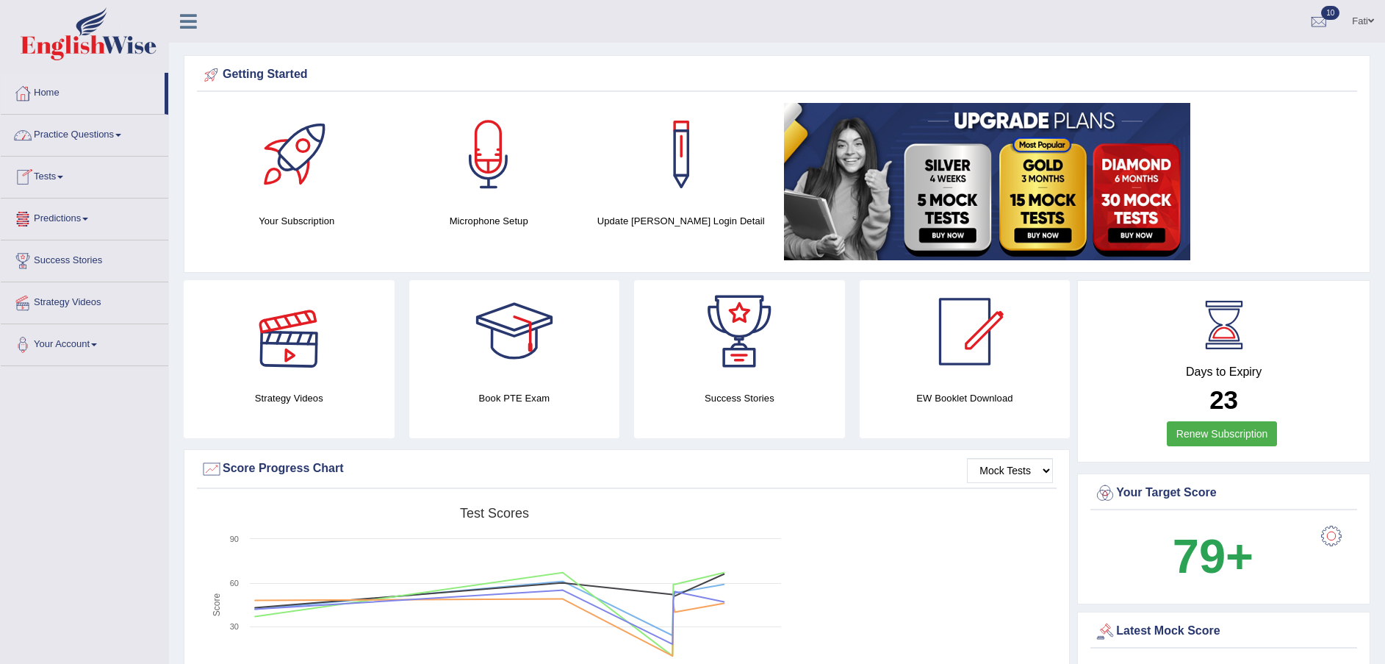
click at [60, 178] on link "Tests" at bounding box center [85, 175] width 168 height 37
click at [47, 256] on link "History" at bounding box center [95, 263] width 137 height 26
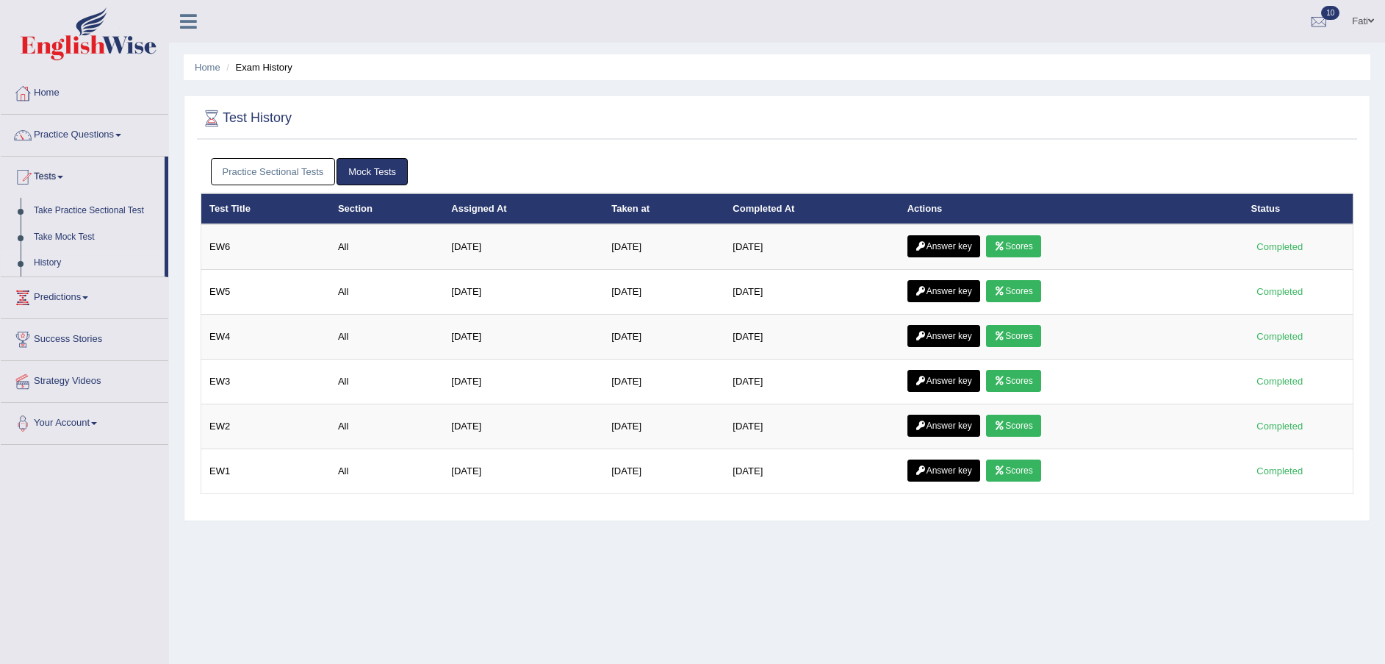
click at [292, 167] on link "Practice Sectional Tests" at bounding box center [273, 171] width 125 height 27
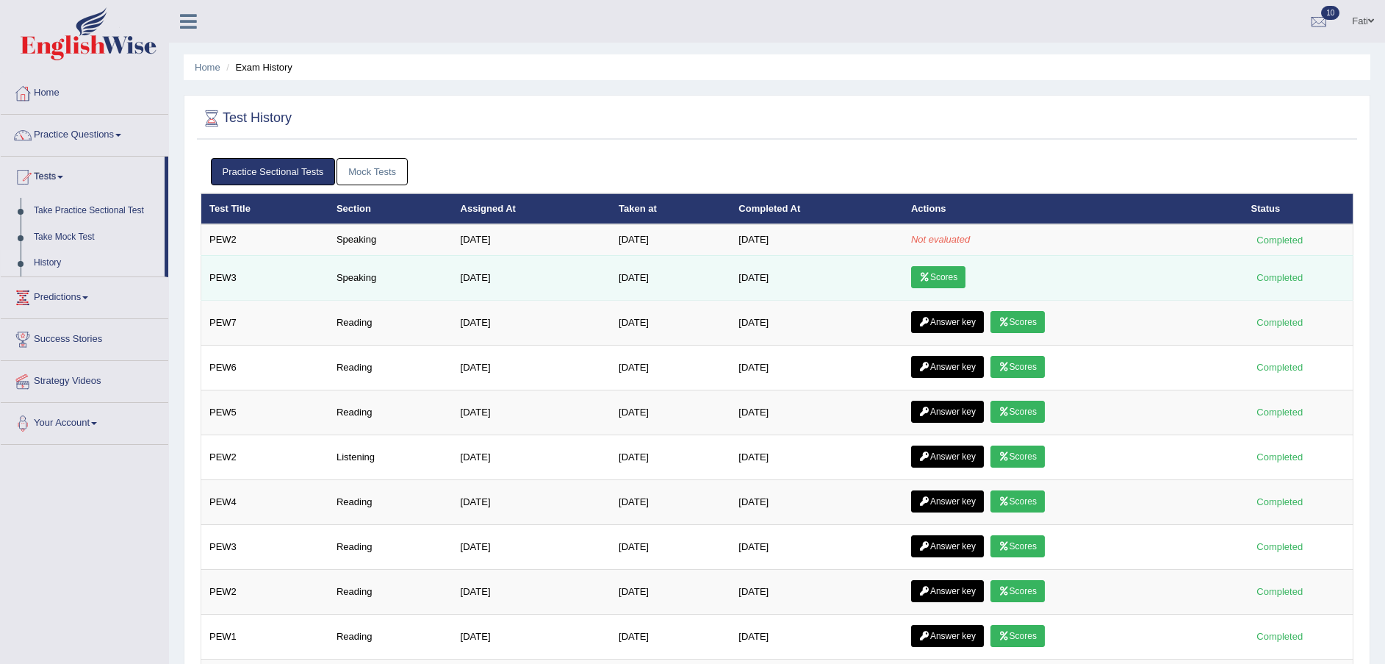
click at [955, 273] on link "Scores" at bounding box center [938, 277] width 54 height 22
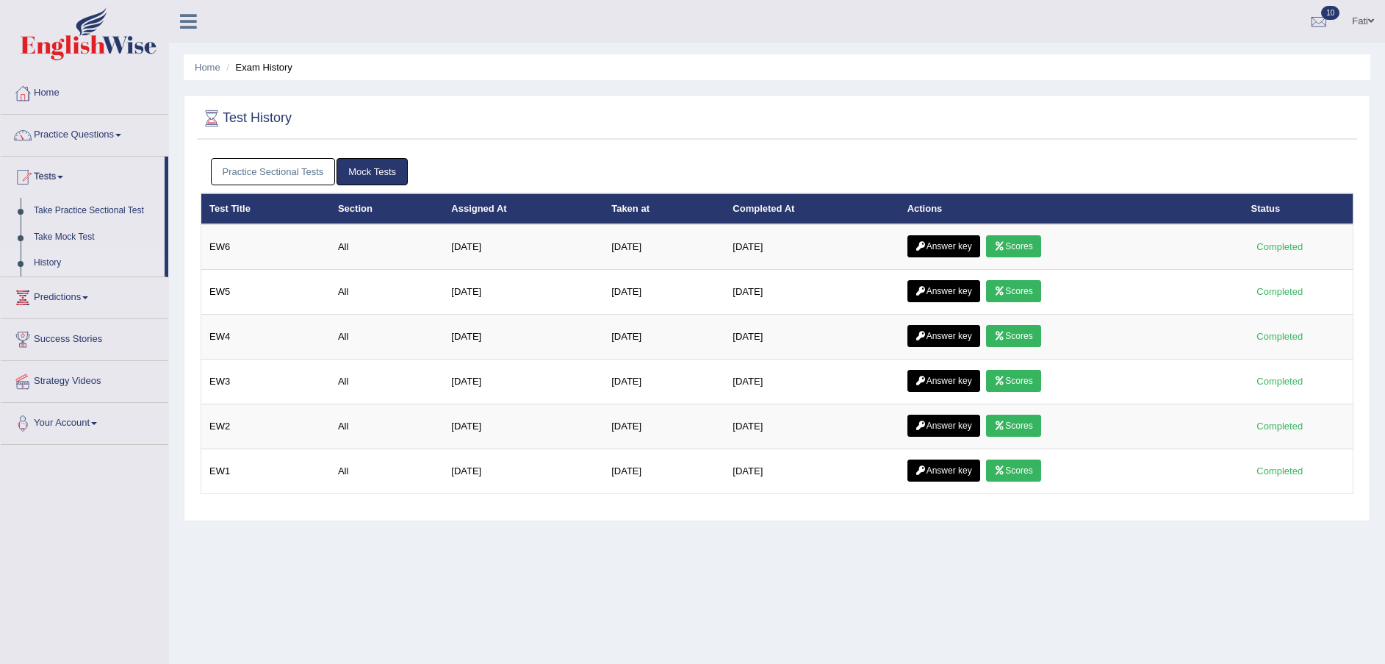
click at [257, 173] on link "Practice Sectional Tests" at bounding box center [273, 171] width 125 height 27
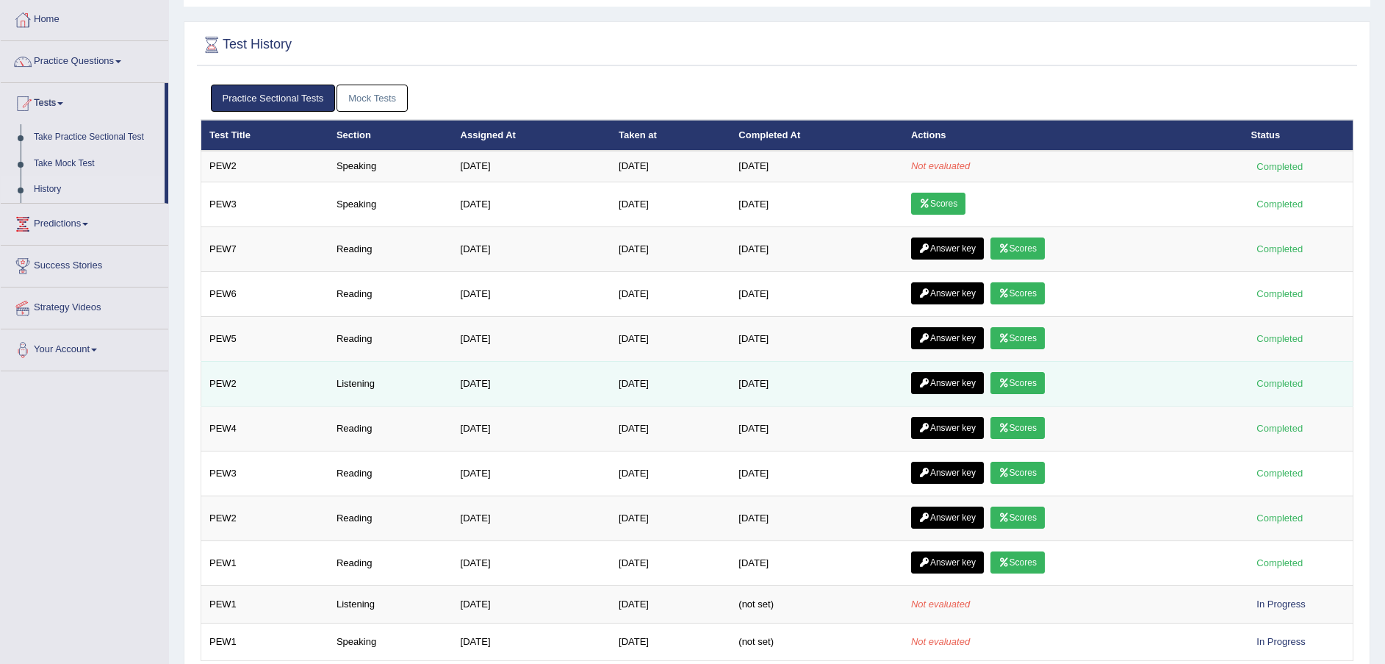
scroll to position [142, 0]
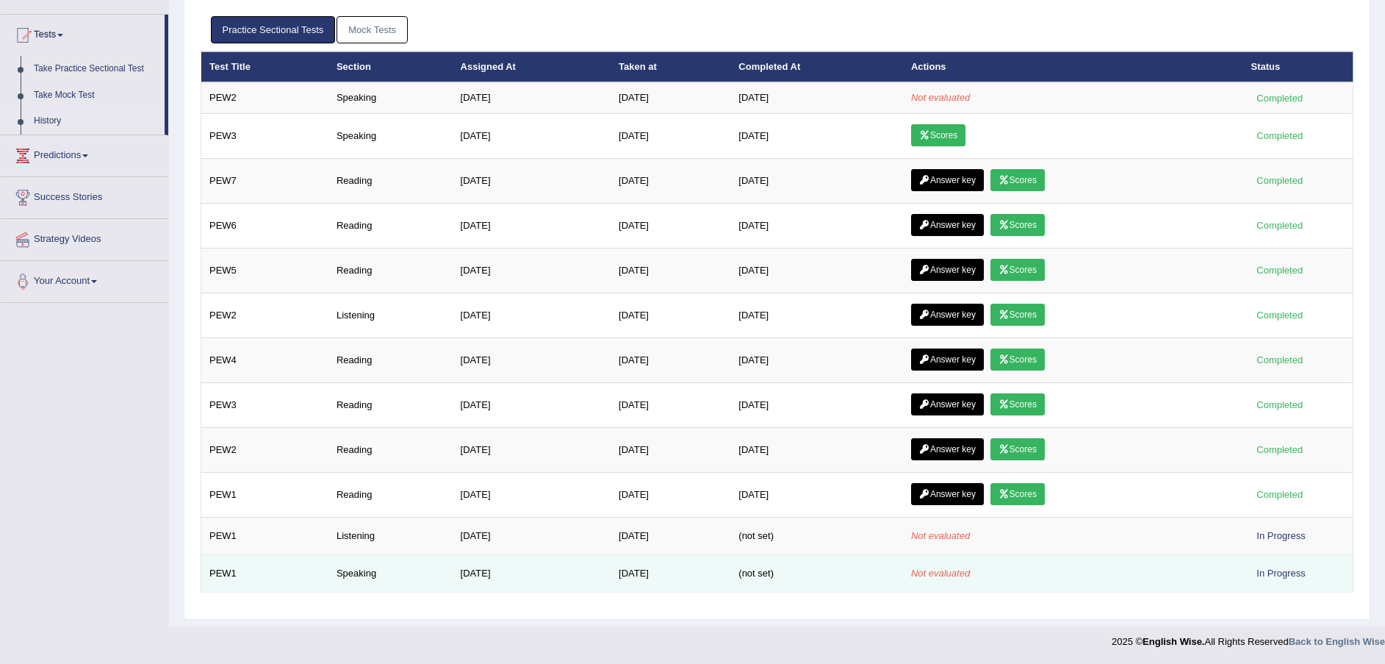
click at [351, 580] on td "Speaking" at bounding box center [390, 572] width 124 height 37
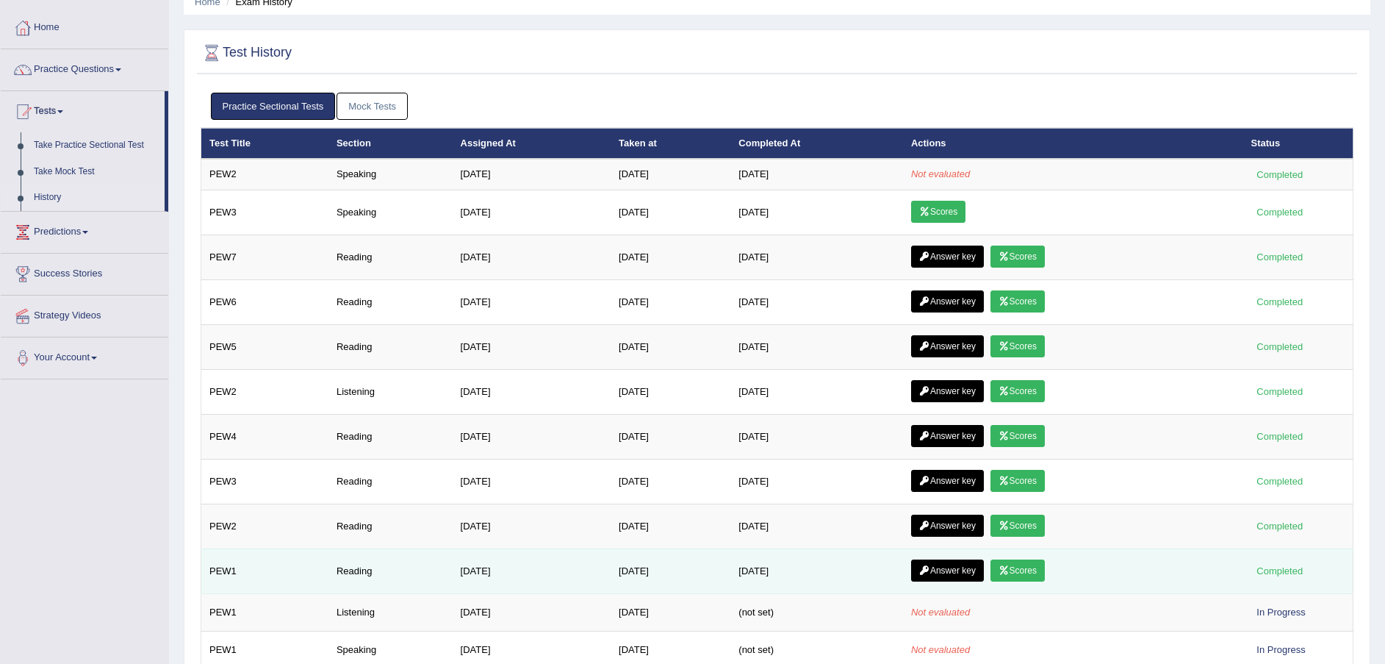
scroll to position [32, 0]
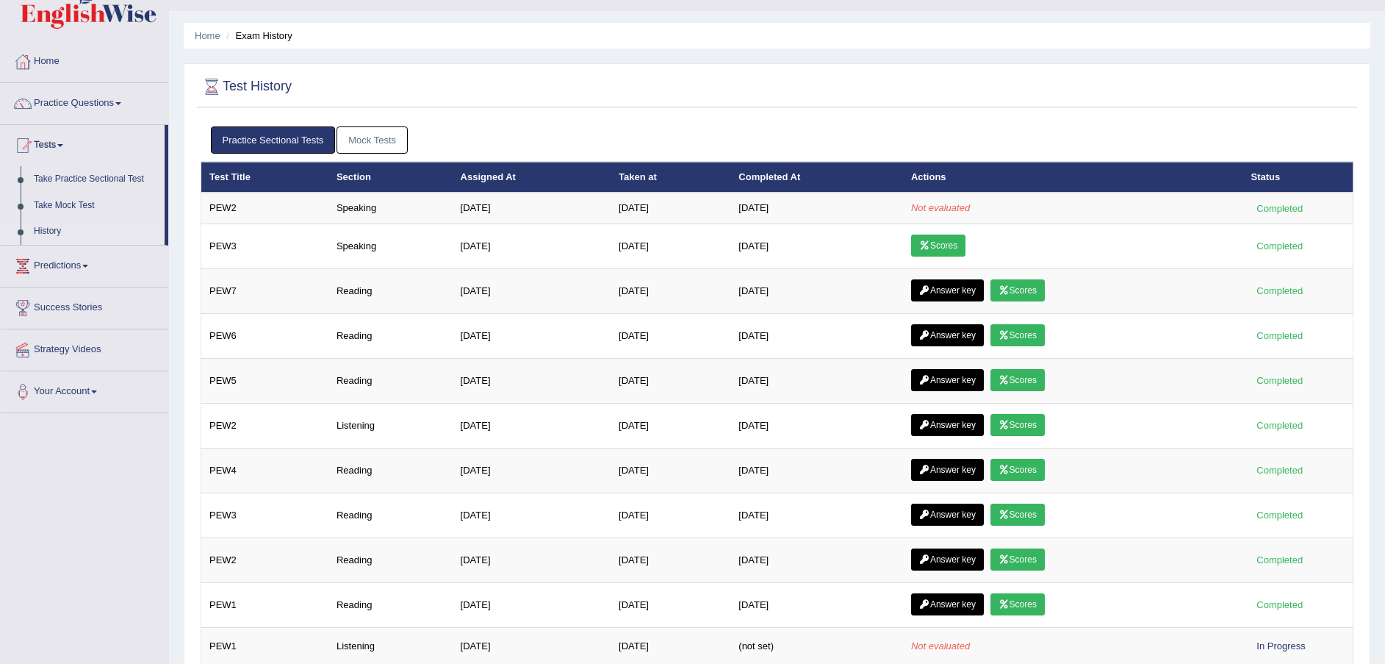
click at [388, 149] on link "Mock Tests" at bounding box center [372, 139] width 71 height 27
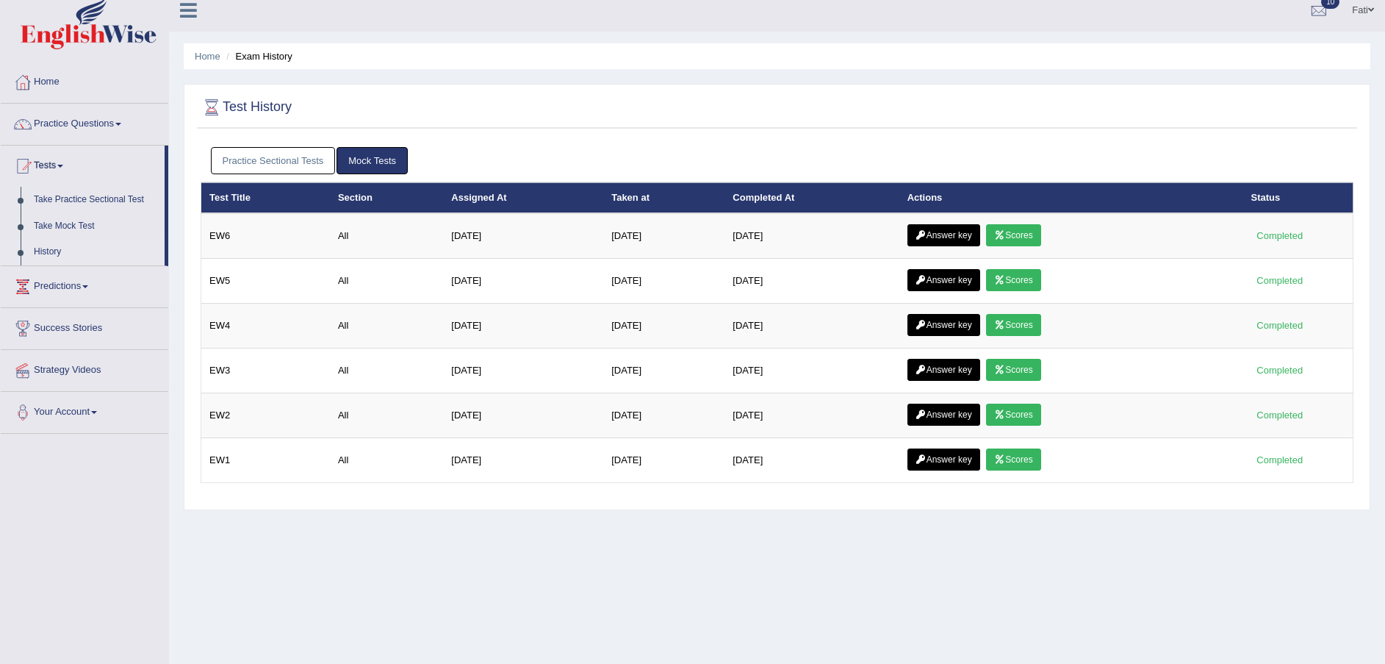
scroll to position [0, 0]
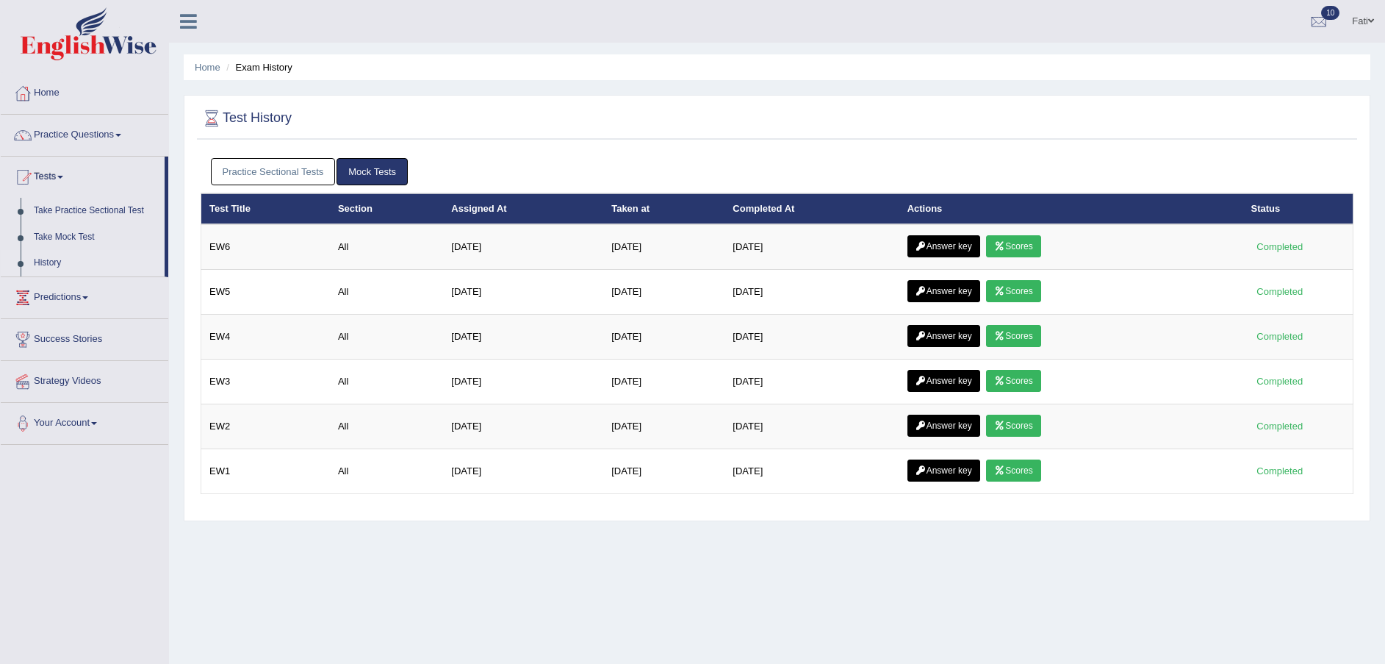
click at [309, 169] on link "Practice Sectional Tests" at bounding box center [273, 171] width 125 height 27
click at [279, 169] on link "Practice Sectional Tests" at bounding box center [273, 171] width 125 height 27
click at [276, 165] on link "Practice Sectional Tests" at bounding box center [273, 171] width 125 height 27
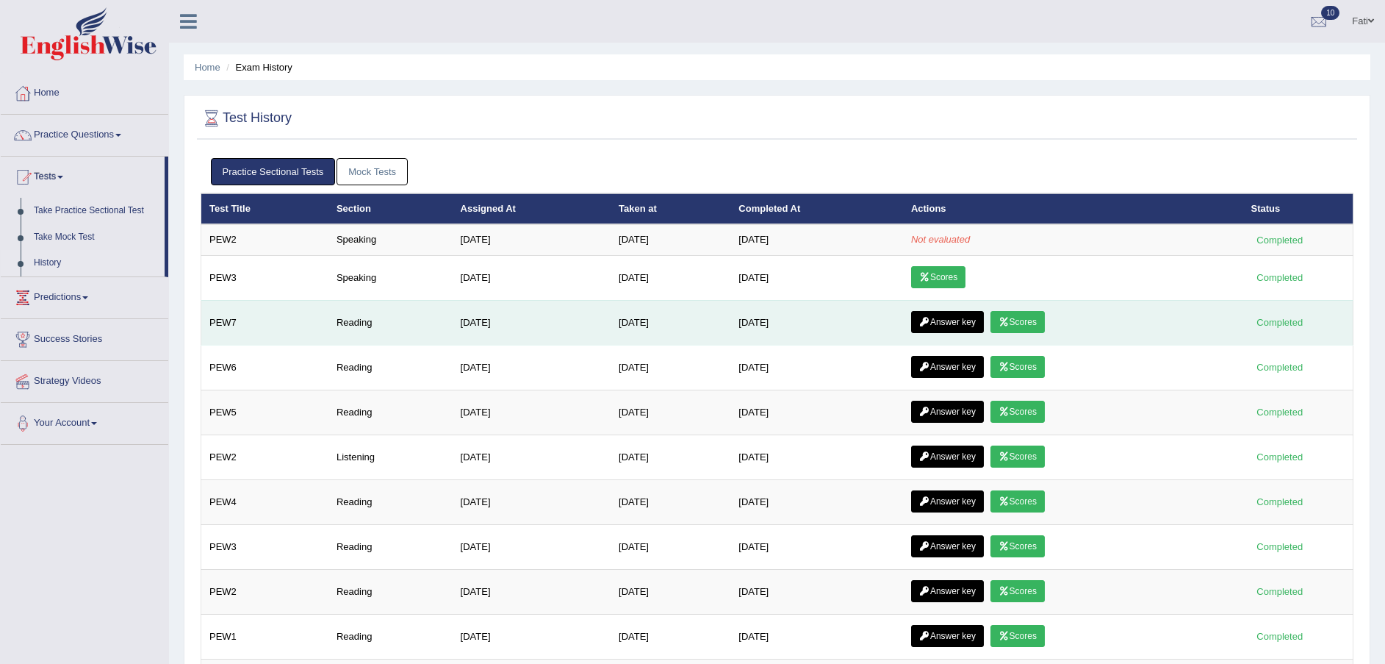
click at [1027, 323] on link "Scores" at bounding box center [1018, 322] width 54 height 22
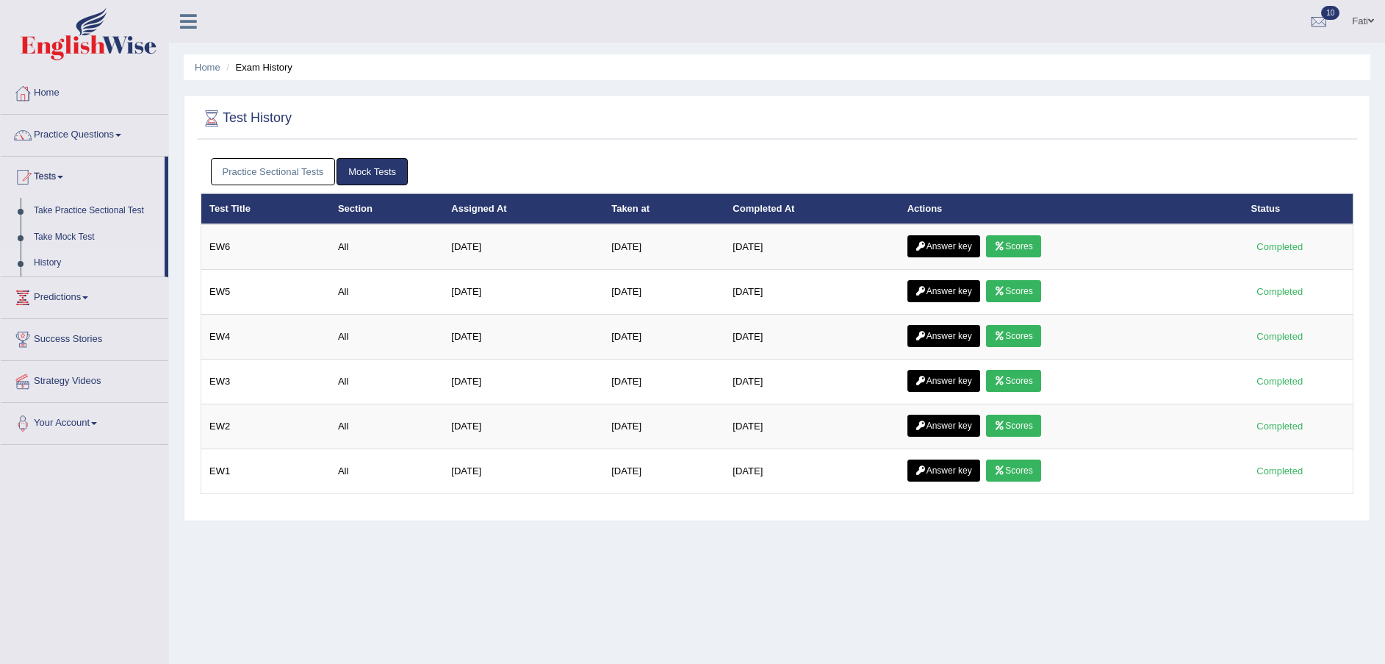
click at [254, 164] on link "Practice Sectional Tests" at bounding box center [273, 171] width 125 height 27
click at [315, 171] on link "Practice Sectional Tests" at bounding box center [273, 171] width 125 height 27
click at [306, 166] on link "Practice Sectional Tests" at bounding box center [273, 171] width 125 height 27
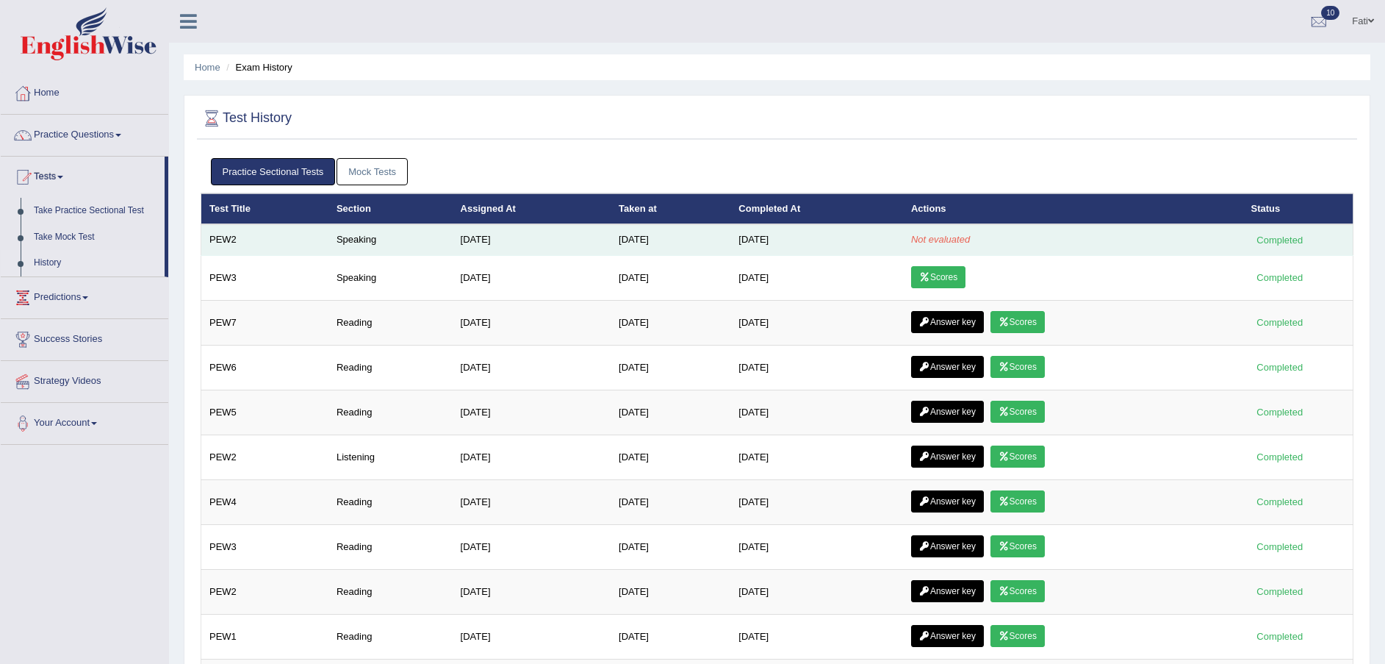
click at [1277, 239] on div "Completed" at bounding box center [1279, 239] width 57 height 15
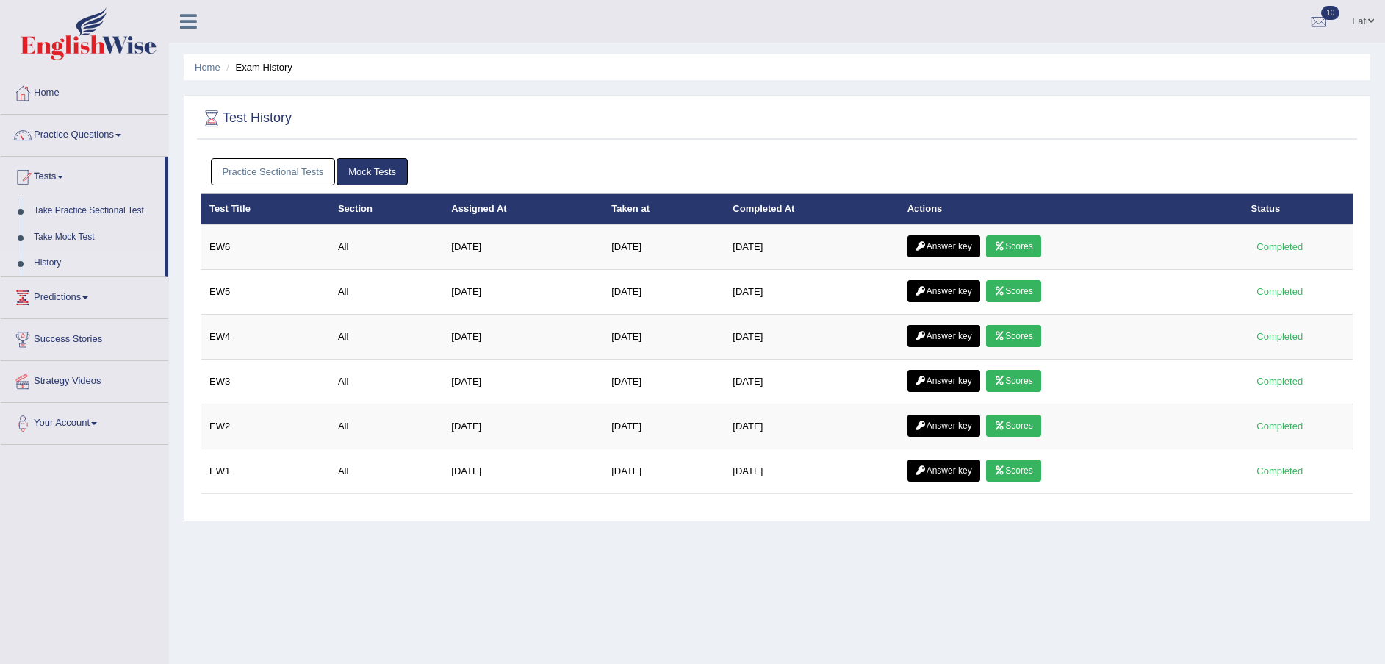
click at [295, 166] on link "Practice Sectional Tests" at bounding box center [273, 171] width 125 height 27
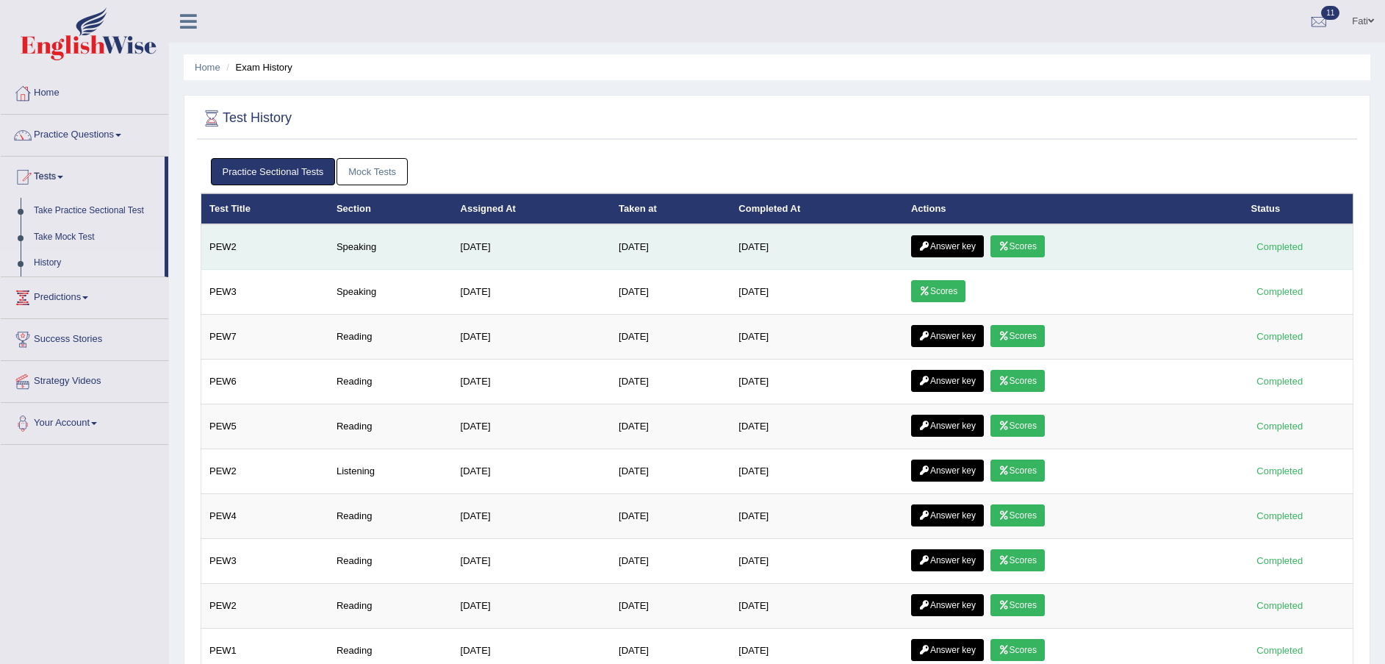
click at [1008, 240] on link "Scores" at bounding box center [1018, 246] width 54 height 22
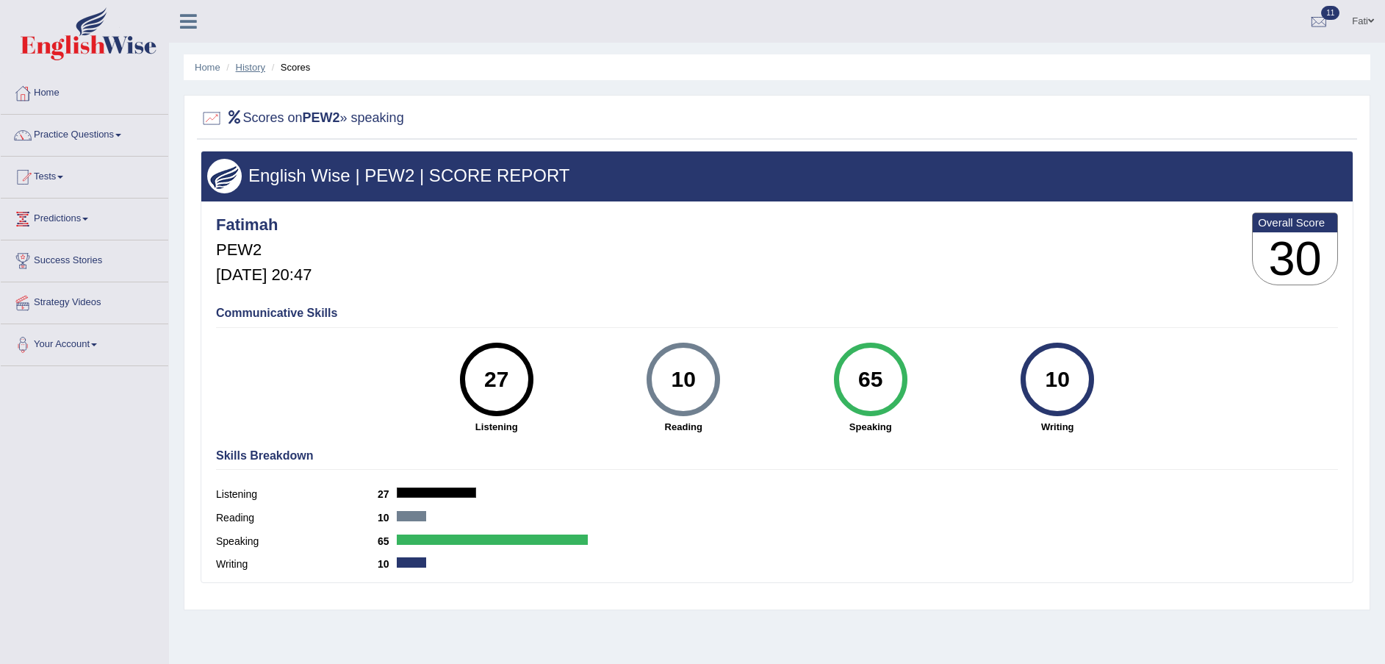
click at [239, 68] on link "History" at bounding box center [250, 67] width 29 height 11
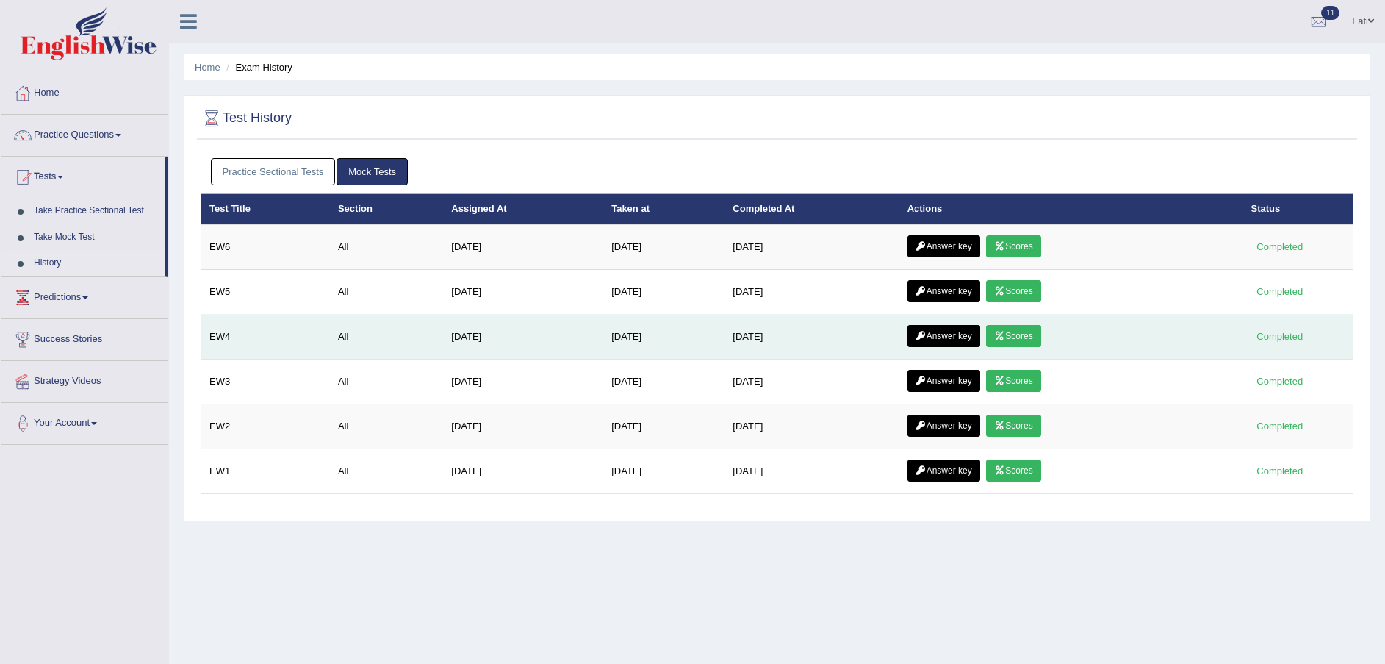
click at [1032, 330] on link "Scores" at bounding box center [1013, 336] width 54 height 22
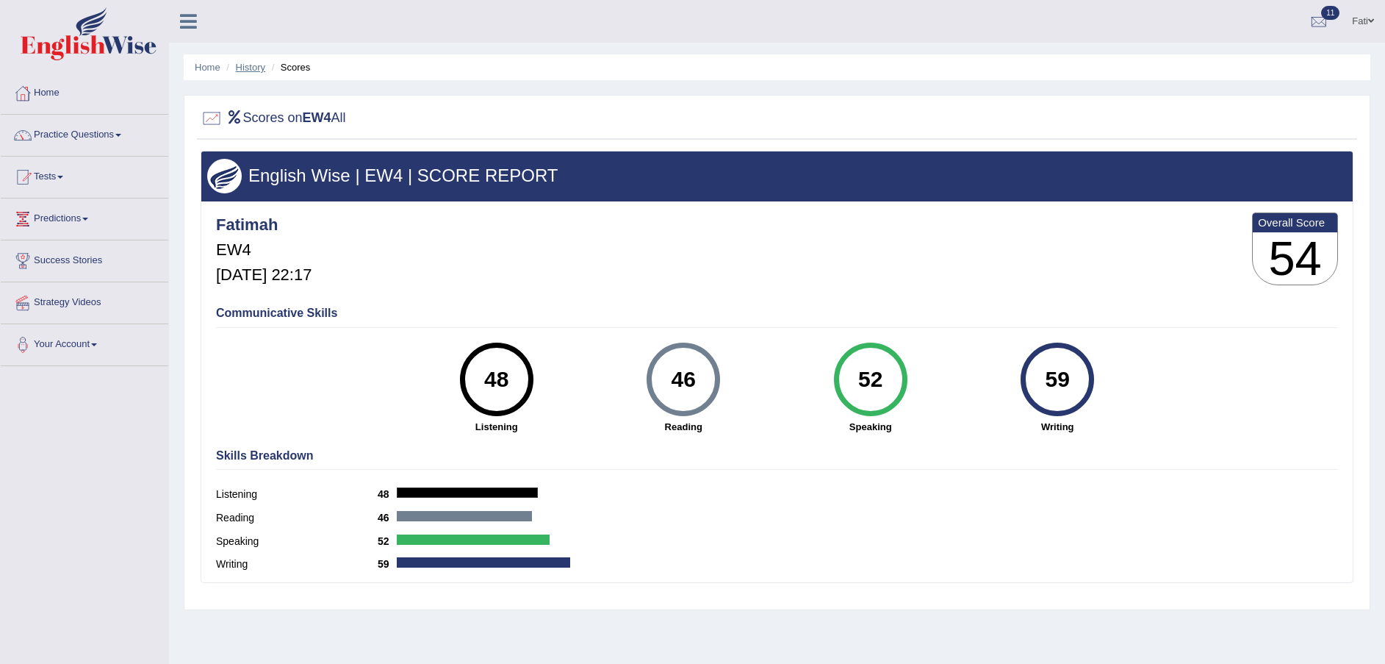
click at [254, 71] on link "History" at bounding box center [250, 67] width 29 height 11
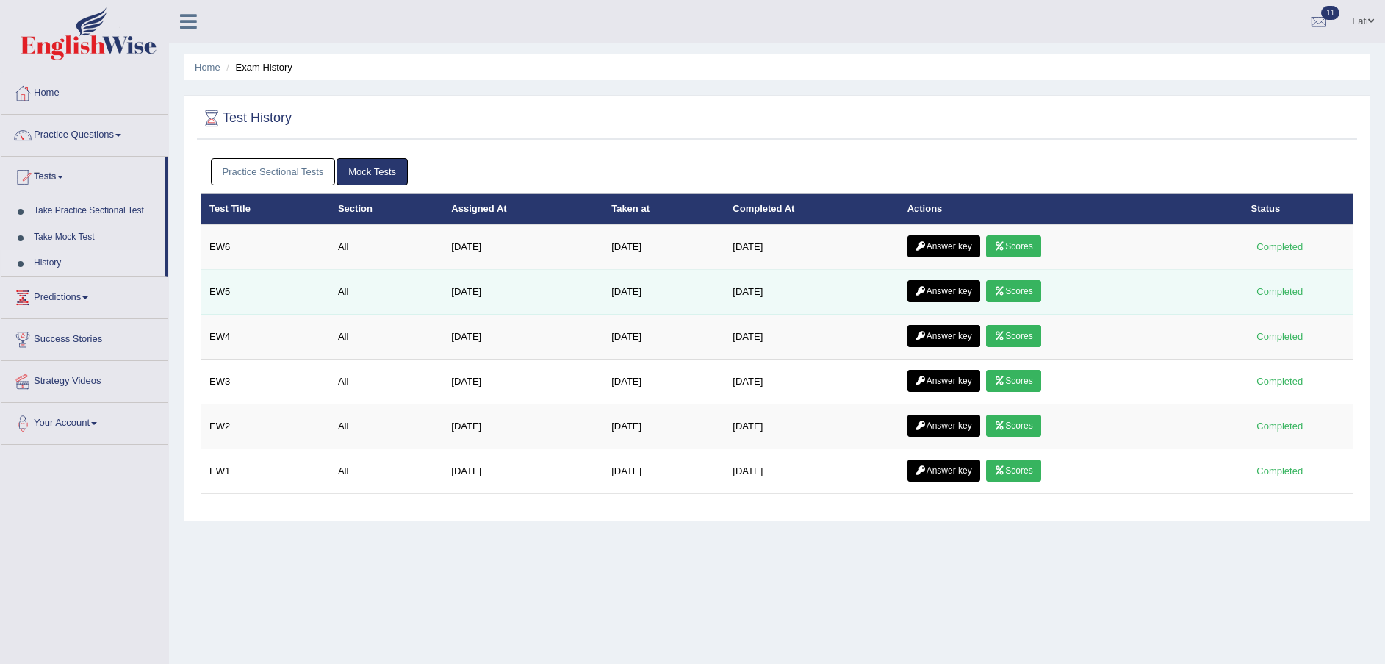
click at [1010, 294] on link "Scores" at bounding box center [1013, 291] width 54 height 22
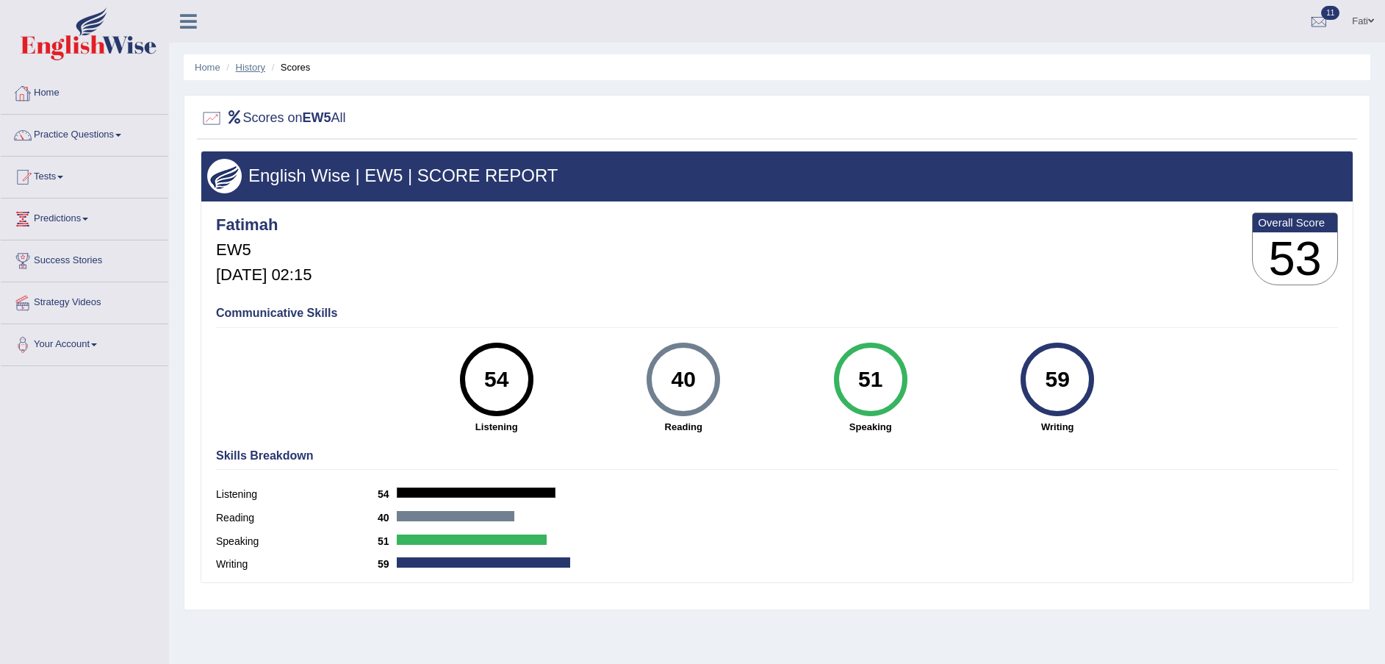
click at [262, 65] on link "History" at bounding box center [250, 67] width 29 height 11
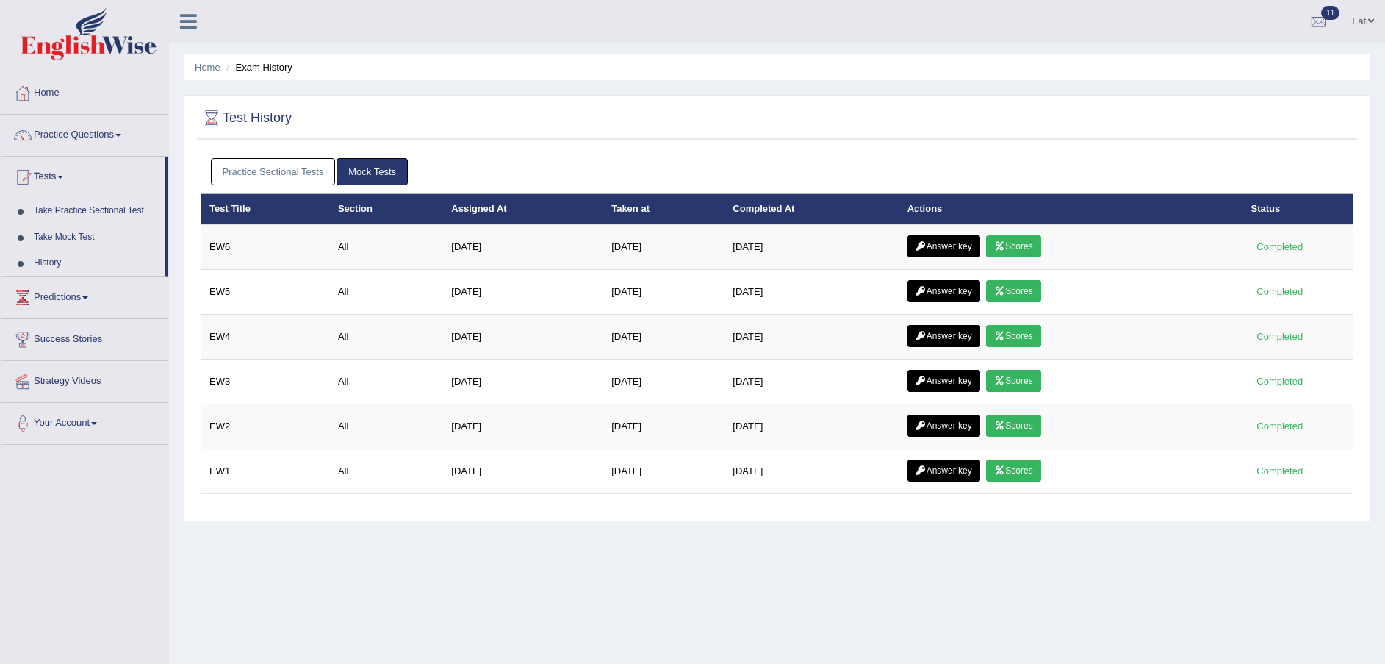
click at [306, 166] on link "Practice Sectional Tests" at bounding box center [273, 171] width 125 height 27
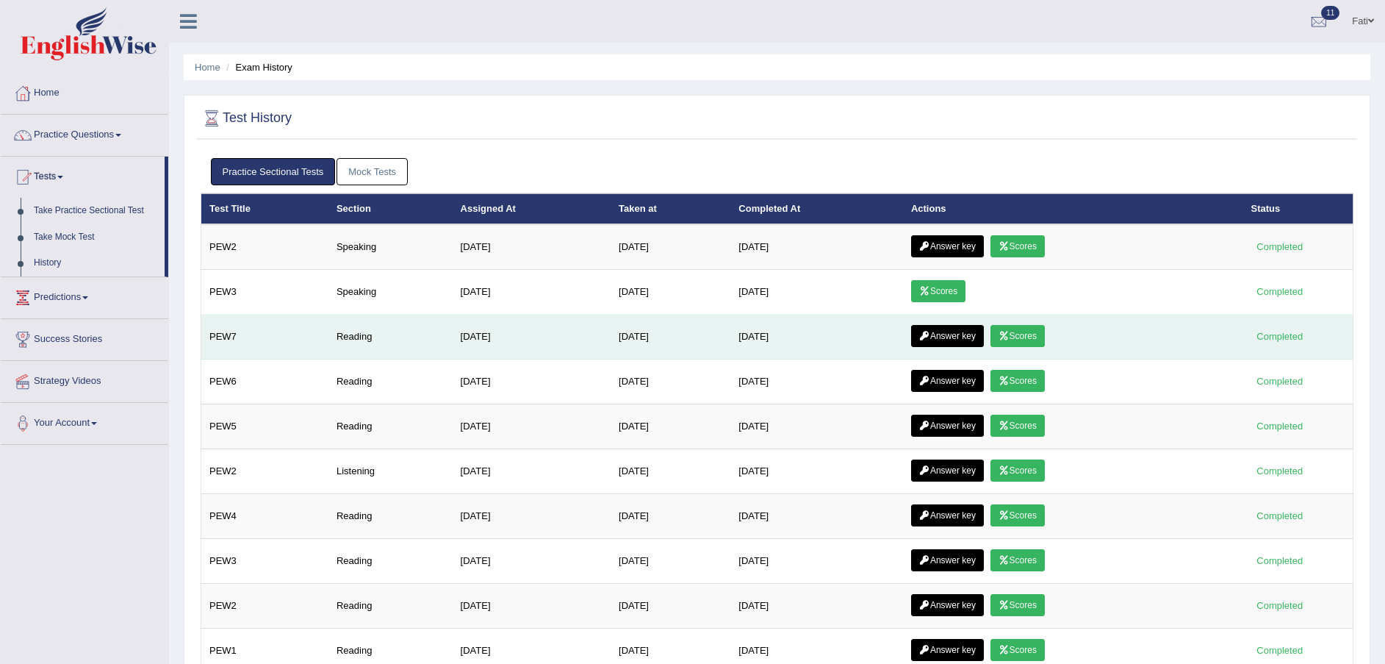
click at [1037, 328] on link "Scores" at bounding box center [1018, 336] width 54 height 22
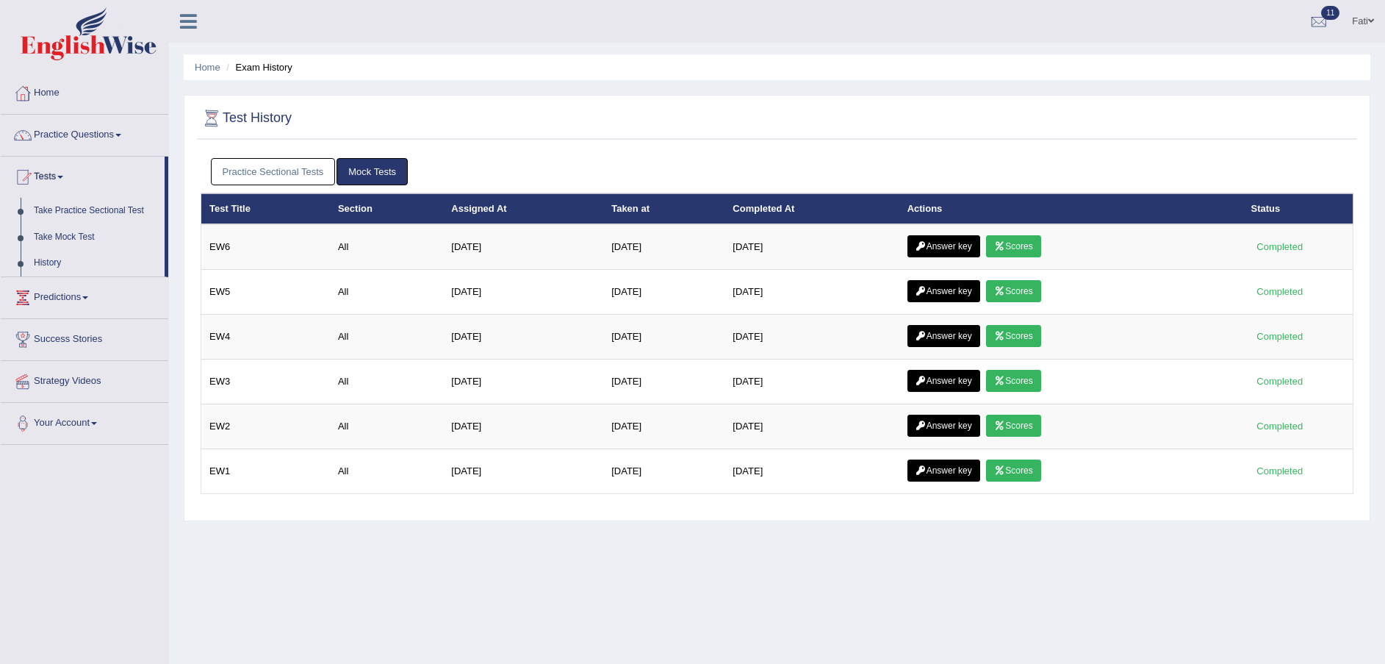
click at [267, 160] on link "Practice Sectional Tests" at bounding box center [273, 171] width 125 height 27
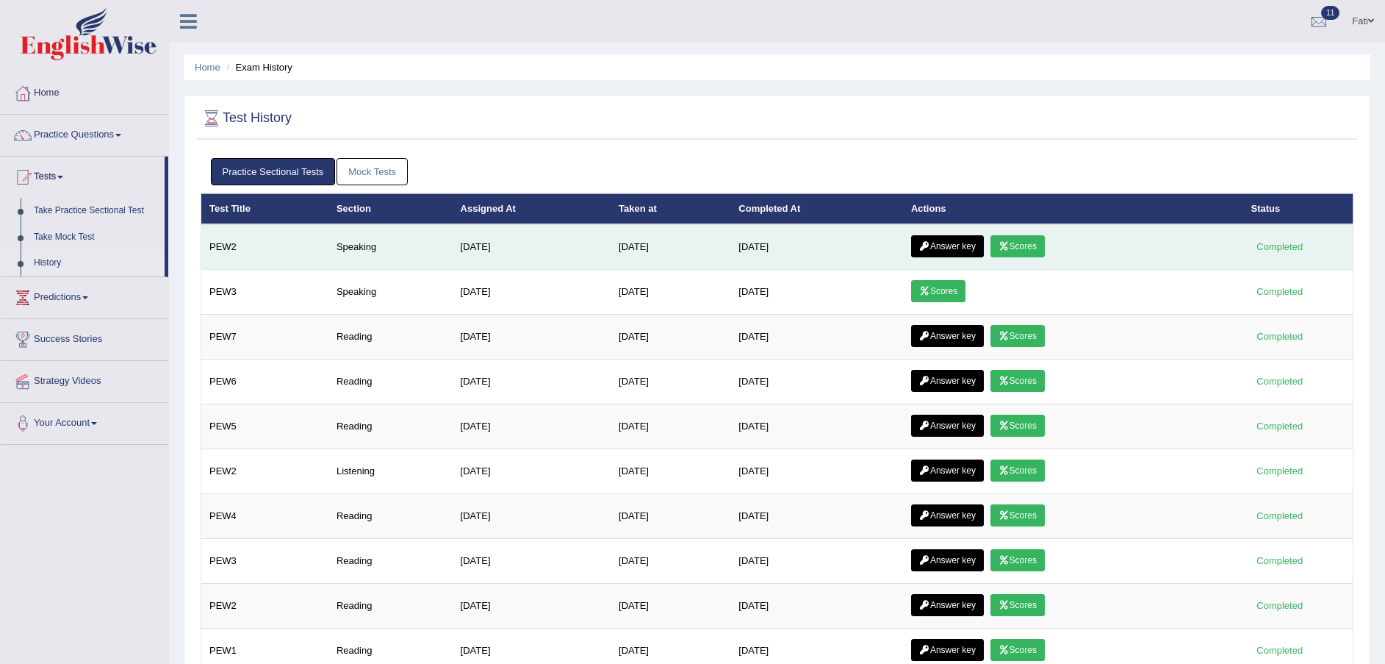
click at [969, 245] on link "Answer key" at bounding box center [947, 246] width 73 height 22
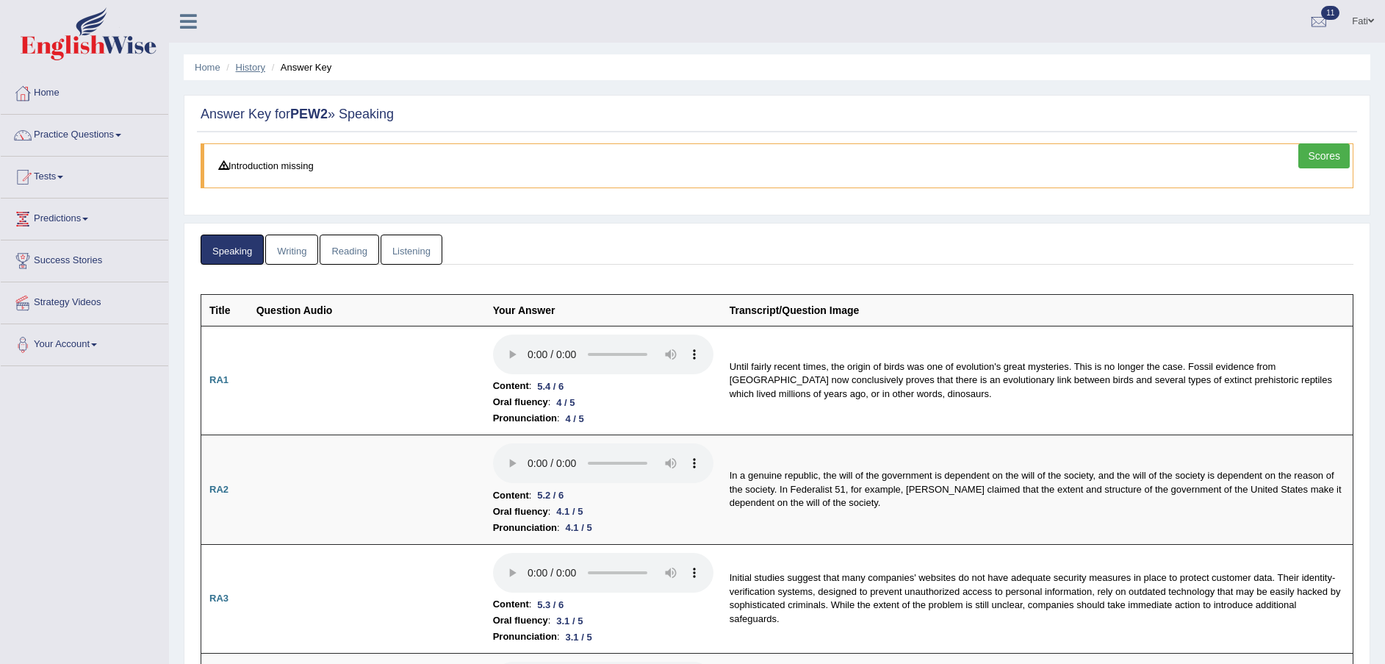
click at [258, 70] on link "History" at bounding box center [250, 67] width 29 height 11
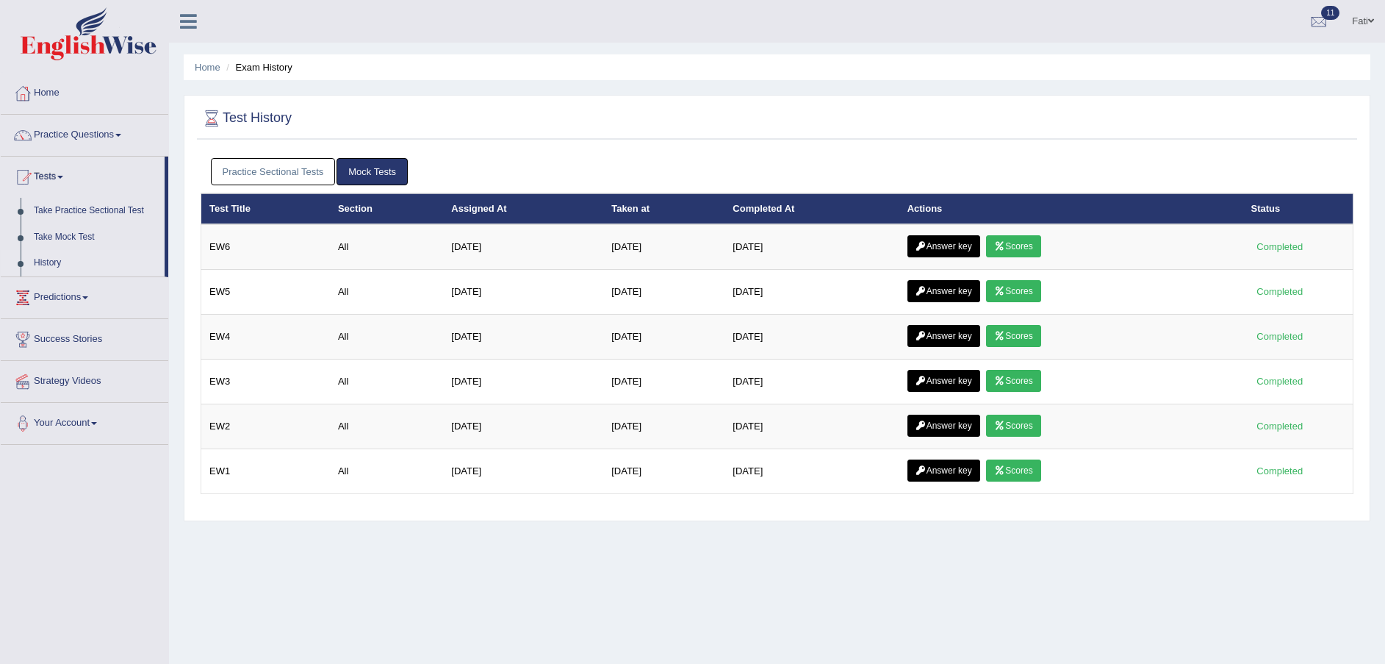
click at [253, 170] on link "Practice Sectional Tests" at bounding box center [273, 171] width 125 height 27
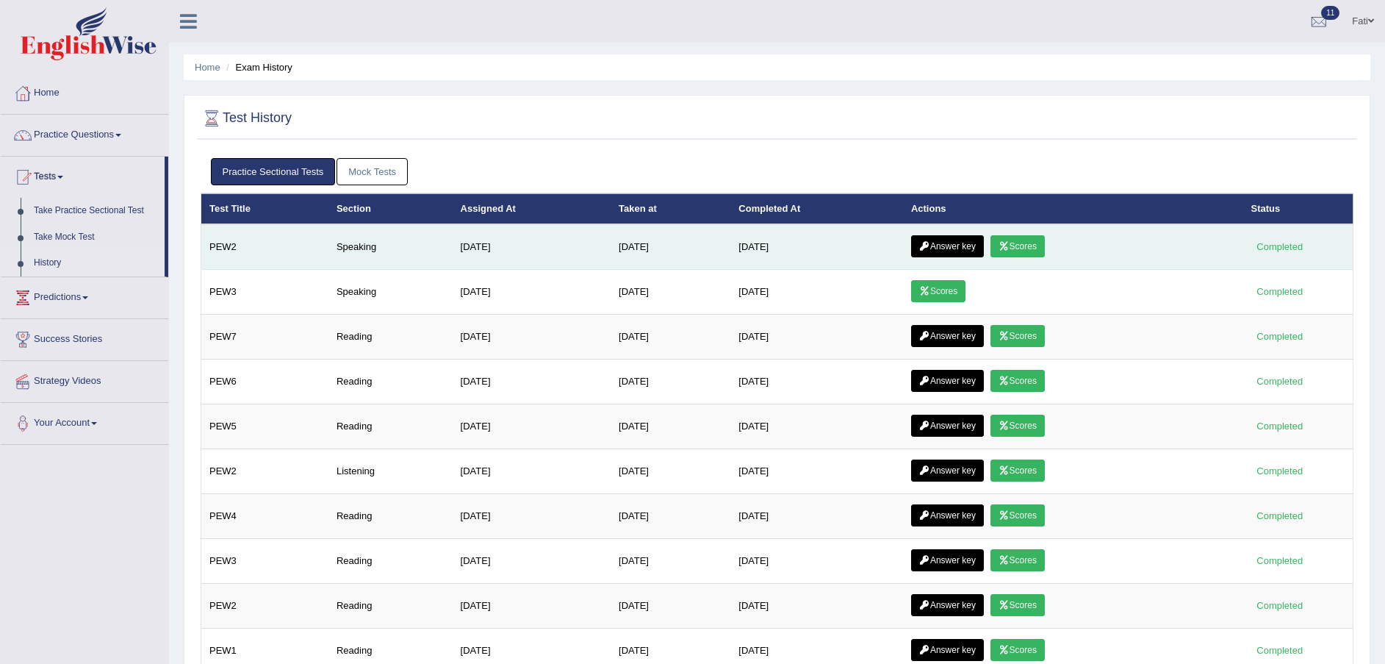
click at [1038, 248] on link "Scores" at bounding box center [1018, 246] width 54 height 22
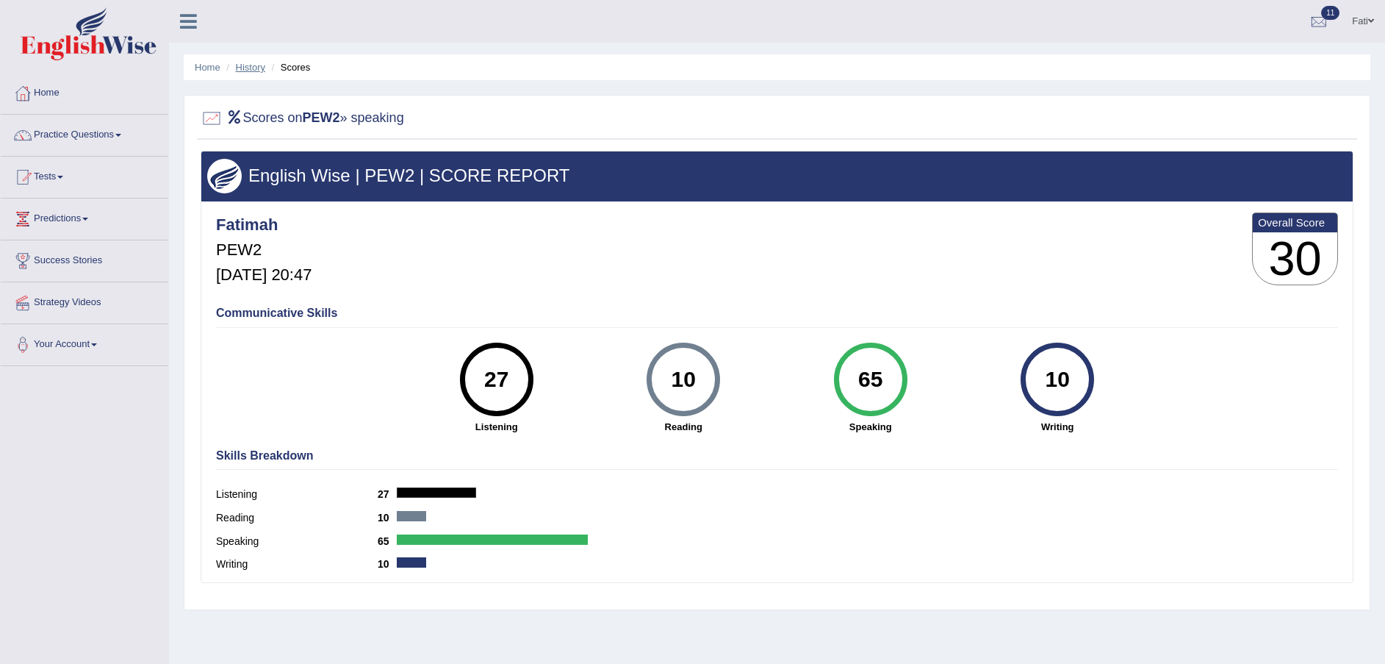
click at [255, 67] on link "History" at bounding box center [250, 67] width 29 height 11
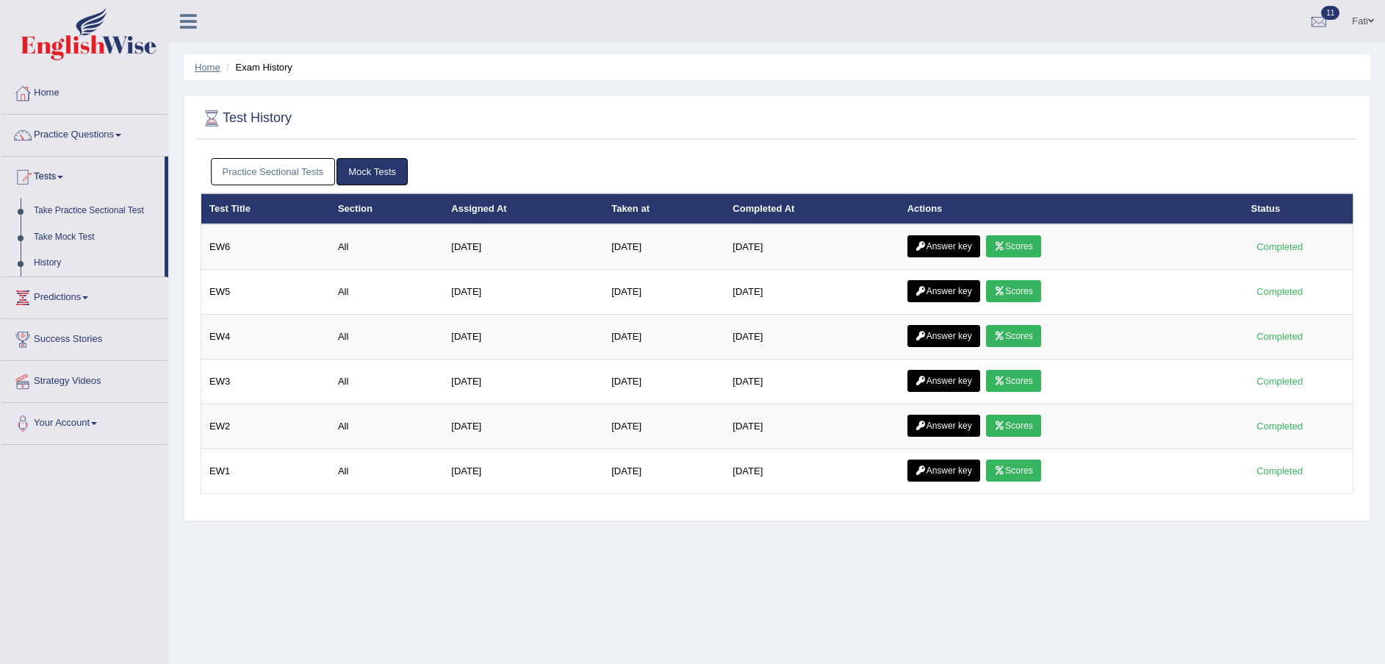
click at [217, 67] on link "Home" at bounding box center [208, 67] width 26 height 11
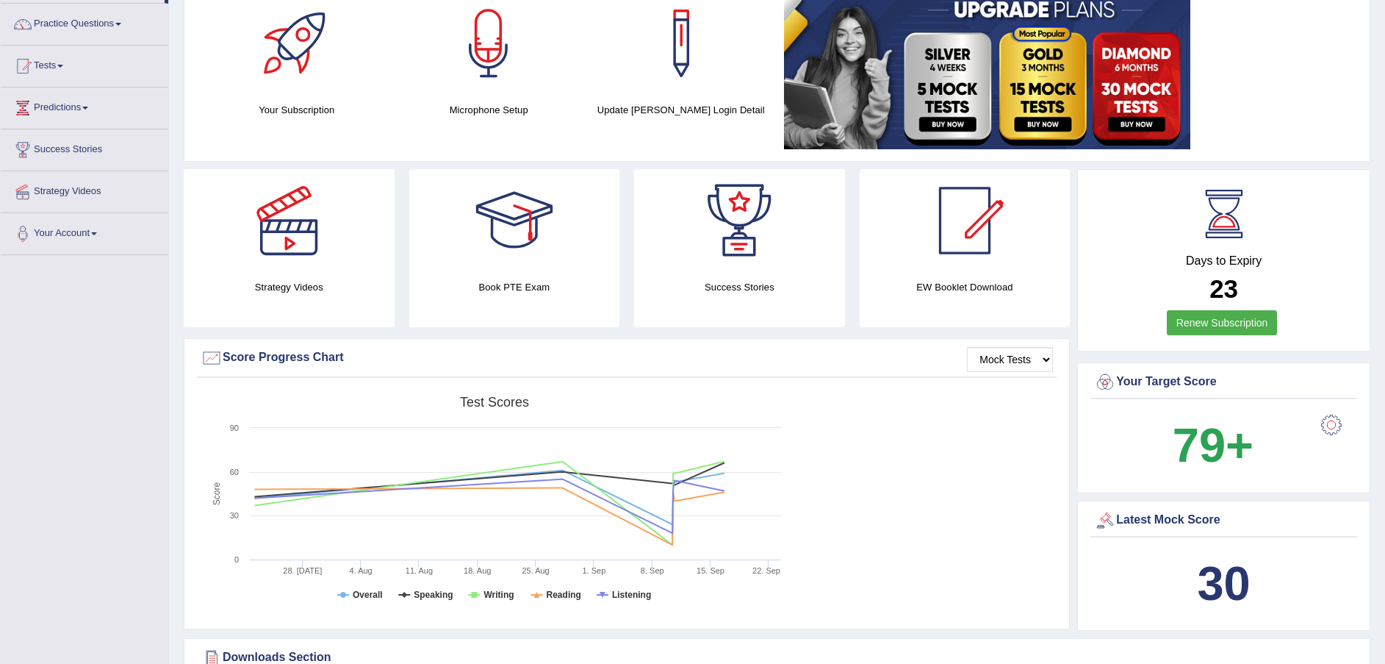
scroll to position [220, 0]
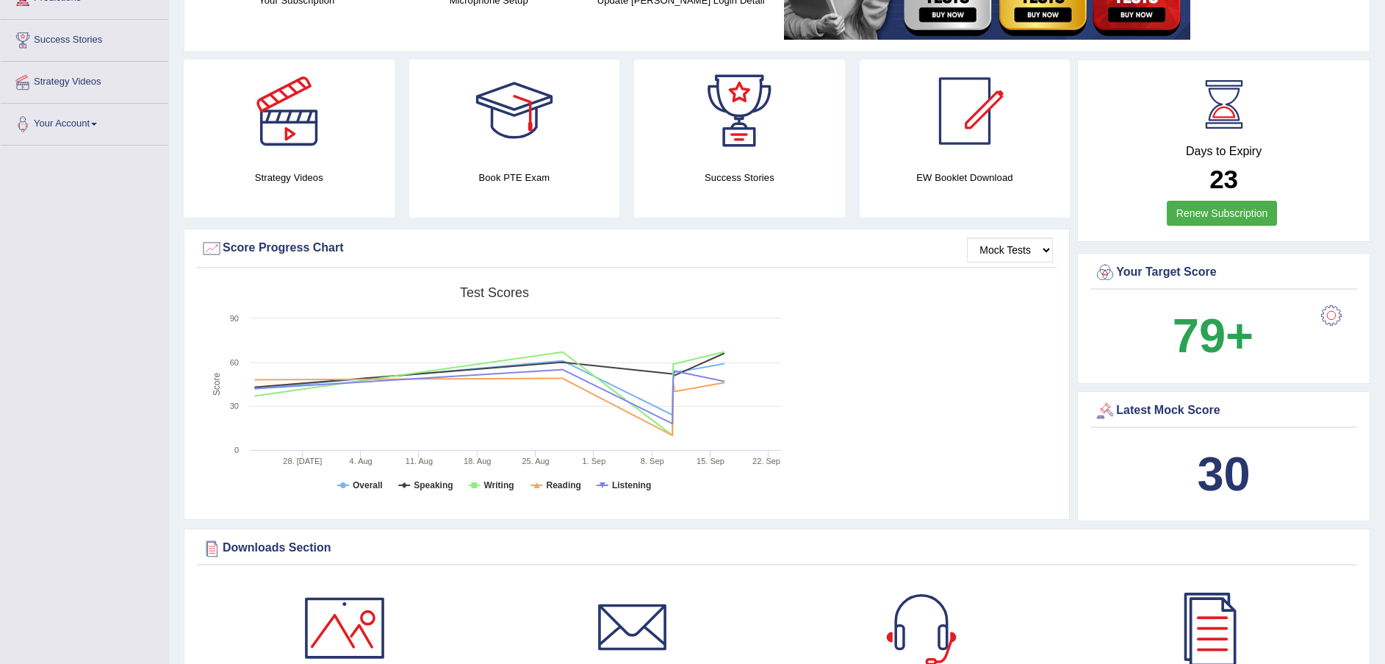
click at [1229, 462] on b "30" at bounding box center [1223, 474] width 53 height 54
click at [1159, 410] on div "Latest Mock Score" at bounding box center [1223, 411] width 259 height 22
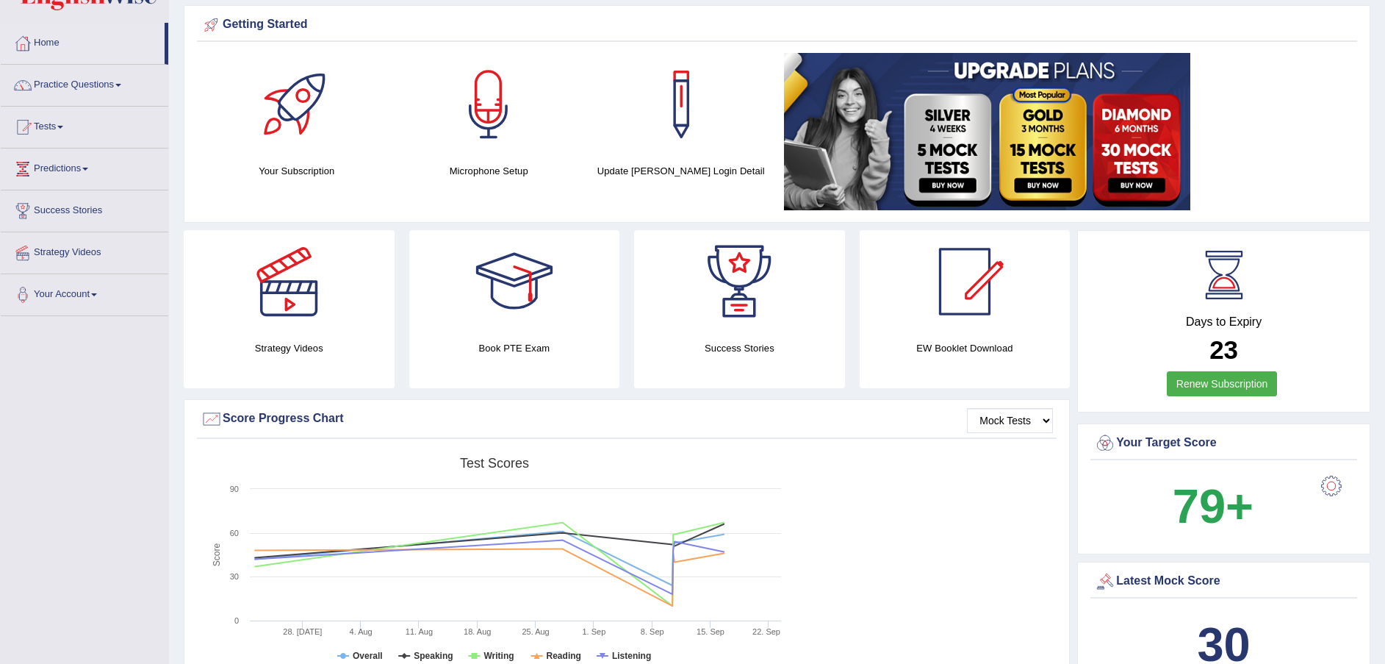
scroll to position [0, 0]
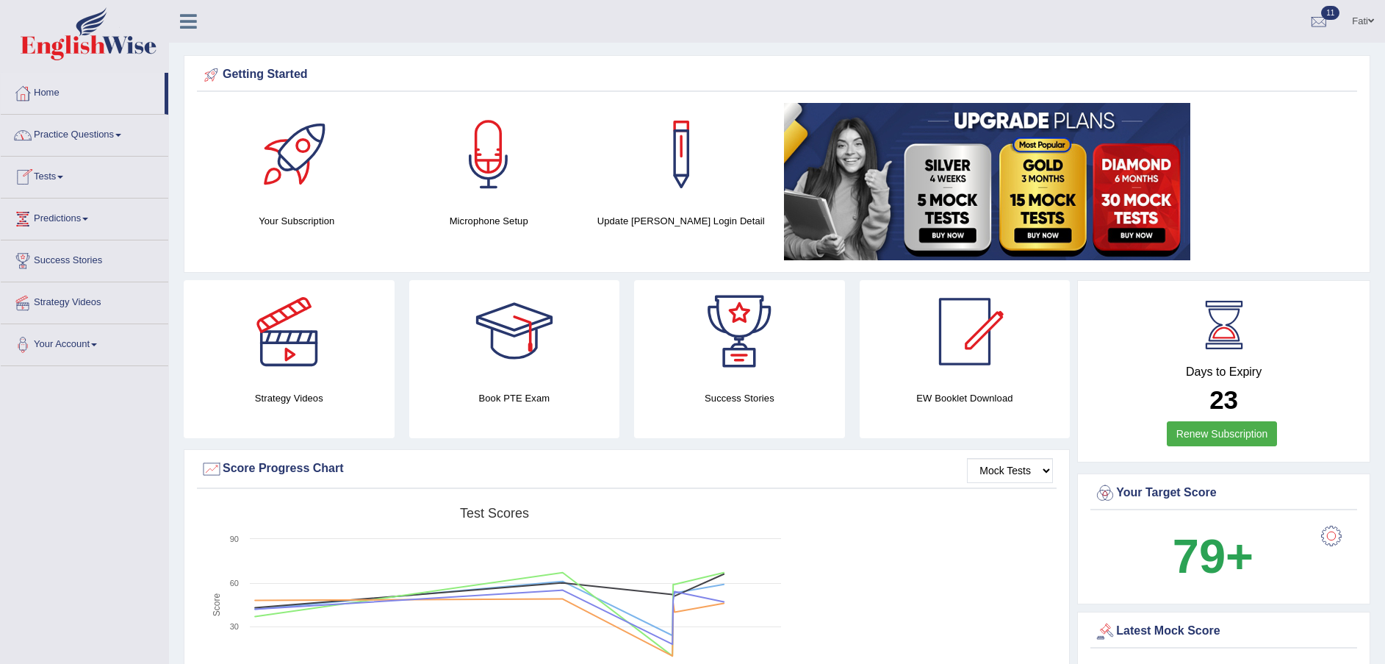
click at [74, 172] on link "Tests" at bounding box center [85, 175] width 168 height 37
click at [85, 234] on link "Take Mock Test" at bounding box center [95, 237] width 137 height 26
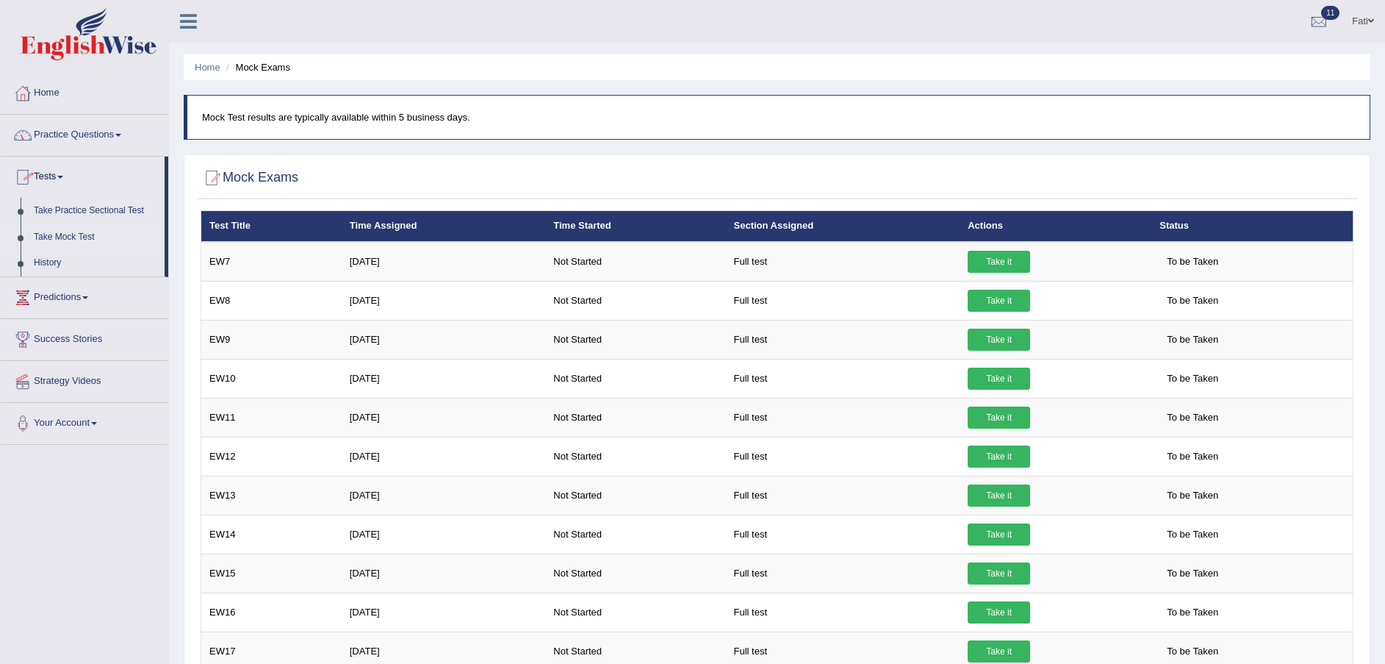
click at [65, 170] on link "Tests" at bounding box center [83, 175] width 164 height 37
click at [58, 181] on link "Tests" at bounding box center [85, 175] width 168 height 37
click at [50, 261] on link "History" at bounding box center [95, 263] width 137 height 26
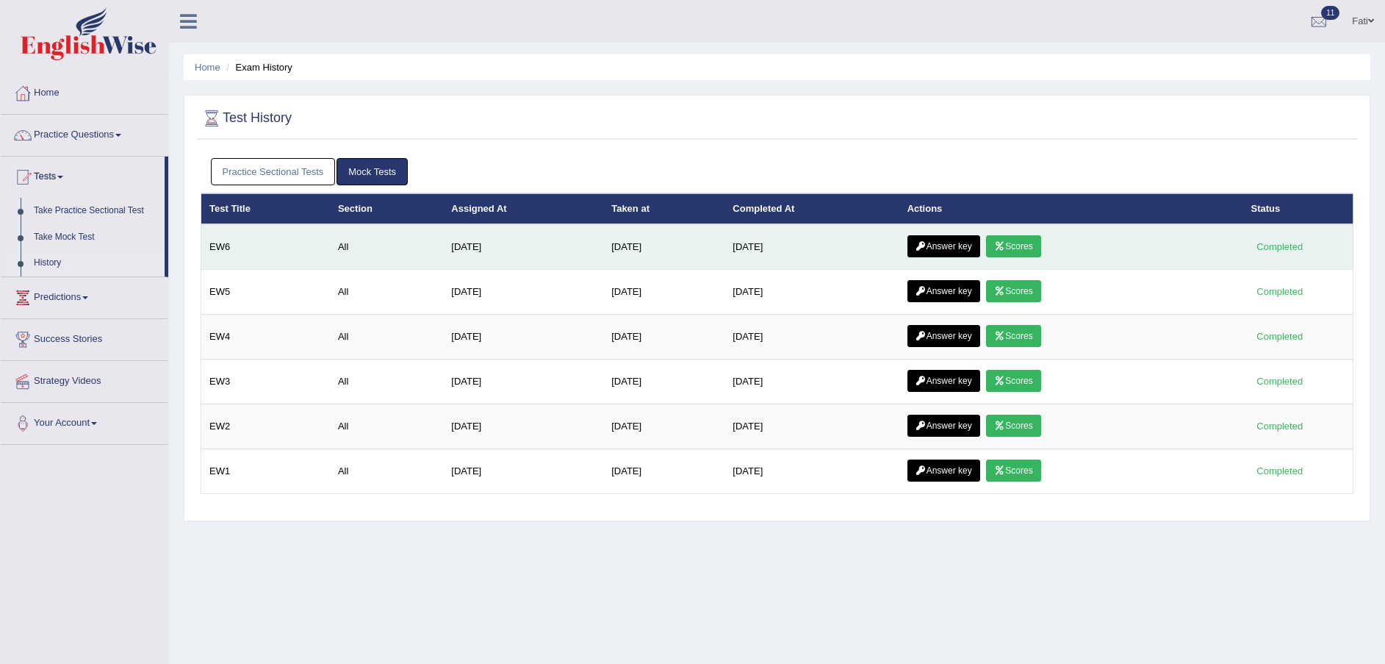
click at [1010, 249] on link "Scores" at bounding box center [1013, 246] width 54 height 22
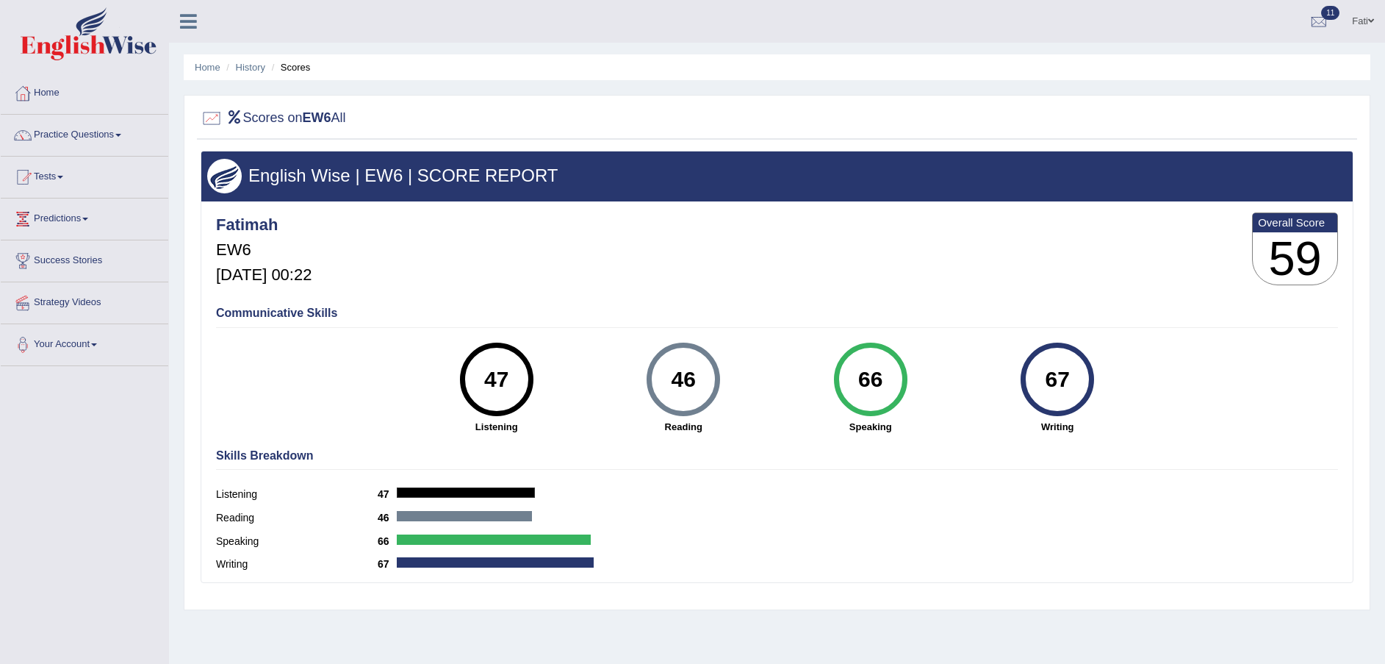
click at [574, 542] on div at bounding box center [494, 539] width 194 height 10
click at [75, 132] on link "Practice Questions" at bounding box center [85, 133] width 168 height 37
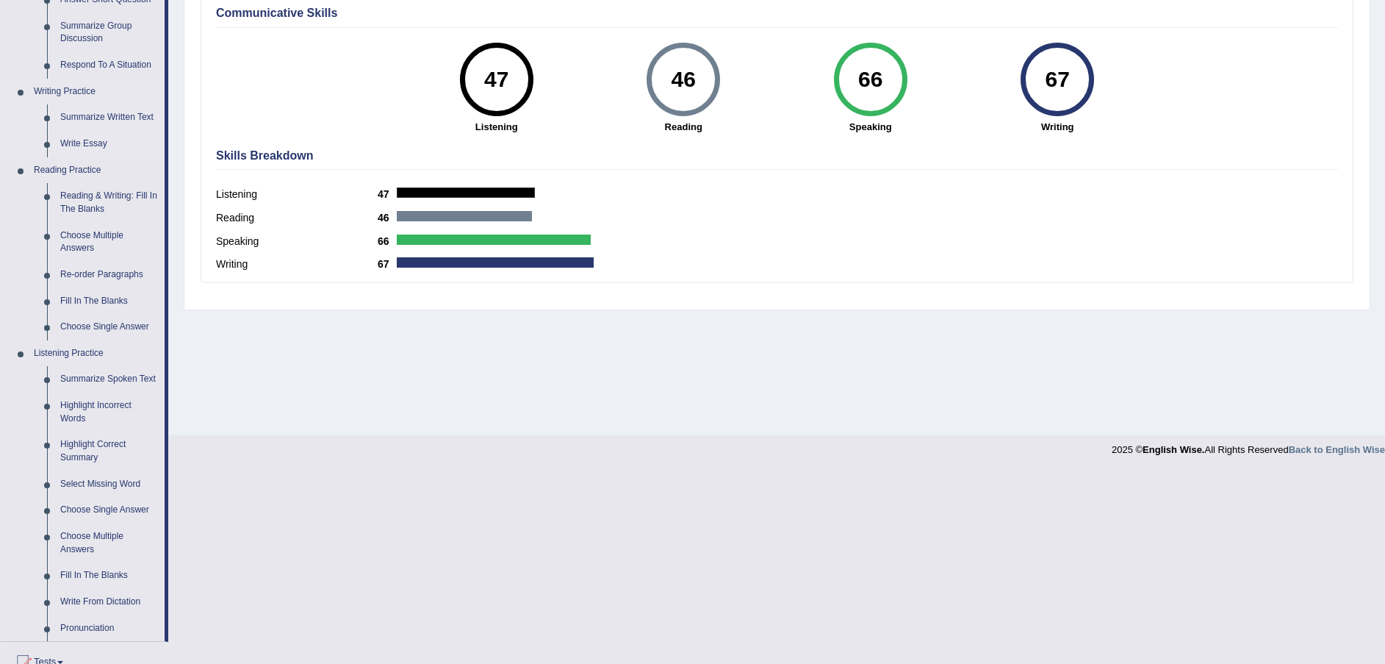
scroll to position [331, 0]
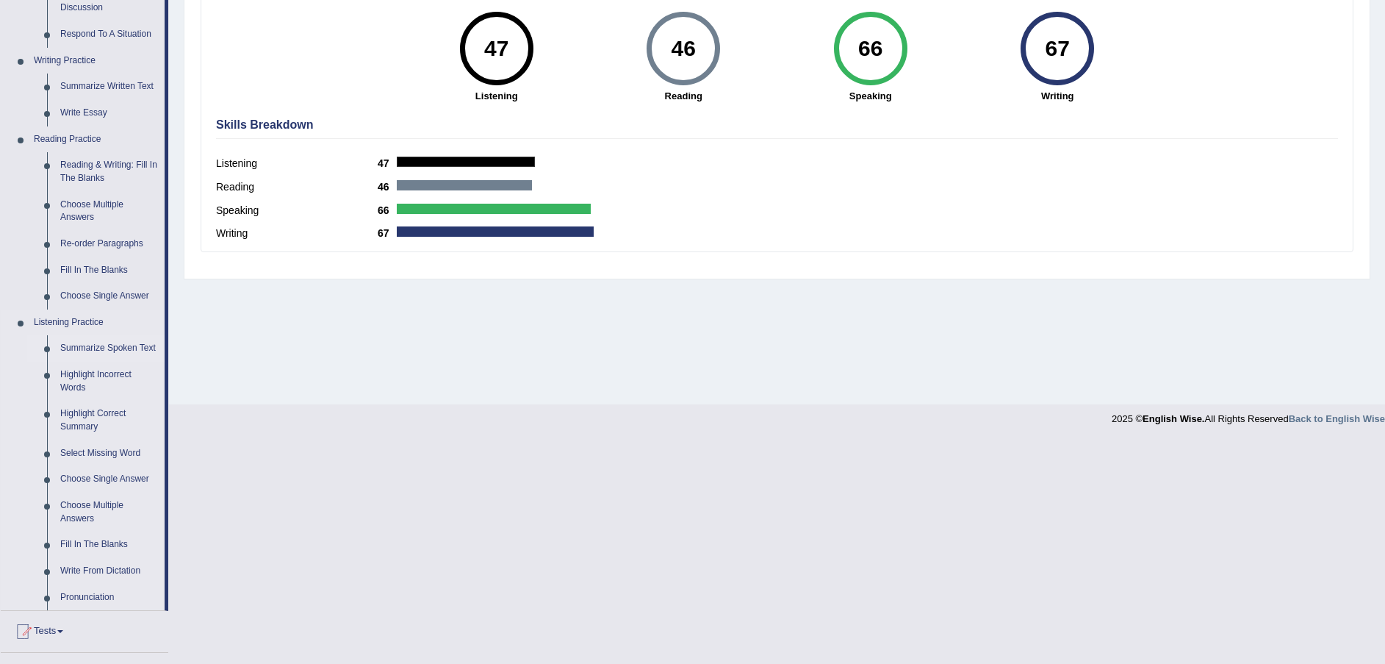
click at [92, 347] on link "Summarize Spoken Text" at bounding box center [109, 348] width 111 height 26
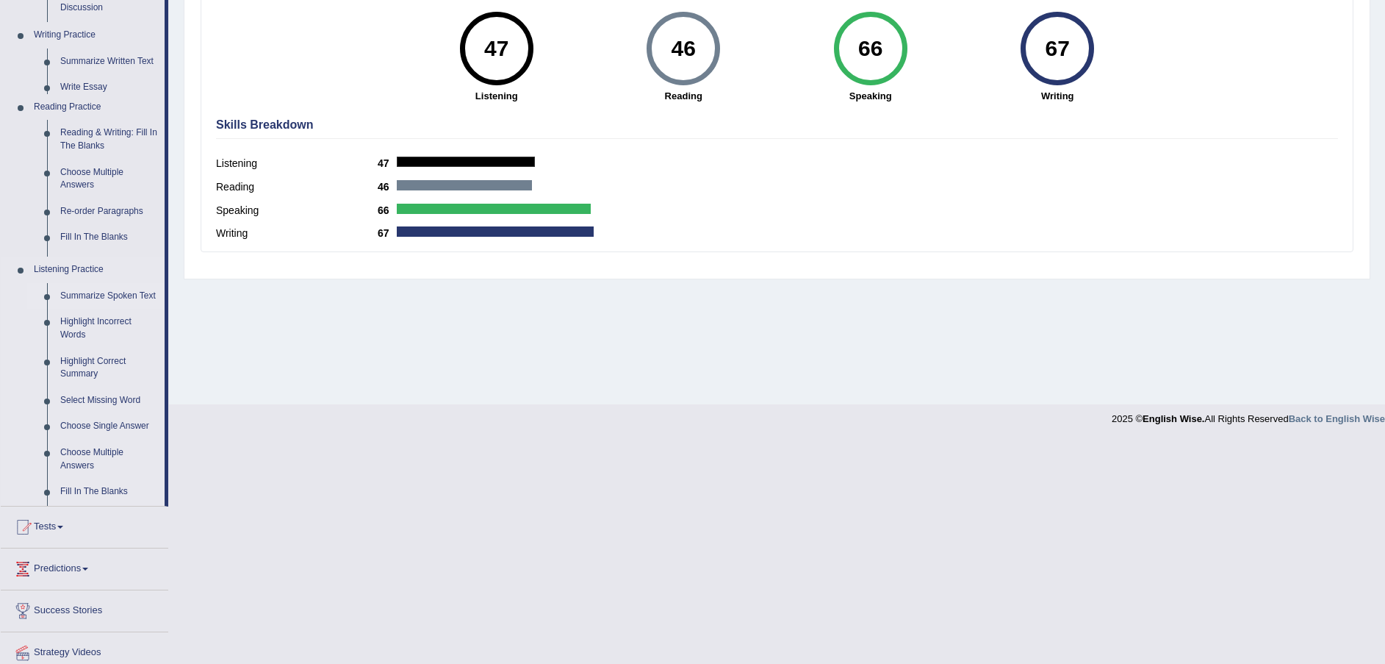
scroll to position [108, 0]
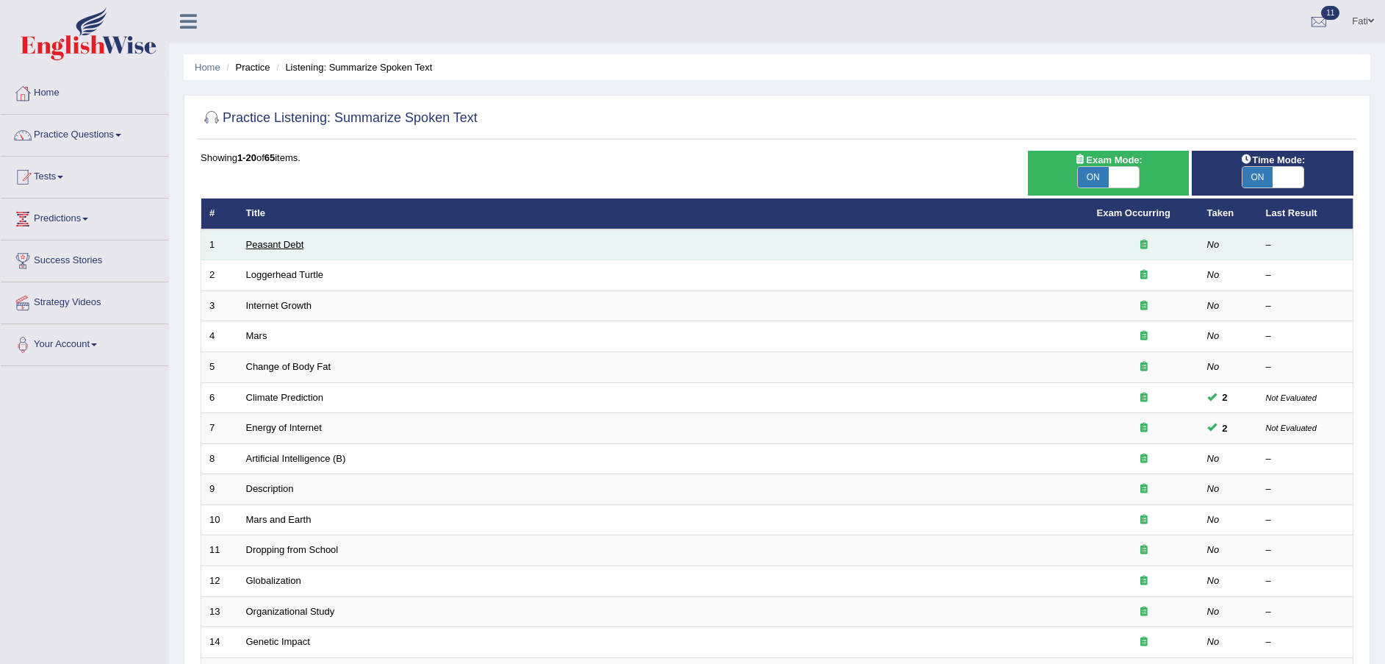
click at [284, 239] on link "Peasant Debt" at bounding box center [275, 244] width 58 height 11
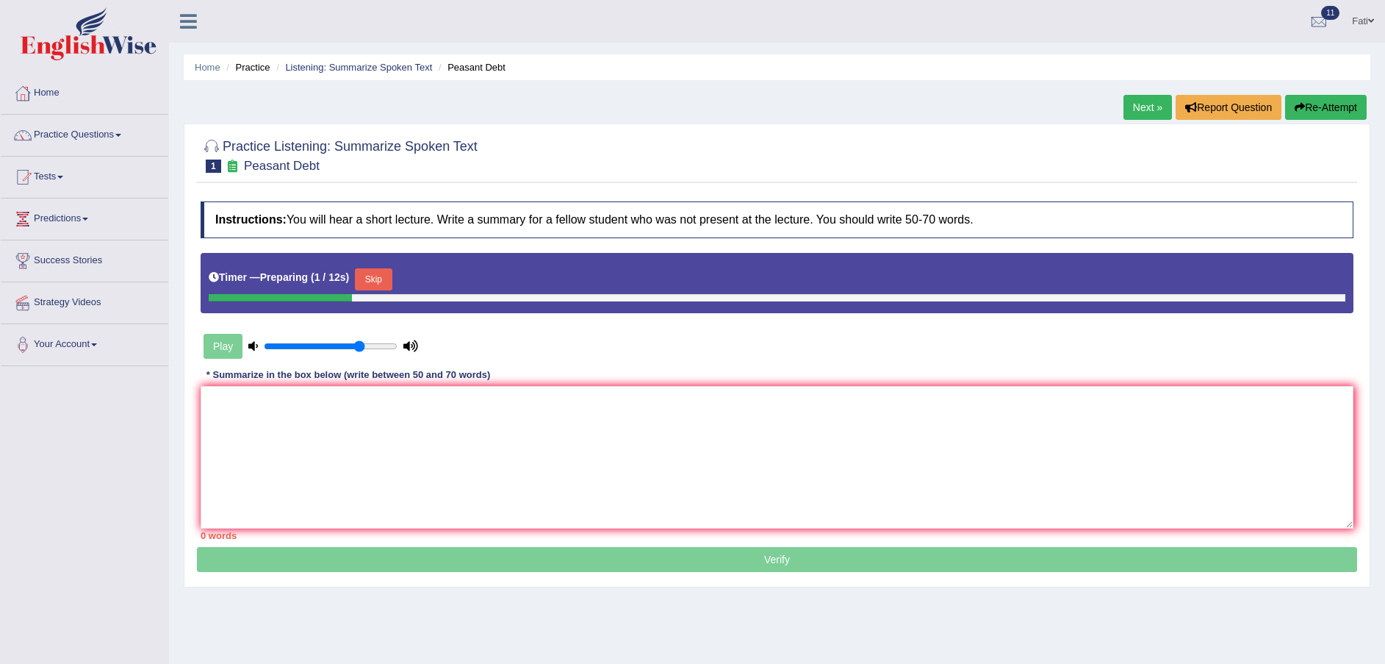
click at [373, 280] on button "Skip" at bounding box center [373, 279] width 37 height 22
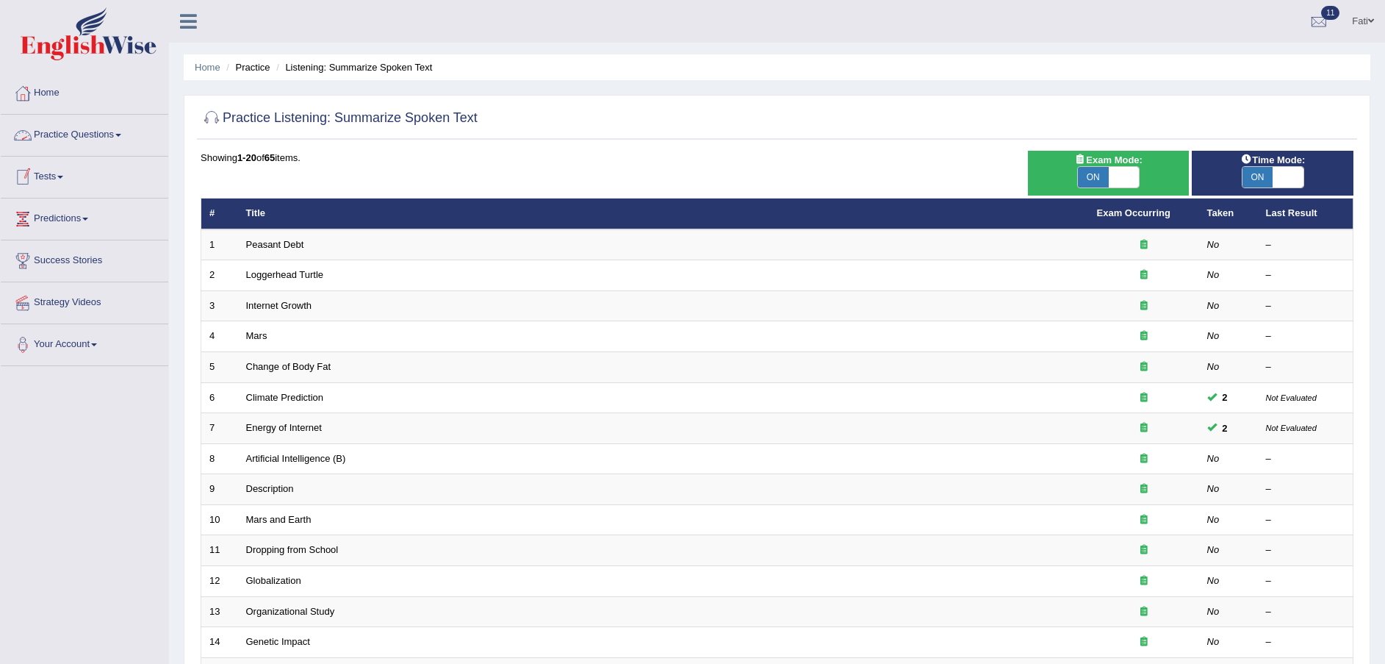
click at [59, 184] on link "Tests" at bounding box center [85, 175] width 168 height 37
click at [78, 209] on link "Take Practice Sectional Test" at bounding box center [95, 211] width 137 height 26
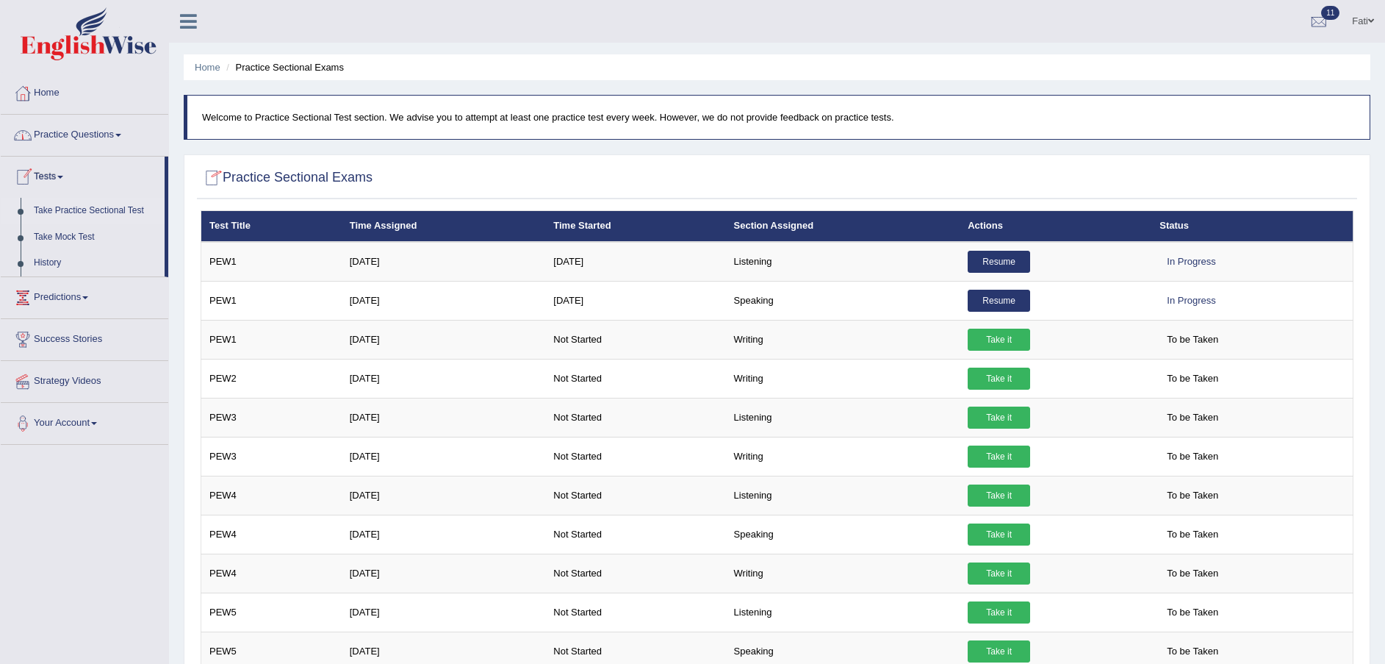
click at [54, 129] on link "Practice Questions" at bounding box center [85, 133] width 168 height 37
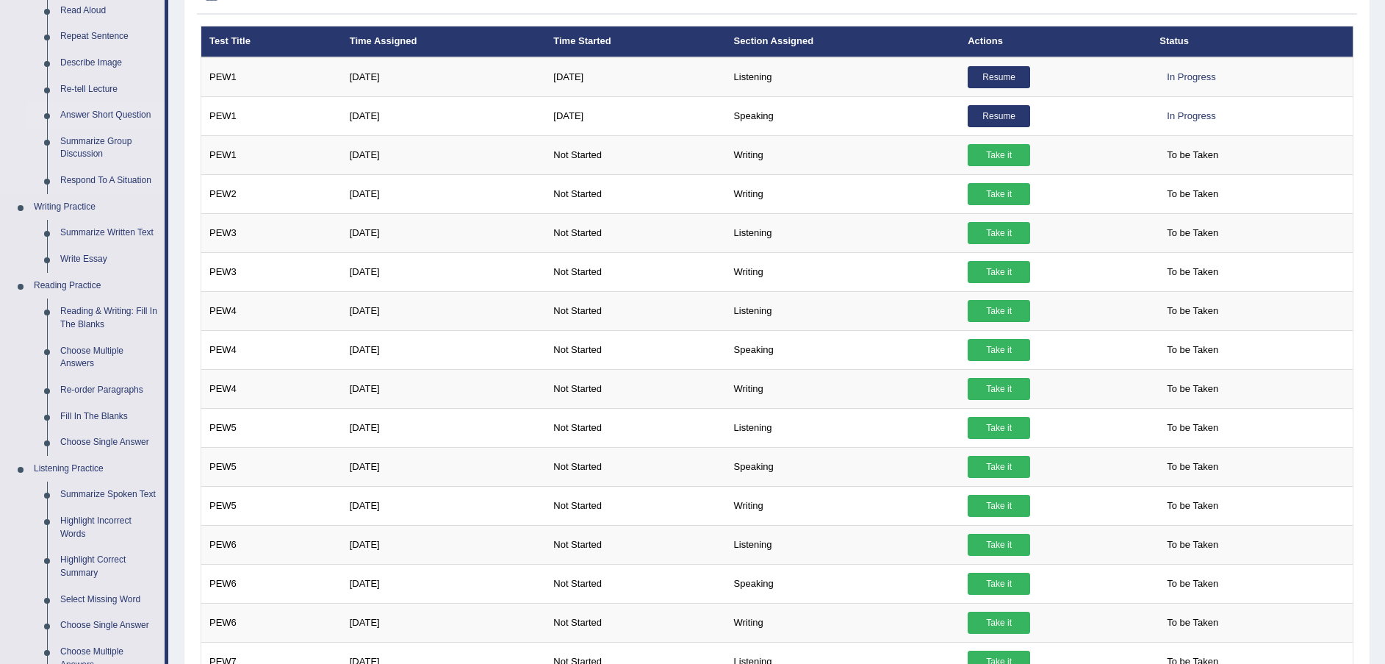
scroll to position [331, 0]
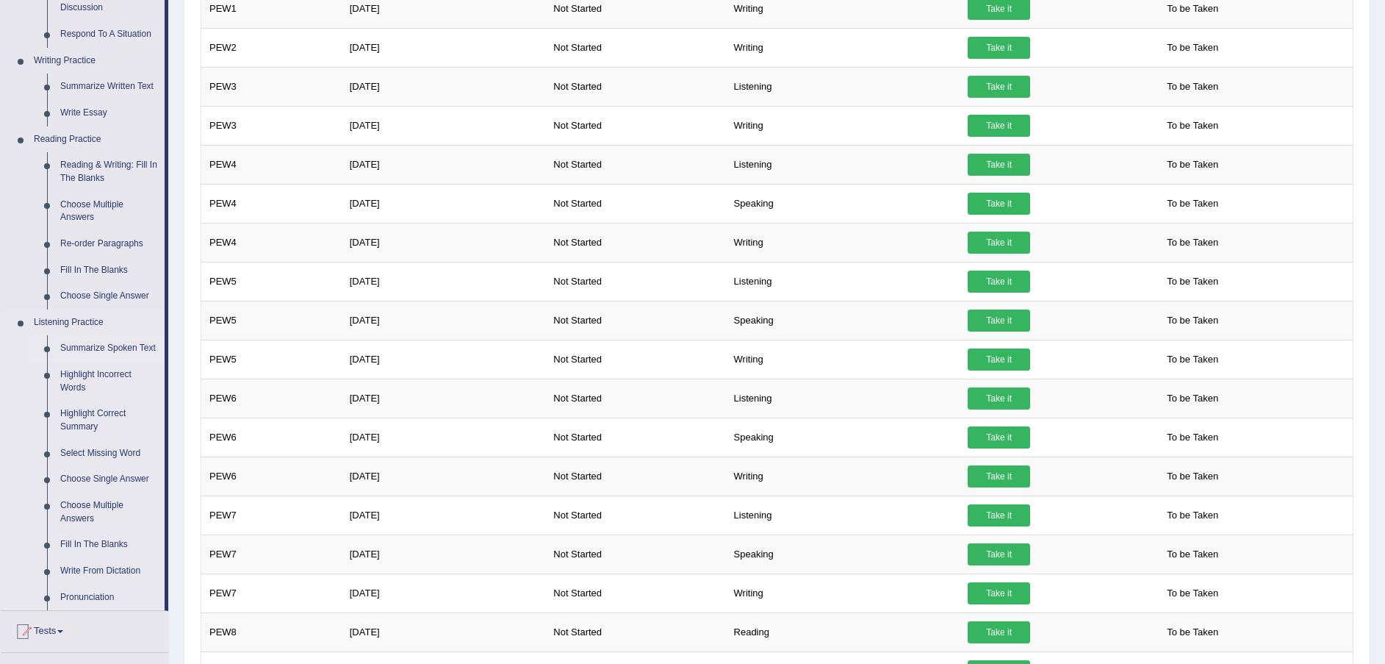
click at [101, 344] on link "Summarize Spoken Text" at bounding box center [109, 348] width 111 height 26
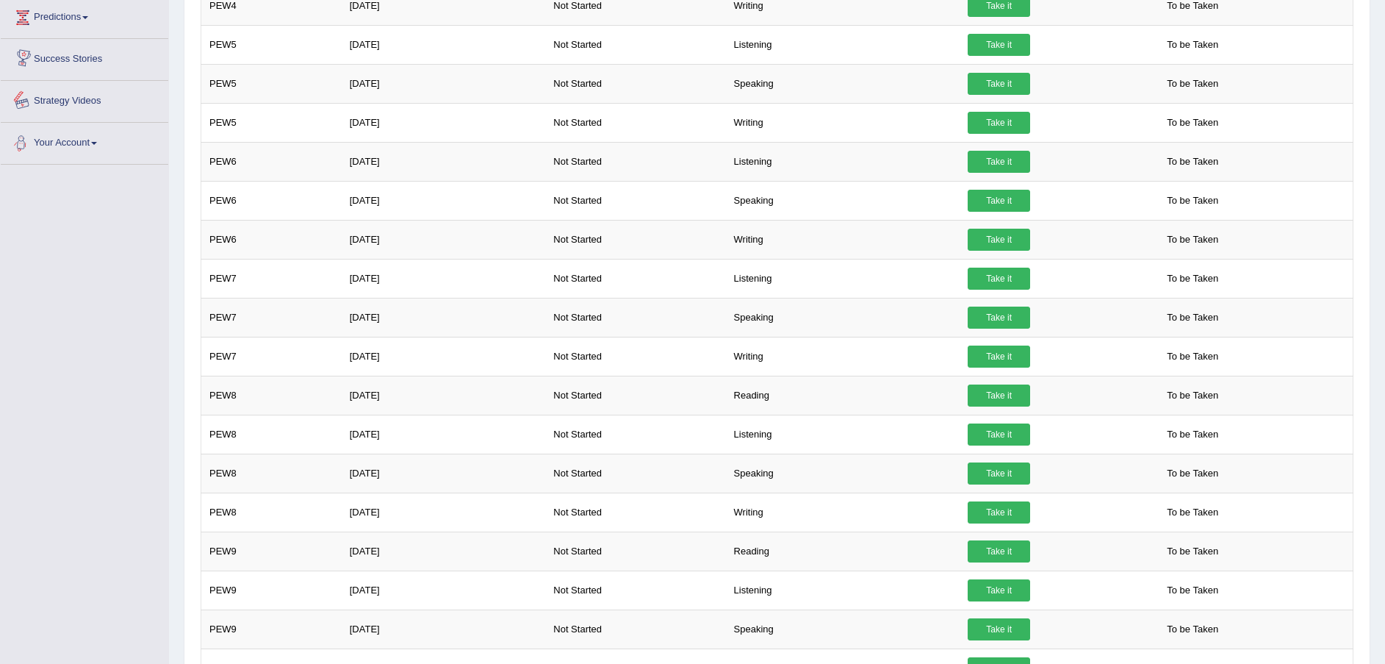
scroll to position [694, 0]
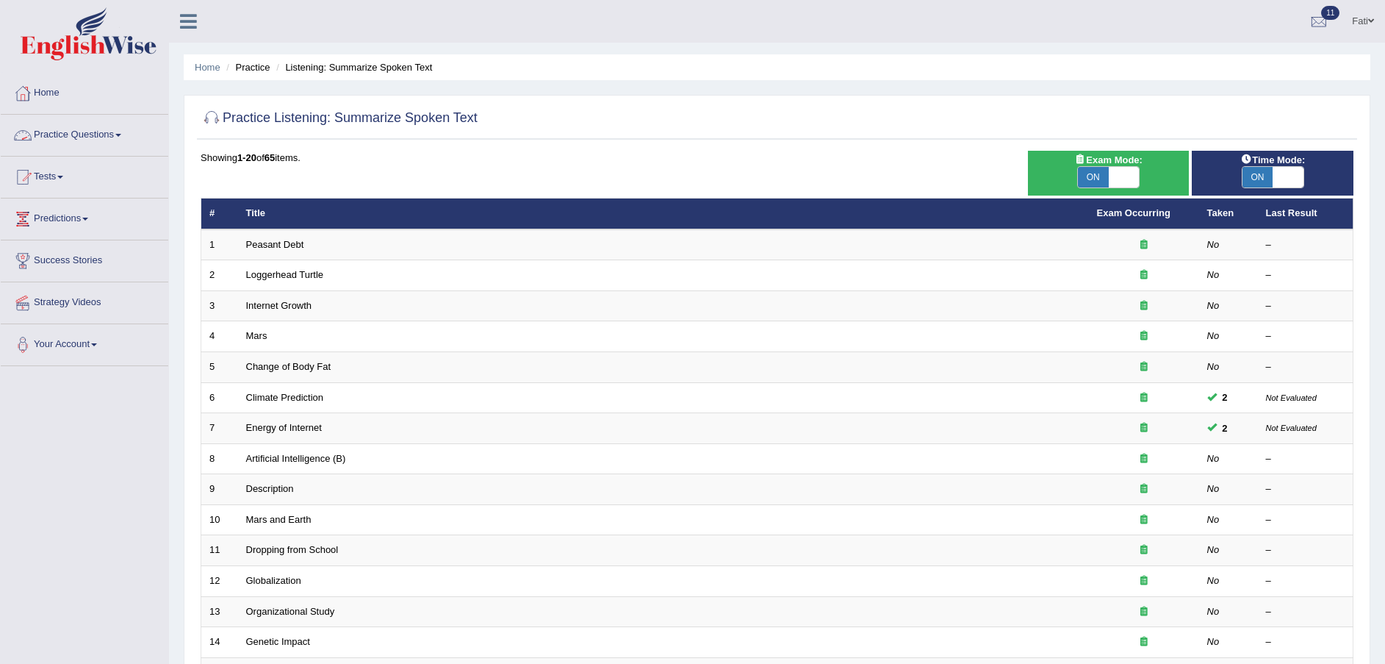
click at [107, 137] on link "Practice Questions" at bounding box center [85, 133] width 168 height 37
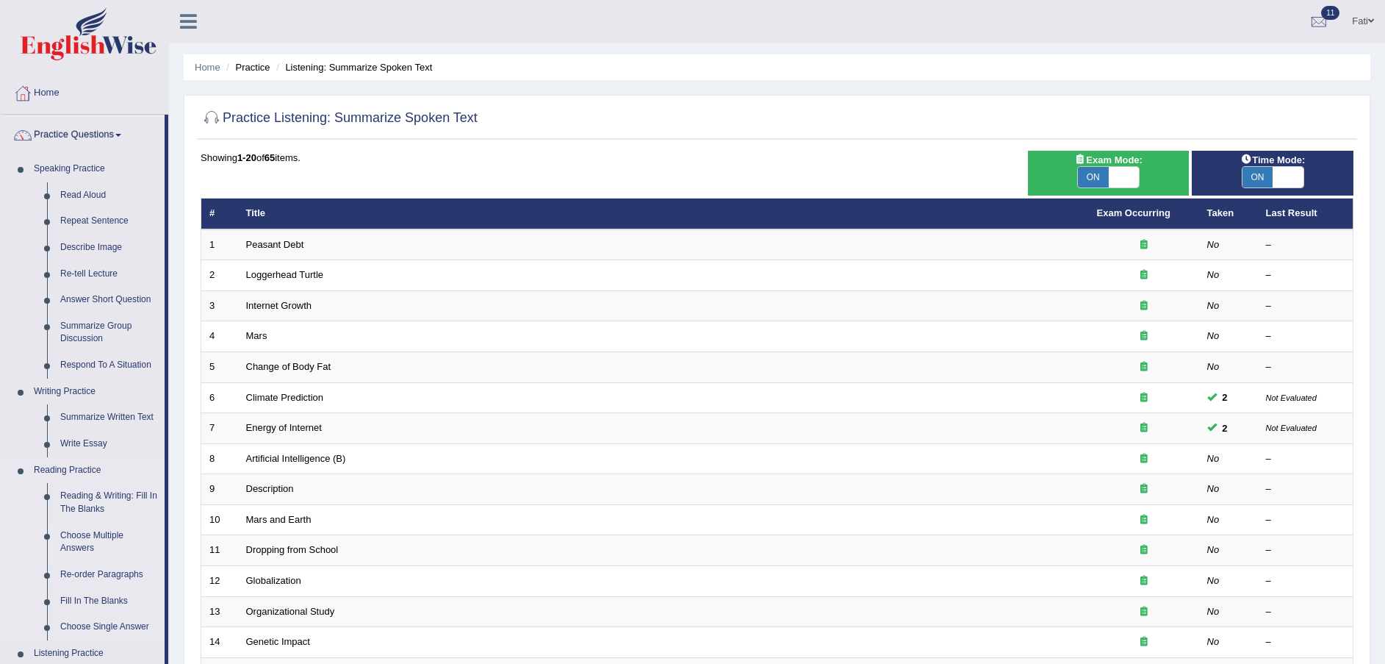
click at [111, 534] on link "Choose Multiple Answers" at bounding box center [109, 541] width 111 height 39
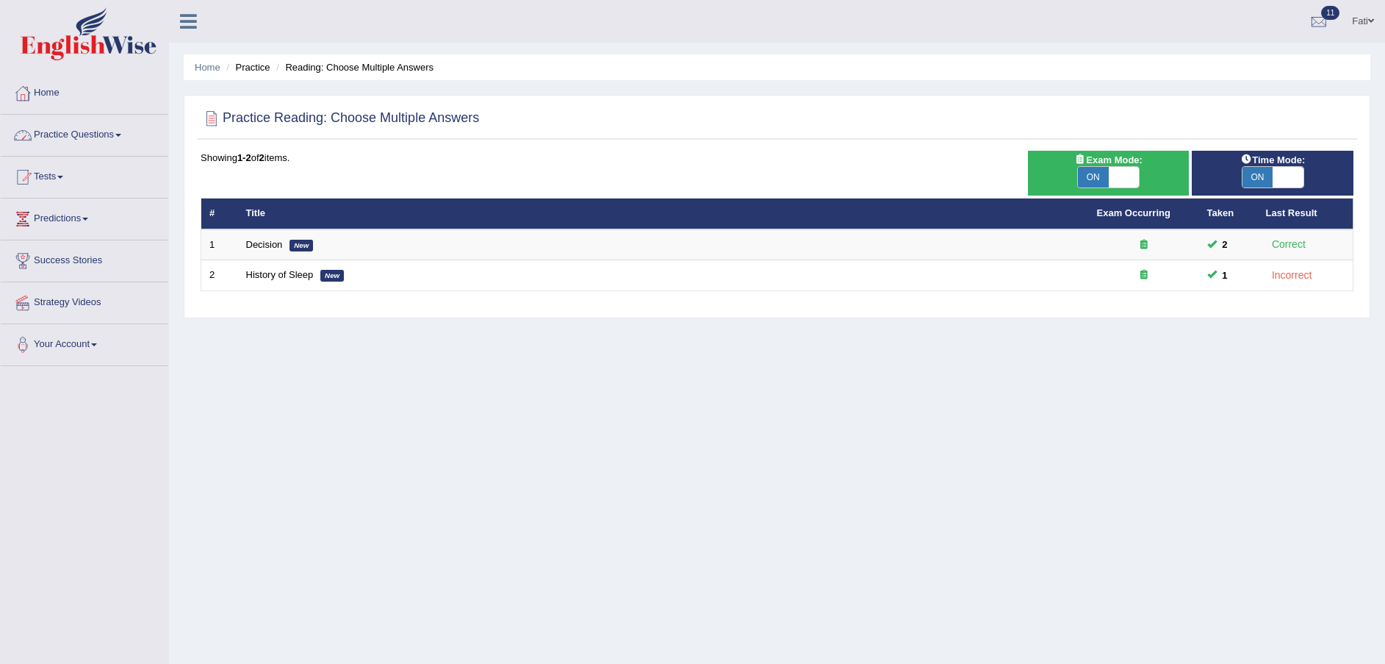
click at [56, 134] on link "Practice Questions" at bounding box center [85, 133] width 168 height 37
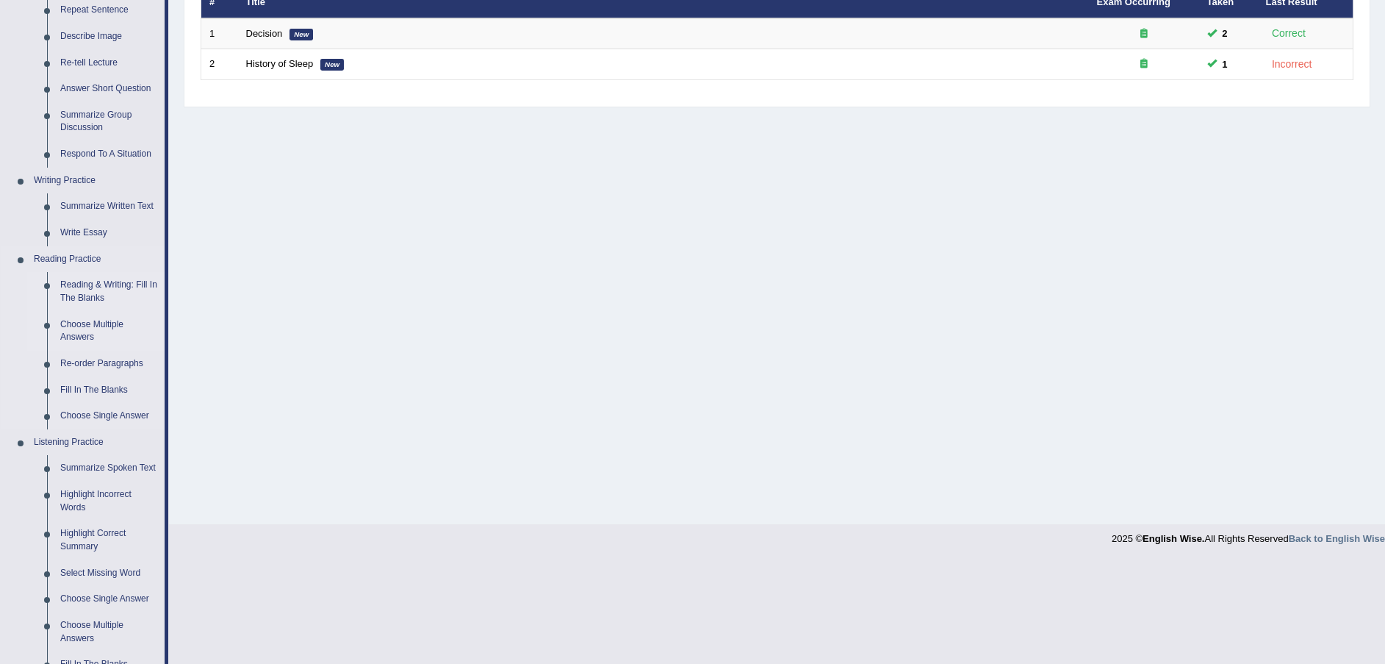
scroll to position [220, 0]
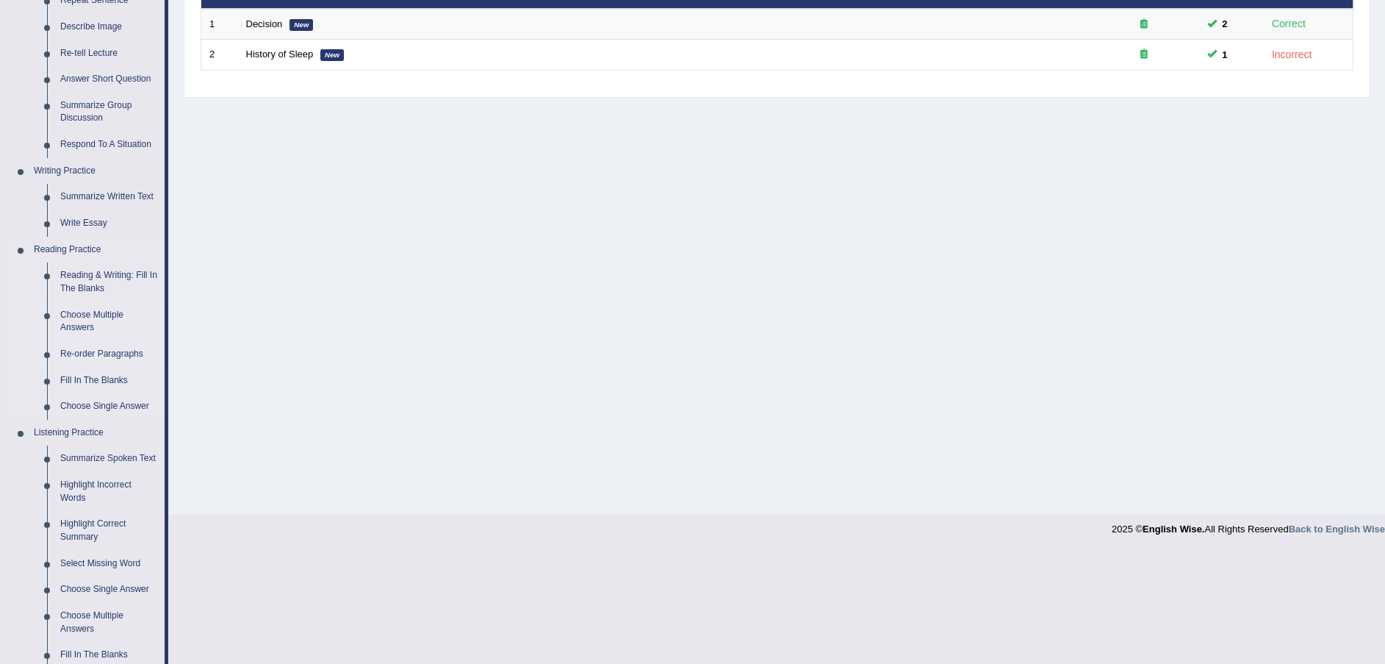
click at [98, 354] on link "Re-order Paragraphs" at bounding box center [109, 354] width 111 height 26
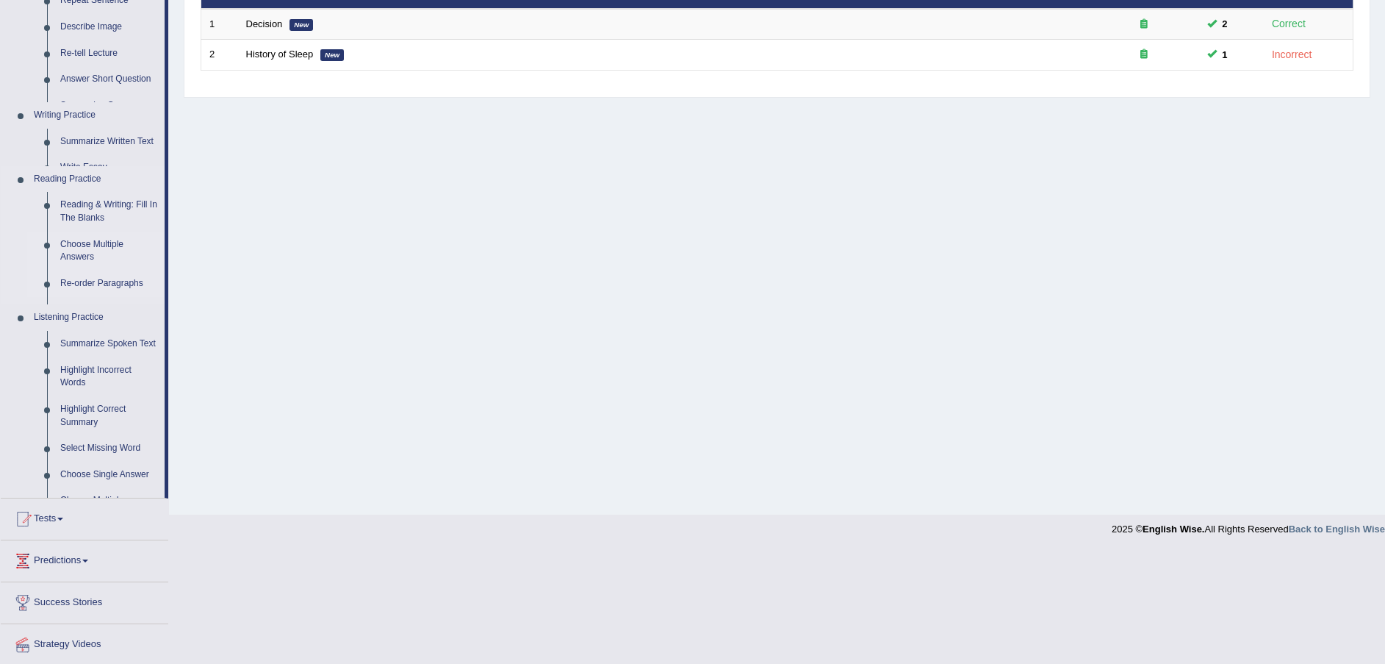
scroll to position [108, 0]
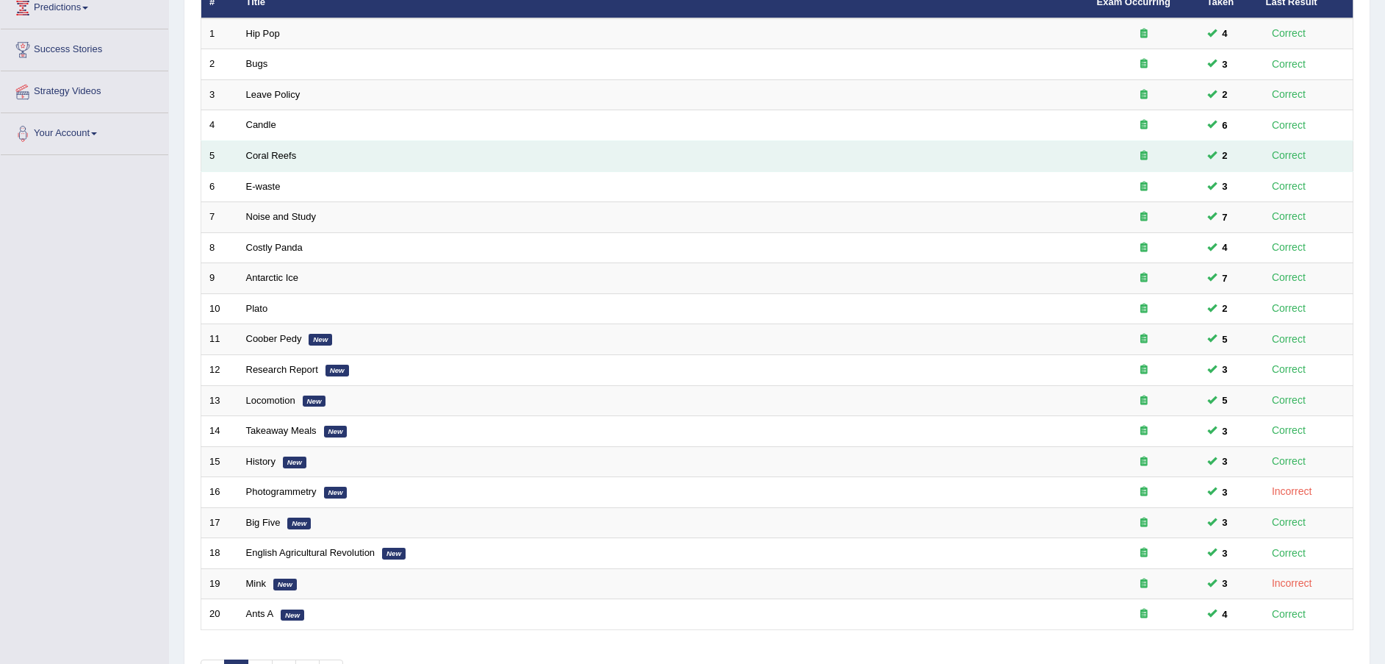
scroll to position [309, 0]
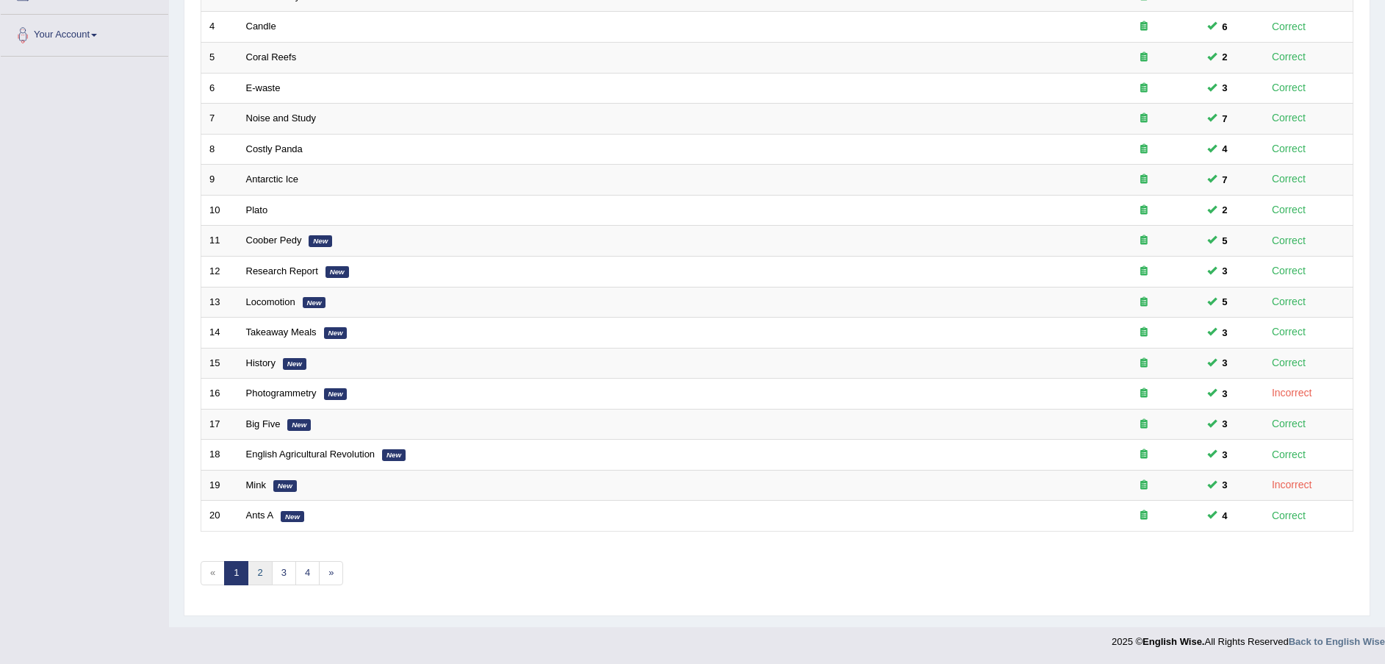
click at [257, 570] on link "2" at bounding box center [260, 573] width 24 height 24
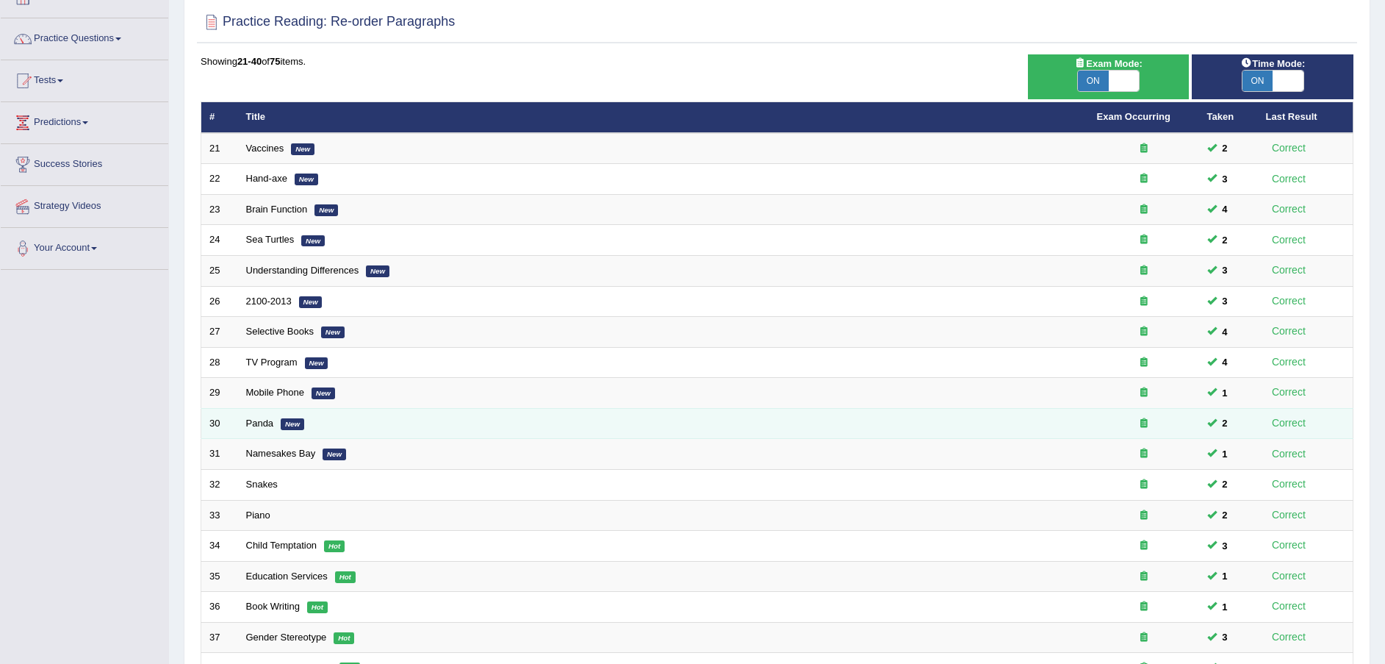
scroll to position [309, 0]
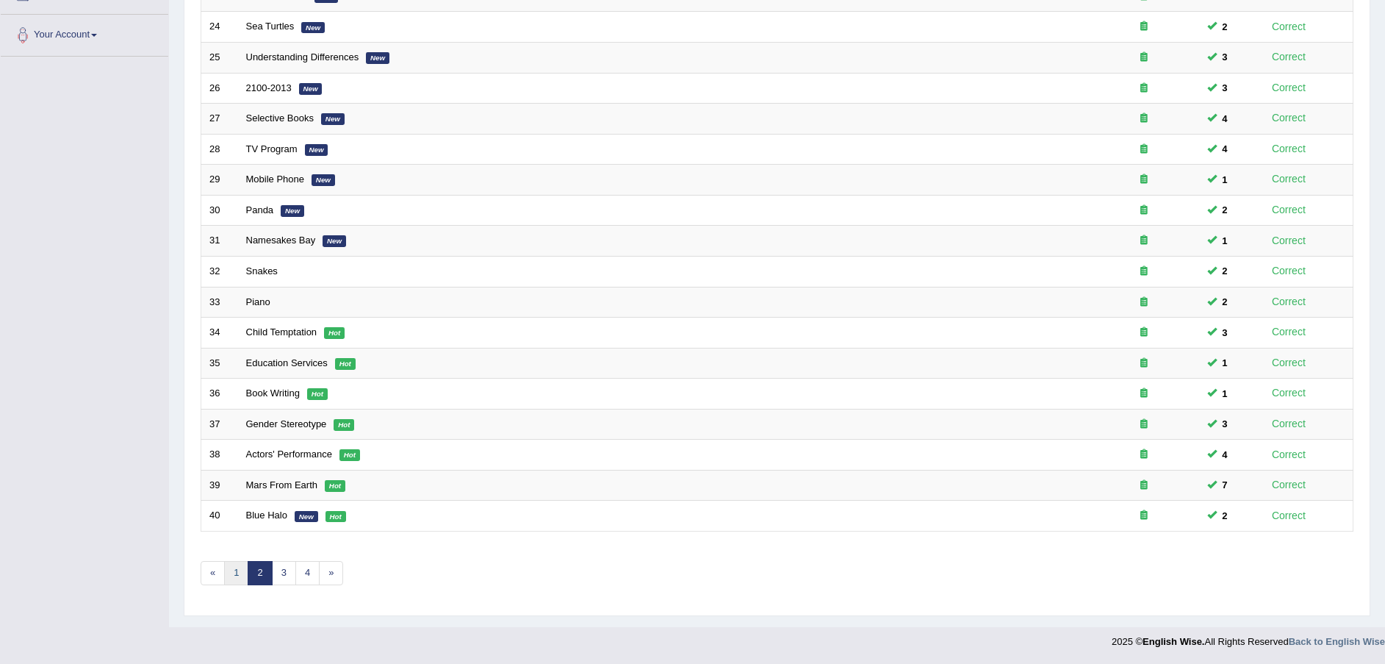
click at [232, 567] on link "1" at bounding box center [236, 573] width 24 height 24
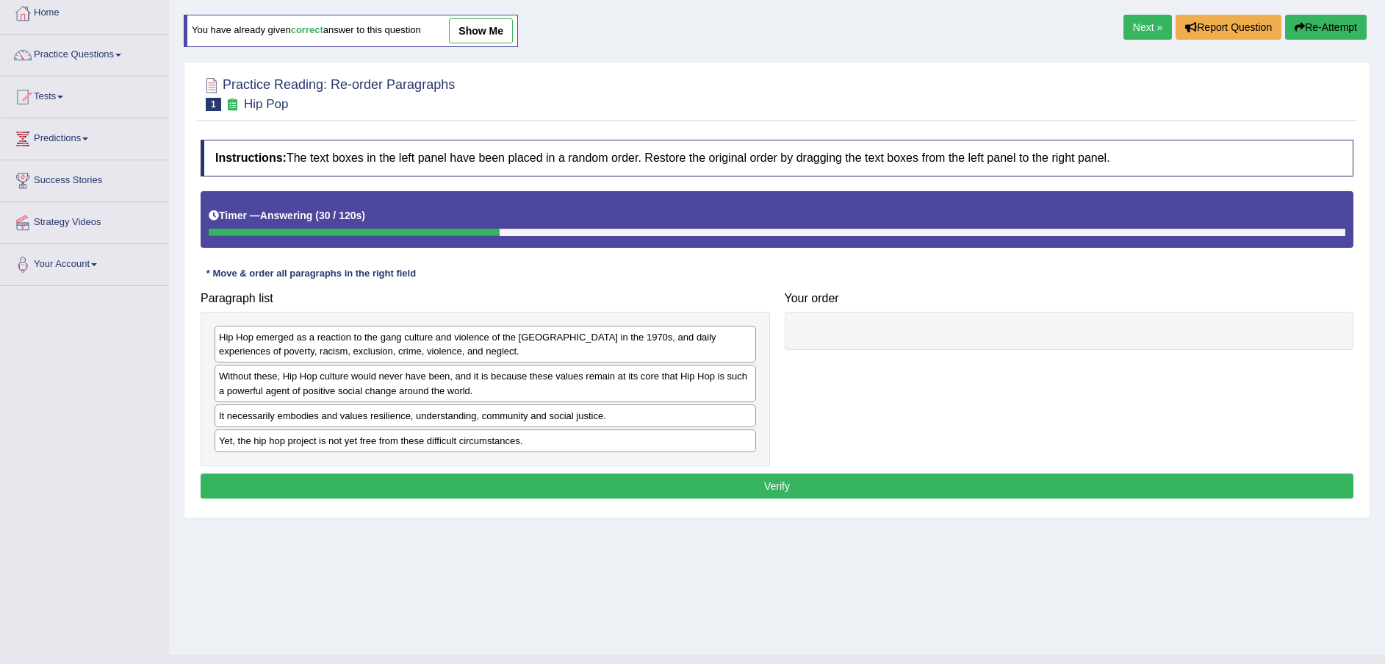
scroll to position [108, 0]
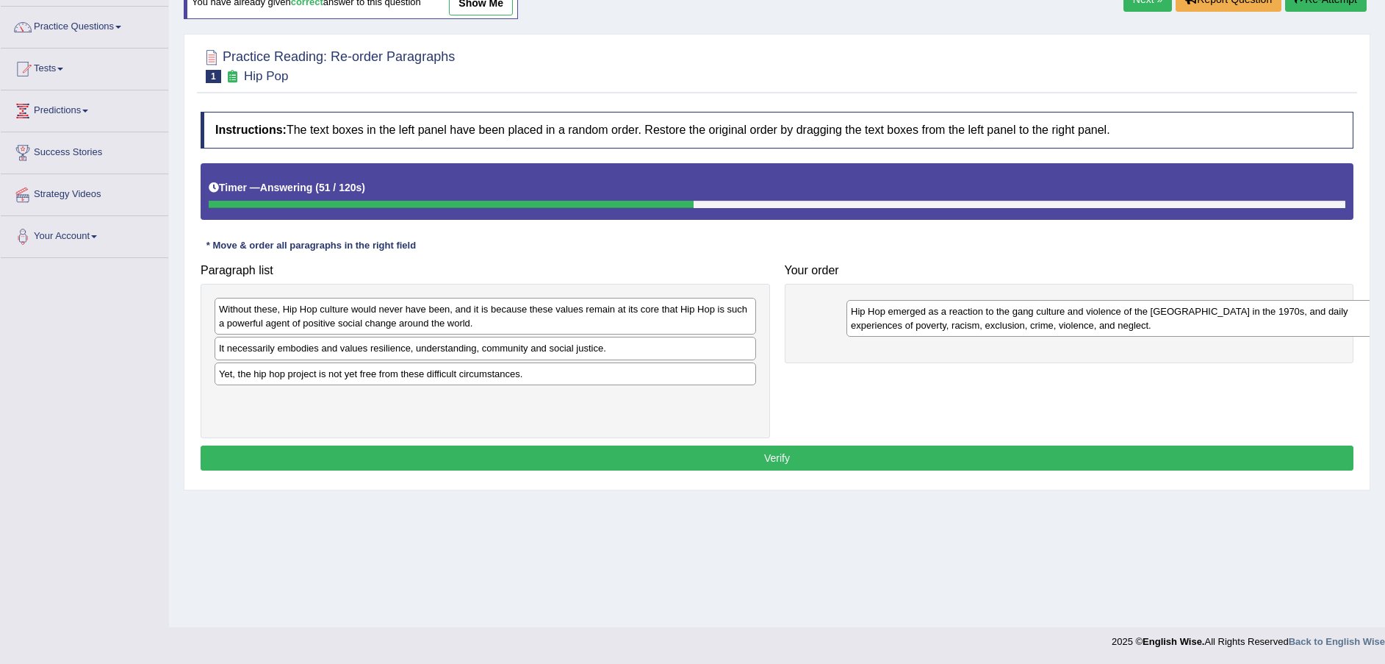
drag, startPoint x: 400, startPoint y: 319, endPoint x: 1032, endPoint y: 321, distance: 632.0
click at [1032, 321] on div "Hip Hop emerged as a reaction to the gang culture and violence of the [GEOGRAPH…" at bounding box center [1118, 318] width 542 height 37
click at [509, 317] on div "Without these, Hip Hop culture would never have been, and it is because these v…" at bounding box center [486, 316] width 542 height 37
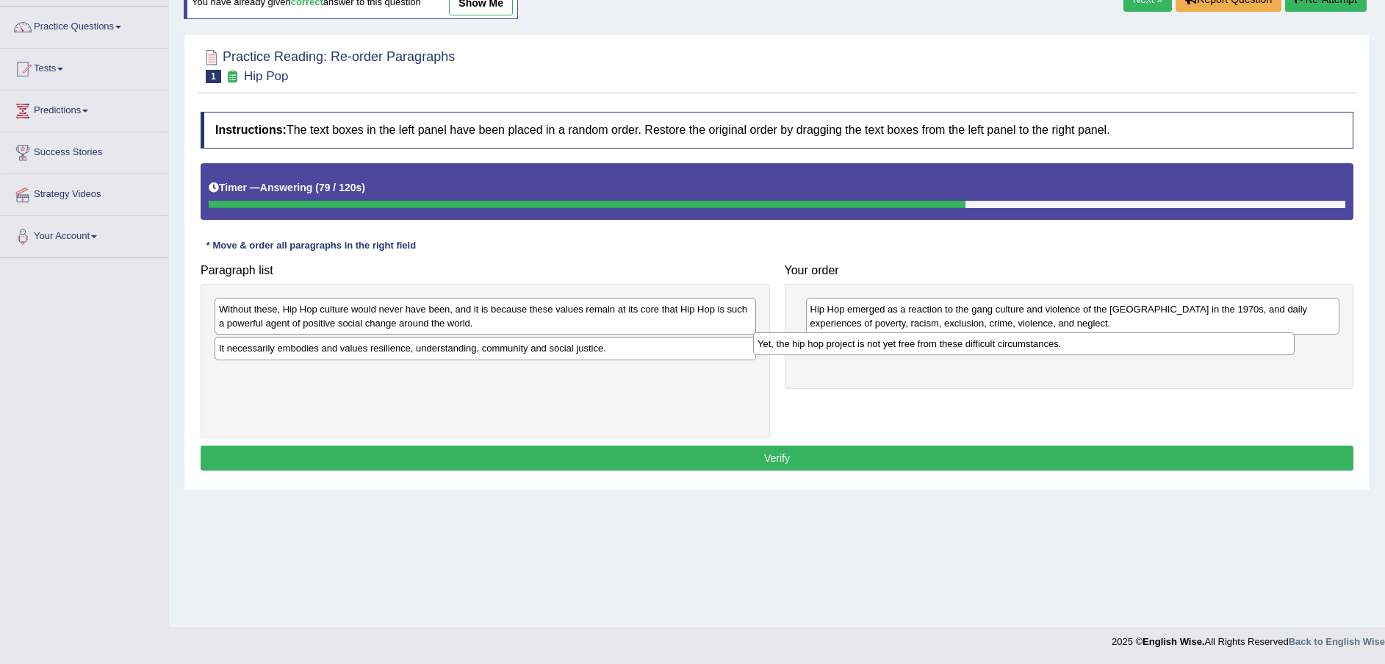
drag, startPoint x: 469, startPoint y: 376, endPoint x: 999, endPoint y: 346, distance: 531.4
click at [1004, 346] on div "Yet, the hip hop project is not yet free from these difficult circumstances." at bounding box center [1024, 343] width 542 height 23
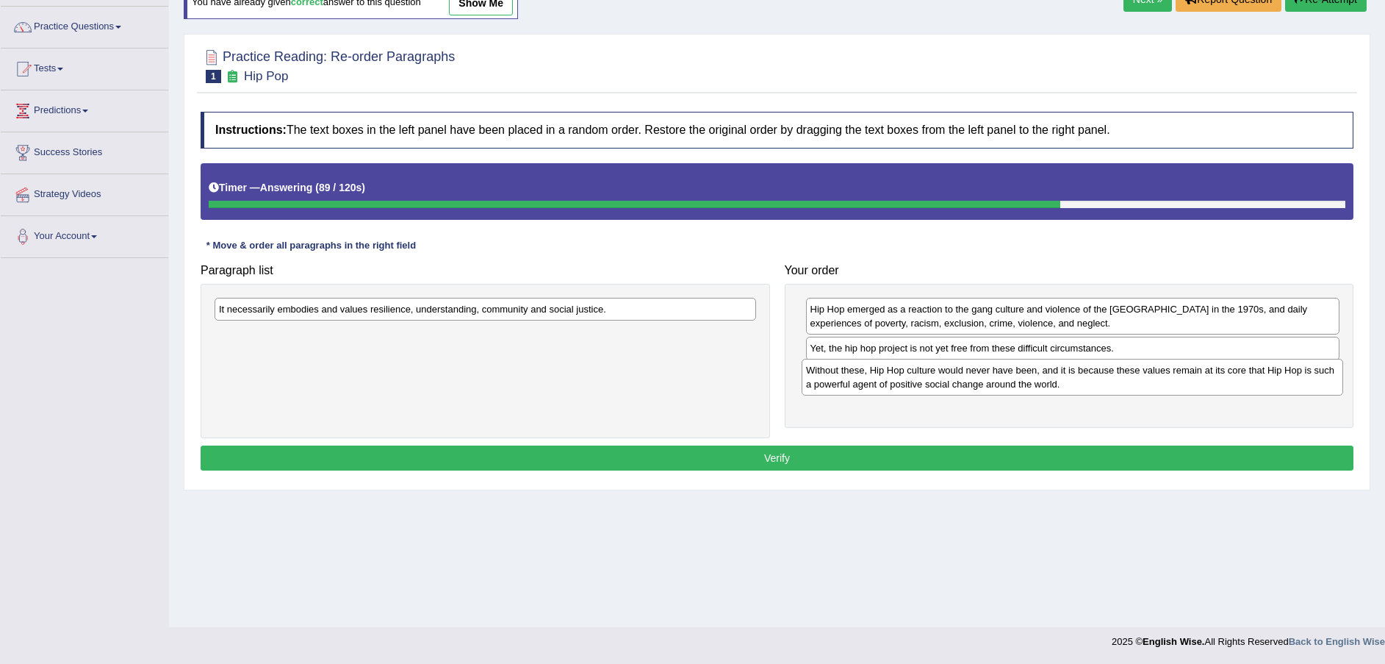
drag, startPoint x: 672, startPoint y: 314, endPoint x: 1204, endPoint y: 373, distance: 536.0
click at [1247, 375] on div "Without these, Hip Hop culture would never have been, and it is because these v…" at bounding box center [1073, 377] width 542 height 37
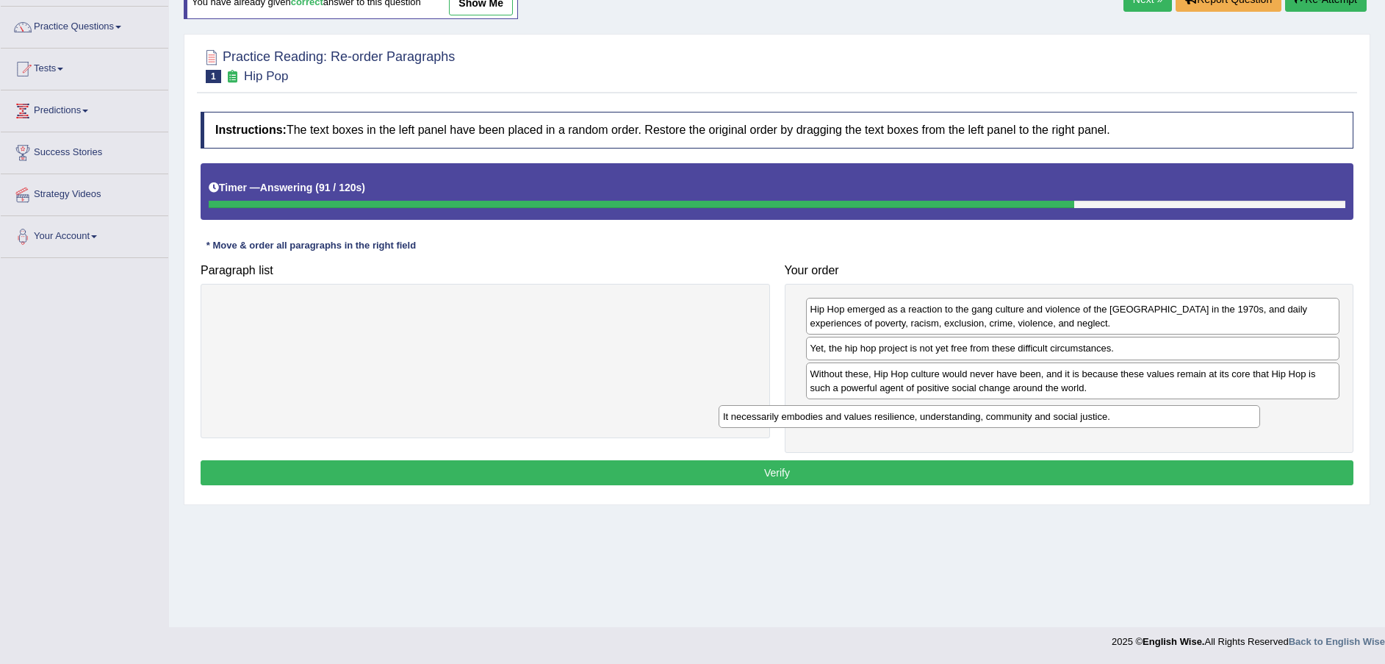
drag, startPoint x: 463, startPoint y: 313, endPoint x: 991, endPoint y: 420, distance: 539.0
click at [994, 420] on div "It necessarily embodies and values resilience, understanding, community and soc…" at bounding box center [990, 416] width 542 height 23
click at [969, 475] on button "Verify" at bounding box center [777, 472] width 1153 height 25
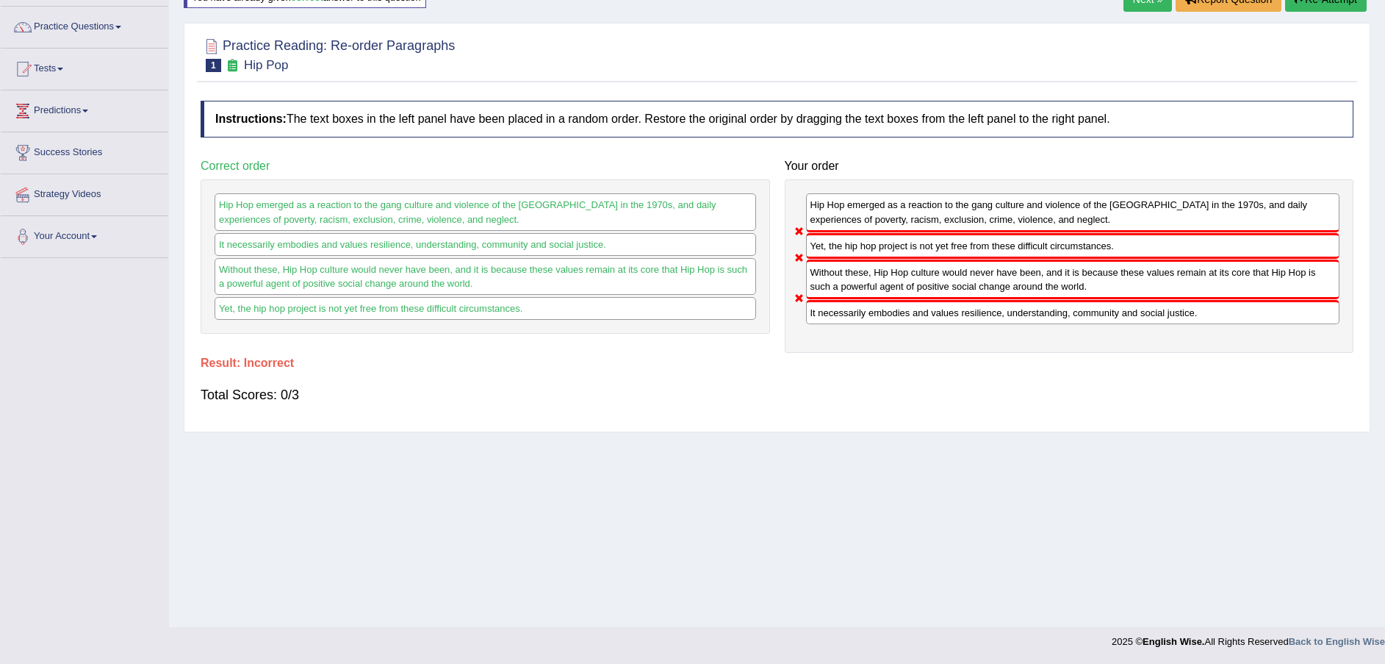
scroll to position [0, 0]
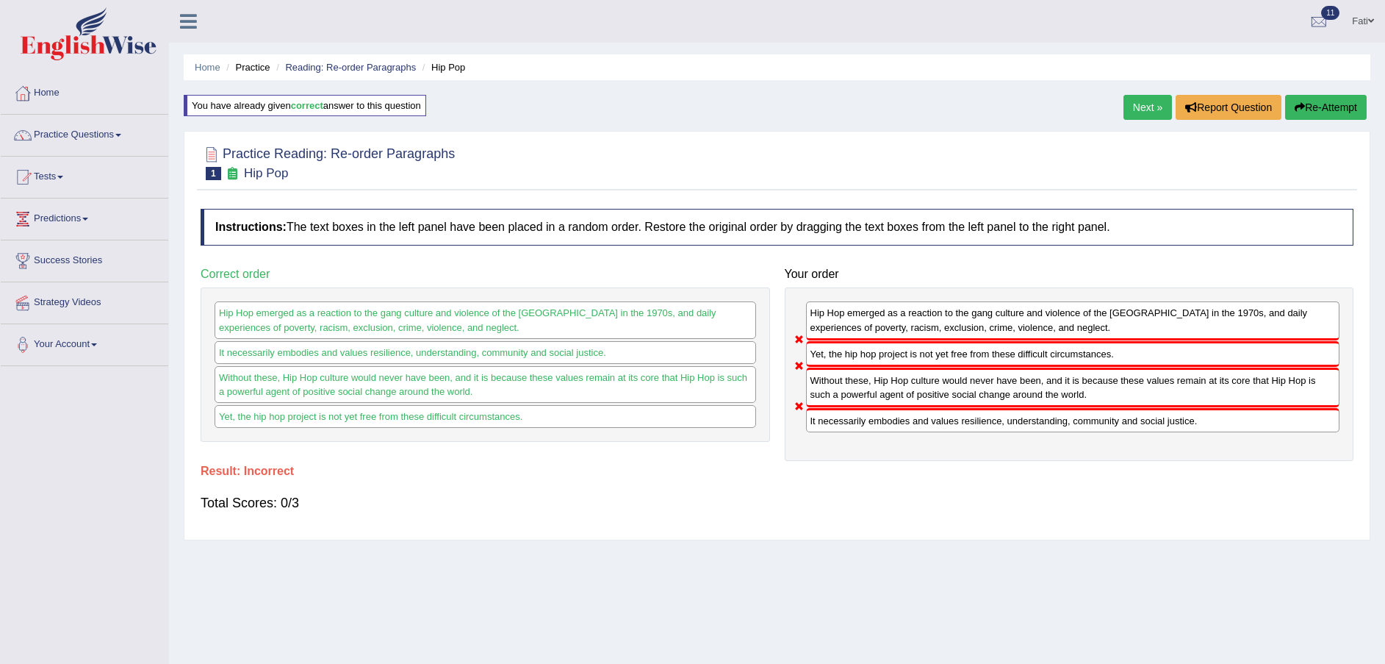
click at [1312, 104] on button "Re-Attempt" at bounding box center [1326, 107] width 82 height 25
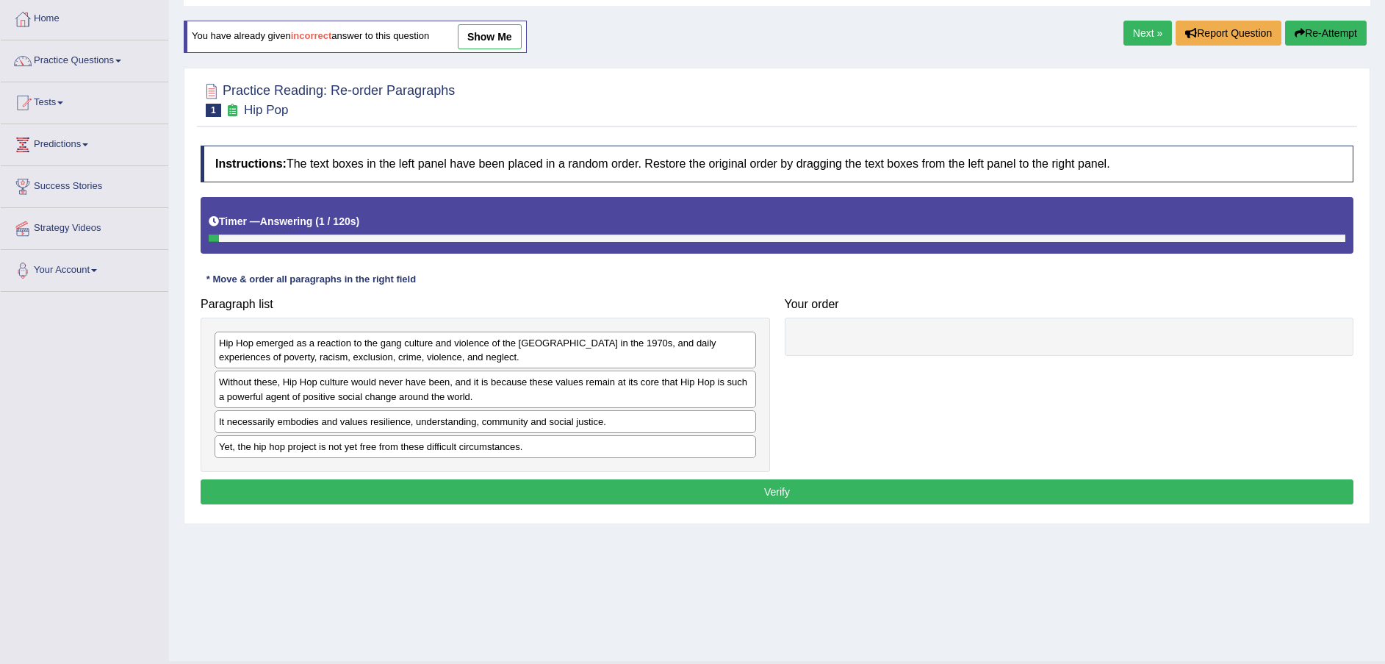
scroll to position [108, 0]
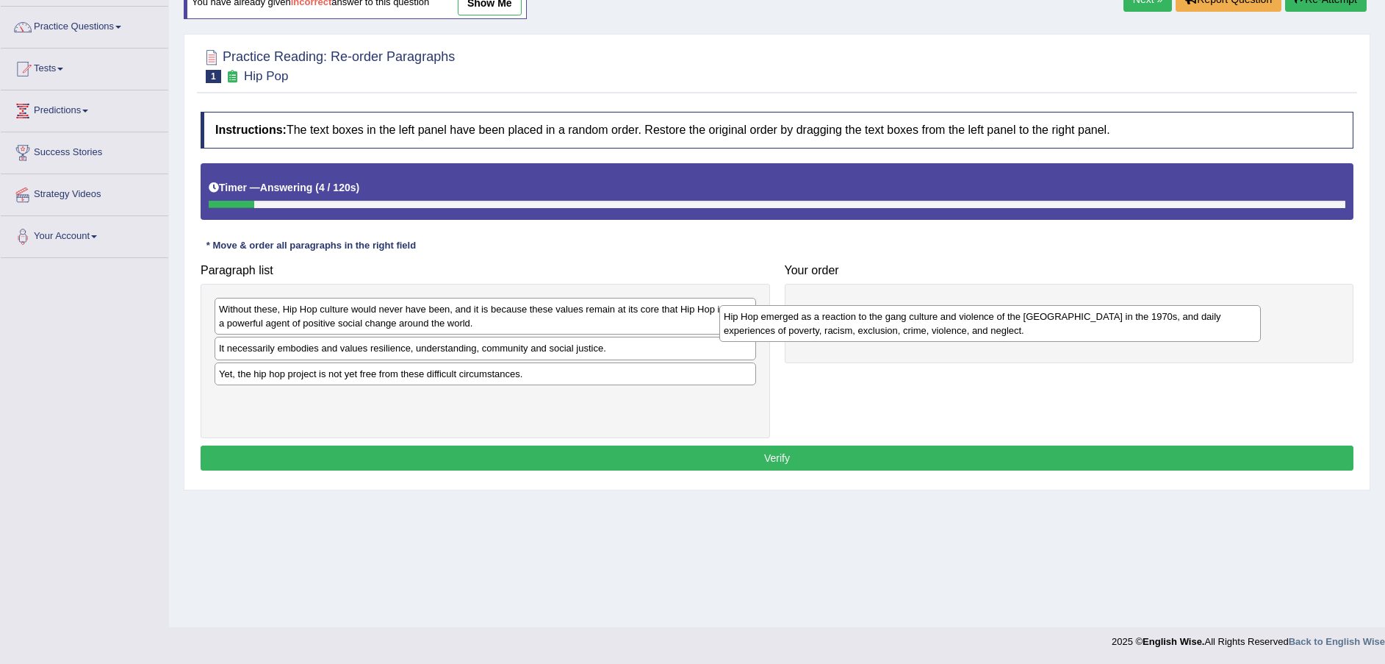
drag, startPoint x: 423, startPoint y: 317, endPoint x: 972, endPoint y: 323, distance: 549.7
click at [962, 326] on div "Hip Hop emerged as a reaction to the gang culture and violence of the [GEOGRAPH…" at bounding box center [990, 323] width 542 height 37
click at [969, 324] on div "Hip Hop emerged as a reaction to the gang culture and violence of the [GEOGRAPH…" at bounding box center [990, 323] width 542 height 37
click at [978, 318] on div "Hip Hop emerged as a reaction to the gang culture and violence of the [GEOGRAPH…" at bounding box center [990, 323] width 542 height 37
drag, startPoint x: 983, startPoint y: 315, endPoint x: 994, endPoint y: 311, distance: 11.2
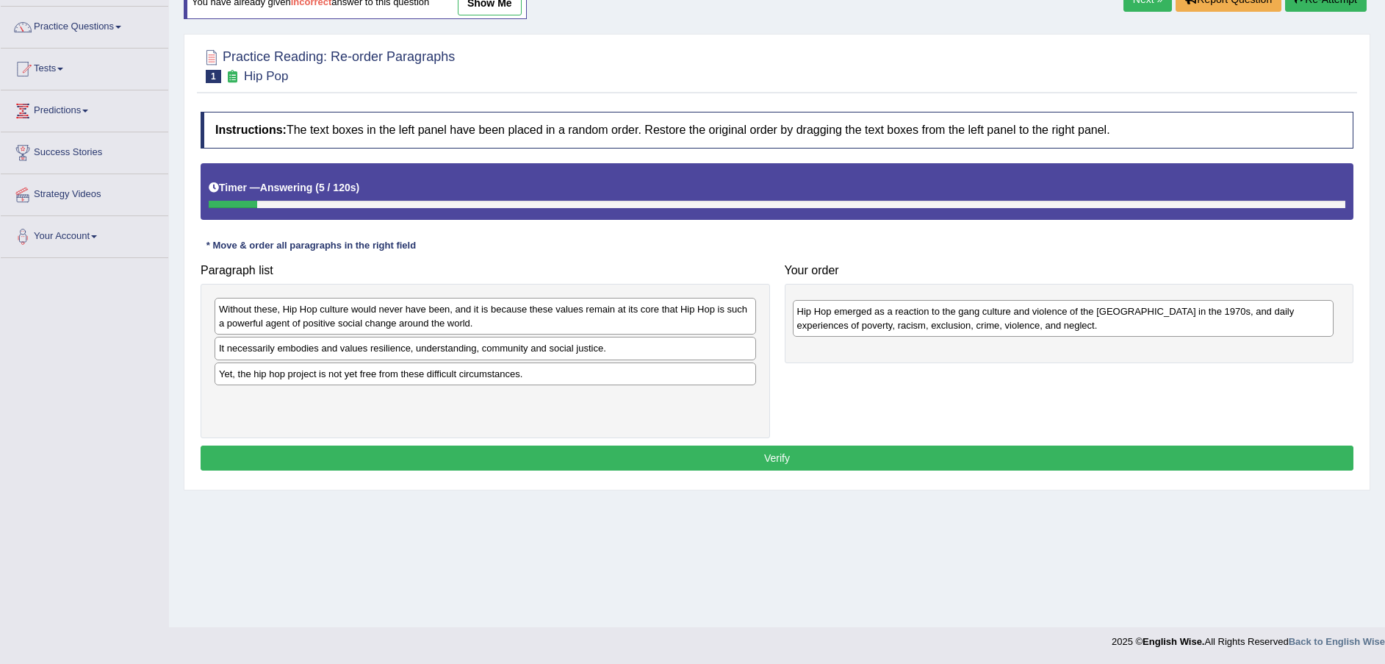
click at [994, 311] on div "Hip Hop emerged as a reaction to the gang culture and violence of the [GEOGRAPH…" at bounding box center [1064, 318] width 542 height 37
click at [994, 311] on div "Hip Hop emerged as a reaction to the gang culture and violence of the [GEOGRAPH…" at bounding box center [1073, 316] width 534 height 37
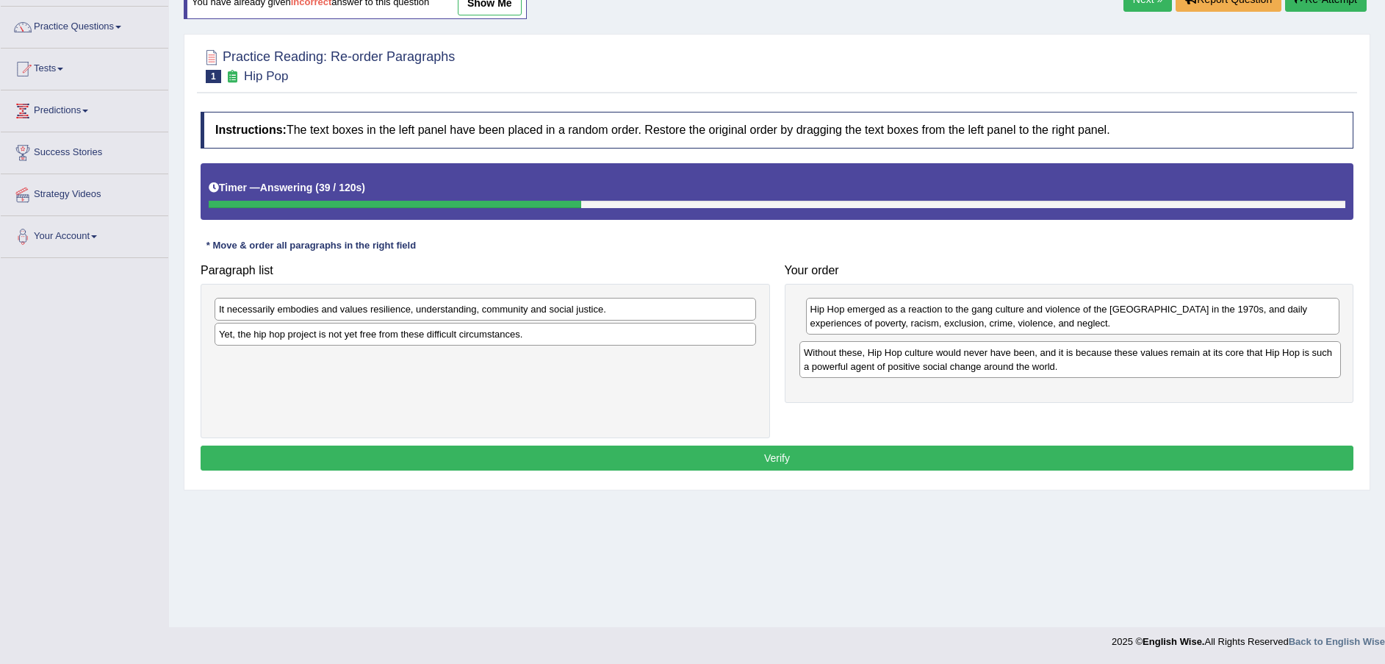
drag, startPoint x: 531, startPoint y: 325, endPoint x: 1115, endPoint y: 366, distance: 584.9
click at [1115, 366] on div "Without these, Hip Hop culture would never have been, and it is because these v…" at bounding box center [1071, 359] width 542 height 37
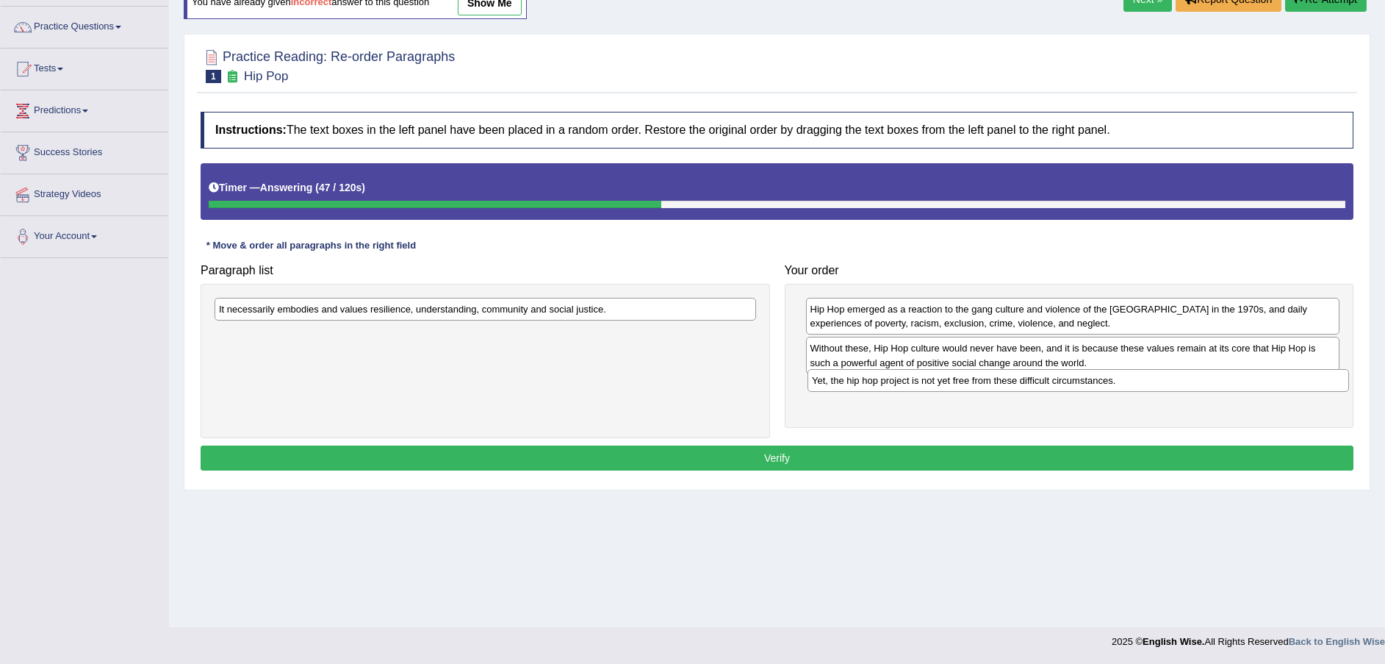
drag, startPoint x: 431, startPoint y: 339, endPoint x: 1015, endPoint y: 390, distance: 585.7
click at [1019, 388] on div "Yet, the hip hop project is not yet free from these difficult circumstances." at bounding box center [1079, 380] width 542 height 23
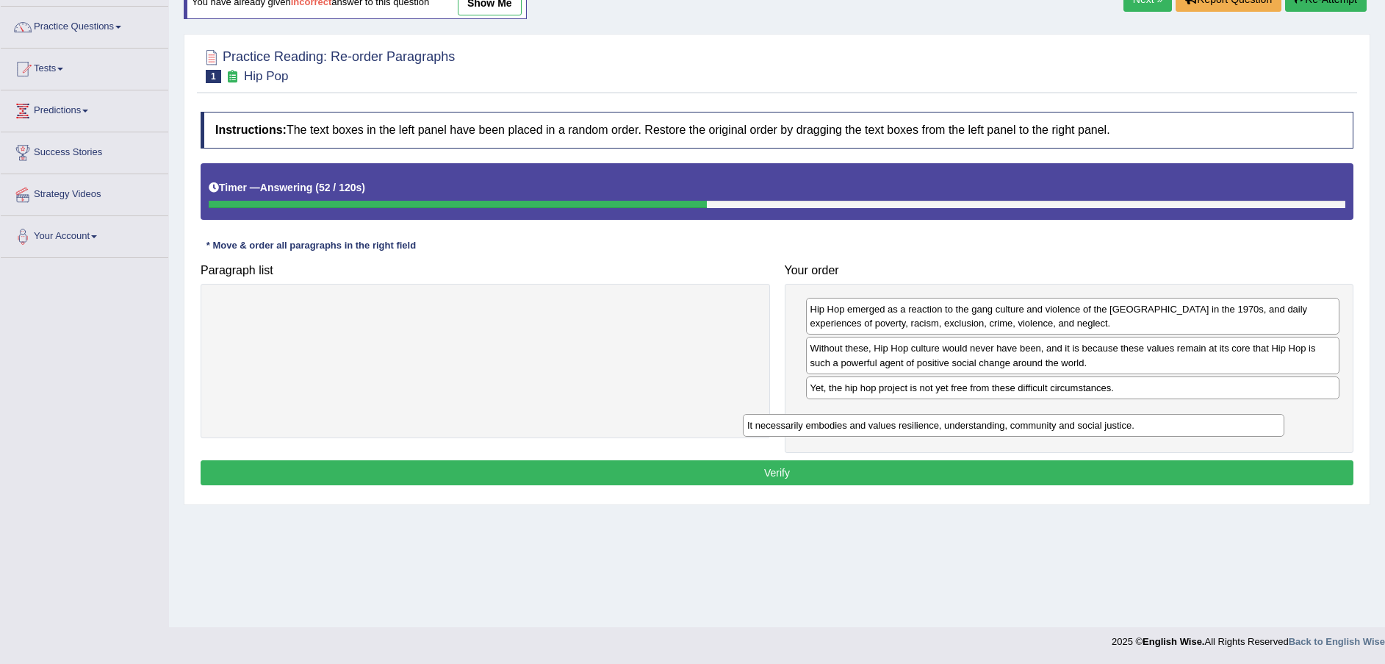
drag, startPoint x: 448, startPoint y: 316, endPoint x: 977, endPoint y: 426, distance: 541.2
click at [977, 426] on div "It necessarily embodies and values resilience, understanding, community and soc…" at bounding box center [1014, 425] width 542 height 23
click at [960, 473] on button "Verify" at bounding box center [777, 472] width 1153 height 25
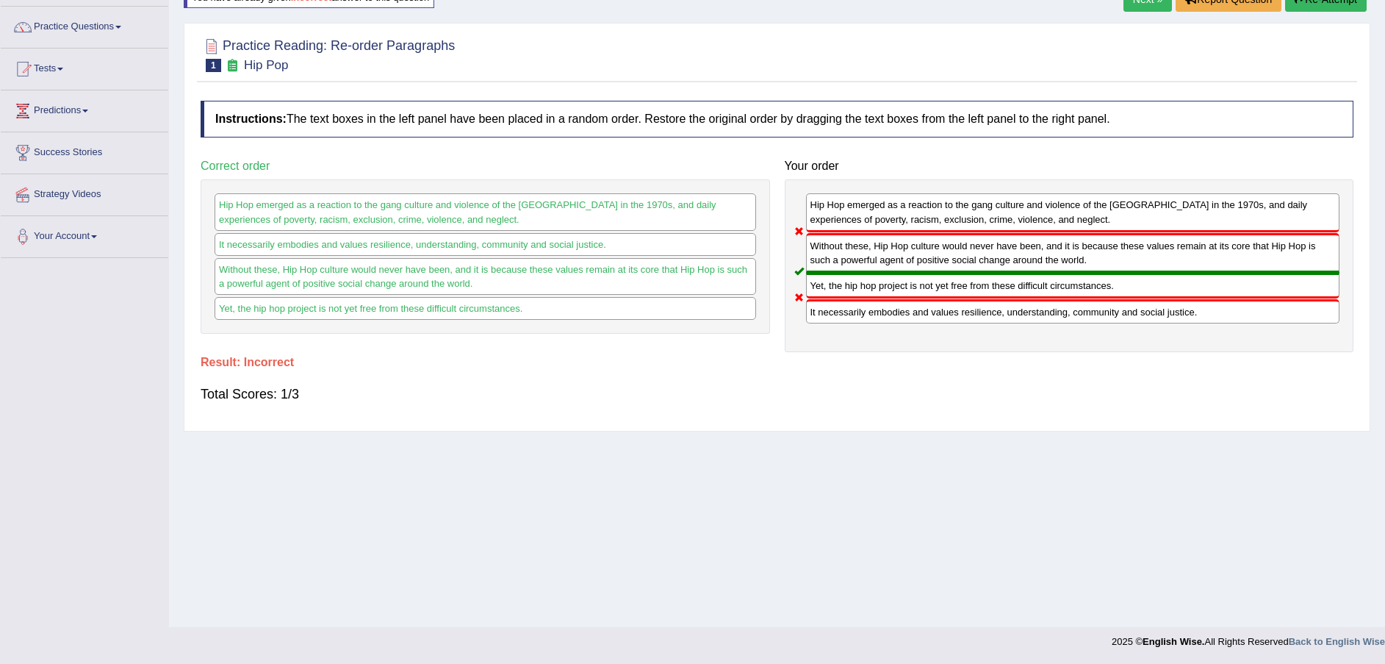
click at [1316, 12] on div "Next » Report Question Re-Attempt" at bounding box center [1247, 1] width 247 height 29
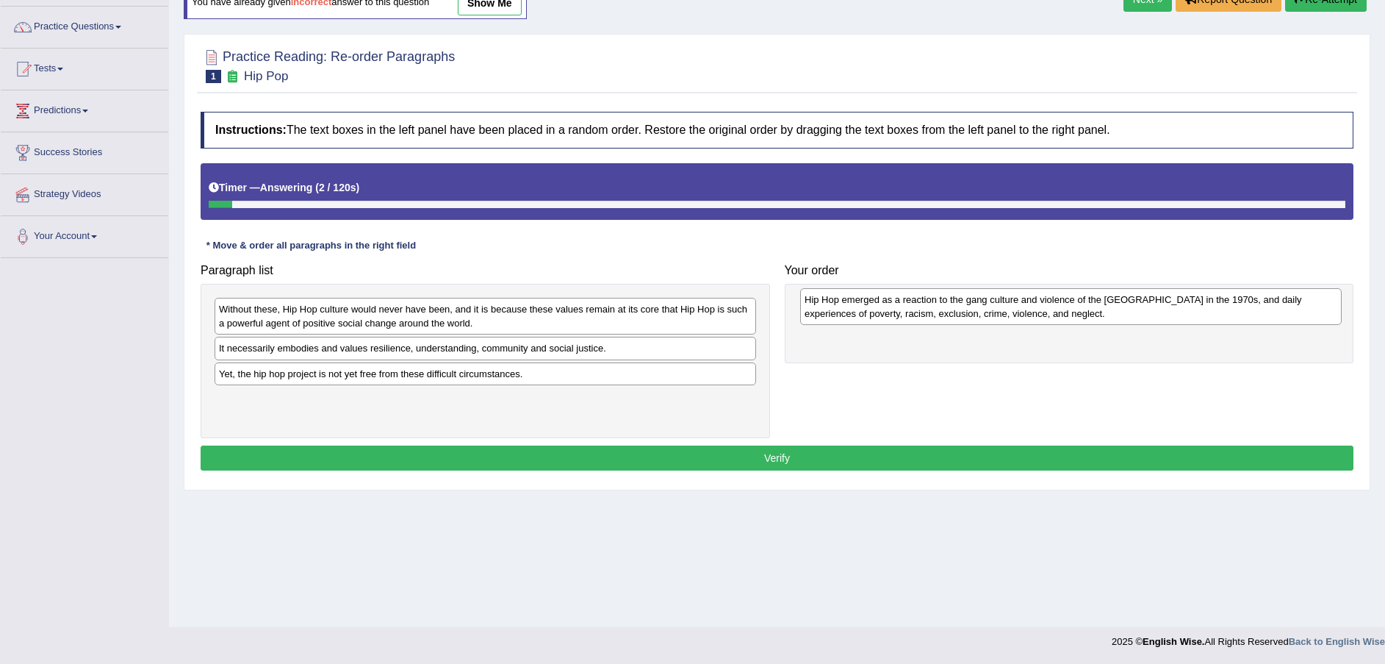
drag, startPoint x: 517, startPoint y: 319, endPoint x: 1102, endPoint y: 309, distance: 585.8
click at [1102, 309] on div "Hip Hop emerged as a reaction to the gang culture and violence of the [GEOGRAPH…" at bounding box center [1071, 306] width 542 height 37
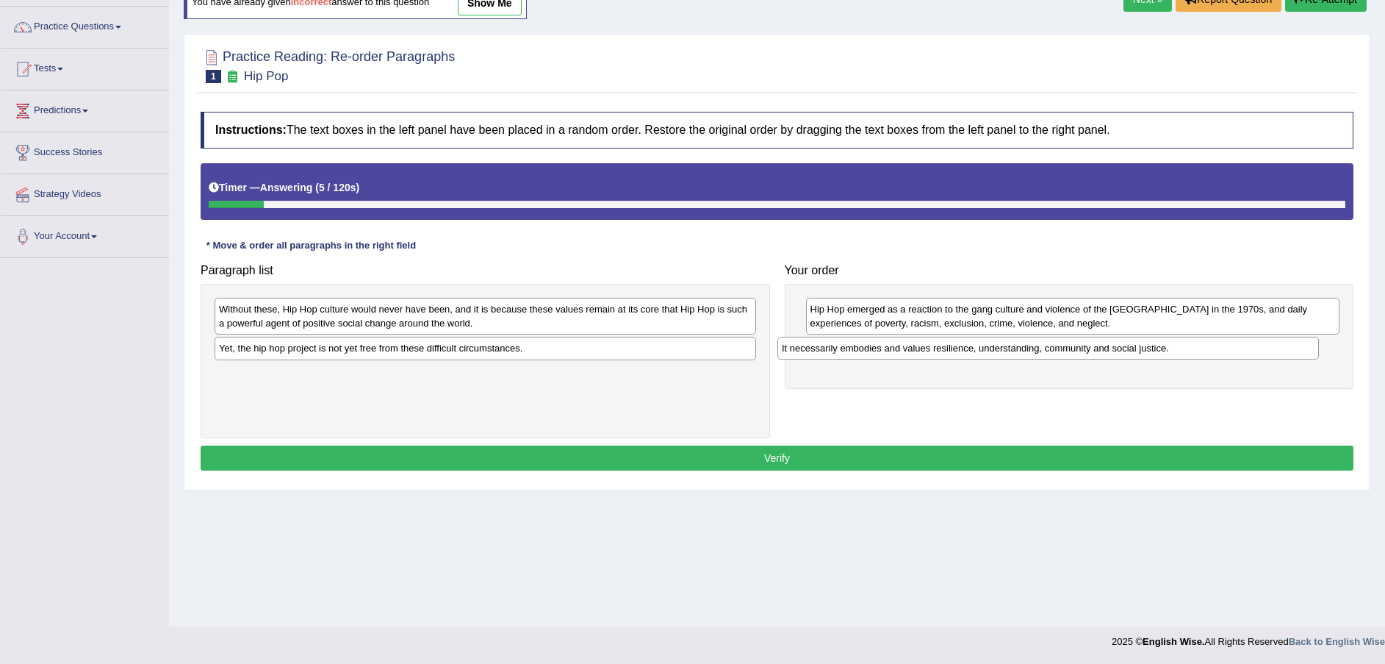
drag, startPoint x: 434, startPoint y: 349, endPoint x: 997, endPoint y: 349, distance: 562.9
click at [997, 349] on div "It necessarily embodies and values resilience, understanding, community and soc…" at bounding box center [1048, 348] width 542 height 23
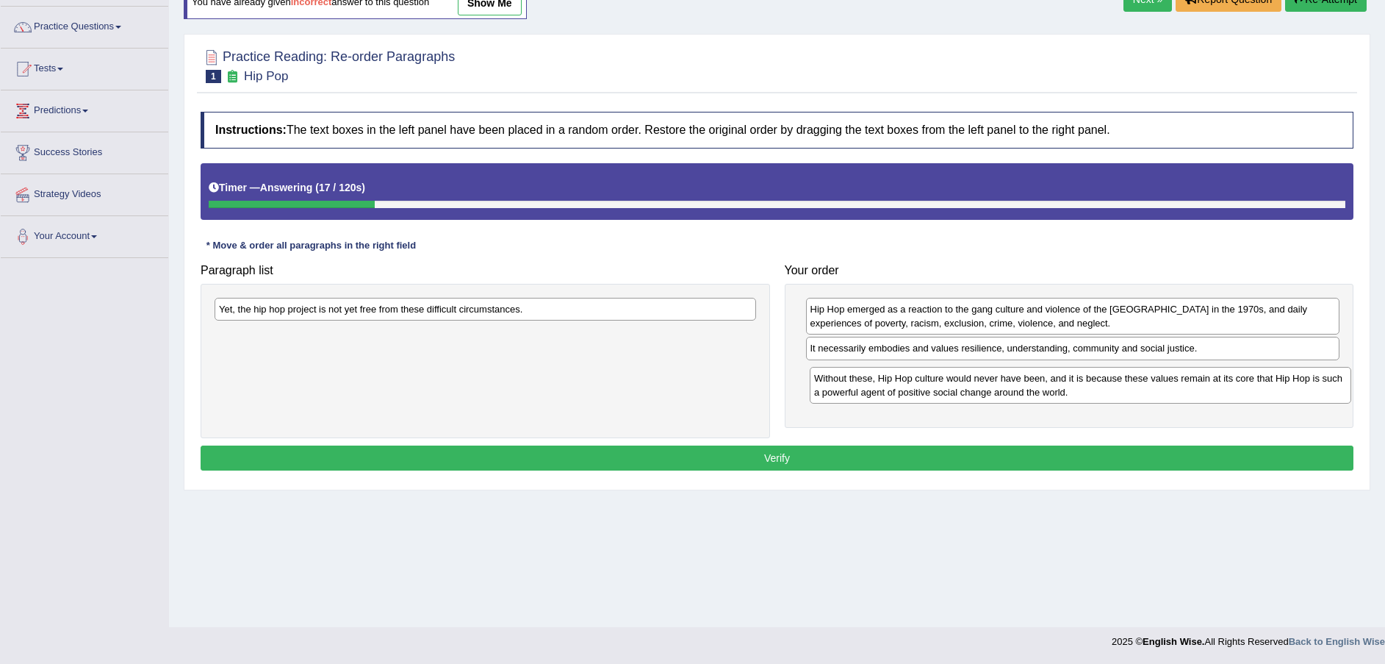
drag, startPoint x: 467, startPoint y: 322, endPoint x: 1023, endPoint y: 392, distance: 559.9
click at [1023, 392] on div "Without these, Hip Hop culture would never have been, and it is because these v…" at bounding box center [1081, 385] width 542 height 37
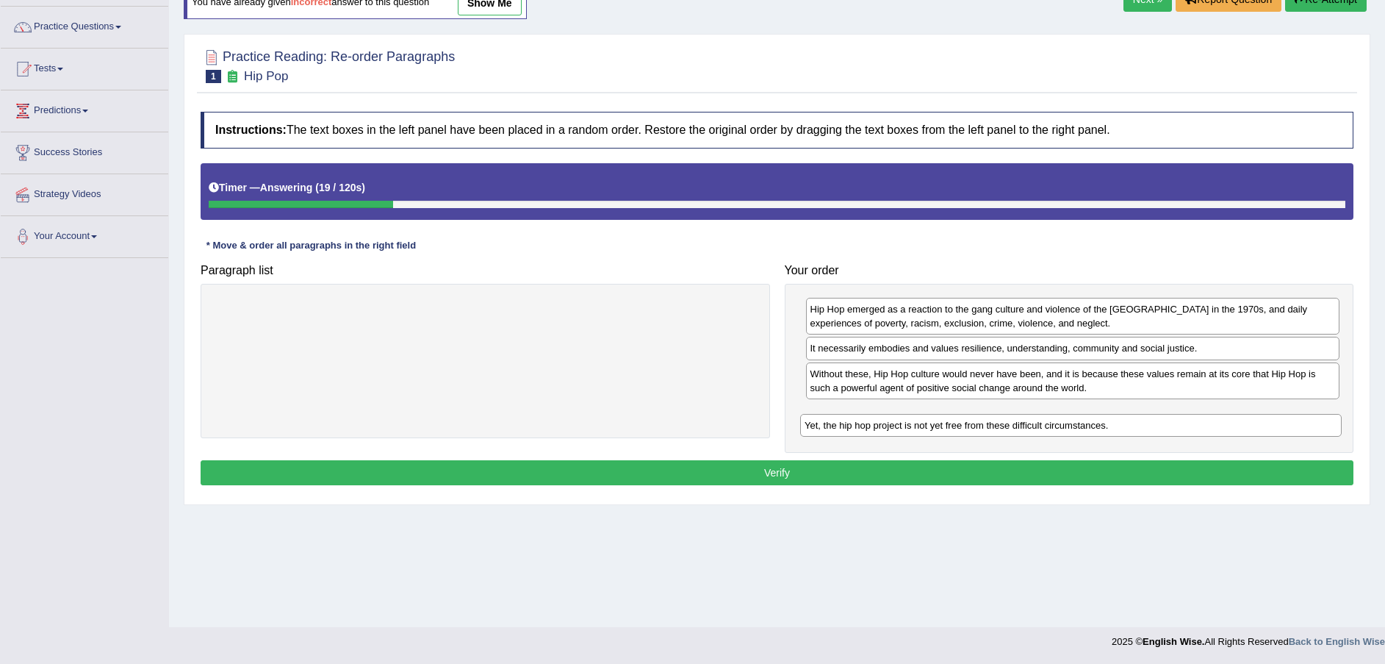
drag, startPoint x: 686, startPoint y: 320, endPoint x: 1278, endPoint y: 431, distance: 602.6
click at [1275, 434] on div "Yet, the hip hop project is not yet free from these difficult circumstances." at bounding box center [1071, 425] width 542 height 23
click at [1278, 431] on div "Paragraph list Yet, the hip hop project is not yet free from these difficult ci…" at bounding box center [777, 354] width 1168 height 196
click at [1163, 472] on button "Verify" at bounding box center [777, 472] width 1153 height 25
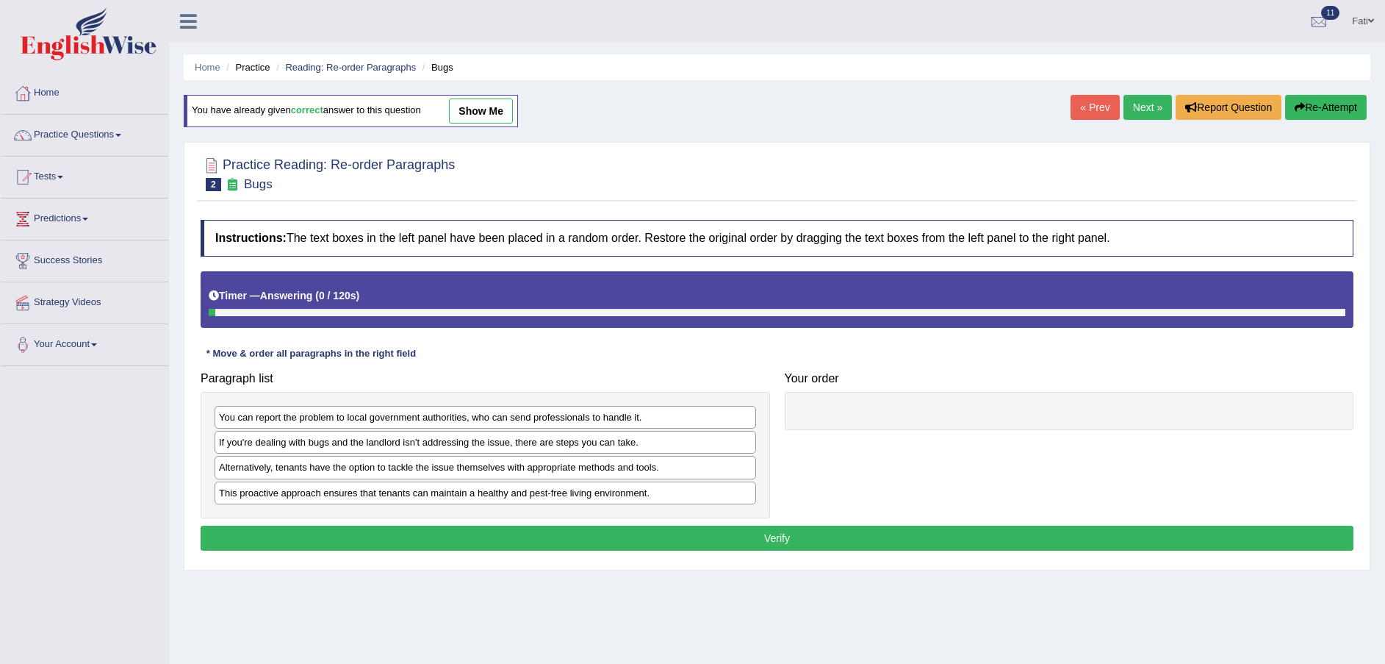
scroll to position [108, 0]
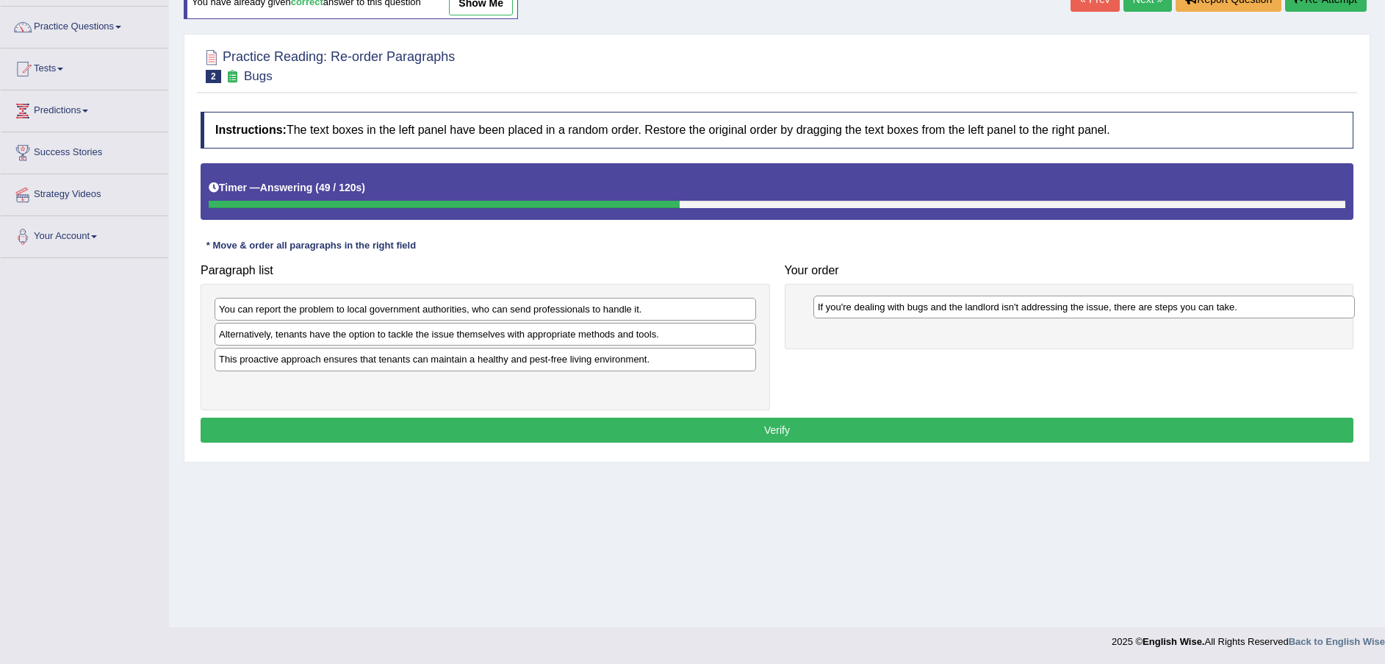
drag, startPoint x: 542, startPoint y: 342, endPoint x: 1140, endPoint y: 315, distance: 599.6
click at [1140, 315] on div "If you're dealing with bugs and the landlord isn't addressing the issue, there …" at bounding box center [1084, 306] width 542 height 23
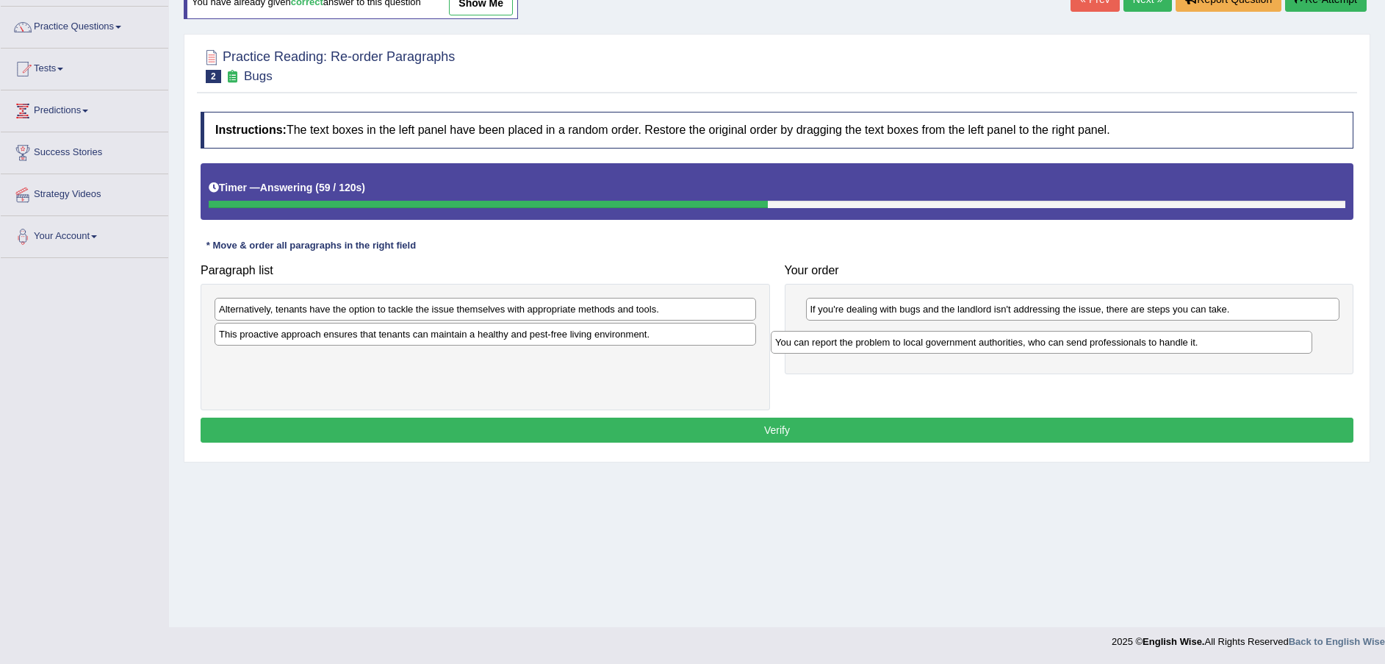
drag, startPoint x: 460, startPoint y: 315, endPoint x: 1016, endPoint y: 347, distance: 557.2
click at [1016, 347] on div "You can report the problem to local government authorities, who can send profes…" at bounding box center [1042, 342] width 542 height 23
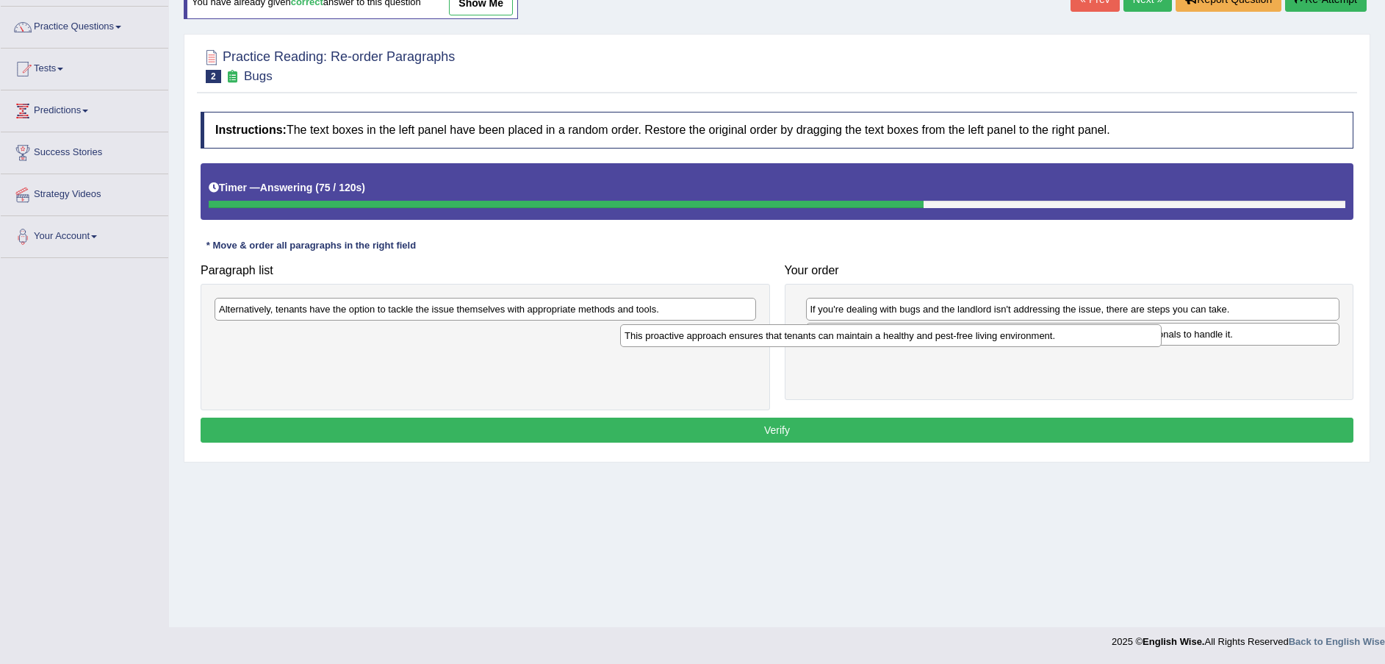
drag, startPoint x: 419, startPoint y: 337, endPoint x: 905, endPoint y: 322, distance: 486.7
click at [851, 334] on div "This proactive approach ensures that tenants can maintain a healthy and pest-fr…" at bounding box center [891, 335] width 542 height 23
click at [906, 324] on div "This proactive approach ensures that tenants can maintain a healthy and pest-fr…" at bounding box center [891, 335] width 542 height 23
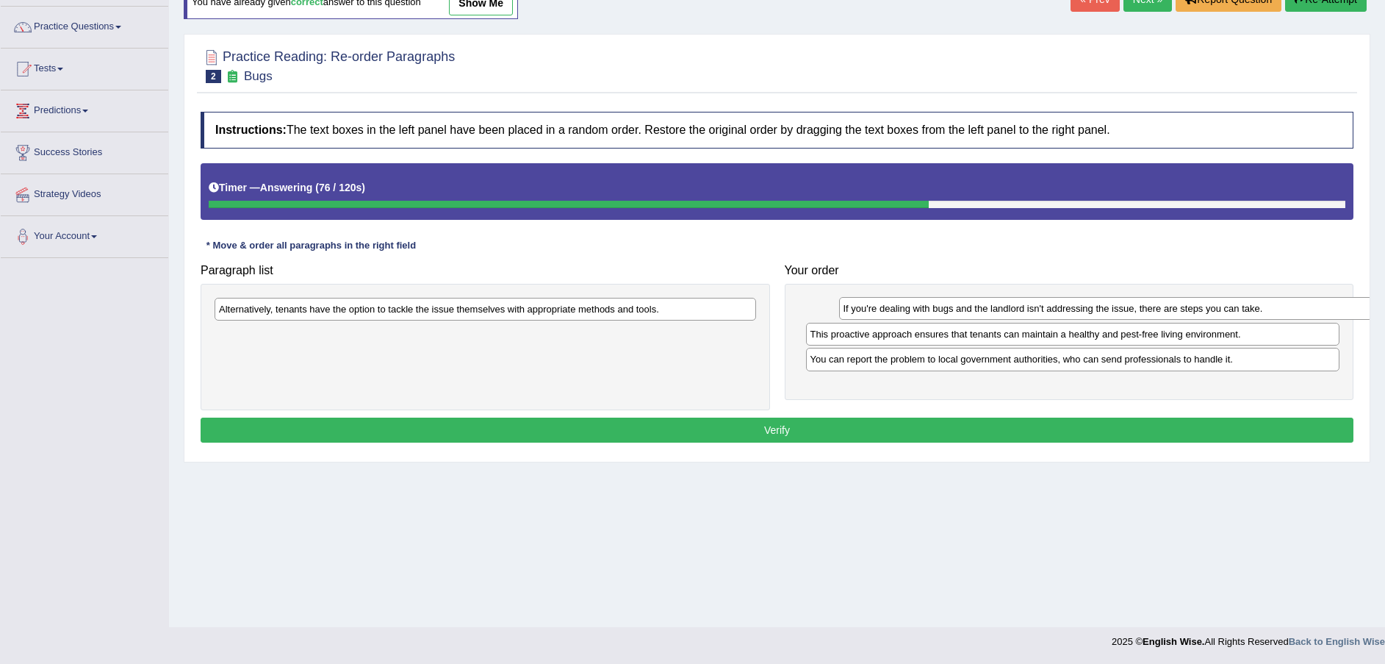
drag, startPoint x: 922, startPoint y: 320, endPoint x: 944, endPoint y: 320, distance: 22.0
click at [944, 320] on div "If you're dealing with bugs and the landlord isn't addressing the issue, there …" at bounding box center [1106, 308] width 534 height 23
drag, startPoint x: 944, startPoint y: 320, endPoint x: 926, endPoint y: 320, distance: 18.4
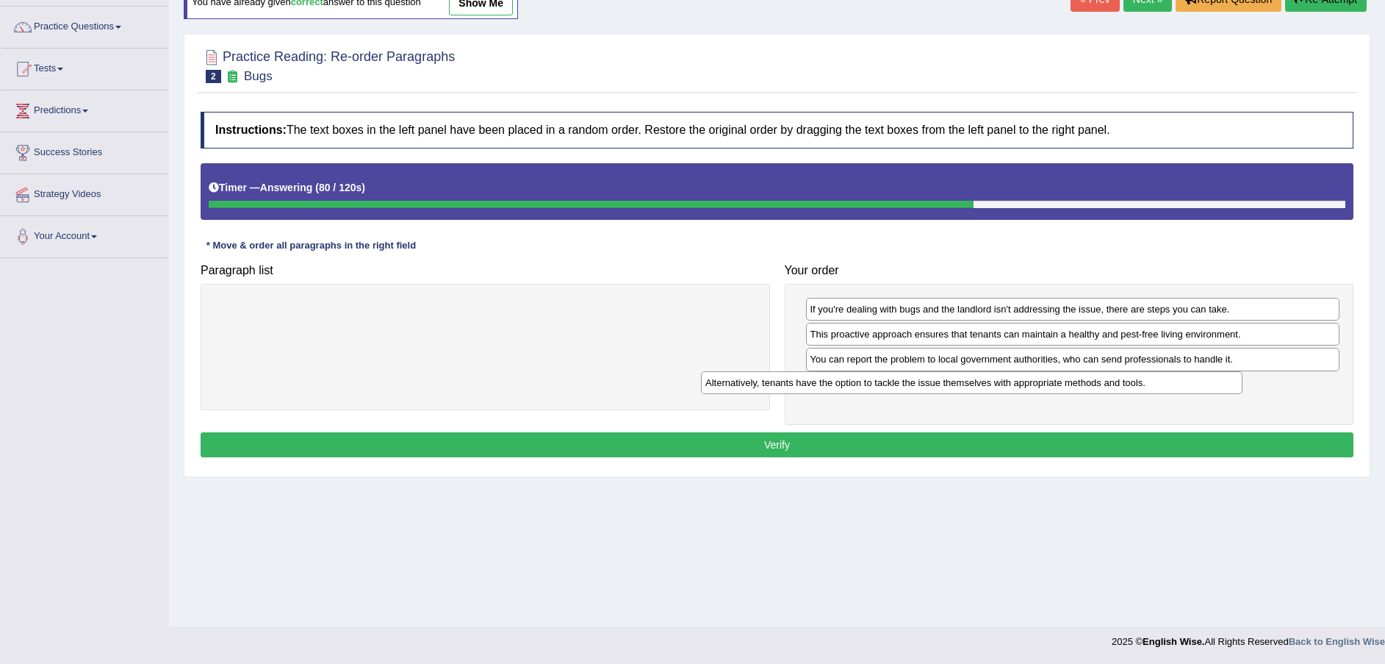
drag, startPoint x: 667, startPoint y: 315, endPoint x: 1154, endPoint y: 387, distance: 492.6
click at [1154, 387] on div "Alternatively, tenants have the option to tackle the issue themselves with appr…" at bounding box center [972, 382] width 542 height 23
click at [1147, 444] on button "Verify" at bounding box center [777, 444] width 1153 height 25
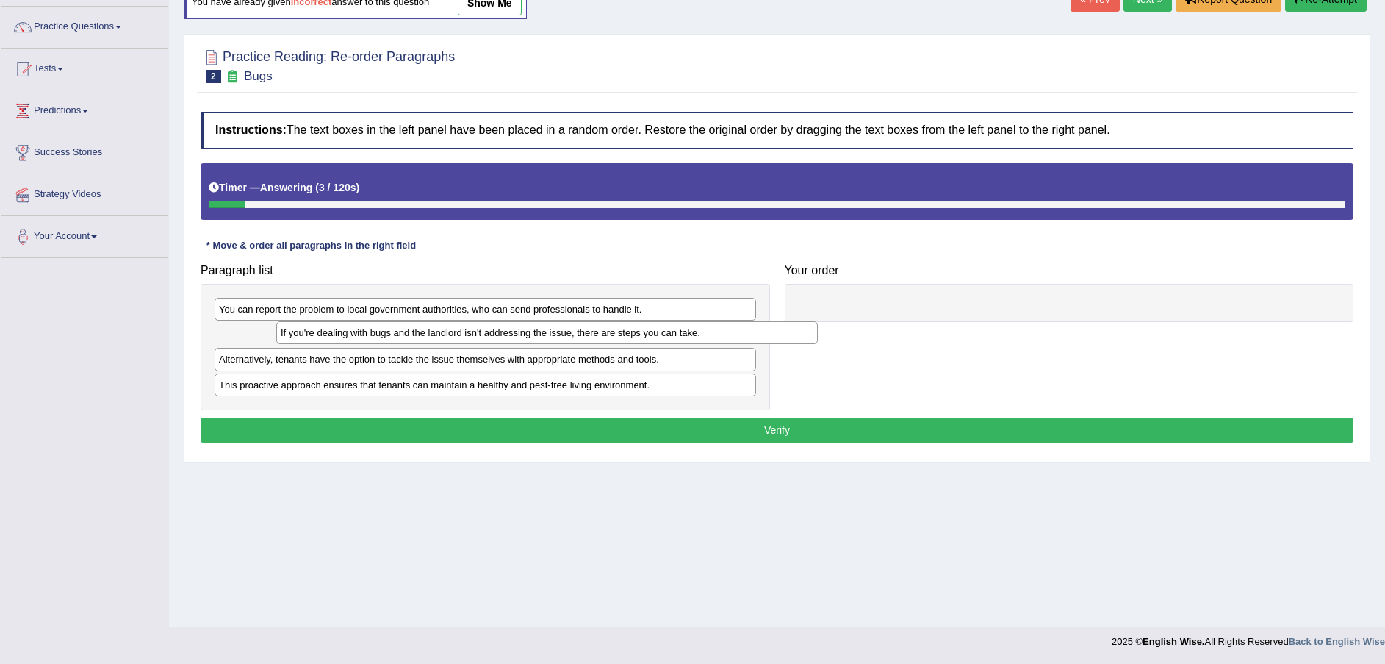
drag, startPoint x: 304, startPoint y: 336, endPoint x: 554, endPoint y: 349, distance: 250.2
click at [518, 344] on div "If you're dealing with bugs and the landlord isn't addressing the issue, there …" at bounding box center [547, 332] width 542 height 23
drag, startPoint x: 694, startPoint y: 362, endPoint x: 910, endPoint y: 326, distance: 219.8
click at [910, 326] on div "Paragraph list You can report the problem to local government authorities, who …" at bounding box center [777, 333] width 1168 height 154
drag, startPoint x: 565, startPoint y: 332, endPoint x: 951, endPoint y: 322, distance: 385.9
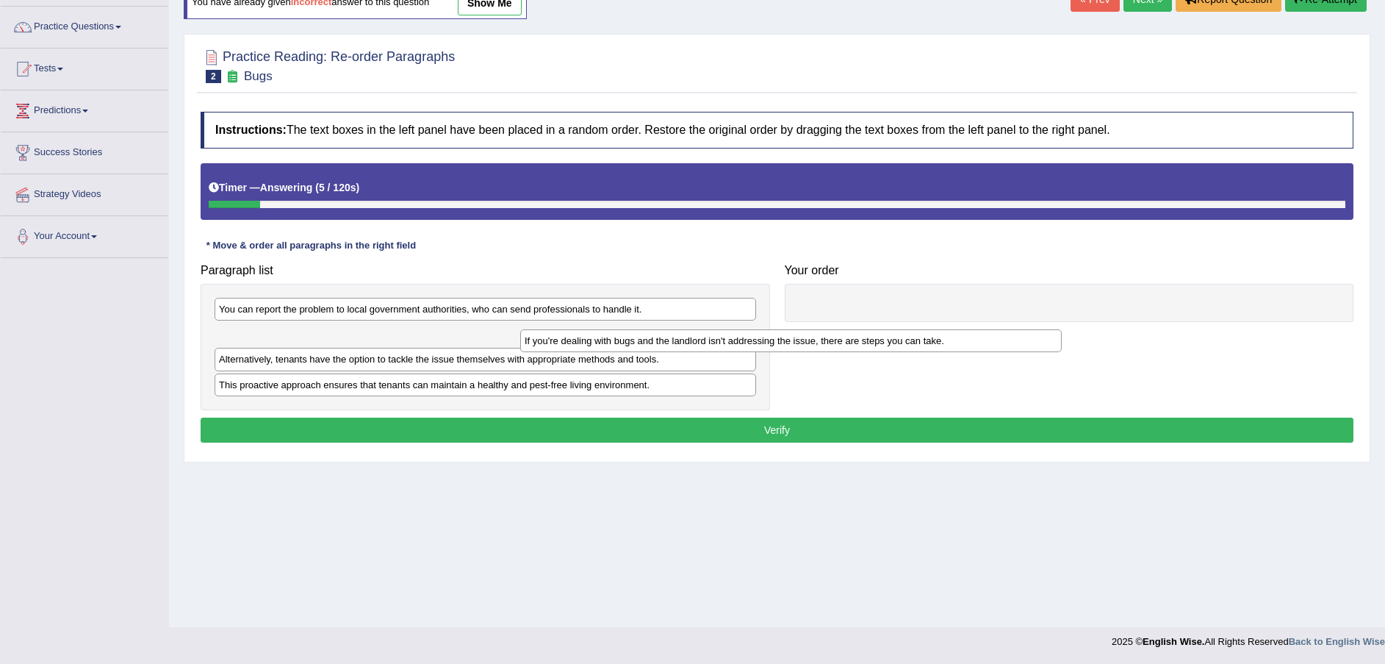
click at [949, 329] on div "If you're dealing with bugs and the landlord isn't addressing the issue, there …" at bounding box center [791, 340] width 542 height 23
drag, startPoint x: 1016, startPoint y: 306, endPoint x: 1007, endPoint y: 317, distance: 14.0
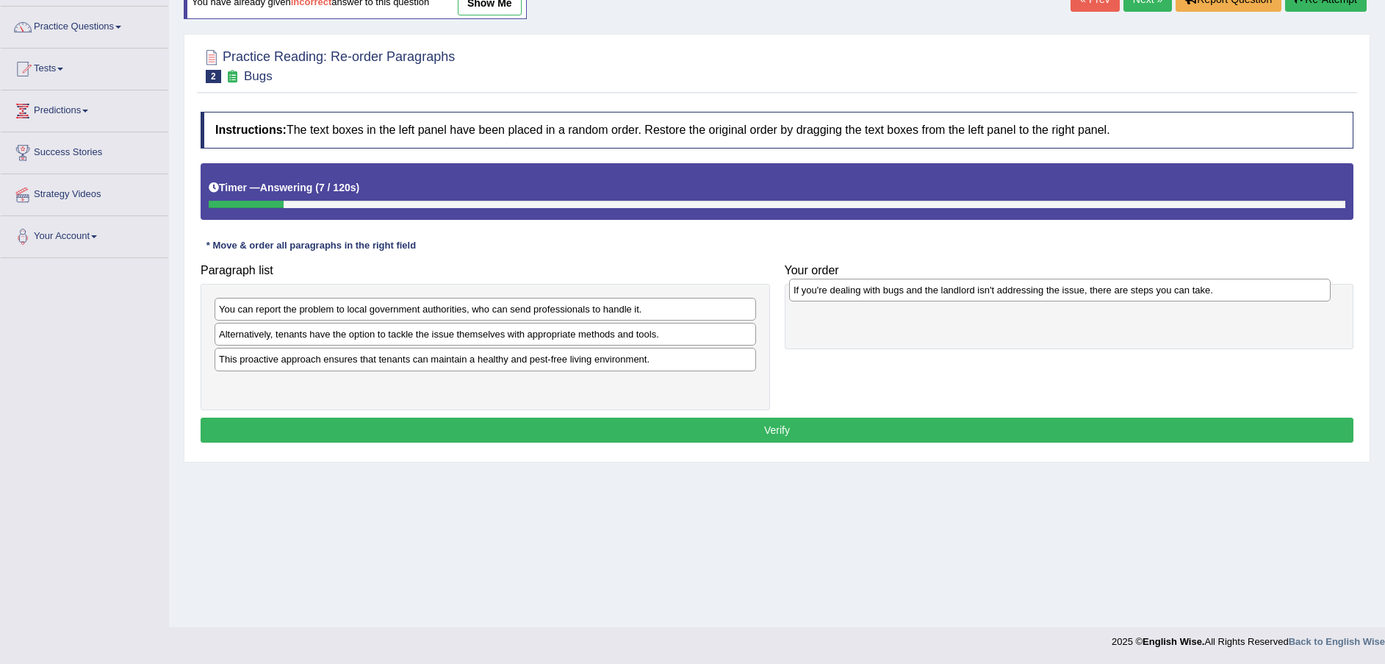
drag, startPoint x: 317, startPoint y: 337, endPoint x: 892, endPoint y: 292, distance: 576.3
click at [892, 292] on div "If you're dealing with bugs and the landlord isn't addressing the issue, there …" at bounding box center [1060, 290] width 542 height 23
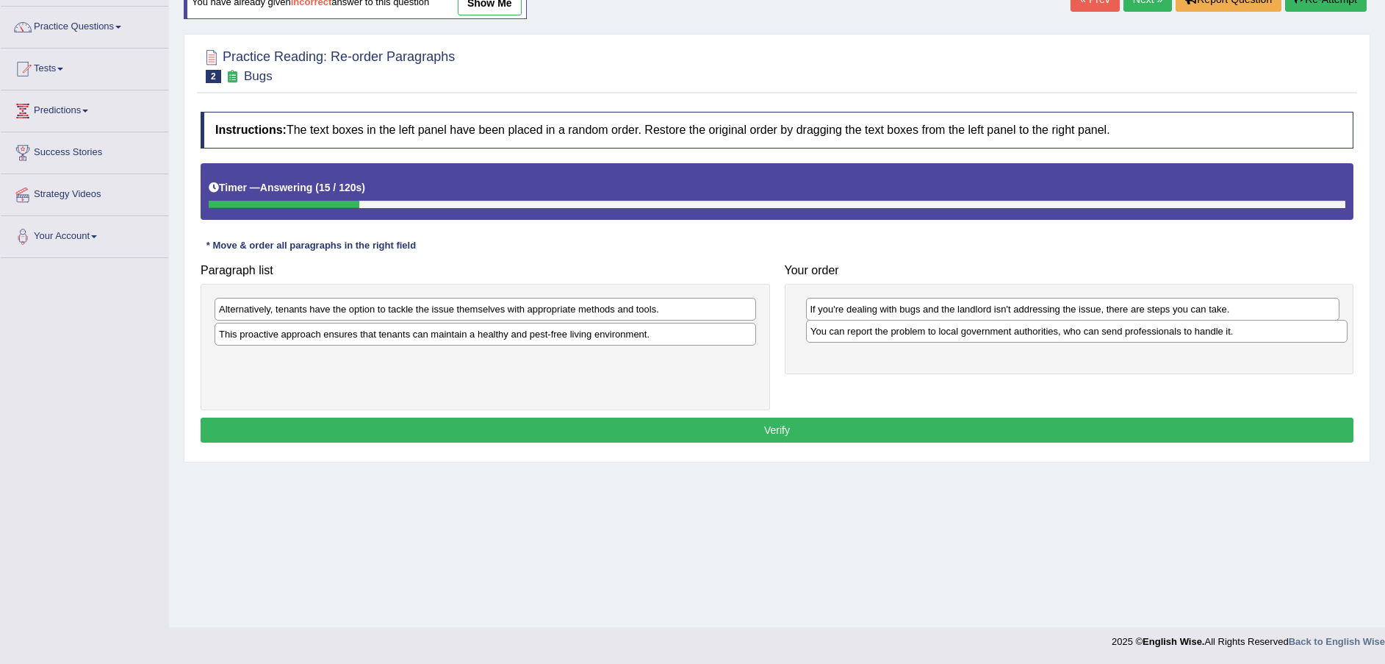
drag, startPoint x: 403, startPoint y: 312, endPoint x: 995, endPoint y: 333, distance: 591.9
click at [995, 333] on div "You can report the problem to local government authorities, who can send profes…" at bounding box center [1077, 331] width 542 height 23
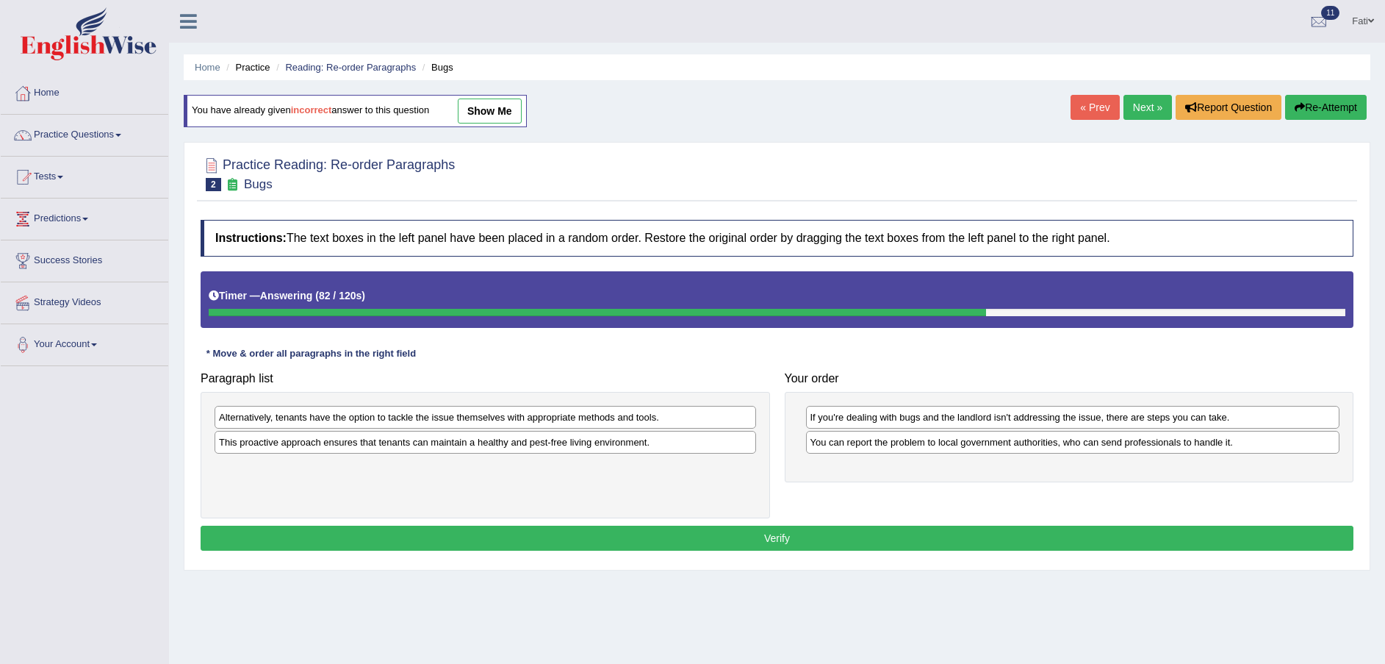
click at [1336, 104] on button "Re-Attempt" at bounding box center [1326, 107] width 82 height 25
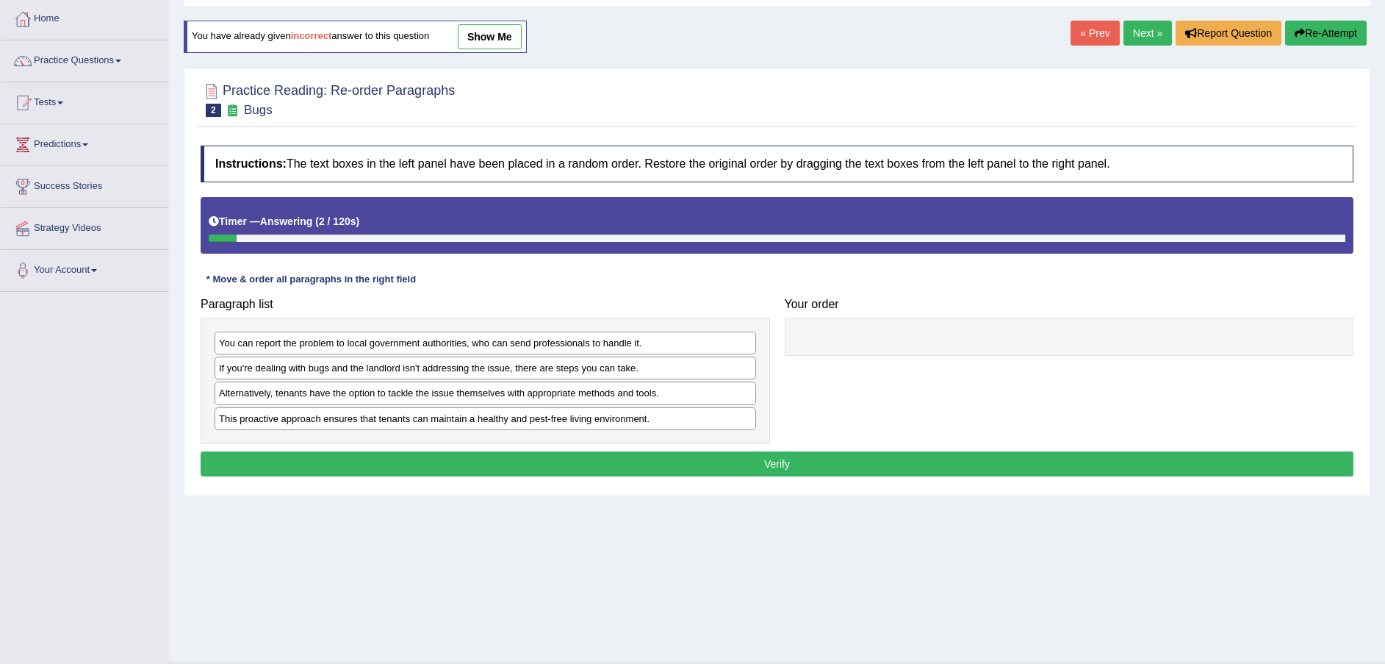
scroll to position [108, 0]
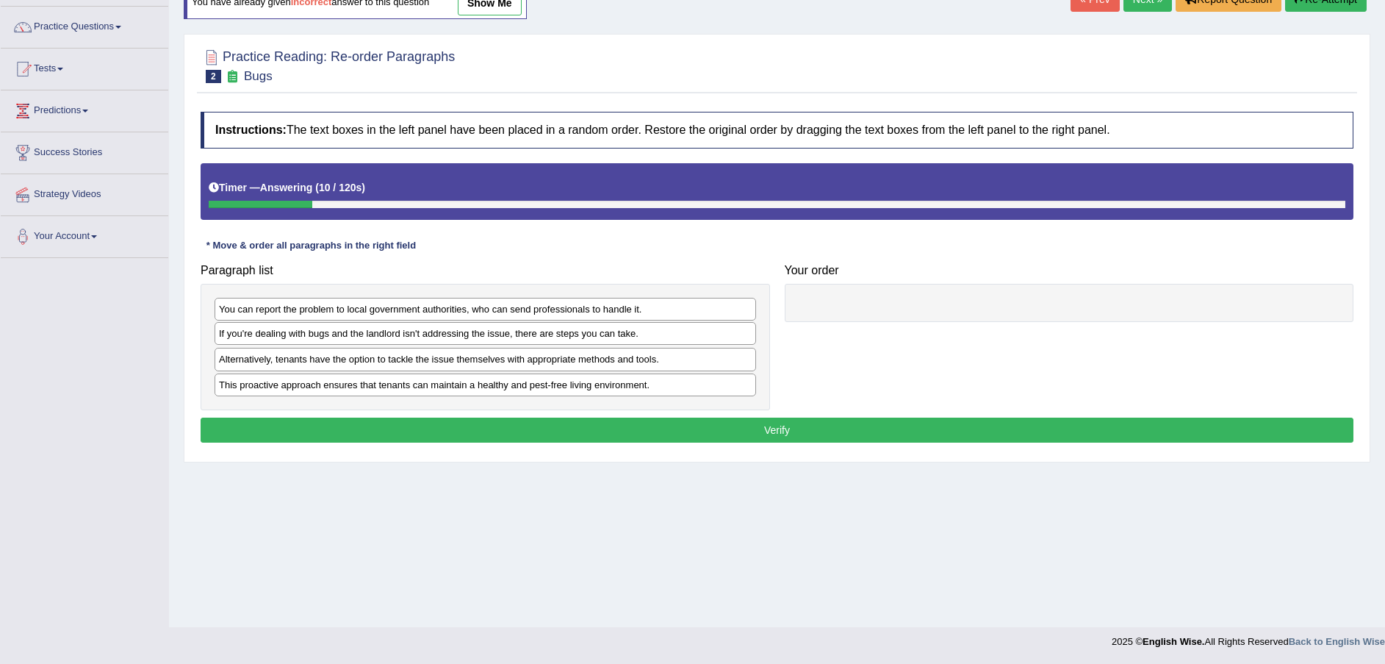
click at [292, 334] on div "If you're dealing with bugs and the landlord isn't addressing the issue, there …" at bounding box center [486, 333] width 542 height 23
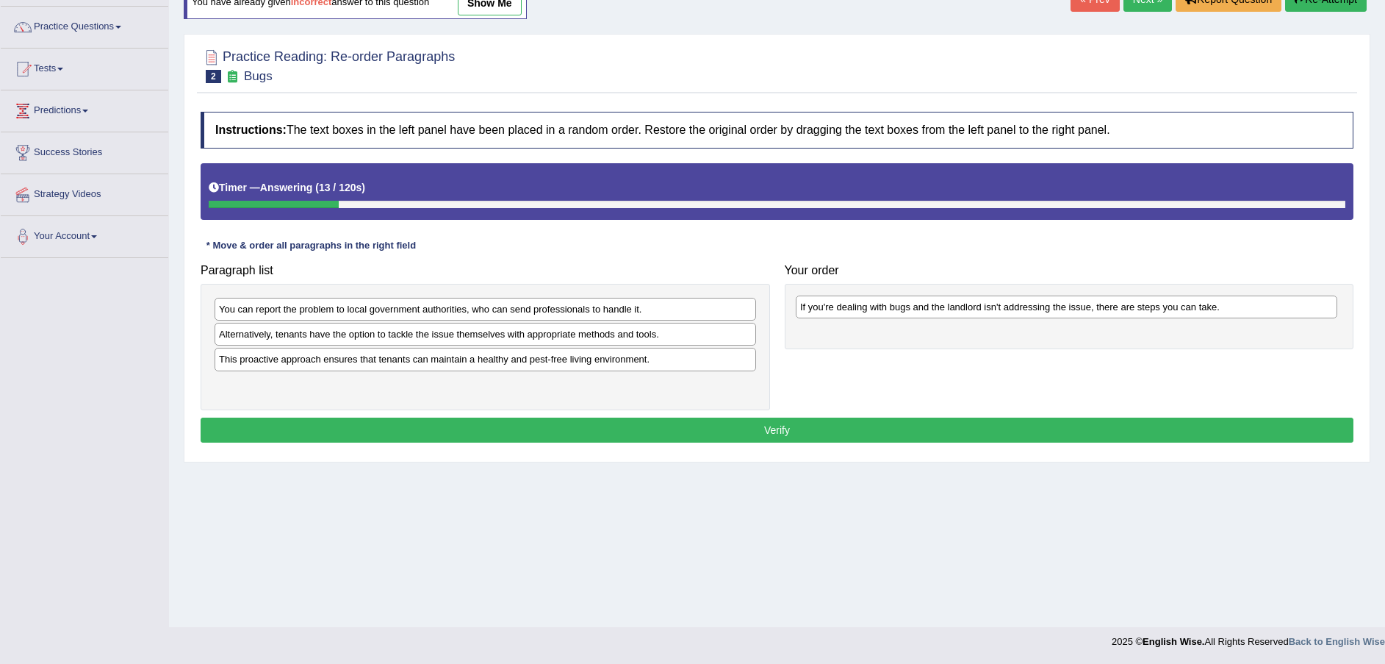
drag, startPoint x: 292, startPoint y: 337, endPoint x: 874, endPoint y: 308, distance: 582.7
click at [874, 308] on div "If you're dealing with bugs and the landlord isn't addressing the issue, there …" at bounding box center [1067, 306] width 542 height 23
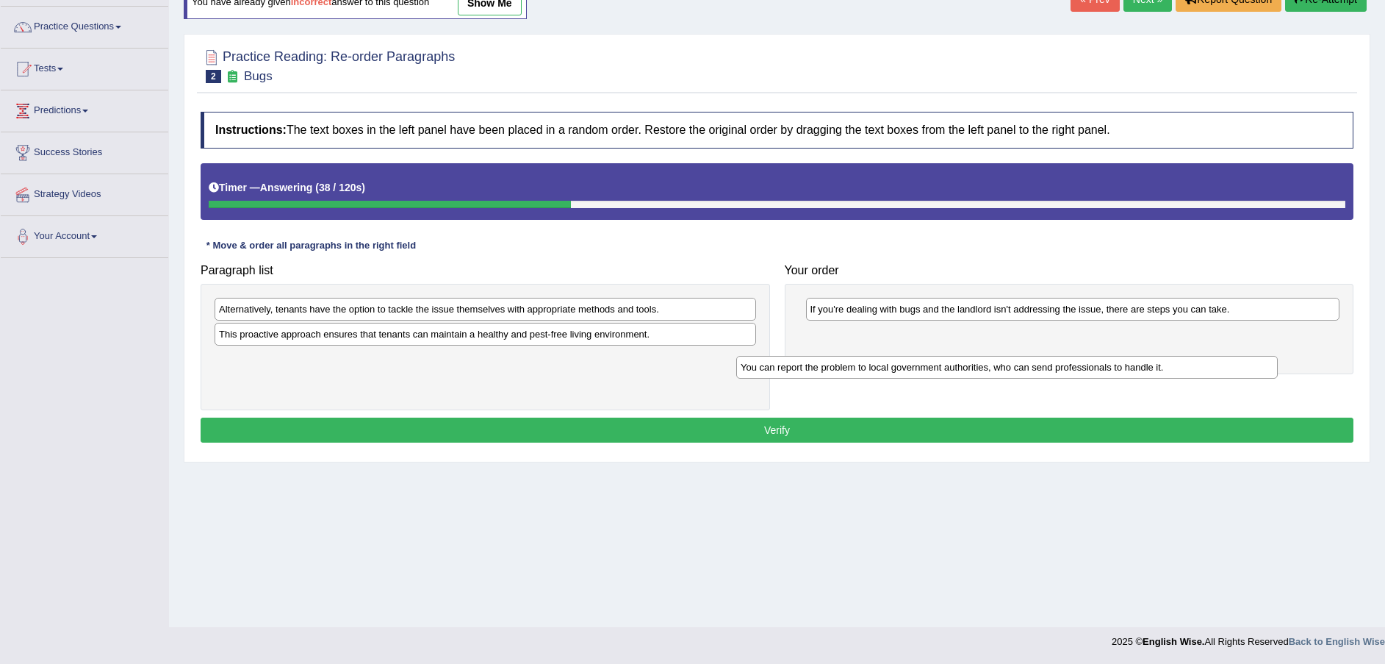
drag, startPoint x: 406, startPoint y: 306, endPoint x: 956, endPoint y: 366, distance: 553.6
click at [946, 365] on div "You can report the problem to local government authorities, who can send profes…" at bounding box center [1007, 367] width 542 height 23
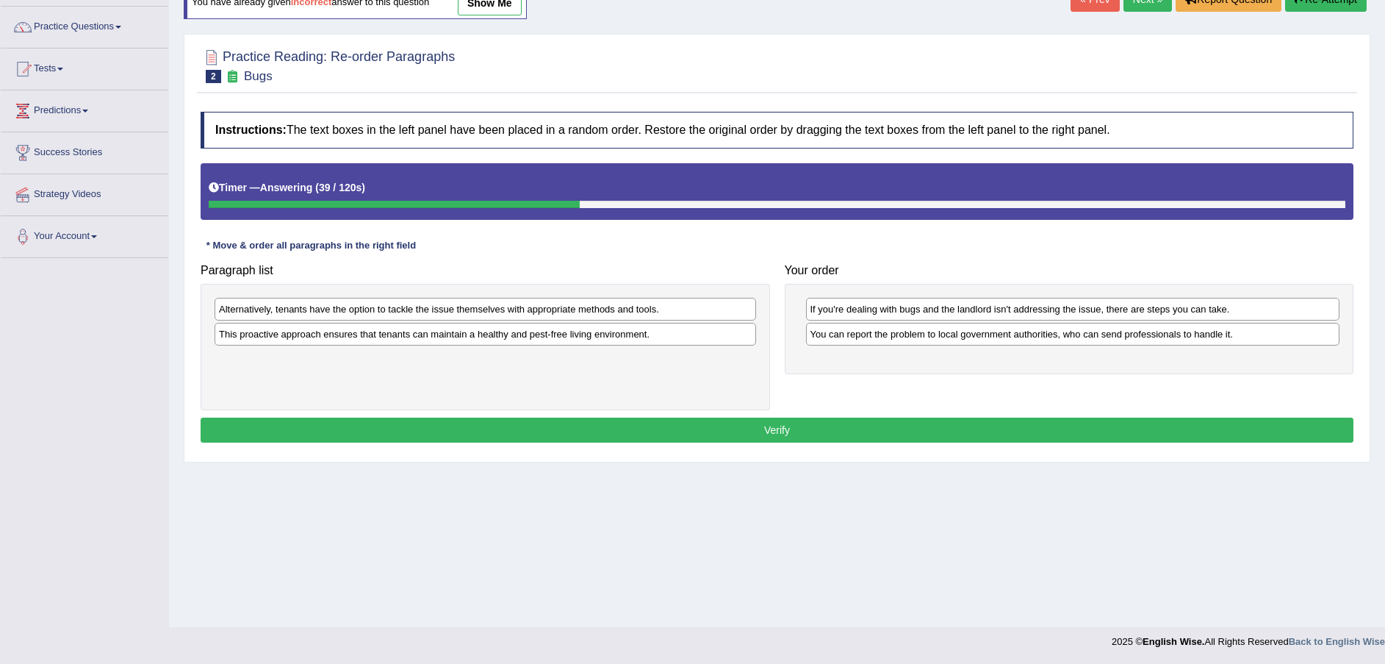
drag, startPoint x: 956, startPoint y: 366, endPoint x: 972, endPoint y: 365, distance: 16.2
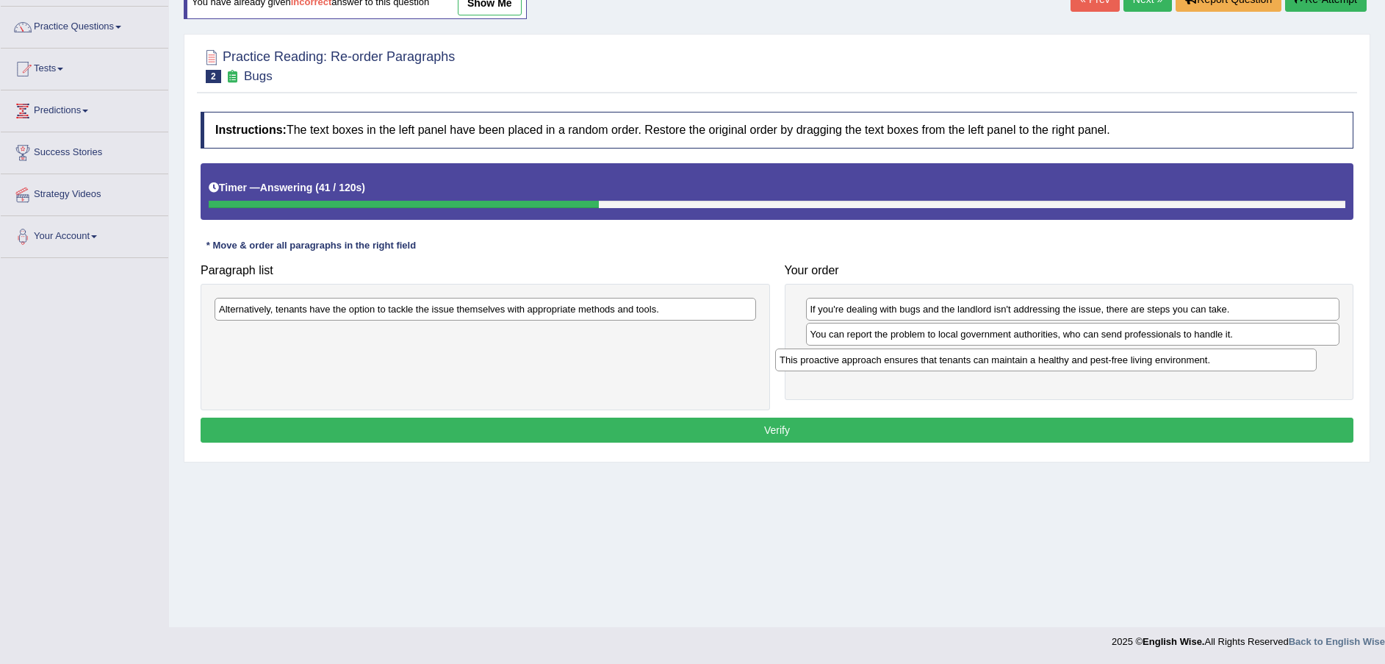
drag, startPoint x: 420, startPoint y: 342, endPoint x: 955, endPoint y: 369, distance: 535.6
click at [955, 369] on div "This proactive approach ensures that tenants can maintain a healthy and pest-fr…" at bounding box center [1046, 359] width 542 height 23
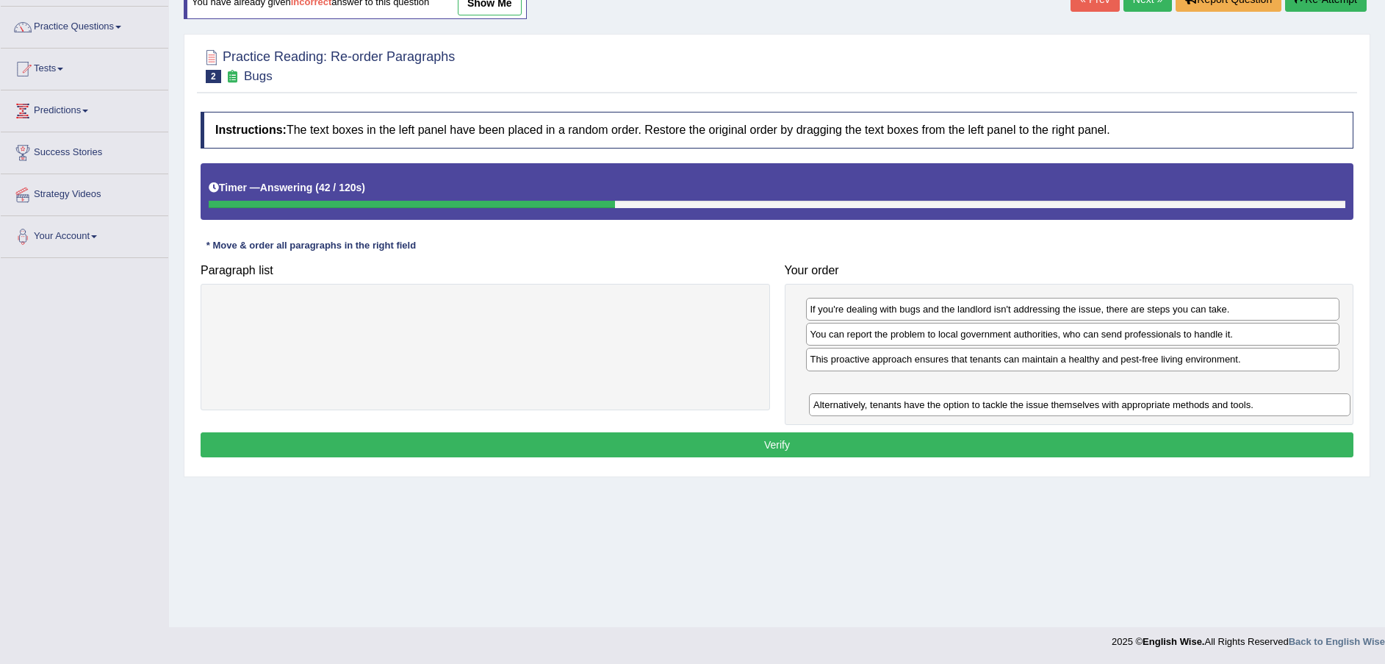
drag, startPoint x: 600, startPoint y: 309, endPoint x: 1197, endPoint y: 392, distance: 602.4
click at [1197, 393] on div "Alternatively, tenants have the option to tackle the issue themselves with appr…" at bounding box center [1080, 404] width 542 height 23
click at [1140, 441] on button "Verify" at bounding box center [777, 444] width 1153 height 25
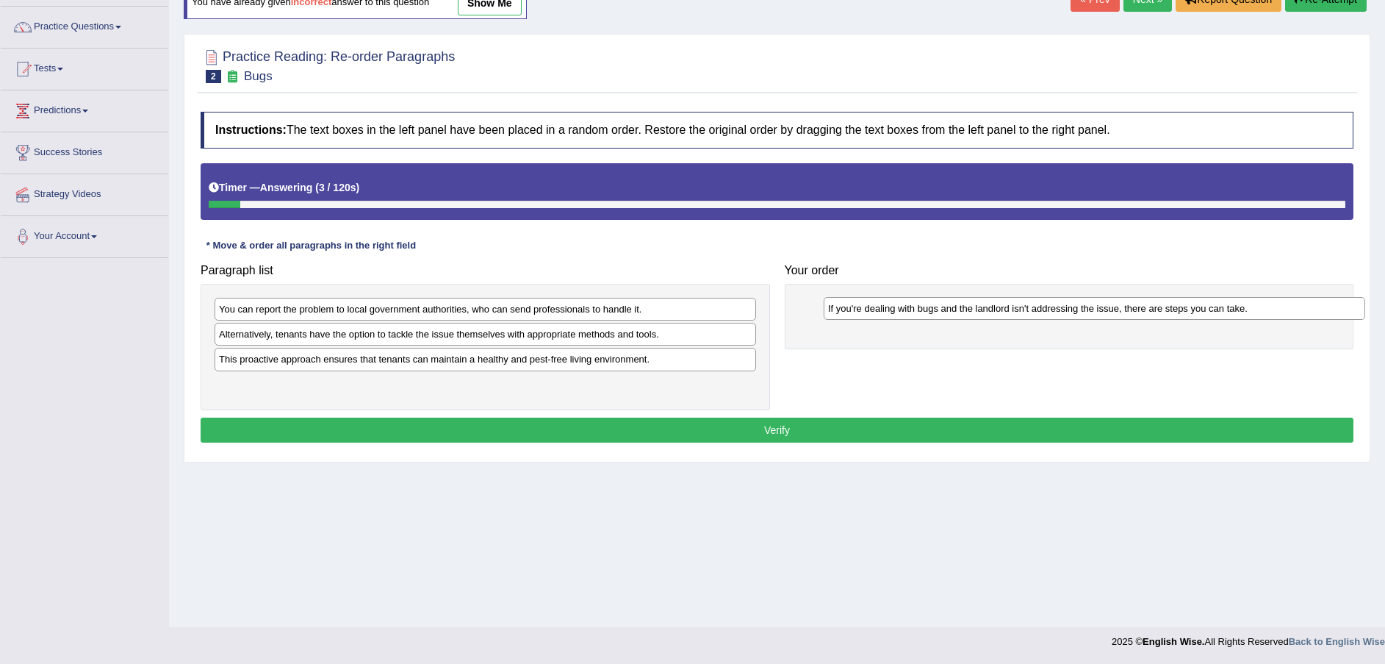
drag, startPoint x: 365, startPoint y: 342, endPoint x: 976, endPoint y: 312, distance: 611.4
click at [976, 312] on div "If you're dealing with bugs and the landlord isn't addressing the issue, there …" at bounding box center [1095, 308] width 542 height 23
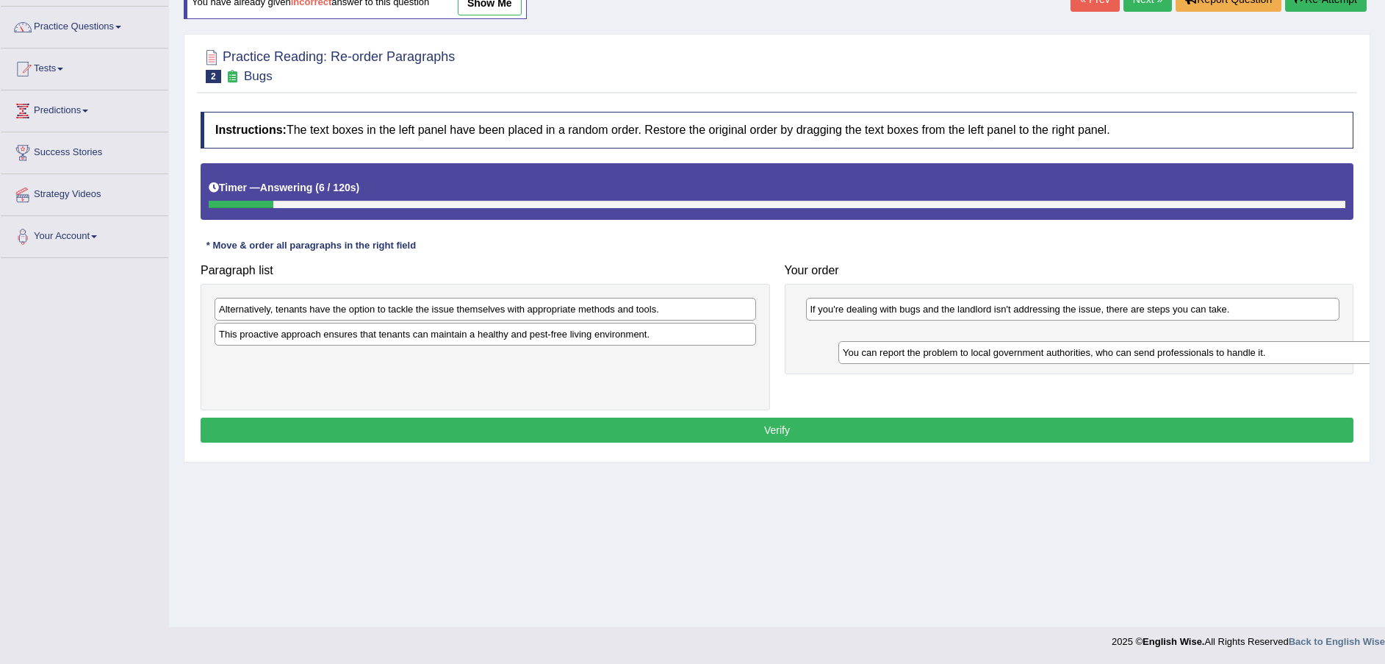
drag, startPoint x: 386, startPoint y: 308, endPoint x: 1013, endPoint y: 340, distance: 627.6
click at [1013, 341] on div "You can report the problem to local government authorities, who can send profes…" at bounding box center [1109, 352] width 542 height 23
click at [1013, 340] on div "You can report the problem to local government authorities, who can send profes…" at bounding box center [1112, 340] width 542 height 23
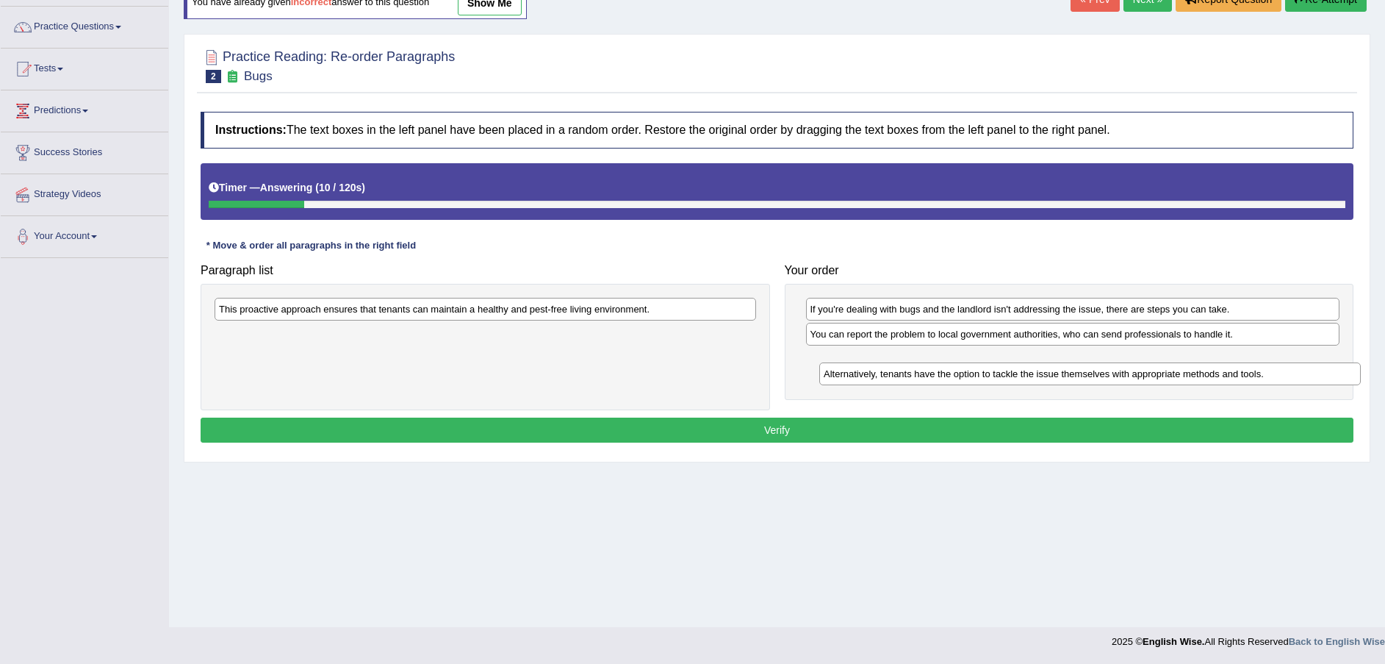
drag, startPoint x: 454, startPoint y: 317, endPoint x: 1052, endPoint y: 381, distance: 600.9
click at [1052, 381] on div "Alternatively, tenants have the option to tackle the issue themselves with appr…" at bounding box center [1090, 373] width 542 height 23
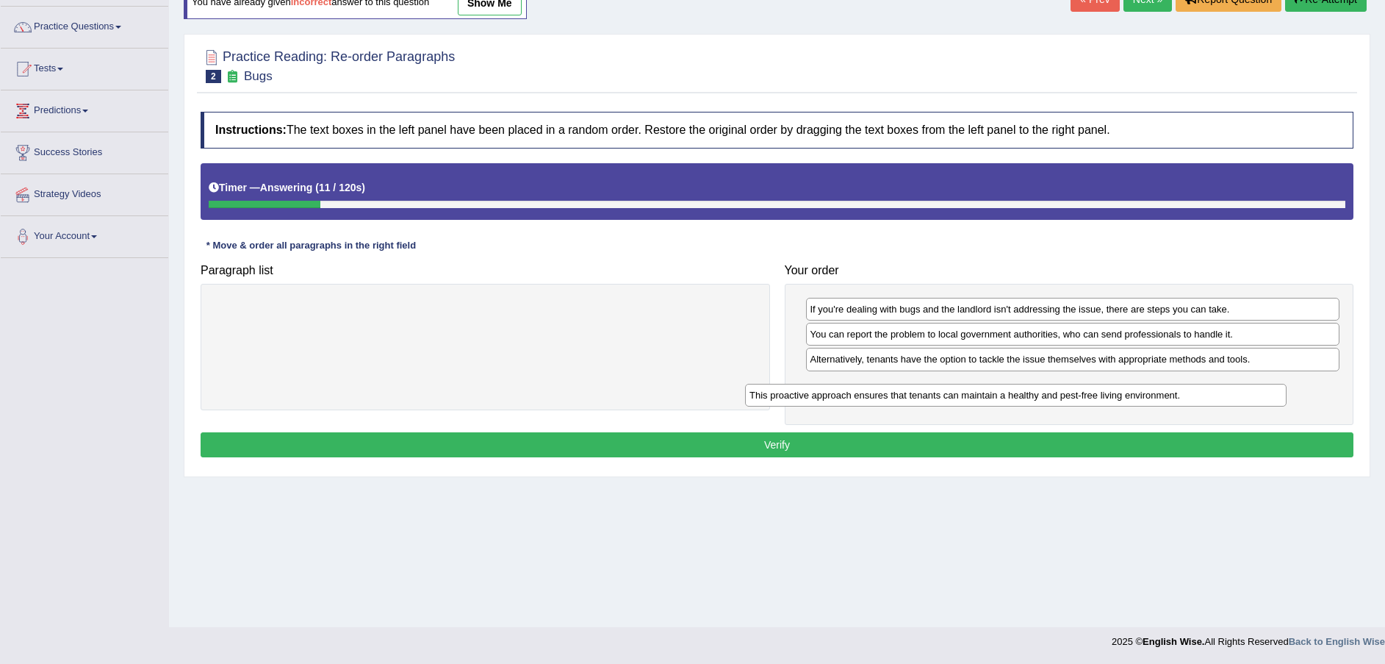
drag, startPoint x: 704, startPoint y: 319, endPoint x: 1248, endPoint y: 400, distance: 549.8
click at [1248, 400] on div "This proactive approach ensures that tenants can maintain a healthy and pest-fr…" at bounding box center [1016, 395] width 542 height 23
click at [1045, 446] on button "Verify" at bounding box center [777, 444] width 1153 height 25
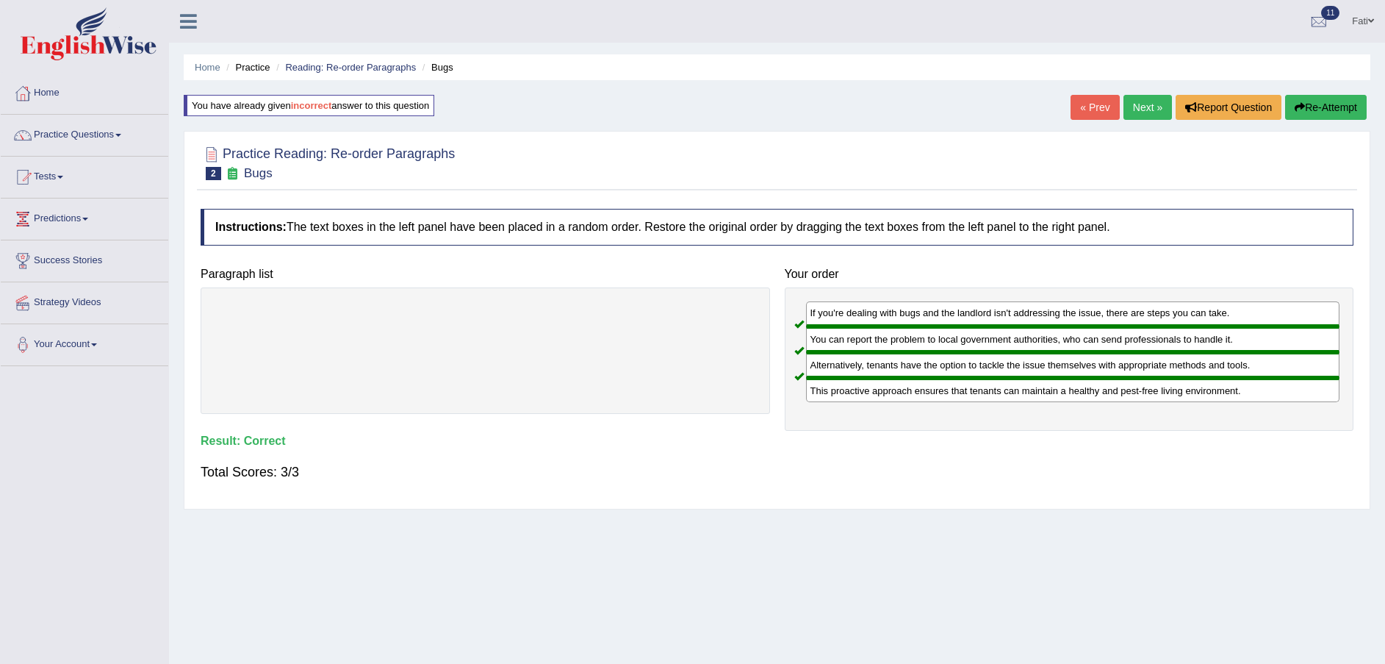
click at [1147, 99] on link "Next »" at bounding box center [1148, 107] width 49 height 25
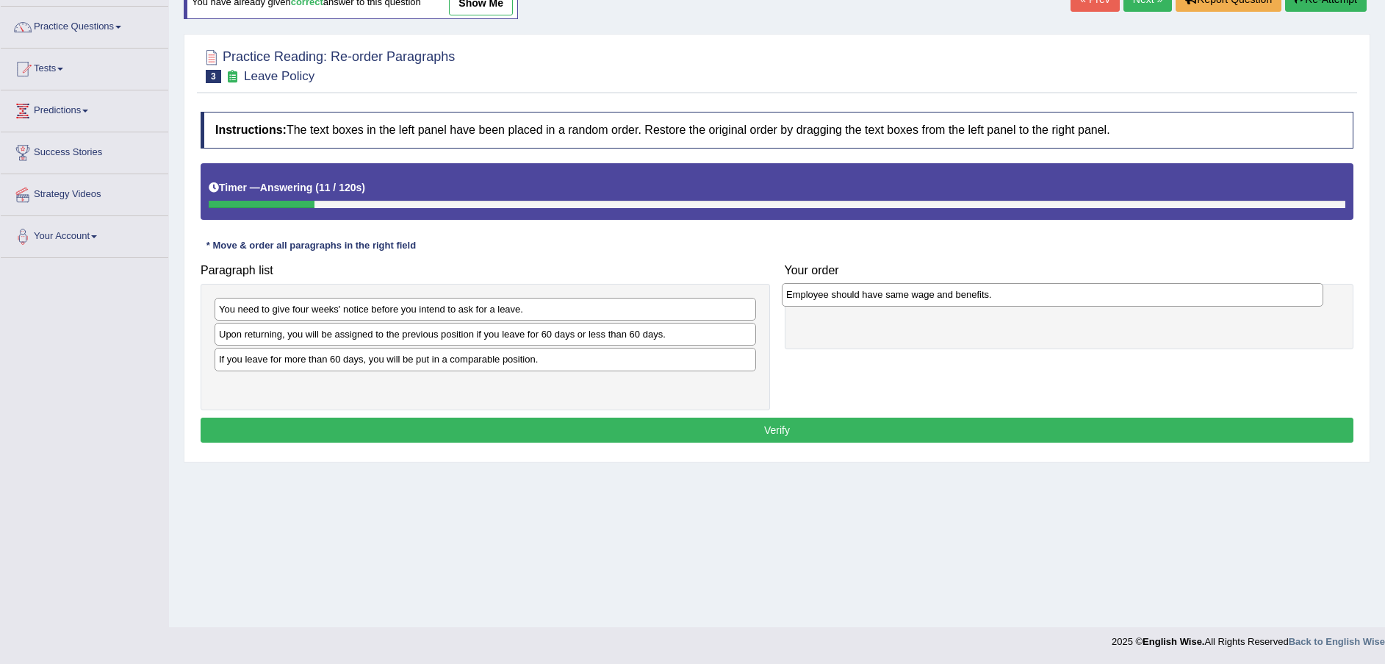
drag, startPoint x: 412, startPoint y: 362, endPoint x: 980, endPoint y: 298, distance: 571.7
click at [980, 298] on div "Employee should have same wage and benefits." at bounding box center [1053, 294] width 542 height 23
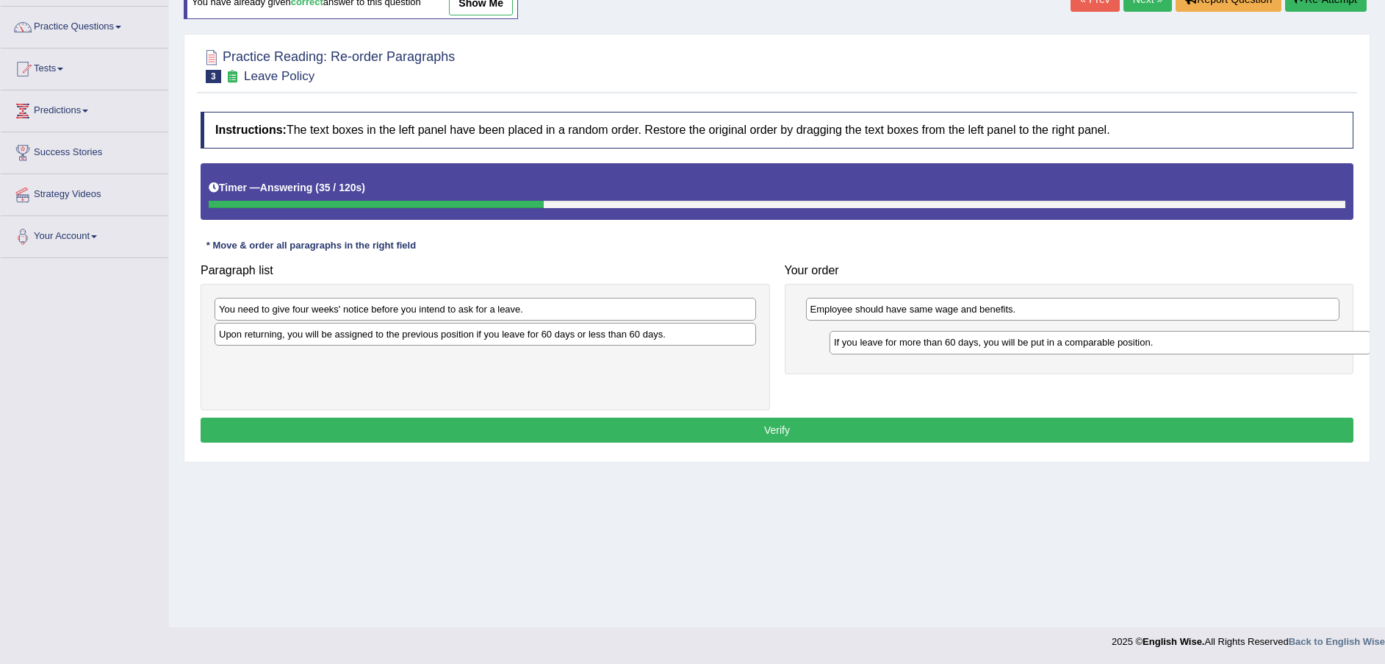
drag, startPoint x: 320, startPoint y: 367, endPoint x: 935, endPoint y: 350, distance: 615.3
click at [935, 350] on div "If you leave for more than 60 days, you will be put in a comparable position." at bounding box center [1101, 342] width 542 height 23
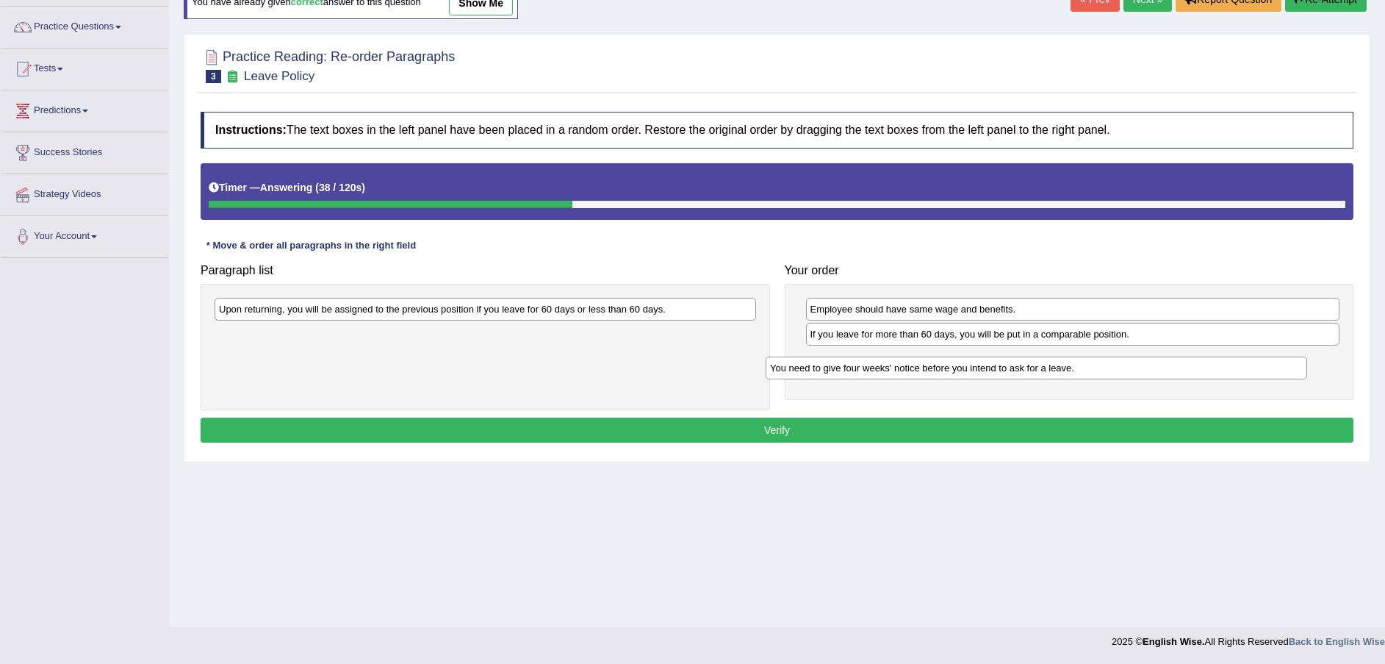
drag, startPoint x: 459, startPoint y: 312, endPoint x: 1010, endPoint y: 370, distance: 554.3
click at [1010, 370] on div "You need to give four weeks' notice before you intend to ask for a leave." at bounding box center [1037, 367] width 542 height 23
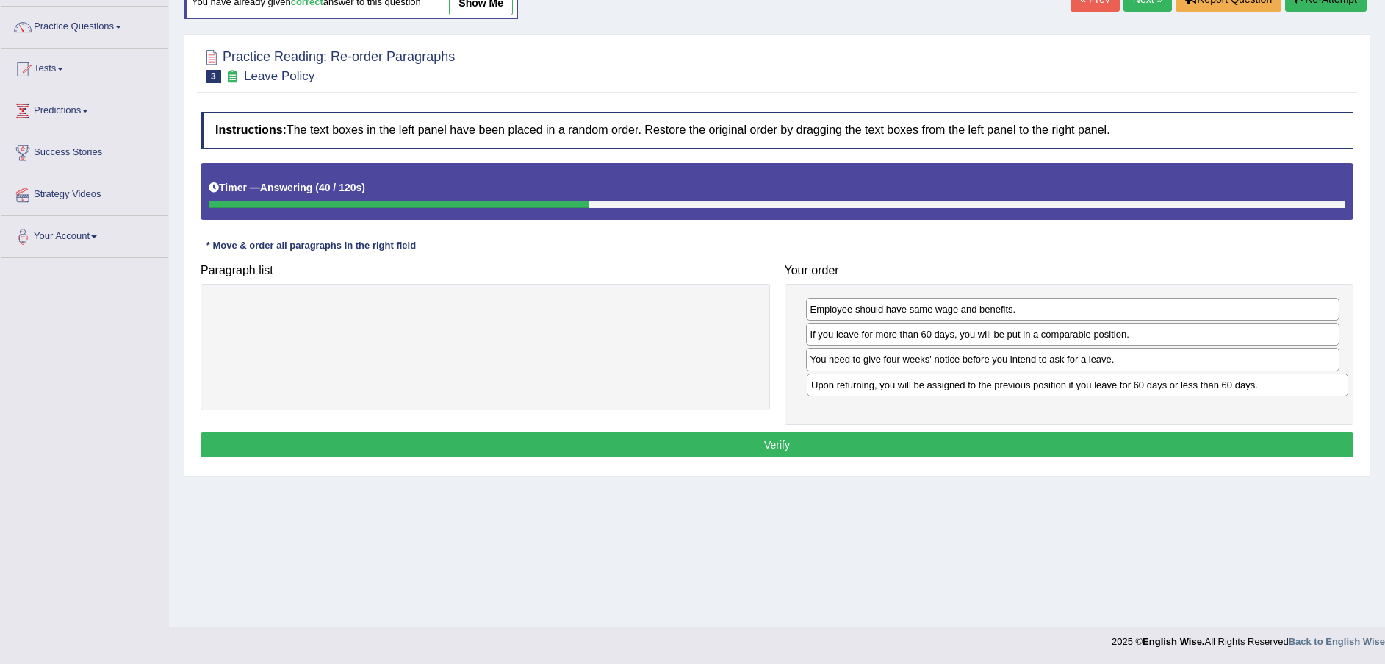
drag, startPoint x: 664, startPoint y: 310, endPoint x: 1256, endPoint y: 386, distance: 597.1
click at [1256, 386] on div "Upon returning, you will be assigned to the previous position if you leave for …" at bounding box center [1078, 384] width 542 height 23
click at [1187, 453] on button "Verify" at bounding box center [777, 444] width 1153 height 25
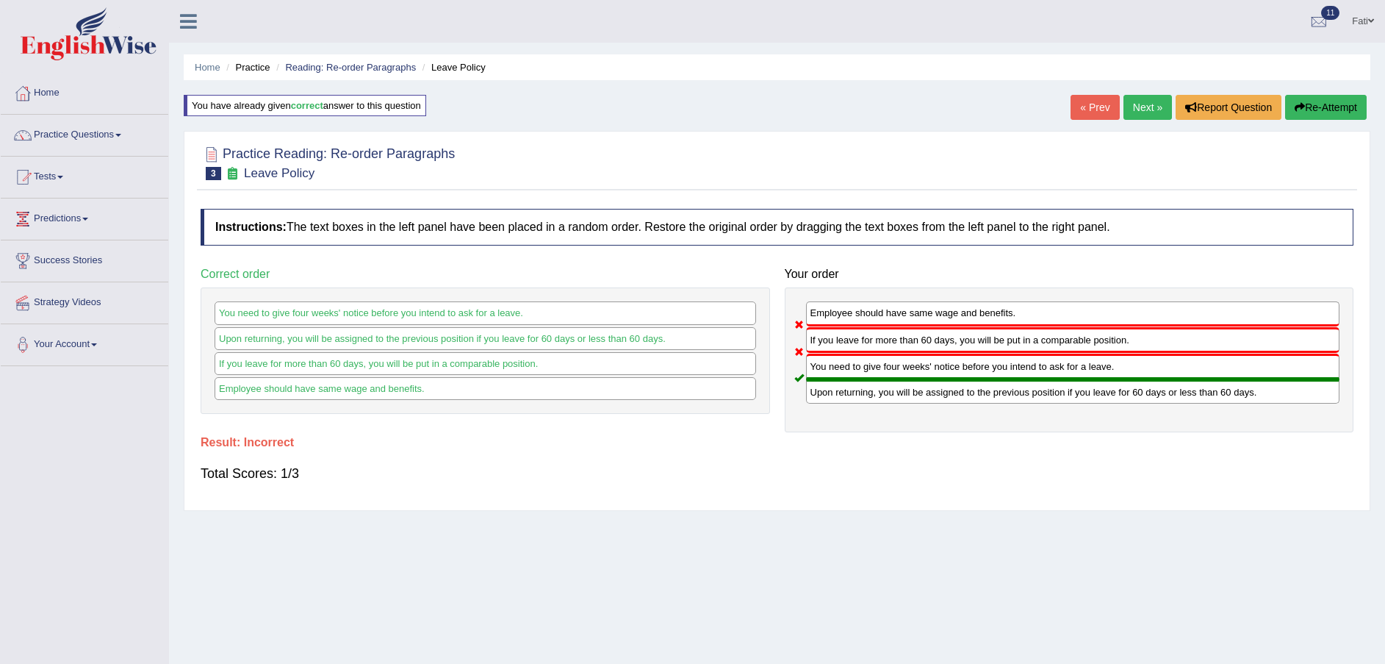
click at [1315, 107] on button "Re-Attempt" at bounding box center [1326, 107] width 82 height 25
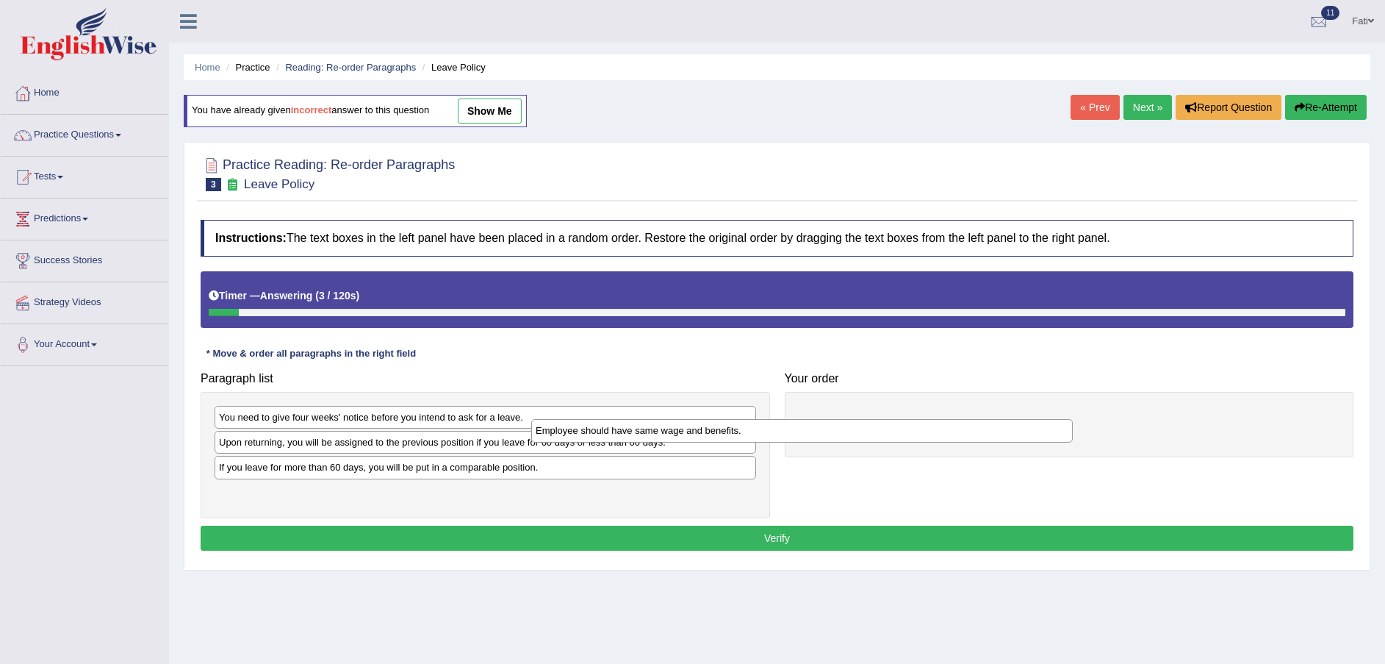
drag, startPoint x: 357, startPoint y: 479, endPoint x: 816, endPoint y: 431, distance: 461.1
click at [792, 434] on div "Employee should have same wage and benefits." at bounding box center [802, 430] width 542 height 23
drag, startPoint x: 816, startPoint y: 431, endPoint x: 934, endPoint y: 415, distance: 119.3
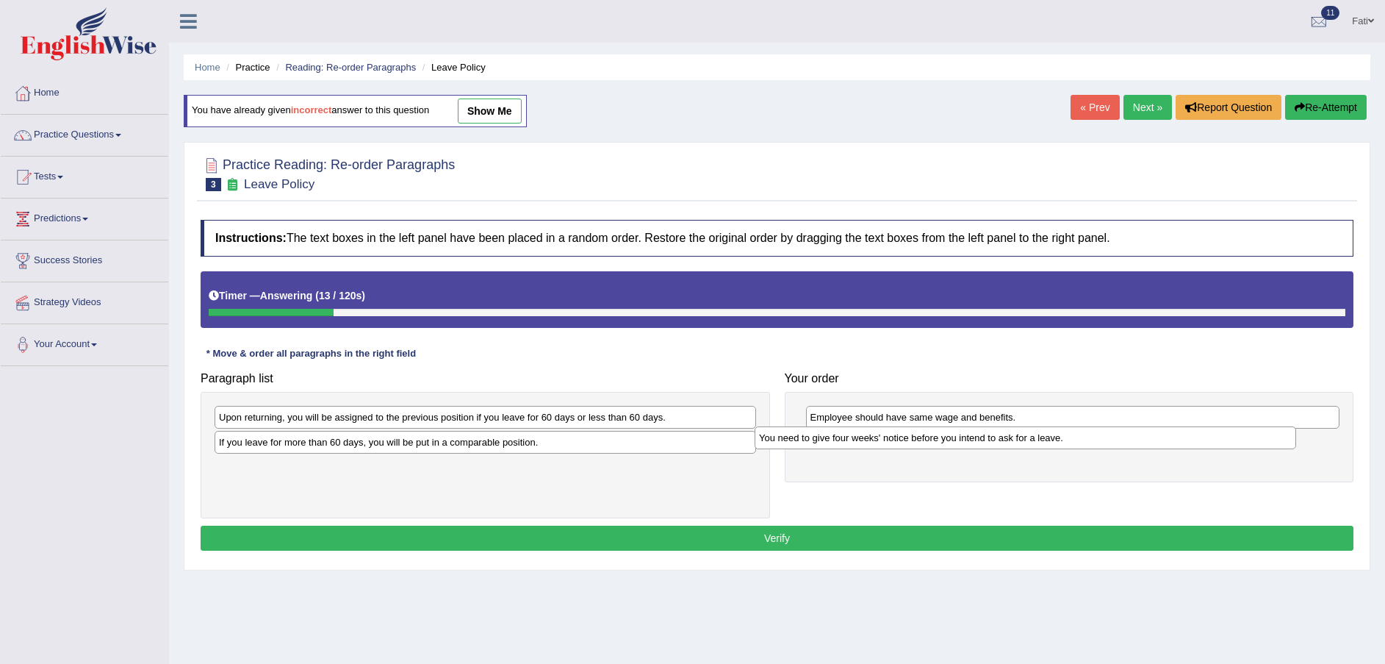
drag, startPoint x: 360, startPoint y: 423, endPoint x: 917, endPoint y: 447, distance: 557.5
click at [917, 447] on div "You need to give four weeks' notice before you intend to ask for a leave." at bounding box center [1026, 437] width 542 height 23
click at [920, 446] on div "You need to give four weeks' notice before you intend to ask for a leave." at bounding box center [1043, 441] width 542 height 23
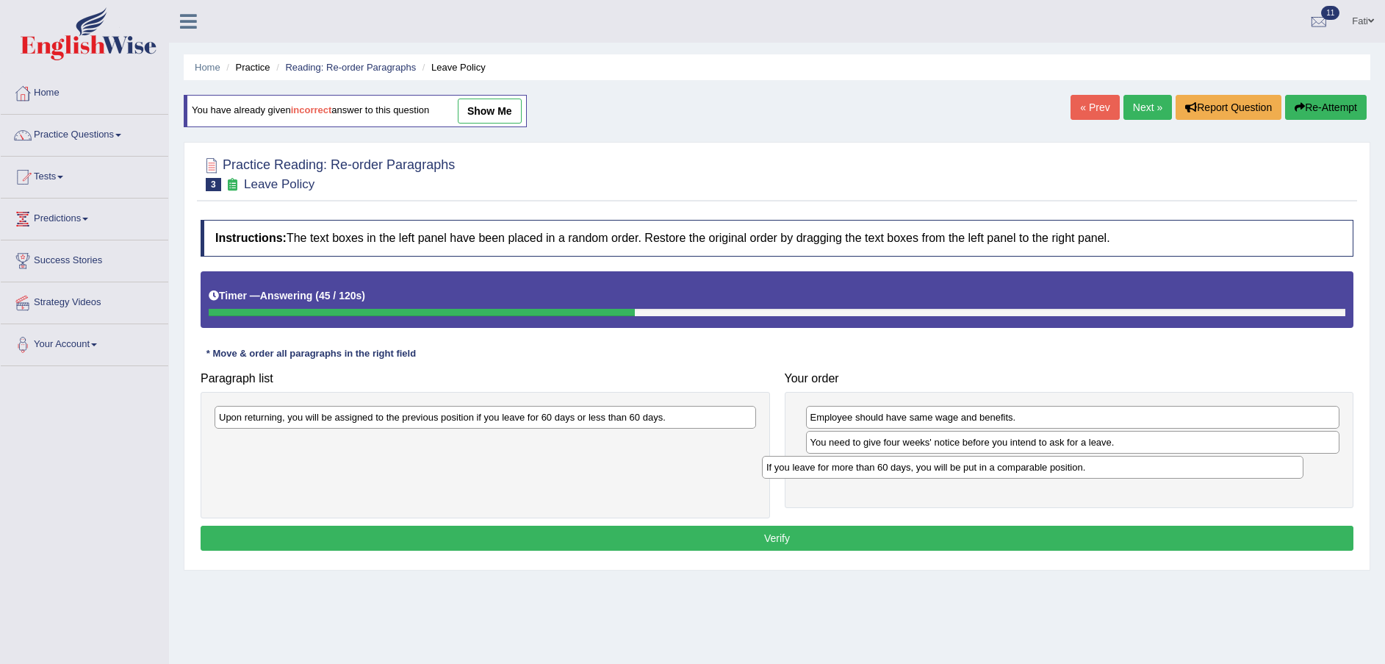
drag, startPoint x: 519, startPoint y: 450, endPoint x: 1066, endPoint y: 475, distance: 547.3
click at [1066, 475] on div "If you leave for more than 60 days, you will be put in a comparable position." at bounding box center [1033, 467] width 542 height 23
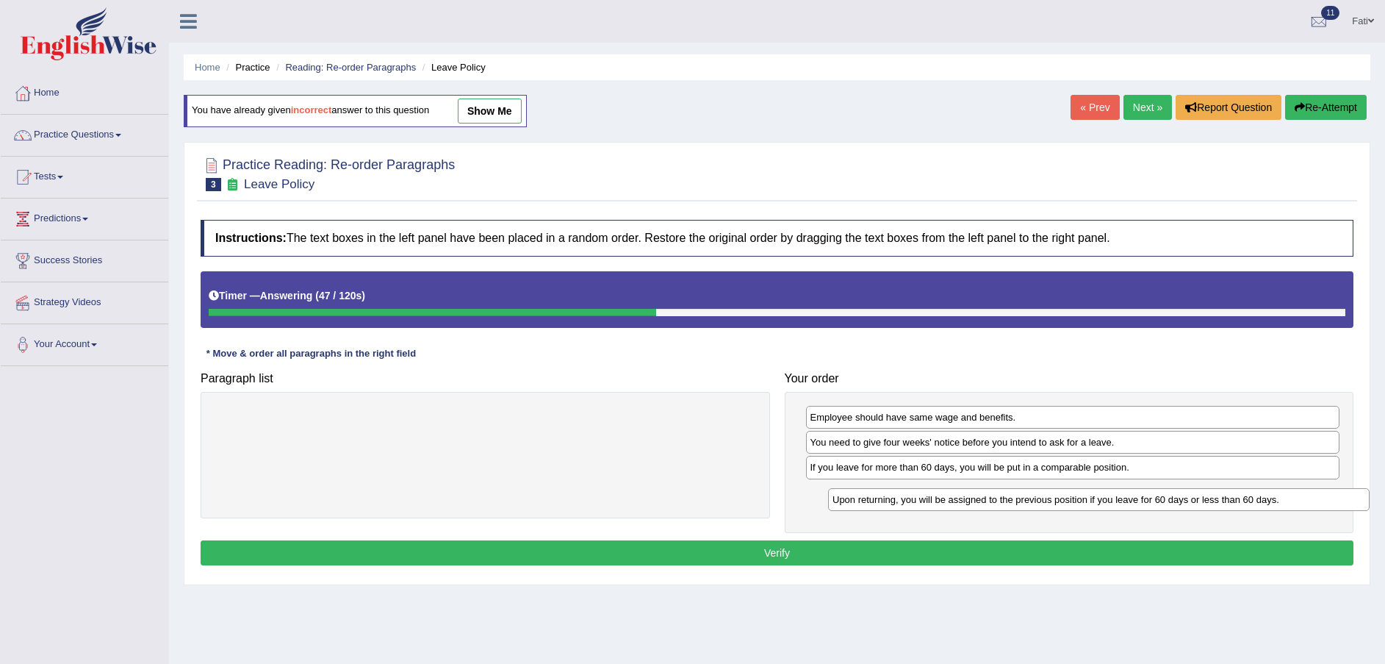
drag, startPoint x: 614, startPoint y: 420, endPoint x: 1212, endPoint y: 500, distance: 603.5
click at [1212, 500] on div "Upon returning, you will be assigned to the previous position if you leave for …" at bounding box center [1099, 499] width 542 height 23
click at [1186, 554] on button "Verify" at bounding box center [777, 552] width 1153 height 25
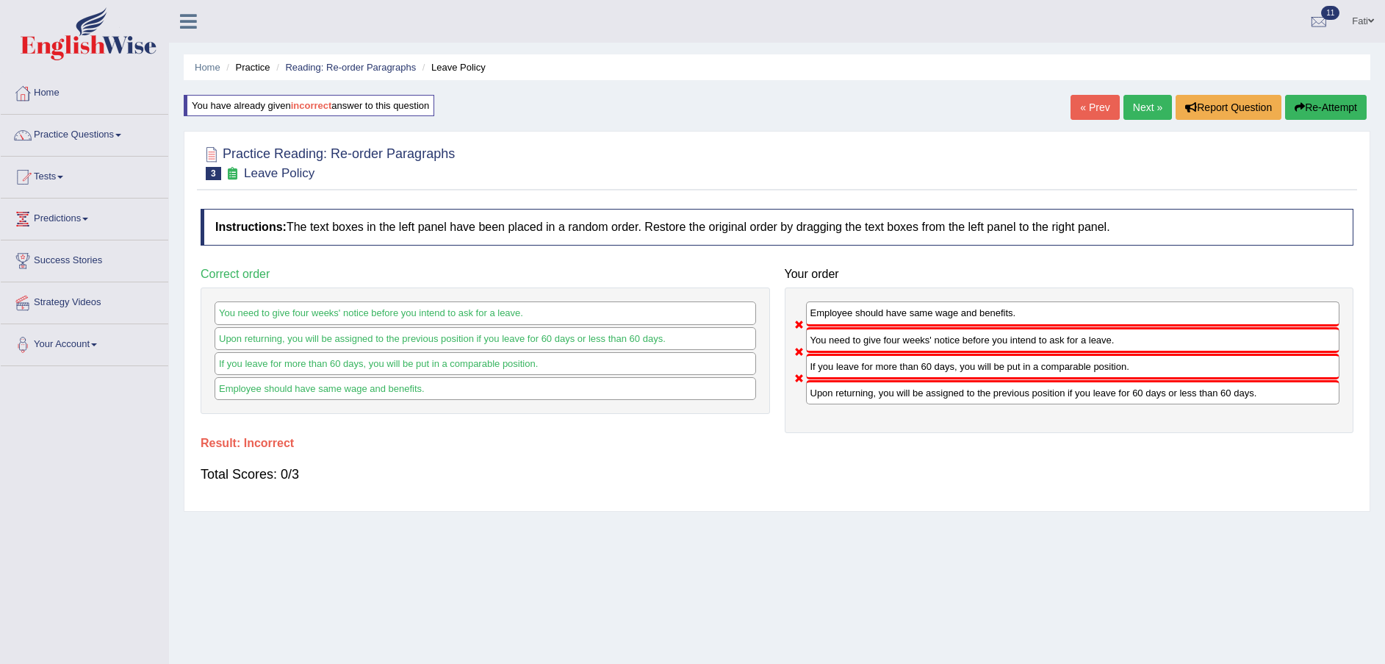
click at [1340, 104] on button "Re-Attempt" at bounding box center [1326, 107] width 82 height 25
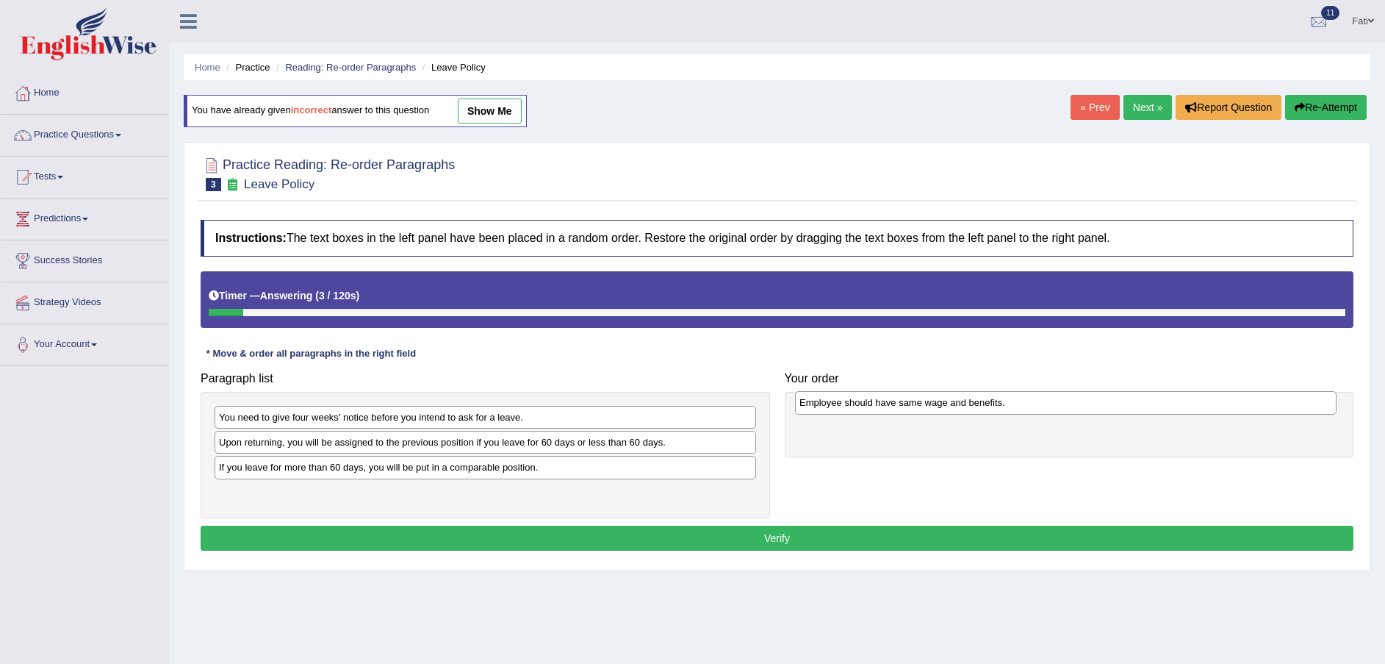
drag, startPoint x: 415, startPoint y: 464, endPoint x: 1000, endPoint y: 401, distance: 588.3
click at [1000, 401] on div "Employee should have same wage and benefits." at bounding box center [1066, 402] width 542 height 23
click at [1000, 400] on div "Employee should have same wage and benefits." at bounding box center [1071, 406] width 542 height 23
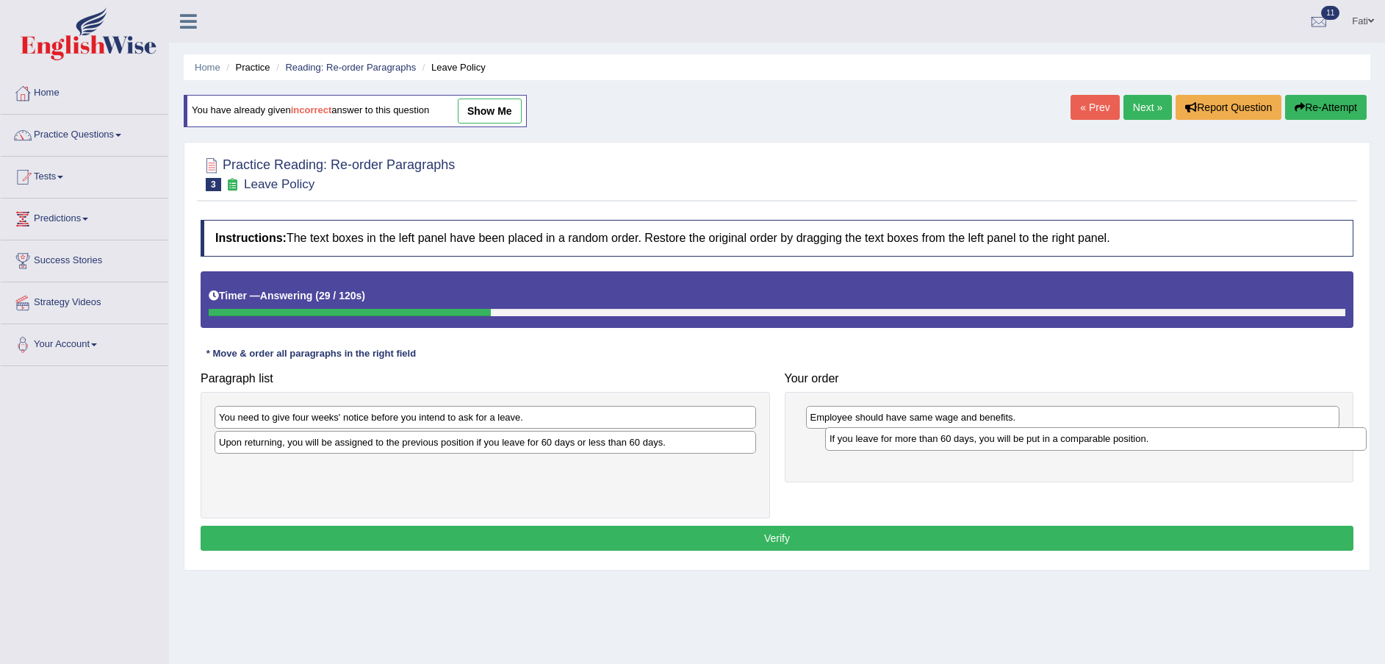
drag, startPoint x: 533, startPoint y: 473, endPoint x: 1140, endPoint y: 444, distance: 608.4
click at [1141, 444] on div "If you leave for more than 60 days, you will be put in a comparable position." at bounding box center [1096, 438] width 542 height 23
click at [496, 452] on div "Upon returning, you will be assigned to the previous position if you leave for …" at bounding box center [486, 442] width 542 height 23
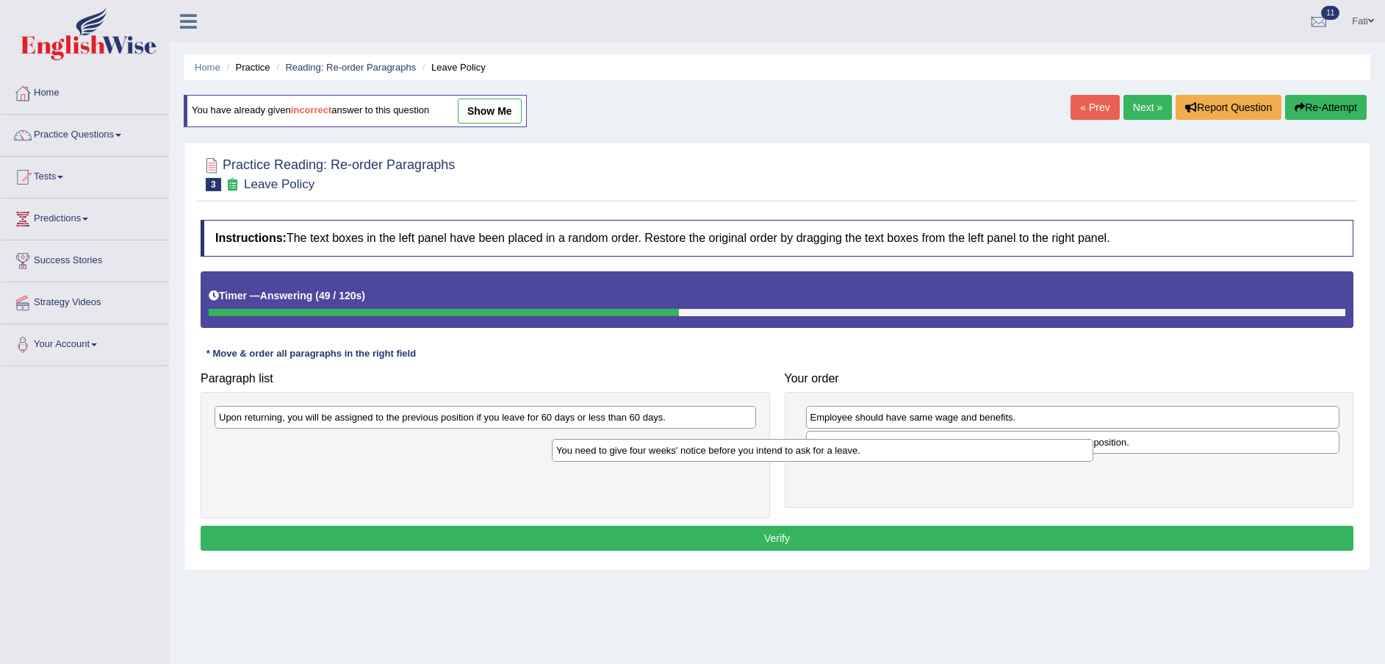
drag, startPoint x: 545, startPoint y: 423, endPoint x: 955, endPoint y: 453, distance: 411.8
click at [895, 453] on div "You need to give four weeks' notice before you intend to ask for a leave." at bounding box center [823, 450] width 542 height 23
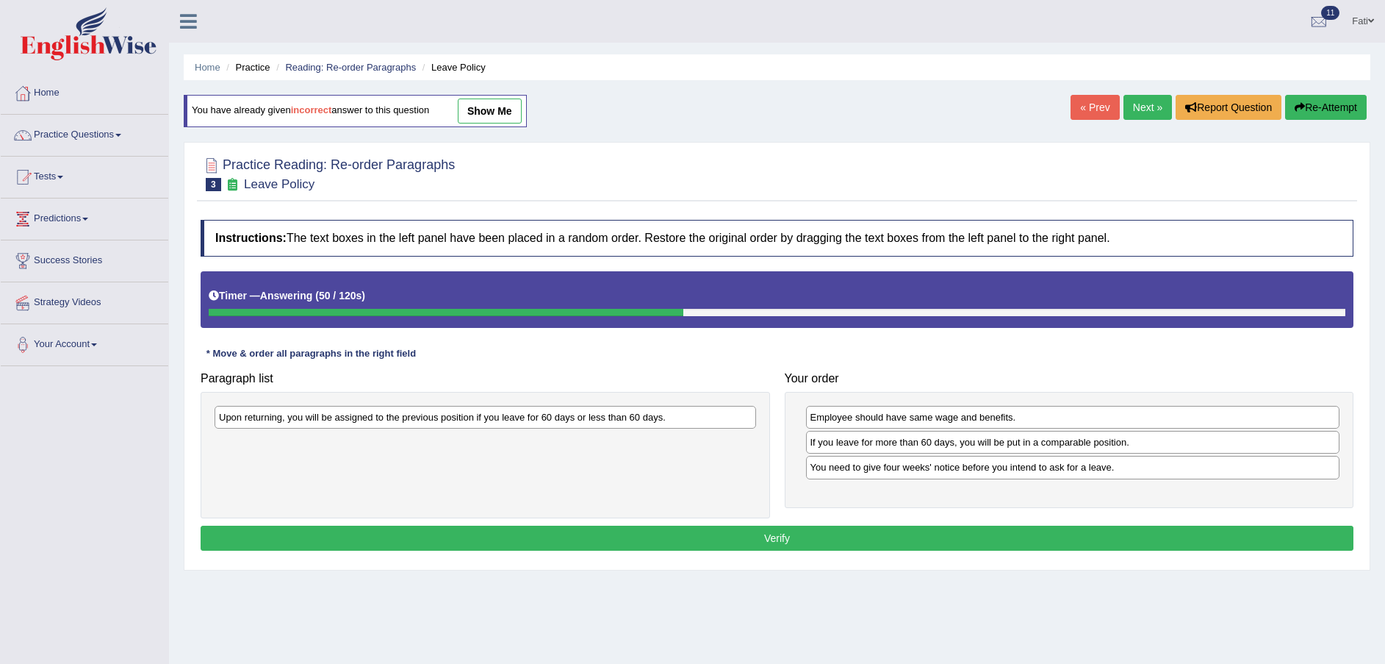
drag, startPoint x: 955, startPoint y: 453, endPoint x: 1046, endPoint y: 416, distance: 98.3
click at [1046, 416] on div "Employee should have same wage and benefits." at bounding box center [1072, 416] width 534 height 23
drag, startPoint x: 994, startPoint y: 447, endPoint x: 995, endPoint y: 489, distance: 41.9
click at [995, 489] on div "If you leave for more than 60 days, you will be put in a comparable position." at bounding box center [1074, 483] width 534 height 23
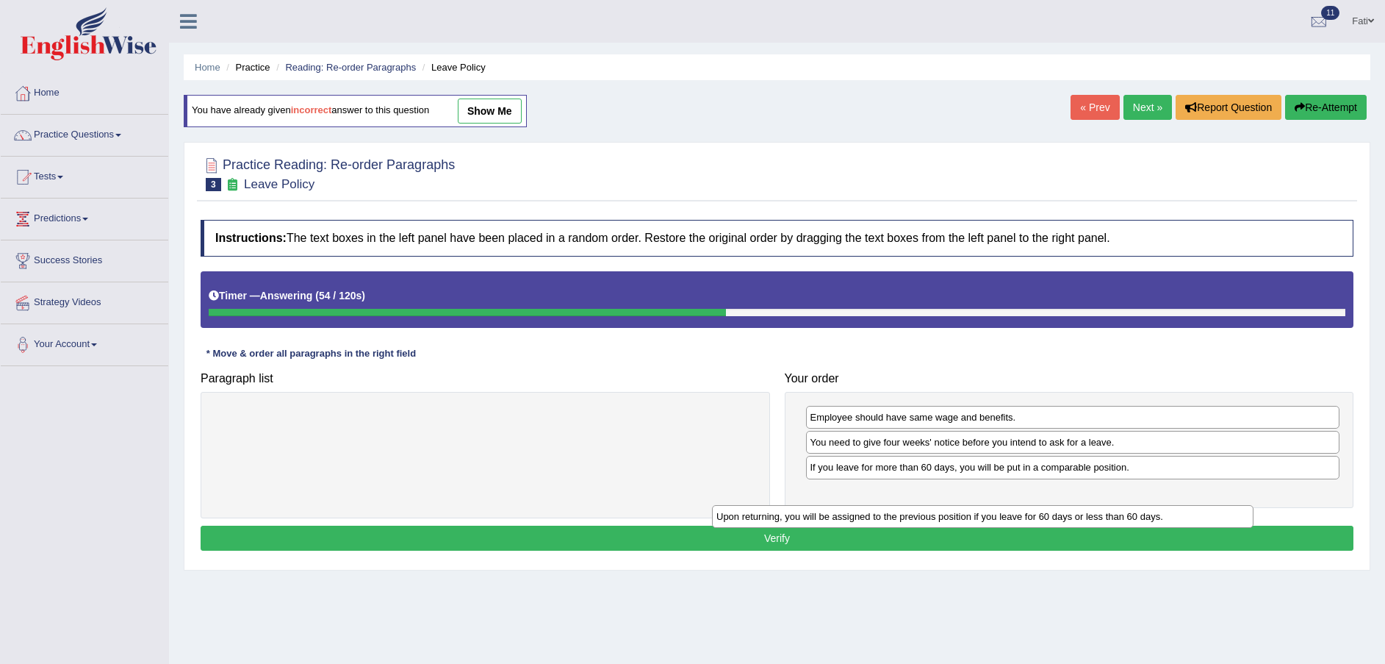
drag, startPoint x: 711, startPoint y: 412, endPoint x: 1224, endPoint y: 484, distance: 518.7
click at [1224, 505] on div "Upon returning, you will be assigned to the previous position if you leave for …" at bounding box center [983, 516] width 542 height 23
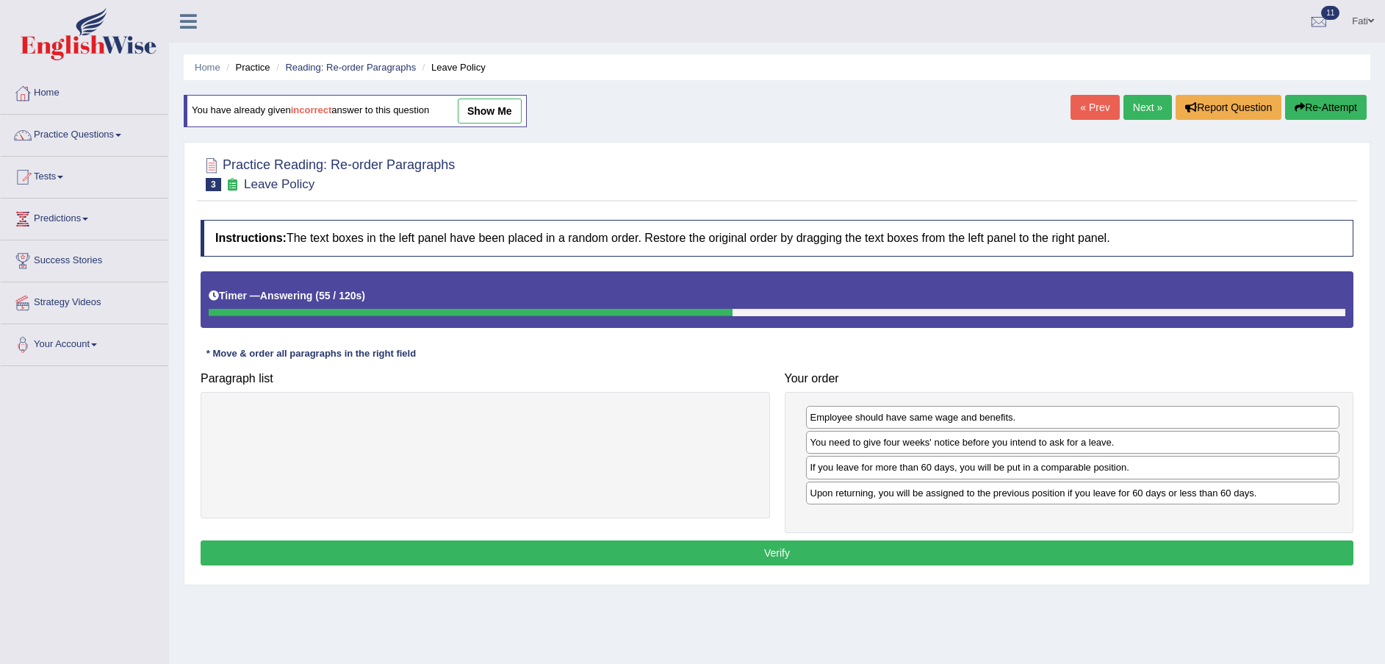
click at [1209, 550] on button "Verify" at bounding box center [777, 552] width 1153 height 25
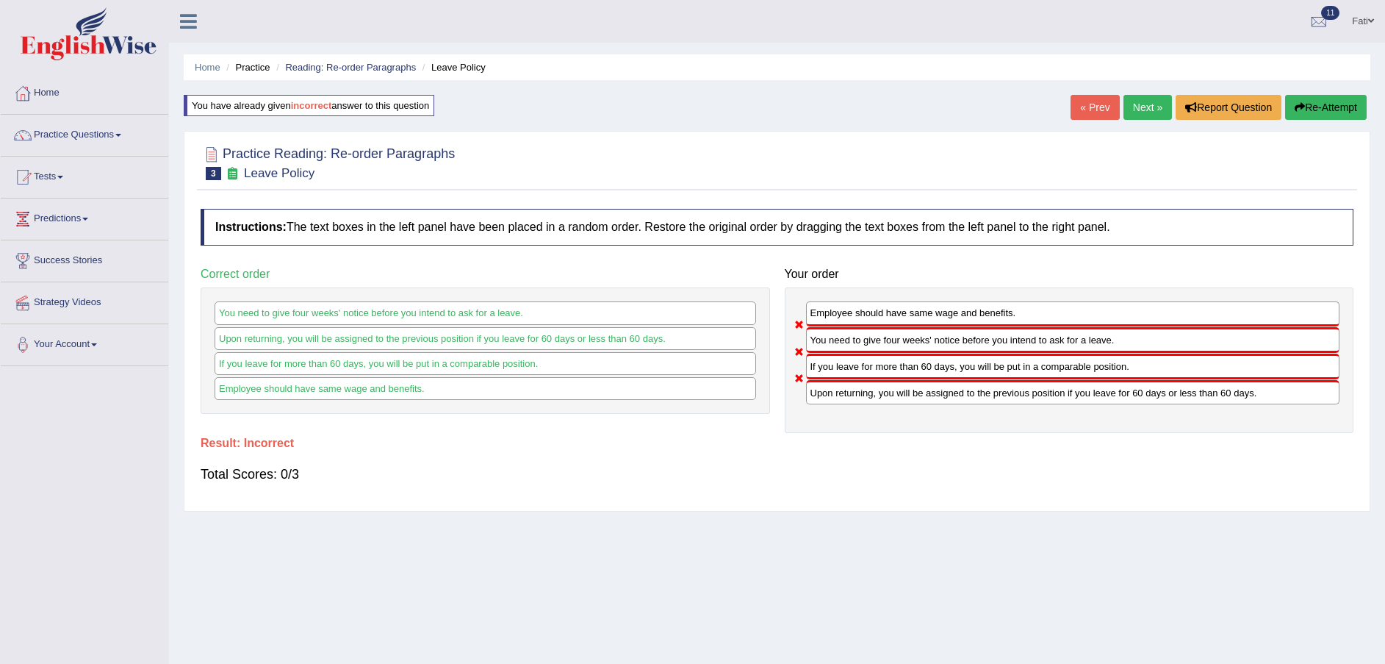
click at [1327, 107] on button "Re-Attempt" at bounding box center [1326, 107] width 82 height 25
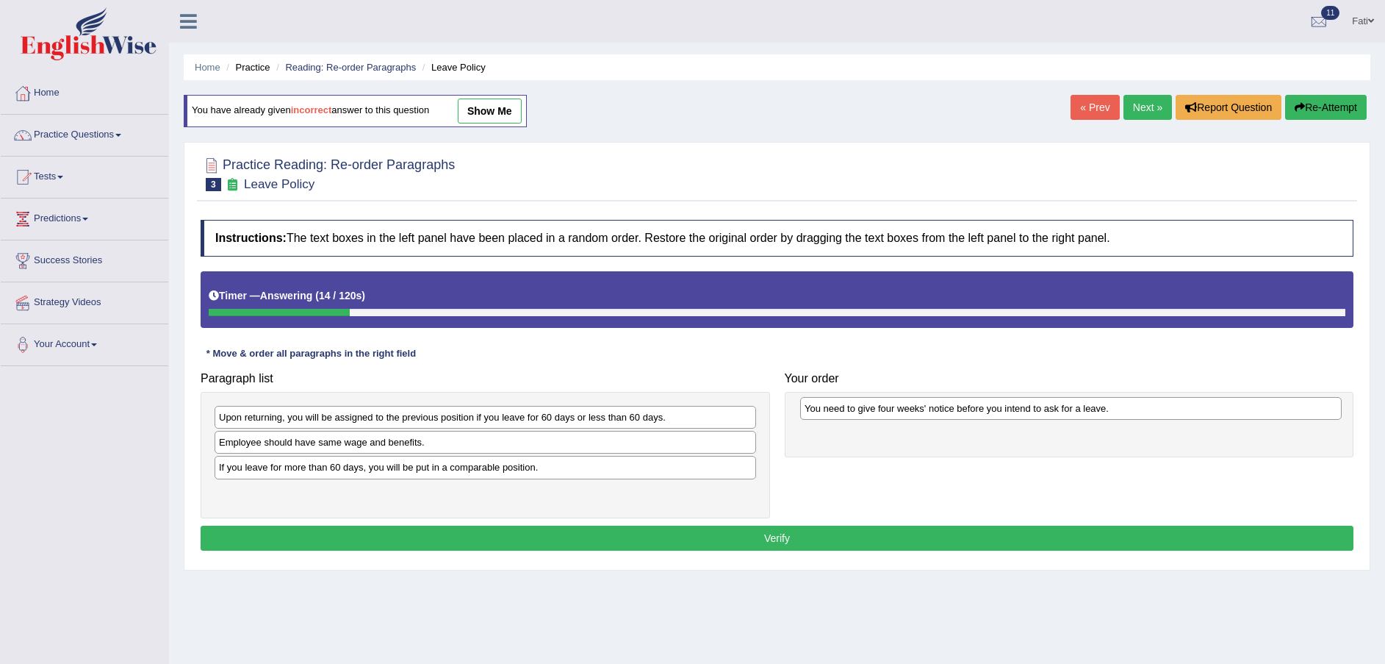
drag, startPoint x: 450, startPoint y: 415, endPoint x: 1036, endPoint y: 406, distance: 585.7
click at [1036, 406] on div "You need to give four weeks' notice before you intend to ask for a leave." at bounding box center [1071, 408] width 542 height 23
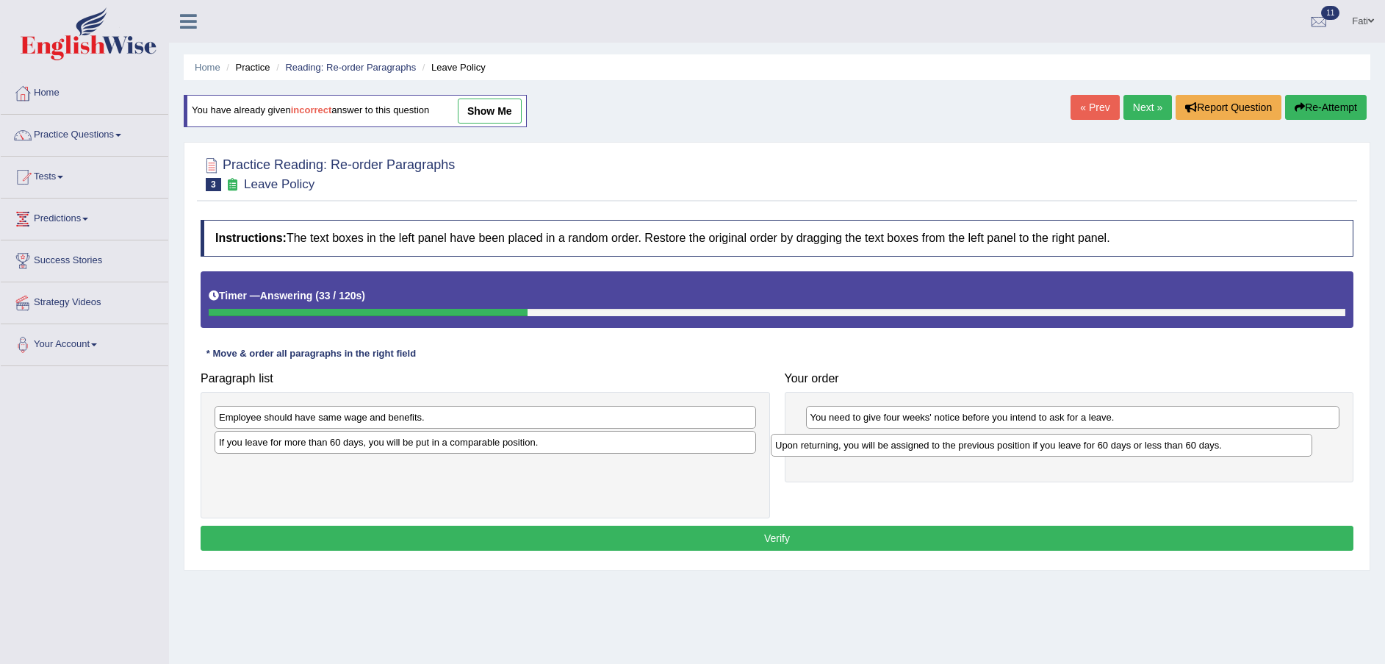
drag, startPoint x: 435, startPoint y: 419, endPoint x: 991, endPoint y: 447, distance: 557.0
click at [991, 447] on div "Upon returning, you will be assigned to the previous position if you leave for …" at bounding box center [1042, 445] width 542 height 23
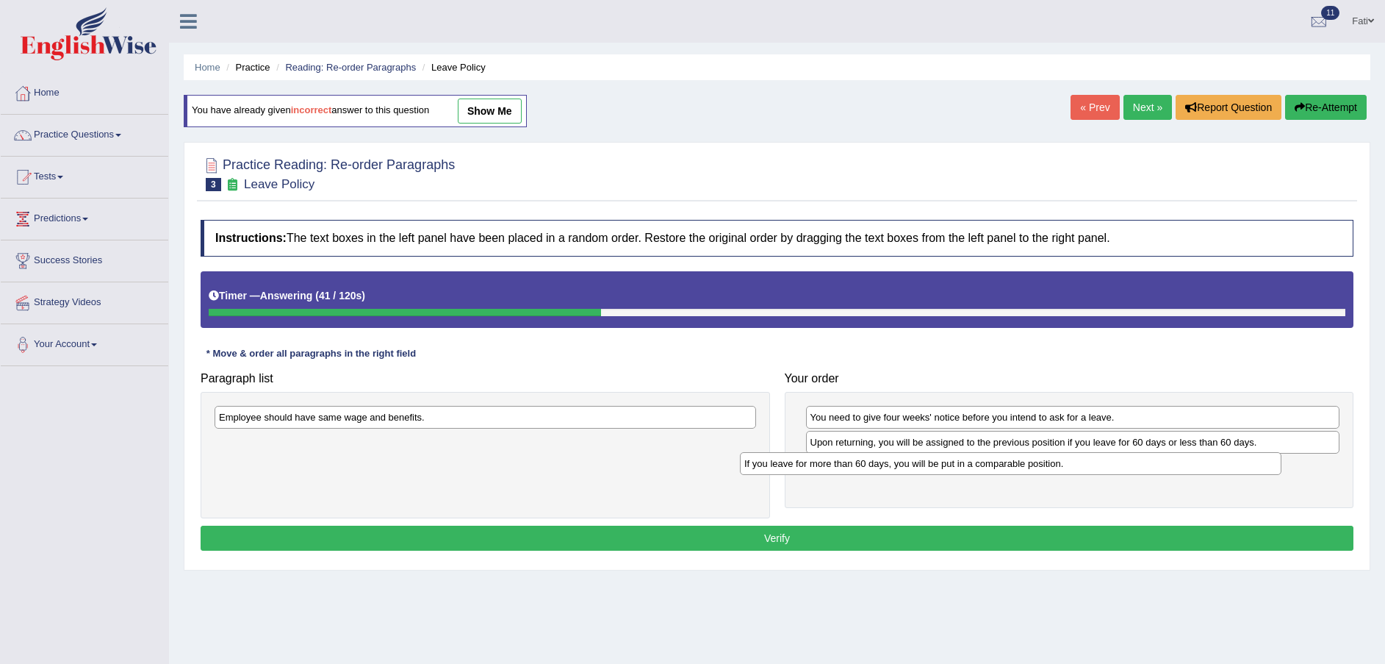
drag, startPoint x: 466, startPoint y: 446, endPoint x: 991, endPoint y: 467, distance: 525.8
click at [991, 467] on div "If you leave for more than 60 days, you will be put in a comparable position." at bounding box center [1011, 463] width 542 height 23
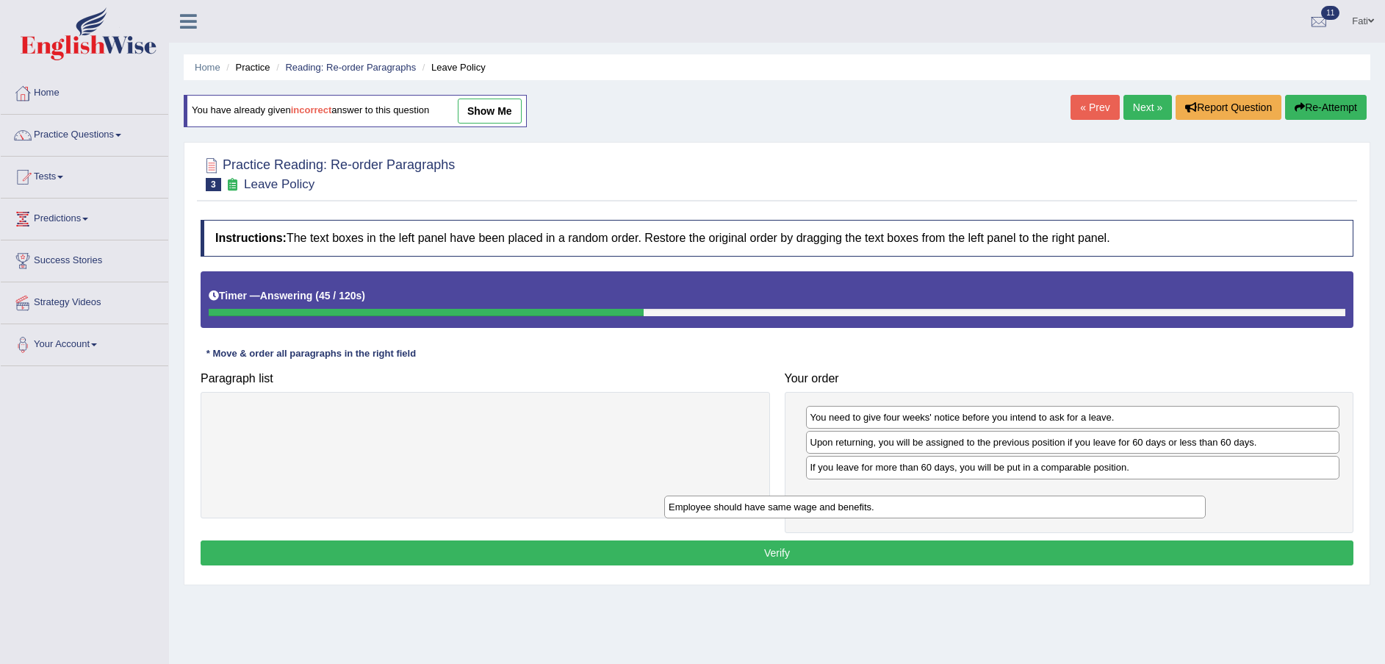
drag, startPoint x: 432, startPoint y: 425, endPoint x: 927, endPoint y: 497, distance: 499.9
click at [926, 497] on div "Employee should have same wage and benefits." at bounding box center [935, 506] width 542 height 23
click at [946, 547] on button "Verify" at bounding box center [777, 552] width 1153 height 25
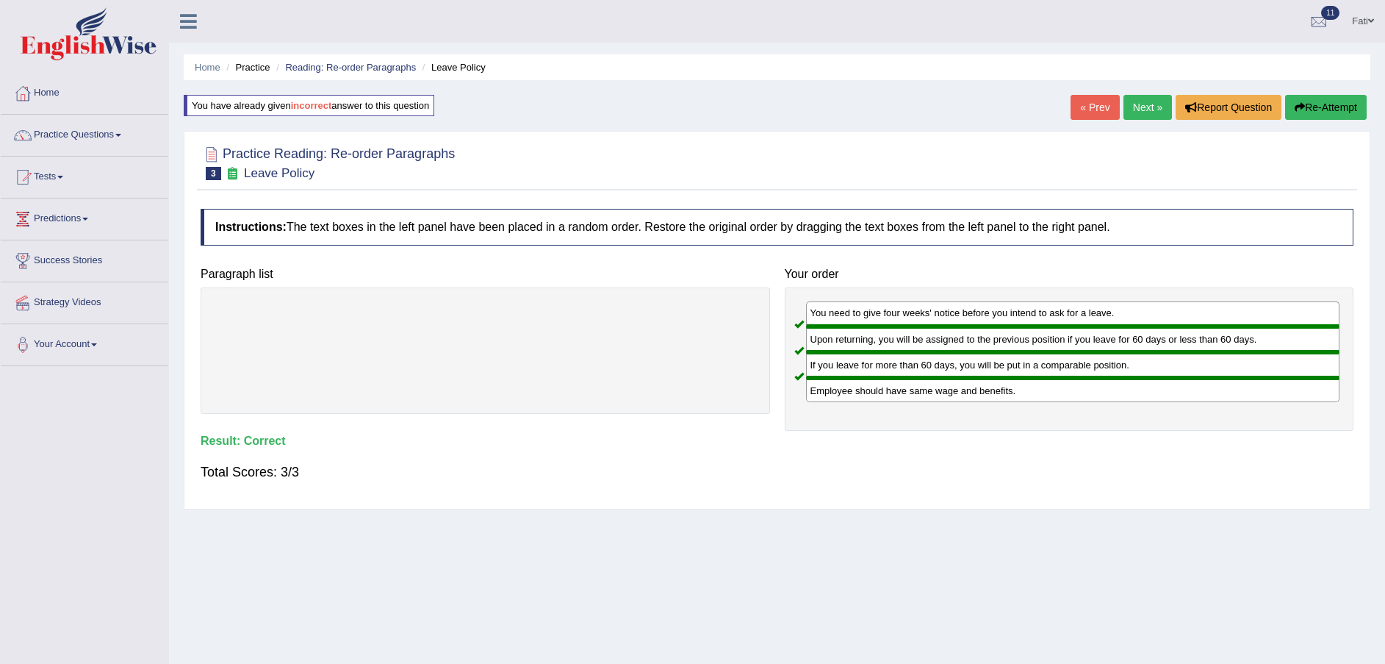
click at [1146, 111] on link "Next »" at bounding box center [1148, 107] width 49 height 25
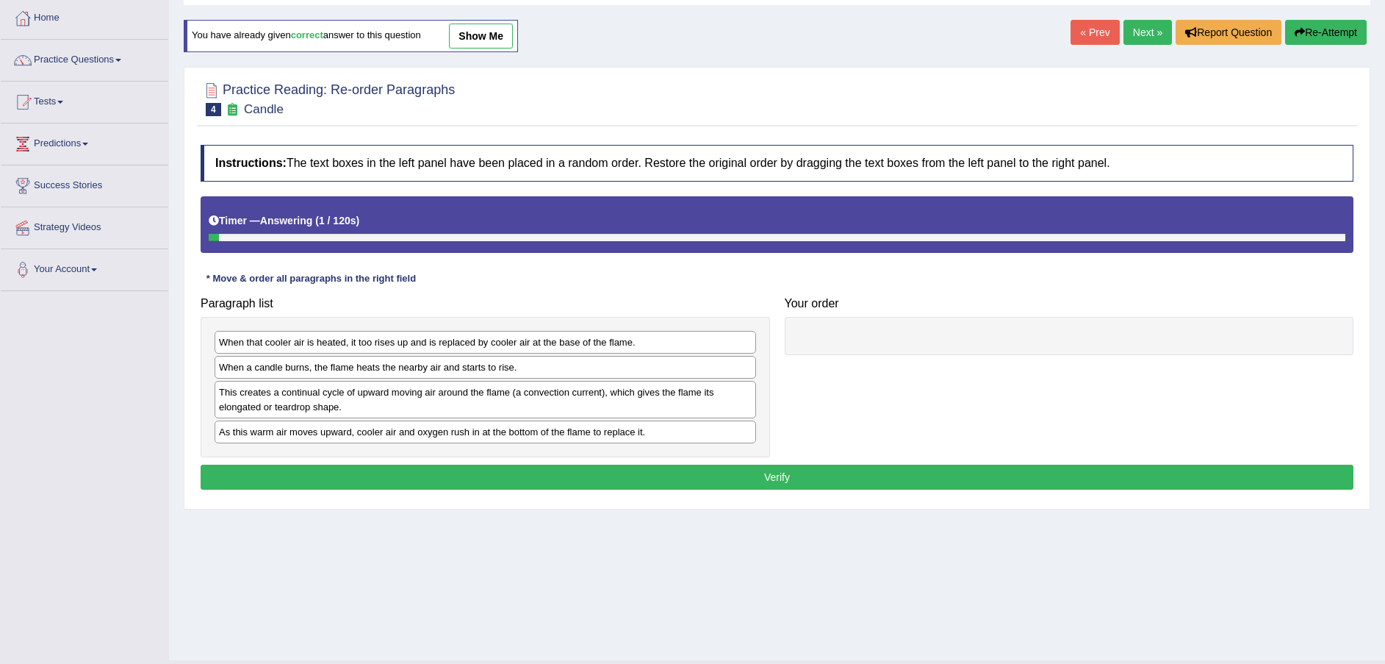
scroll to position [108, 0]
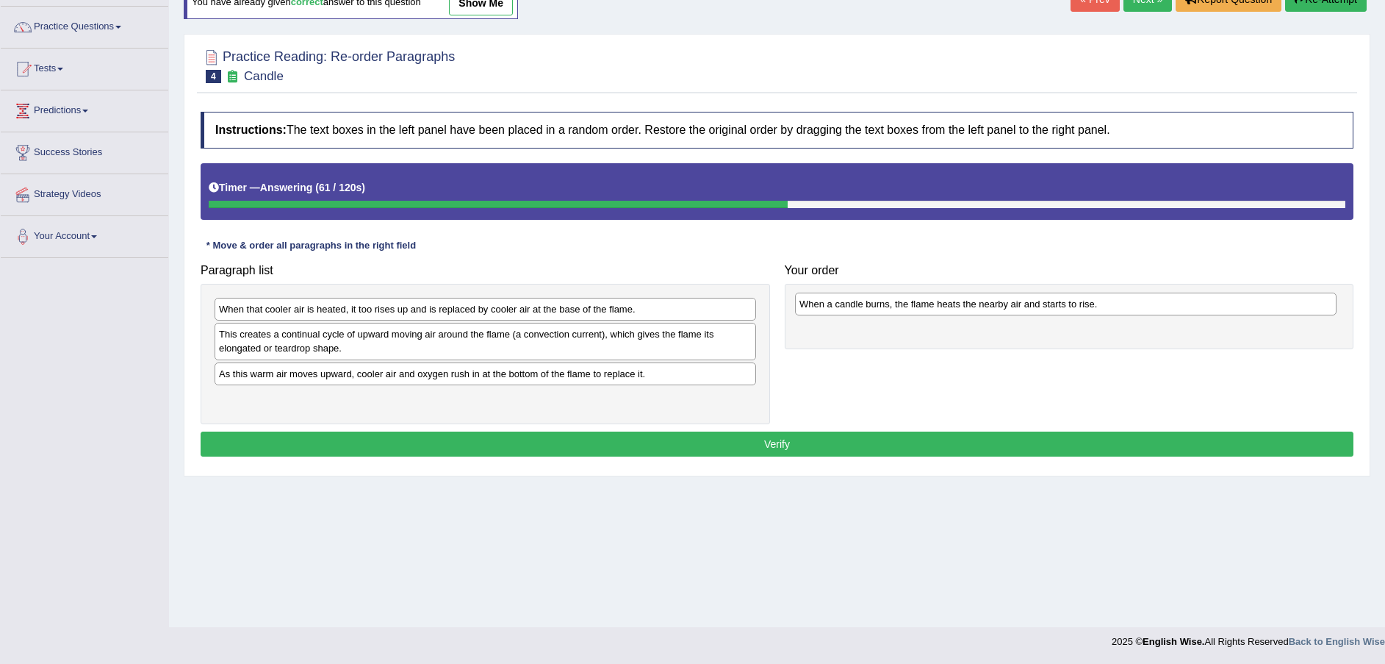
drag, startPoint x: 387, startPoint y: 337, endPoint x: 966, endPoint y: 307, distance: 580.6
click at [966, 307] on div "When a candle burns, the flame heats the nearby air and starts to rise." at bounding box center [1066, 303] width 542 height 23
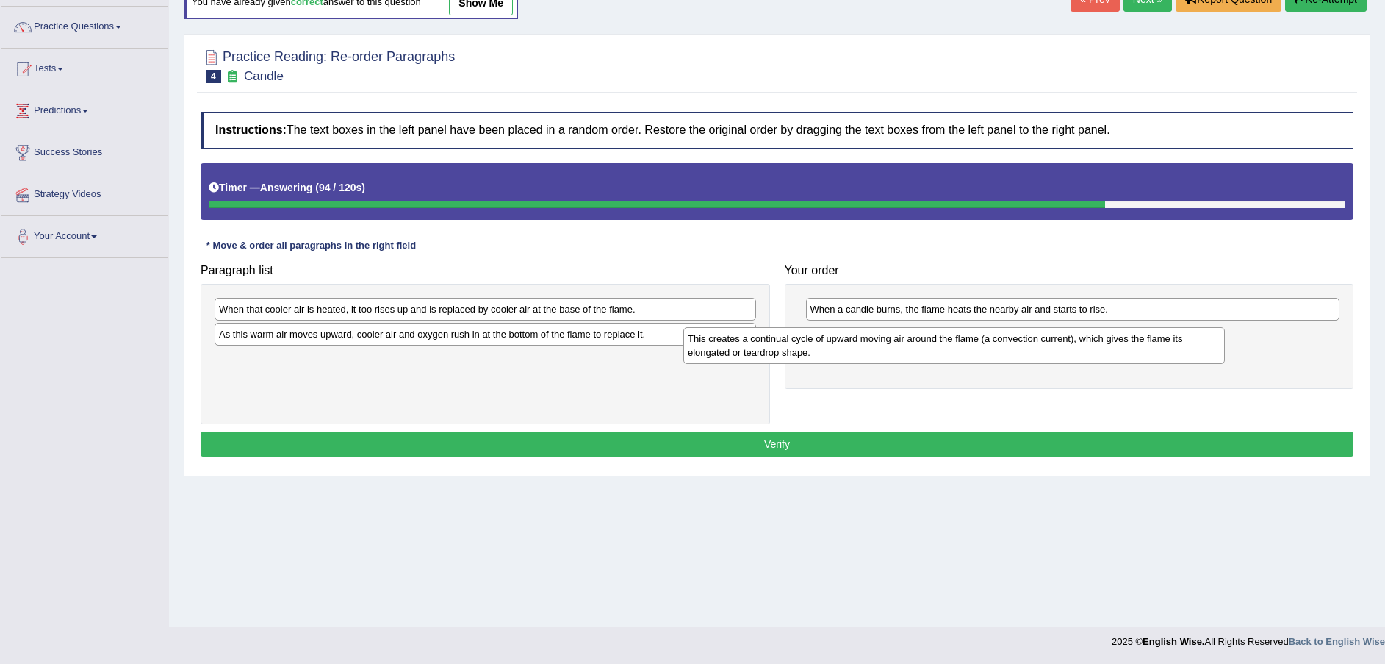
drag, startPoint x: 453, startPoint y: 347, endPoint x: 952, endPoint y: 348, distance: 499.0
click at [952, 348] on div "This creates a continual cycle of upward moving air around the flame (a convect…" at bounding box center [954, 345] width 542 height 37
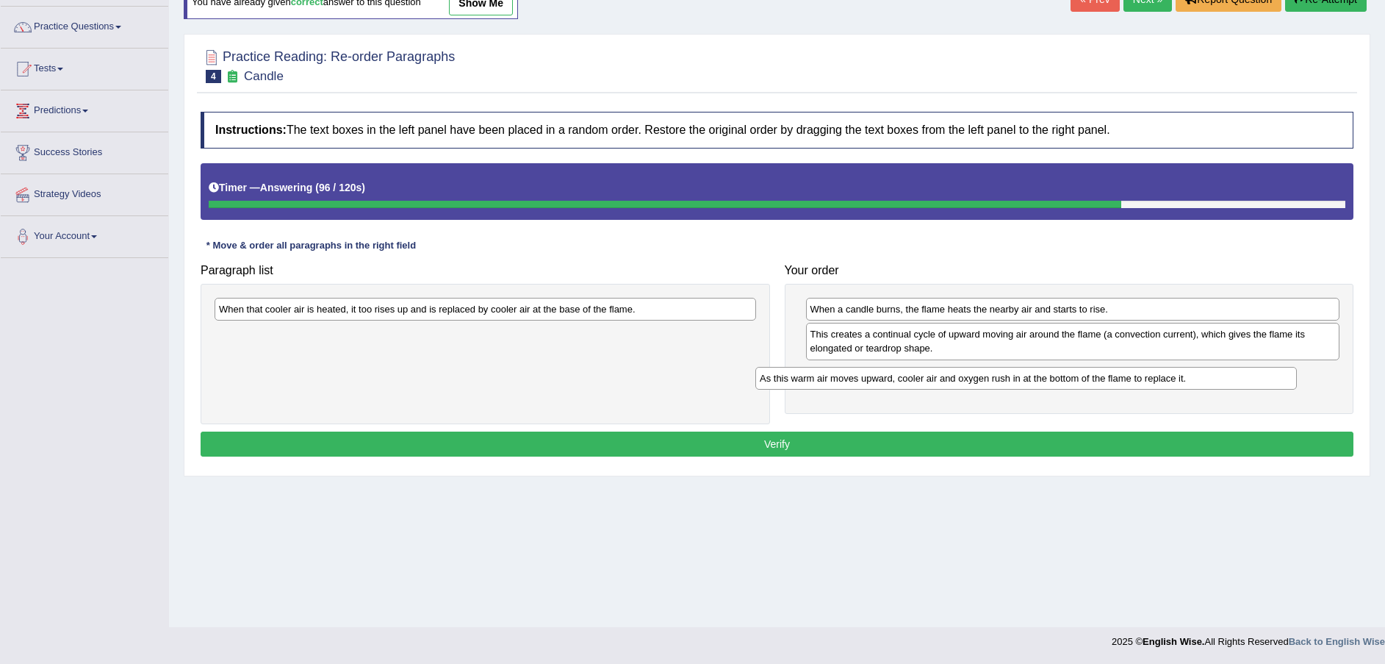
drag, startPoint x: 638, startPoint y: 336, endPoint x: 1217, endPoint y: 380, distance: 580.7
click at [1217, 380] on div "As this warm air moves upward, cooler air and oxygen rush in at the bottom of t…" at bounding box center [1026, 378] width 542 height 23
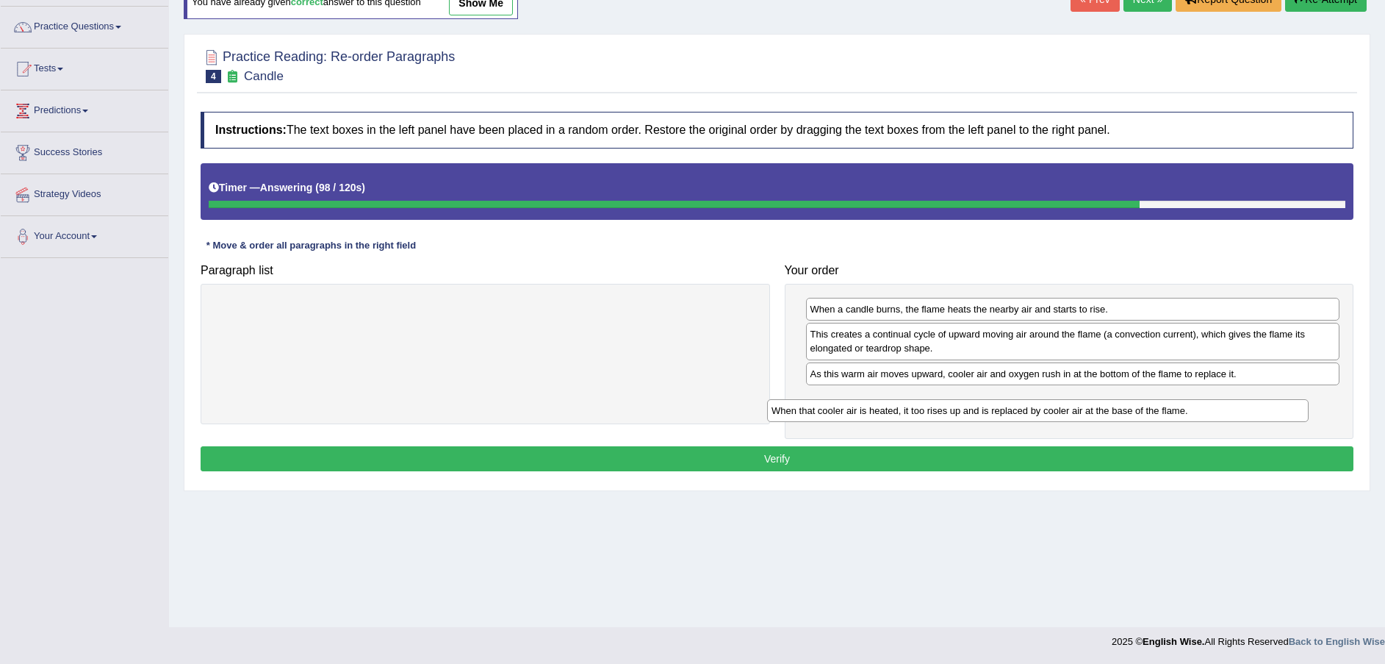
drag, startPoint x: 542, startPoint y: 311, endPoint x: 1111, endPoint y: 413, distance: 577.9
click at [1110, 413] on div "When that cooler air is heated, it too rises up and is replaced by cooler air a…" at bounding box center [1038, 410] width 542 height 23
click at [1094, 450] on button "Verify" at bounding box center [777, 458] width 1153 height 25
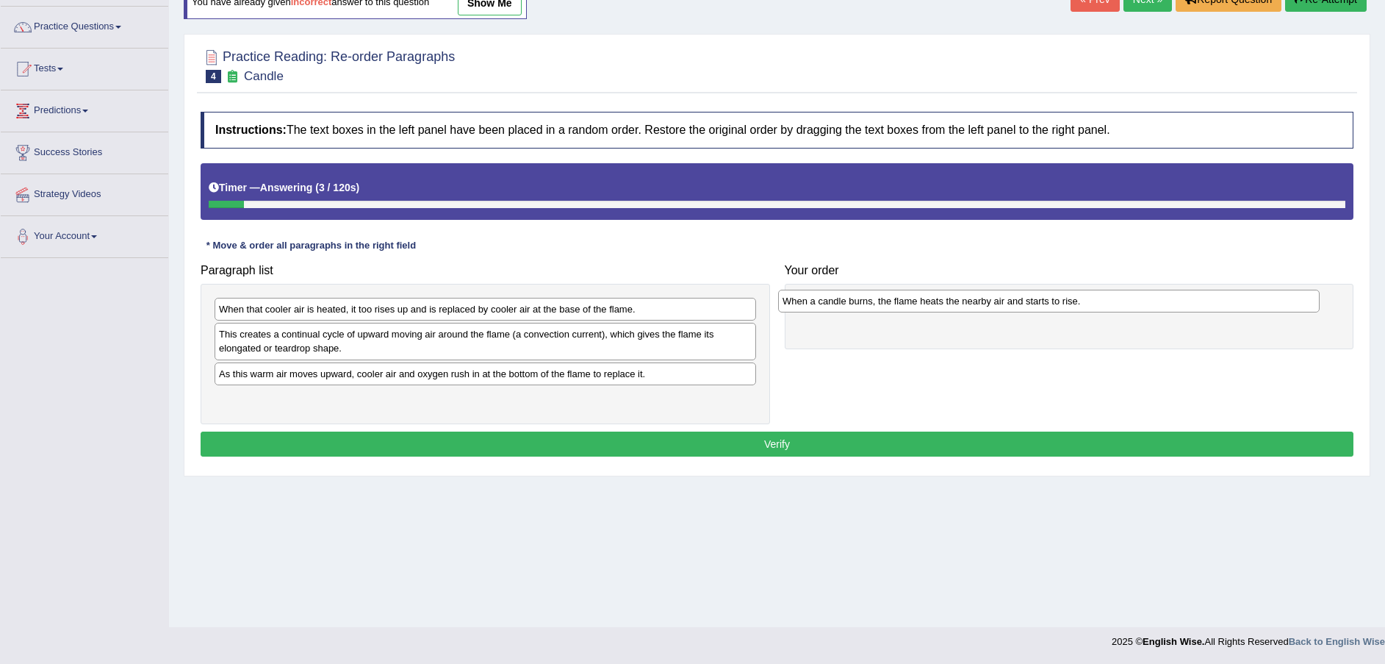
drag, startPoint x: 404, startPoint y: 339, endPoint x: 967, endPoint y: 306, distance: 563.9
click at [967, 306] on div "When a candle burns, the flame heats the nearby air and starts to rise." at bounding box center [1049, 301] width 542 height 23
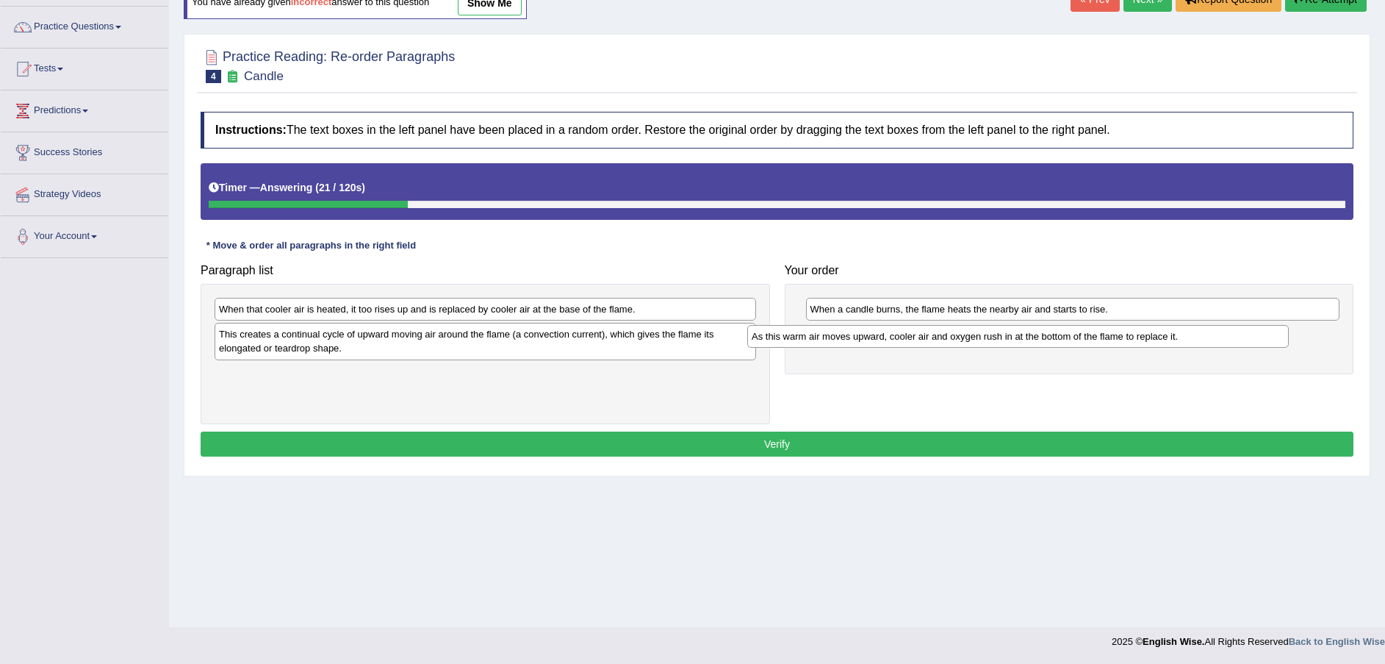
drag, startPoint x: 470, startPoint y: 380, endPoint x: 1021, endPoint y: 342, distance: 553.2
click at [1021, 342] on div "As this warm air moves upward, cooler air and oxygen rush in at the bottom of t…" at bounding box center [1018, 336] width 542 height 23
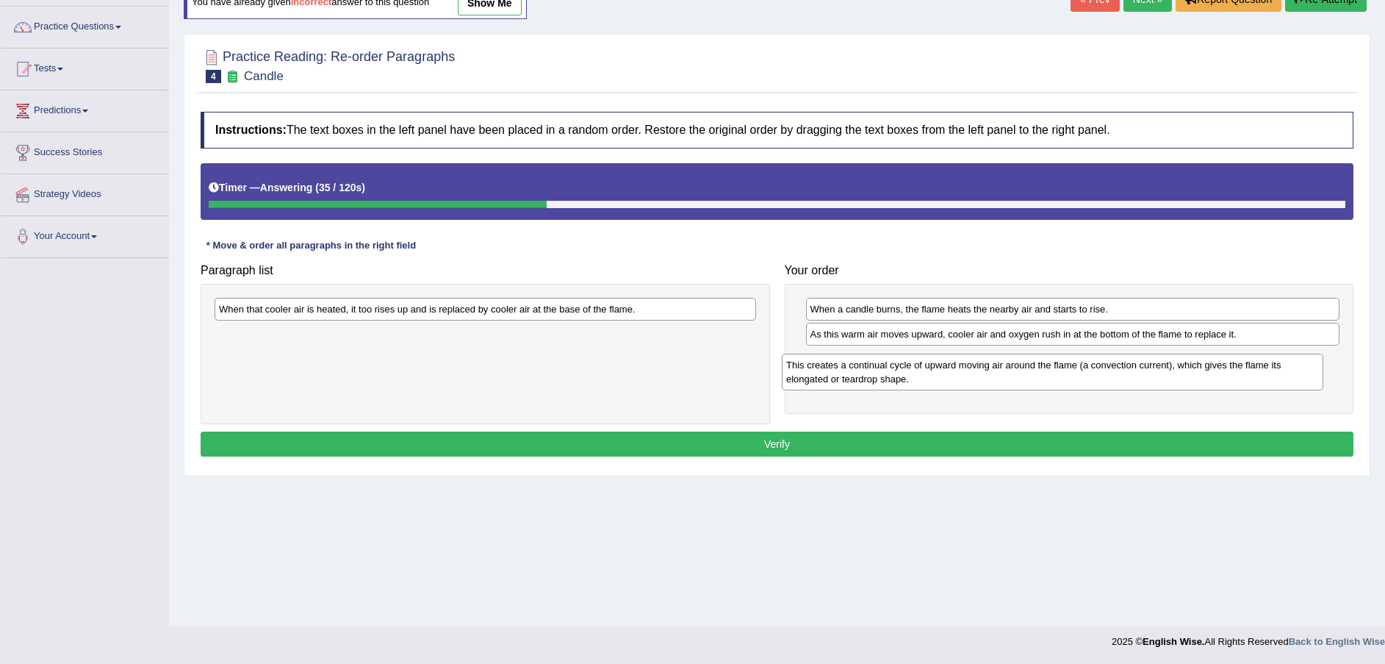
drag, startPoint x: 427, startPoint y: 354, endPoint x: 994, endPoint y: 385, distance: 568.1
click at [994, 385] on div "This creates a continual cycle of upward moving air around the flame (a convect…" at bounding box center [1053, 371] width 542 height 37
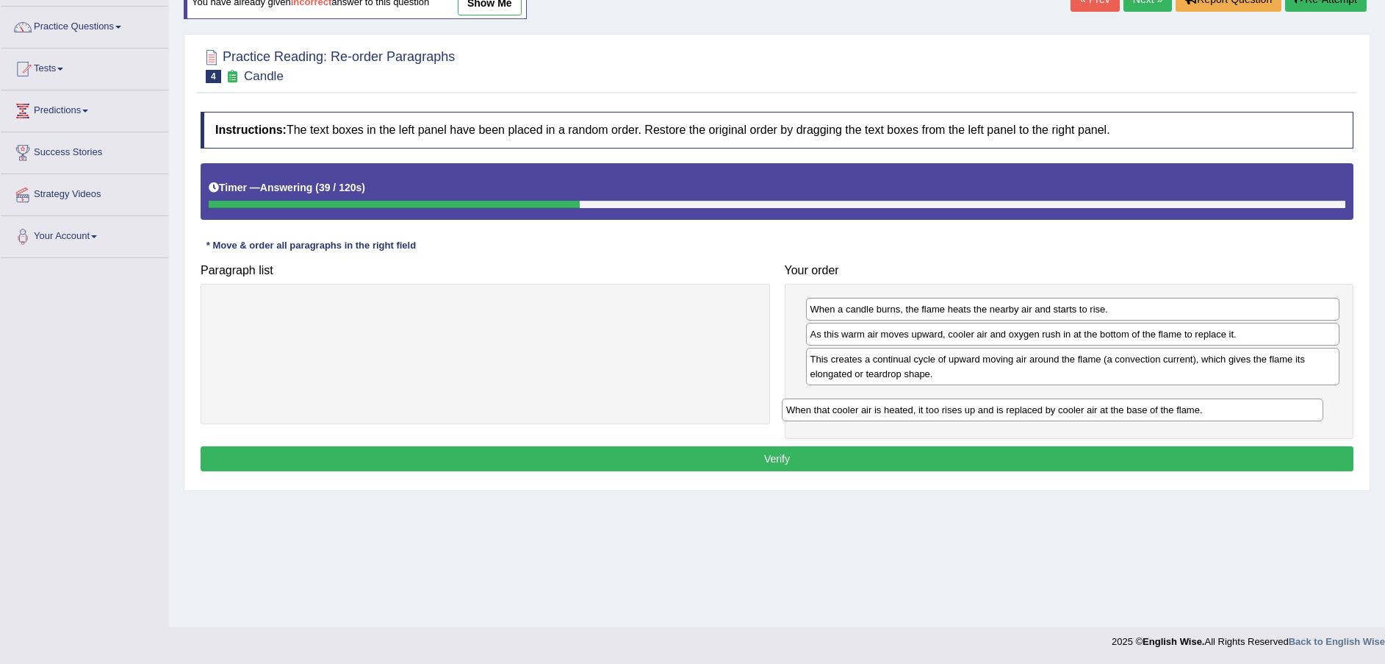
drag, startPoint x: 558, startPoint y: 310, endPoint x: 1129, endPoint y: 406, distance: 578.9
click at [1129, 406] on div "When that cooler air is heated, it too rises up and is replaced by cooler air a…" at bounding box center [1053, 409] width 542 height 23
click at [1044, 454] on button "Verify" at bounding box center [777, 458] width 1153 height 25
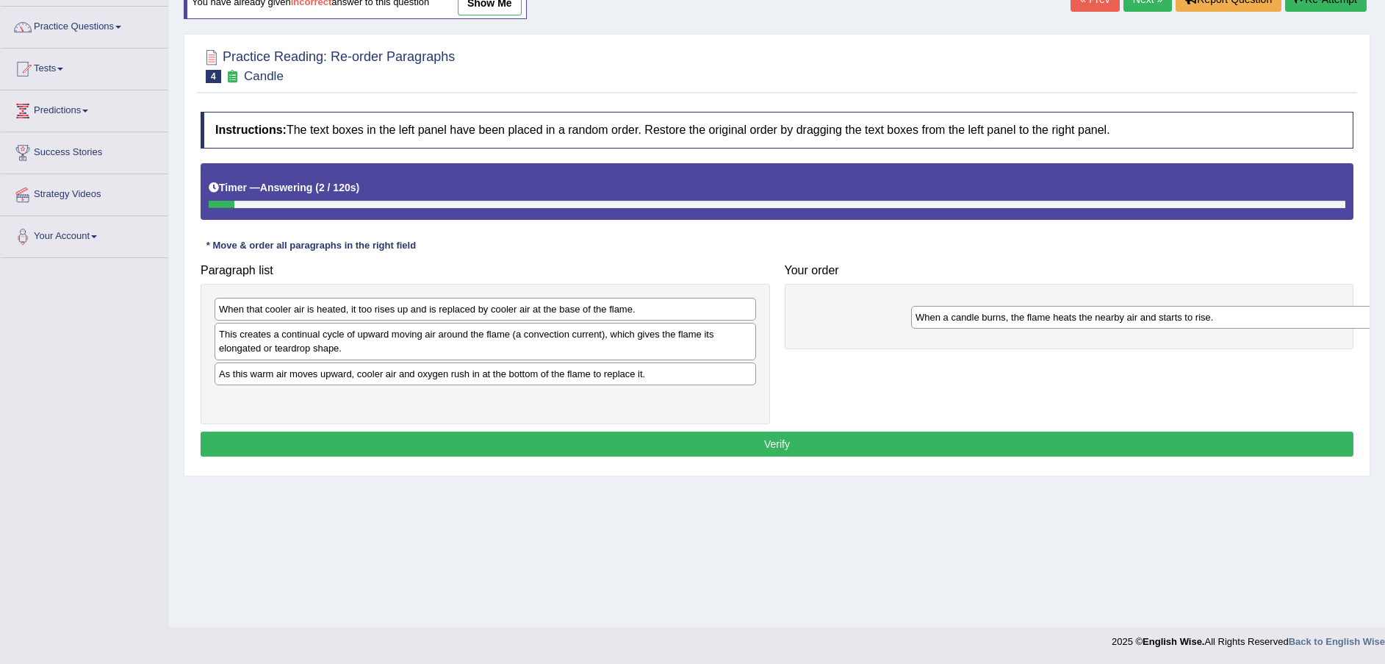
drag, startPoint x: 435, startPoint y: 338, endPoint x: 1130, endPoint y: 319, distance: 695.4
click at [1130, 320] on div "When a candle burns, the flame heats the nearby air and starts to rise." at bounding box center [1182, 317] width 542 height 23
drag, startPoint x: 433, startPoint y: 386, endPoint x: 437, endPoint y: 378, distance: 8.9
click at [437, 378] on div "When that cooler air is heated, it too rises up and is replaced by cooler air a…" at bounding box center [486, 354] width 570 height 140
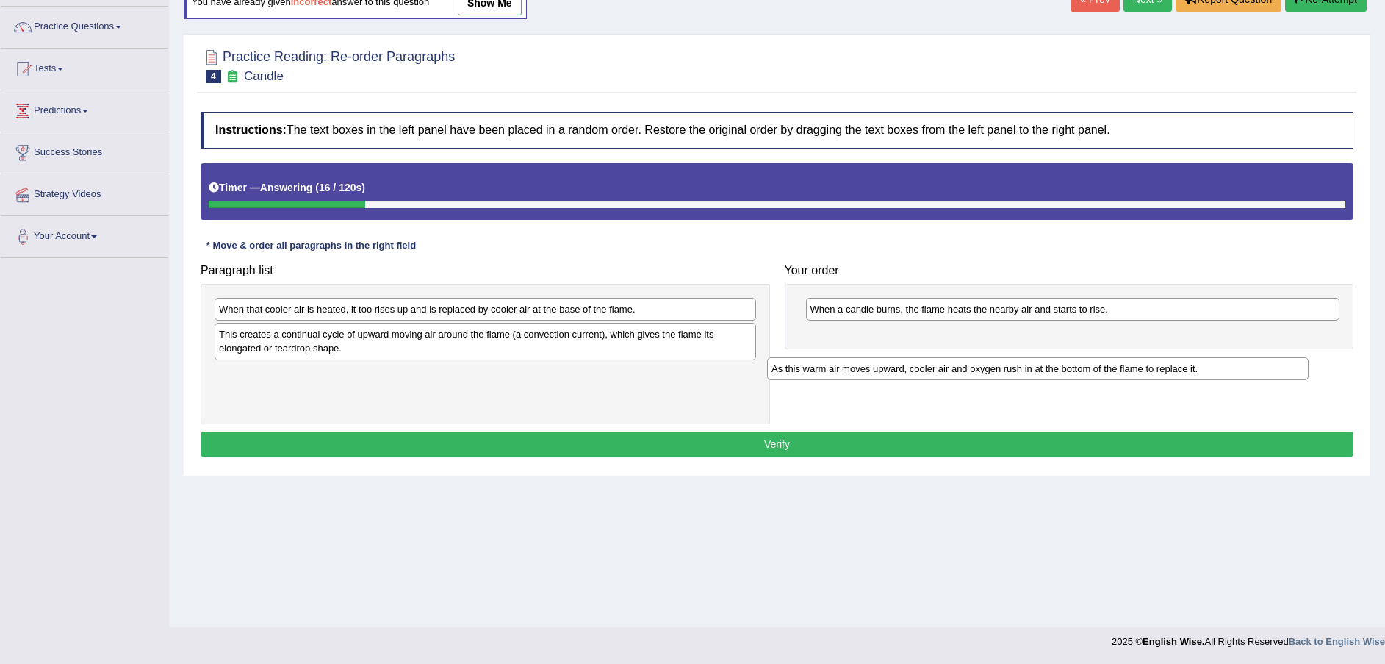
drag, startPoint x: 437, startPoint y: 378, endPoint x: 994, endPoint y: 348, distance: 558.5
click at [994, 357] on div "As this warm air moves upward, cooler air and oxygen rush in at the bottom of t…" at bounding box center [1038, 368] width 542 height 23
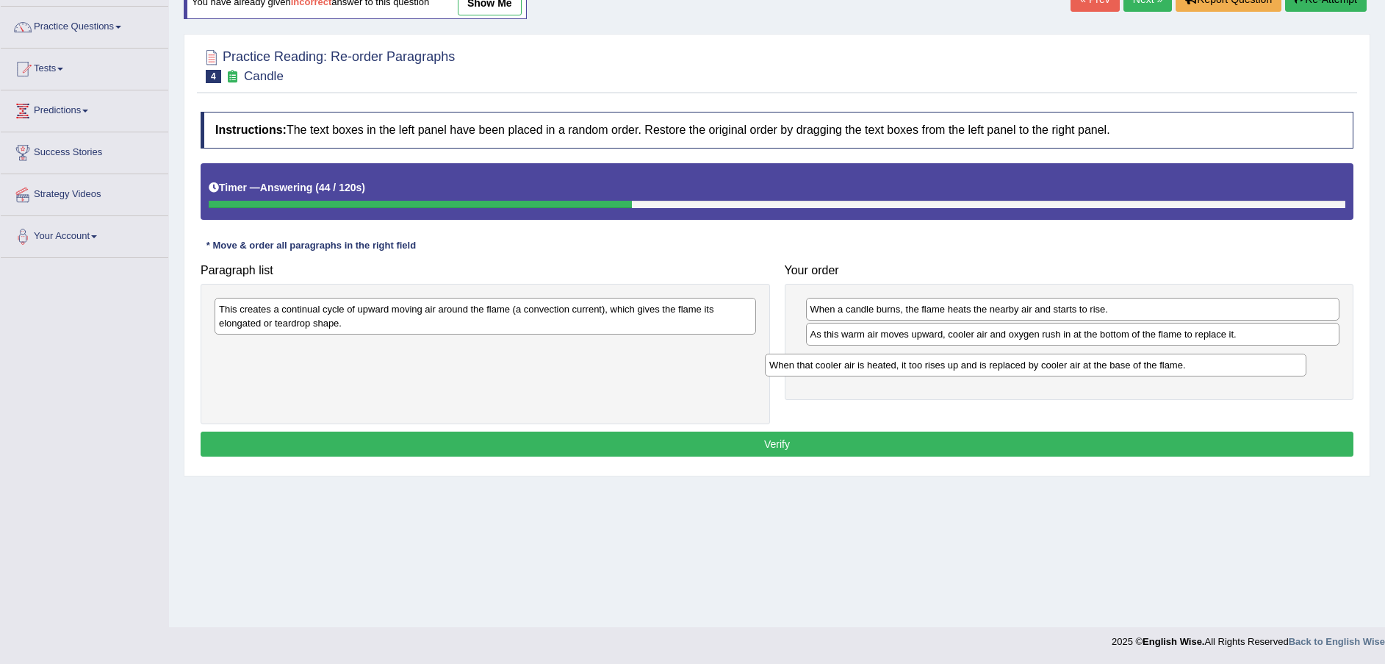
drag, startPoint x: 520, startPoint y: 316, endPoint x: 1072, endPoint y: 370, distance: 554.5
click at [1072, 370] on div "When that cooler air is heated, it too rises up and is replaced by cooler air a…" at bounding box center [1036, 364] width 542 height 23
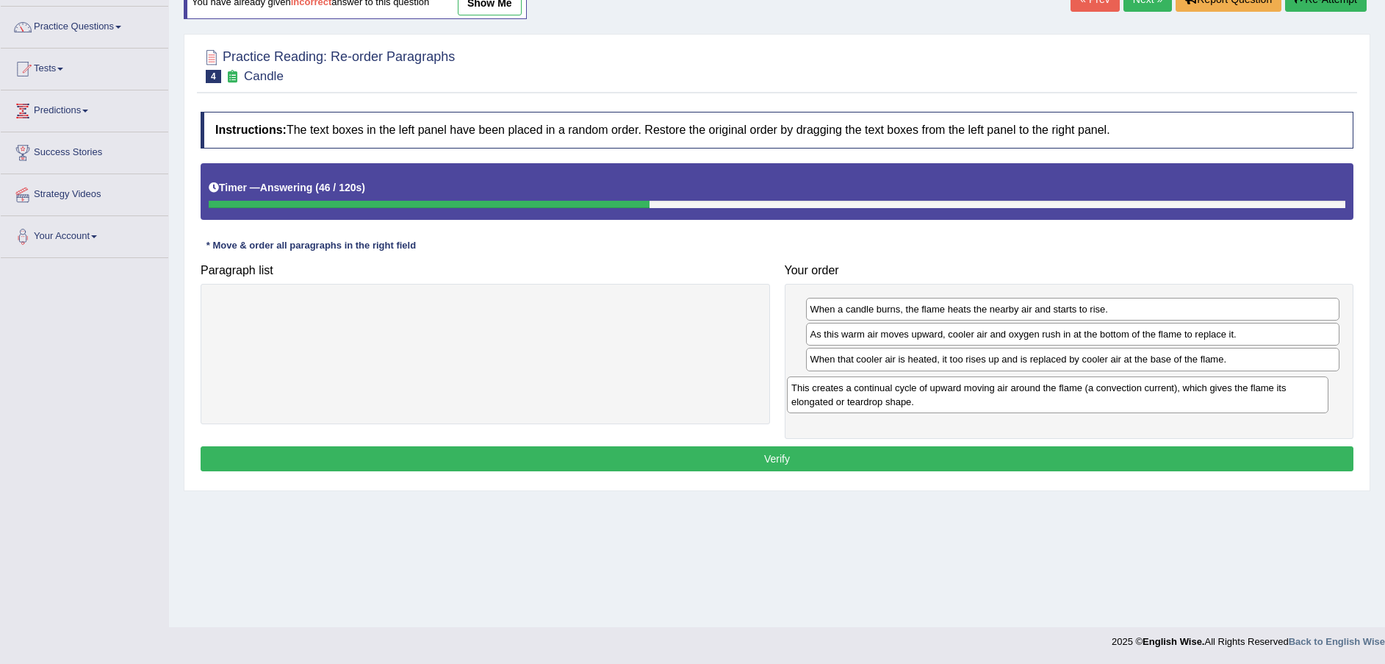
drag, startPoint x: 623, startPoint y: 317, endPoint x: 1208, endPoint y: 396, distance: 590.3
click at [1197, 395] on div "This creates a continual cycle of upward moving air around the flame (a convect…" at bounding box center [1058, 394] width 542 height 37
click at [927, 449] on button "Verify" at bounding box center [777, 458] width 1153 height 25
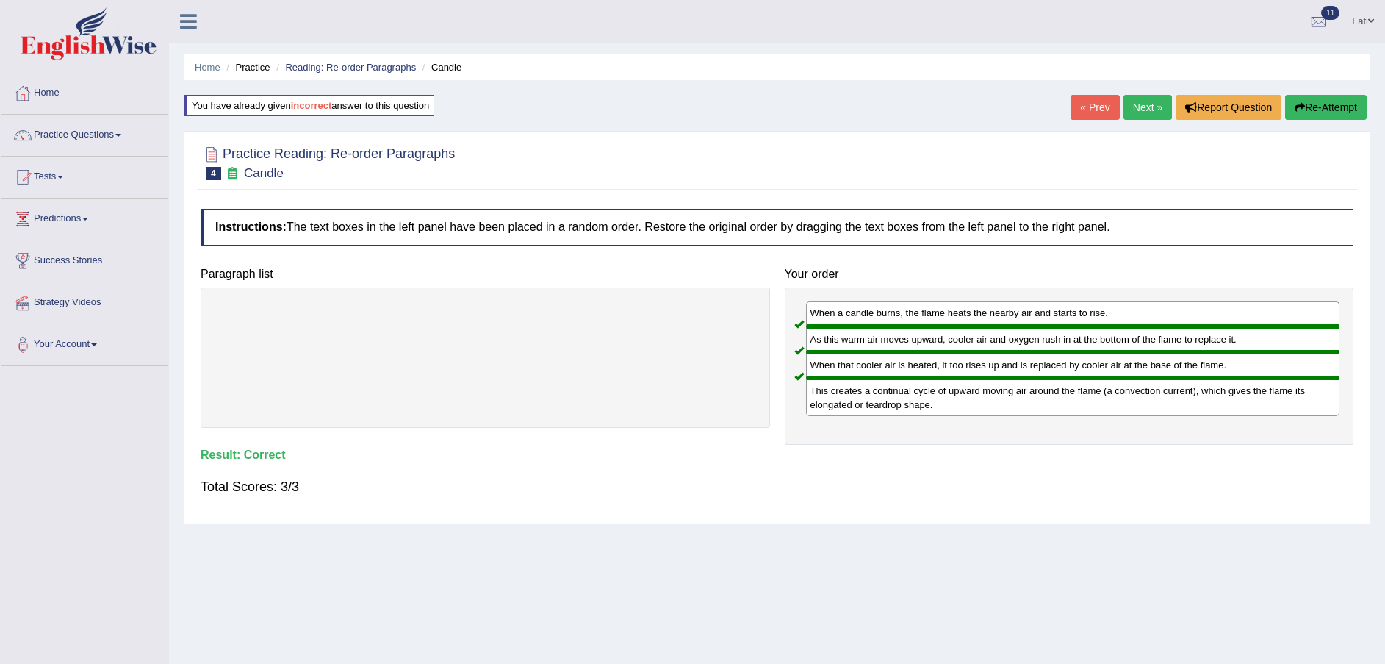
click at [1151, 105] on link "Next »" at bounding box center [1148, 107] width 49 height 25
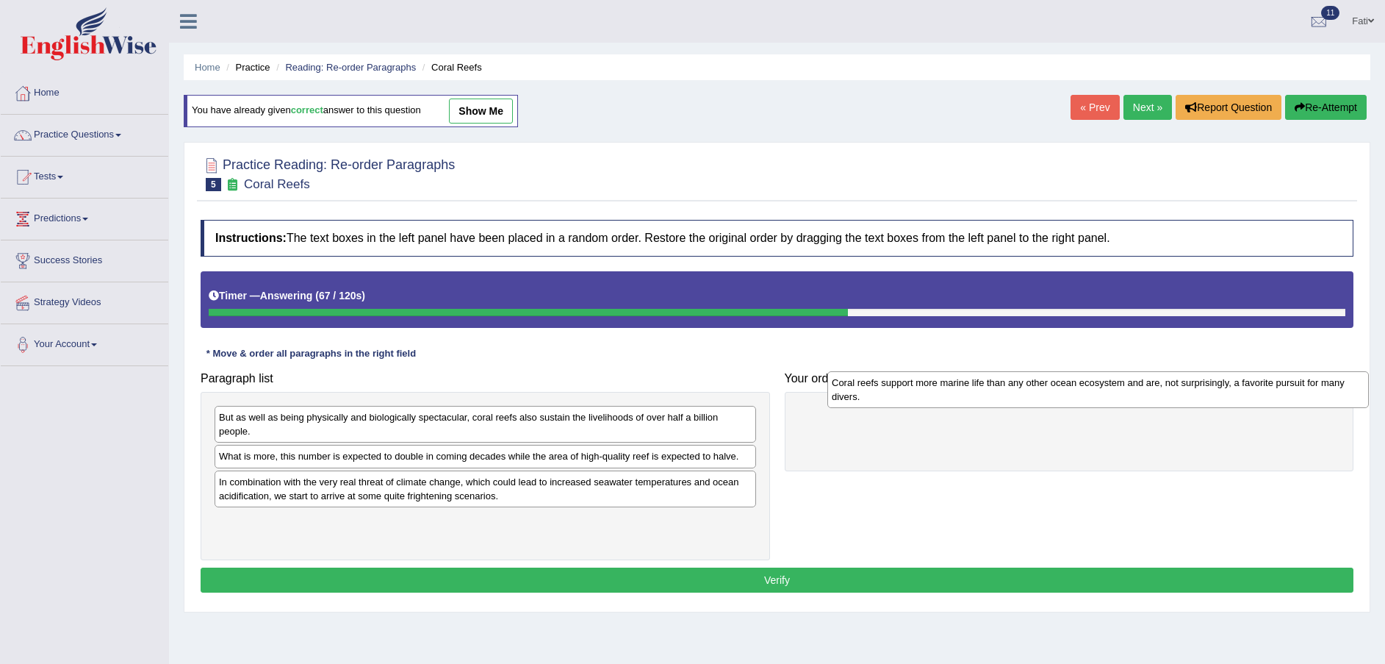
drag, startPoint x: 525, startPoint y: 497, endPoint x: 1130, endPoint y: 400, distance: 612.5
click at [1137, 398] on div "Coral reefs support more marine life than any other ocean ecosystem and are, no…" at bounding box center [1098, 389] width 542 height 37
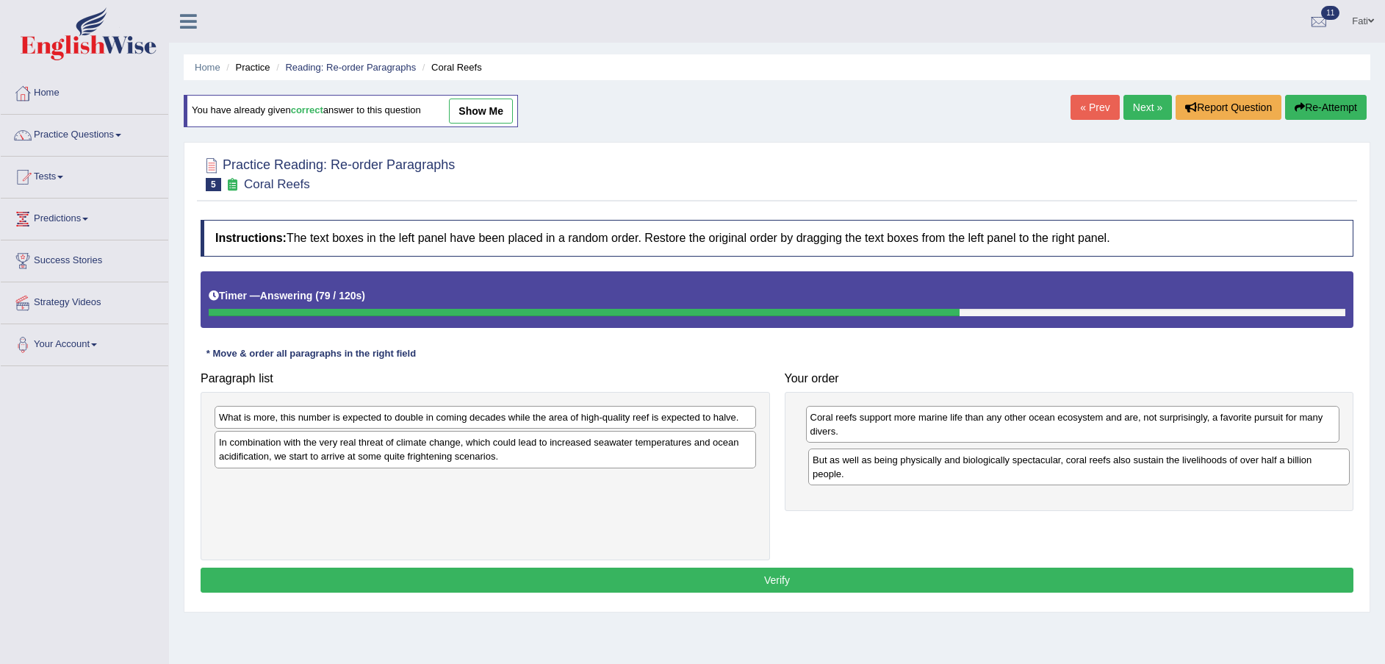
drag, startPoint x: 470, startPoint y: 434, endPoint x: 1065, endPoint y: 477, distance: 596.8
click at [1065, 477] on div "But as well as being physically and biologically spectacular, coral reefs also …" at bounding box center [1079, 466] width 542 height 37
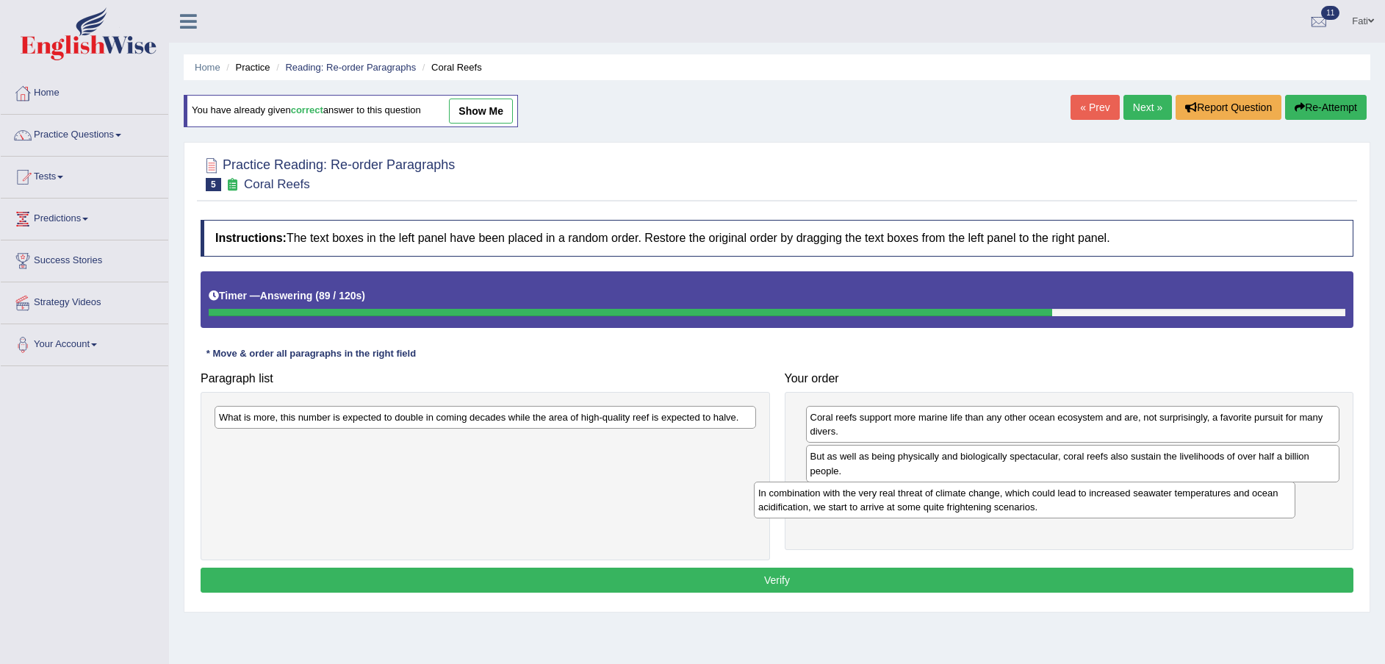
drag, startPoint x: 395, startPoint y: 462, endPoint x: 938, endPoint y: 511, distance: 545.2
click at [938, 511] on div "In combination with the very real threat of climate change, which could lead to…" at bounding box center [1025, 499] width 542 height 37
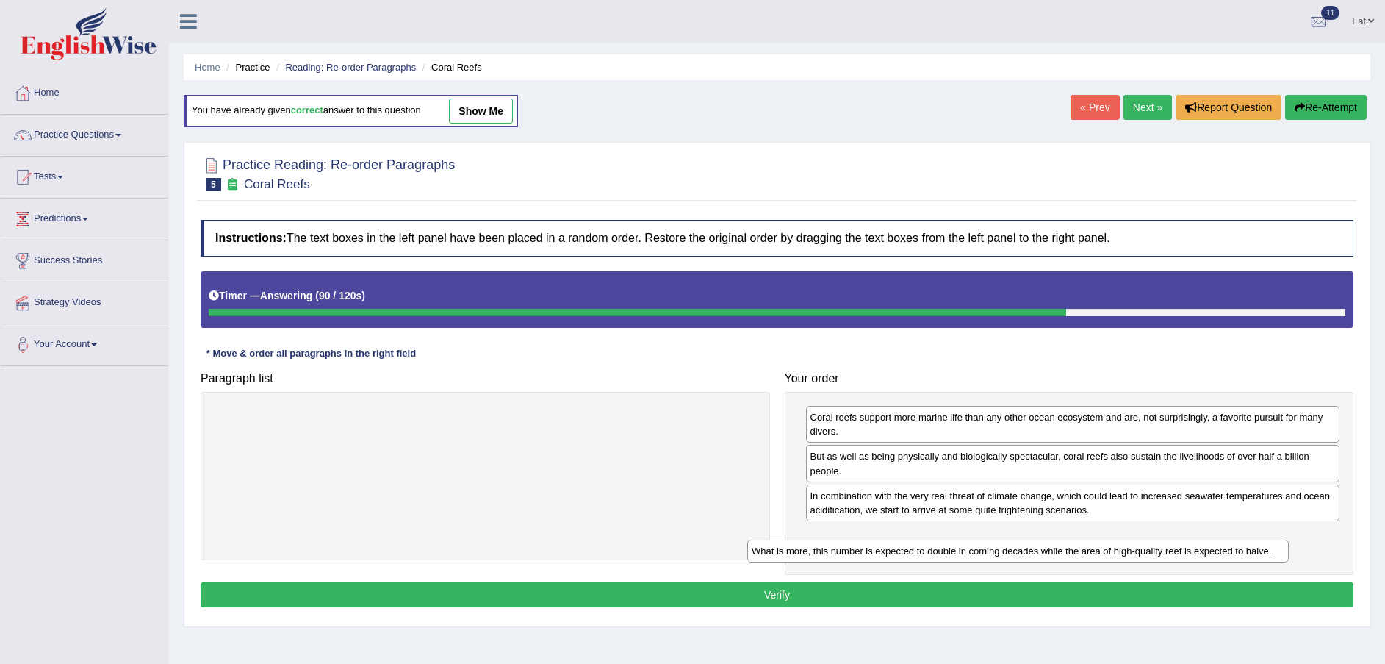
drag, startPoint x: 647, startPoint y: 425, endPoint x: 1216, endPoint y: 558, distance: 584.8
click at [1215, 560] on div "What is more, this number is expected to double in coming decades while the are…" at bounding box center [1018, 550] width 542 height 23
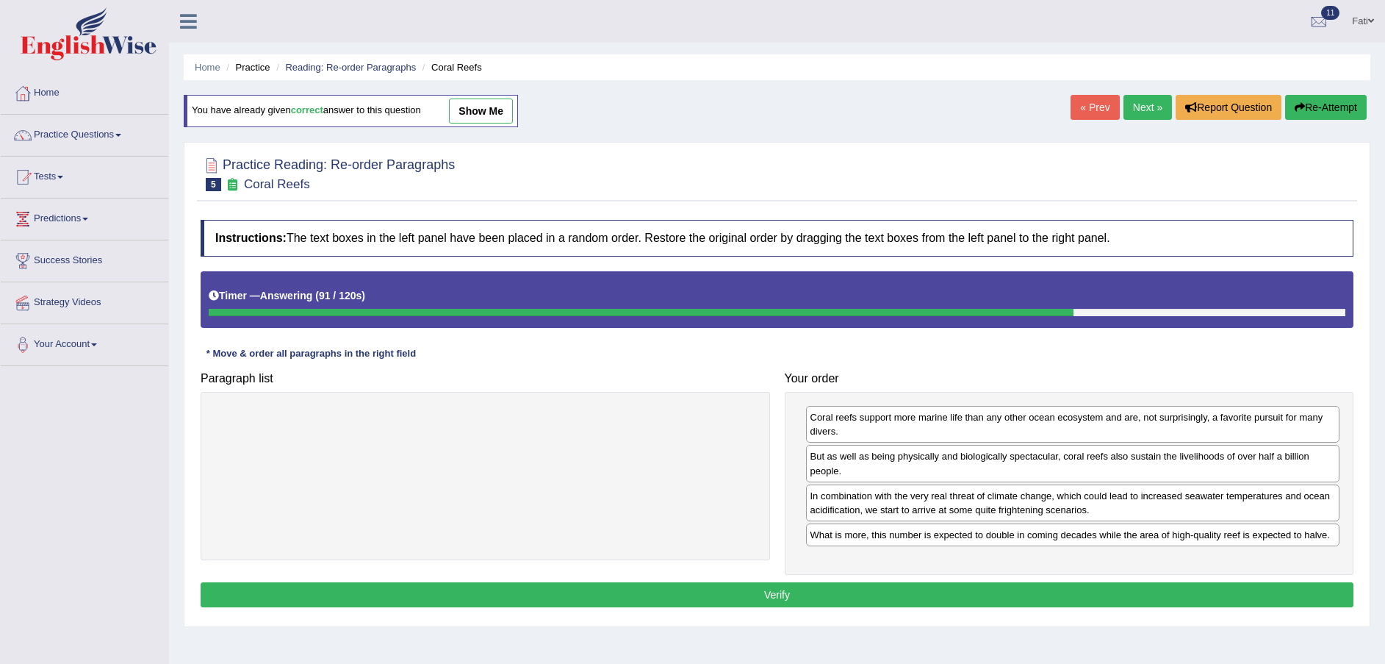
click at [1031, 589] on button "Verify" at bounding box center [777, 594] width 1153 height 25
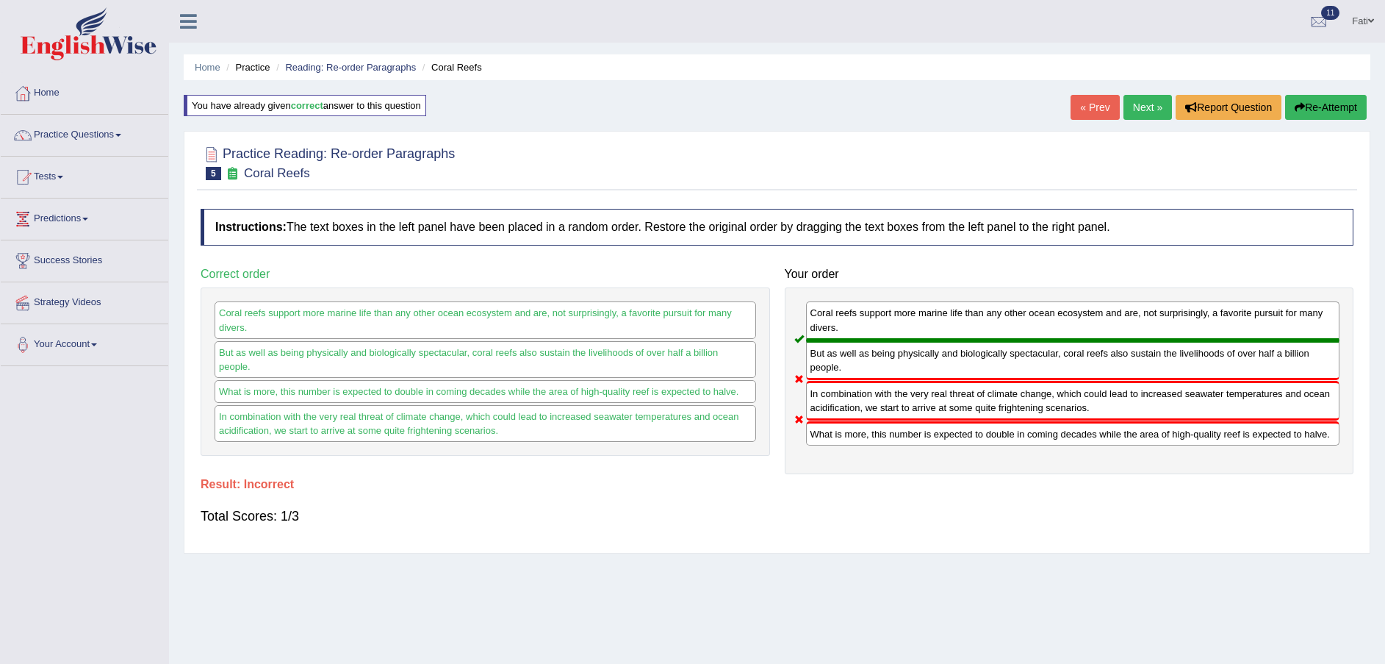
click at [1326, 108] on button "Re-Attempt" at bounding box center [1326, 107] width 82 height 25
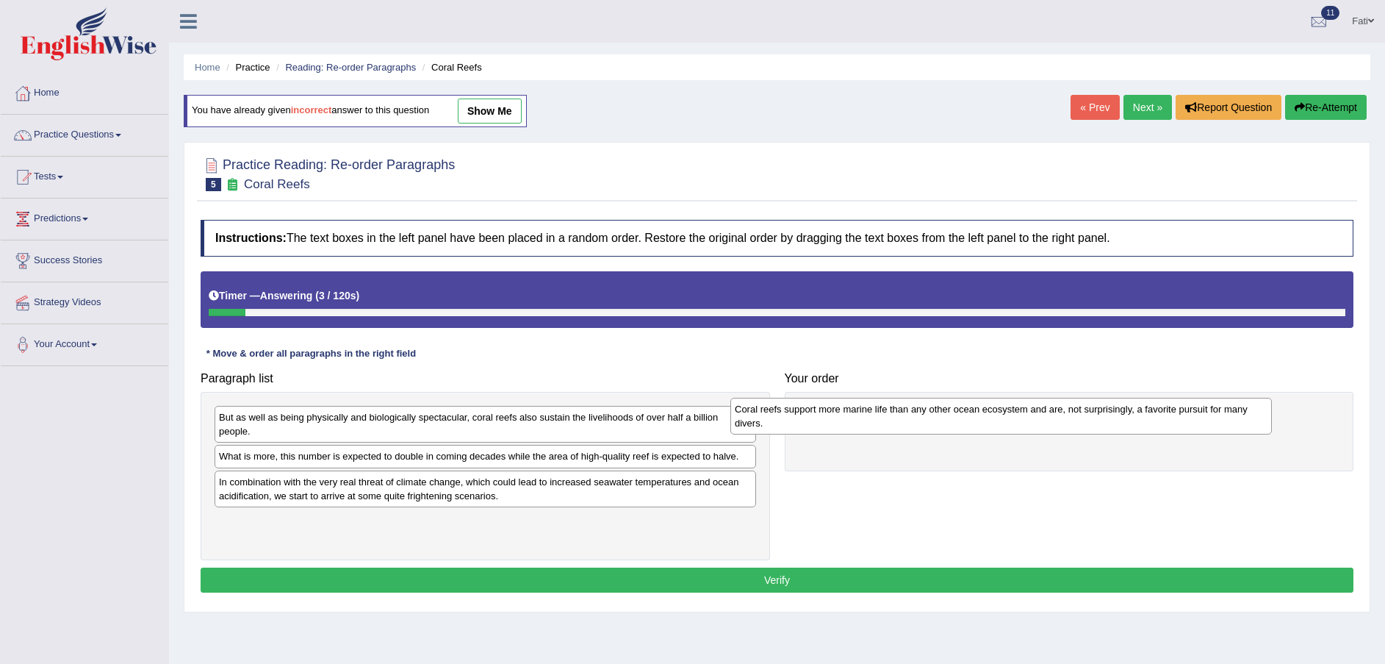
drag, startPoint x: 378, startPoint y: 492, endPoint x: 902, endPoint y: 416, distance: 529.4
click at [902, 416] on div "Coral reefs support more marine life than any other ocean ecosystem and are, no…" at bounding box center [1001, 416] width 542 height 37
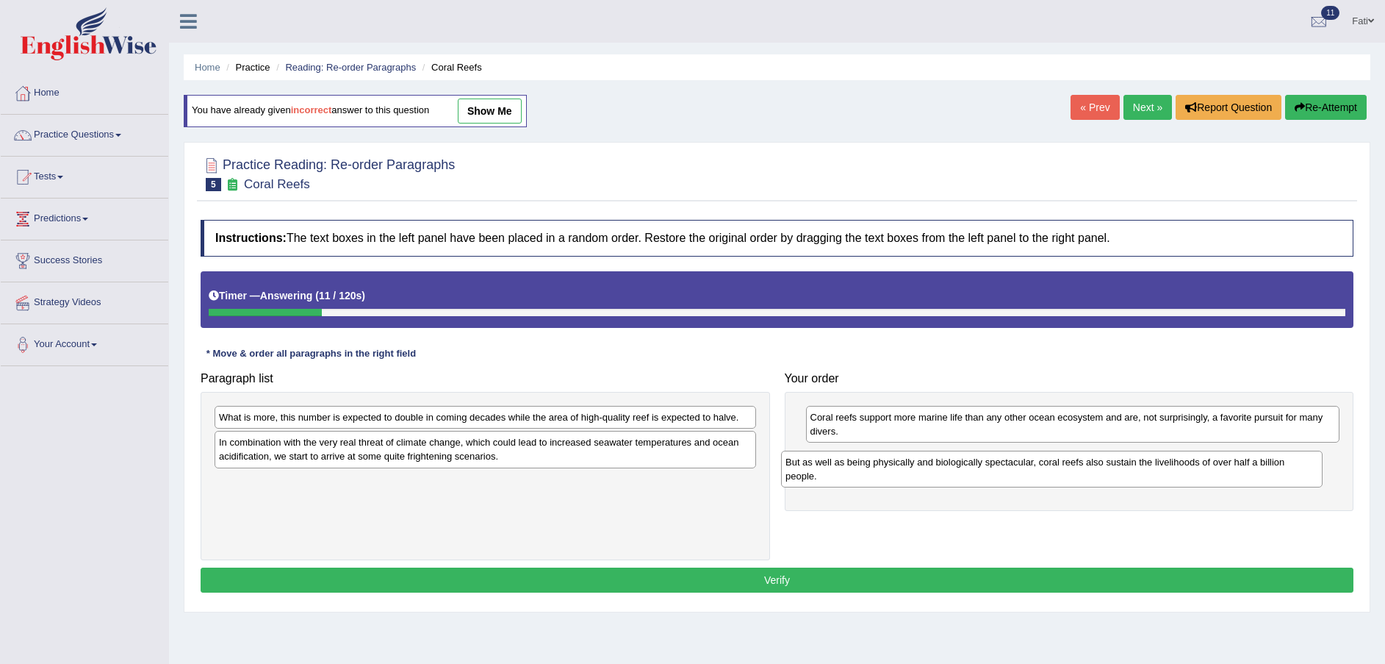
drag, startPoint x: 369, startPoint y: 438, endPoint x: 939, endPoint y: 481, distance: 571.8
click at [938, 481] on div "But as well as being physically and biologically spectacular, coral reefs also …" at bounding box center [1052, 468] width 542 height 37
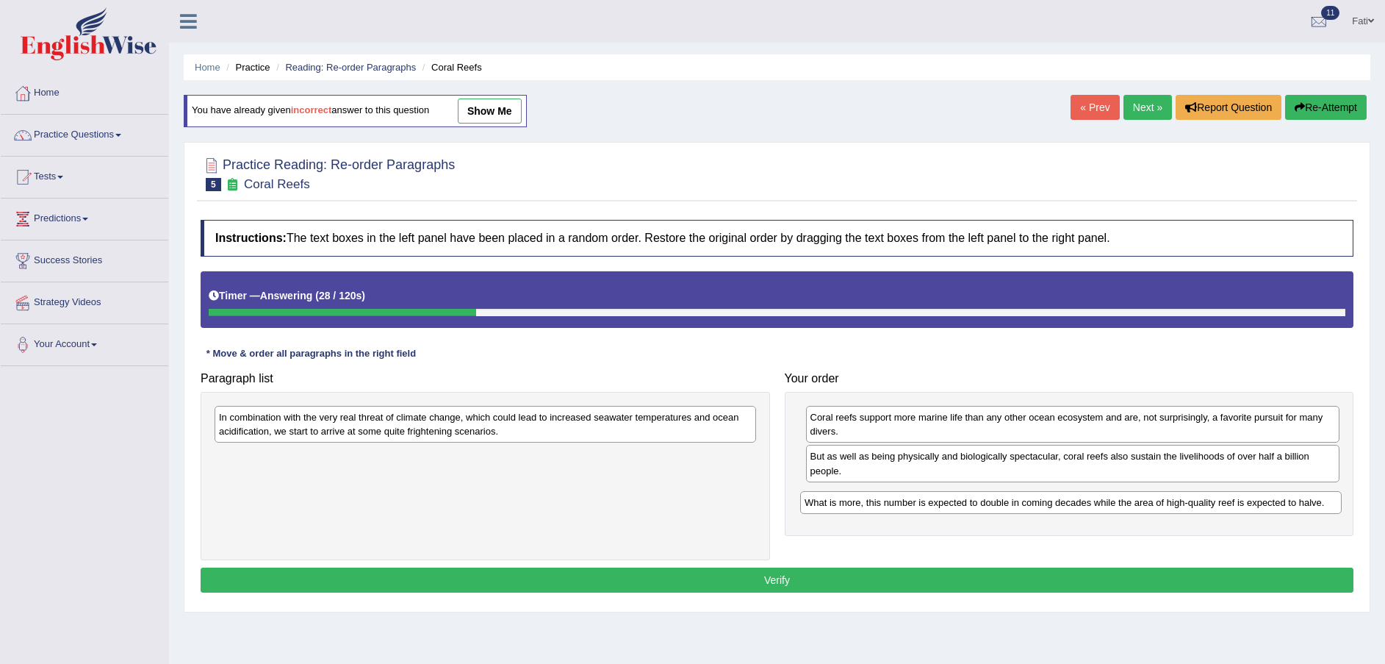
drag, startPoint x: 516, startPoint y: 423, endPoint x: 1102, endPoint y: 506, distance: 592.2
click at [1102, 508] on div "What is more, this number is expected to double in coming decades while the are…" at bounding box center [1071, 502] width 542 height 23
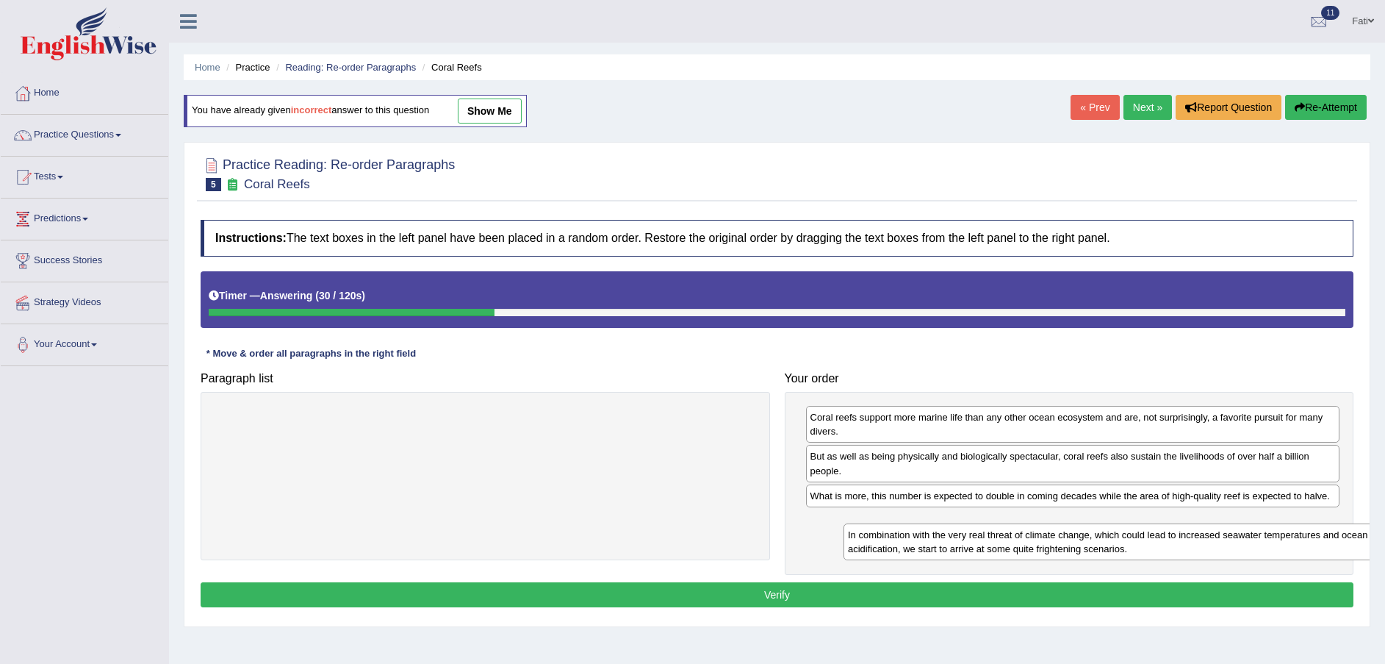
drag, startPoint x: 605, startPoint y: 427, endPoint x: 1199, endPoint y: 530, distance: 603.3
click at [1201, 533] on div "In combination with the very real threat of climate change, which could lead to…" at bounding box center [1115, 541] width 542 height 37
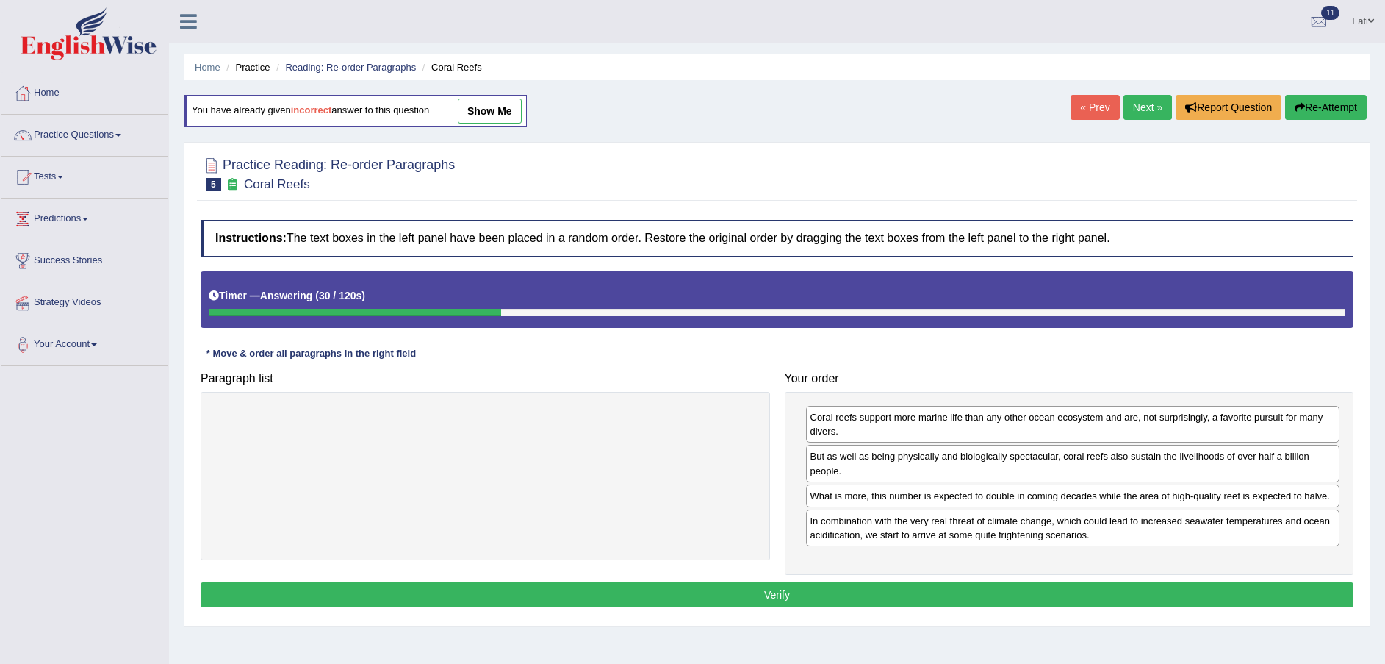
click at [1083, 593] on button "Verify" at bounding box center [777, 594] width 1153 height 25
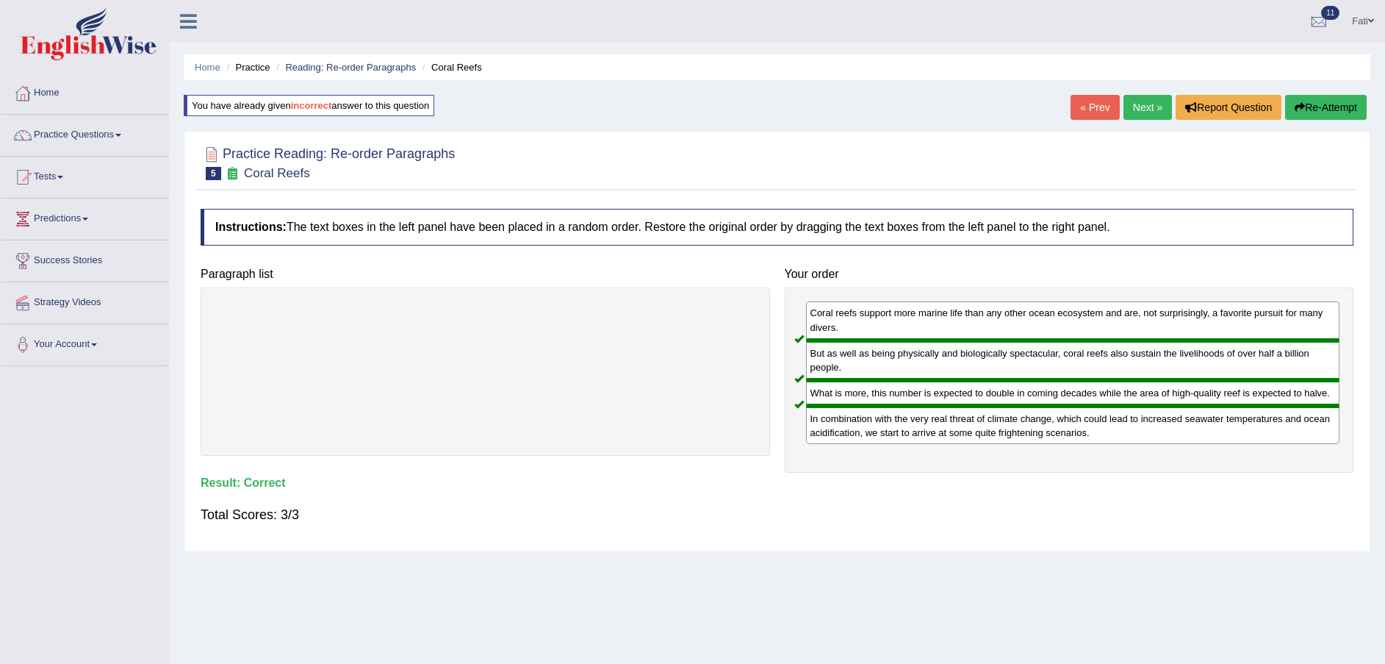
click at [1146, 110] on link "Next »" at bounding box center [1148, 107] width 49 height 25
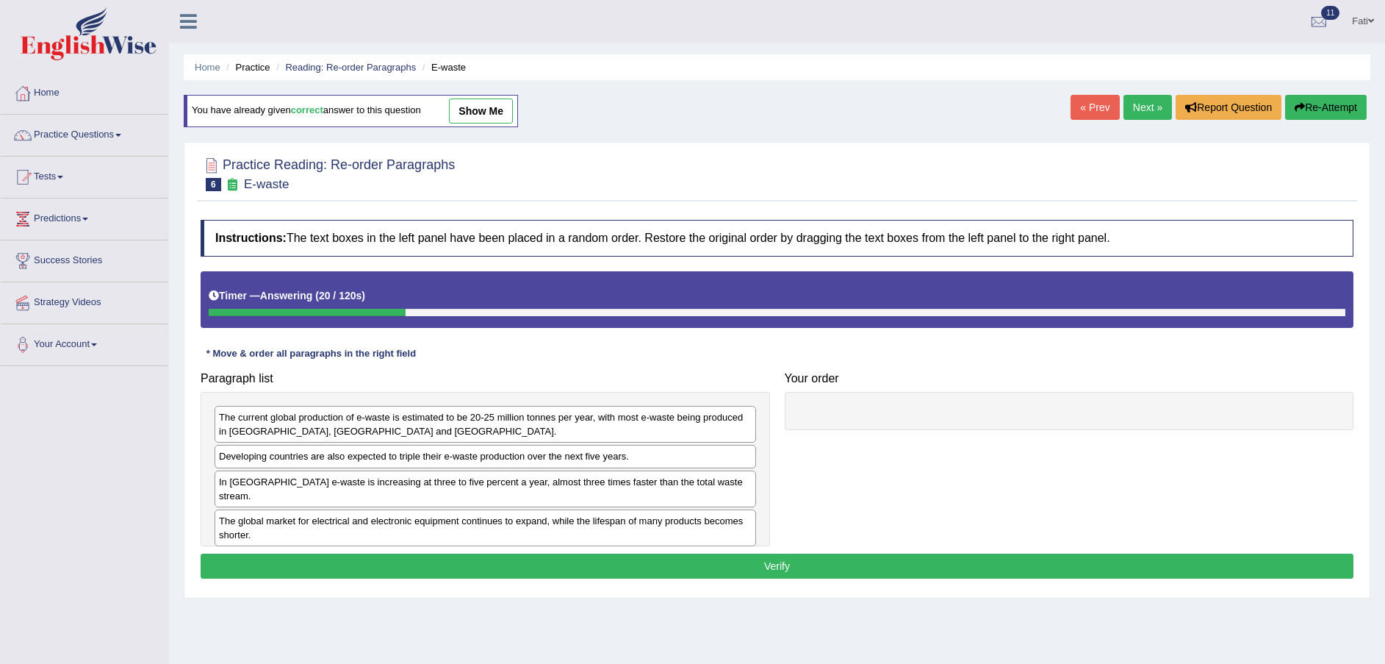
click at [630, 490] on div "In Europe e-waste is increasing at three to five percent a year, almost three t…" at bounding box center [486, 488] width 542 height 37
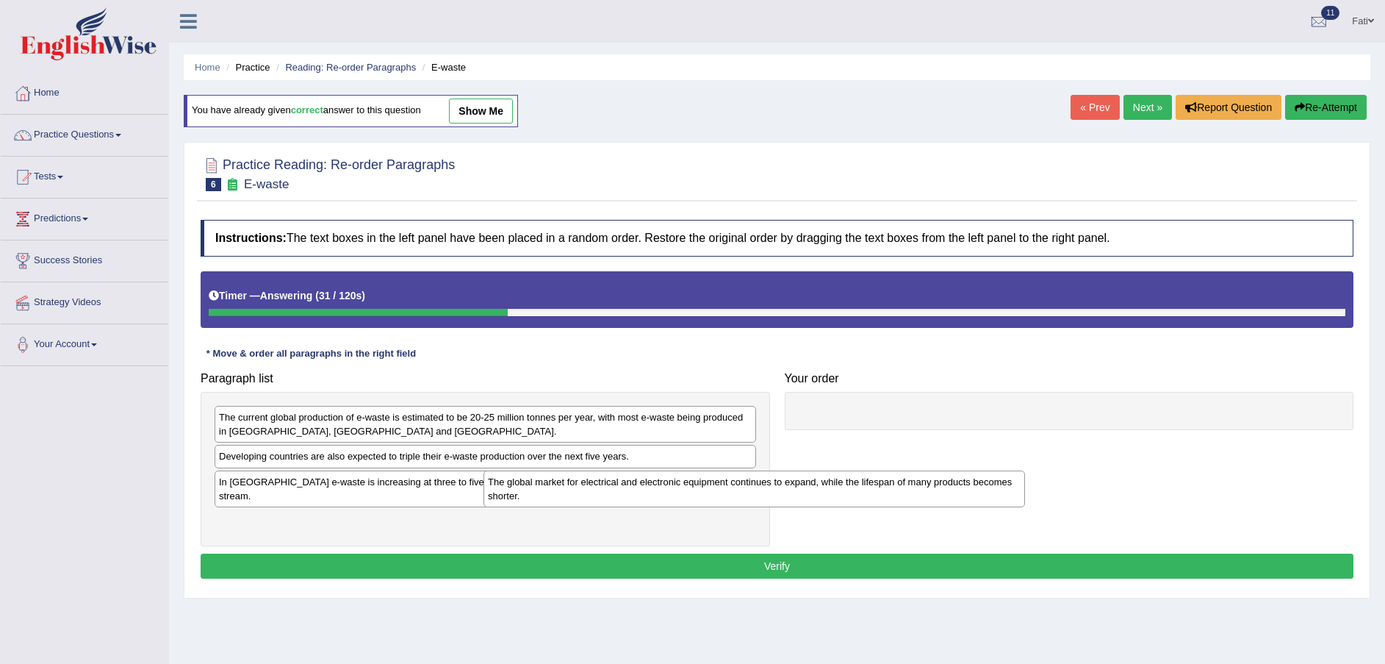
drag, startPoint x: 518, startPoint y: 520, endPoint x: 1160, endPoint y: 400, distance: 653.3
click at [1025, 470] on div "The global market for electrical and electronic equipment continues to expand, …" at bounding box center [755, 488] width 542 height 37
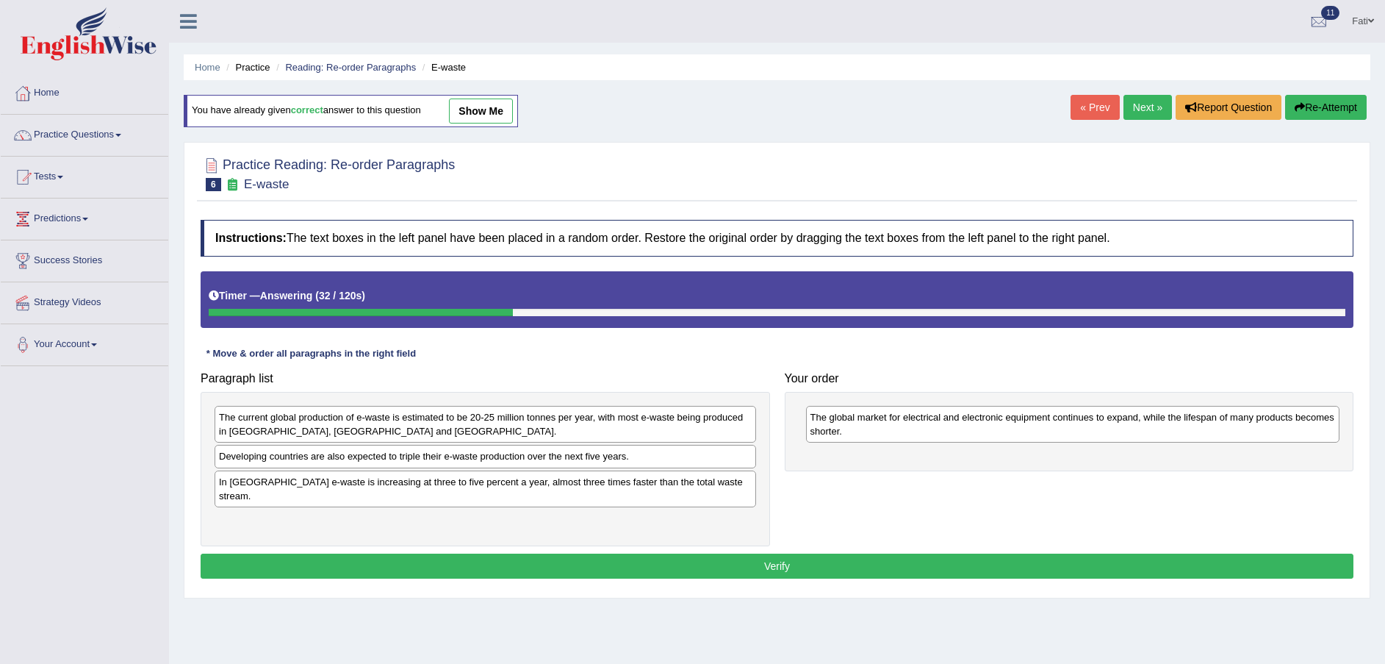
drag, startPoint x: 1219, startPoint y: 379, endPoint x: 1194, endPoint y: 394, distance: 29.0
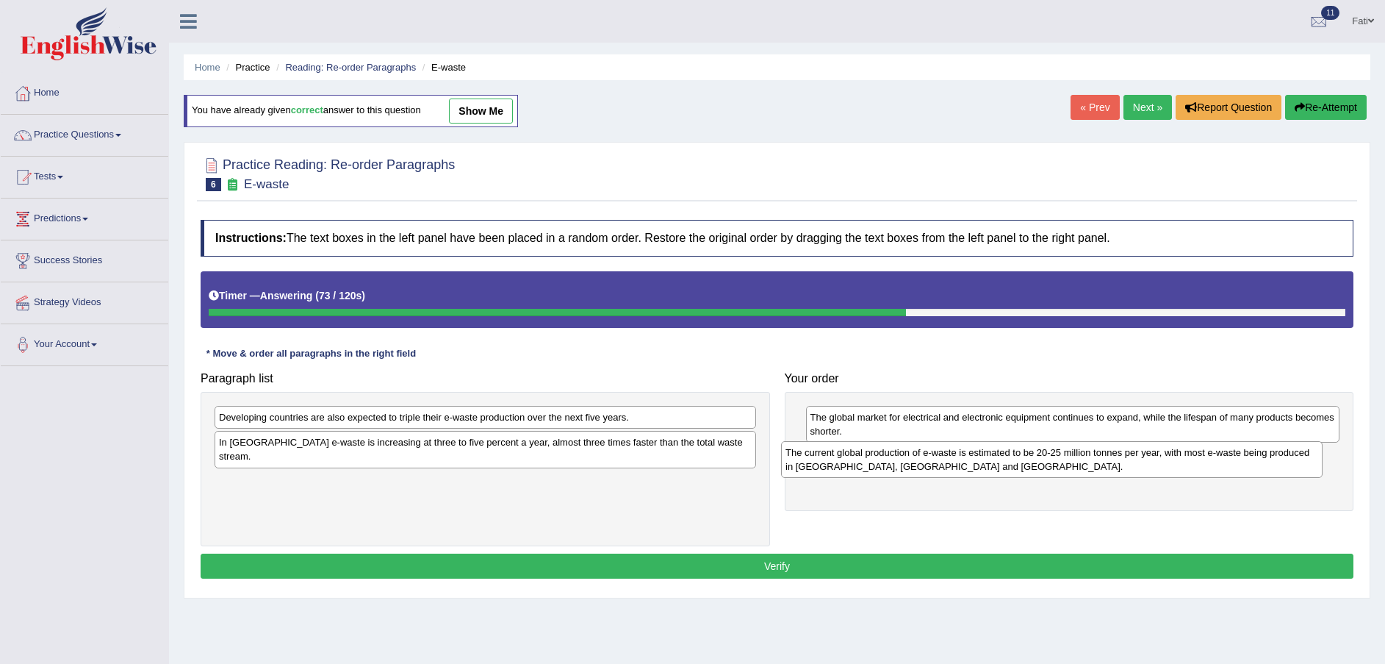
drag, startPoint x: 505, startPoint y: 433, endPoint x: 1071, endPoint y: 468, distance: 567.7
click at [1071, 468] on div "The current global production of e-waste is estimated to be 20-25 million tonne…" at bounding box center [1052, 459] width 542 height 37
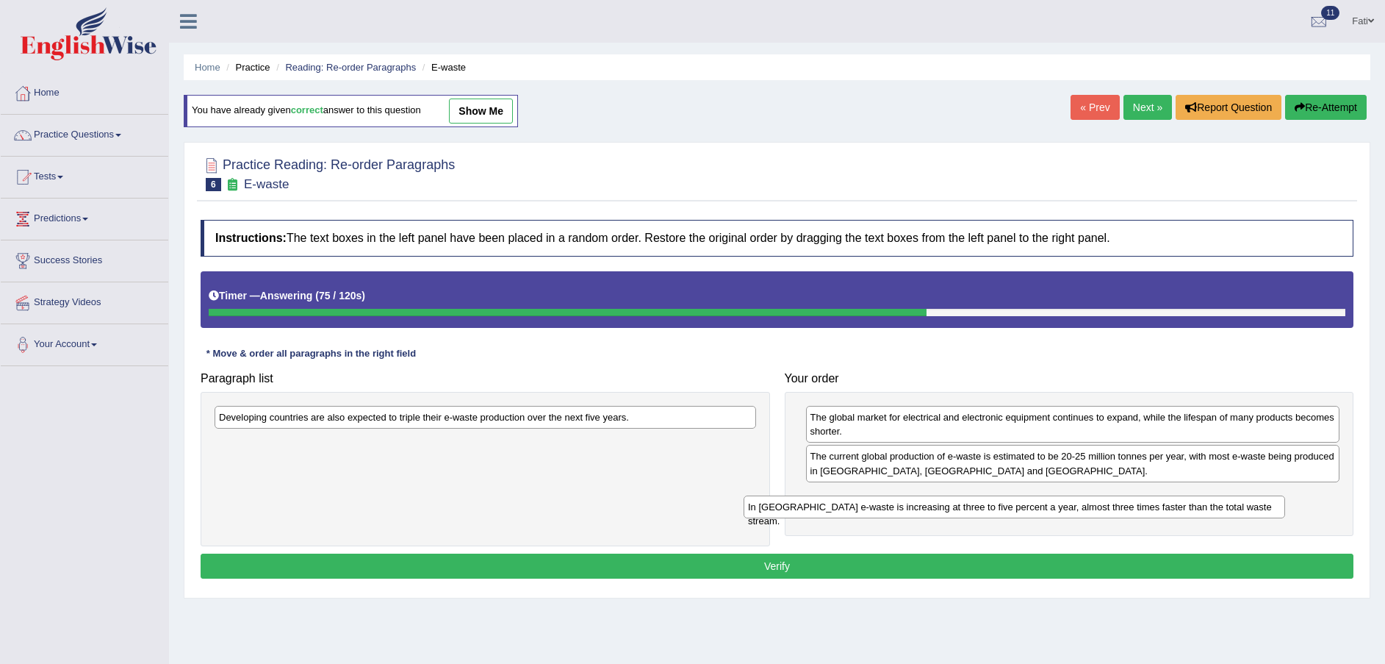
drag, startPoint x: 481, startPoint y: 441, endPoint x: 1010, endPoint y: 503, distance: 533.5
click at [1010, 503] on div "In Europe e-waste is increasing at three to five percent a year, almost three t…" at bounding box center [1015, 506] width 542 height 23
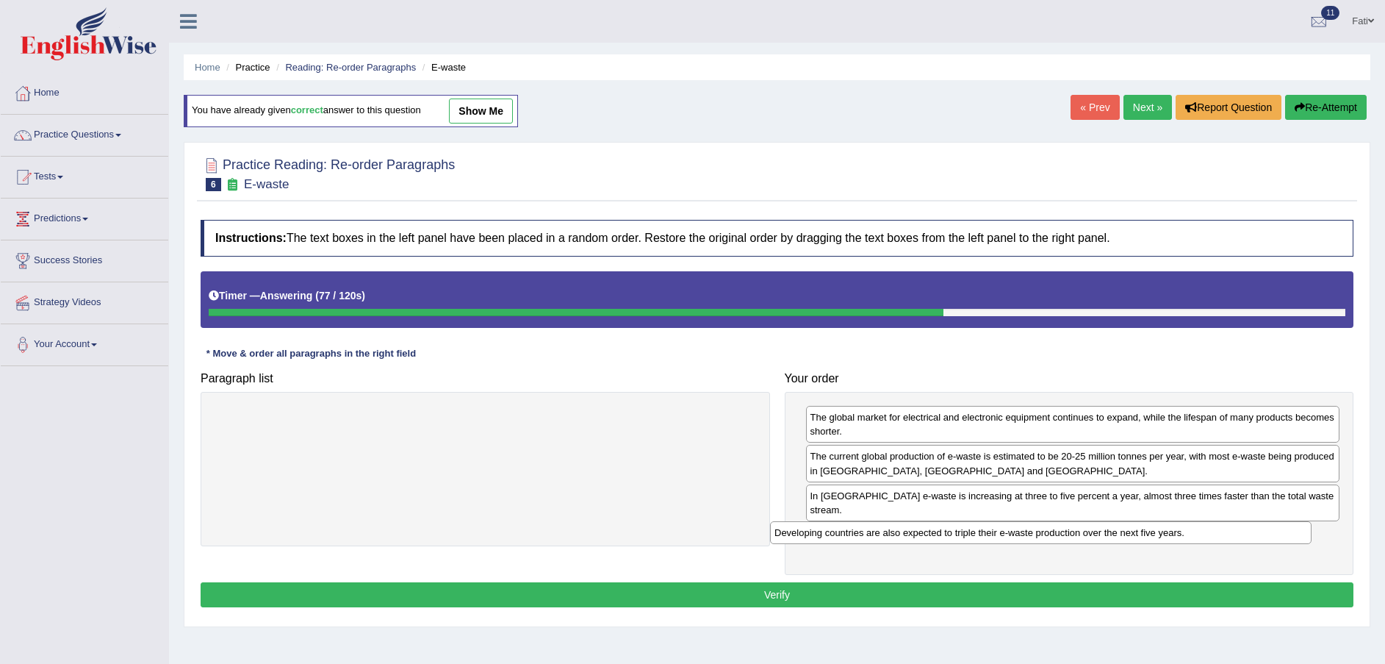
drag, startPoint x: 524, startPoint y: 418, endPoint x: 1093, endPoint y: 535, distance: 581.4
click at [1093, 535] on div "Developing countries are also expected to triple their e-waste production over …" at bounding box center [1041, 532] width 542 height 23
click at [1037, 591] on button "Verify" at bounding box center [777, 594] width 1153 height 25
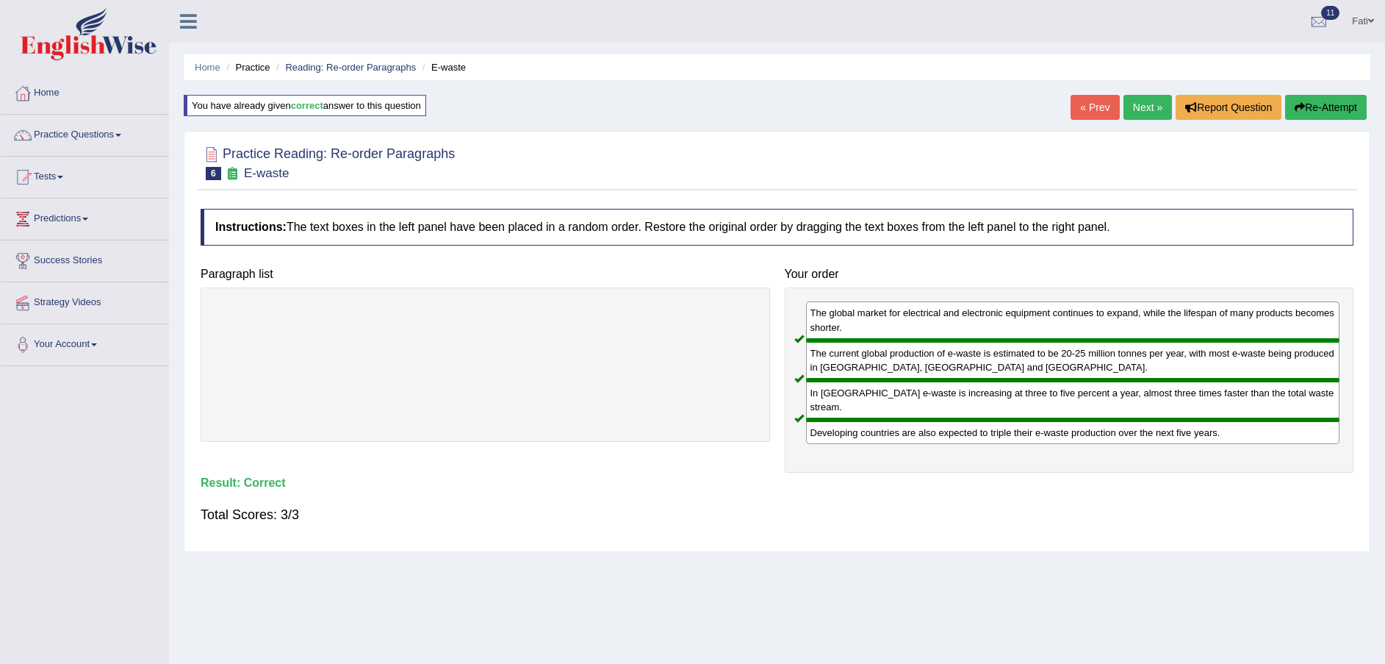
click at [1152, 102] on link "Next »" at bounding box center [1148, 107] width 49 height 25
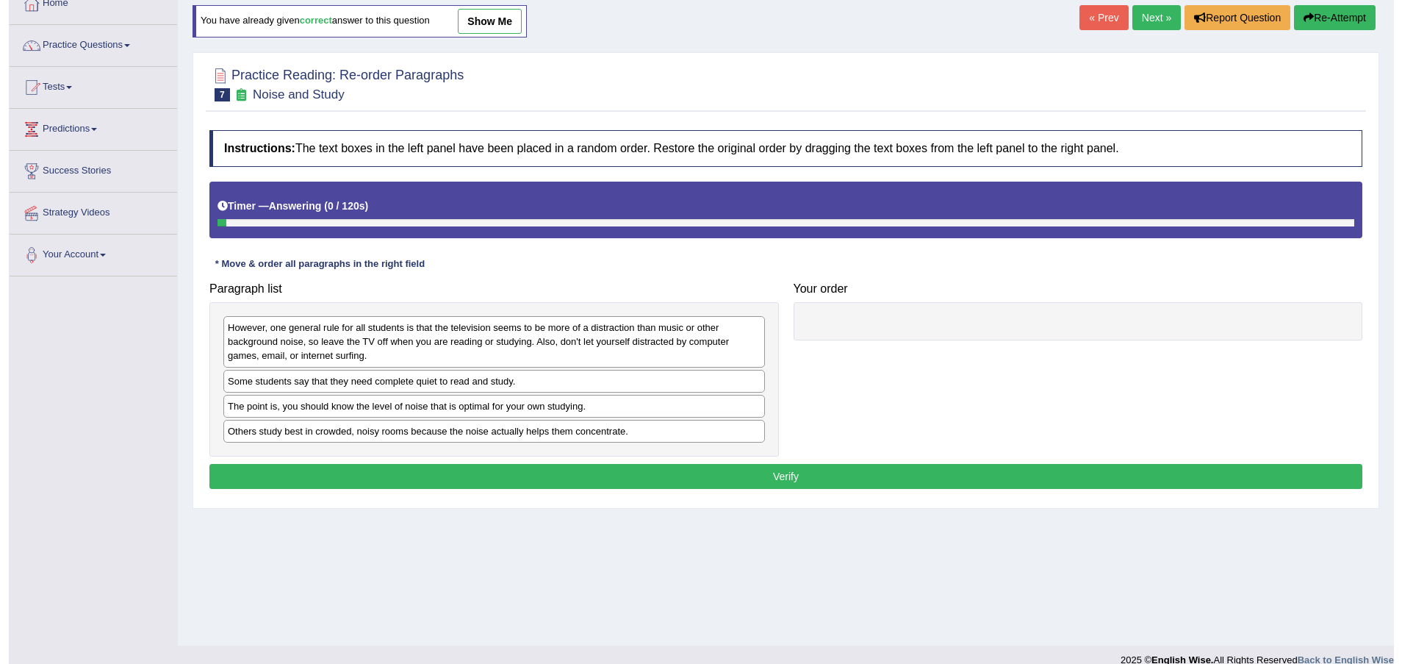
scroll to position [108, 0]
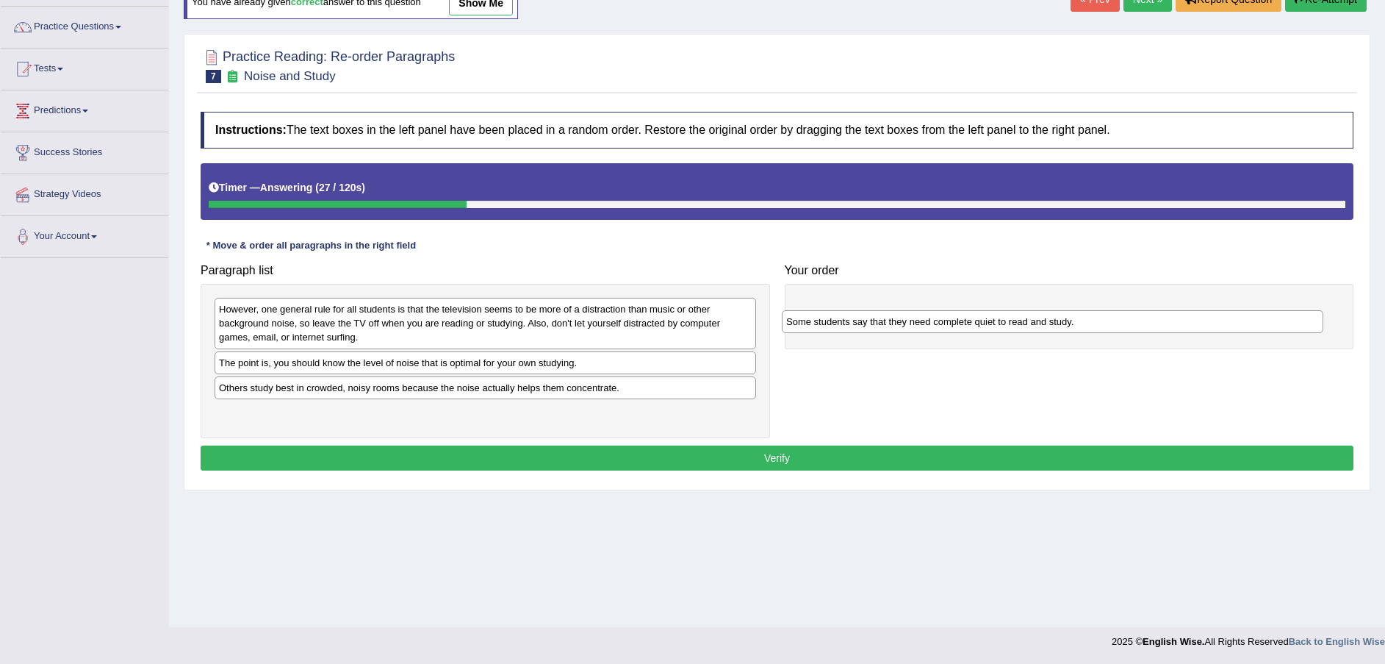
drag, startPoint x: 534, startPoint y: 368, endPoint x: 1101, endPoint y: 327, distance: 568.8
click at [1101, 327] on div "Some students say that they need complete quiet to read and study." at bounding box center [1053, 321] width 542 height 23
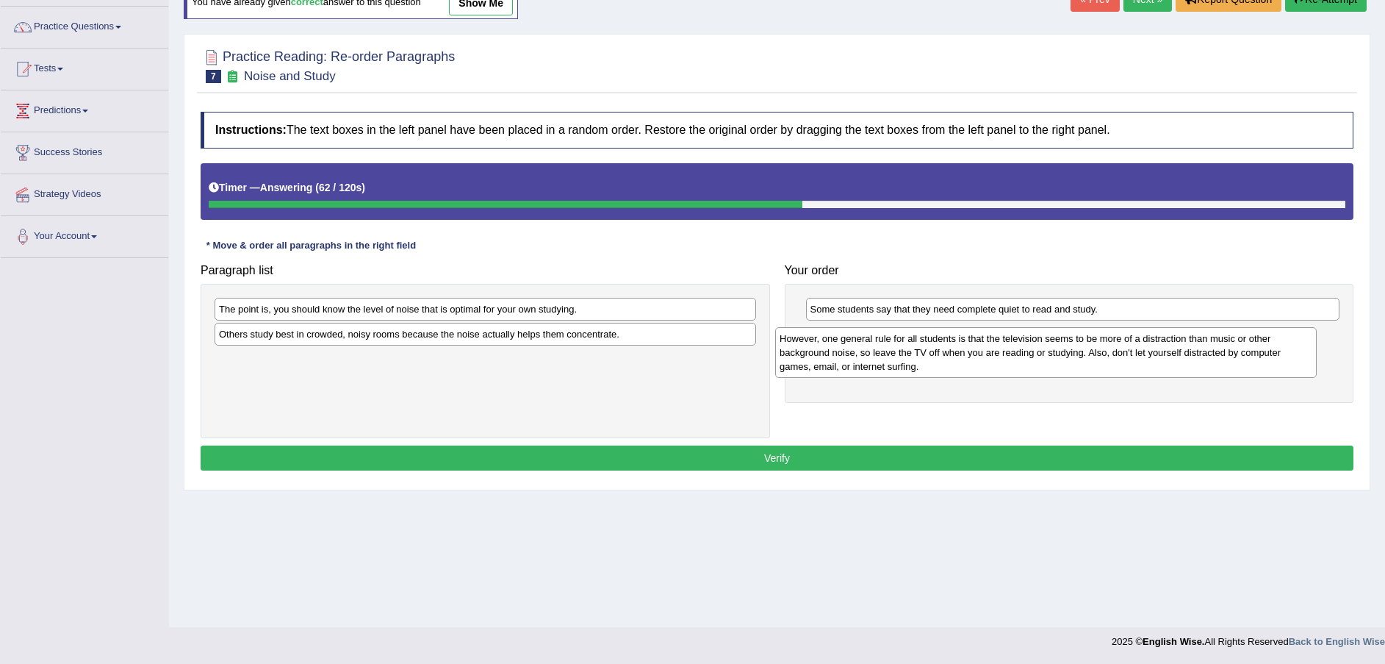
drag, startPoint x: 401, startPoint y: 336, endPoint x: 990, endPoint y: 367, distance: 589.4
click at [986, 367] on div "However, one general rule for all students is that the television seems to be m…" at bounding box center [1046, 352] width 542 height 51
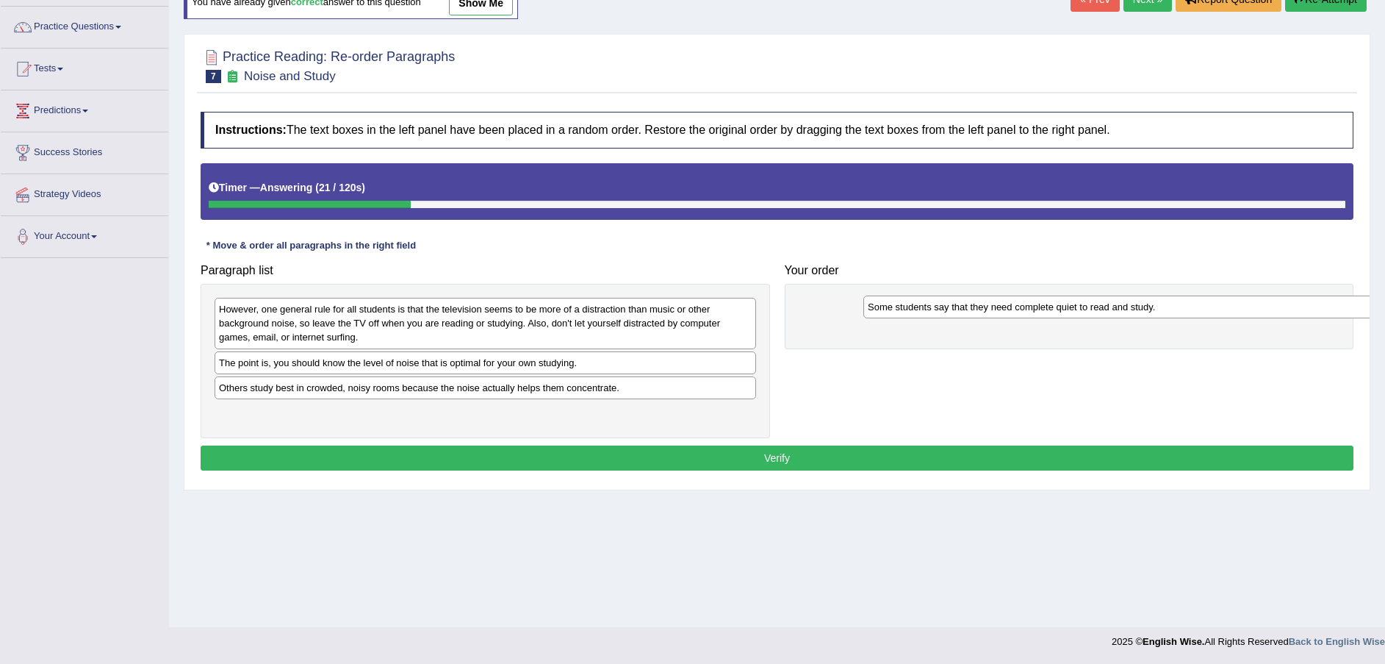
drag, startPoint x: 335, startPoint y: 367, endPoint x: 984, endPoint y: 312, distance: 651.3
click at [984, 312] on div "Some students say that they need complete quiet to read and study." at bounding box center [1134, 306] width 542 height 23
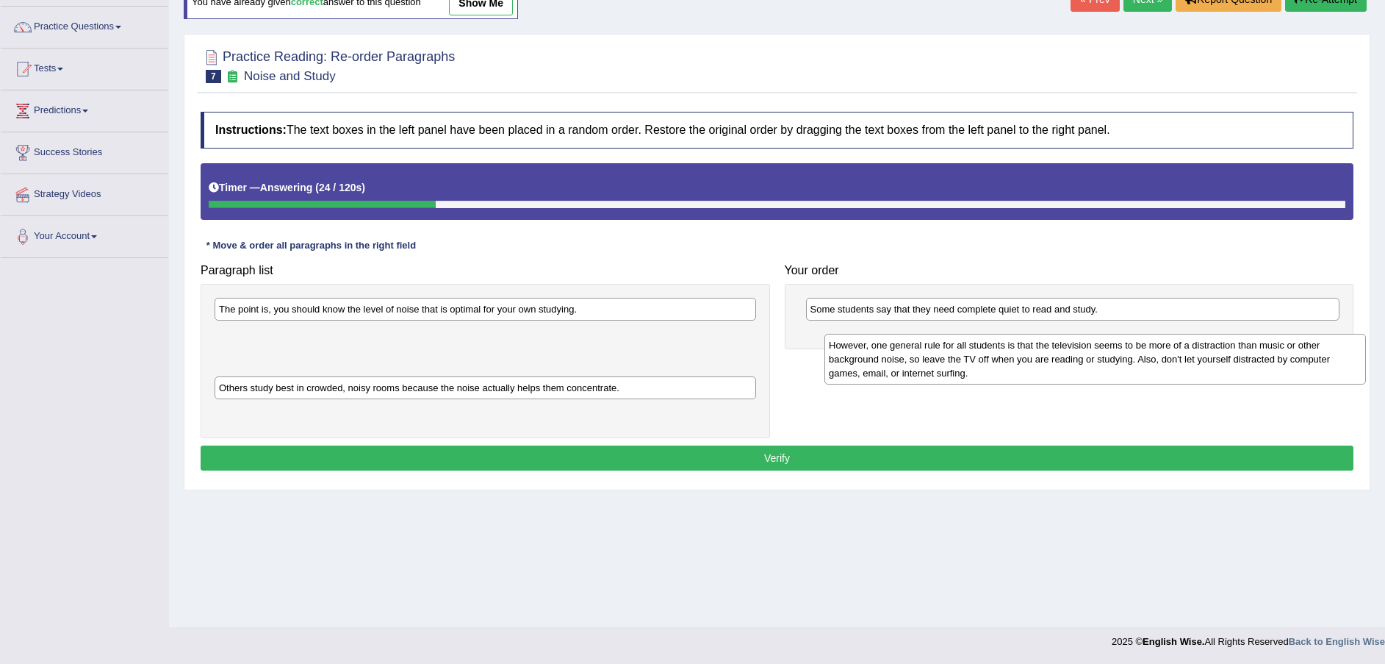
drag, startPoint x: 316, startPoint y: 344, endPoint x: 926, endPoint y: 376, distance: 610.8
click at [926, 378] on div "However, one general rule for all students is that the television seems to be m…" at bounding box center [1096, 359] width 542 height 51
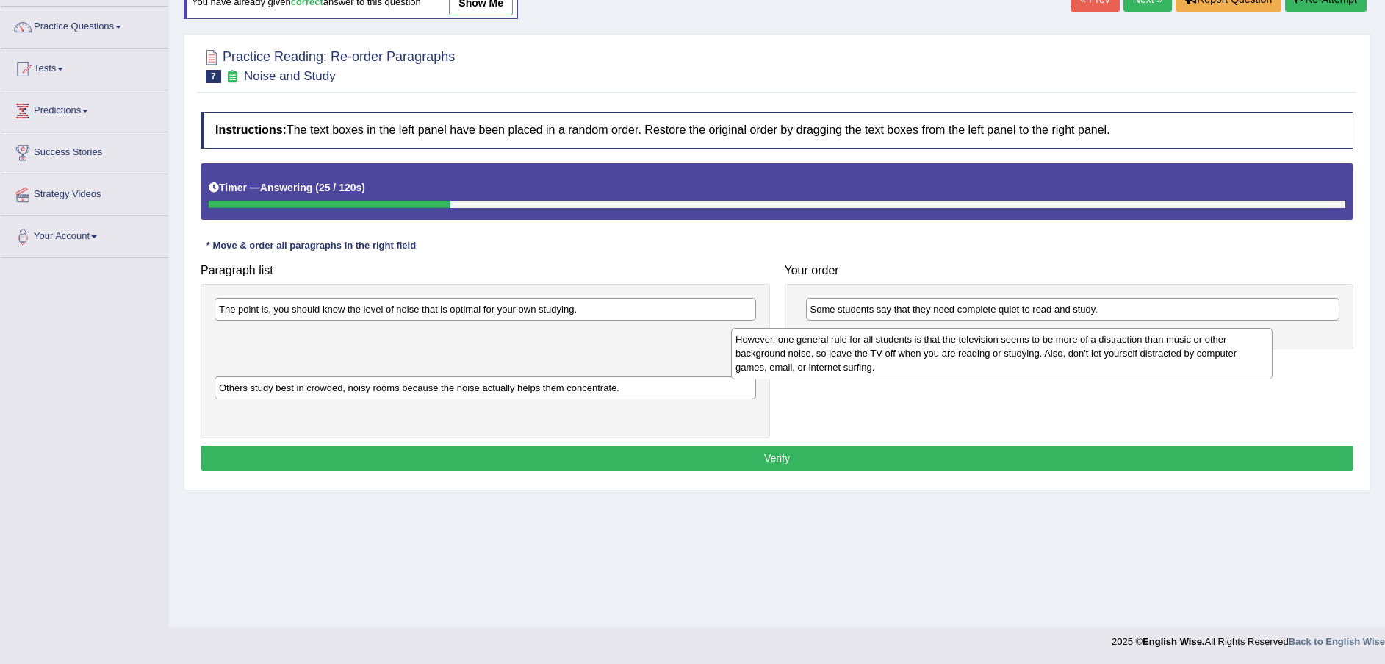
drag, startPoint x: 541, startPoint y: 360, endPoint x: 1105, endPoint y: 351, distance: 564.4
click at [1105, 352] on div "However, one general rule for all students is that the television seems to be m…" at bounding box center [1002, 353] width 542 height 51
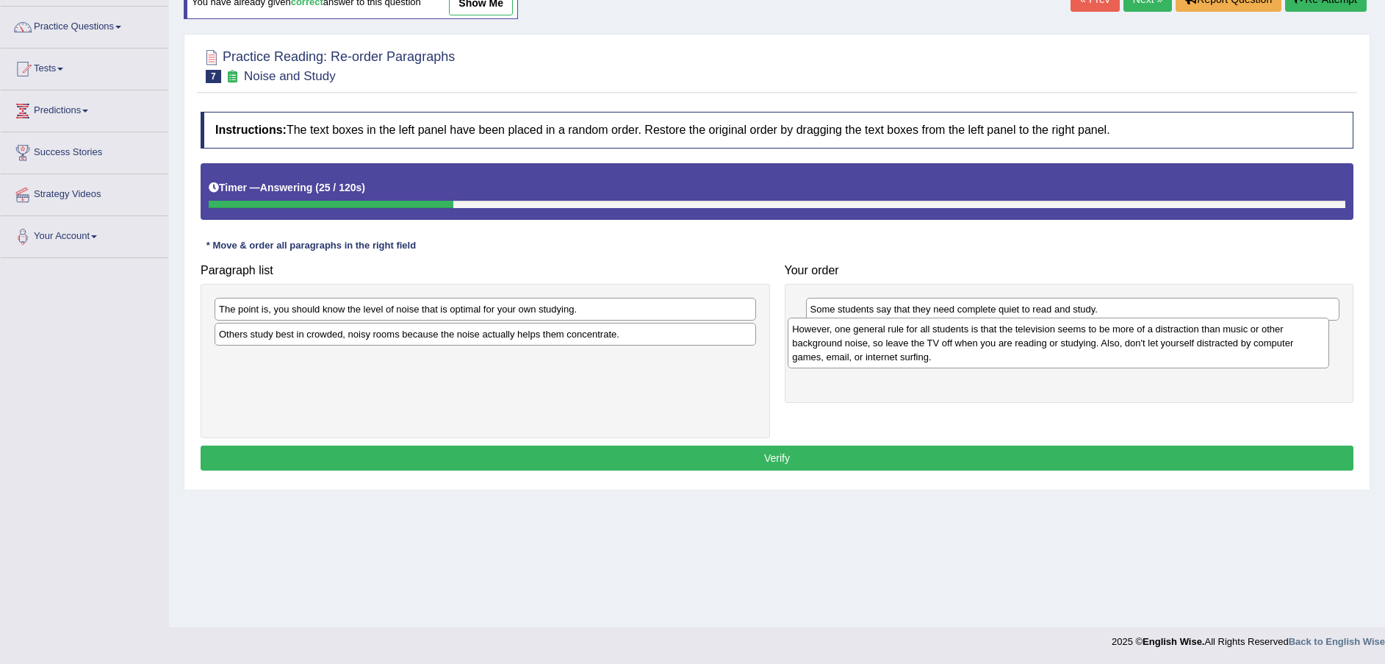
click at [1105, 351] on div "However, one general rule for all students is that the television seems to be m…" at bounding box center [1059, 342] width 542 height 51
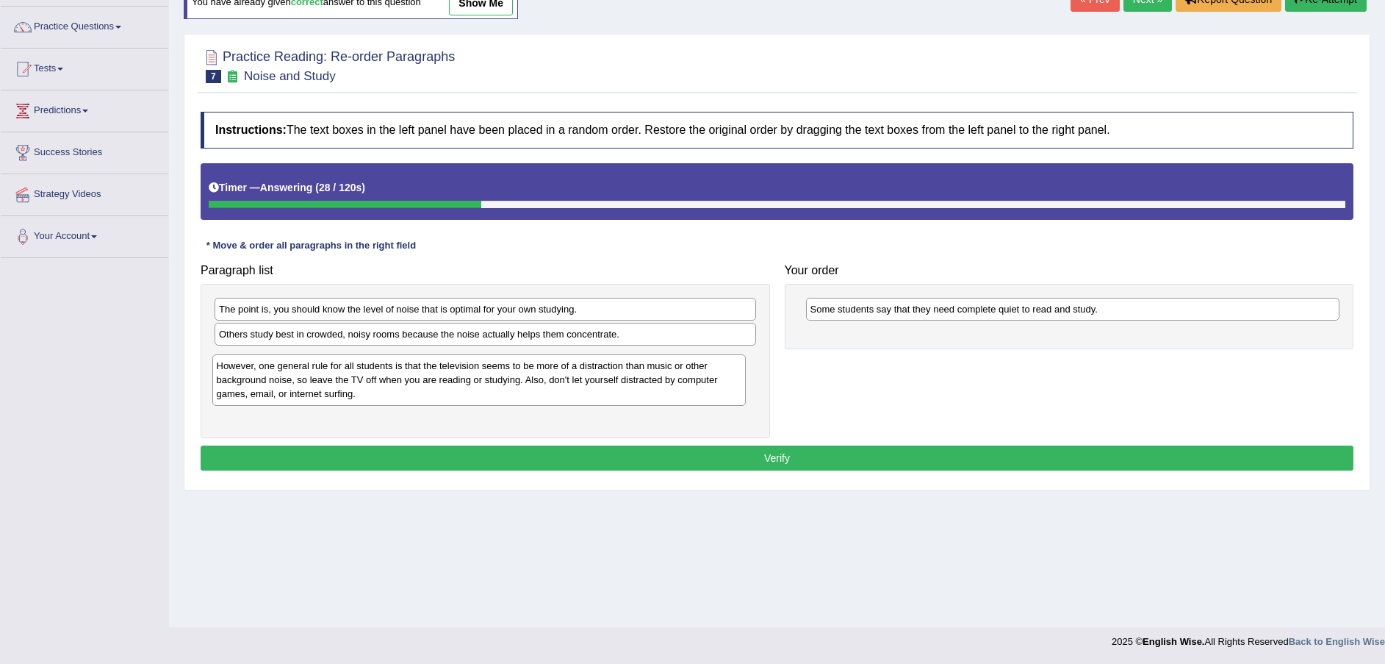
drag, startPoint x: 959, startPoint y: 352, endPoint x: 365, endPoint y: 384, distance: 594.6
click at [365, 384] on div "However, one general rule for all students is that the television seems to be m…" at bounding box center [479, 379] width 534 height 51
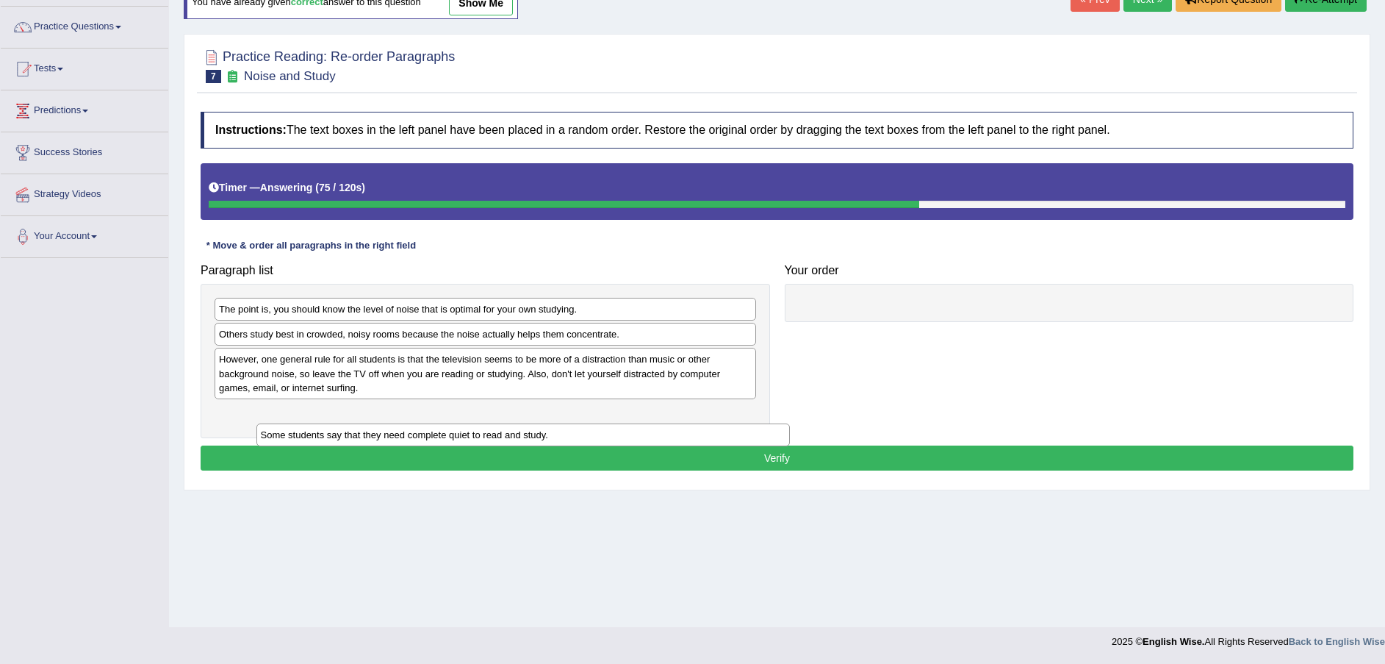
drag, startPoint x: 987, startPoint y: 314, endPoint x: 434, endPoint y: 426, distance: 563.9
click at [437, 436] on div "Some students say that they need complete quiet to read and study." at bounding box center [523, 434] width 534 height 23
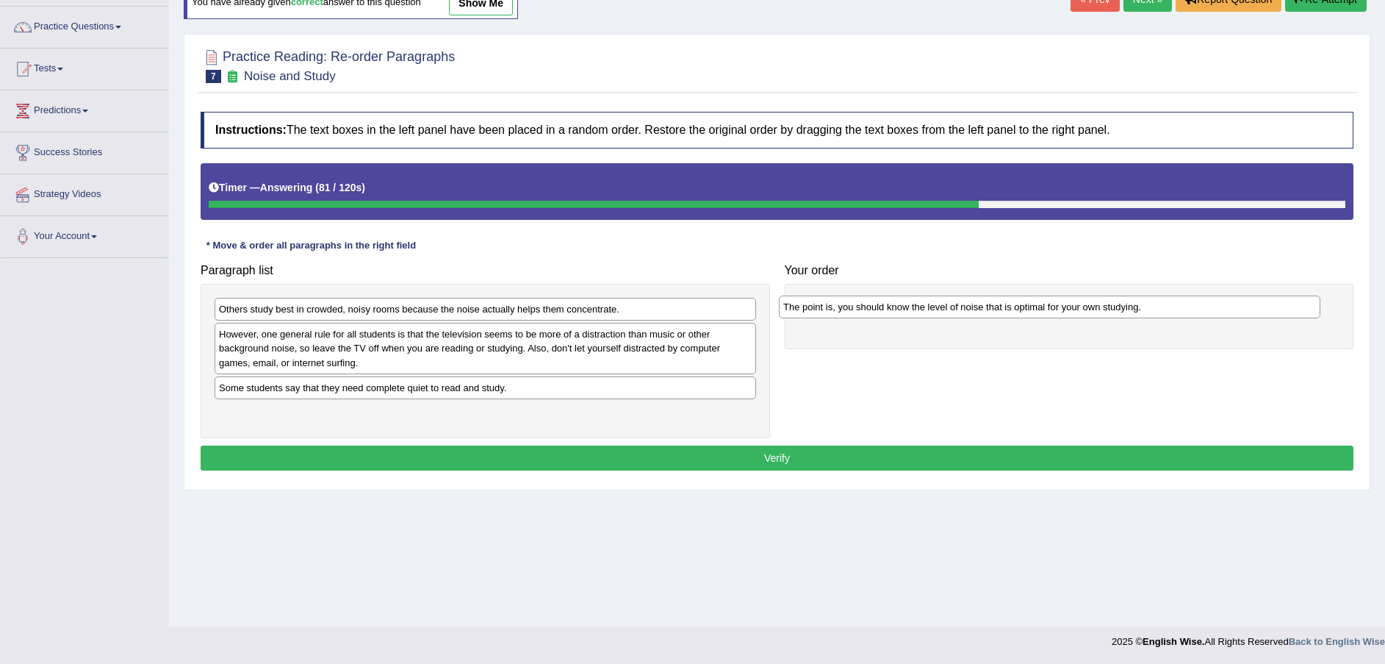
drag, startPoint x: 403, startPoint y: 312, endPoint x: 955, endPoint y: 312, distance: 551.9
click at [955, 312] on div "The point is, you should know the level of noise that is optimal for your own s…" at bounding box center [1050, 306] width 542 height 23
drag, startPoint x: 475, startPoint y: 356, endPoint x: 485, endPoint y: 356, distance: 10.3
click at [485, 356] on div "However, one general rule for all students is that the television seems to be m…" at bounding box center [496, 348] width 542 height 51
drag, startPoint x: 358, startPoint y: 396, endPoint x: 401, endPoint y: 392, distance: 43.6
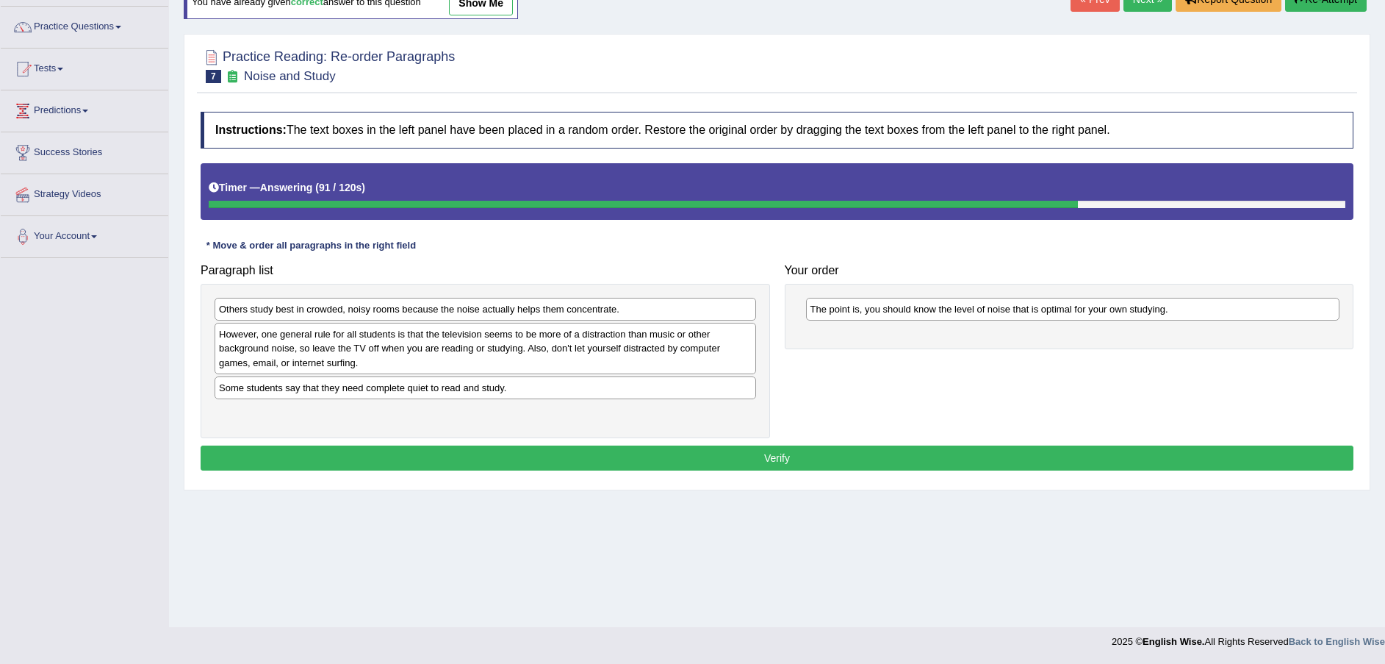
click at [391, 393] on div "Some students say that they need complete quiet to read and study." at bounding box center [486, 387] width 542 height 23
drag, startPoint x: 539, startPoint y: 388, endPoint x: 833, endPoint y: 375, distance: 294.2
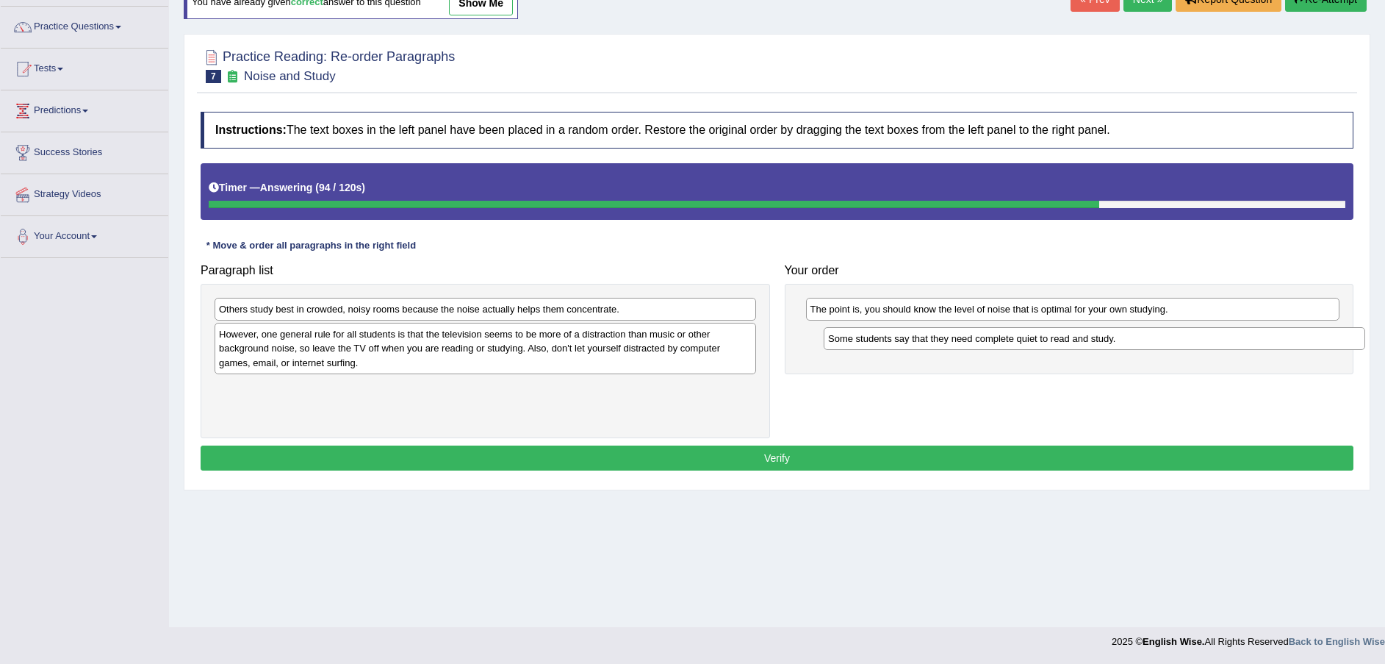
drag, startPoint x: 611, startPoint y: 388, endPoint x: 1194, endPoint y: 344, distance: 584.4
click at [1214, 342] on div "Some students say that they need complete quiet to read and study." at bounding box center [1095, 338] width 542 height 23
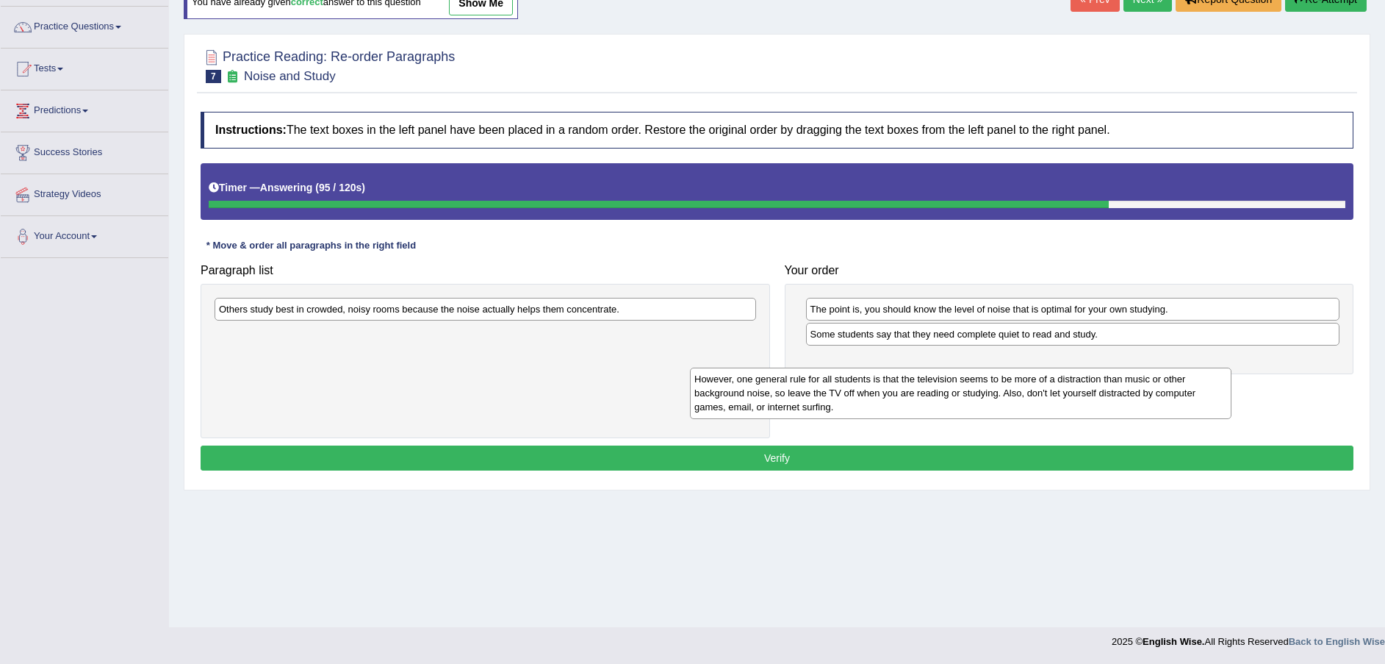
drag, startPoint x: 620, startPoint y: 357, endPoint x: 1158, endPoint y: 384, distance: 538.6
click at [1158, 384] on div "However, one general rule for all students is that the television seems to be m…" at bounding box center [961, 392] width 542 height 51
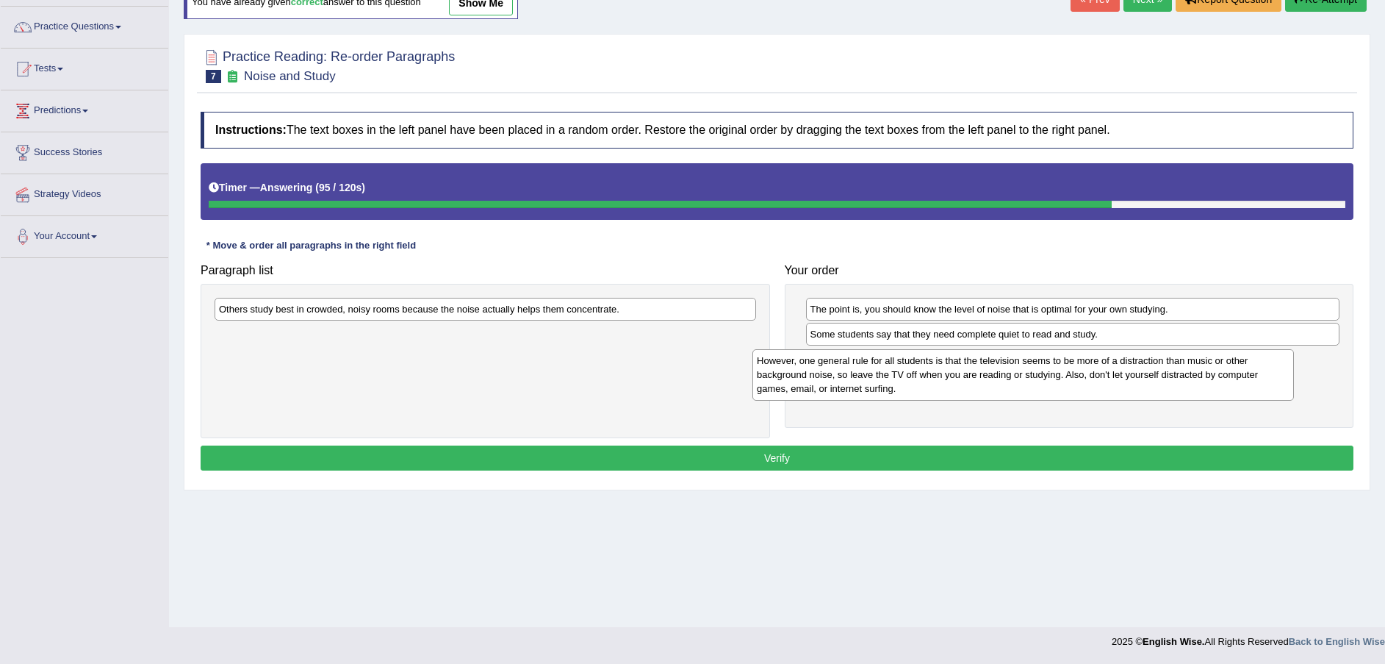
click at [1159, 383] on div "However, one general rule for all students is that the television seems to be m…" at bounding box center [1023, 374] width 542 height 51
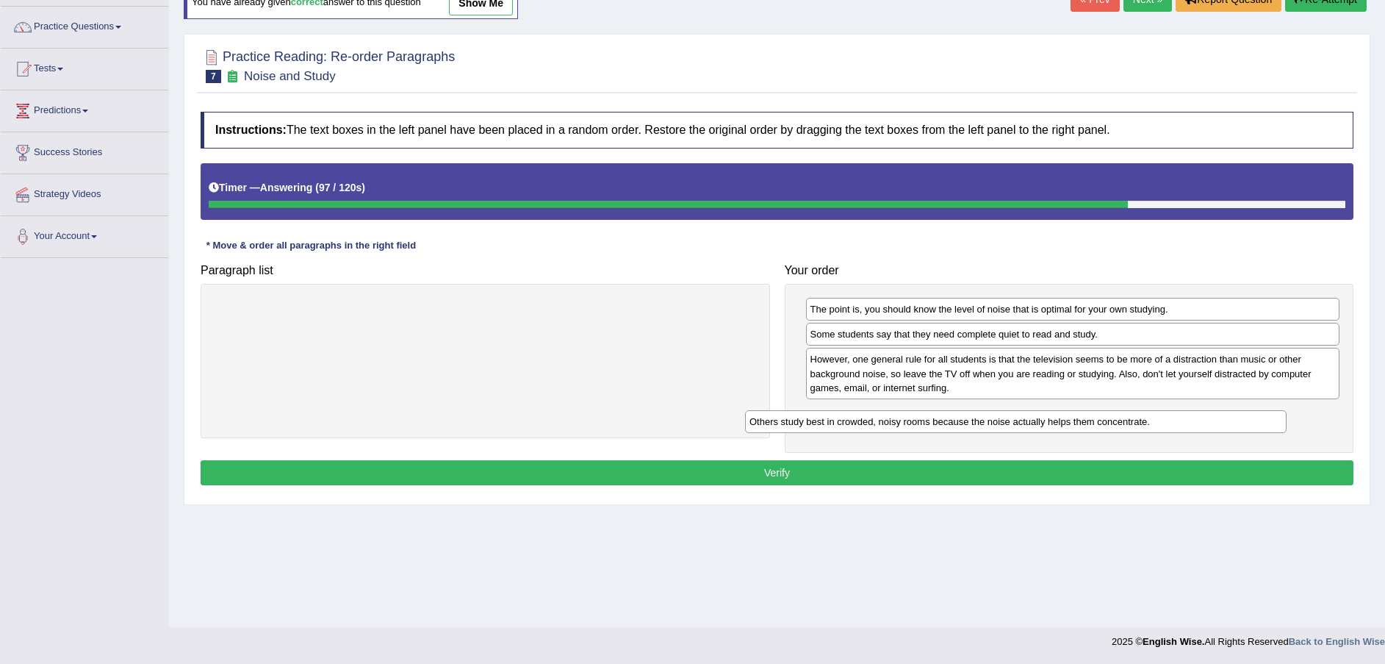
drag, startPoint x: 606, startPoint y: 317, endPoint x: 1124, endPoint y: 436, distance: 532.1
click at [1138, 430] on div "Others study best in crowded, noisy rooms because the noise actually helps them…" at bounding box center [1016, 421] width 542 height 23
click at [1088, 474] on button "Verify" at bounding box center [777, 472] width 1153 height 25
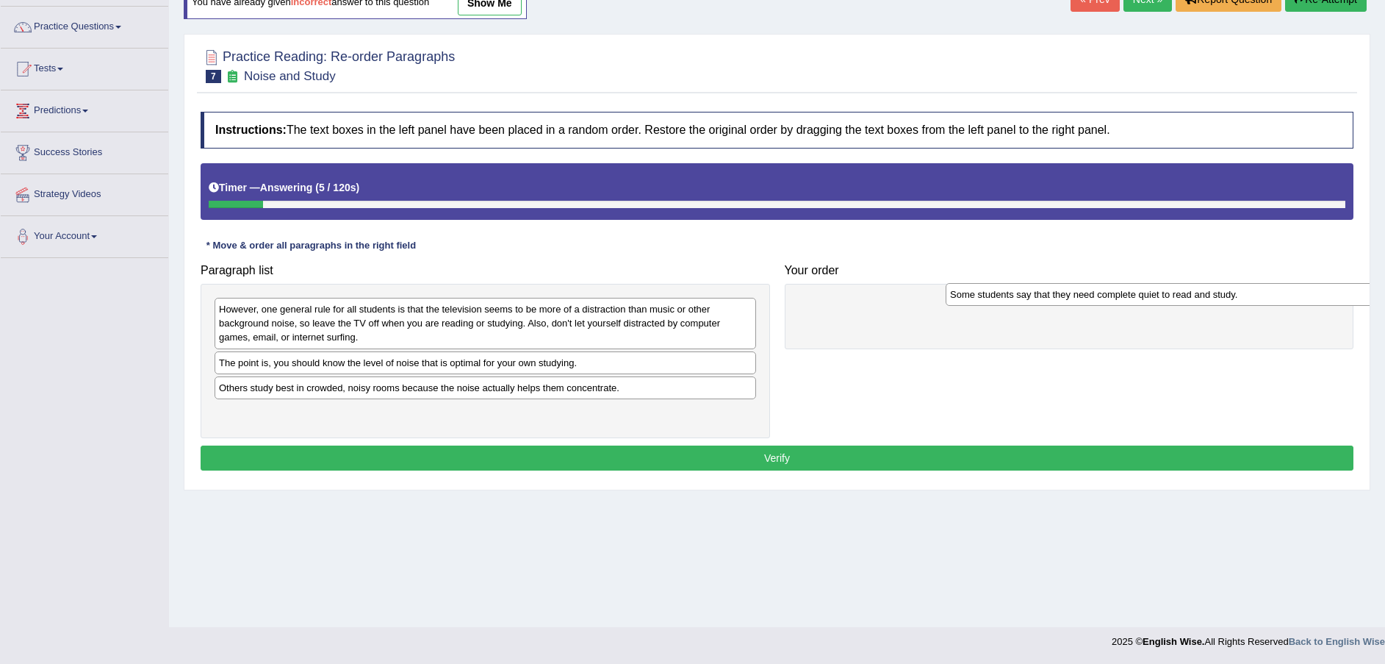
drag, startPoint x: 364, startPoint y: 367, endPoint x: 1043, endPoint y: 303, distance: 682.0
click at [1044, 303] on div "Some students say that they need complete quiet to read and study." at bounding box center [1217, 294] width 542 height 23
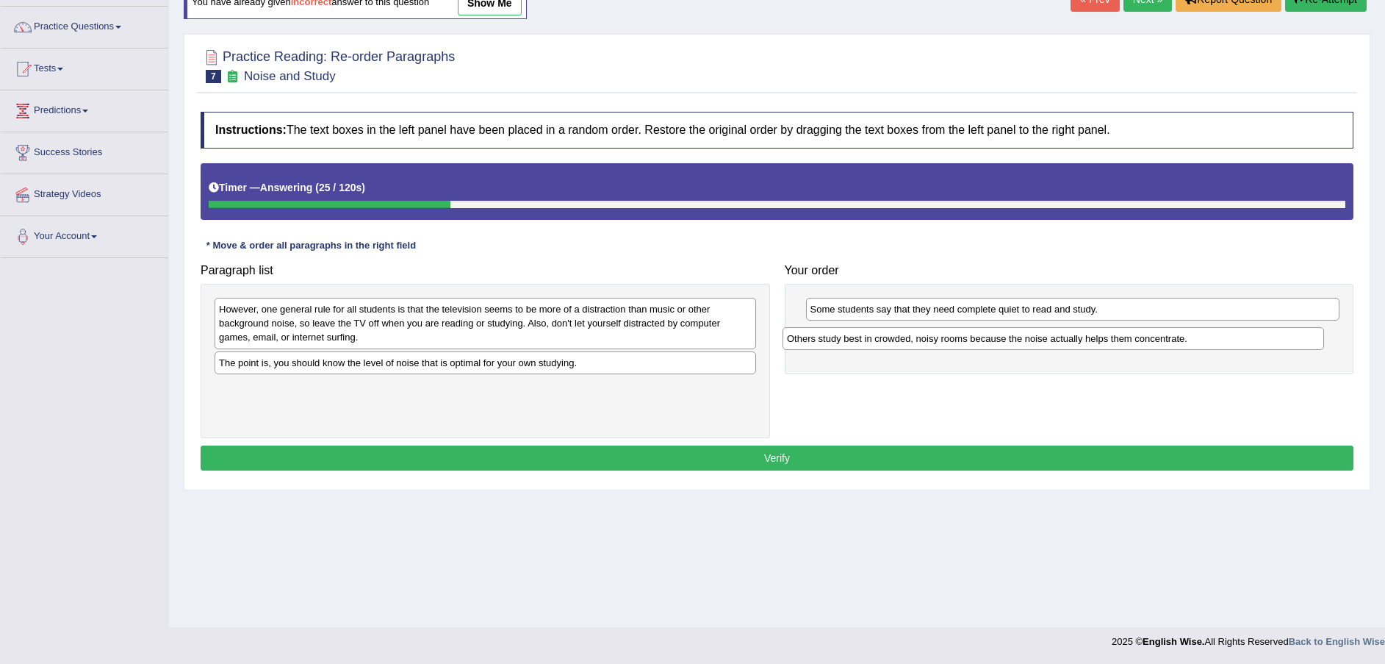
drag, startPoint x: 464, startPoint y: 392, endPoint x: 1032, endPoint y: 342, distance: 570.2
click at [1032, 342] on div "Others study best in crowded, noisy rooms because the noise actually helps them…" at bounding box center [1054, 338] width 542 height 23
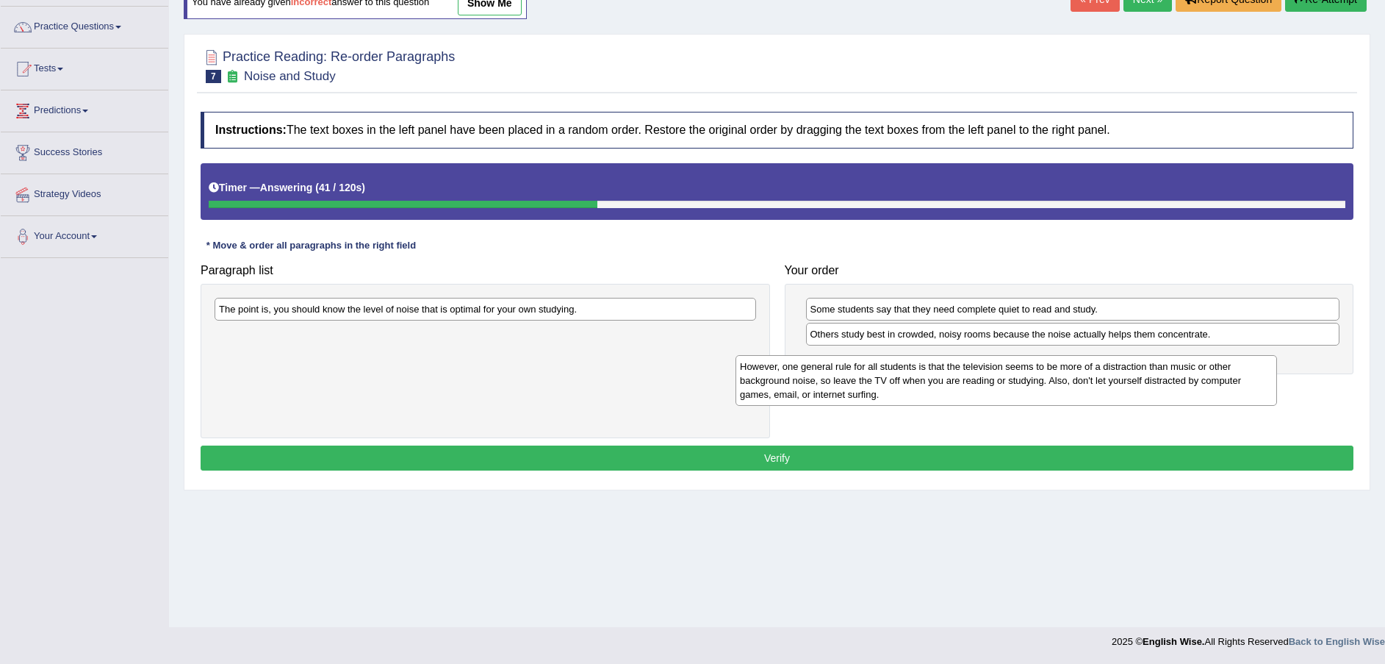
drag, startPoint x: 335, startPoint y: 331, endPoint x: 857, endPoint y: 389, distance: 524.9
click at [857, 389] on div "However, one general rule for all students is that the television seems to be m…" at bounding box center [1007, 380] width 542 height 51
drag, startPoint x: 428, startPoint y: 346, endPoint x: 996, endPoint y: 373, distance: 568.7
click at [996, 373] on div "However, one general rule for all students is that the television seems to be m…" at bounding box center [1054, 375] width 542 height 51
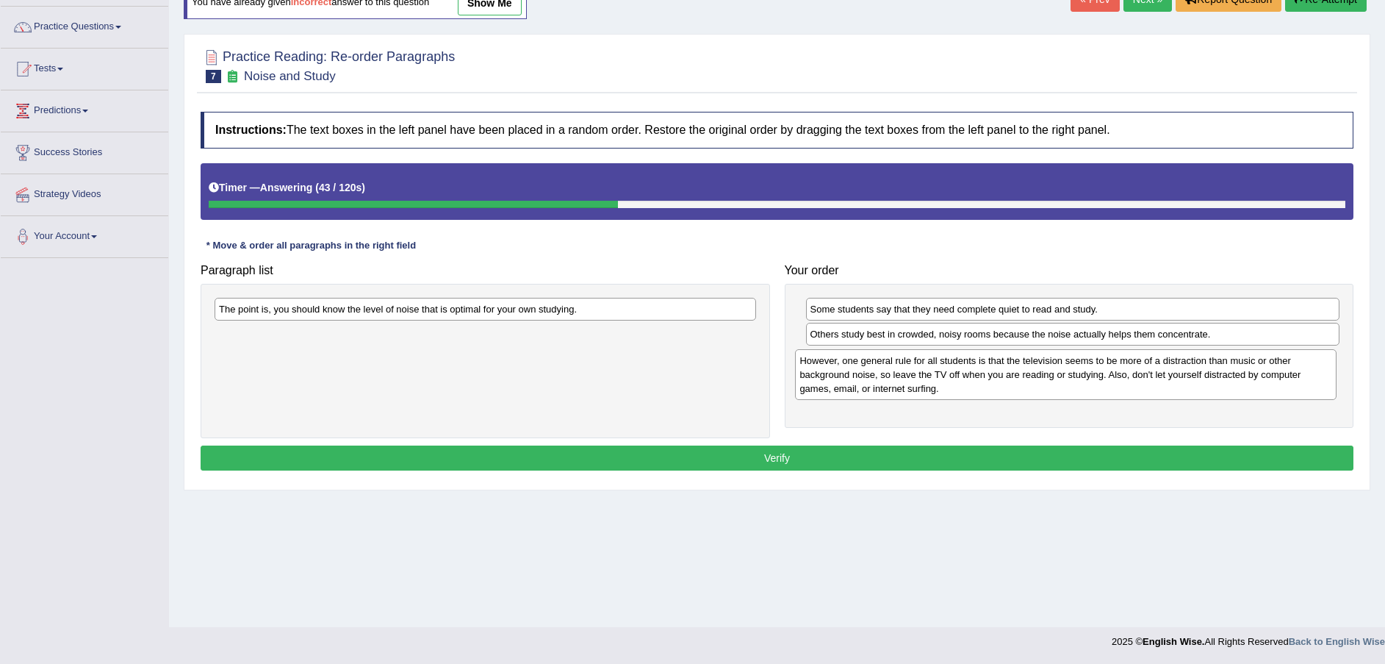
click at [999, 373] on div "However, one general rule for all students is that the television seems to be m…" at bounding box center [1066, 374] width 542 height 51
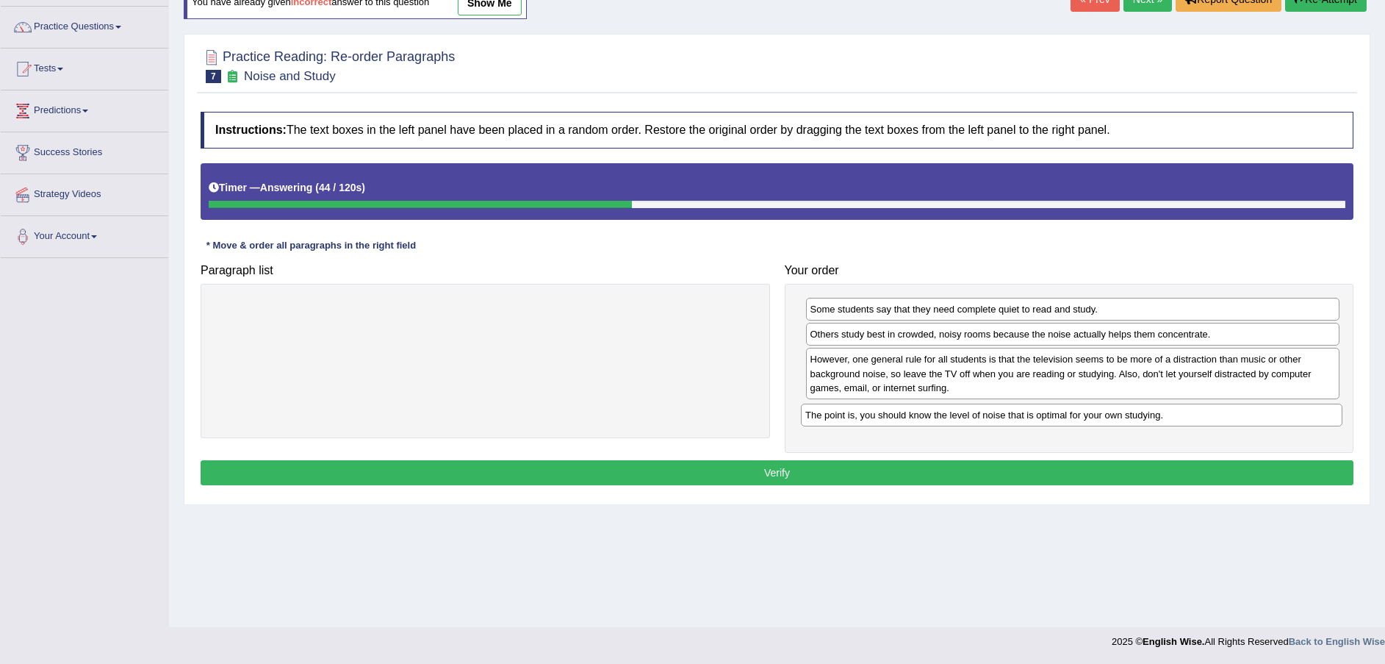
drag, startPoint x: 629, startPoint y: 308, endPoint x: 1215, endPoint y: 417, distance: 596.4
click at [1217, 415] on div "The point is, you should know the level of noise that is optimal for your own s…" at bounding box center [1072, 414] width 542 height 23
click at [1081, 466] on button "Verify" at bounding box center [777, 472] width 1153 height 25
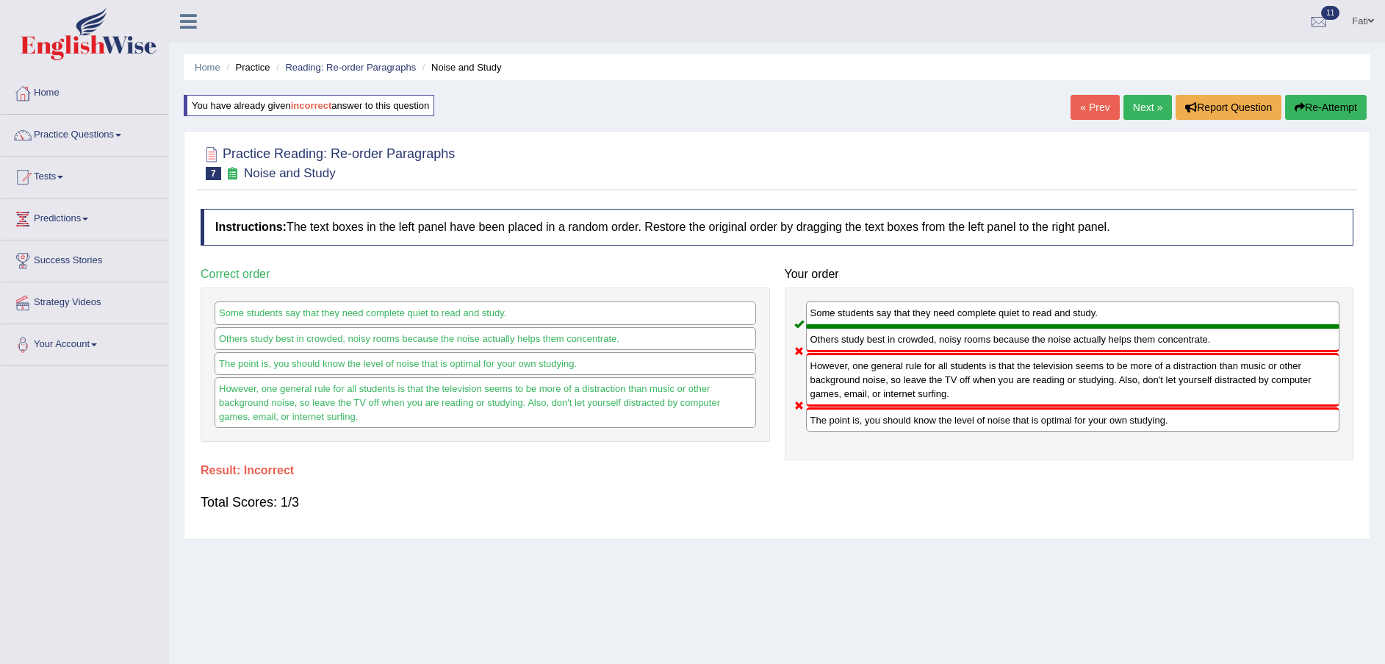
click at [1327, 104] on button "Re-Attempt" at bounding box center [1326, 107] width 82 height 25
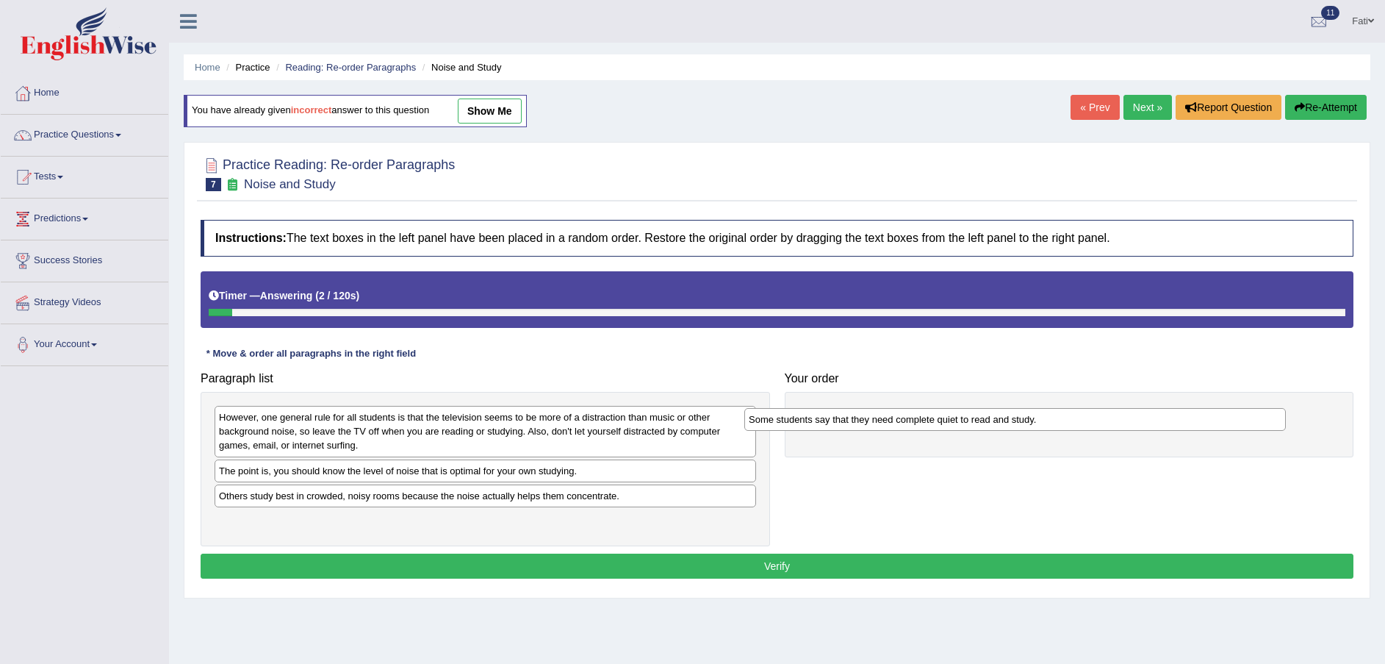
drag, startPoint x: 349, startPoint y: 473, endPoint x: 950, endPoint y: 411, distance: 604.3
click at [950, 411] on div "Some students say that they need complete quiet to read and study." at bounding box center [1015, 419] width 542 height 23
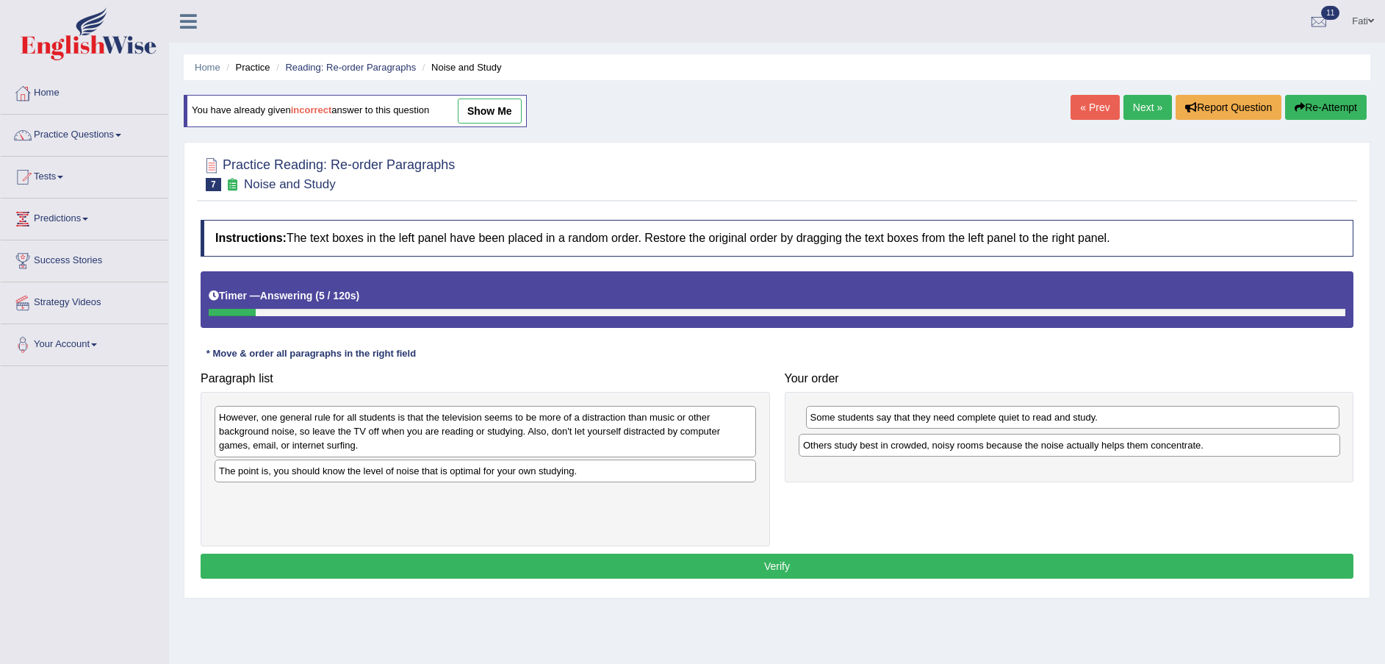
drag, startPoint x: 275, startPoint y: 498, endPoint x: 877, endPoint y: 448, distance: 603.9
click at [877, 448] on div "Others study best in crowded, noisy rooms because the noise actually helps them…" at bounding box center [1070, 445] width 542 height 23
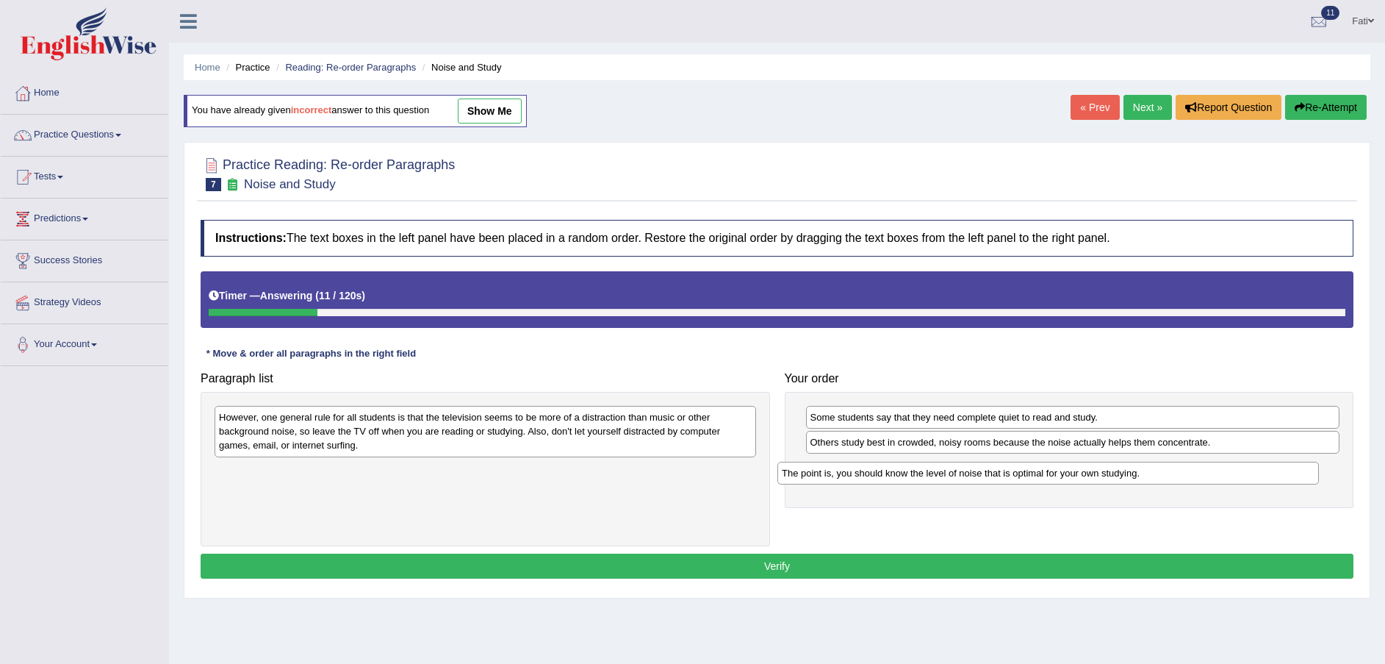
drag, startPoint x: 437, startPoint y: 480, endPoint x: 1007, endPoint y: 478, distance: 570.2
click at [1009, 478] on div "The point is, you should know the level of noise that is optimal for your own s…" at bounding box center [1048, 472] width 542 height 23
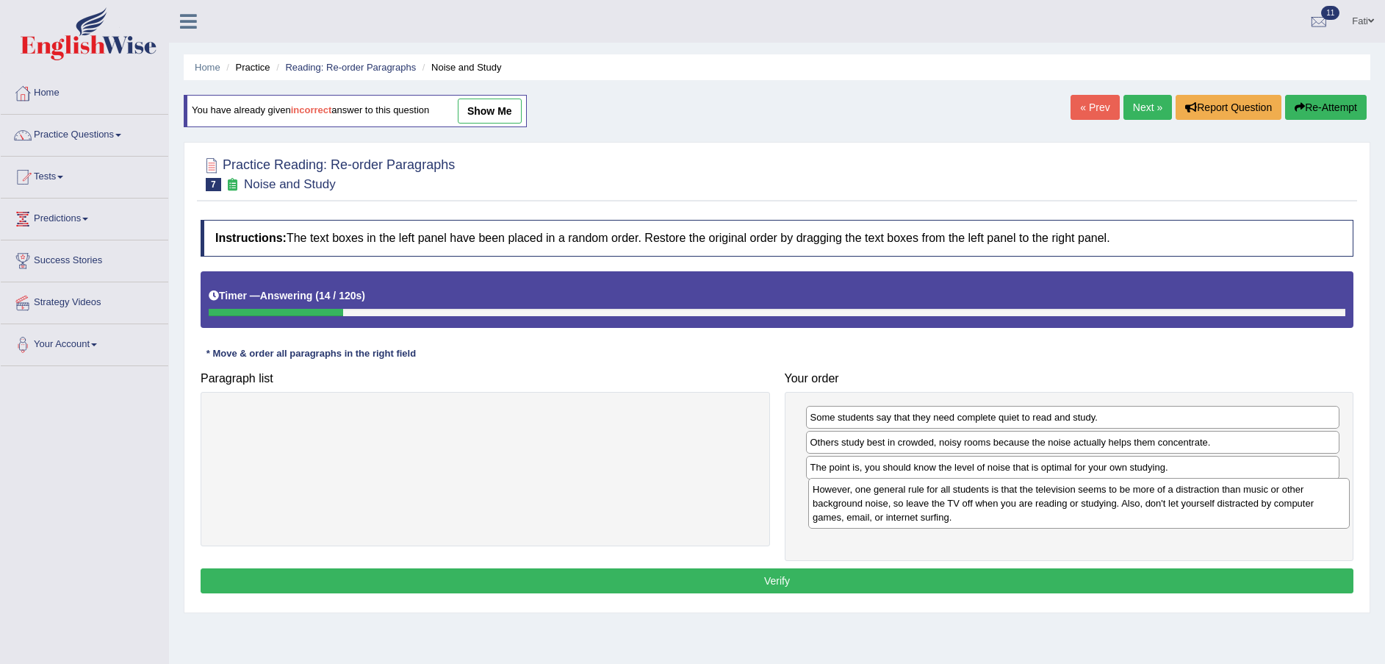
drag, startPoint x: 341, startPoint y: 438, endPoint x: 881, endPoint y: 488, distance: 542.4
click at [890, 492] on div "However, one general rule for all students is that the television seems to be m…" at bounding box center [1079, 503] width 542 height 51
click at [859, 586] on button "Verify" at bounding box center [777, 580] width 1153 height 25
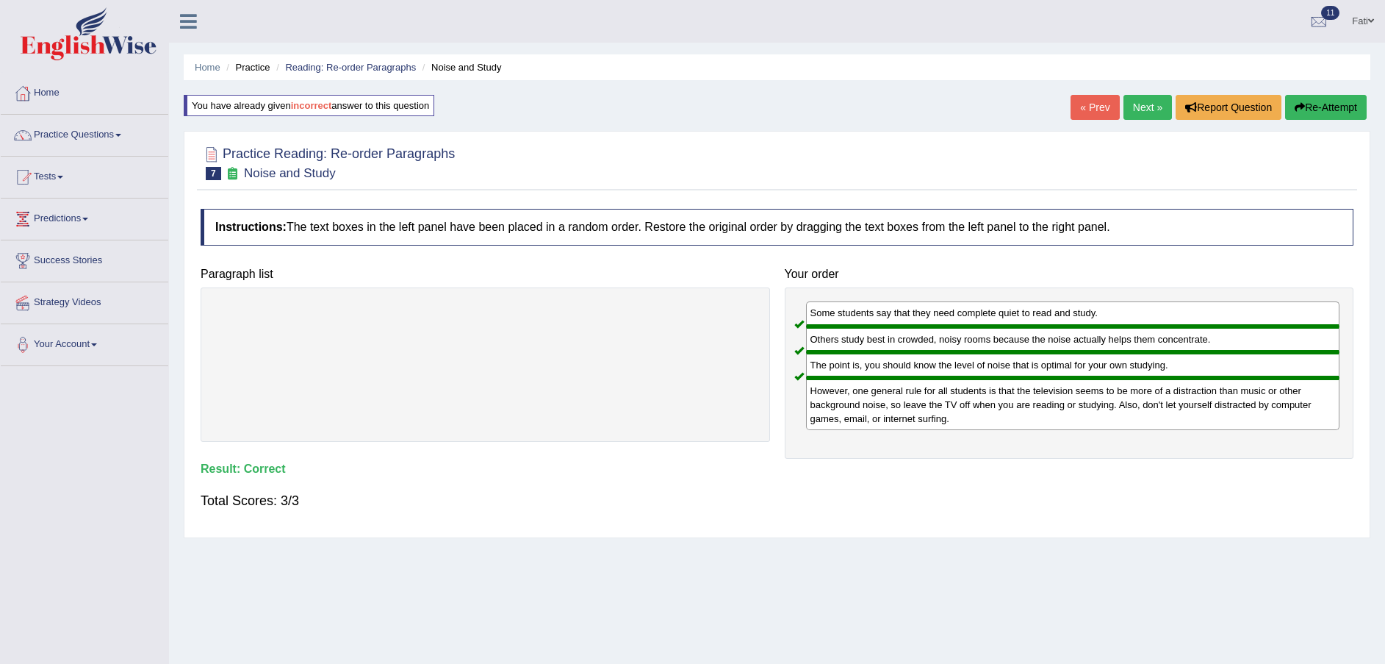
click at [1152, 107] on link "Next »" at bounding box center [1148, 107] width 49 height 25
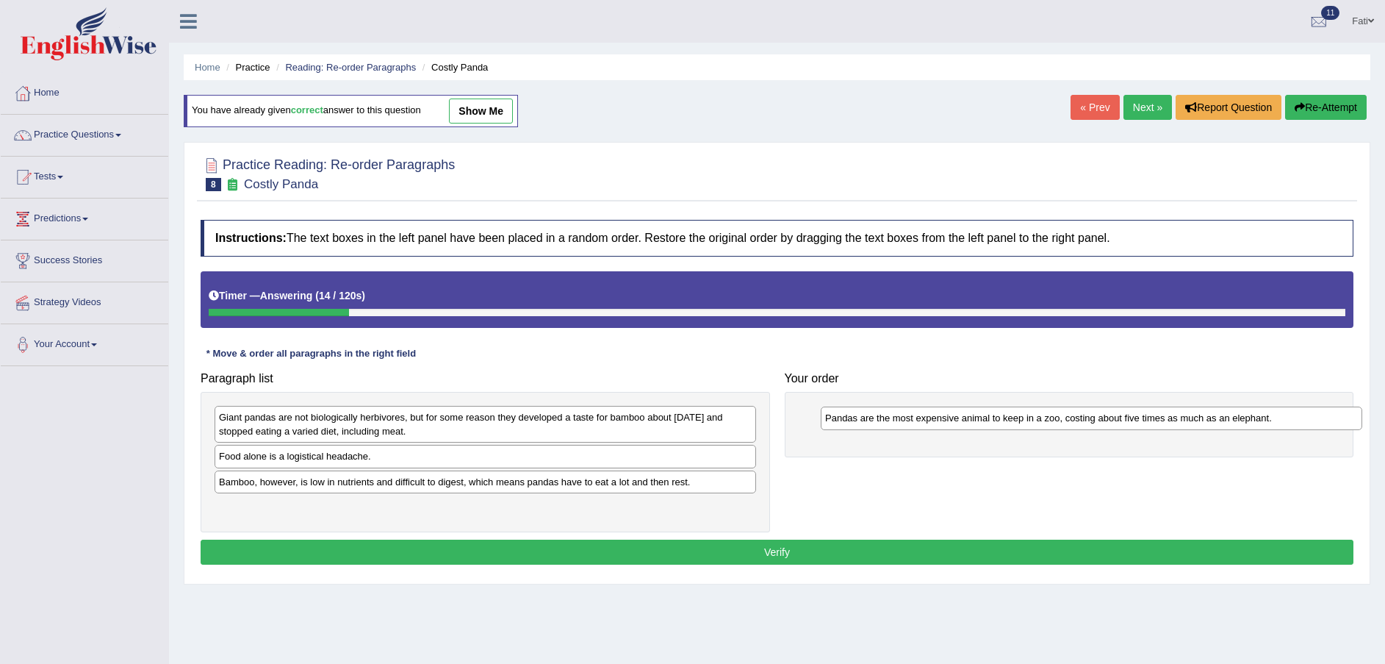
drag, startPoint x: 461, startPoint y: 462, endPoint x: 1068, endPoint y: 424, distance: 607.5
click at [1068, 424] on div "Pandas are the most expensive animal to keep in a zoo, costing about five times…" at bounding box center [1092, 417] width 542 height 23
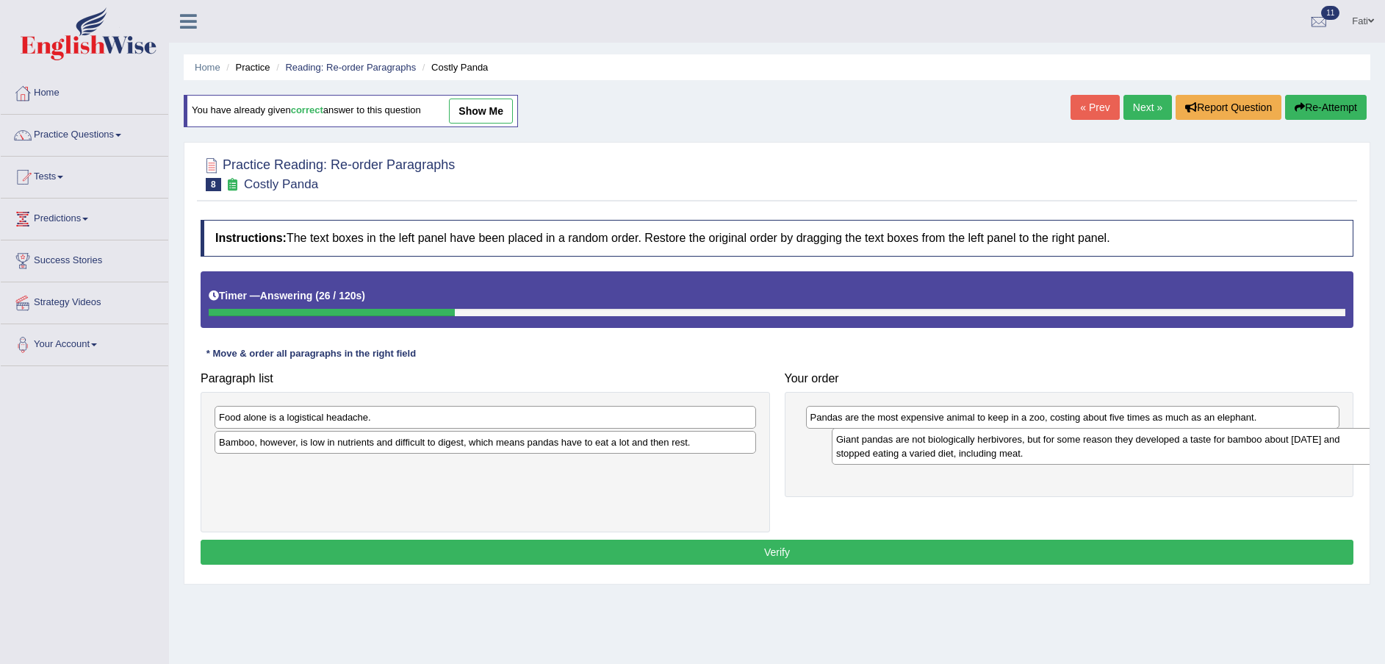
drag, startPoint x: 626, startPoint y: 433, endPoint x: 1246, endPoint y: 466, distance: 620.4
click at [1243, 457] on div "Giant pandas are not biologically herbivores, but for some reason they develope…" at bounding box center [1103, 446] width 542 height 37
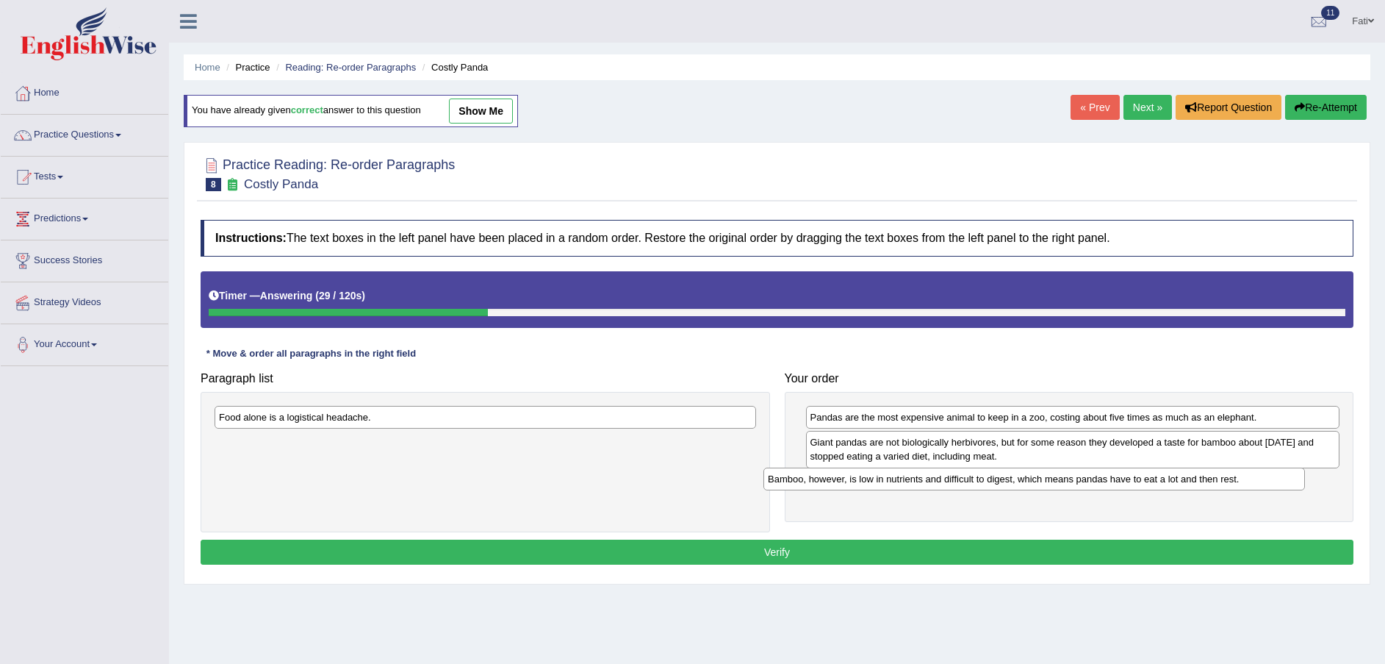
drag, startPoint x: 463, startPoint y: 447, endPoint x: 1033, endPoint y: 483, distance: 571.4
click at [1029, 484] on div "Bamboo, however, is low in nutrients and difficult to digest, which means panda…" at bounding box center [1035, 478] width 542 height 23
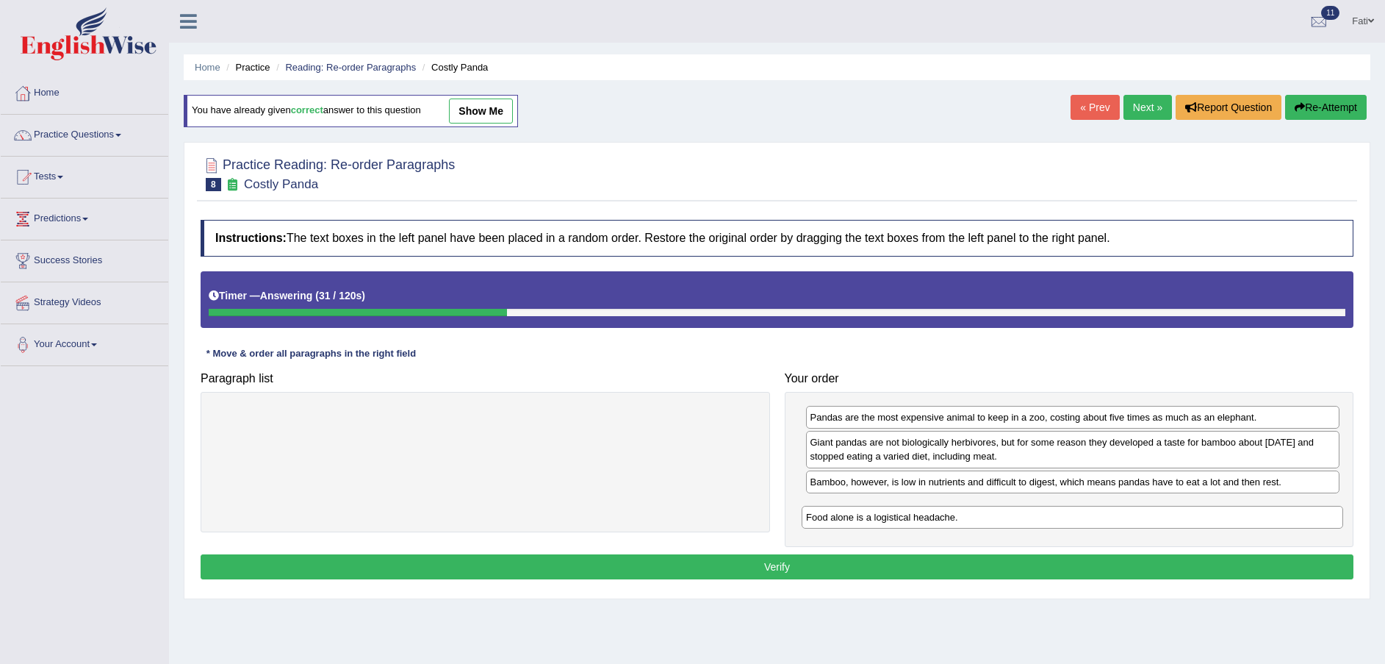
drag, startPoint x: 473, startPoint y: 419, endPoint x: 1059, endPoint y: 519, distance: 594.9
click at [1059, 519] on div "Food alone is a logistical headache." at bounding box center [1073, 517] width 542 height 23
click at [991, 562] on button "Verify" at bounding box center [777, 566] width 1153 height 25
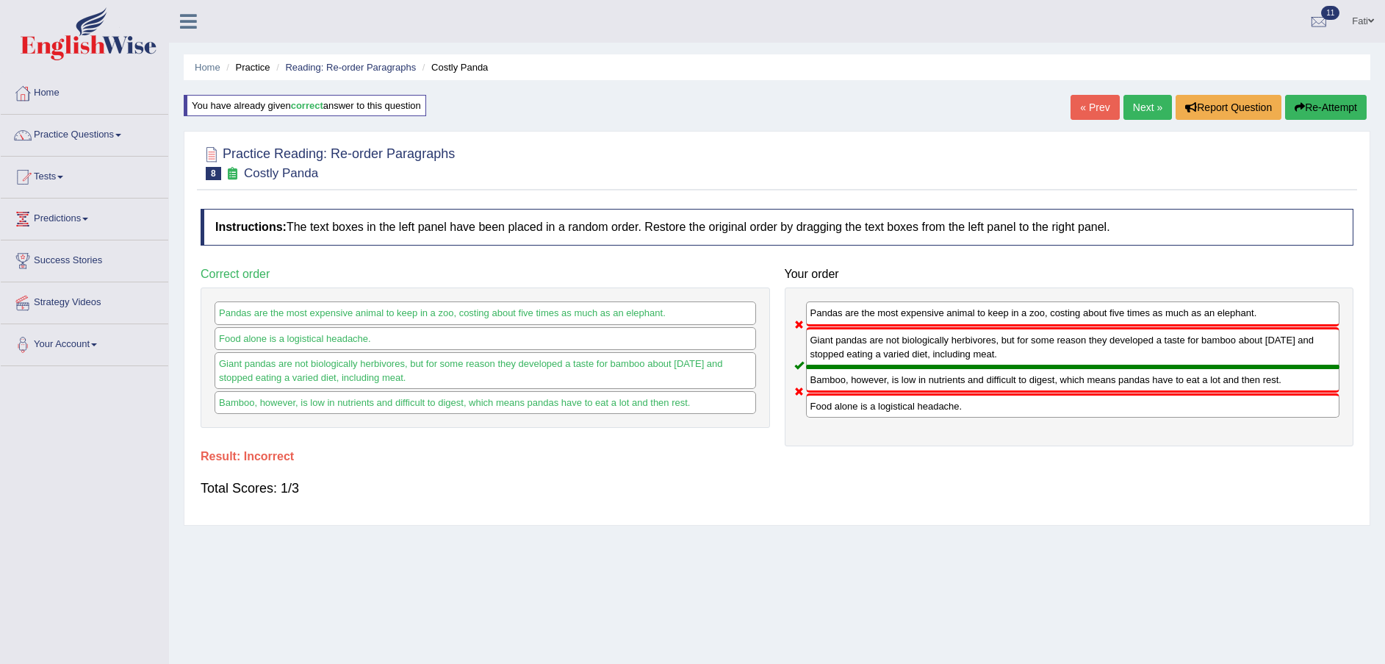
click at [1323, 111] on button "Re-Attempt" at bounding box center [1326, 107] width 82 height 25
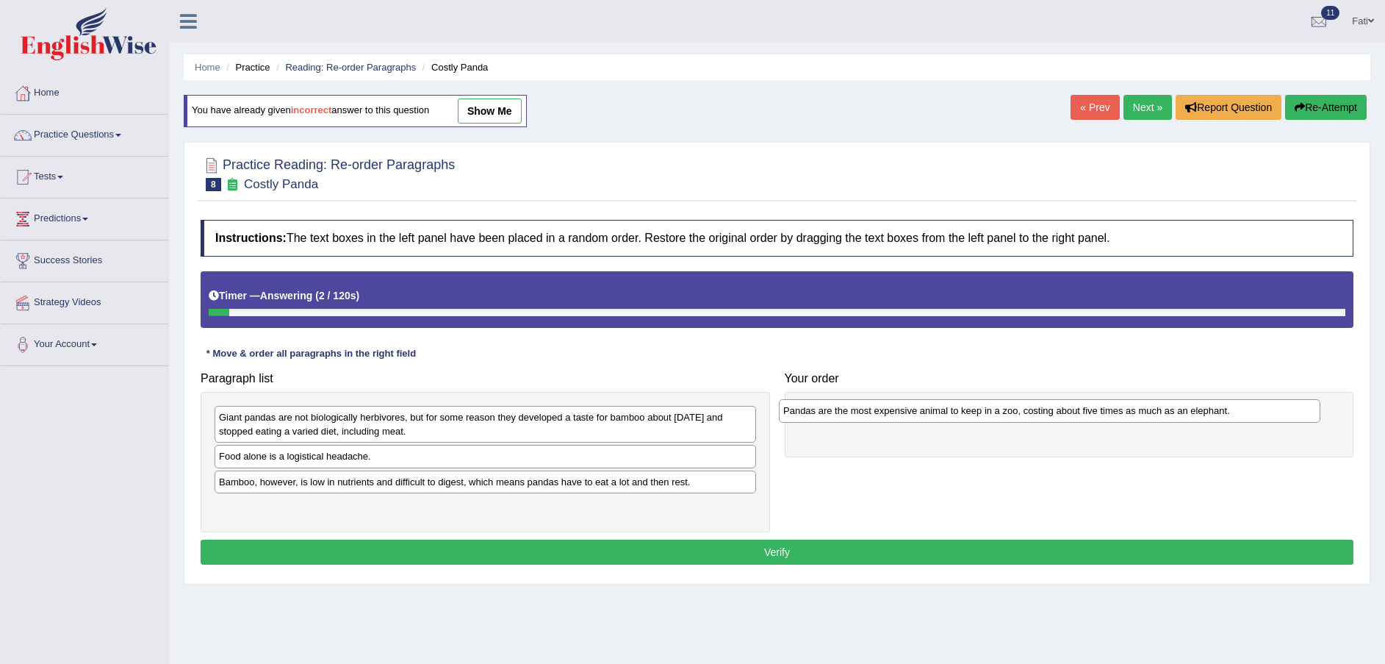
drag, startPoint x: 311, startPoint y: 459, endPoint x: 878, endPoint y: 410, distance: 569.4
click at [878, 410] on div "Pandas are the most expensive animal to keep in a zoo, costing about five times…" at bounding box center [1050, 410] width 542 height 23
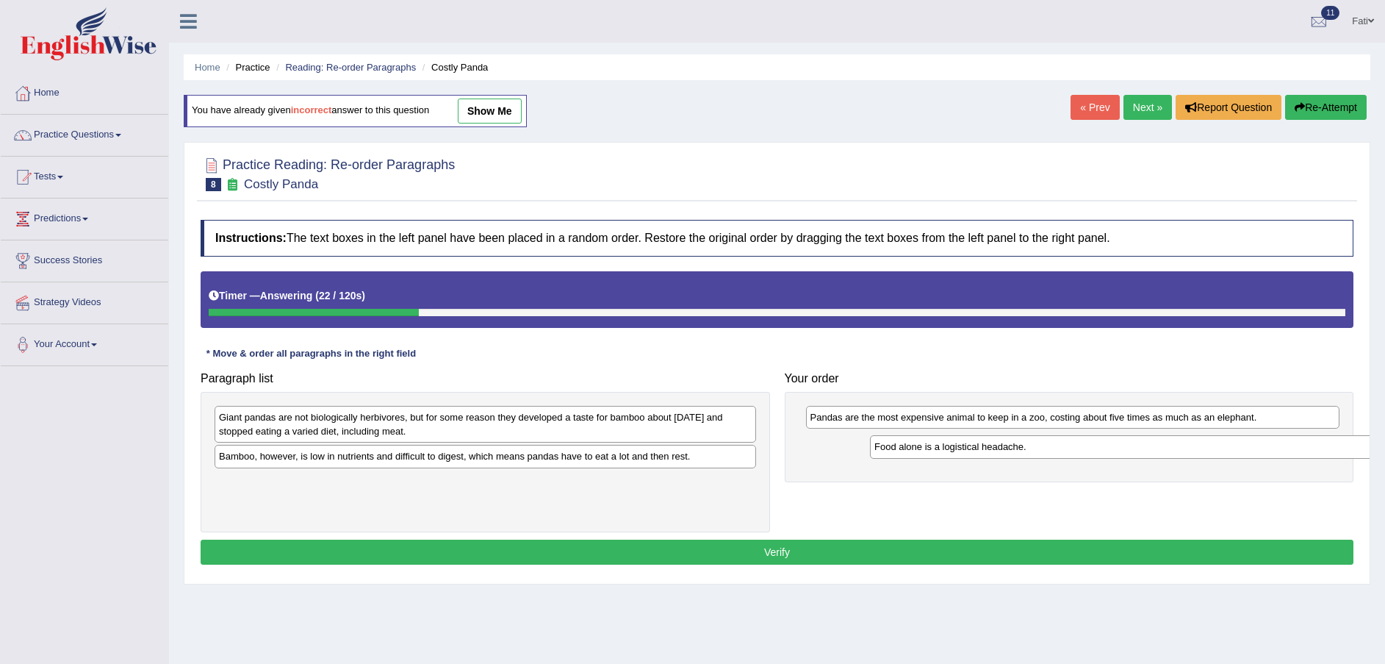
drag, startPoint x: 333, startPoint y: 458, endPoint x: 988, endPoint y: 448, distance: 655.6
click at [988, 448] on div "Food alone is a logistical headache." at bounding box center [1141, 446] width 542 height 23
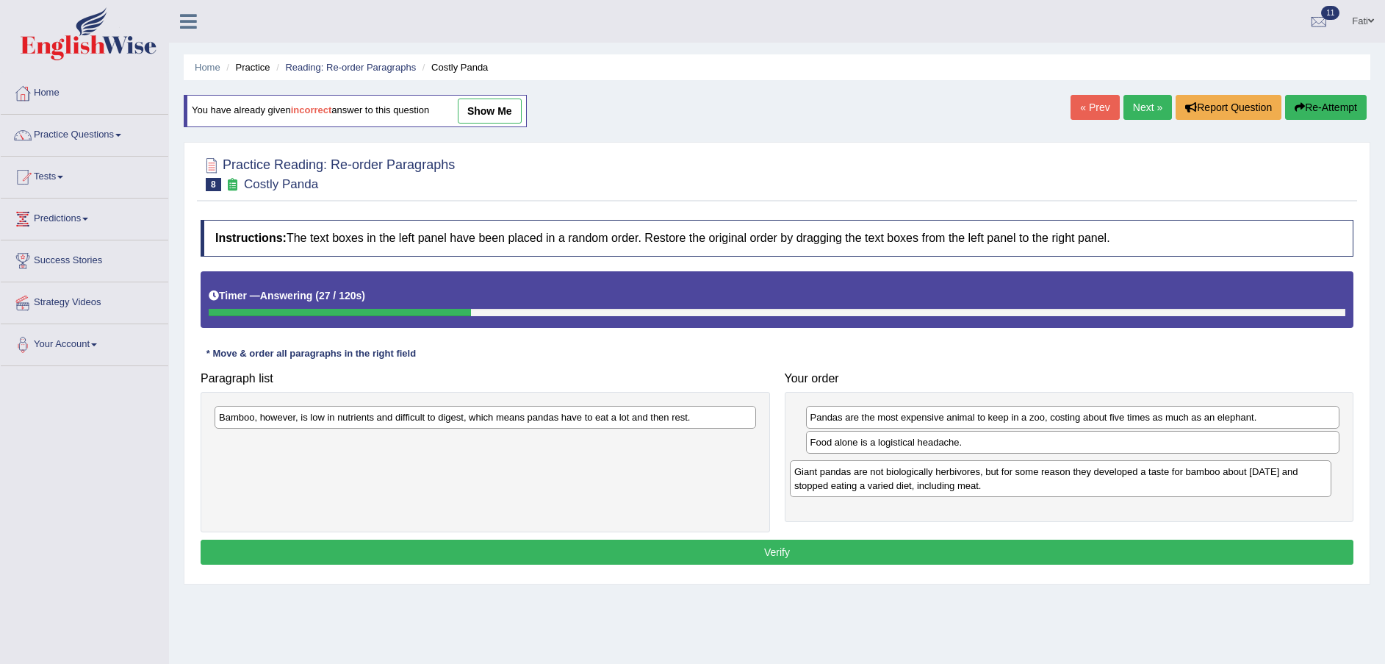
drag, startPoint x: 495, startPoint y: 432, endPoint x: 1070, endPoint y: 486, distance: 578.0
click at [1070, 486] on div "Giant pandas are not biologically herbivores, but for some reason they develope…" at bounding box center [1061, 478] width 542 height 37
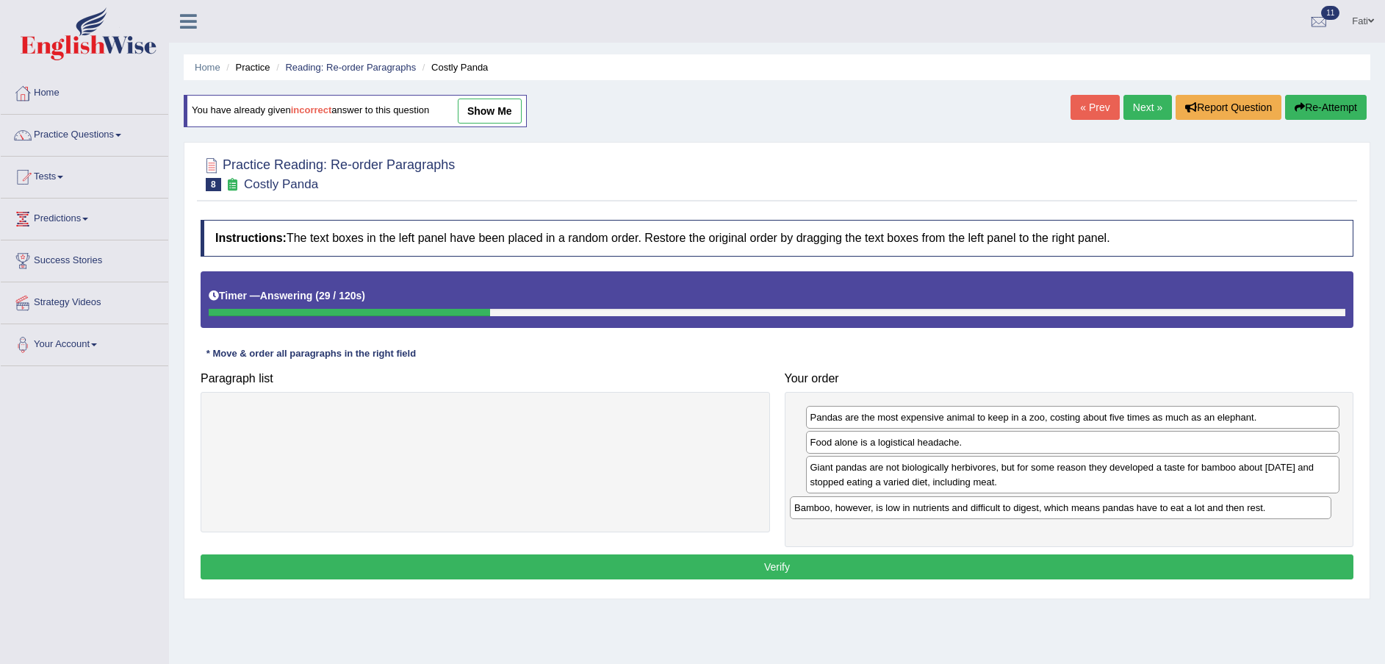
drag, startPoint x: 576, startPoint y: 418, endPoint x: 1159, endPoint y: 509, distance: 589.8
click at [1159, 509] on div "Bamboo, however, is low in nutrients and difficult to digest, which means panda…" at bounding box center [1061, 507] width 542 height 23
click at [991, 569] on button "Verify" at bounding box center [777, 566] width 1153 height 25
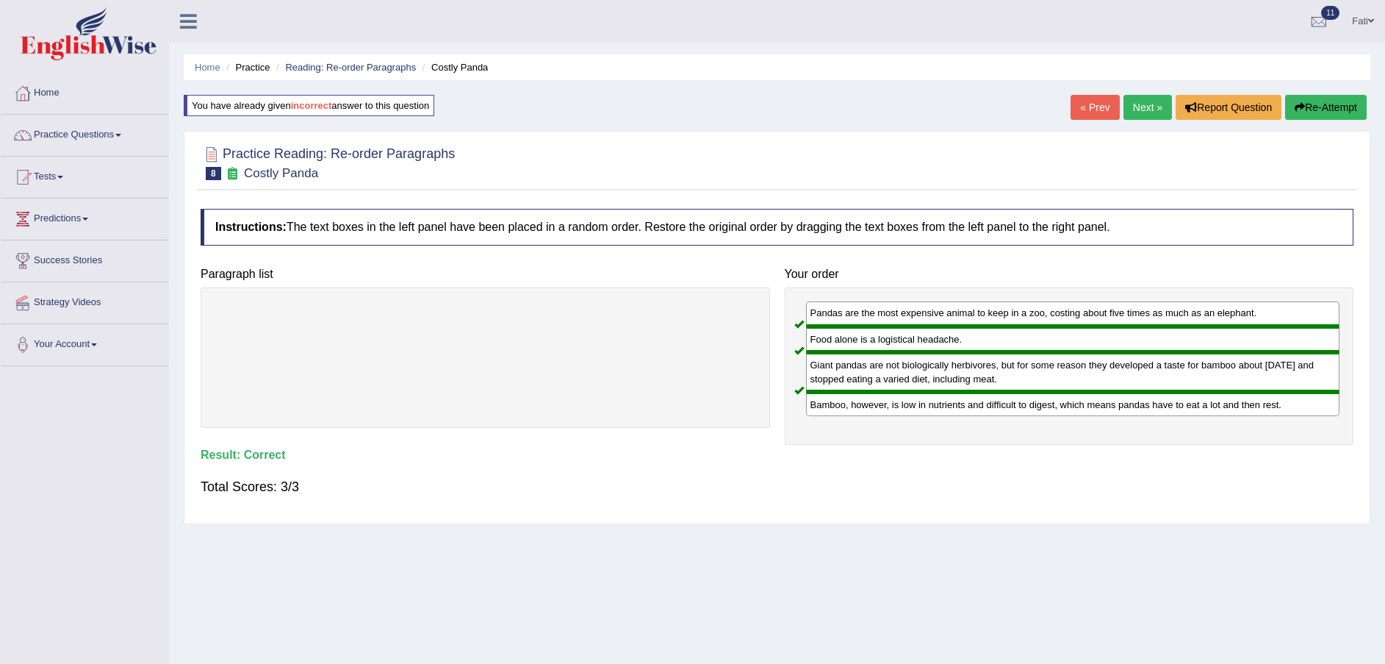
click at [1146, 114] on link "Next »" at bounding box center [1148, 107] width 49 height 25
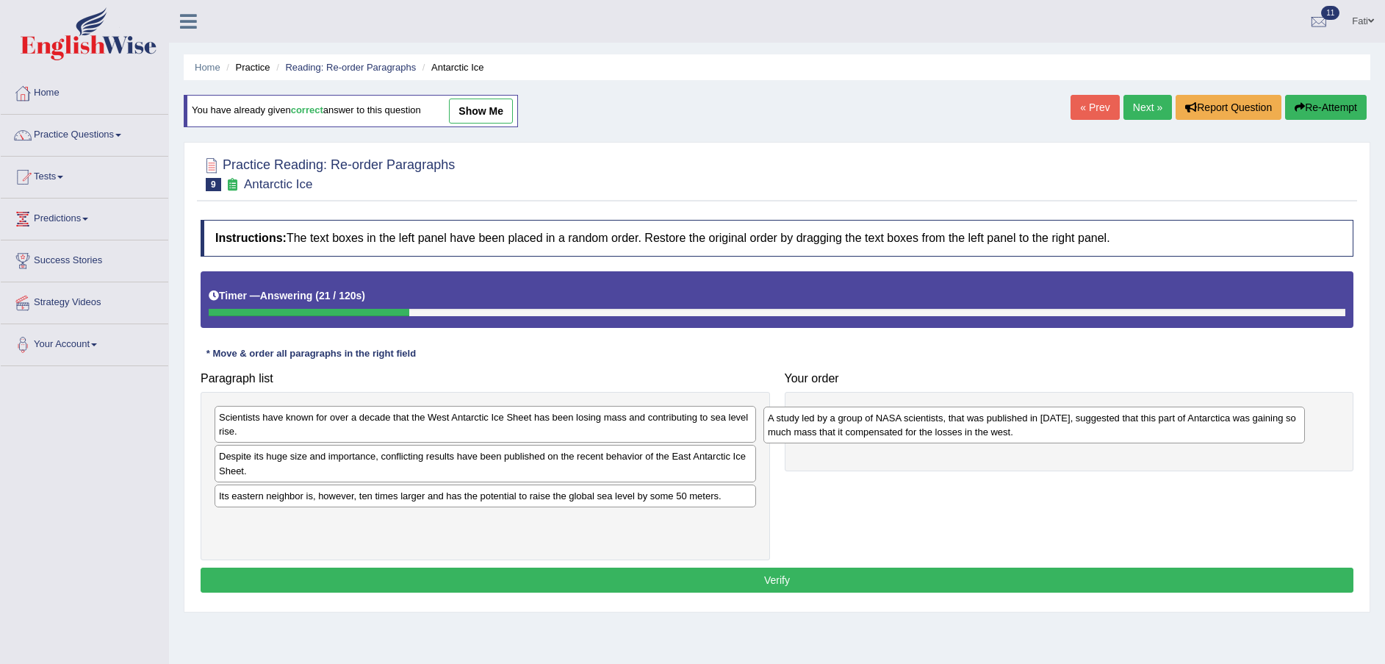
drag, startPoint x: 472, startPoint y: 513, endPoint x: 1055, endPoint y: 439, distance: 587.4
click at [1055, 439] on div "A study led by a group of NASA scientists, that was published in 2015, suggeste…" at bounding box center [1035, 424] width 542 height 37
click at [328, 436] on div "Scientists have known for over a decade that the West Antarctic Ice Sheet has b…" at bounding box center [490, 427] width 542 height 37
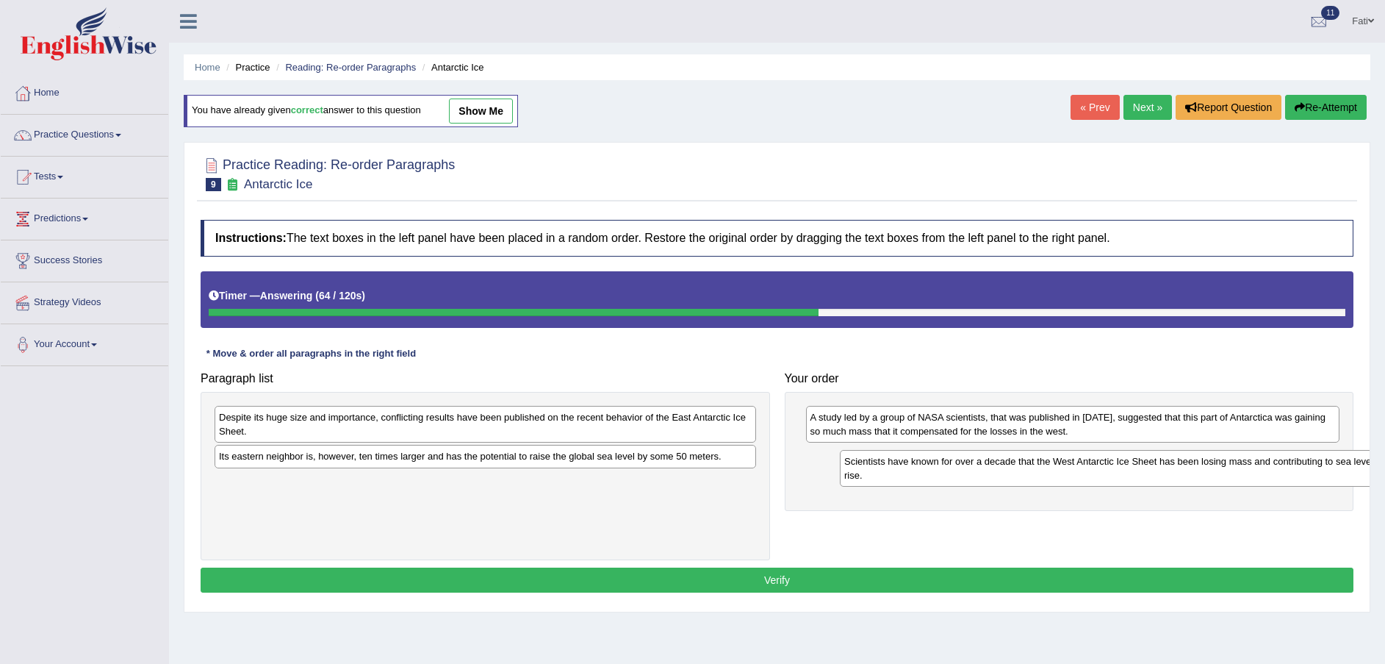
drag, startPoint x: 447, startPoint y: 433, endPoint x: 1072, endPoint y: 477, distance: 626.9
click at [1072, 477] on div "Scientists have known for over a decade that the West Antarctic Ice Sheet has b…" at bounding box center [1111, 468] width 542 height 37
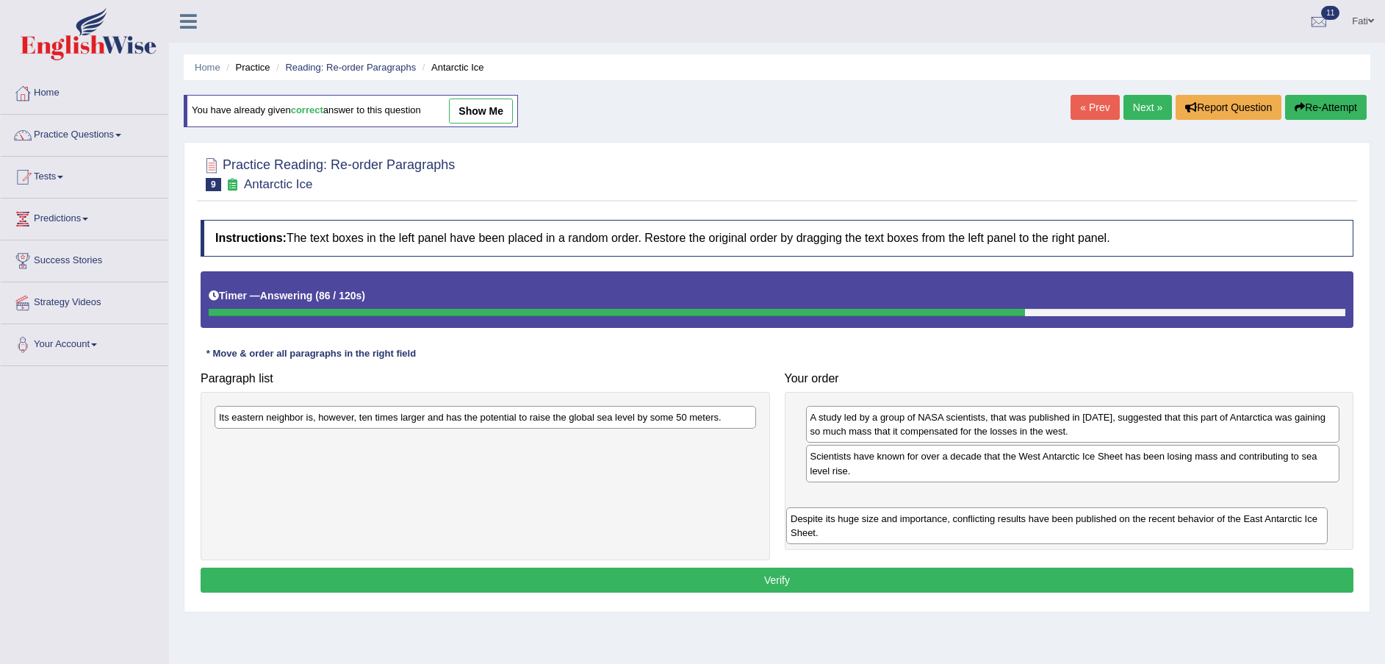
drag, startPoint x: 515, startPoint y: 435, endPoint x: 1087, endPoint y: 536, distance: 580.6
click at [1087, 536] on div "Despite its huge size and importance, conflicting results have been published o…" at bounding box center [1057, 525] width 542 height 37
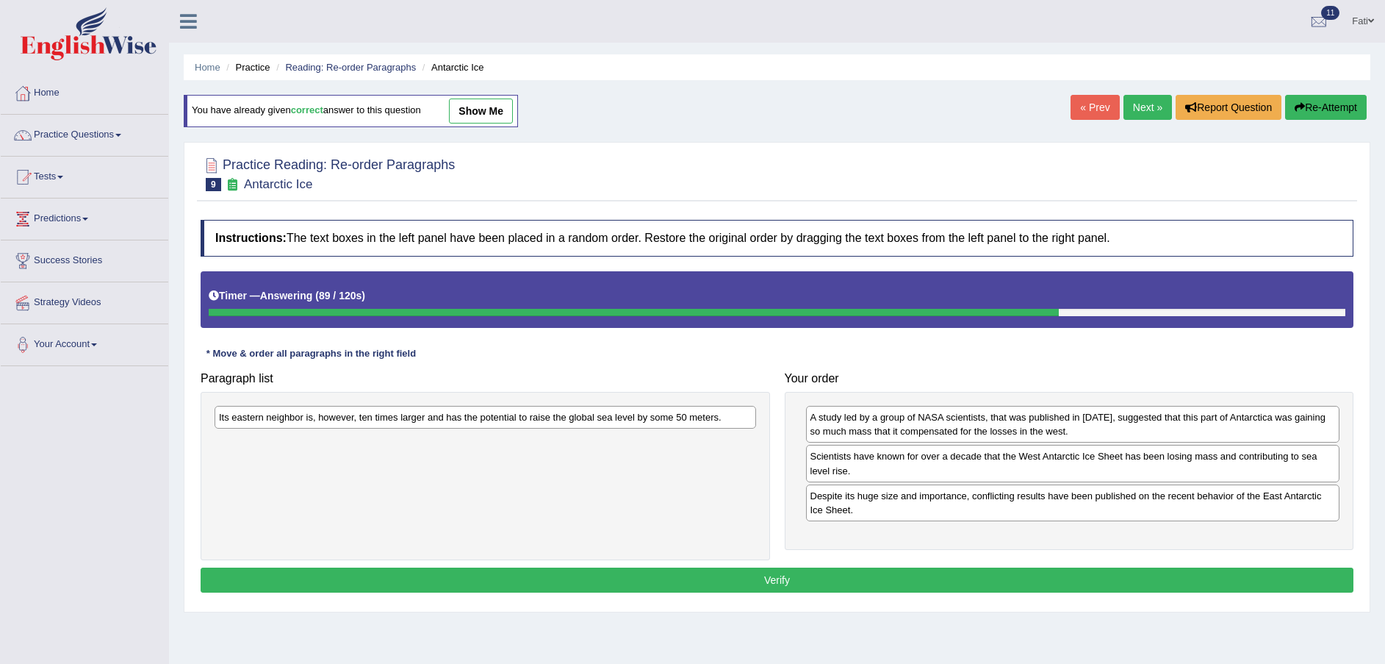
click at [570, 427] on div "Its eastern neighbor is, however, ten times larger and has the potential to rai…" at bounding box center [486, 417] width 542 height 23
drag, startPoint x: 570, startPoint y: 427, endPoint x: 696, endPoint y: 452, distance: 128.1
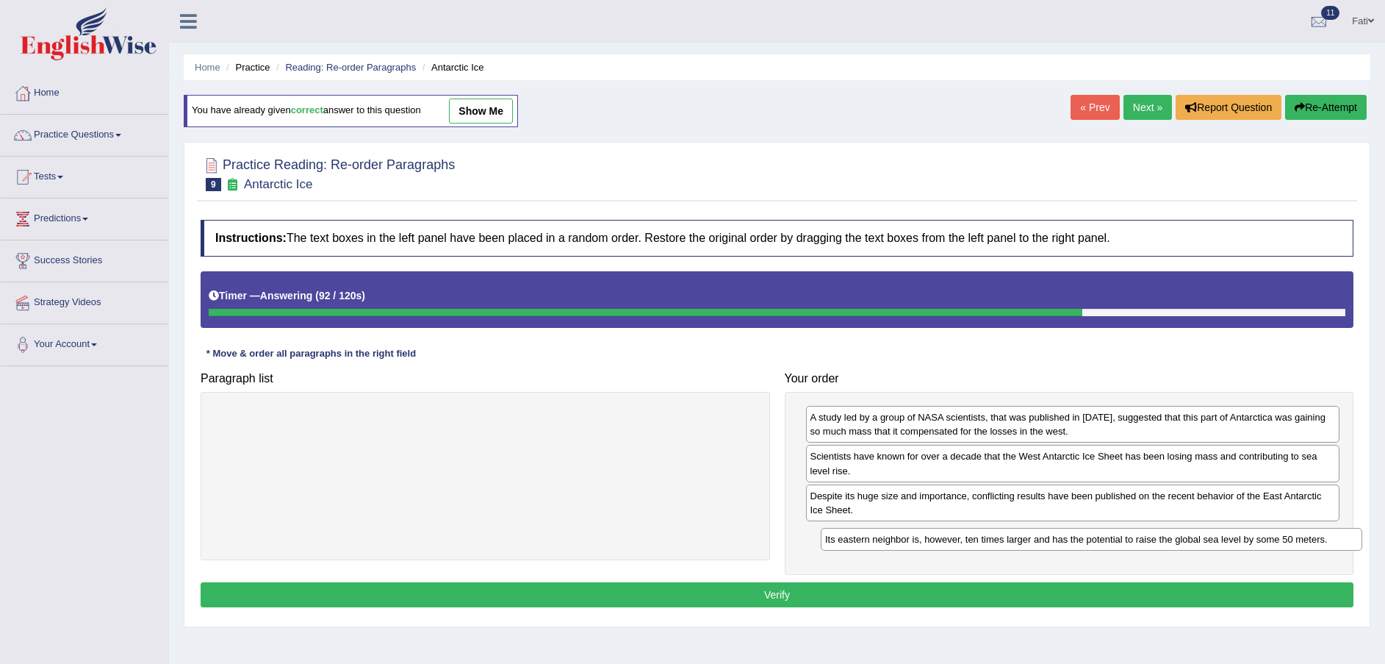
drag, startPoint x: 625, startPoint y: 424, endPoint x: 1232, endPoint y: 546, distance: 618.4
click at [1232, 546] on div "Its eastern neighbor is, however, ten times larger and has the potential to rai…" at bounding box center [1092, 539] width 542 height 23
click at [1179, 589] on button "Verify" at bounding box center [777, 594] width 1153 height 25
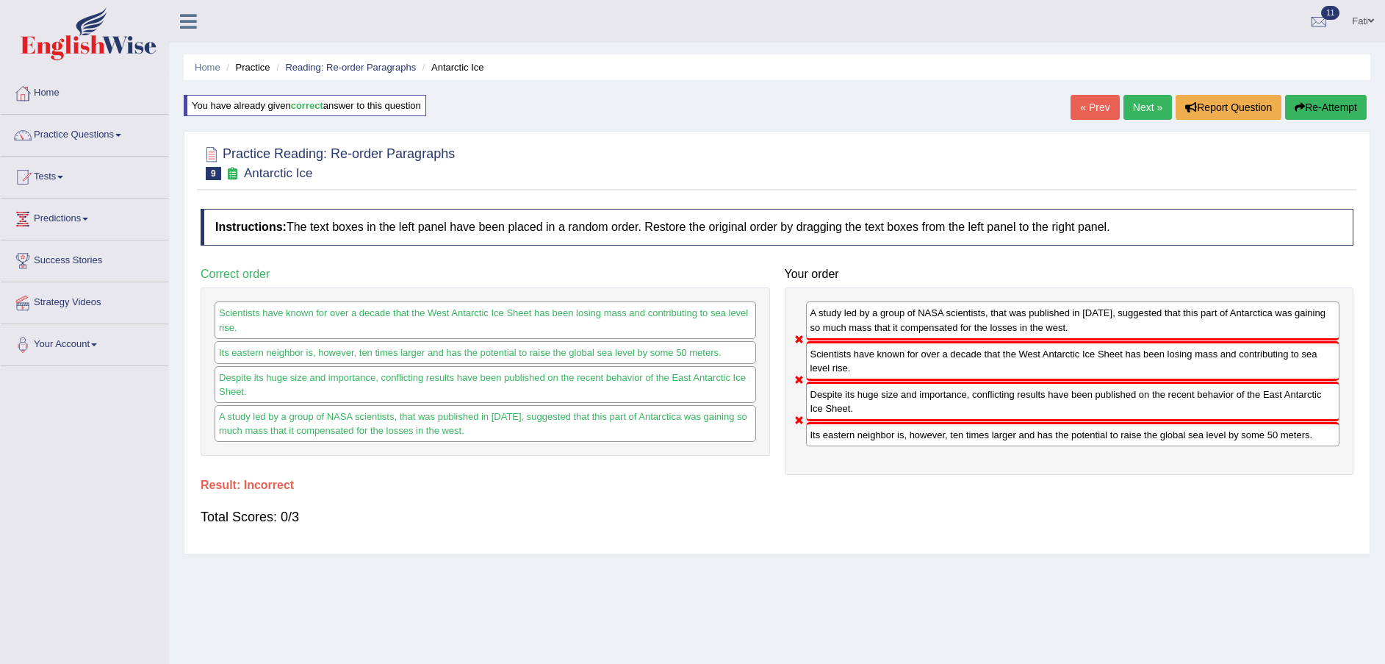
click at [1335, 109] on button "Re-Attempt" at bounding box center [1326, 107] width 82 height 25
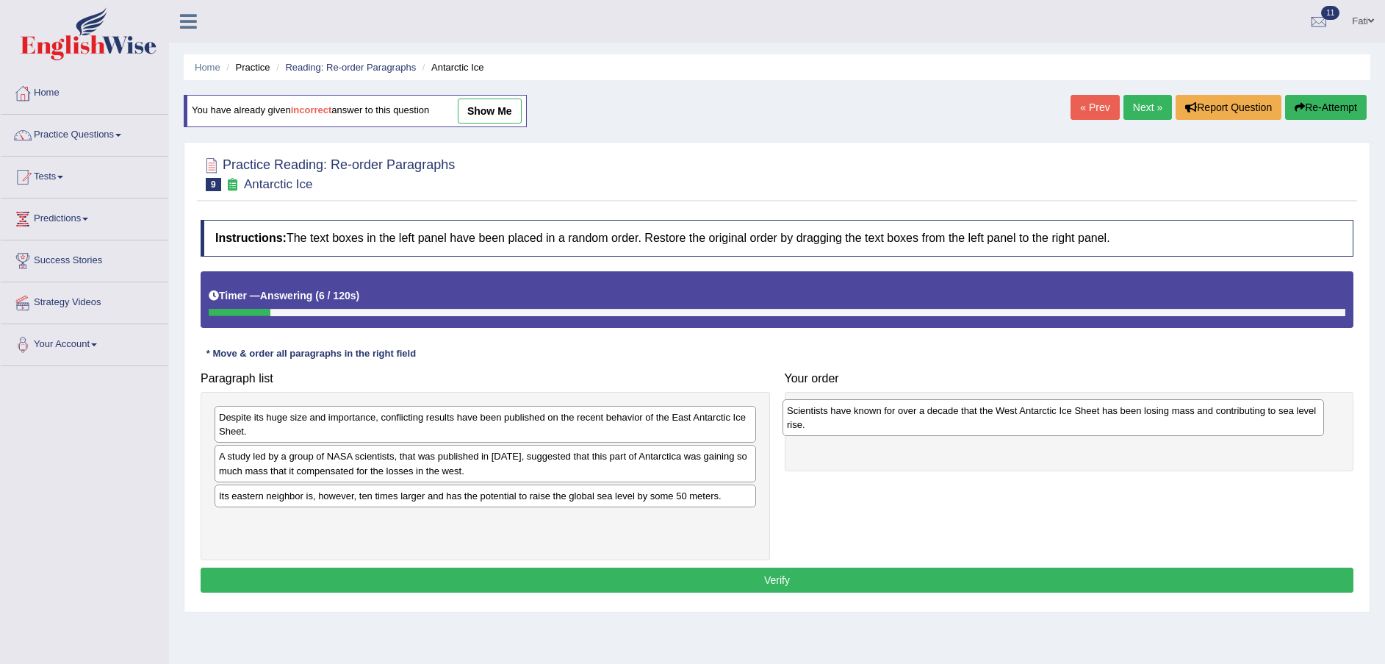
drag, startPoint x: 336, startPoint y: 426, endPoint x: 946, endPoint y: 436, distance: 610.0
click at [946, 436] on div "Scientists have known for over a decade that the West Antarctic Ice Sheet has b…" at bounding box center [1054, 417] width 542 height 37
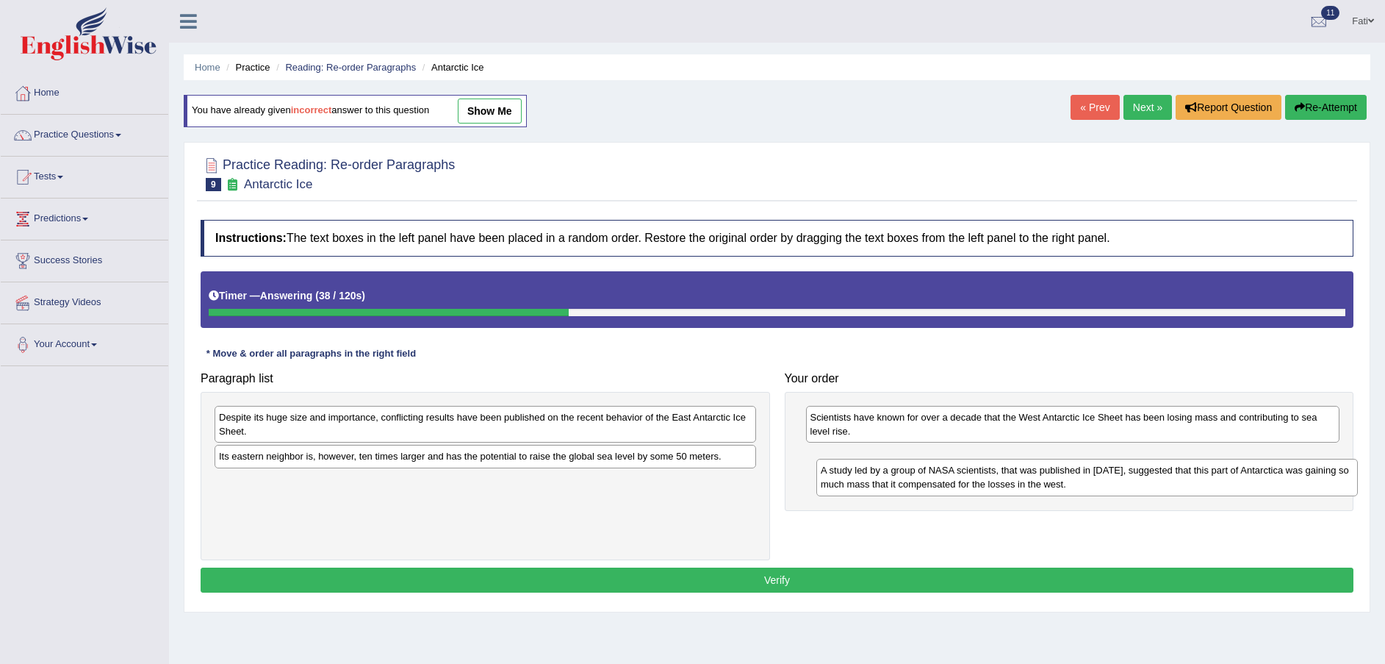
drag, startPoint x: 309, startPoint y: 475, endPoint x: 911, endPoint y: 488, distance: 602.7
click at [911, 488] on div "A study led by a group of NASA scientists, that was published in [DATE], sugges…" at bounding box center [1087, 477] width 542 height 37
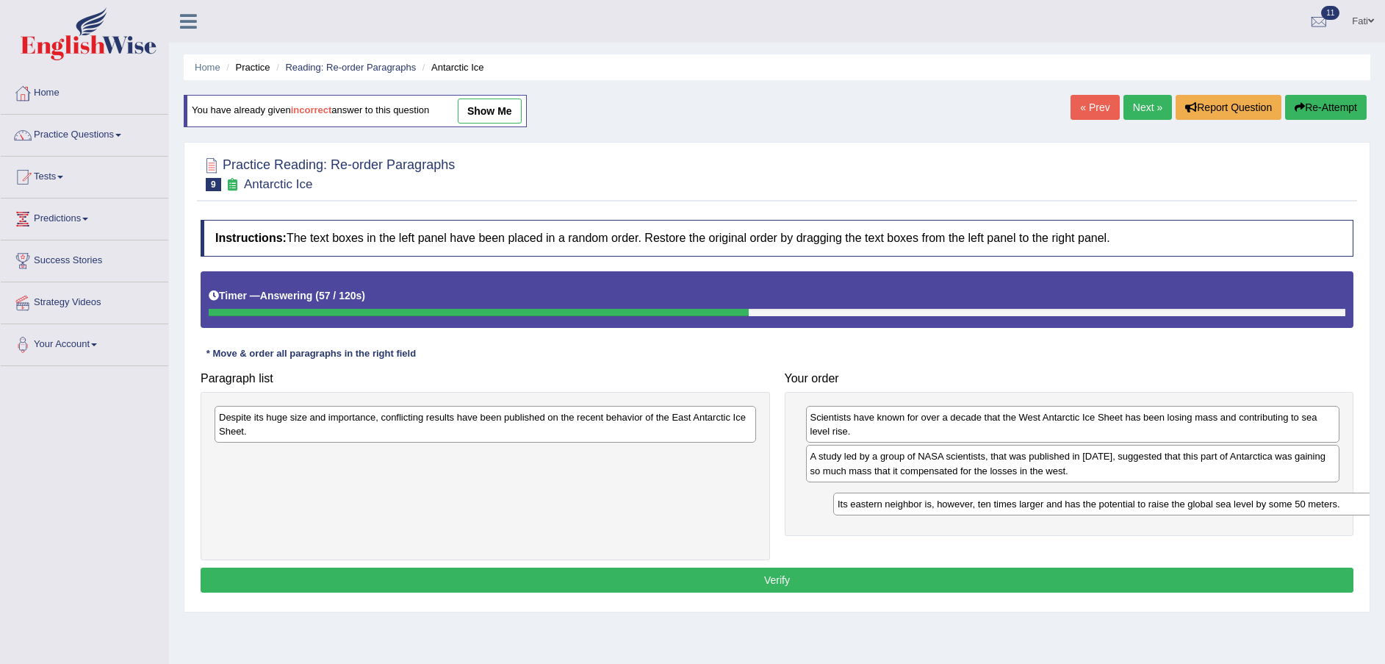
drag, startPoint x: 447, startPoint y: 464, endPoint x: 1067, endPoint y: 511, distance: 622.0
click at [1067, 511] on div "Its eastern neighbor is, however, ten times larger and has the potential to rai…" at bounding box center [1104, 503] width 542 height 23
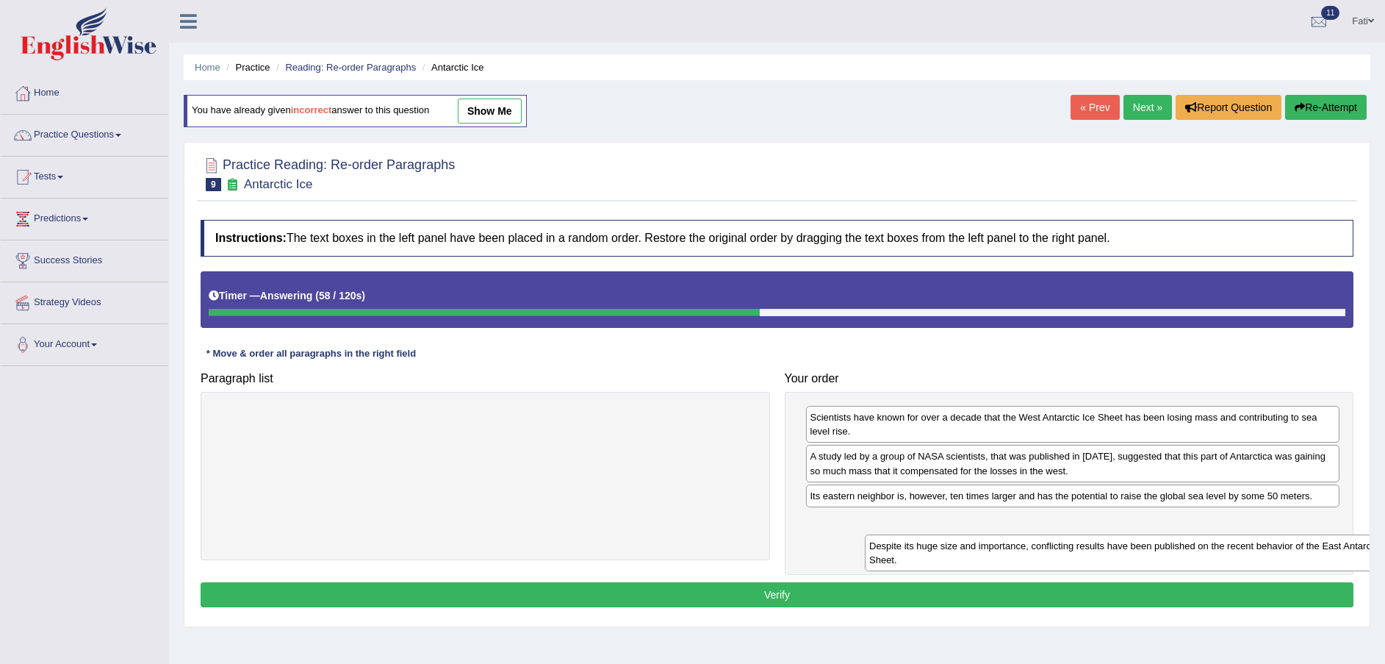
drag, startPoint x: 578, startPoint y: 432, endPoint x: 1238, endPoint y: 536, distance: 668.1
click at [1243, 538] on div "Despite its huge size and importance, conflicting results have been published o…" at bounding box center [1136, 552] width 542 height 37
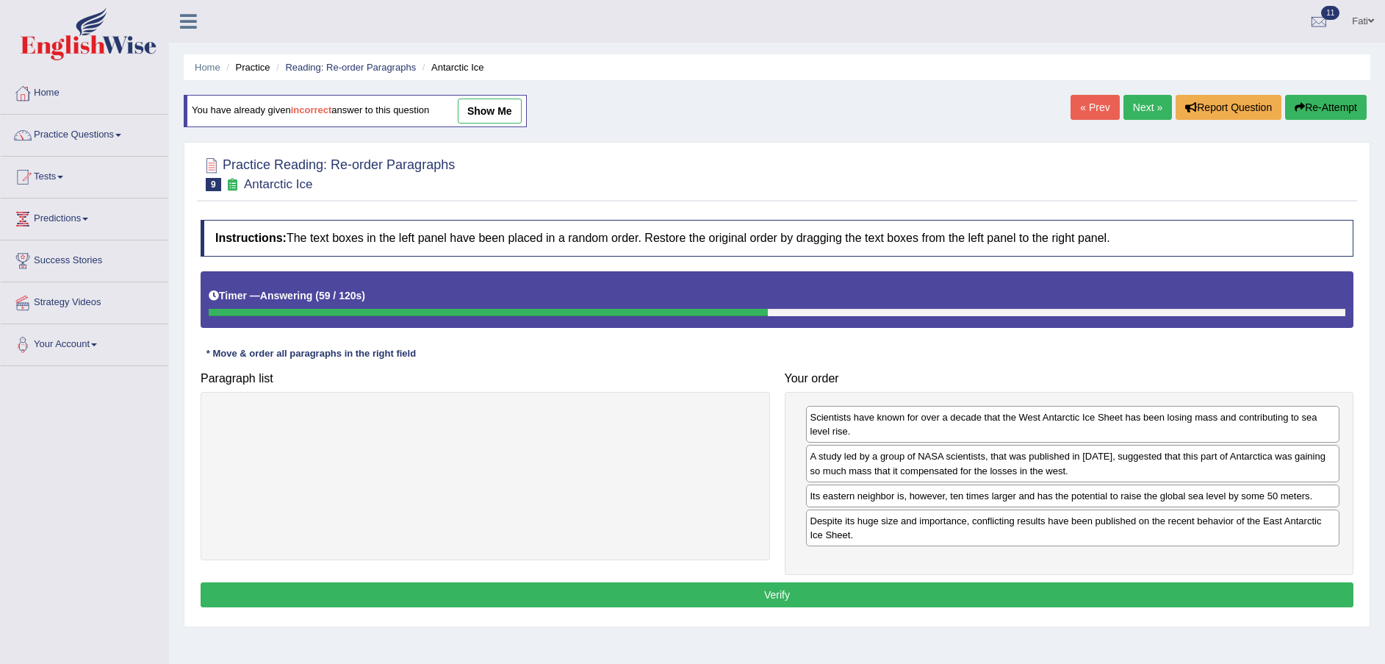
click at [1127, 596] on button "Verify" at bounding box center [777, 594] width 1153 height 25
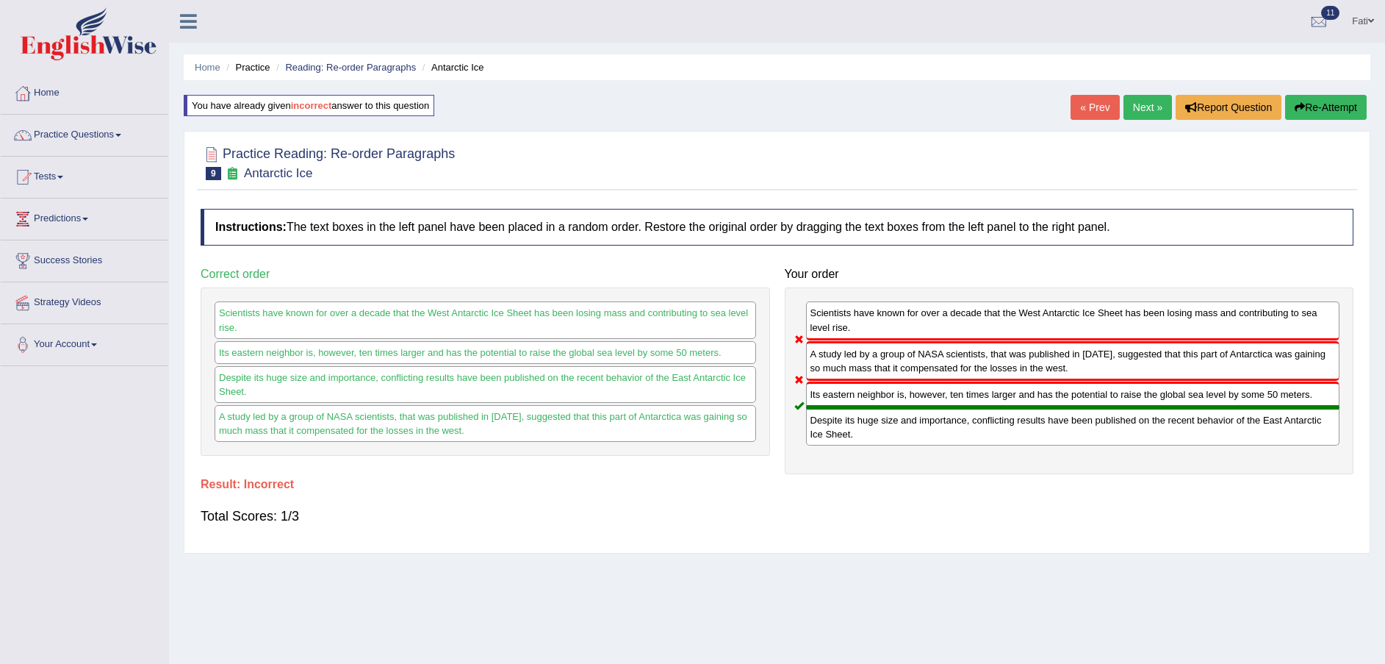
click at [1342, 107] on button "Re-Attempt" at bounding box center [1326, 107] width 82 height 25
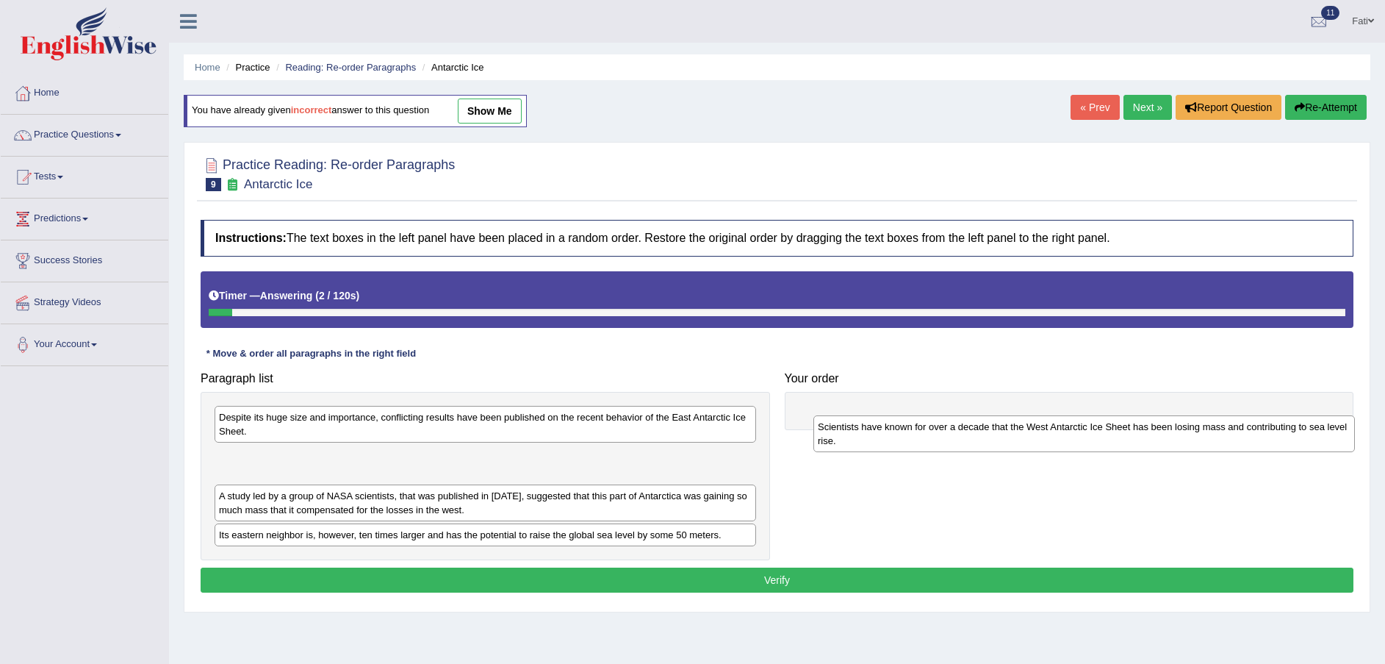
drag, startPoint x: 436, startPoint y: 434, endPoint x: 1035, endPoint y: 443, distance: 599.0
click at [1035, 443] on div "Scientists have known for over a decade that the West Antarctic Ice Sheet has b…" at bounding box center [1084, 433] width 542 height 37
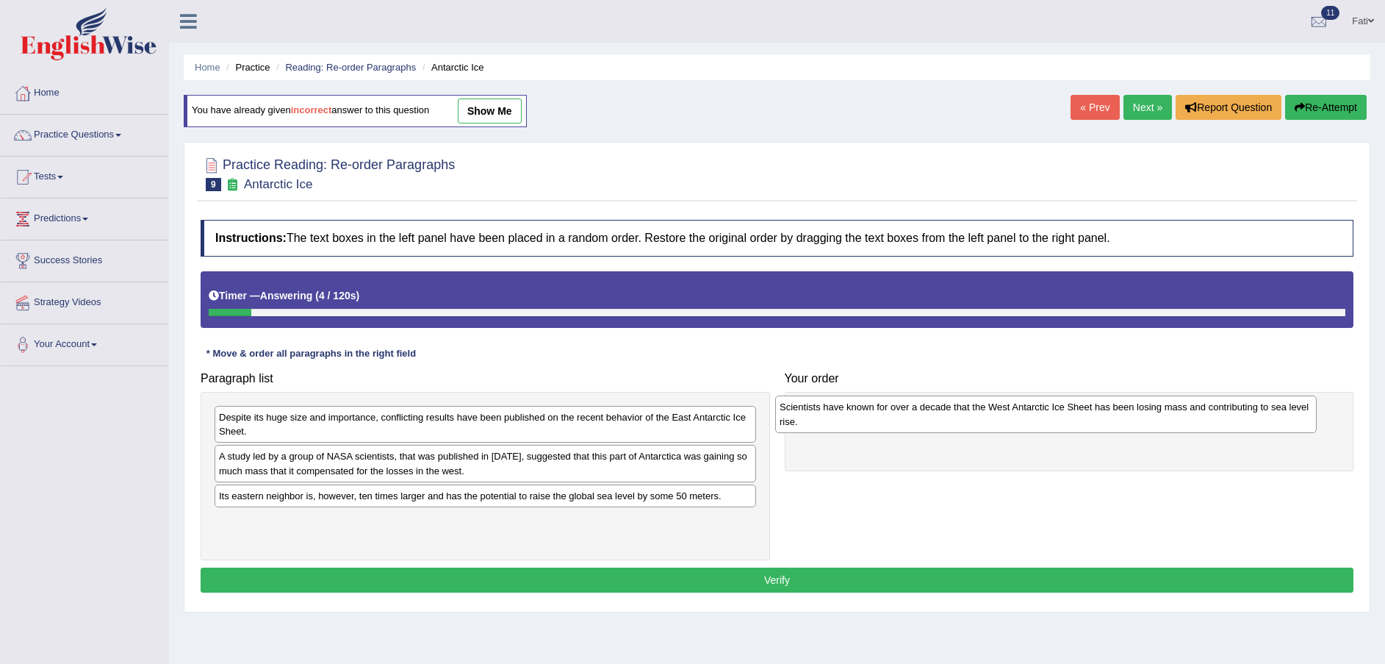
drag, startPoint x: 636, startPoint y: 466, endPoint x: 1197, endPoint y: 417, distance: 562.8
click at [1197, 417] on div "Scientists have known for over a decade that the West Antarctic Ice Sheet has b…" at bounding box center [1046, 413] width 542 height 37
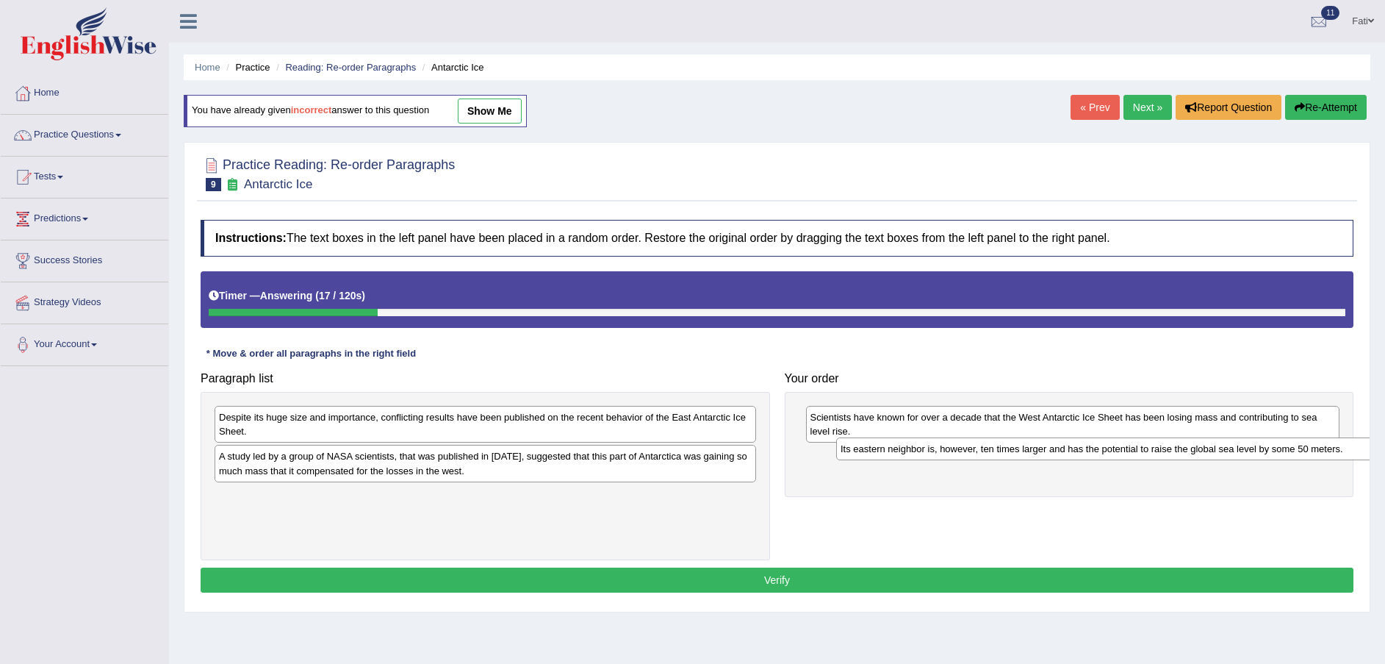
drag, startPoint x: 529, startPoint y: 501, endPoint x: 1152, endPoint y: 453, distance: 625.0
click at [1152, 453] on div "Its eastern neighbor is, however, ten times larger and has the potential to rai…" at bounding box center [1107, 448] width 542 height 23
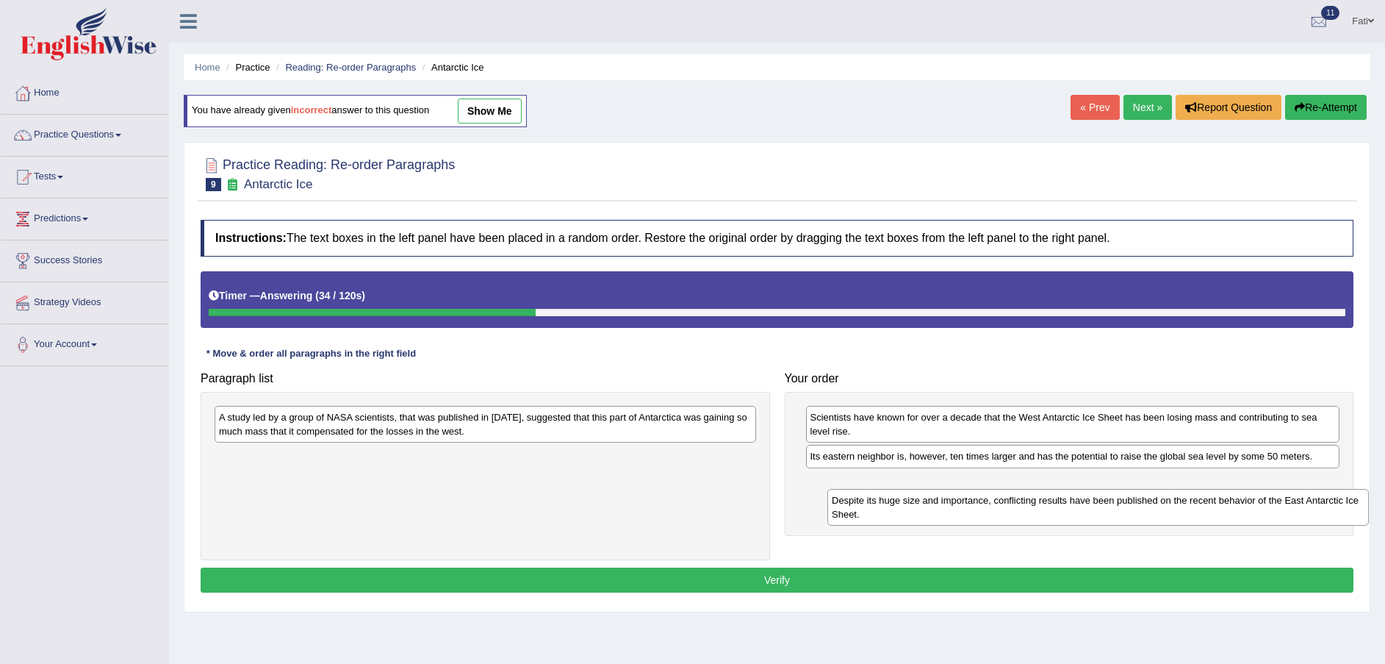
drag, startPoint x: 370, startPoint y: 426, endPoint x: 985, endPoint y: 497, distance: 618.5
click at [985, 497] on div "Despite its huge size and importance, conflicting results have been published o…" at bounding box center [1098, 507] width 542 height 37
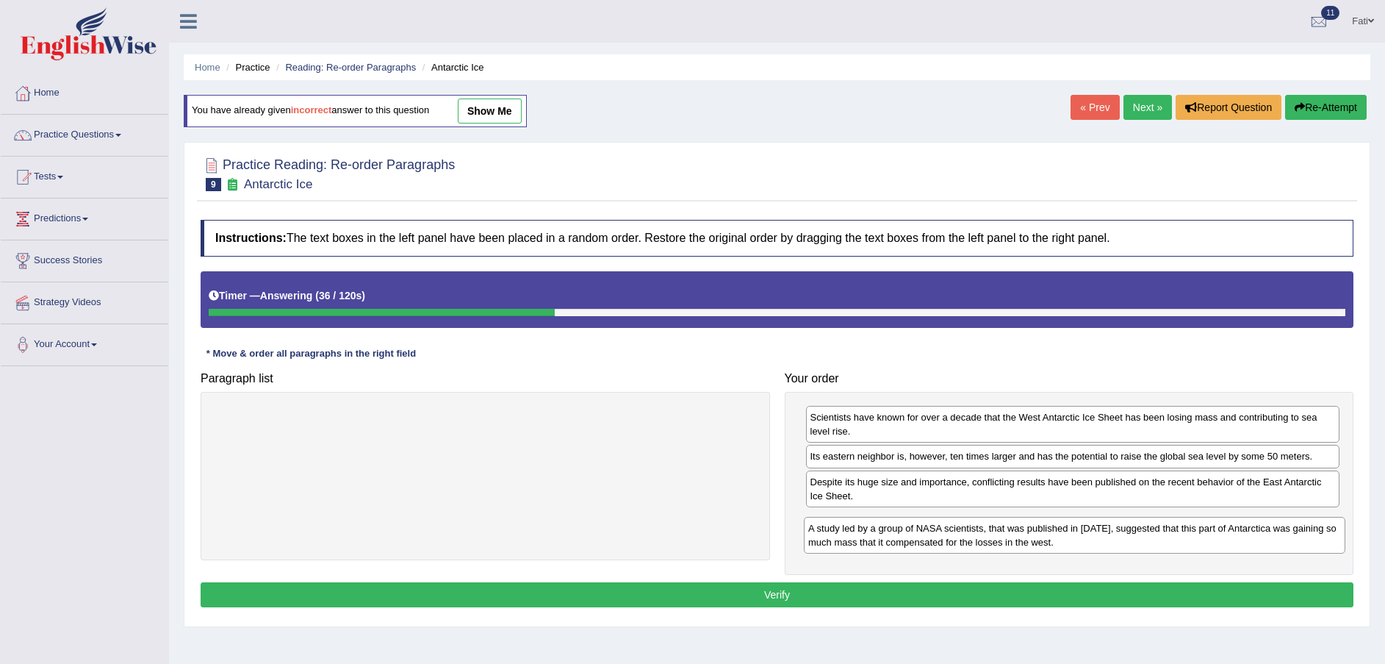
drag, startPoint x: 661, startPoint y: 430, endPoint x: 1218, endPoint y: 535, distance: 566.8
click at [1218, 535] on div "A study led by a group of NASA scientists, that was published in [DATE], sugges…" at bounding box center [1075, 535] width 542 height 37
click at [1056, 592] on button "Verify" at bounding box center [777, 594] width 1153 height 25
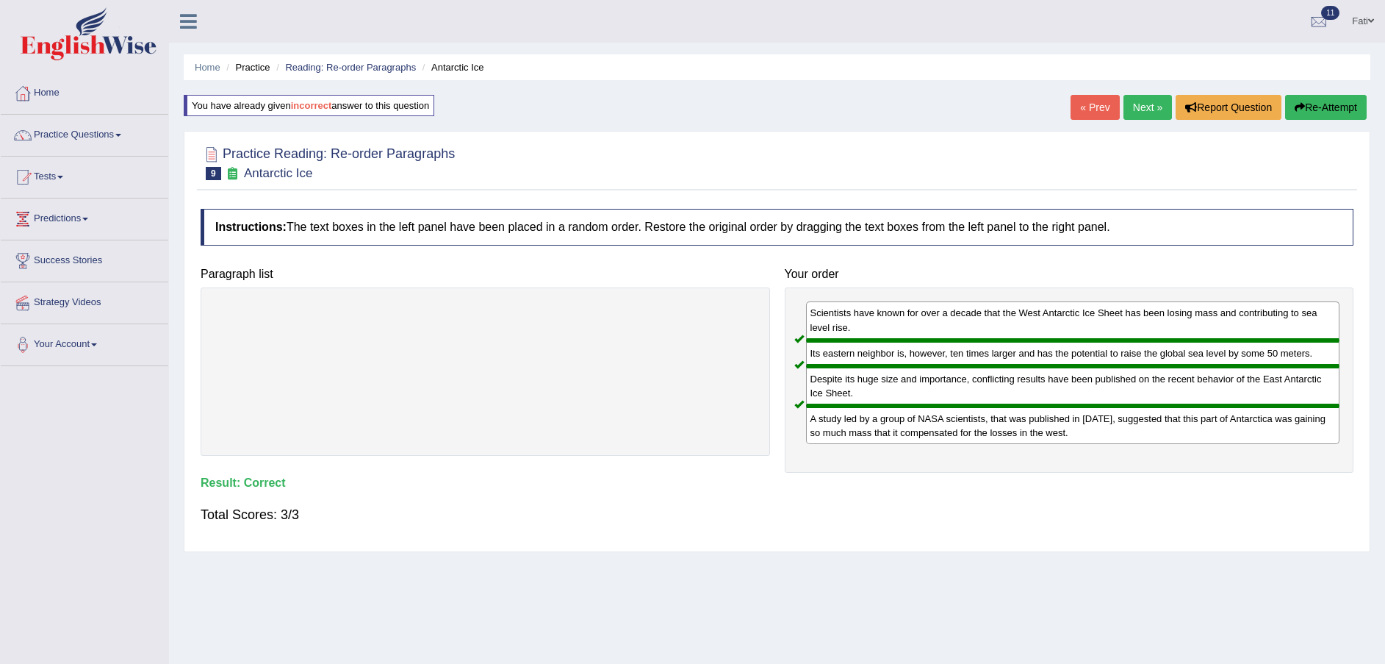
click at [1155, 110] on link "Next »" at bounding box center [1148, 107] width 49 height 25
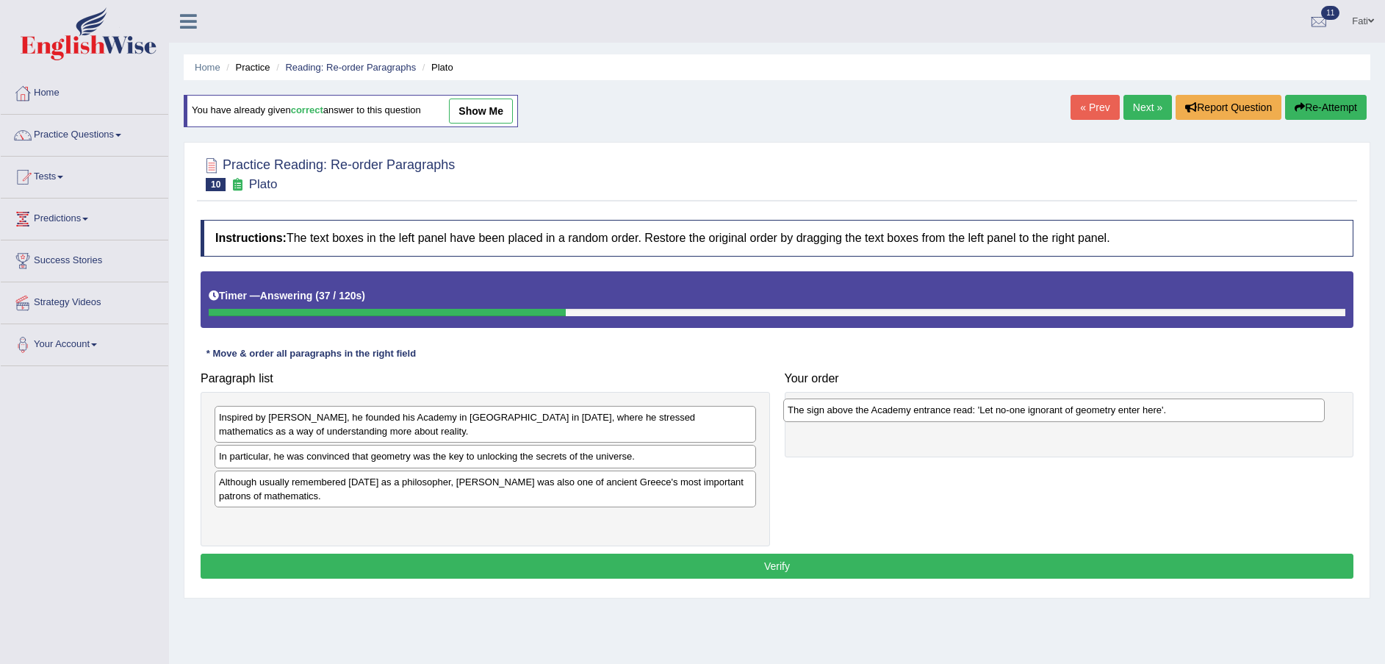
drag, startPoint x: 333, startPoint y: 461, endPoint x: 902, endPoint y: 415, distance: 570.7
click at [902, 415] on div "The sign above the Academy entrance read: 'Let no-one ignorant of geometry ente…" at bounding box center [1054, 409] width 542 height 23
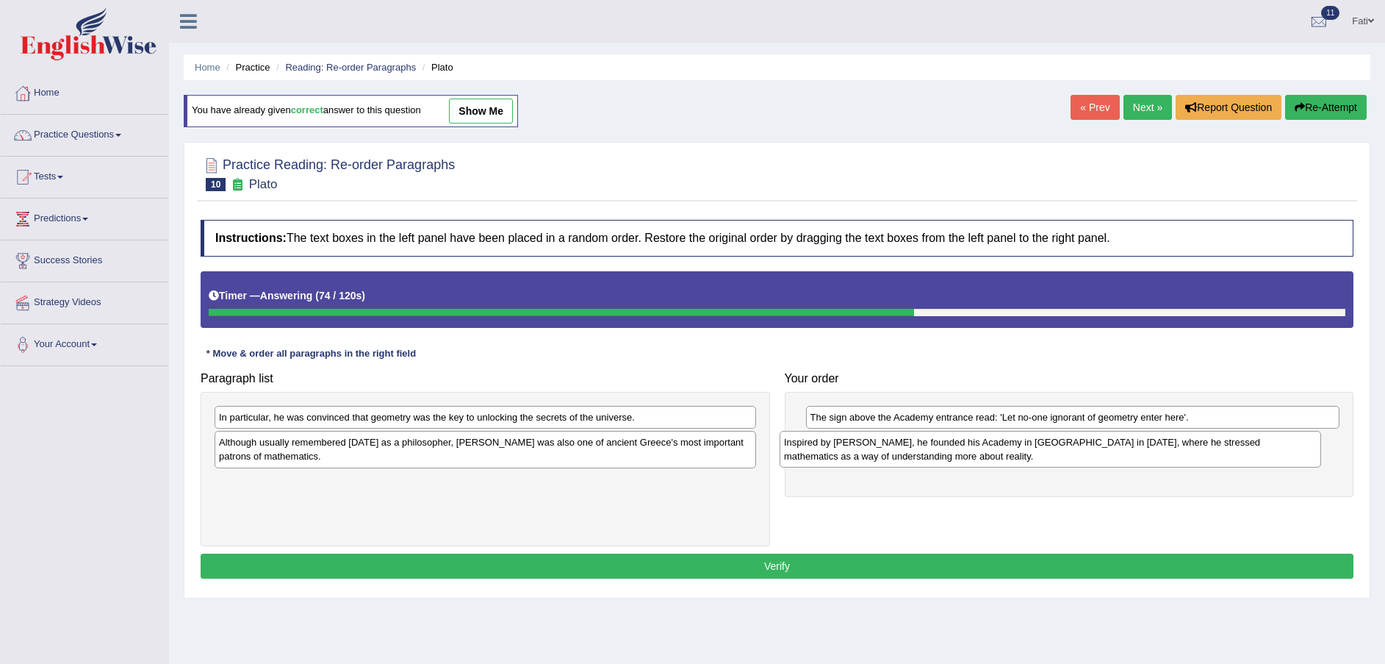
drag, startPoint x: 437, startPoint y: 430, endPoint x: 1002, endPoint y: 455, distance: 566.4
click at [1002, 455] on div "Inspired by Pythagoras, he founded his Academy in Athens in 387 BC, where he st…" at bounding box center [1051, 449] width 542 height 37
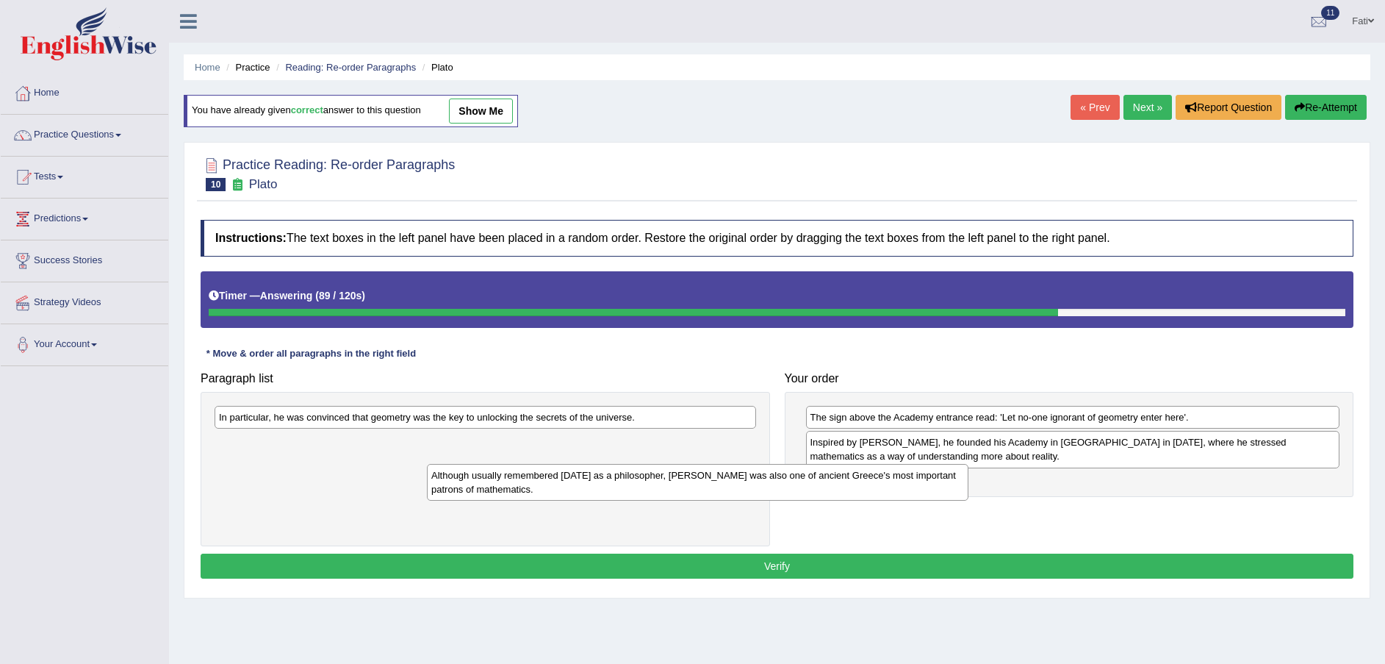
drag, startPoint x: 308, startPoint y: 463, endPoint x: 815, endPoint y: 525, distance: 510.8
click at [805, 500] on div "Although usually remembered today as a philosopher, Plato was also one of ancie…" at bounding box center [698, 482] width 542 height 37
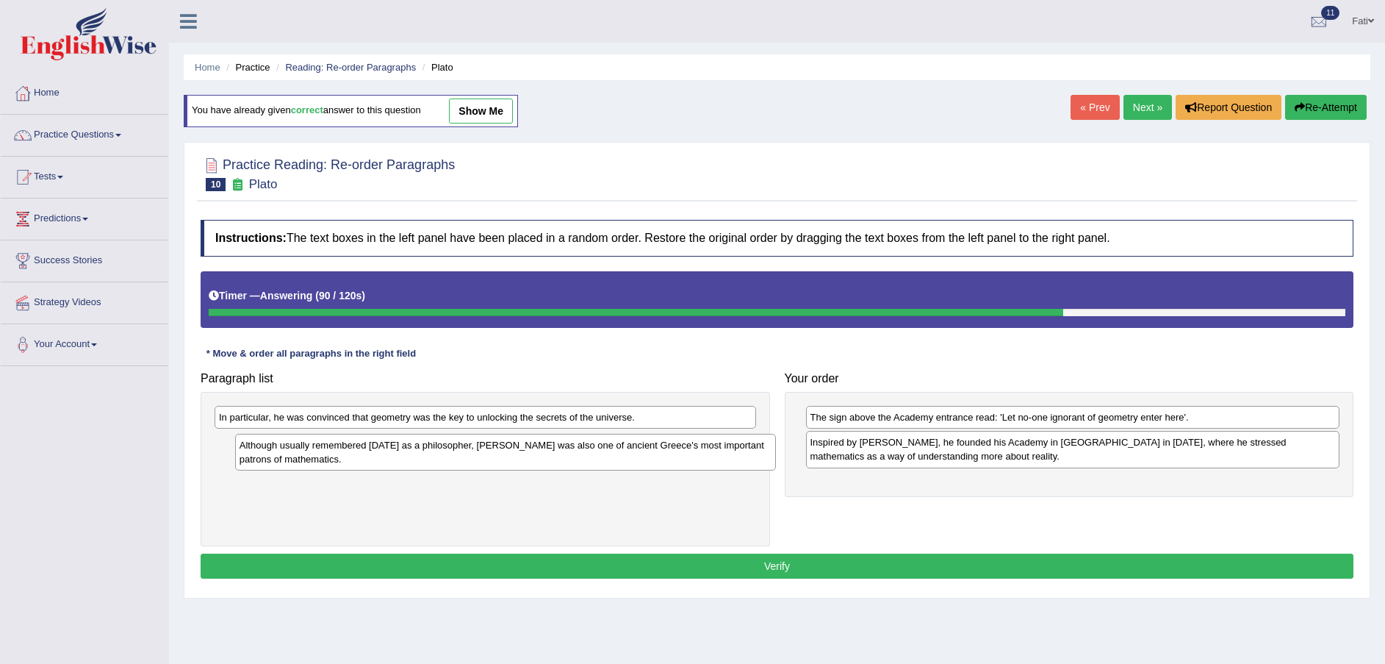
drag, startPoint x: 877, startPoint y: 525, endPoint x: 912, endPoint y: 507, distance: 39.8
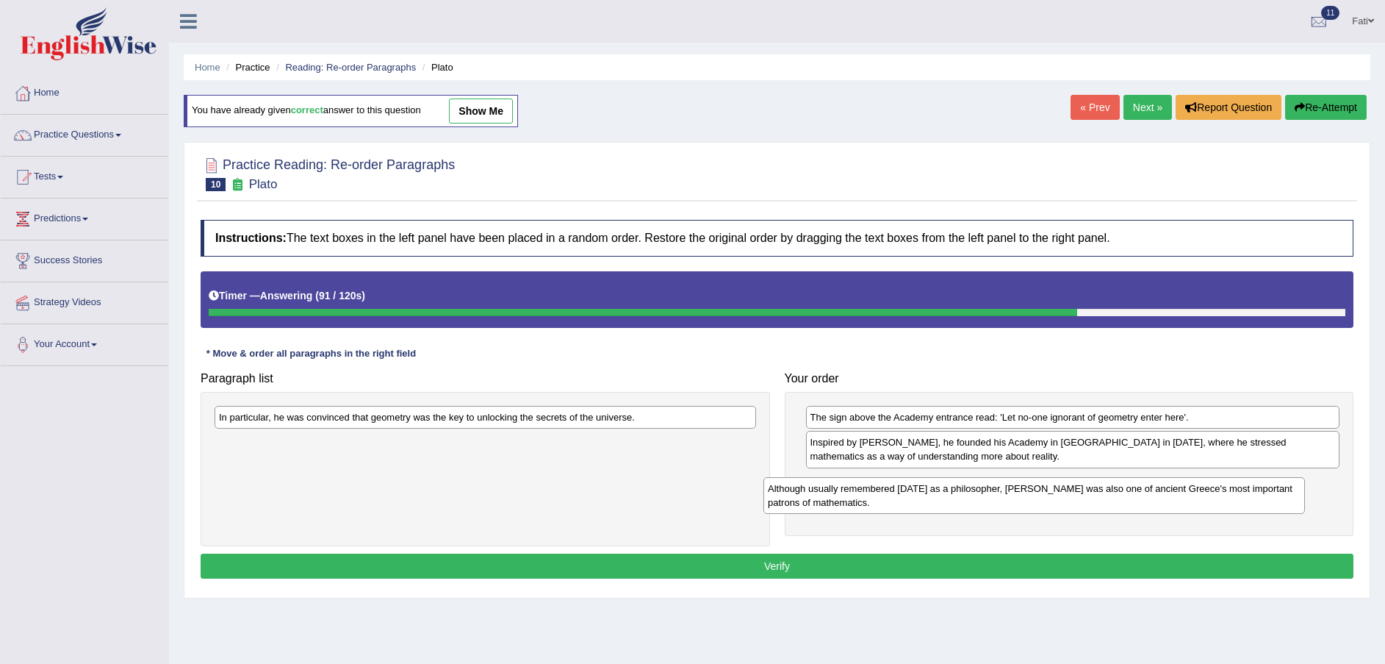
drag, startPoint x: 459, startPoint y: 444, endPoint x: 1043, endPoint y: 483, distance: 585.5
click at [1043, 483] on div "Although usually remembered [DATE] as a philosopher, [PERSON_NAME] was also one…" at bounding box center [1035, 495] width 542 height 37
click at [1043, 483] on div "Although usually remembered [DATE] as a philosopher, [PERSON_NAME] was also one…" at bounding box center [1071, 488] width 542 height 37
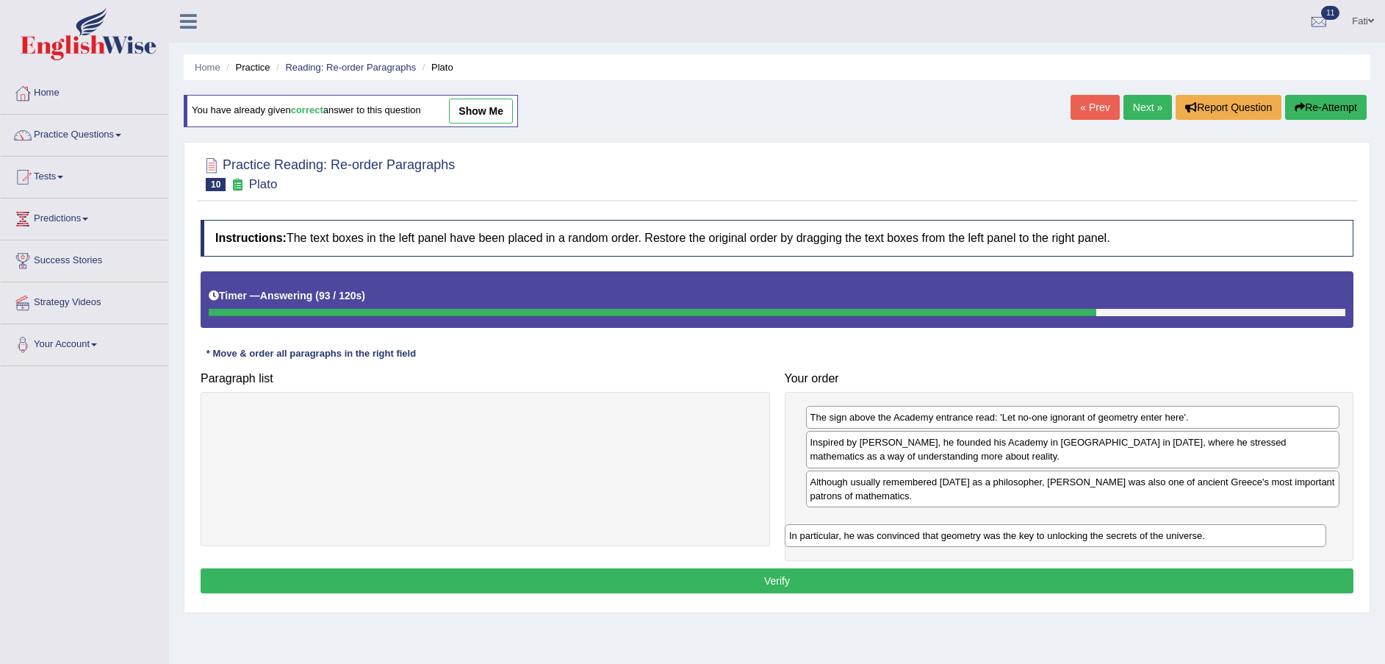
drag, startPoint x: 545, startPoint y: 422, endPoint x: 1115, endPoint y: 540, distance: 582.4
click at [1115, 540] on div "In particular, he was convinced that geometry was the key to unlocking the secr…" at bounding box center [1056, 535] width 542 height 23
click at [1038, 583] on button "Verify" at bounding box center [777, 580] width 1153 height 25
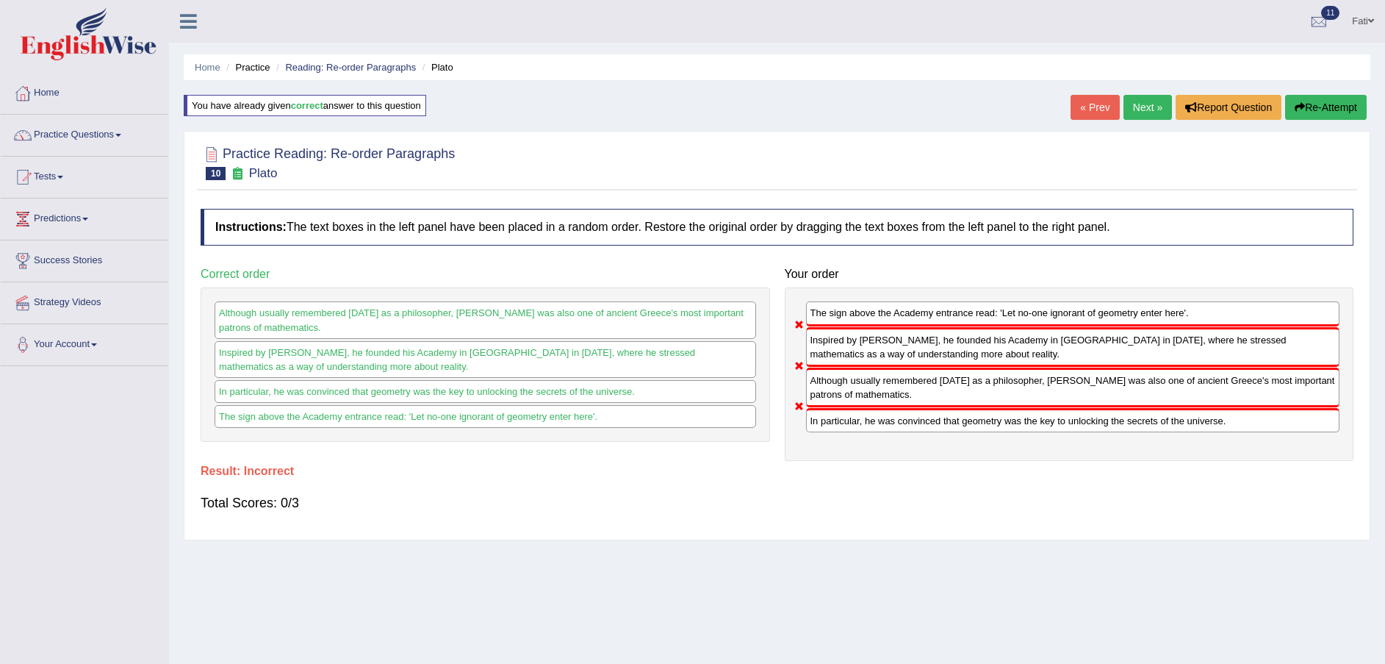
click at [1330, 107] on button "Re-Attempt" at bounding box center [1326, 107] width 82 height 25
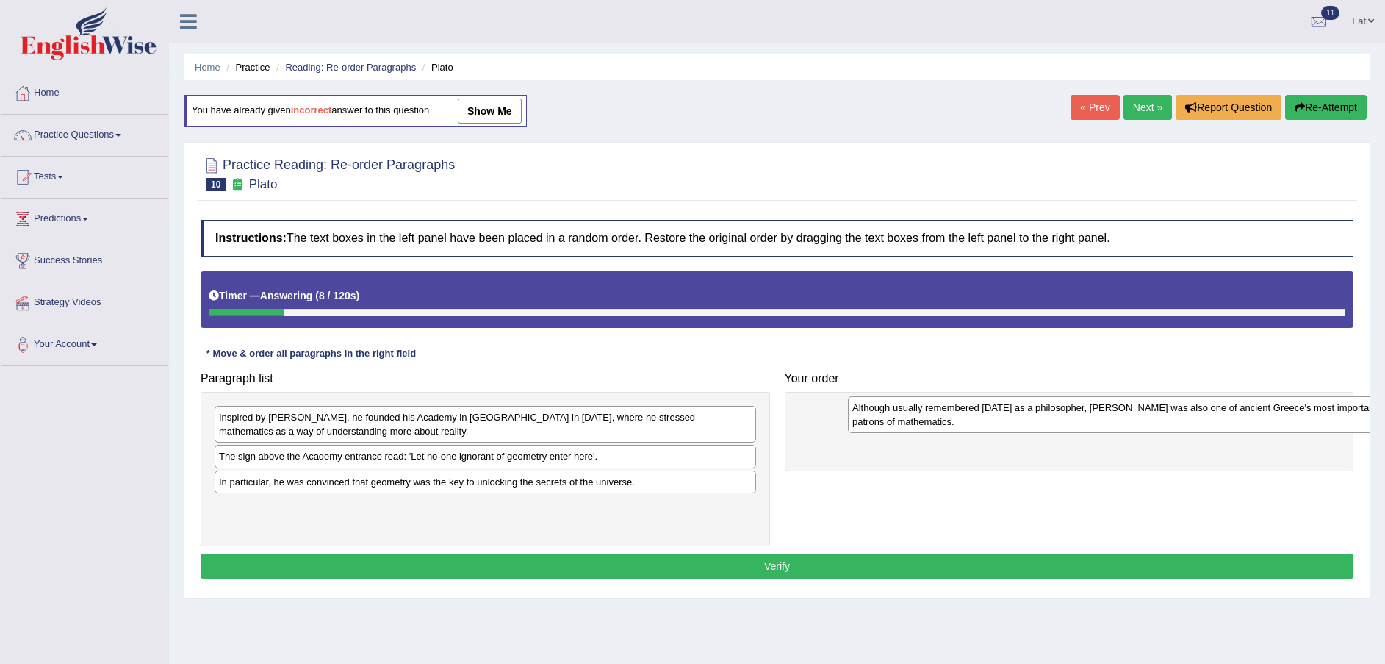
drag, startPoint x: 335, startPoint y: 520, endPoint x: 935, endPoint y: 421, distance: 608.5
click at [938, 420] on div "Although usually remembered [DATE] as a philosopher, [PERSON_NAME] was also one…" at bounding box center [1119, 414] width 542 height 37
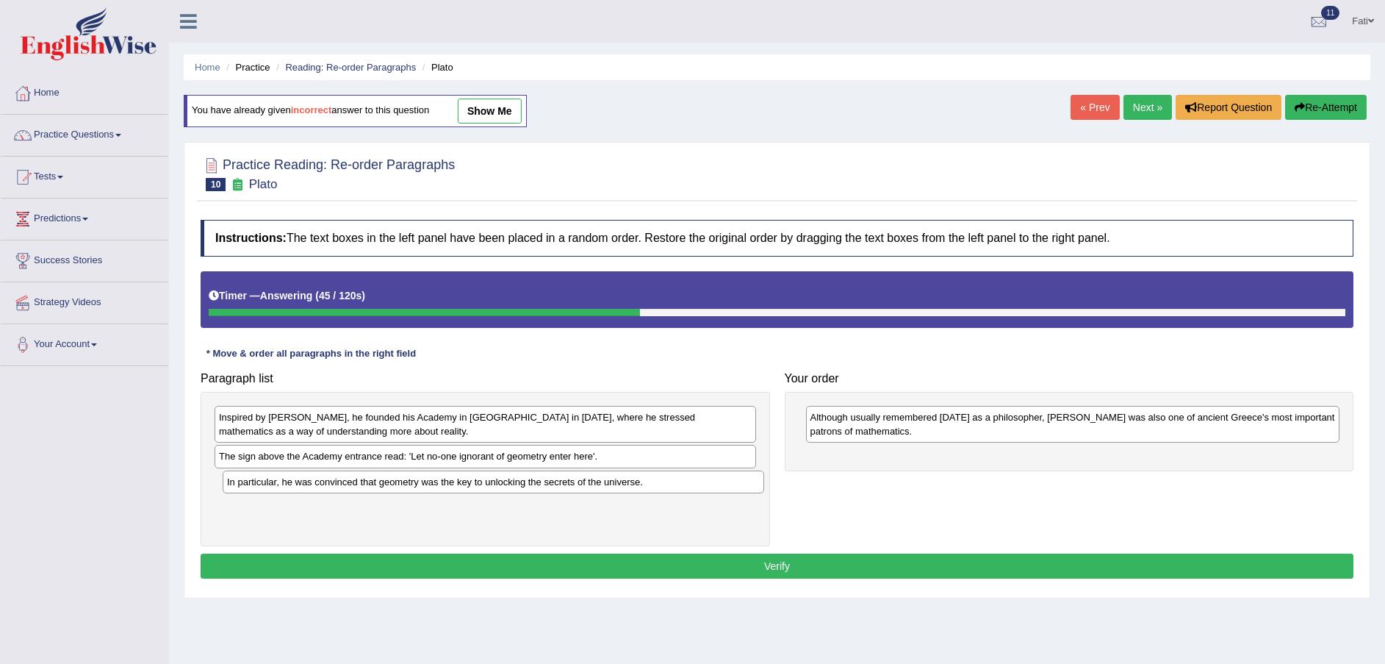
click at [481, 489] on div "In particular, he was convinced that geometry was the key to unlocking the secr…" at bounding box center [494, 481] width 542 height 23
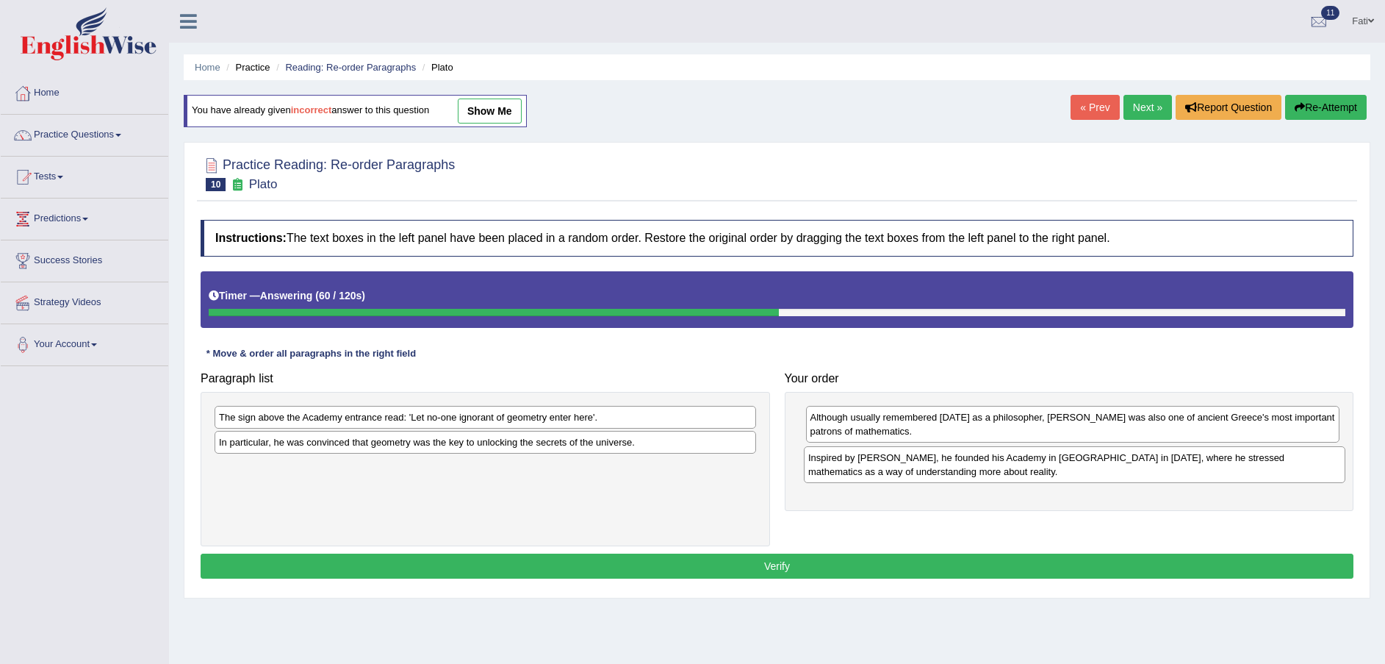
drag, startPoint x: 525, startPoint y: 434, endPoint x: 1114, endPoint y: 474, distance: 590.7
click at [1114, 474] on div "Inspired by [PERSON_NAME], he founded his Academy in [GEOGRAPHIC_DATA] in [DATE…" at bounding box center [1075, 464] width 542 height 37
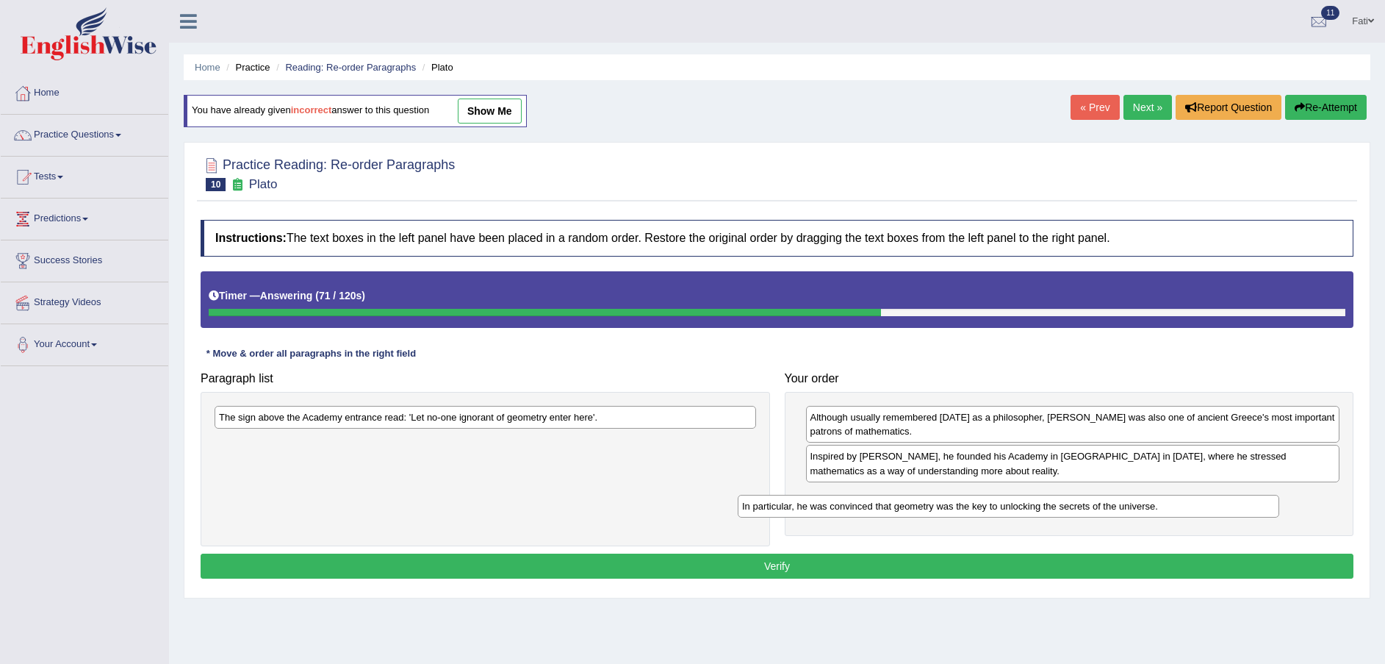
drag, startPoint x: 356, startPoint y: 448, endPoint x: 898, endPoint y: 501, distance: 544.9
click at [898, 501] on div "In particular, he was convinced that geometry was the key to unlocking the secr…" at bounding box center [1009, 506] width 542 height 23
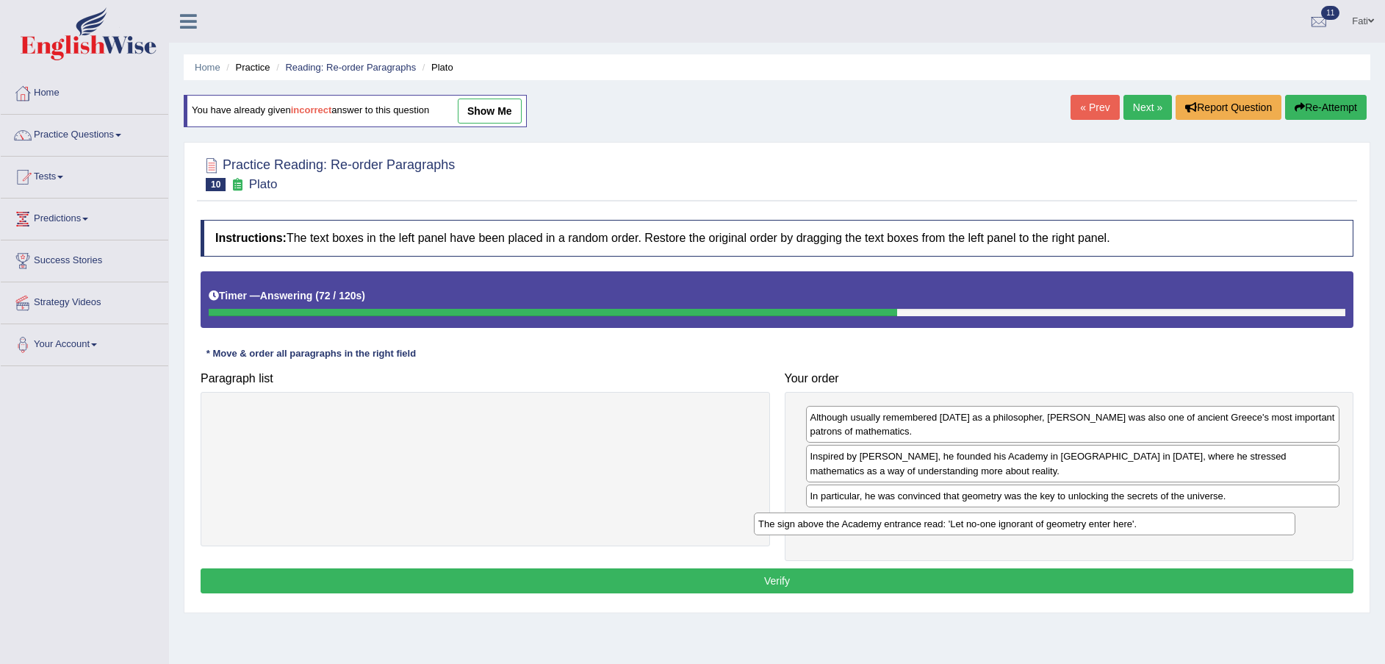
drag, startPoint x: 649, startPoint y: 420, endPoint x: 1191, endPoint y: 527, distance: 552.7
click at [1191, 527] on div "The sign above the Academy entrance read: 'Let no-one ignorant of geometry ente…" at bounding box center [1025, 523] width 542 height 23
click at [1124, 587] on button "Verify" at bounding box center [777, 580] width 1153 height 25
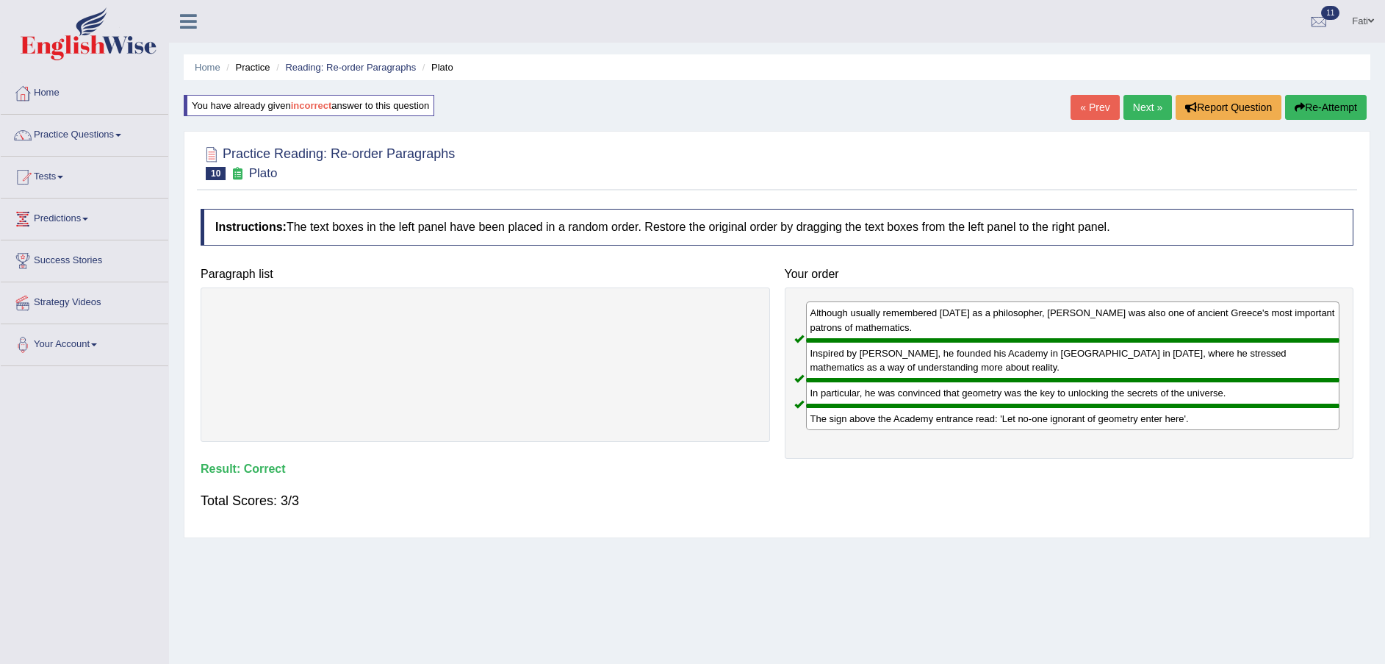
click at [1148, 98] on link "Next »" at bounding box center [1148, 107] width 49 height 25
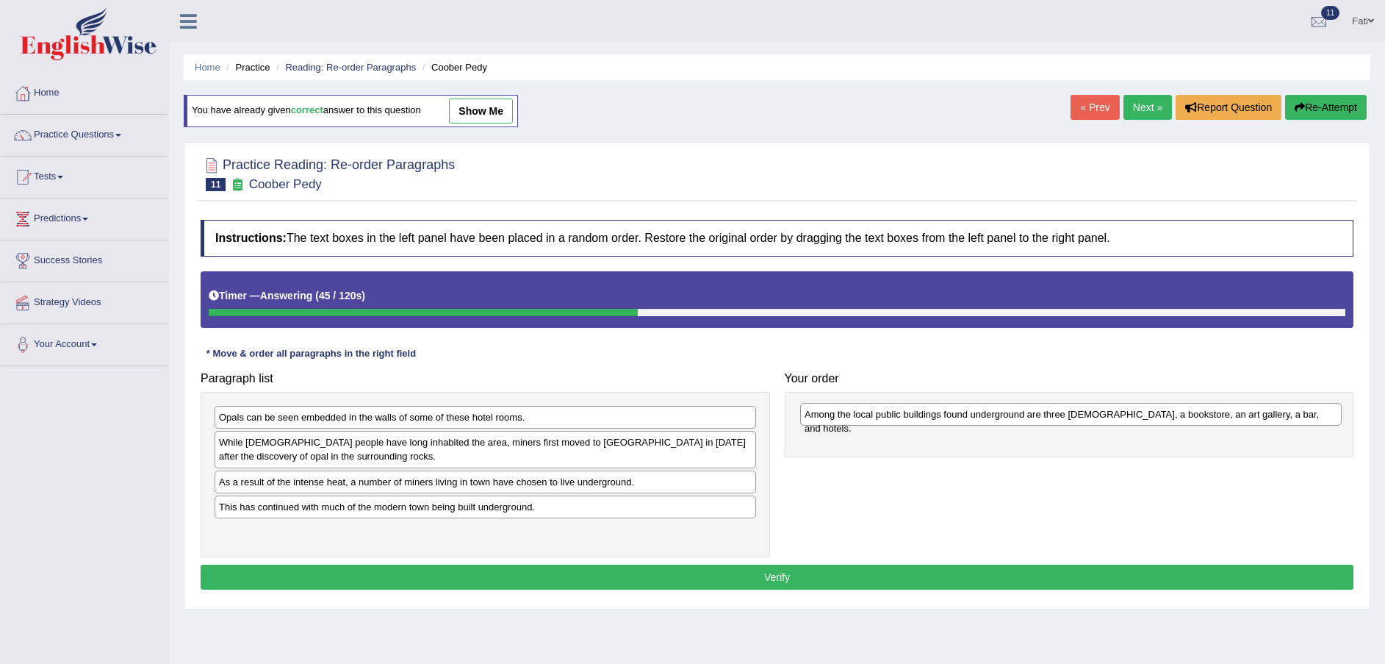
drag, startPoint x: 276, startPoint y: 541, endPoint x: 861, endPoint y: 423, distance: 596.6
click at [861, 423] on div "Among the local public buildings found underground are three [DEMOGRAPHIC_DATA]…" at bounding box center [1071, 414] width 542 height 23
drag, startPoint x: 396, startPoint y: 420, endPoint x: 417, endPoint y: 420, distance: 21.3
click at [417, 420] on div "Opals can be seen embedded in the walls of some of these hotel rooms." at bounding box center [507, 417] width 542 height 23
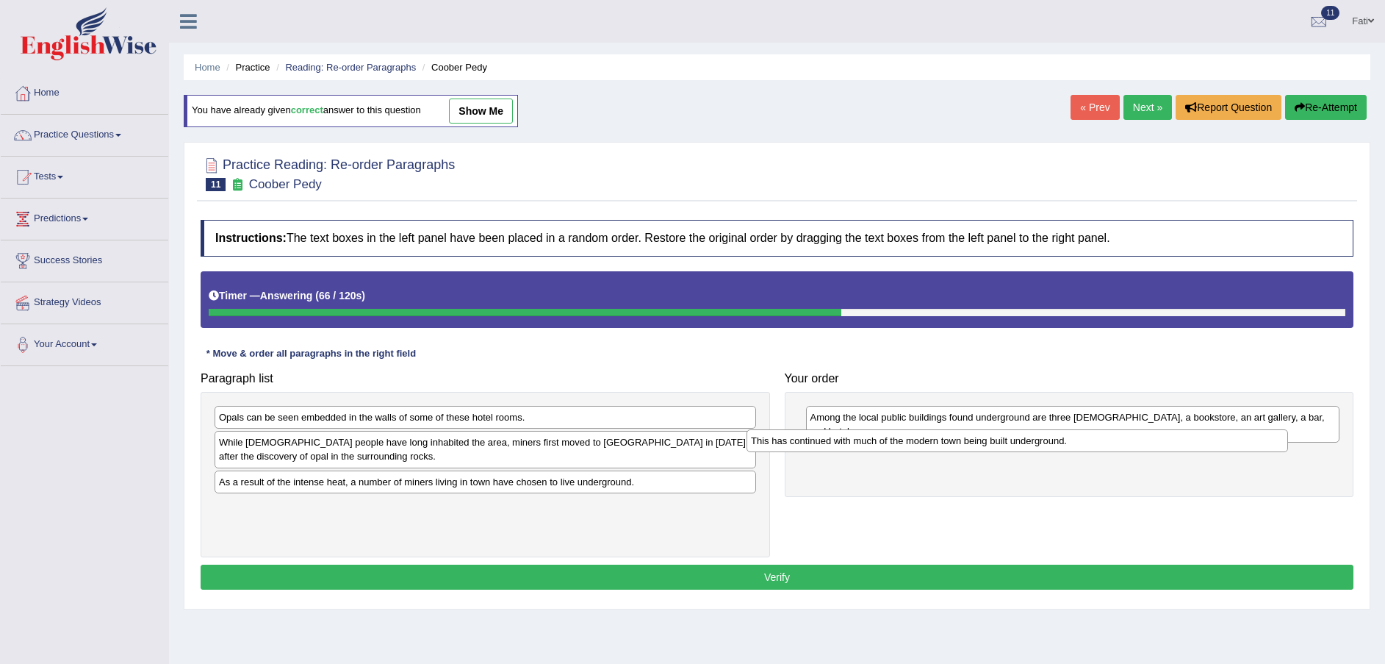
drag, startPoint x: 331, startPoint y: 512, endPoint x: 863, endPoint y: 446, distance: 536.9
click at [863, 446] on div "This has continued with much of the modern town being built underground." at bounding box center [1018, 440] width 542 height 23
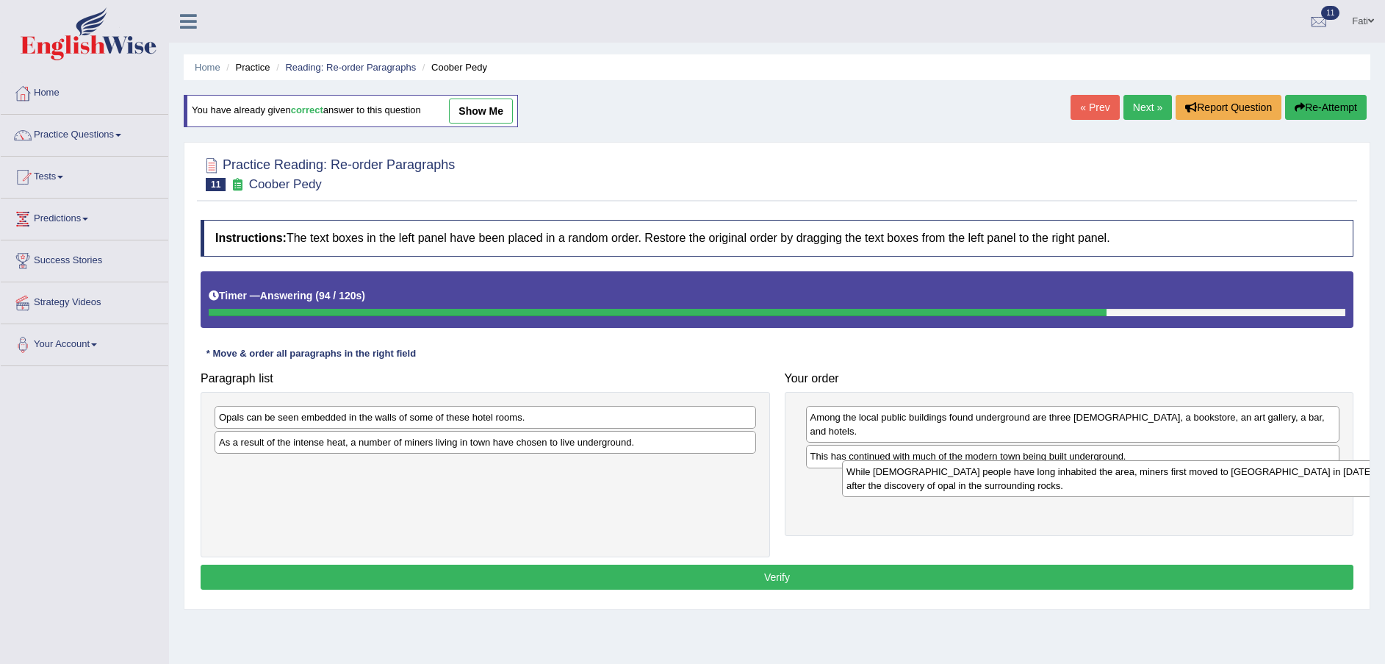
drag, startPoint x: 420, startPoint y: 448, endPoint x: 1047, endPoint y: 477, distance: 628.2
click at [1047, 477] on div "While [DEMOGRAPHIC_DATA] people have long inhabited the area, miners first move…" at bounding box center [1113, 478] width 542 height 37
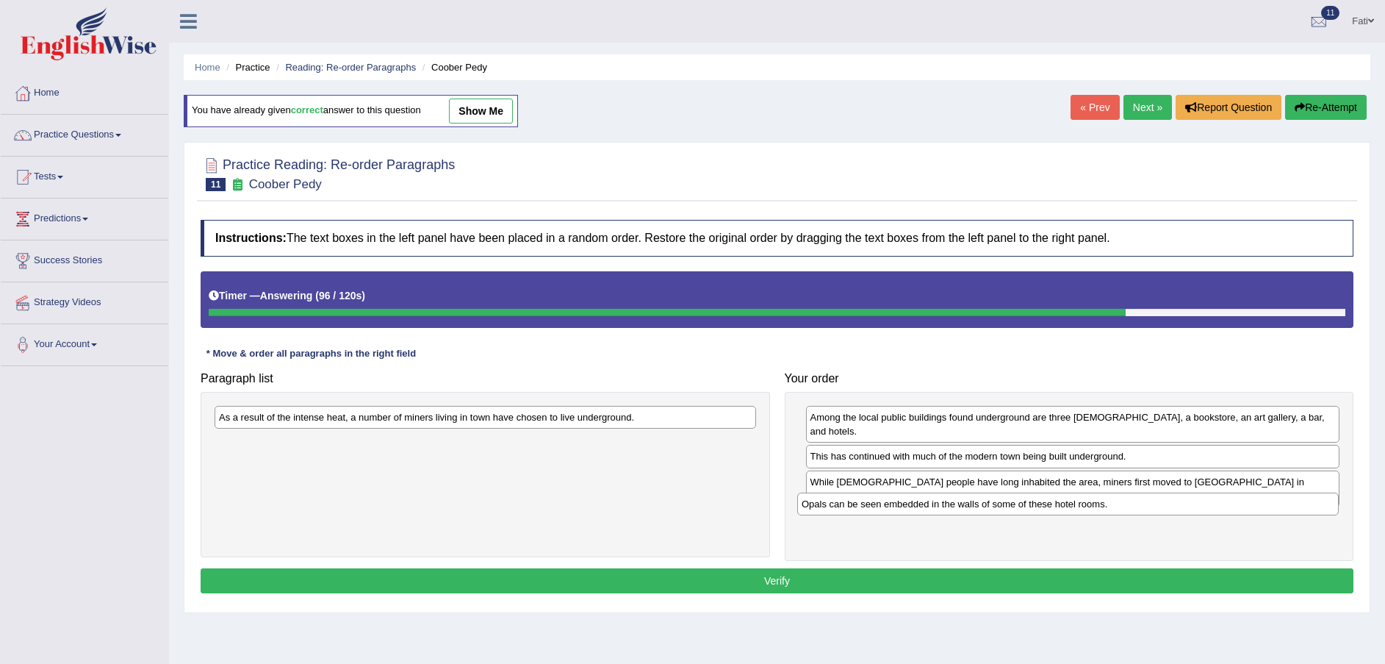
drag, startPoint x: 433, startPoint y: 415, endPoint x: 1017, endPoint y: 500, distance: 590.3
click at [1017, 500] on div "Opals can be seen embedded in the walls of some of these hotel rooms." at bounding box center [1068, 503] width 542 height 23
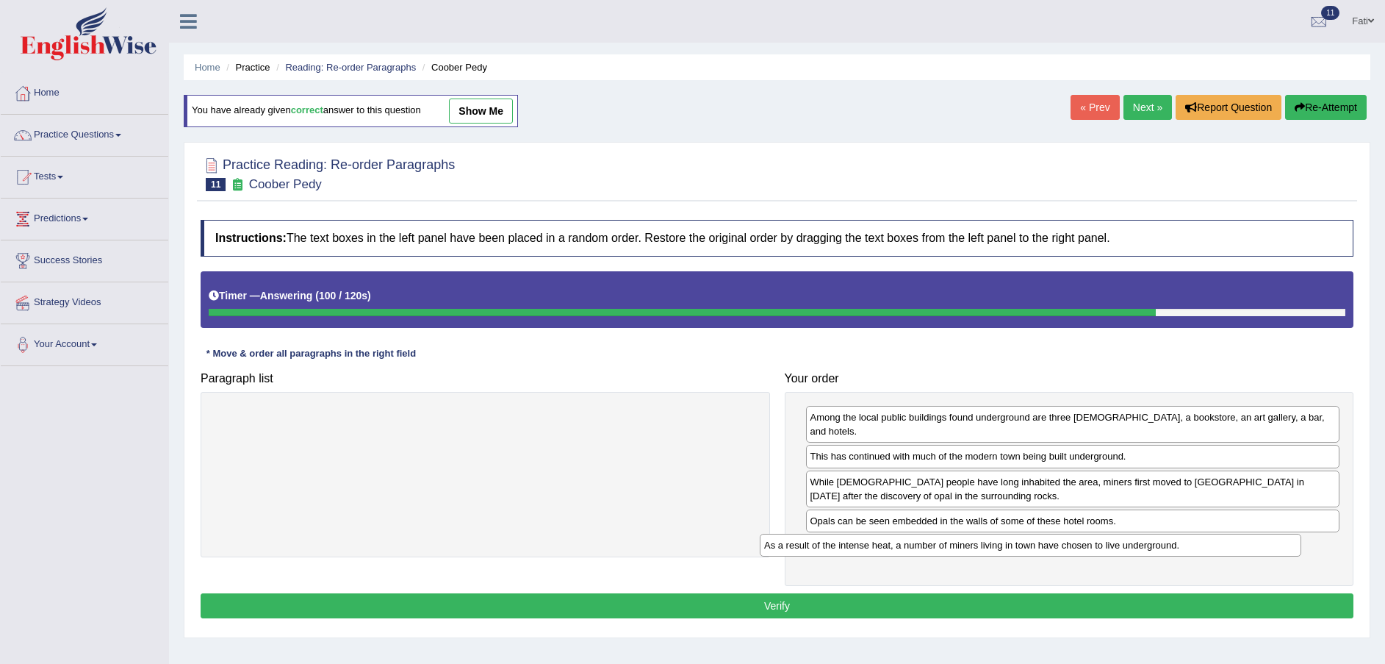
drag, startPoint x: 535, startPoint y: 419, endPoint x: 1110, endPoint y: 536, distance: 587.3
click at [1110, 536] on div "As a result of the intense heat, a number of miners living in town have chosen …" at bounding box center [1031, 545] width 542 height 23
click at [1052, 594] on button "Verify" at bounding box center [777, 605] width 1153 height 25
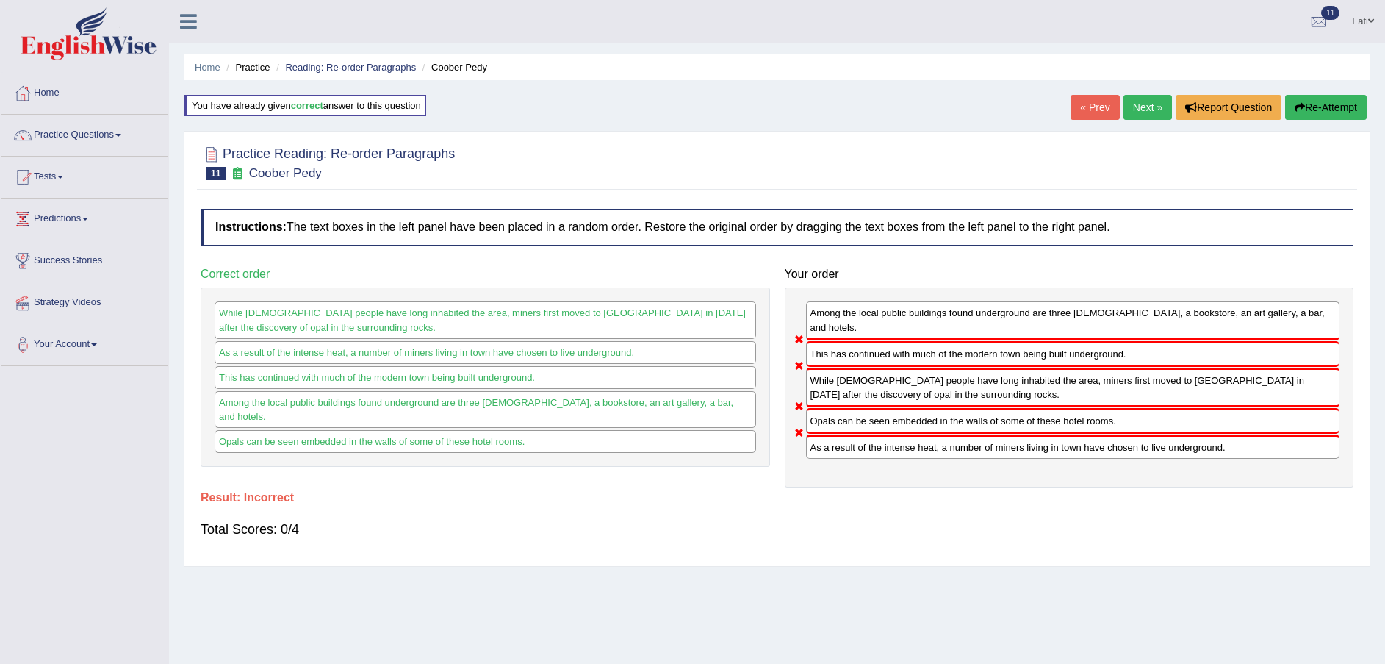
click at [1309, 96] on button "Re-Attempt" at bounding box center [1326, 107] width 82 height 25
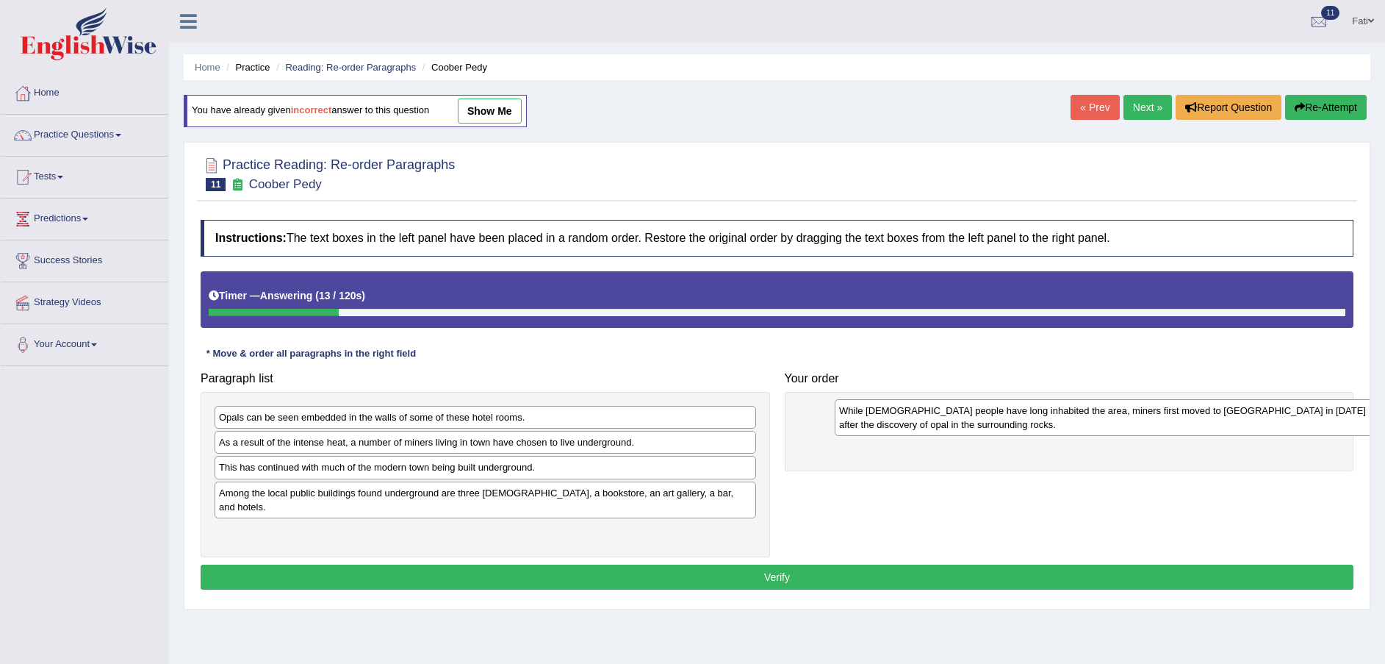
drag, startPoint x: 478, startPoint y: 461, endPoint x: 1098, endPoint y: 430, distance: 621.0
click at [1098, 430] on div "While Aboriginal people have long inhabited the area, miners first moved to Coo…" at bounding box center [1106, 417] width 542 height 37
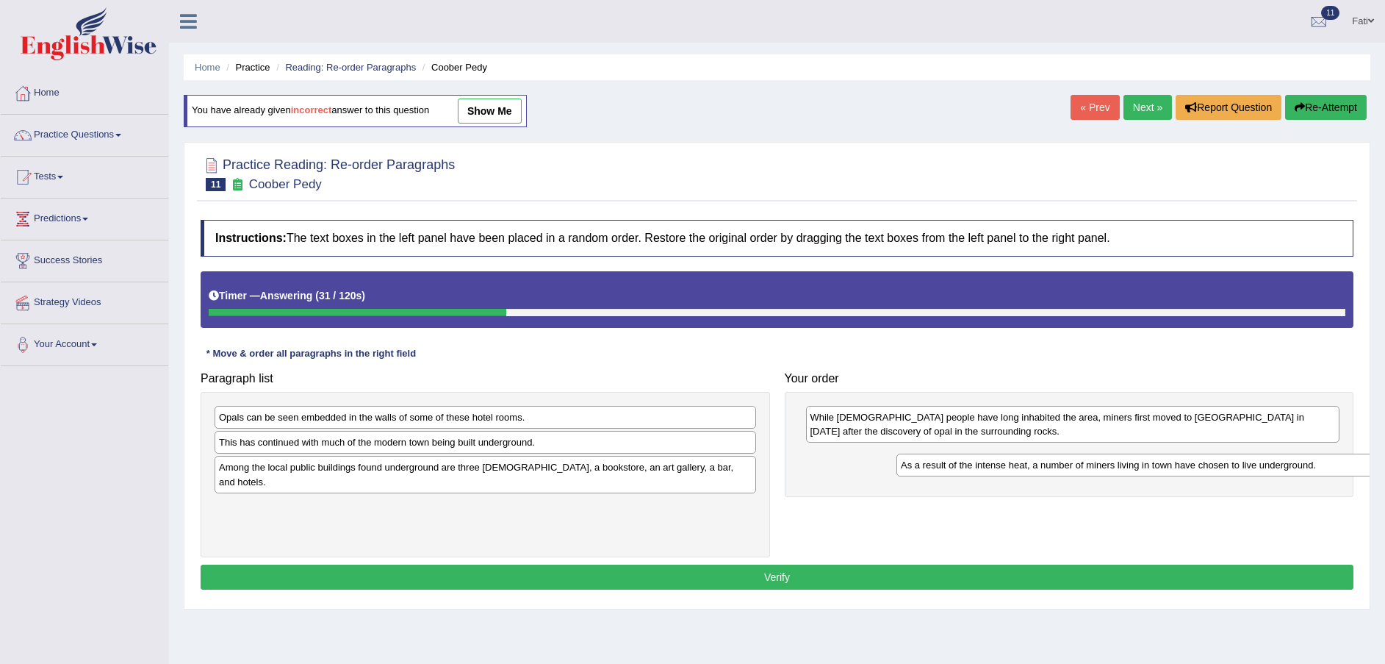
drag, startPoint x: 556, startPoint y: 451, endPoint x: 1172, endPoint y: 468, distance: 616.8
click at [1172, 468] on div "As a result of the intense heat, a number of miners living in town have chosen …" at bounding box center [1168, 464] width 542 height 23
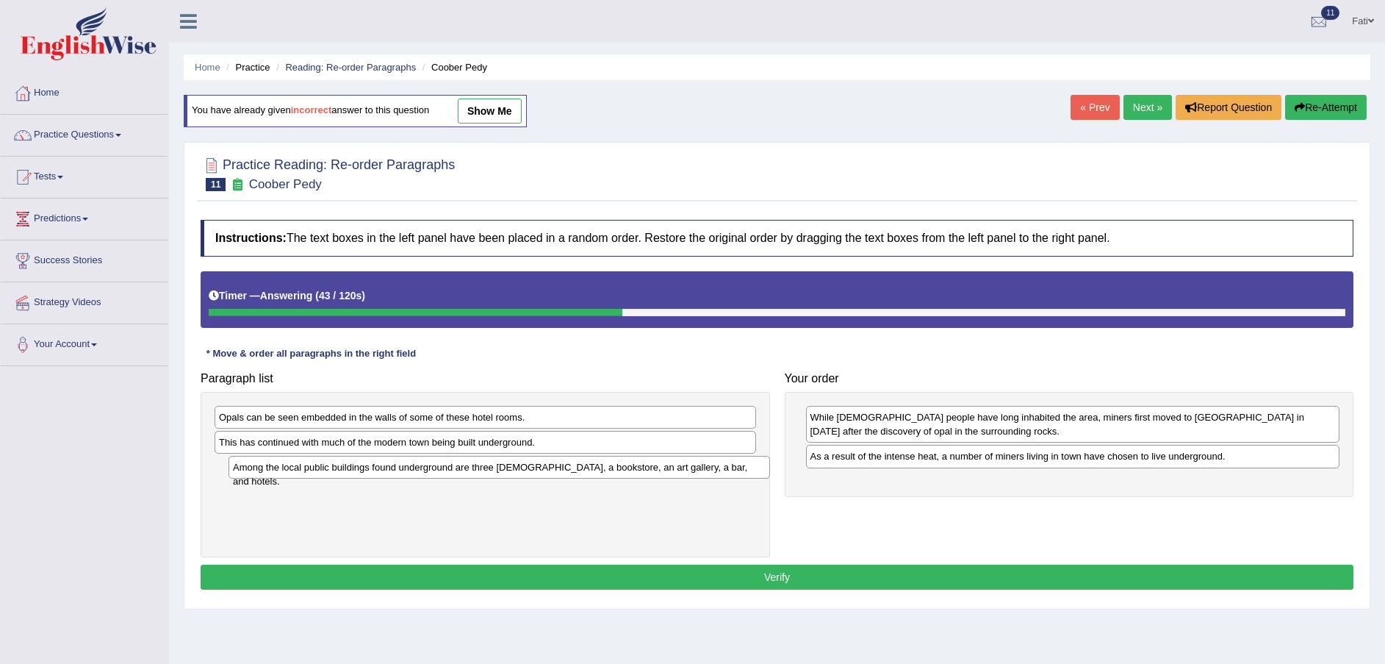
drag, startPoint x: 642, startPoint y: 473, endPoint x: 654, endPoint y: 473, distance: 11.8
click at [654, 473] on div "Among the local public buildings found underground are three churches, a bookst…" at bounding box center [500, 467] width 542 height 23
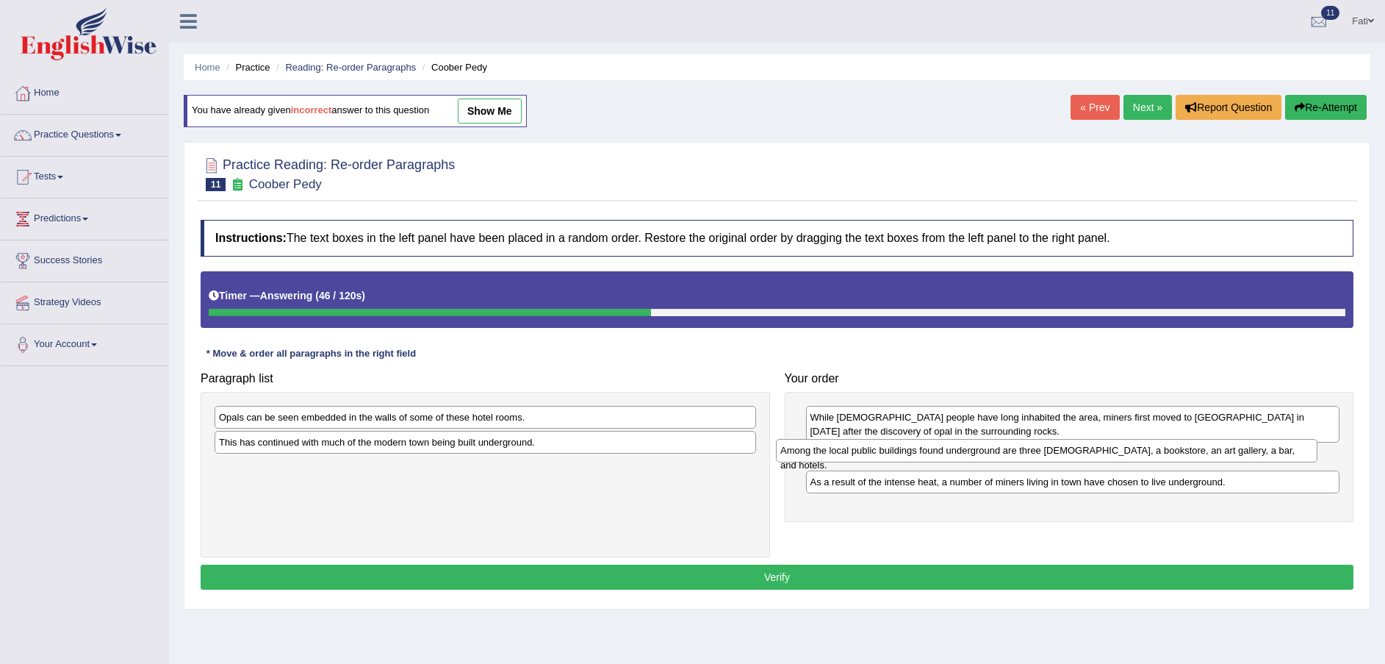
drag, startPoint x: 363, startPoint y: 473, endPoint x: 926, endPoint y: 456, distance: 563.1
click at [926, 456] on div "Among the local public buildings found underground are three churches, a bookst…" at bounding box center [1047, 450] width 542 height 23
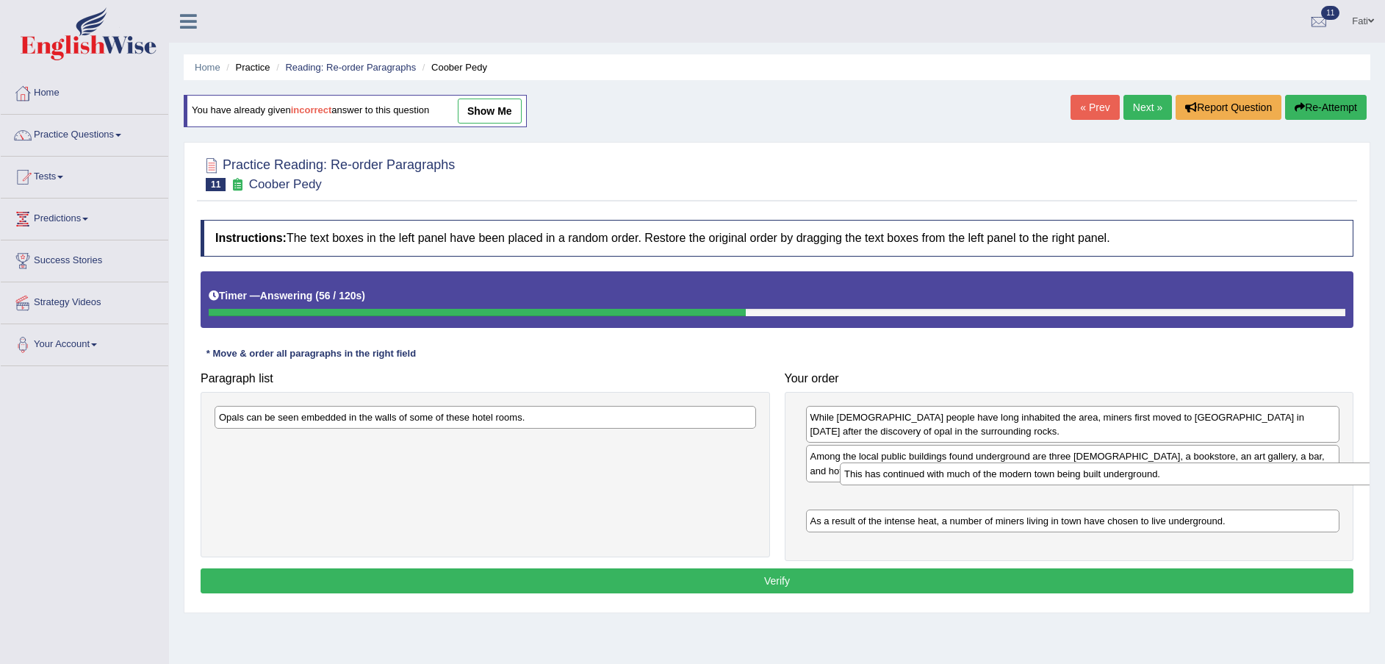
drag, startPoint x: 463, startPoint y: 453, endPoint x: 1082, endPoint y: 485, distance: 620.3
click at [1082, 485] on div "This has continued with much of the modern town being built underground." at bounding box center [1111, 473] width 542 height 23
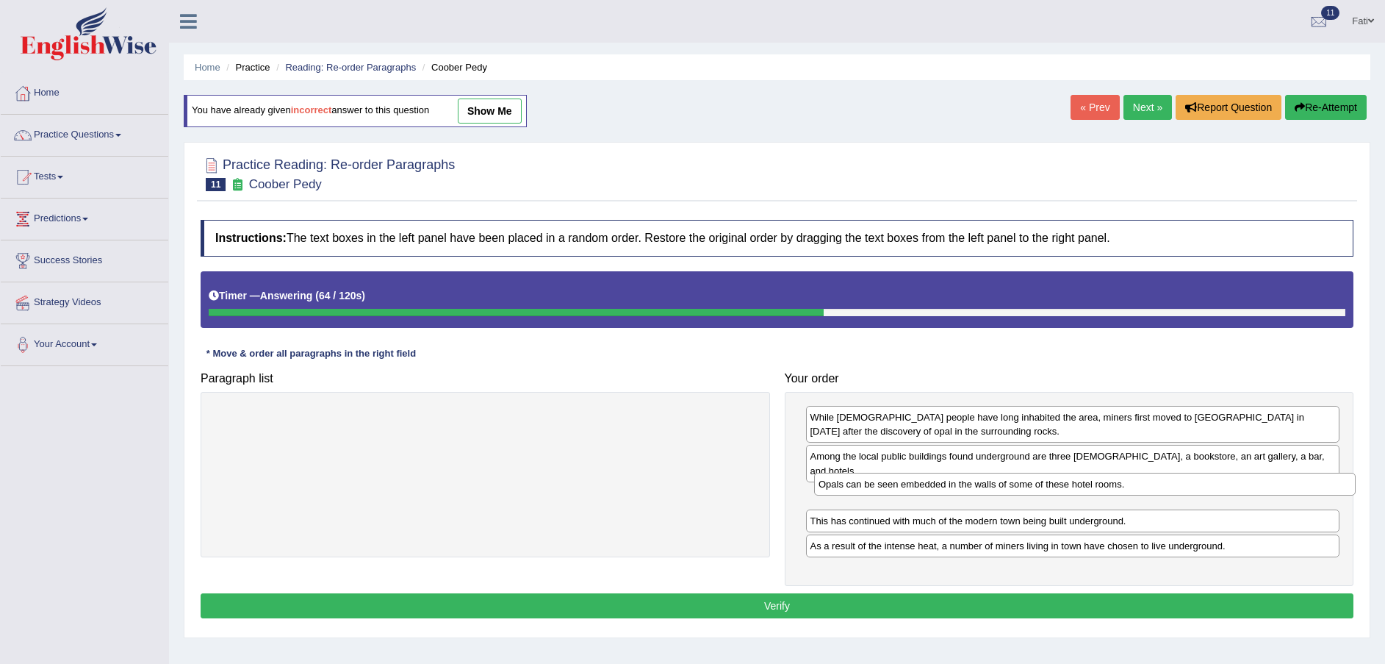
drag, startPoint x: 406, startPoint y: 427, endPoint x: 1005, endPoint y: 494, distance: 603.4
click at [1005, 494] on div "Opals can be seen embedded in the walls of some of these hotel rooms." at bounding box center [1085, 484] width 542 height 23
click at [1008, 594] on button "Verify" at bounding box center [777, 605] width 1153 height 25
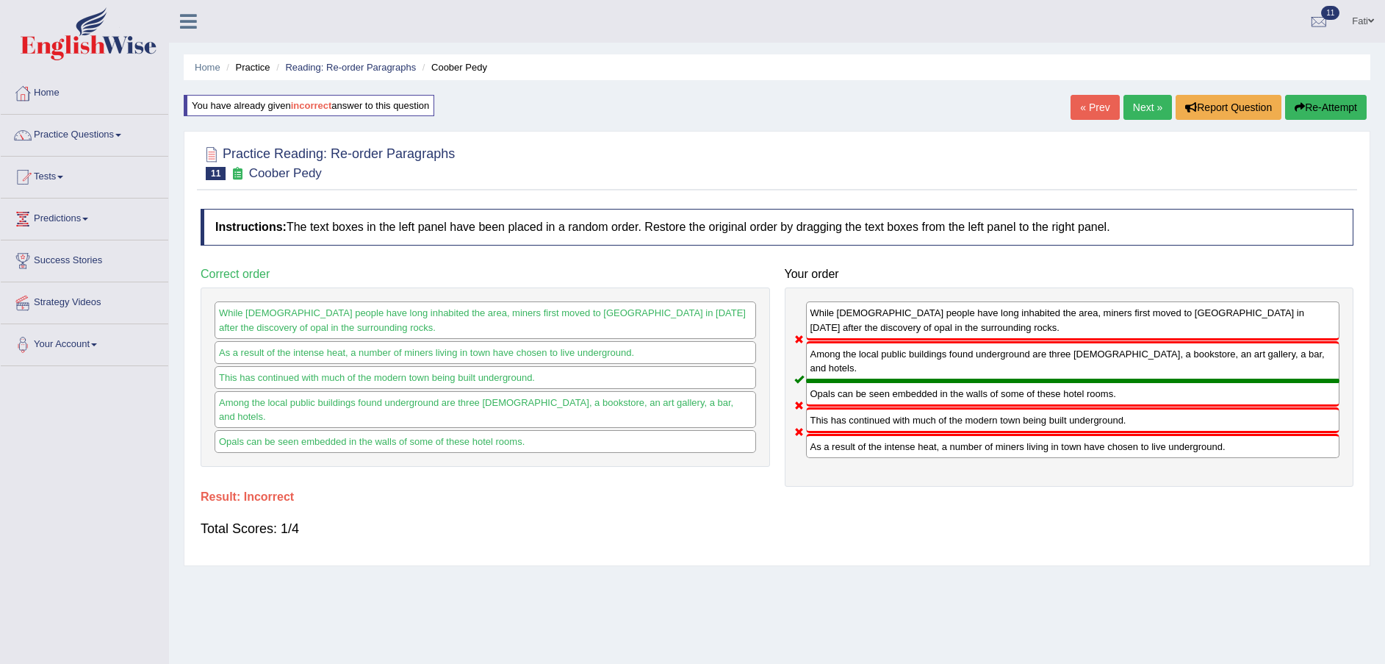
click at [1330, 105] on button "Re-Attempt" at bounding box center [1326, 107] width 82 height 25
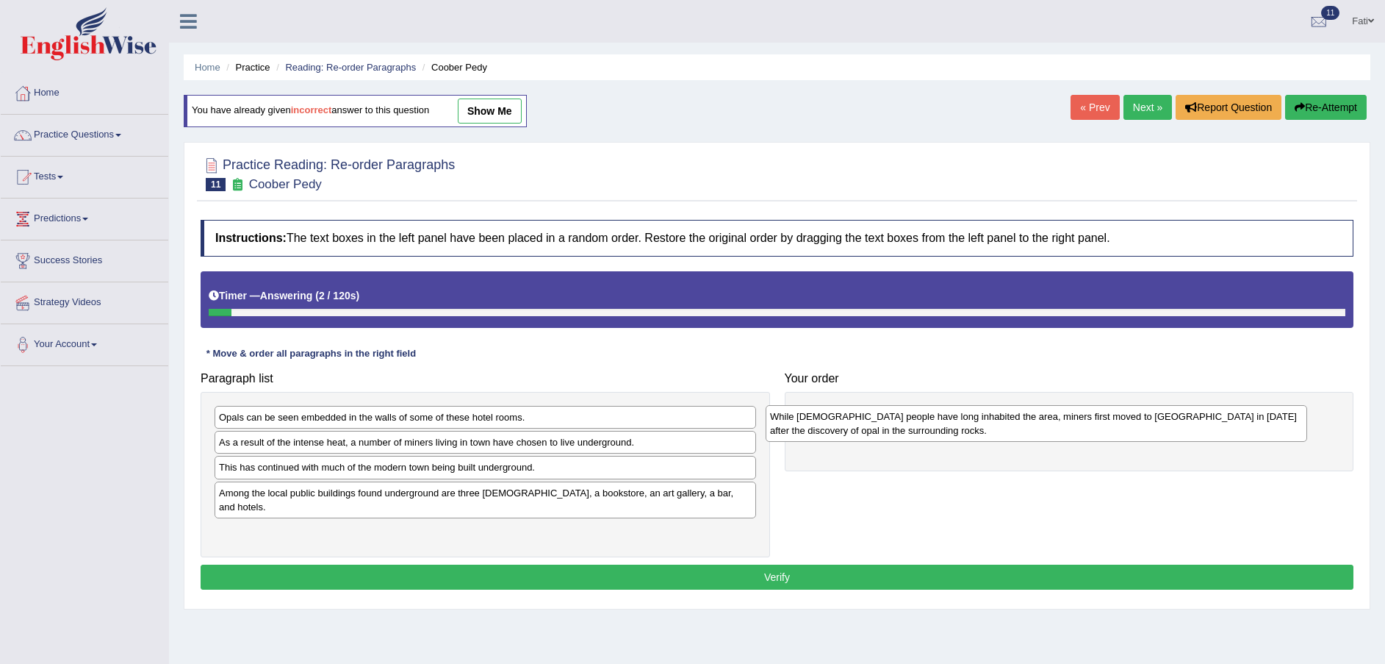
drag, startPoint x: 356, startPoint y: 448, endPoint x: 916, endPoint y: 428, distance: 560.3
click at [905, 423] on div "While [DEMOGRAPHIC_DATA] people have long inhabited the area, miners first move…" at bounding box center [1037, 423] width 542 height 37
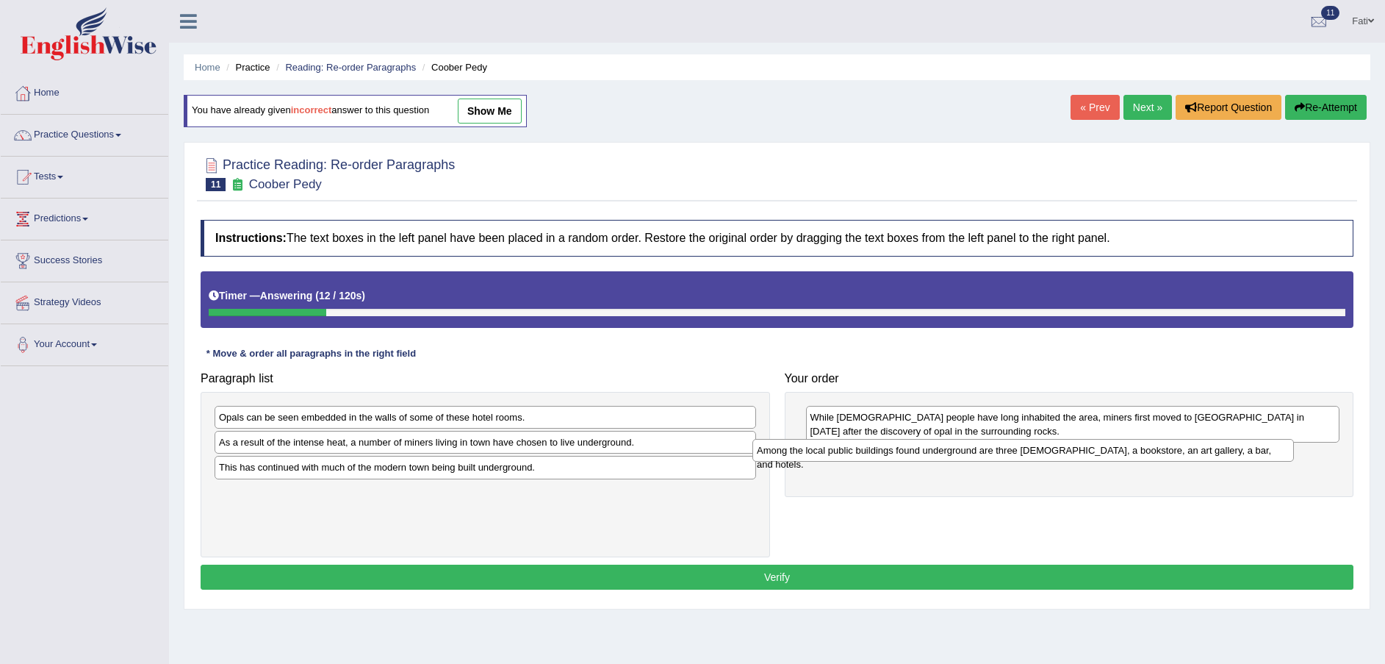
drag, startPoint x: 351, startPoint y: 498, endPoint x: 901, endPoint y: 455, distance: 552.1
click at [901, 455] on div "Among the local public buildings found underground are three [DEMOGRAPHIC_DATA]…" at bounding box center [1023, 450] width 542 height 23
click at [901, 455] on div "Among the local public buildings found underground are three [DEMOGRAPHIC_DATA]…" at bounding box center [1046, 450] width 542 height 23
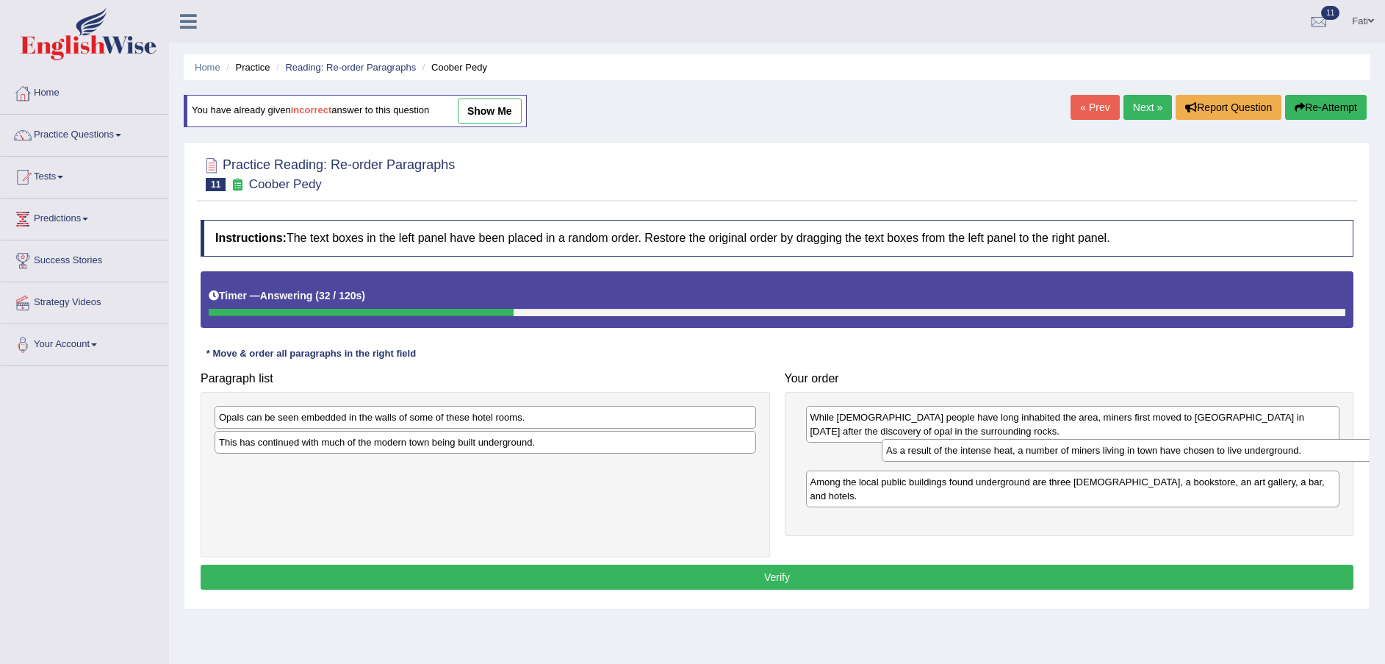
drag, startPoint x: 611, startPoint y: 453, endPoint x: 1279, endPoint y: 461, distance: 668.0
click at [1279, 461] on div "As a result of the intense heat, a number of miners living in town have chosen …" at bounding box center [1153, 450] width 542 height 23
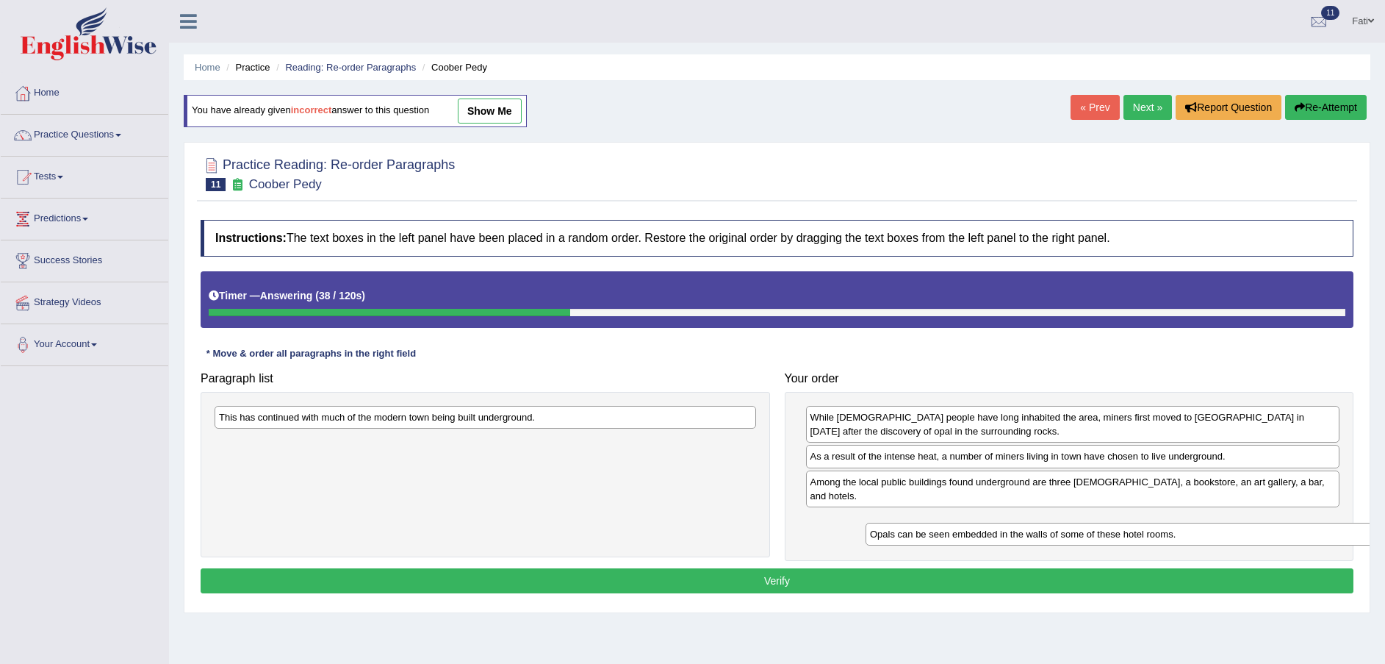
drag, startPoint x: 395, startPoint y: 422, endPoint x: 1040, endPoint y: 528, distance: 653.1
click at [1040, 528] on div "Opals can be seen embedded in the walls of some of these hotel rooms." at bounding box center [1137, 533] width 542 height 23
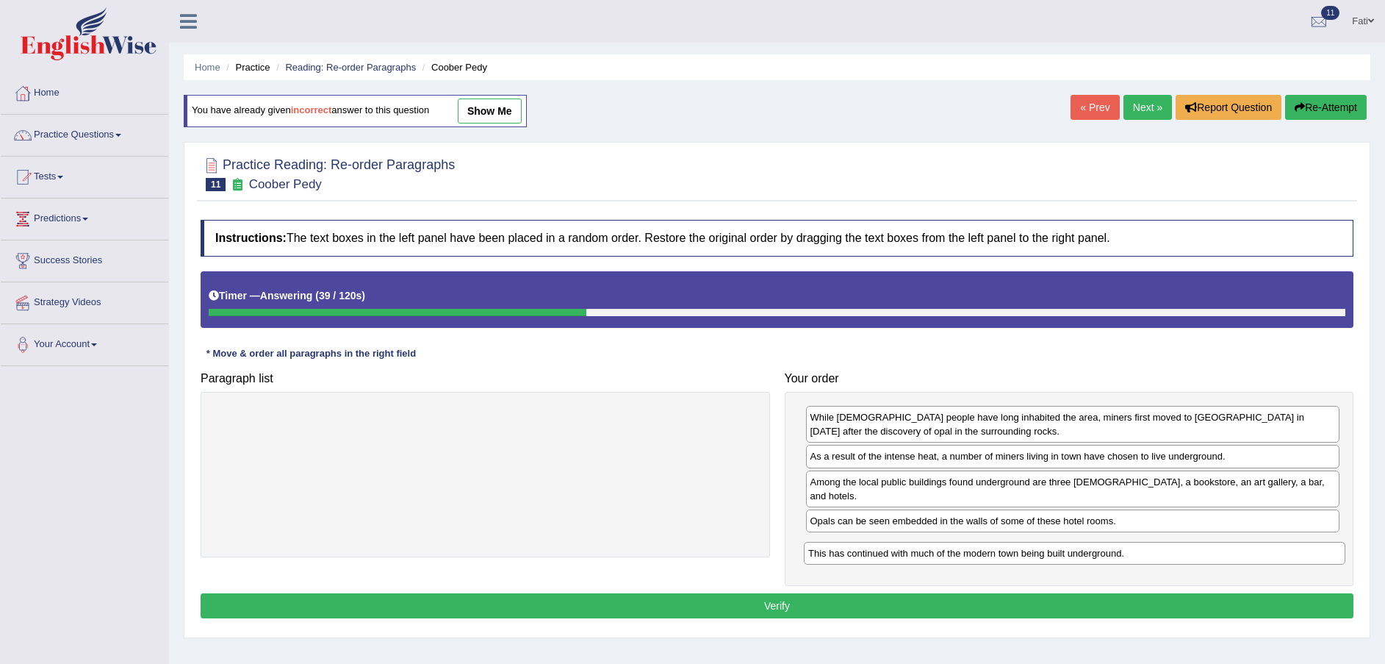
drag, startPoint x: 553, startPoint y: 425, endPoint x: 1157, endPoint y: 553, distance: 618.1
click at [1157, 553] on div "This has continued with much of the modern town being built underground." at bounding box center [1075, 553] width 542 height 23
click at [1084, 593] on button "Verify" at bounding box center [777, 605] width 1153 height 25
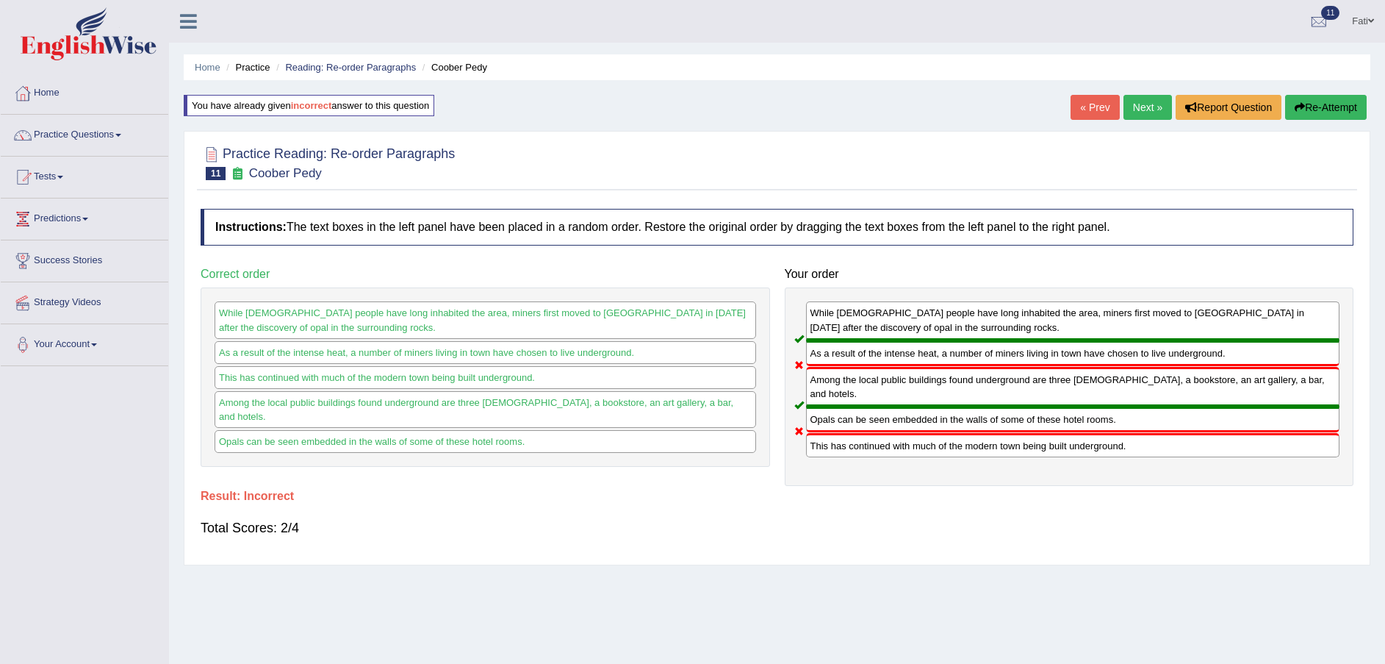
click at [1341, 106] on button "Re-Attempt" at bounding box center [1326, 107] width 82 height 25
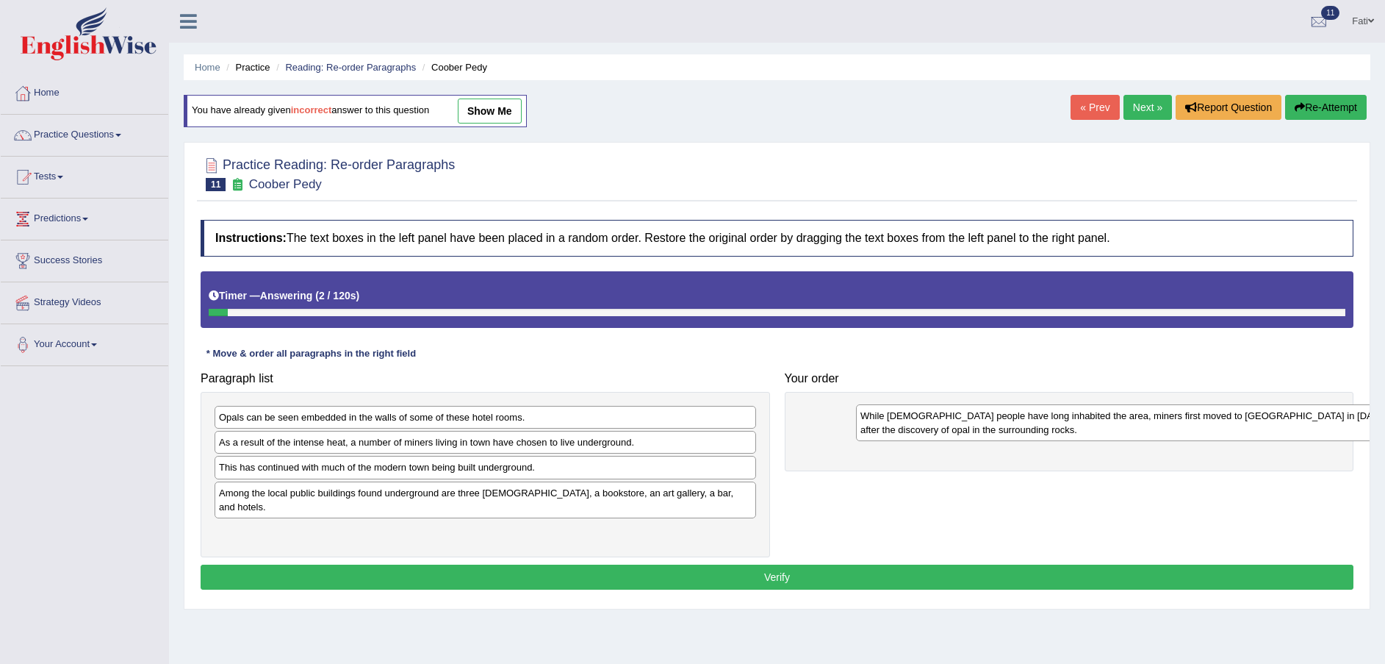
drag, startPoint x: 332, startPoint y: 446, endPoint x: 958, endPoint y: 414, distance: 626.9
click at [960, 415] on div "While [DEMOGRAPHIC_DATA] people have long inhabited the area, miners first move…" at bounding box center [1127, 422] width 542 height 37
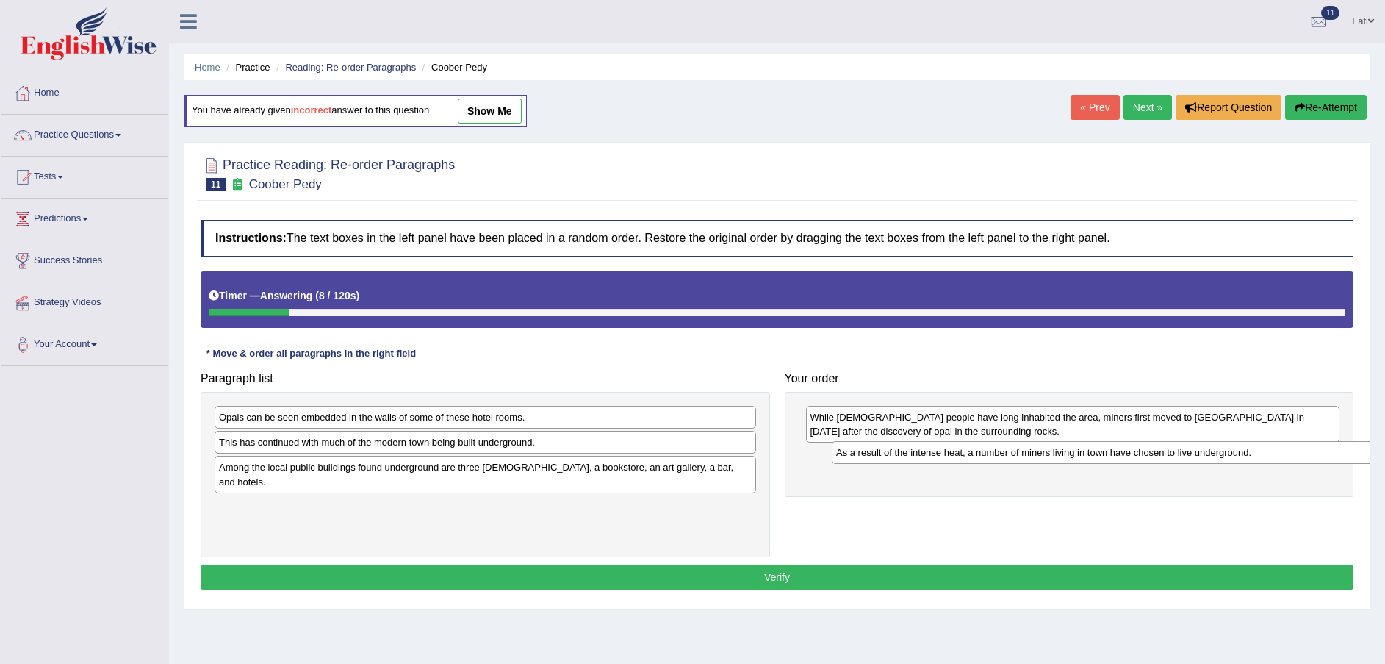
drag, startPoint x: 338, startPoint y: 440, endPoint x: 961, endPoint y: 450, distance: 623.2
click at [961, 450] on div "As a result of the intense heat, a number of miners living in town have chosen …" at bounding box center [1103, 452] width 542 height 23
drag, startPoint x: 442, startPoint y: 455, endPoint x: 554, endPoint y: 439, distance: 112.9
click at [568, 452] on div "Opals can be seen embedded in the walls of some of these hotel rooms. This has …" at bounding box center [486, 474] width 570 height 165
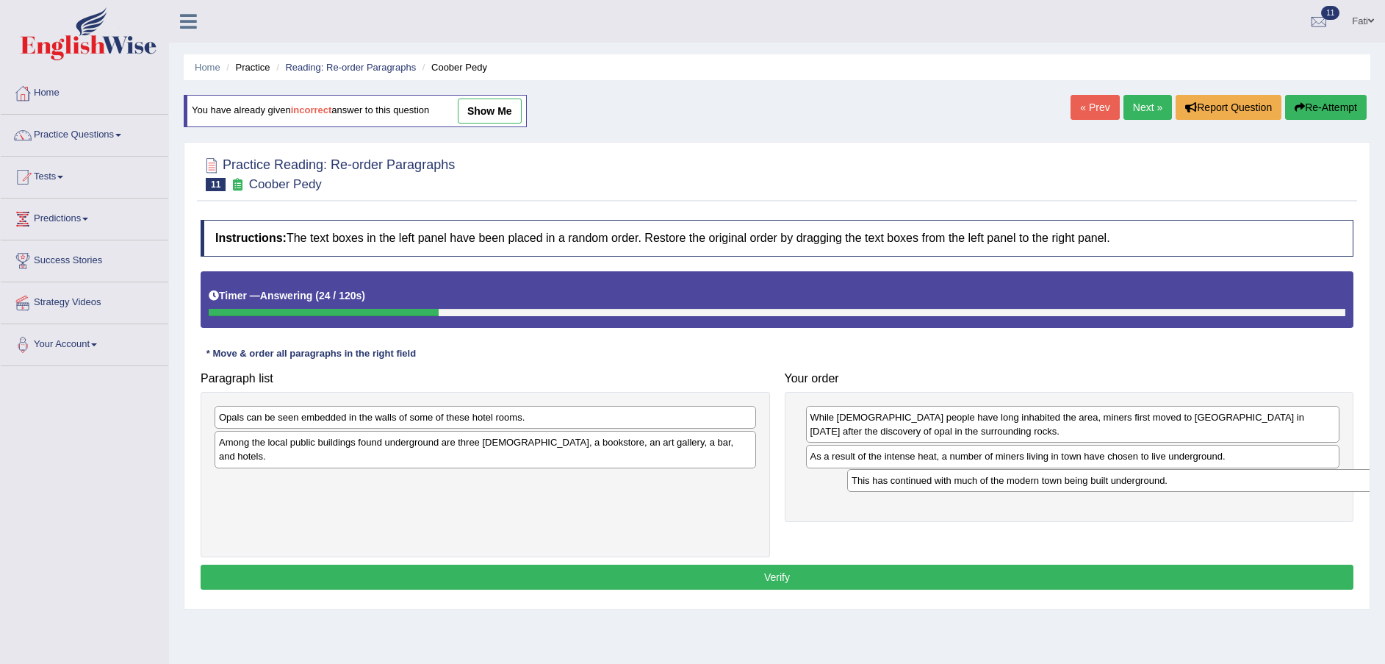
drag, startPoint x: 547, startPoint y: 436, endPoint x: 1178, endPoint y: 468, distance: 632.1
click at [1178, 469] on div "This has continued with much of the modern town being built underground." at bounding box center [1118, 480] width 542 height 23
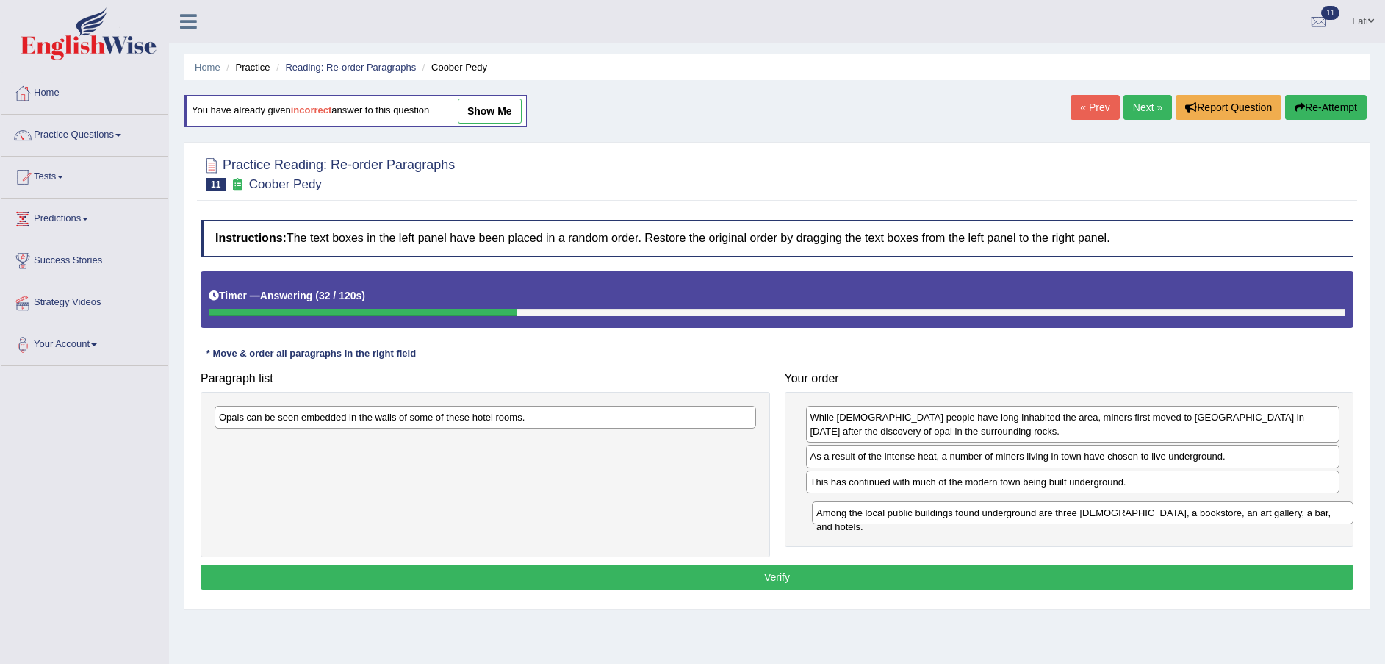
drag, startPoint x: 565, startPoint y: 445, endPoint x: 1162, endPoint y: 515, distance: 600.8
click at [1162, 515] on div "Among the local public buildings found underground are three [DEMOGRAPHIC_DATA]…" at bounding box center [1083, 512] width 542 height 23
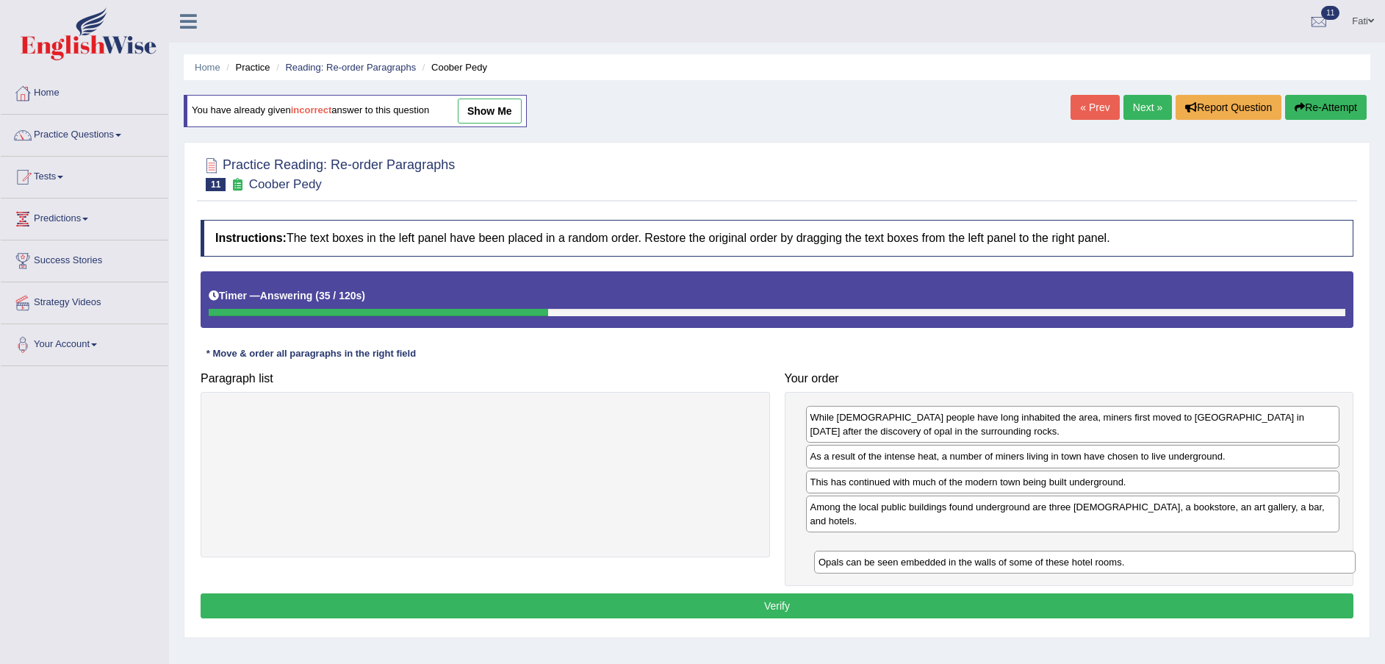
drag, startPoint x: 429, startPoint y: 418, endPoint x: 1041, endPoint y: 544, distance: 624.9
click at [1041, 550] on div "Opals can be seen embedded in the walls of some of these hotel rooms." at bounding box center [1085, 561] width 542 height 23
click at [1064, 593] on button "Verify" at bounding box center [777, 605] width 1153 height 25
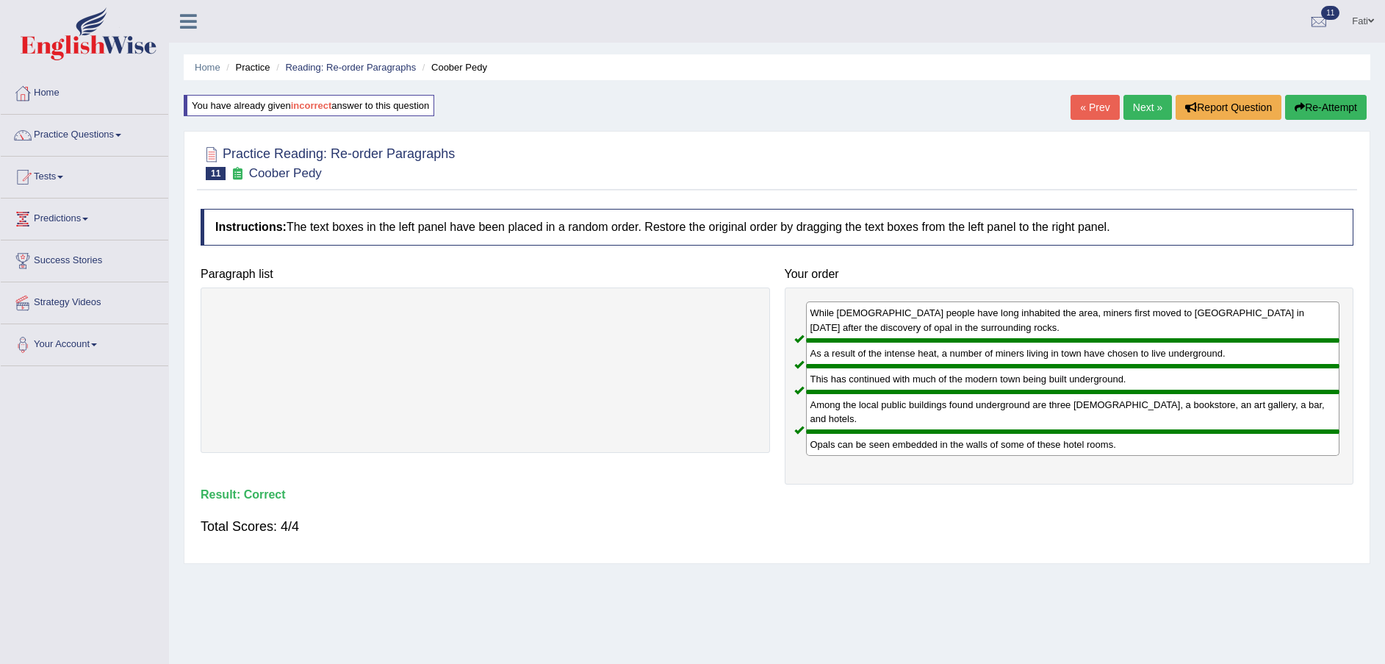
drag, startPoint x: 1151, startPoint y: 96, endPoint x: 1136, endPoint y: 104, distance: 16.8
click at [1146, 104] on link "Next »" at bounding box center [1148, 107] width 49 height 25
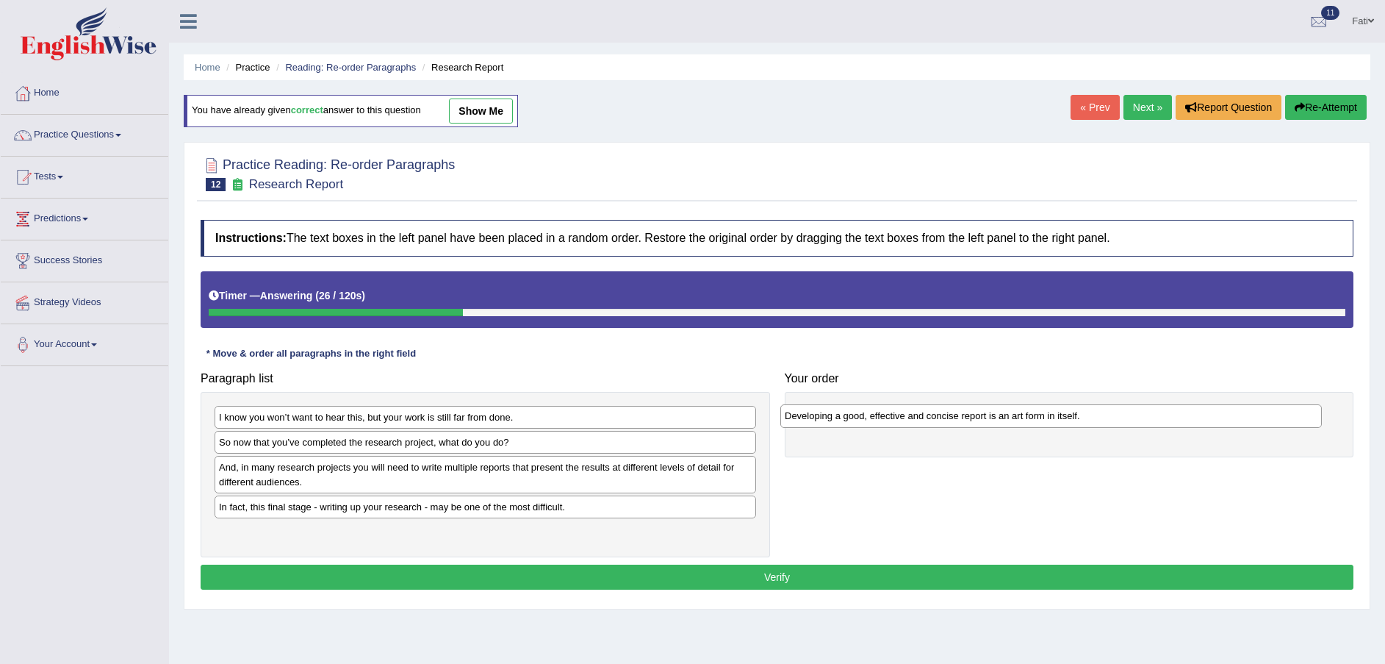
drag, startPoint x: 425, startPoint y: 475, endPoint x: 1035, endPoint y: 434, distance: 611.4
click at [1035, 427] on div "Developing a good, effective and concise report is an art form in itself." at bounding box center [1051, 415] width 542 height 23
click at [1035, 434] on div "Developing a good, effective and concise report is an art form in itself." at bounding box center [1096, 425] width 542 height 23
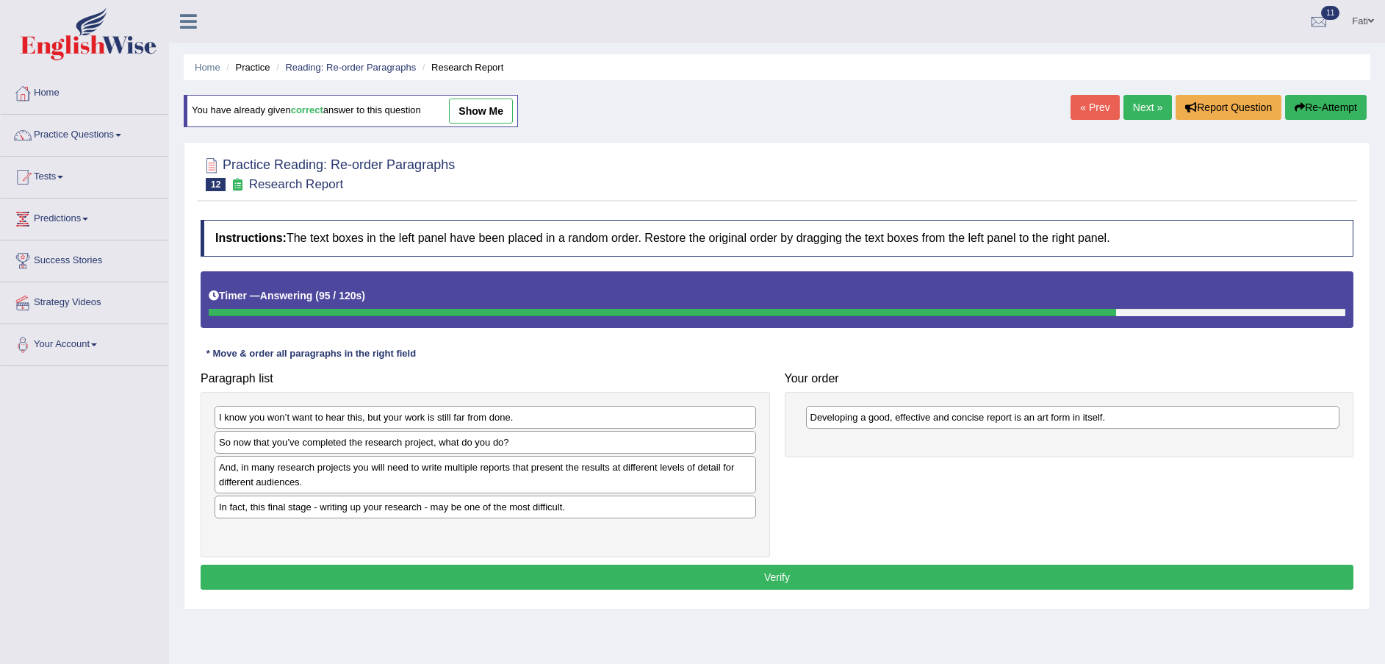
click at [730, 576] on button "Verify" at bounding box center [777, 576] width 1153 height 25
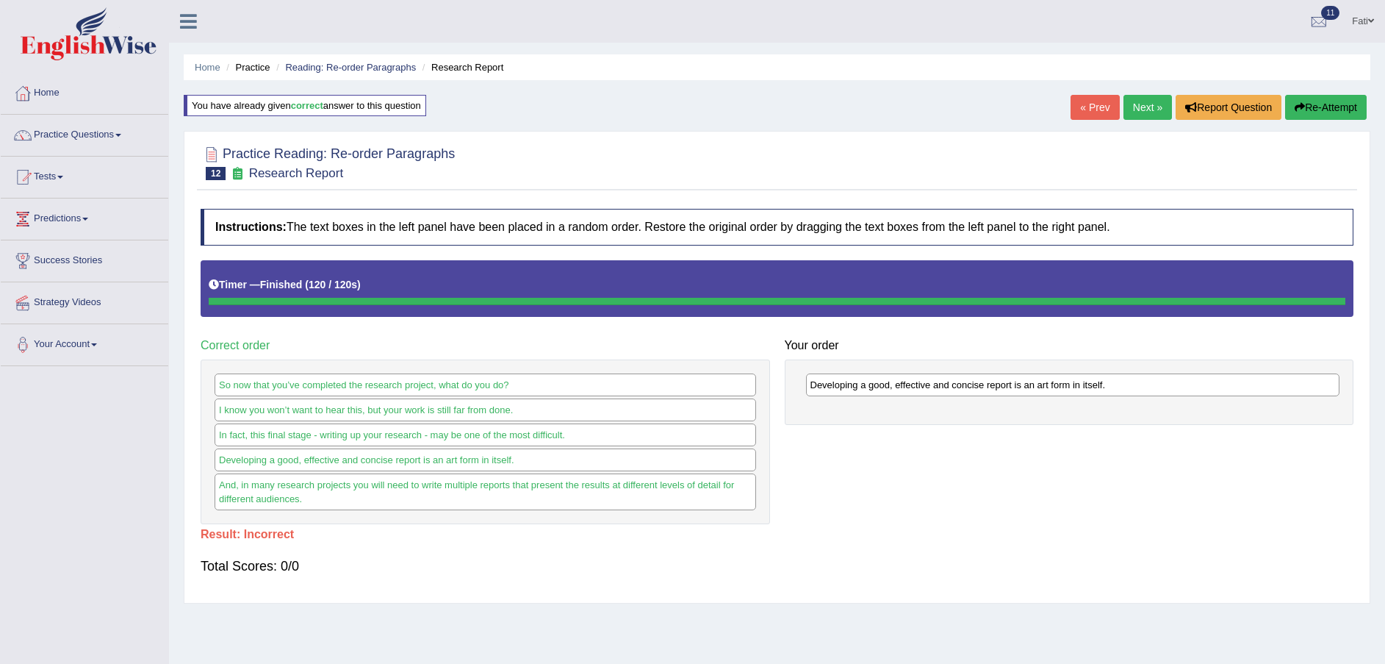
click at [1332, 104] on button "Re-Attempt" at bounding box center [1326, 107] width 82 height 25
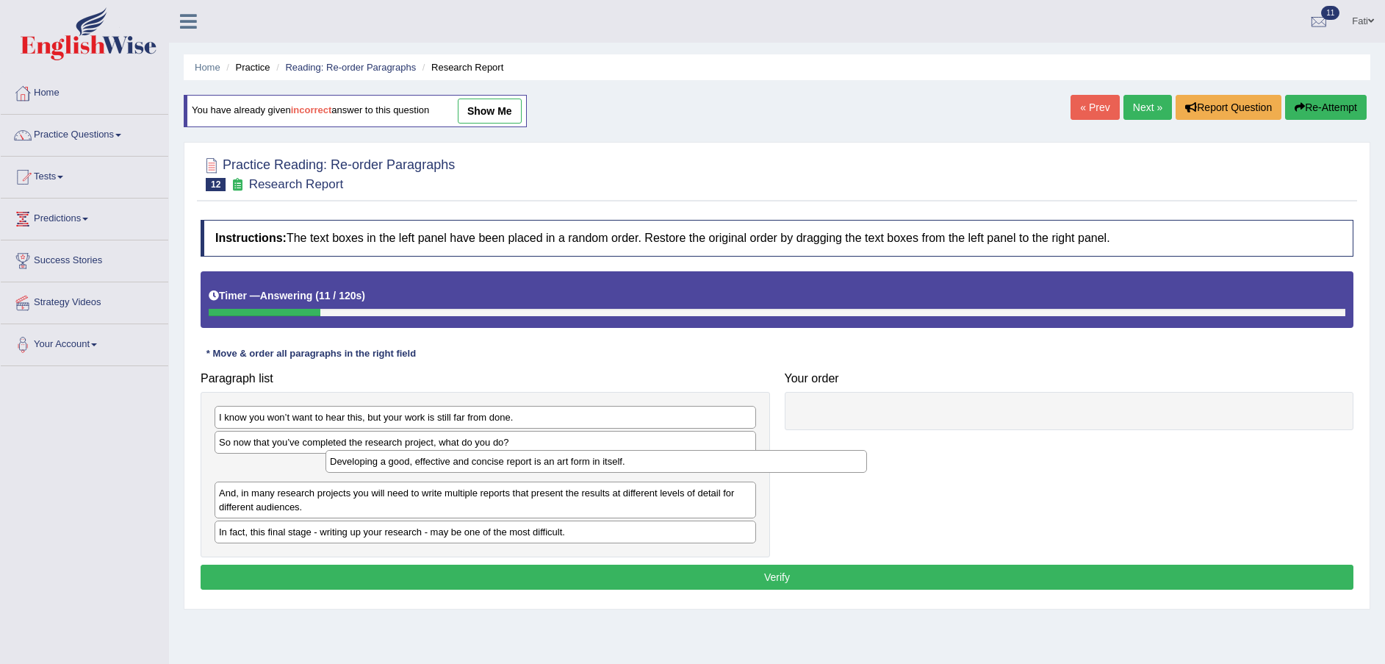
drag, startPoint x: 439, startPoint y: 456, endPoint x: 456, endPoint y: 459, distance: 17.2
click at [517, 458] on div "Developing a good, effective and concise report is an art form in itself." at bounding box center [597, 461] width 542 height 23
drag, startPoint x: 451, startPoint y: 449, endPoint x: 825, endPoint y: 439, distance: 374.2
click at [701, 440] on div "So now that you’ve completed the research project, what do you do?" at bounding box center [515, 441] width 542 height 23
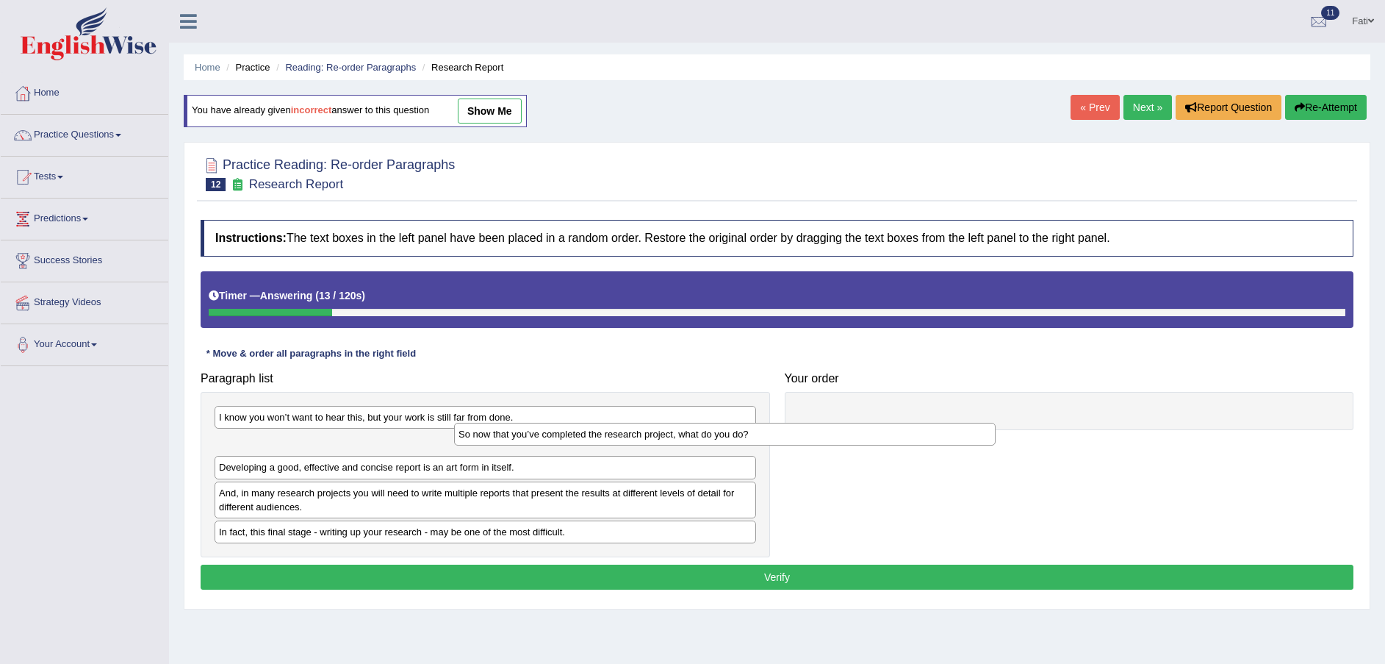
drag, startPoint x: 825, startPoint y: 439, endPoint x: 954, endPoint y: 435, distance: 128.7
click at [869, 439] on div "So now that you’ve completed the research project, what do you do?" at bounding box center [725, 434] width 542 height 23
drag, startPoint x: 954, startPoint y: 435, endPoint x: 944, endPoint y: 417, distance: 20.7
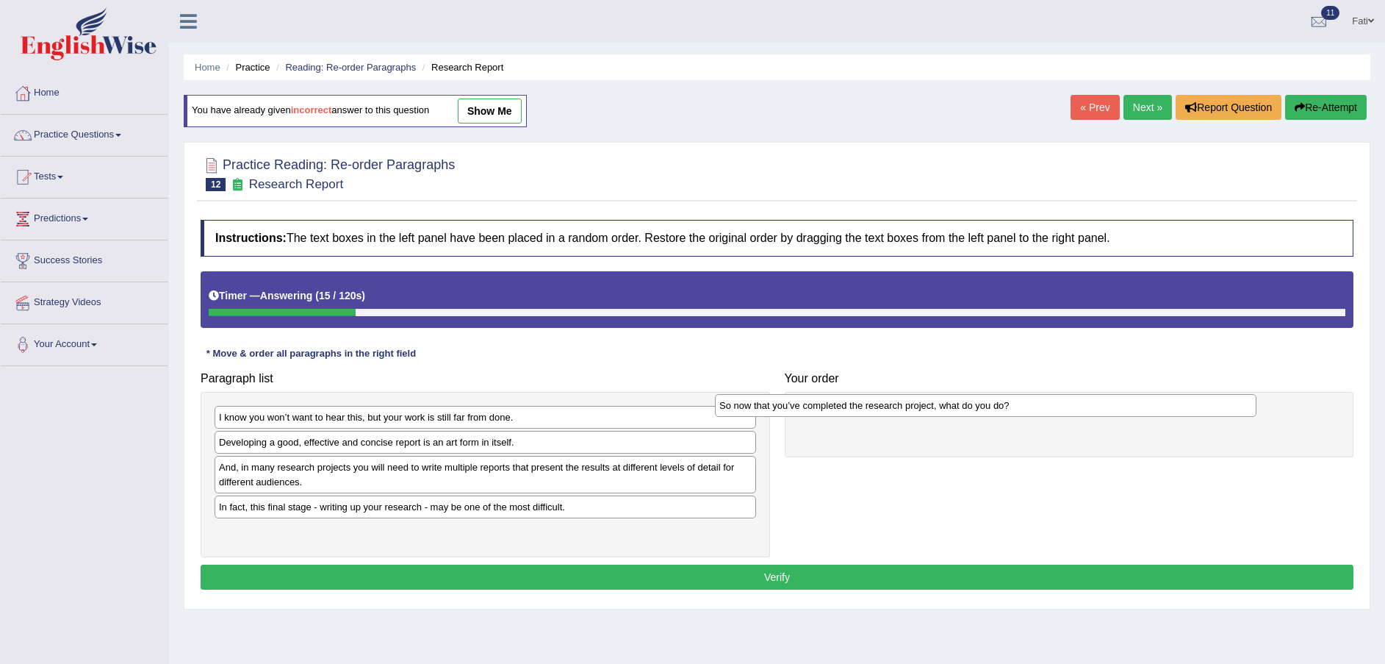
drag, startPoint x: 448, startPoint y: 443, endPoint x: 982, endPoint y: 414, distance: 535.0
click at [982, 414] on div "So now that you’ve completed the research project, what do you do?" at bounding box center [986, 405] width 542 height 23
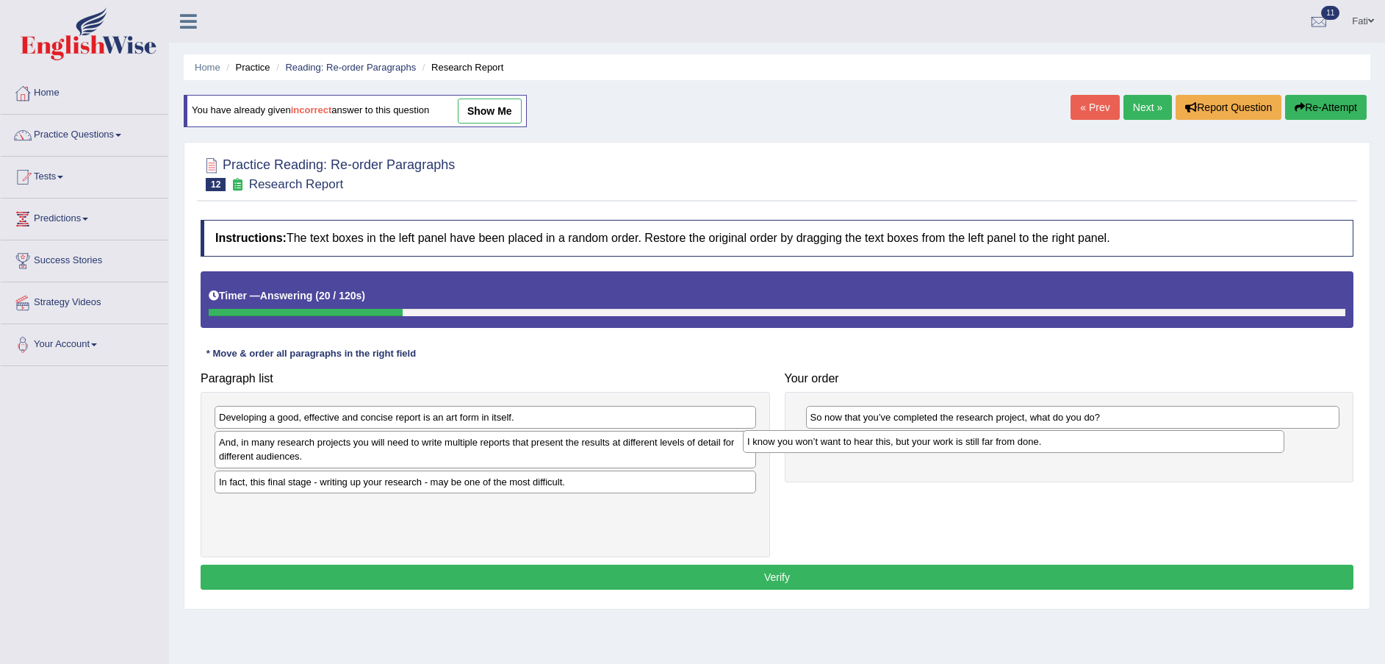
drag, startPoint x: 401, startPoint y: 415, endPoint x: 930, endPoint y: 439, distance: 528.9
click at [930, 439] on div "I know you won’t want to hear this, but your work is still far from done." at bounding box center [1014, 441] width 542 height 23
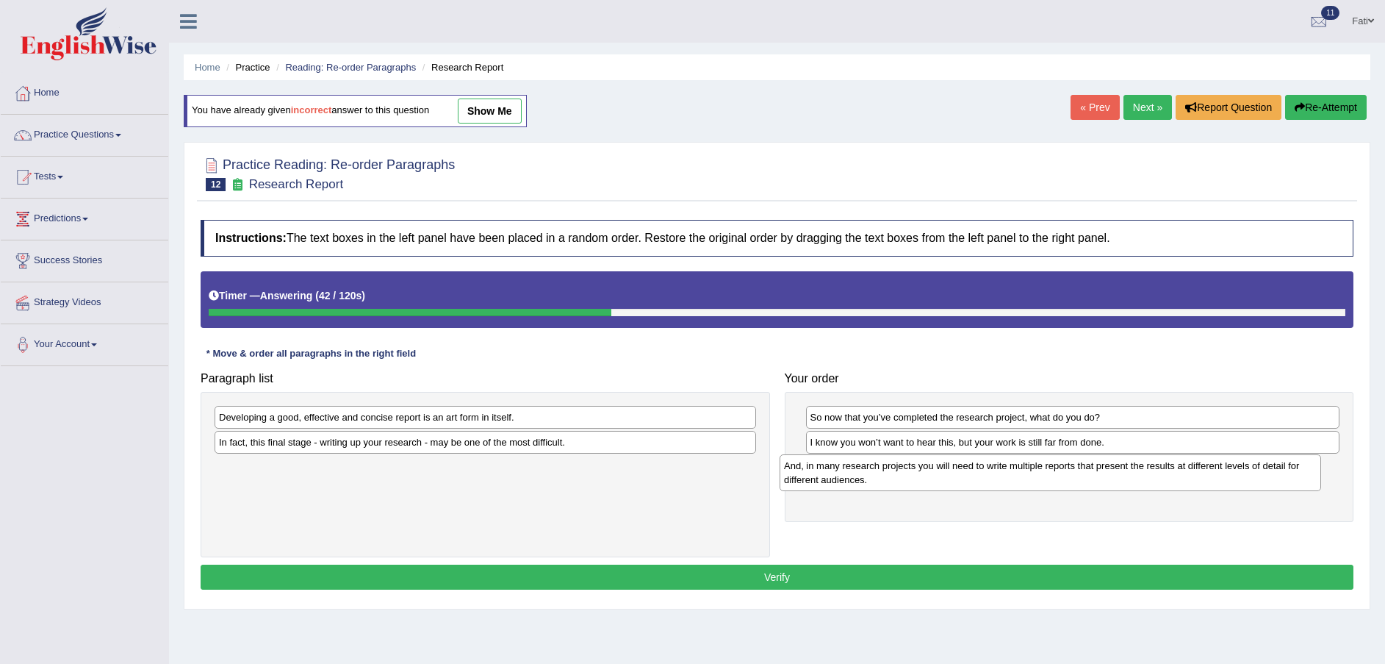
drag, startPoint x: 388, startPoint y: 464, endPoint x: 954, endPoint y: 487, distance: 566.3
click at [954, 487] on div "And, in many research projects you will need to write multiple reports that pre…" at bounding box center [1051, 472] width 542 height 37
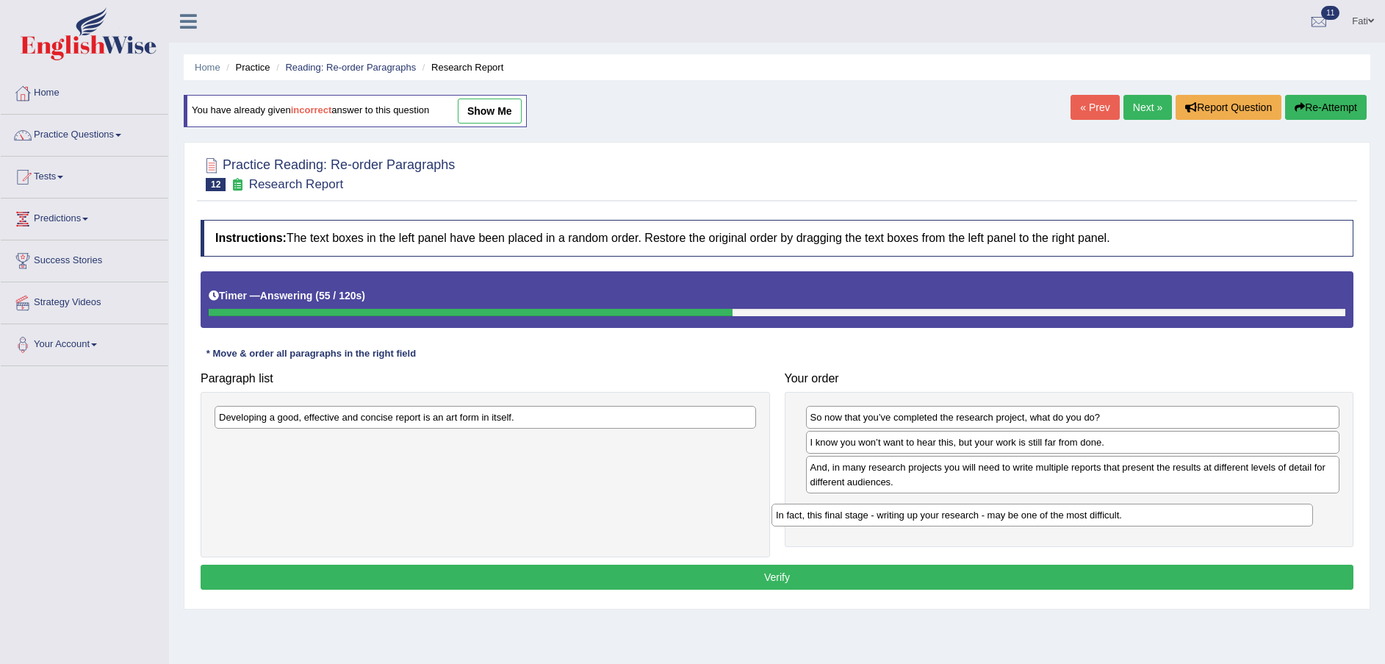
drag, startPoint x: 492, startPoint y: 449, endPoint x: 1058, endPoint y: 509, distance: 569.8
click at [1058, 509] on div "In fact, this final stage - writing up your research - may be one of the most d…" at bounding box center [1043, 514] width 542 height 23
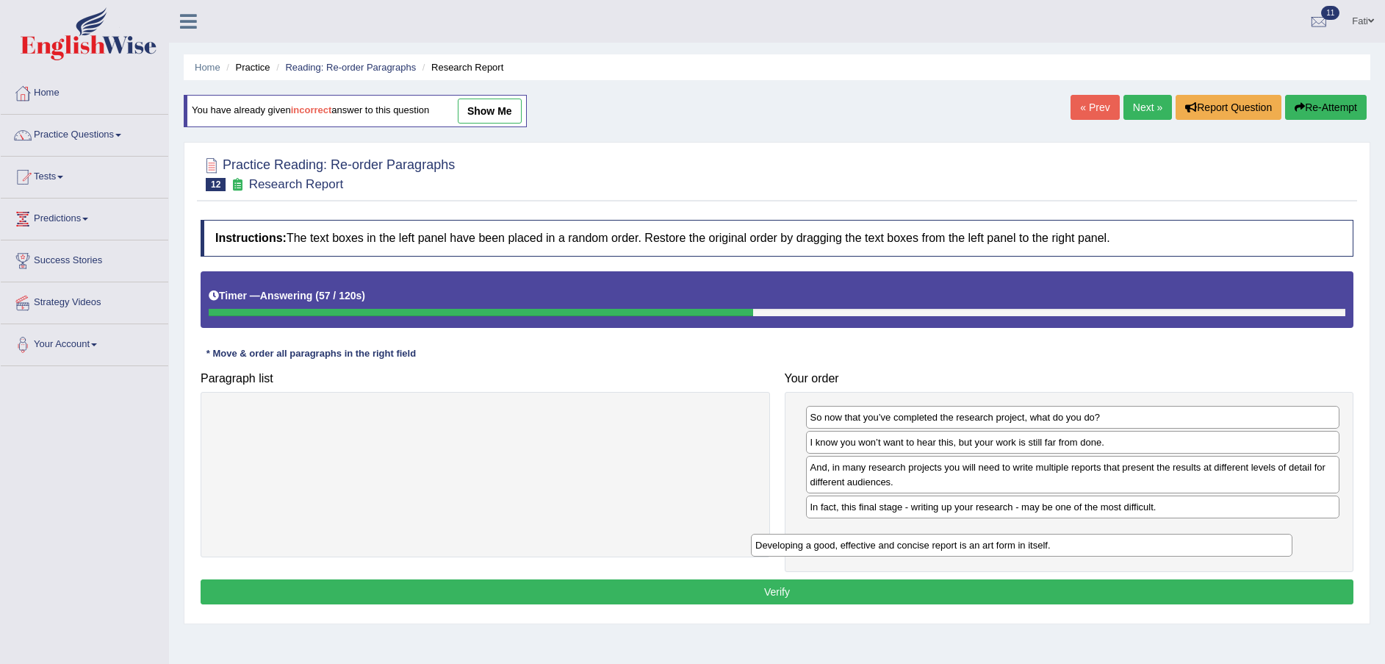
drag, startPoint x: 541, startPoint y: 418, endPoint x: 1093, endPoint y: 536, distance: 565.1
click at [1091, 538] on div "Developing a good, effective and concise report is an art form in itself." at bounding box center [1022, 545] width 542 height 23
click at [946, 589] on button "Verify" at bounding box center [777, 591] width 1153 height 25
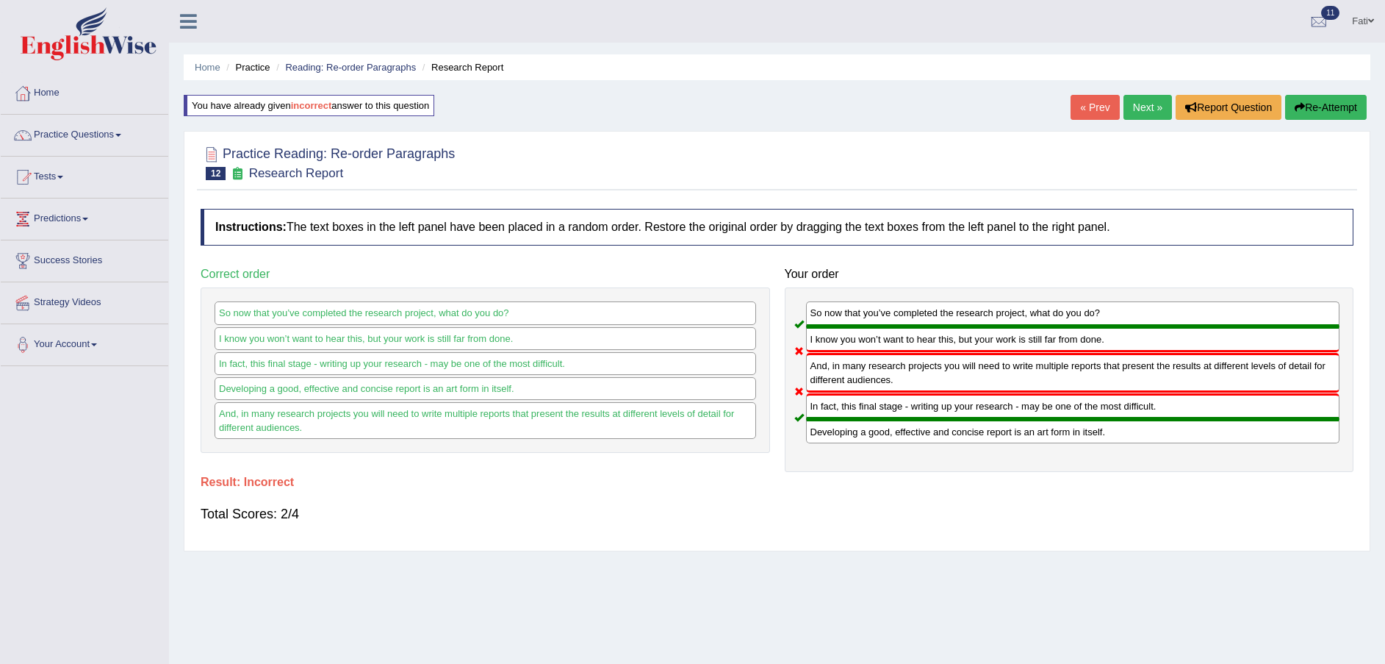
click at [1309, 113] on button "Re-Attempt" at bounding box center [1326, 107] width 82 height 25
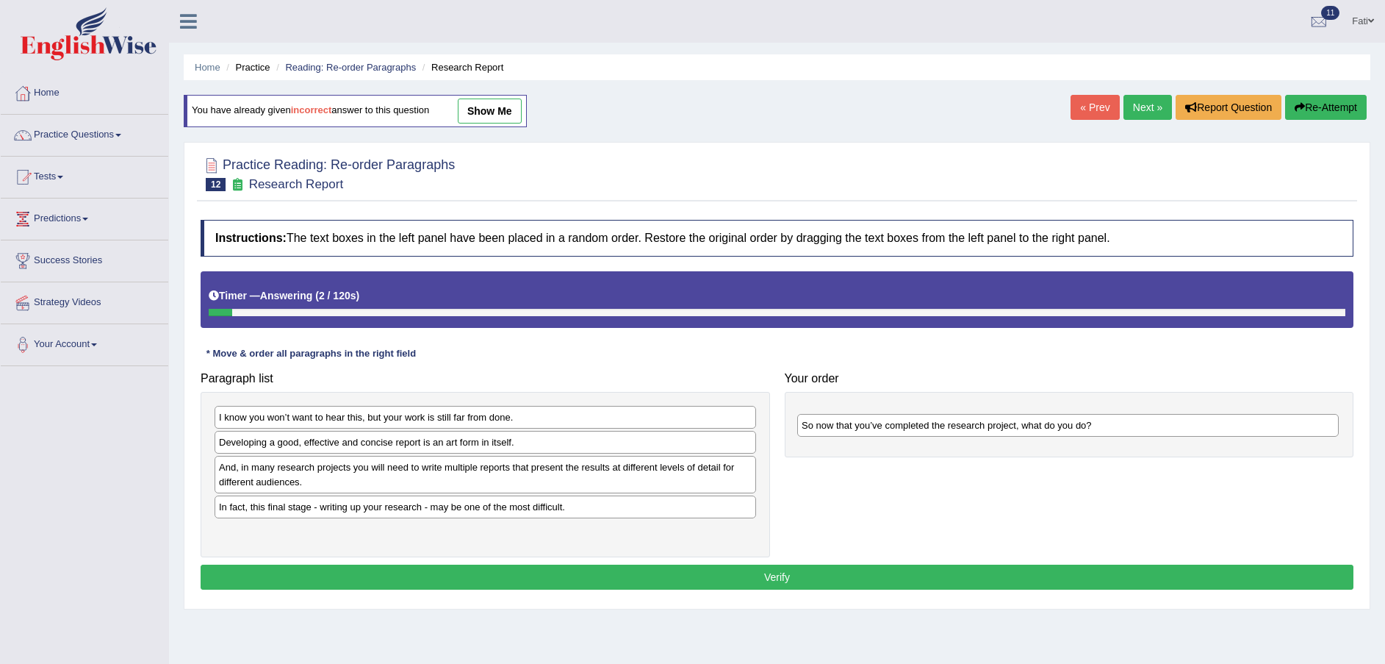
drag, startPoint x: 464, startPoint y: 448, endPoint x: 1046, endPoint y: 428, distance: 582.3
click at [1046, 428] on div "So now that you’ve completed the research project, what do you do?" at bounding box center [1068, 425] width 542 height 23
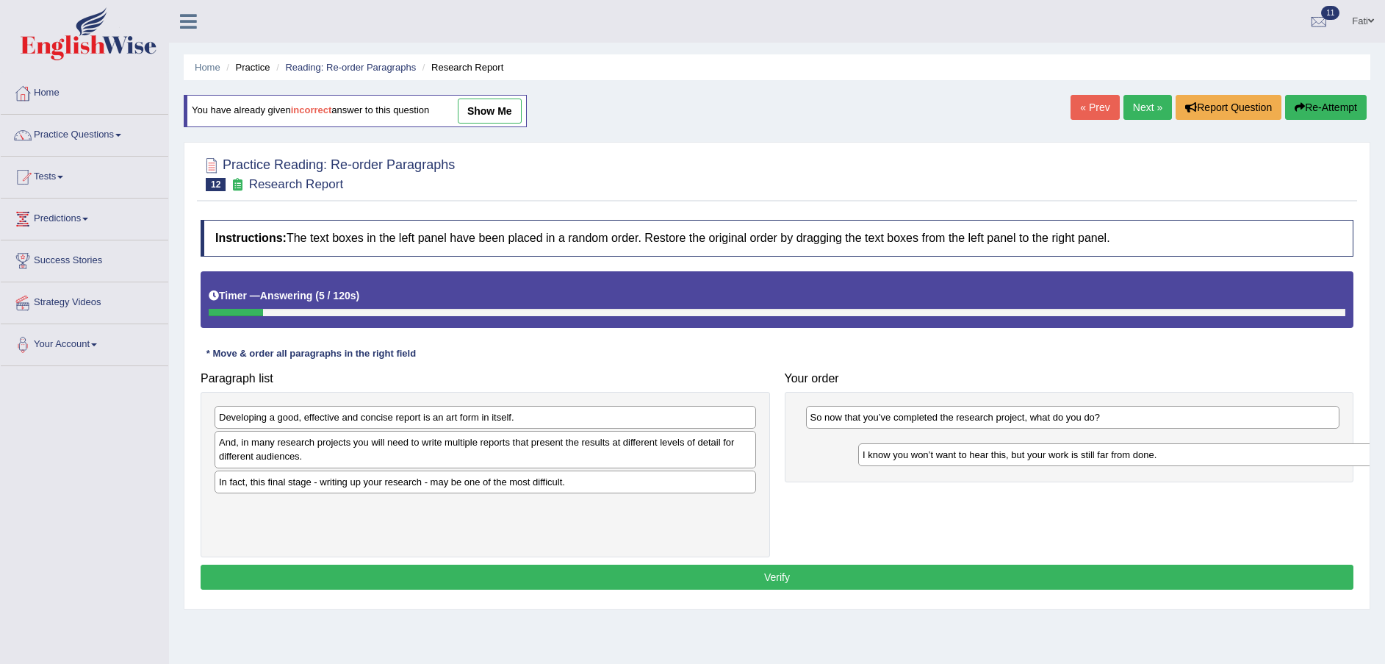
drag, startPoint x: 291, startPoint y: 419, endPoint x: 900, endPoint y: 456, distance: 610.3
click at [905, 456] on div "I know you won’t want to hear this, but your work is still far from done." at bounding box center [1129, 454] width 542 height 23
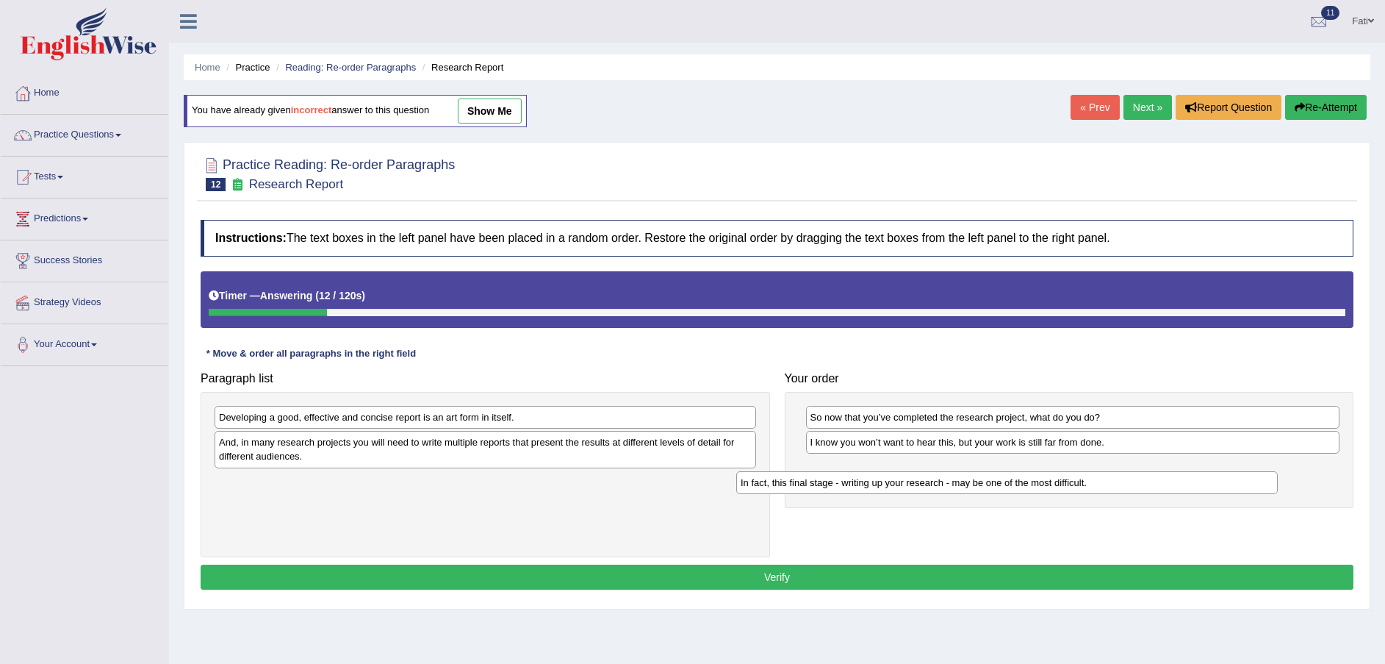
drag, startPoint x: 342, startPoint y: 489, endPoint x: 863, endPoint y: 489, distance: 521.7
click at [863, 489] on div "In fact, this final stage - writing up your research - may be one of the most d…" at bounding box center [1007, 482] width 542 height 23
drag, startPoint x: 879, startPoint y: 489, endPoint x: 921, endPoint y: 481, distance: 42.8
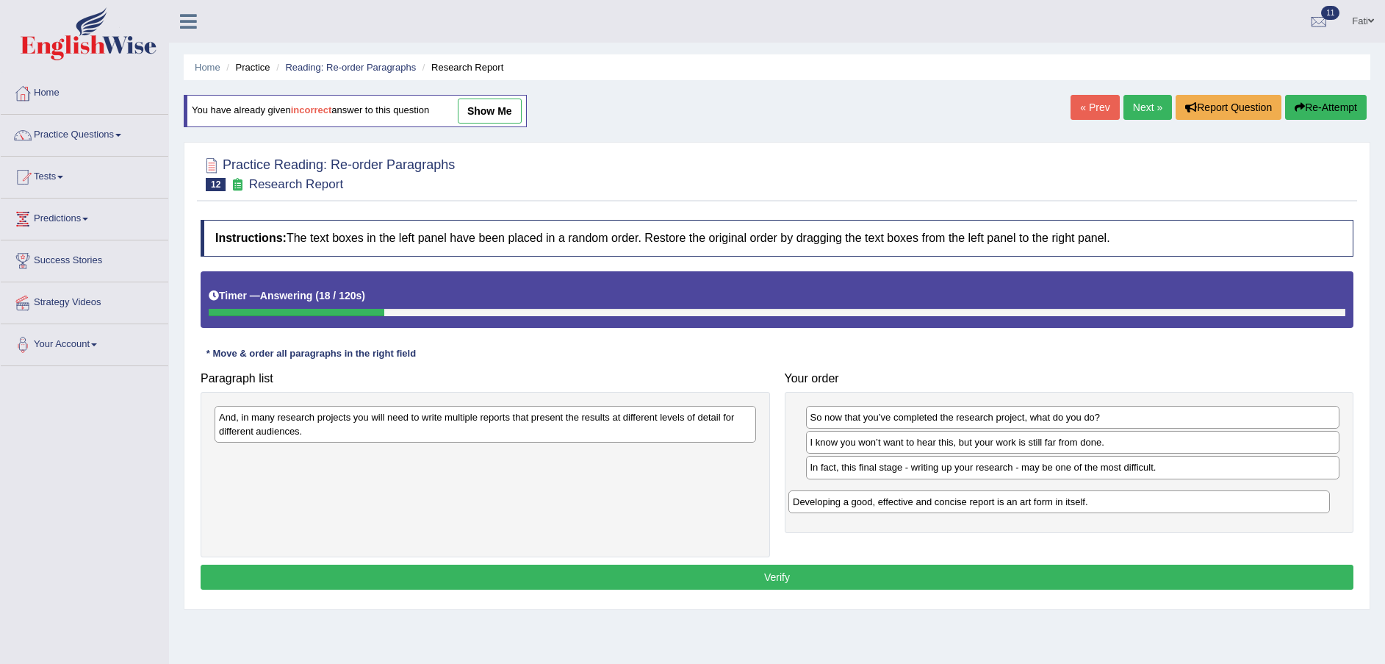
drag, startPoint x: 373, startPoint y: 423, endPoint x: 952, endPoint y: 507, distance: 585.1
click at [952, 507] on div "Developing a good, effective and concise report is an art form in itself." at bounding box center [1059, 501] width 542 height 23
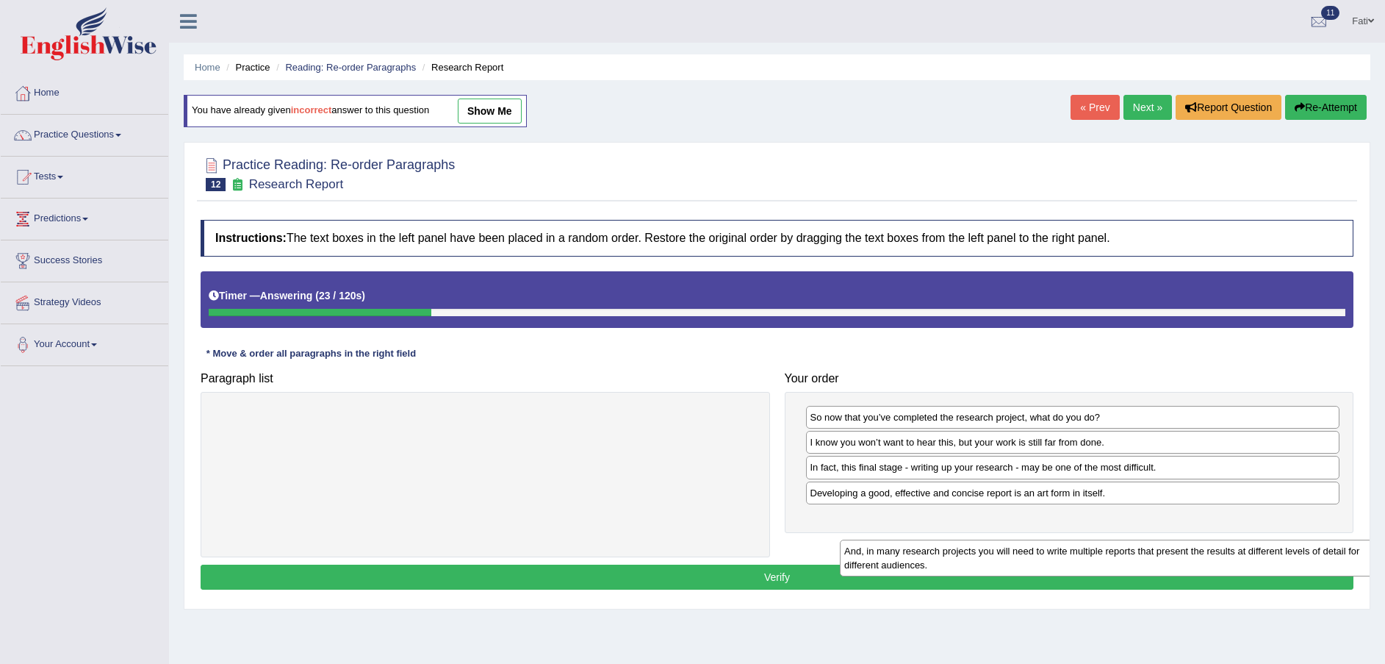
drag, startPoint x: 378, startPoint y: 436, endPoint x: 999, endPoint y: 556, distance: 633.1
click at [999, 556] on div "And, in many research projects you will need to write multiple reports that pre…" at bounding box center [1111, 557] width 542 height 37
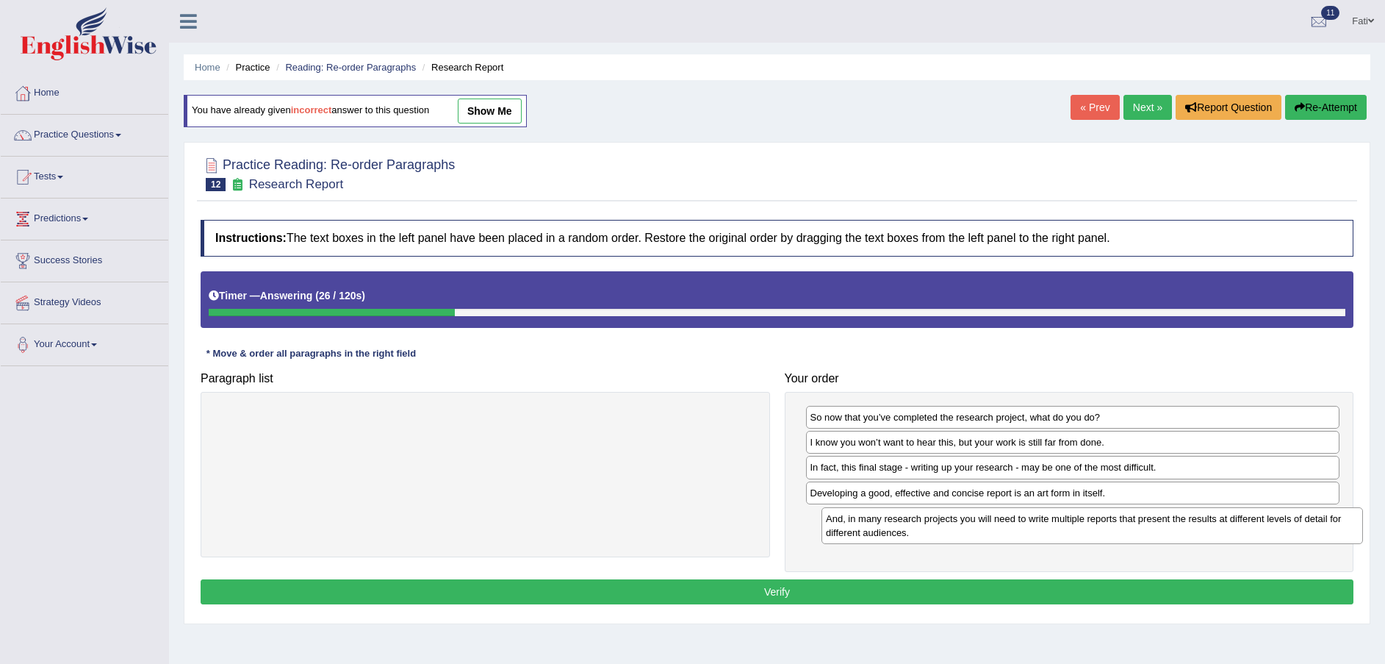
drag, startPoint x: 618, startPoint y: 427, endPoint x: 1225, endPoint y: 528, distance: 615.4
click at [1225, 528] on div "And, in many research projects you will need to write multiple reports that pre…" at bounding box center [1093, 525] width 542 height 37
click at [929, 581] on button "Verify" at bounding box center [777, 591] width 1153 height 25
